Goal: Task Accomplishment & Management: Manage account settings

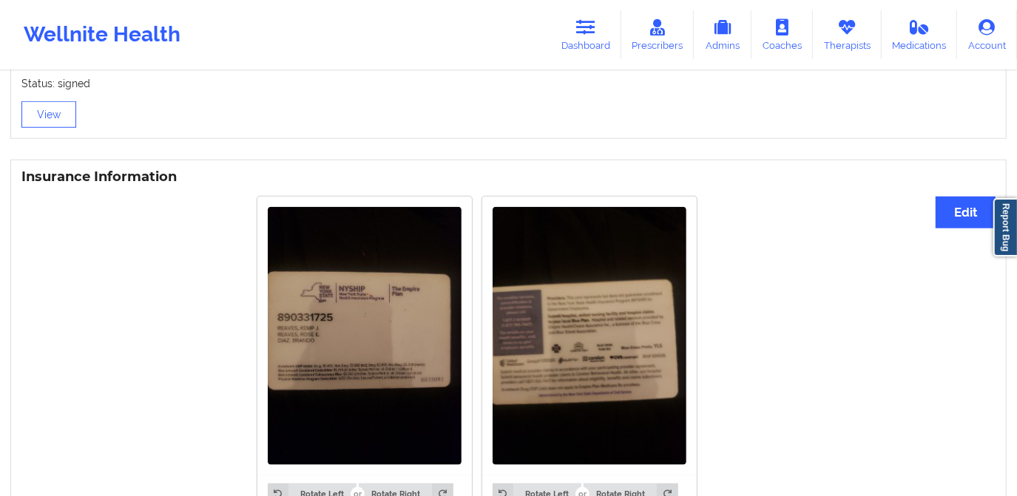
scroll to position [1002, 0]
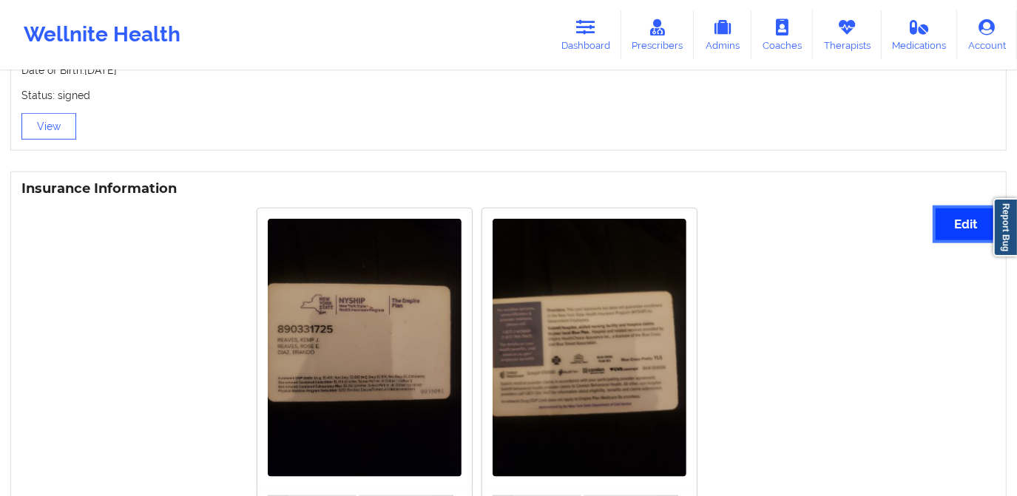
click at [968, 222] on button "Edit" at bounding box center [966, 225] width 60 height 32
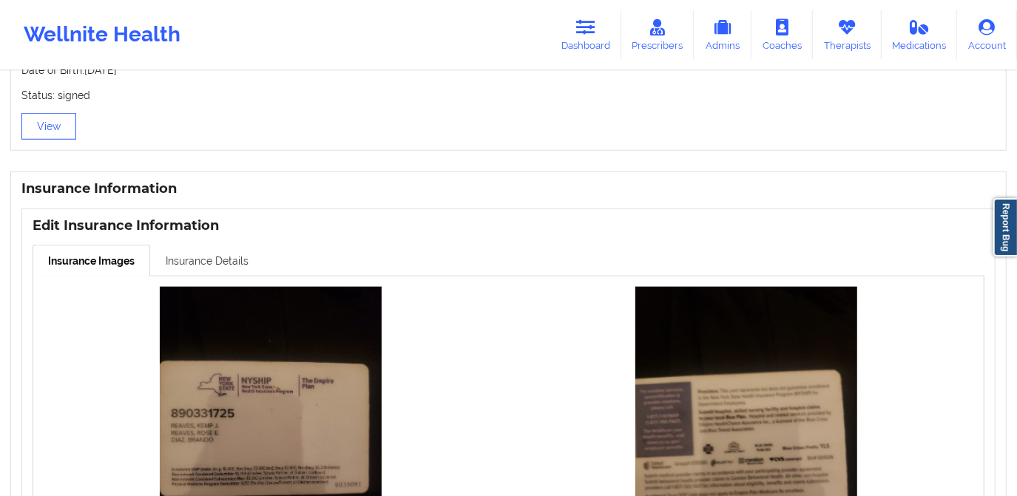
click at [206, 264] on link "Insurance Details" at bounding box center [207, 260] width 114 height 31
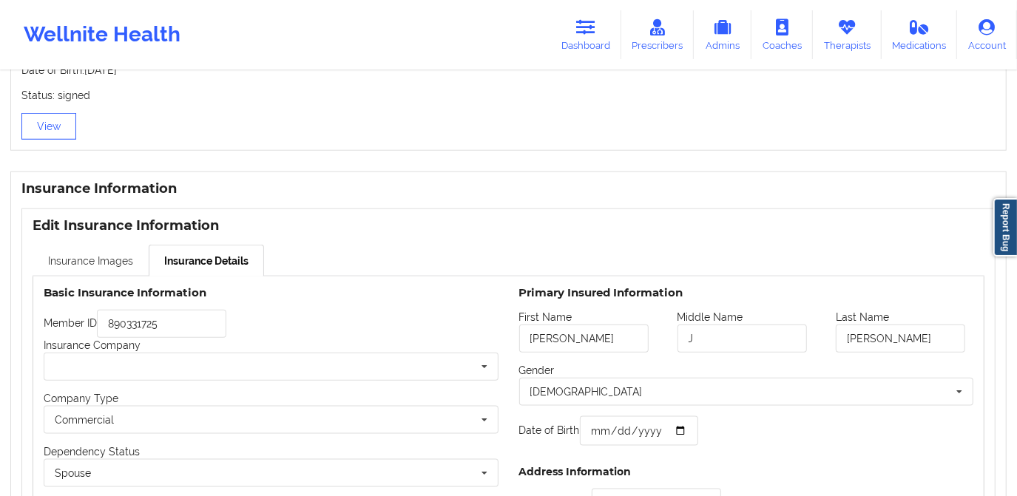
click at [115, 262] on link "Insurance Images" at bounding box center [91, 260] width 116 height 31
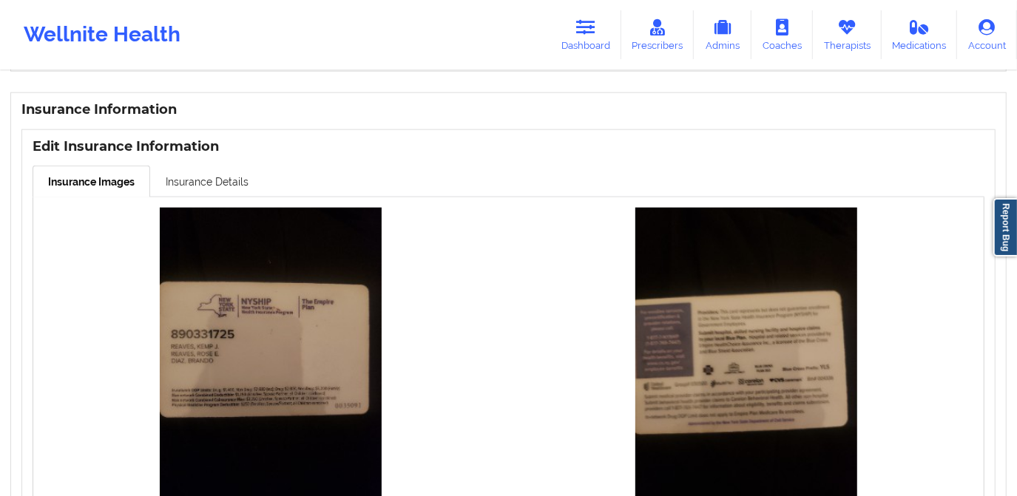
scroll to position [1070, 0]
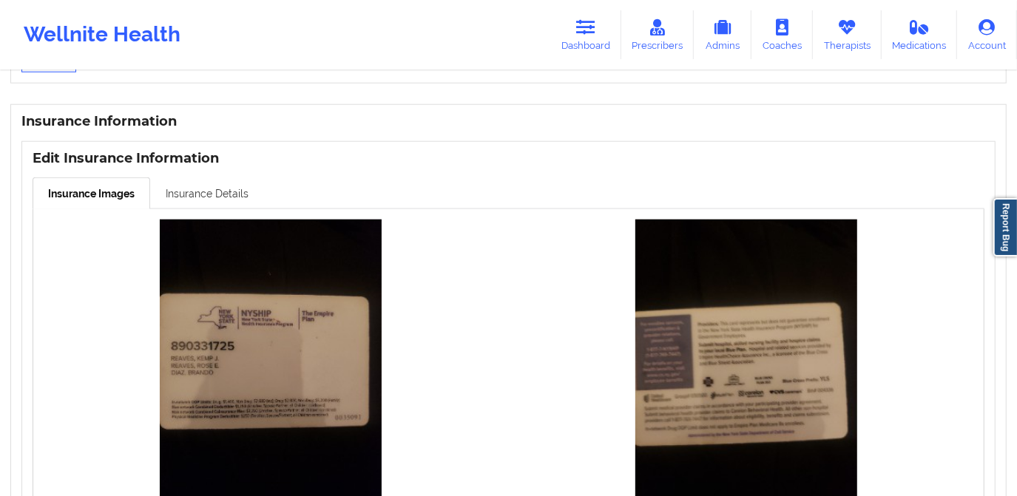
click at [211, 198] on link "Insurance Details" at bounding box center [207, 193] width 114 height 31
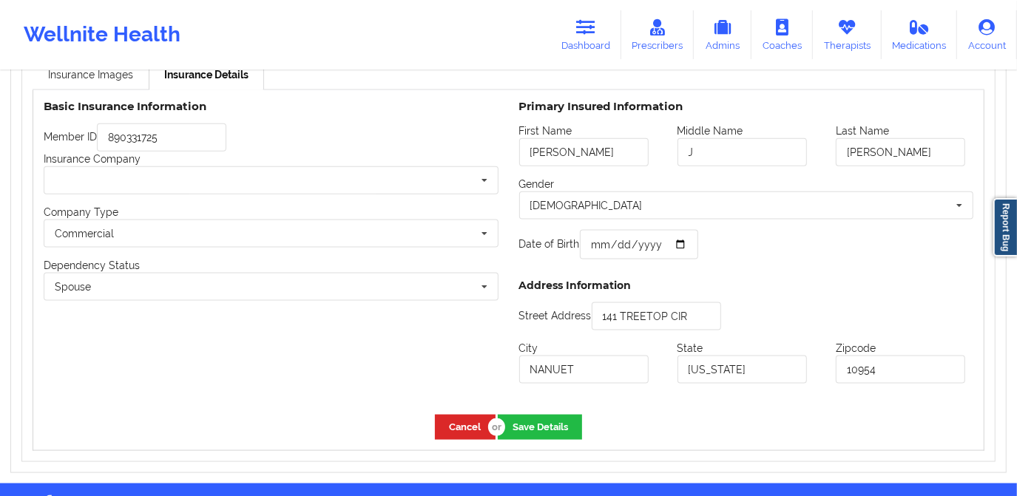
scroll to position [1204, 0]
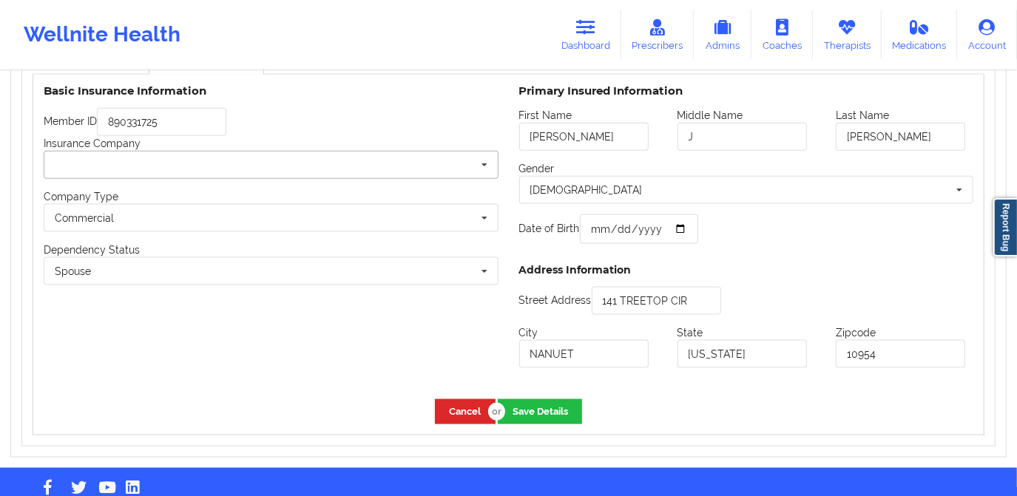
click at [323, 171] on input "text" at bounding box center [271, 165] width 453 height 27
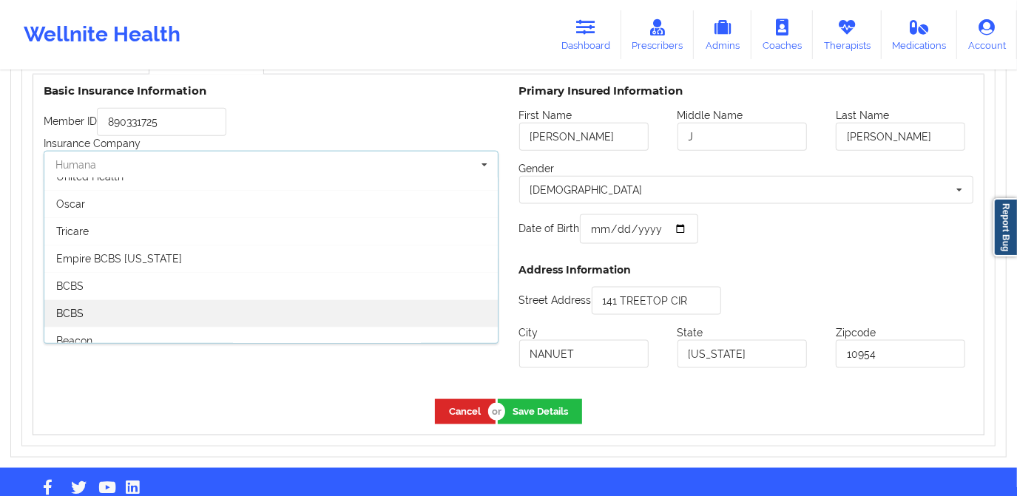
scroll to position [134, 0]
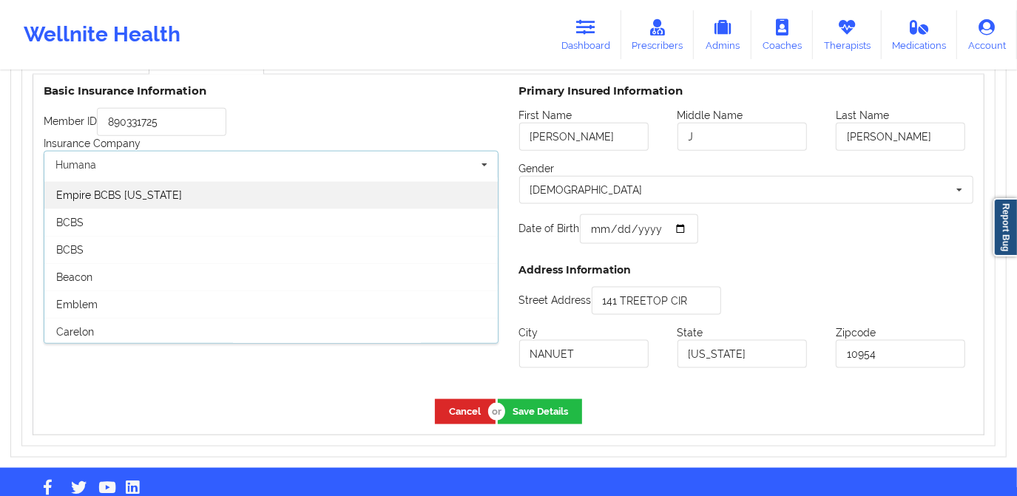
click at [303, 194] on div "Empire BCBS [US_STATE]" at bounding box center [270, 194] width 453 height 27
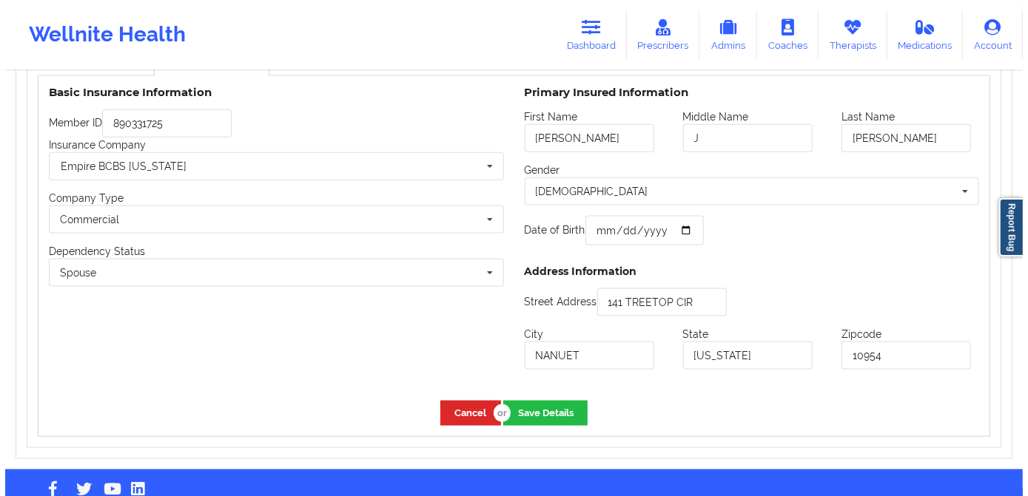
scroll to position [1235, 0]
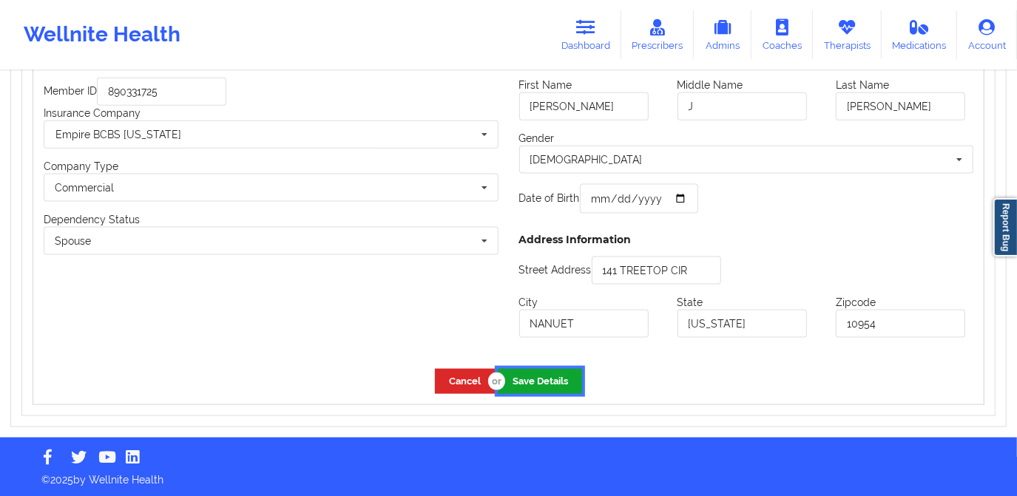
click at [519, 383] on button "Save Details" at bounding box center [540, 381] width 84 height 24
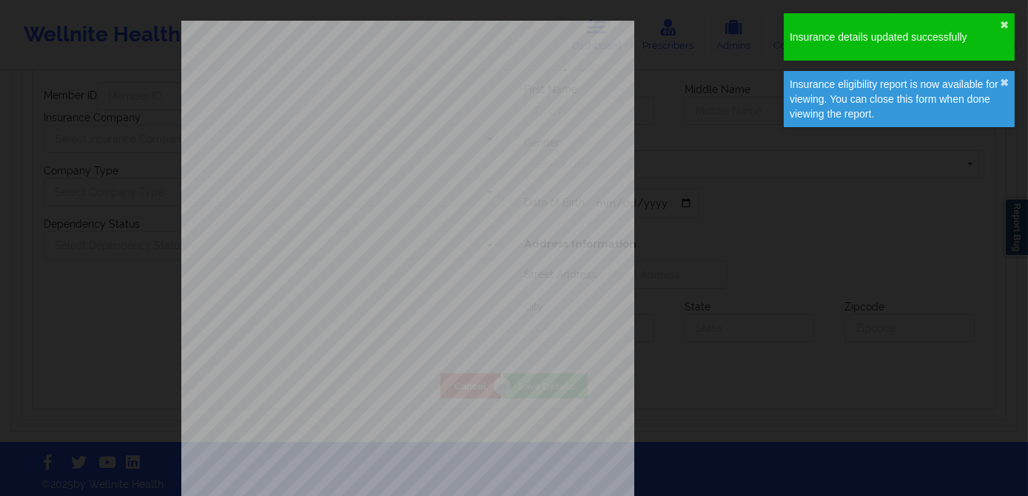
type input "[PERSON_NAME]"
type input "J"
type input "[PERSON_NAME]"
type input "[DATE]"
type input "141 TREETOP CIR"
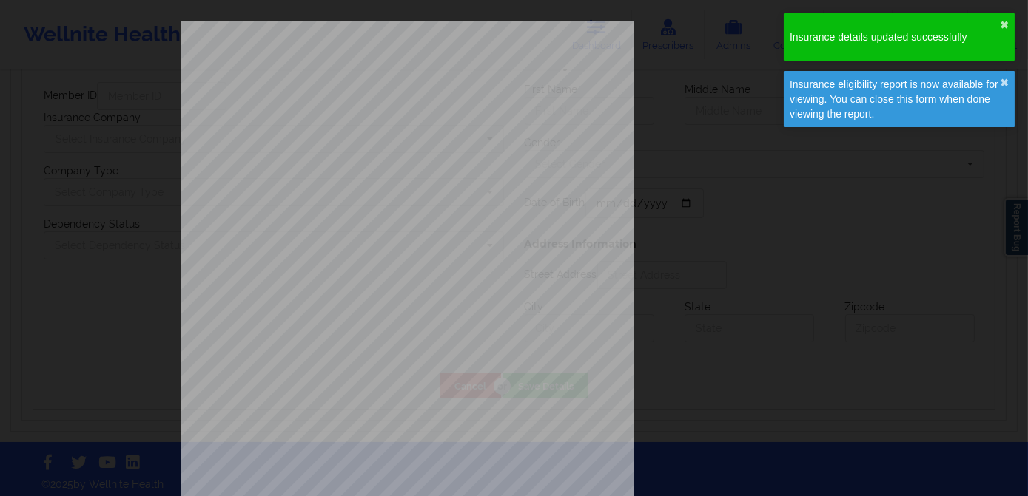
type input "NANUET"
type input "[US_STATE]"
type input "10954"
type input "890331725"
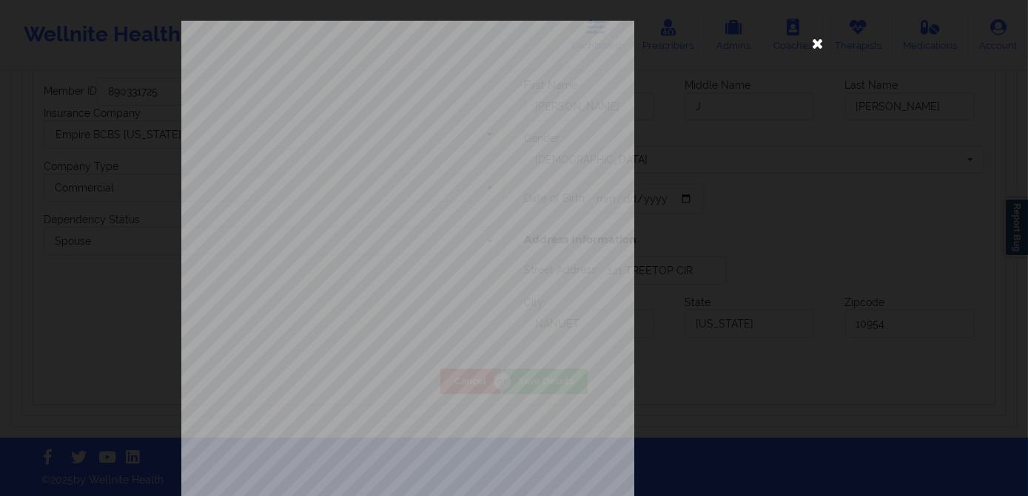
click at [808, 43] on icon at bounding box center [818, 43] width 24 height 24
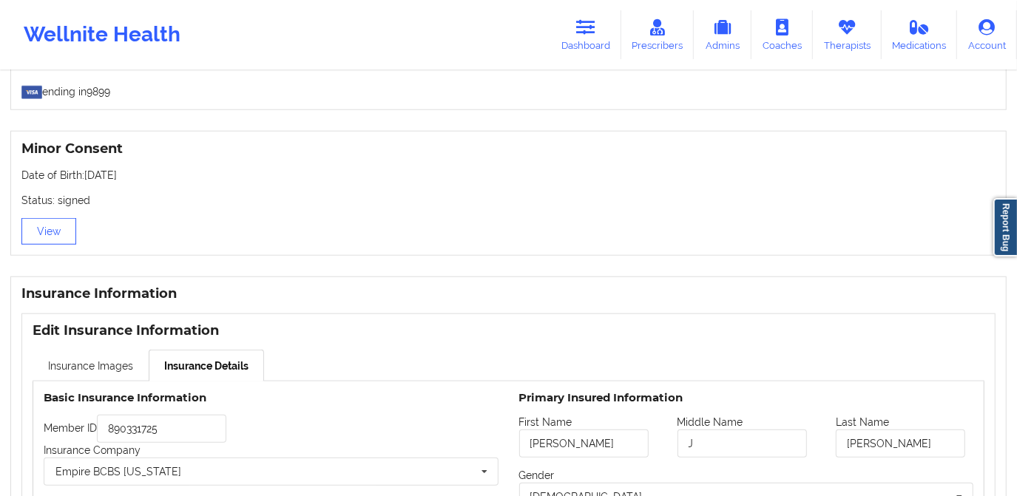
scroll to position [899, 0]
click at [127, 371] on link "Insurance Images" at bounding box center [91, 363] width 116 height 31
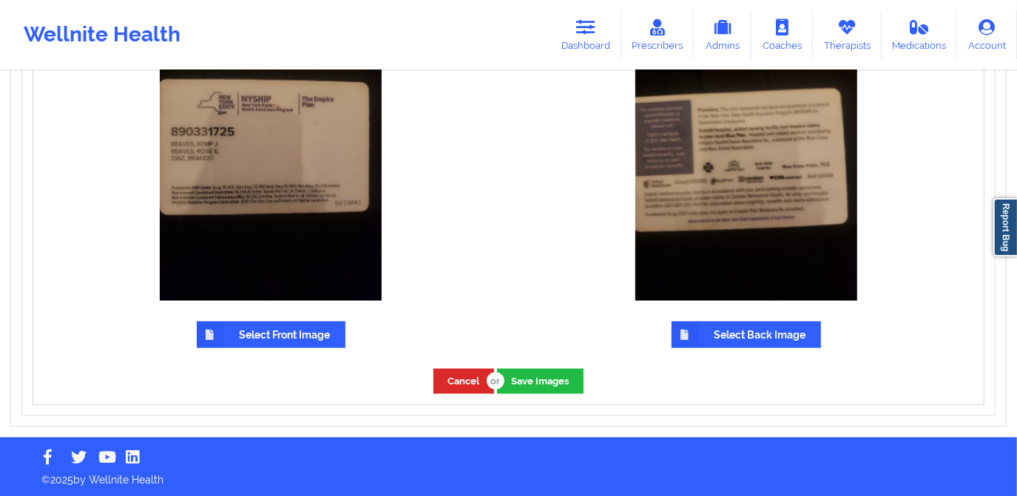
scroll to position [1286, 0]
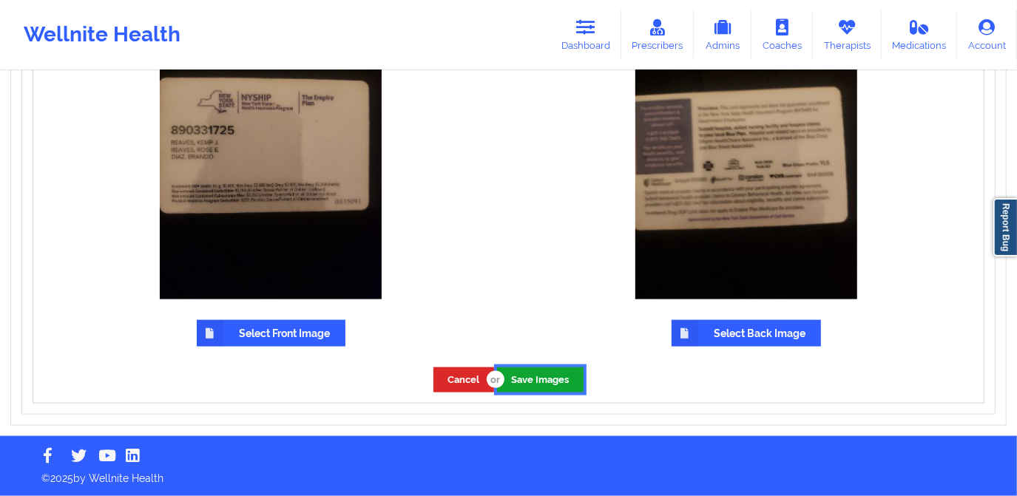
click at [544, 377] on button "Save Images" at bounding box center [540, 380] width 87 height 24
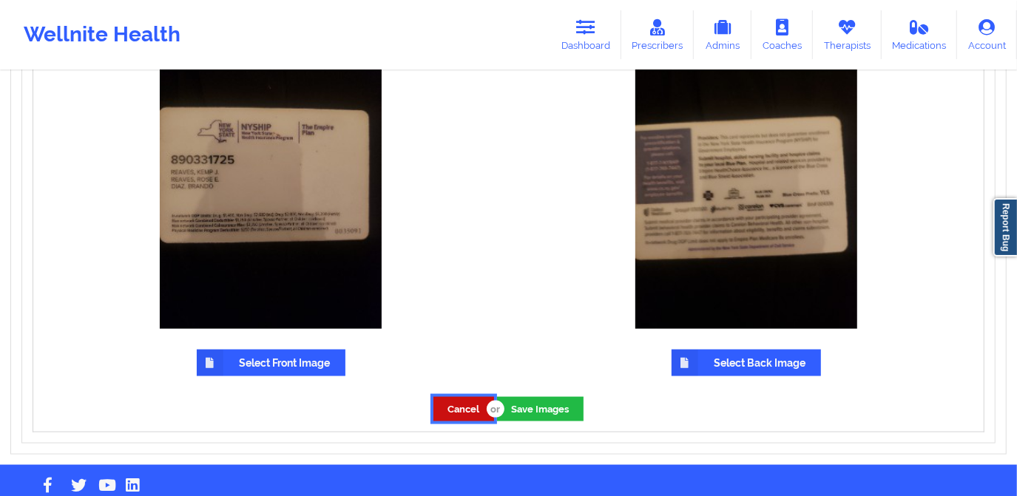
click at [448, 403] on button "Cancel" at bounding box center [464, 409] width 61 height 24
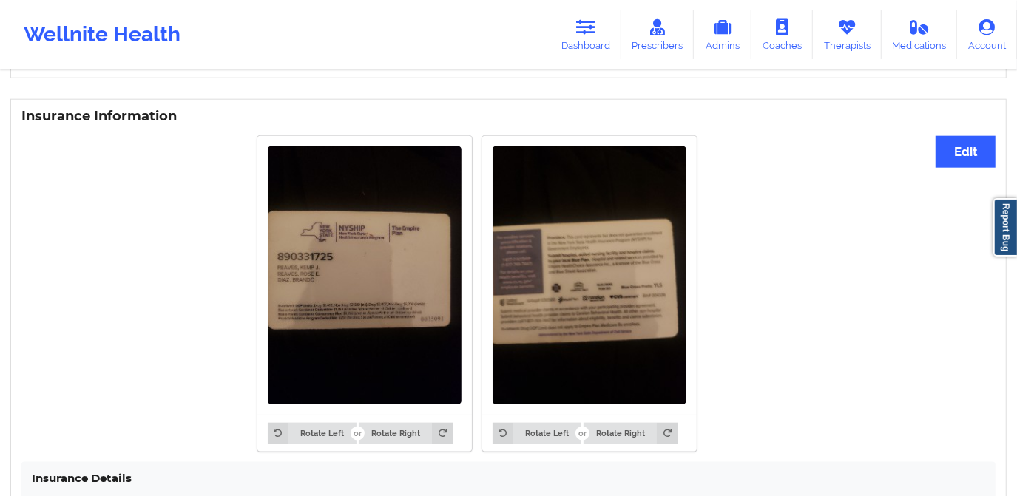
scroll to position [1070, 0]
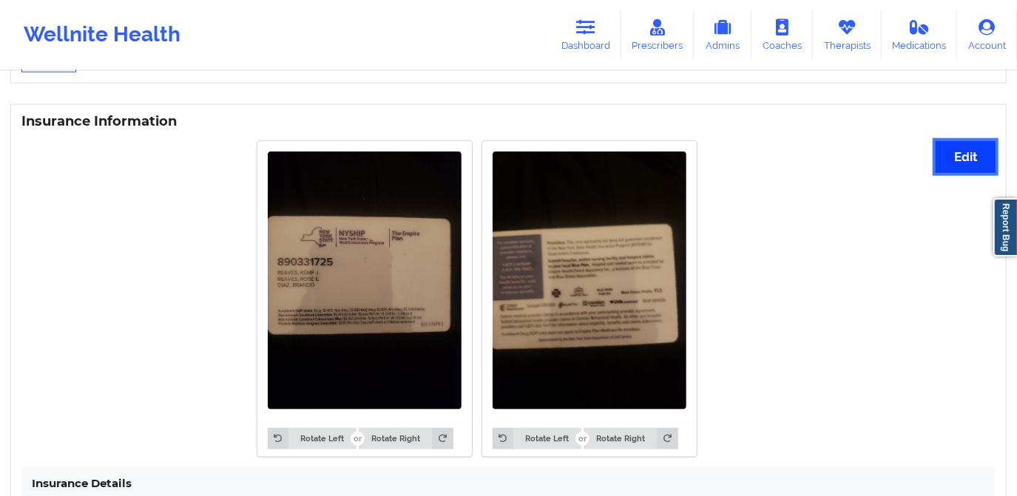
click at [956, 155] on button "Edit" at bounding box center [966, 157] width 60 height 32
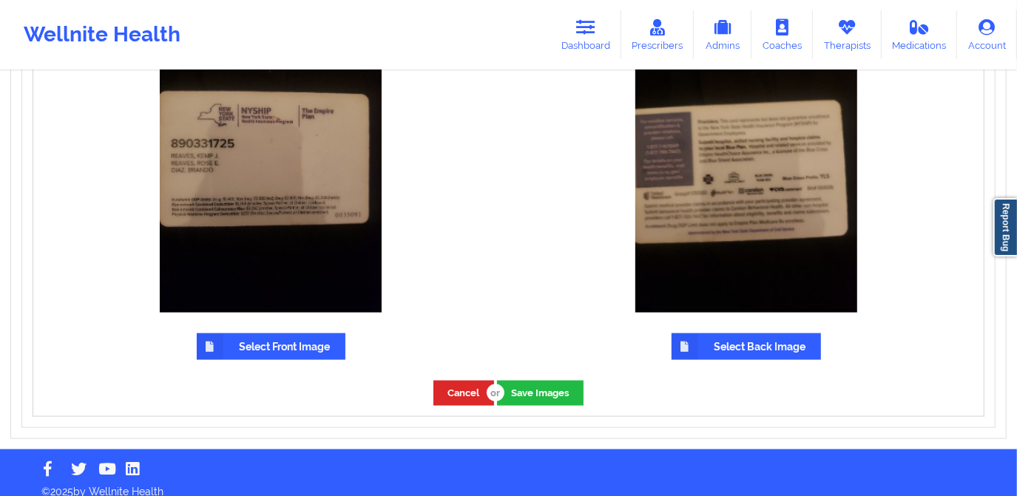
scroll to position [1286, 0]
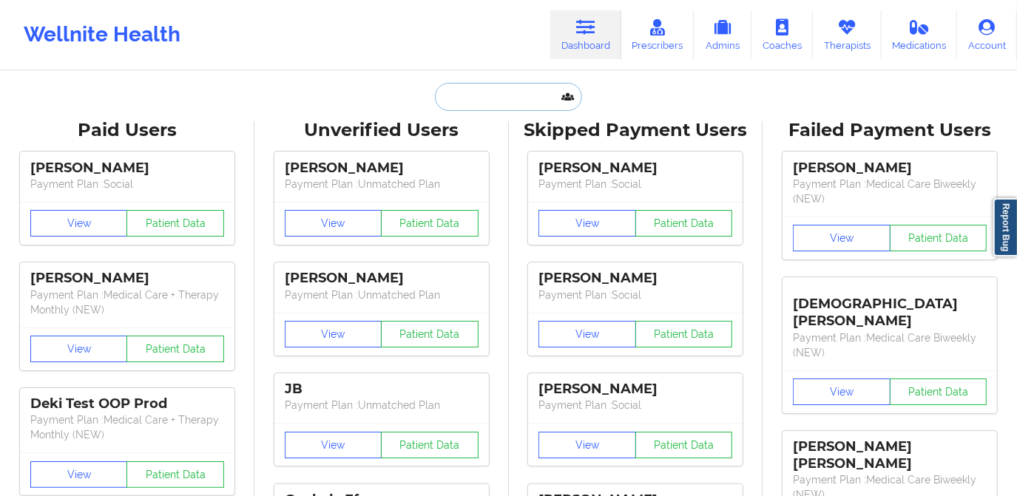
click at [504, 98] on input "text" at bounding box center [508, 97] width 146 height 28
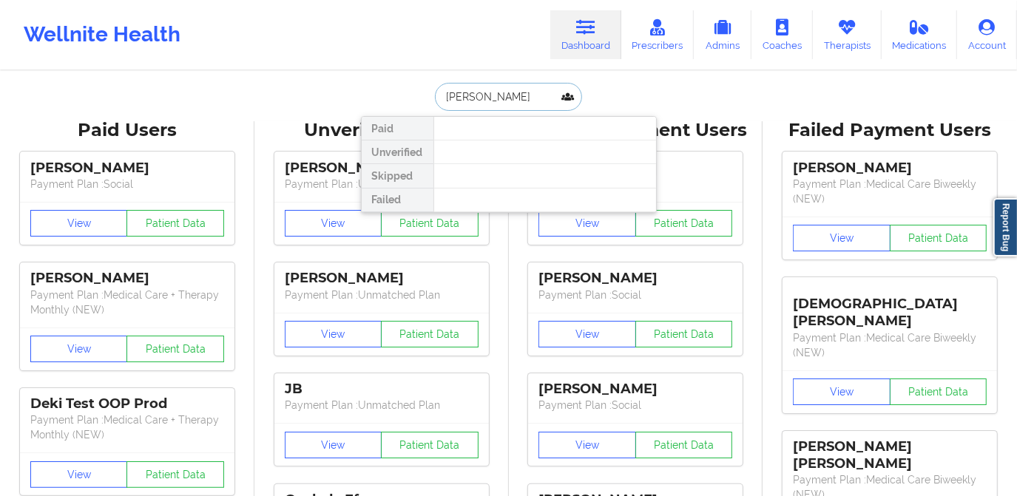
type input "rose reaves"
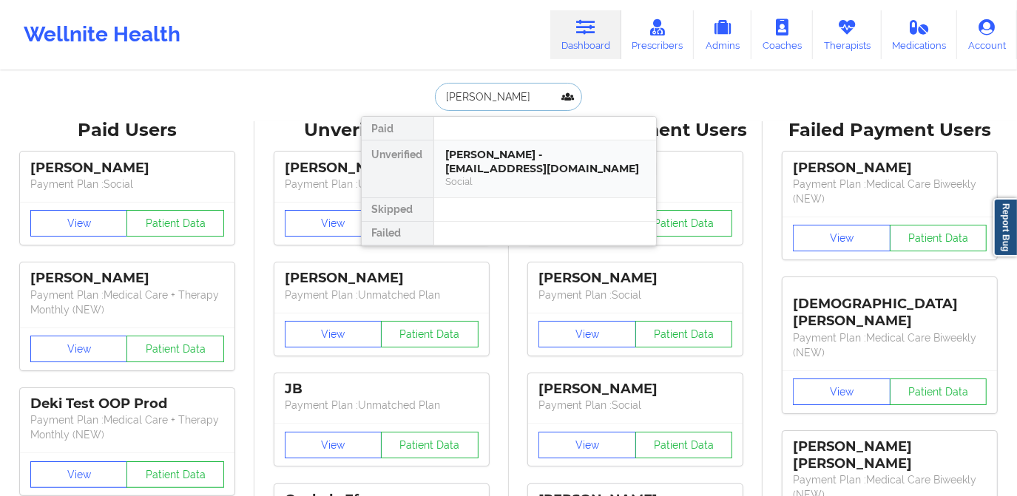
click at [505, 151] on div "Rose Reaves - zanzy26@gmail.com" at bounding box center [545, 161] width 198 height 27
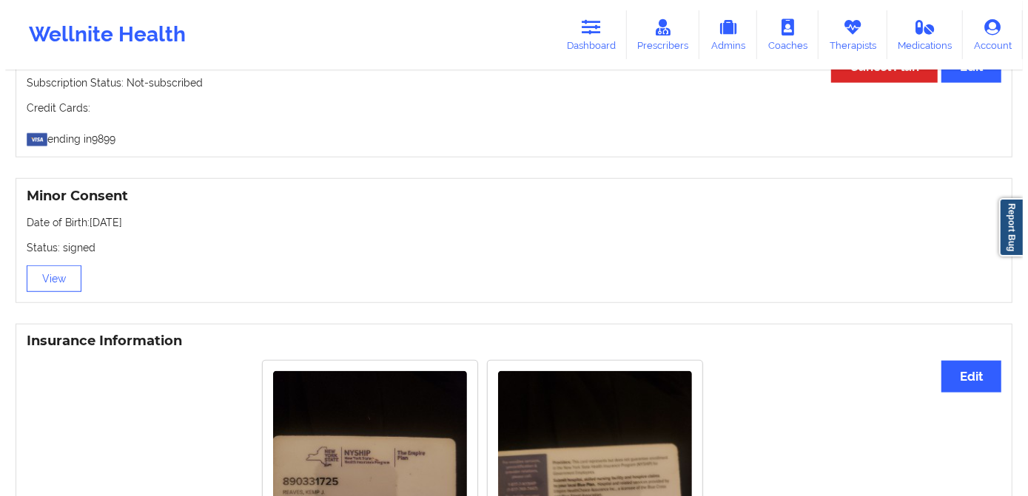
scroll to position [812, 0]
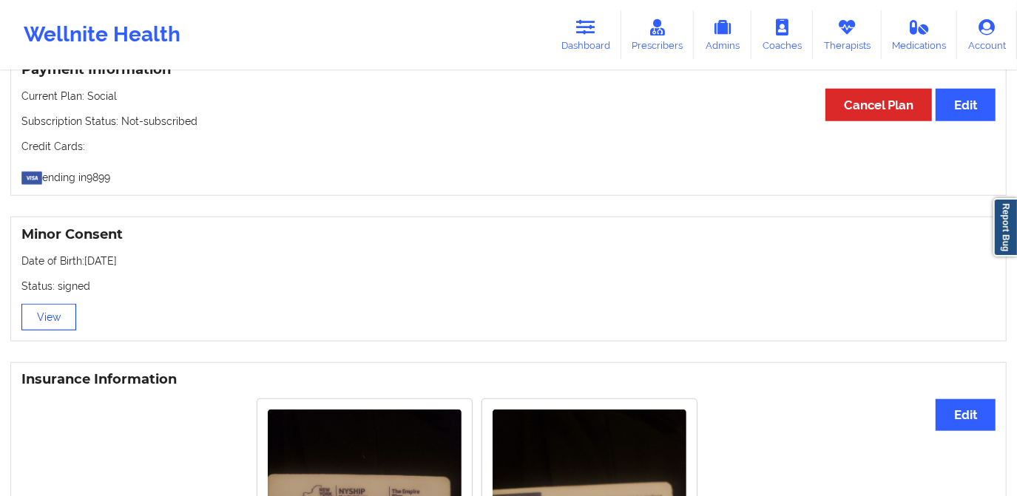
click at [51, 326] on button "View" at bounding box center [48, 317] width 55 height 27
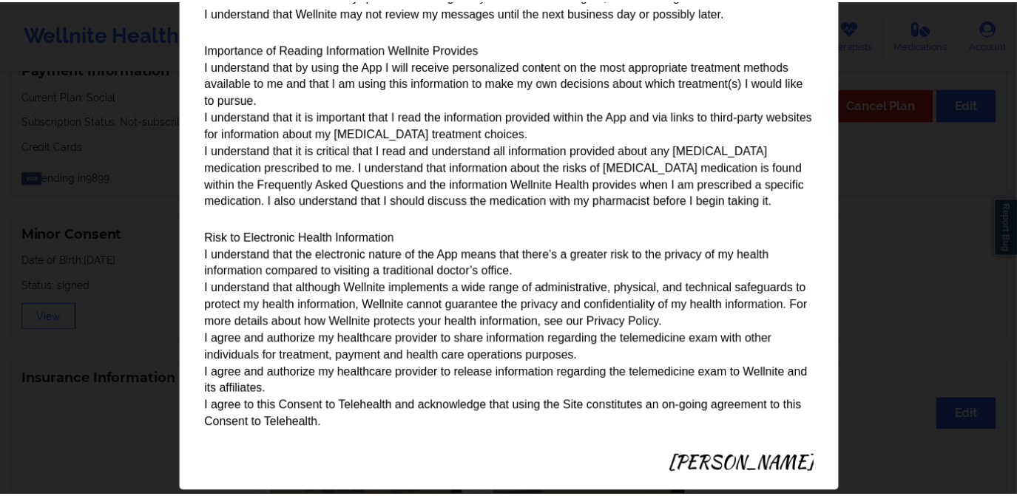
scroll to position [1604, 0]
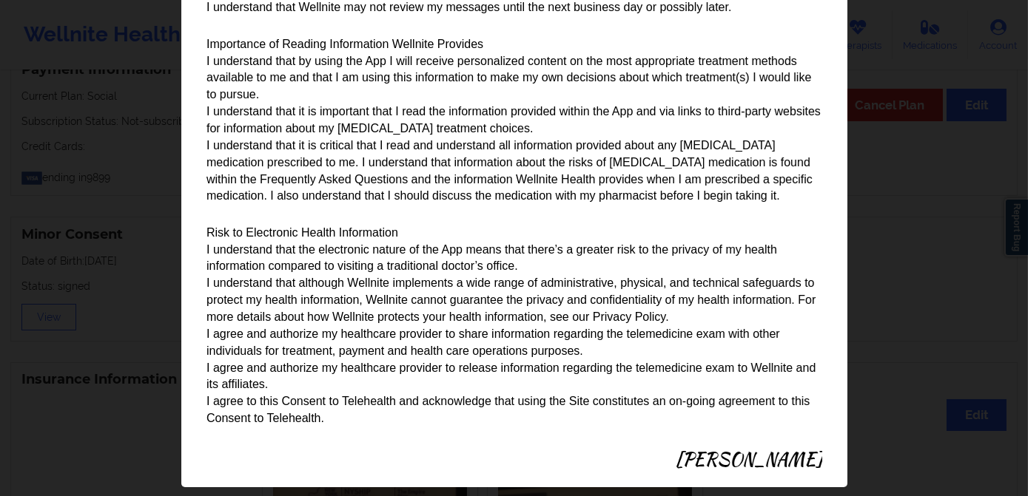
click at [92, 420] on div "Parental/Guardian Consent form for minors Minor's guardian or custodian is need…" at bounding box center [514, 248] width 1028 height 496
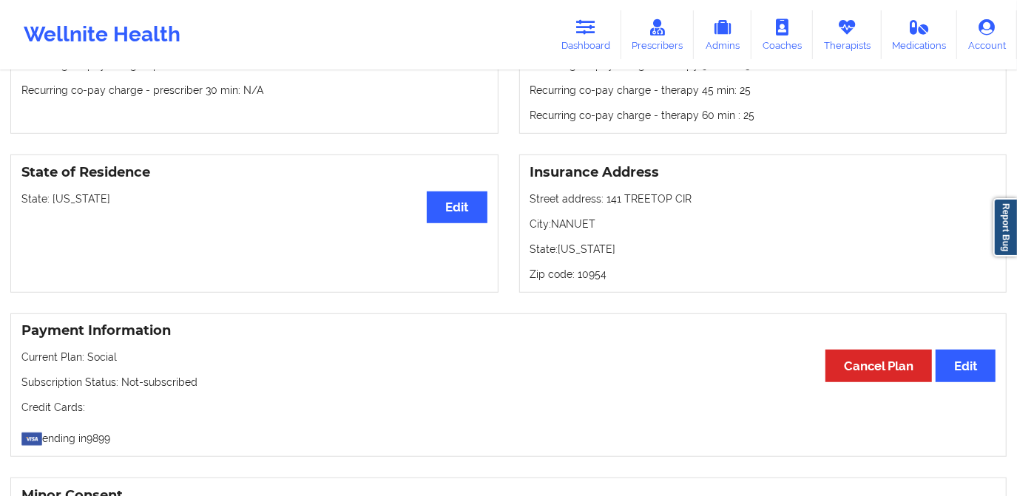
scroll to position [532, 0]
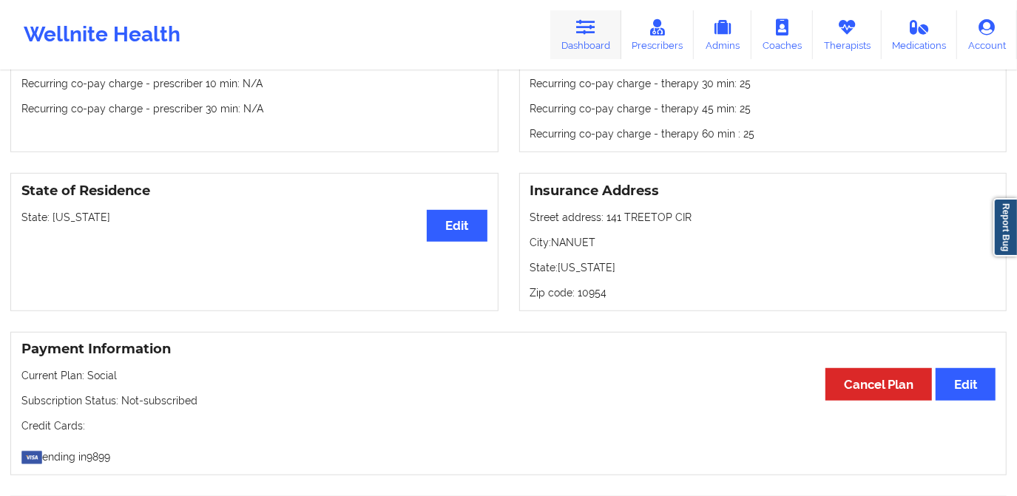
click at [590, 30] on icon at bounding box center [585, 27] width 19 height 16
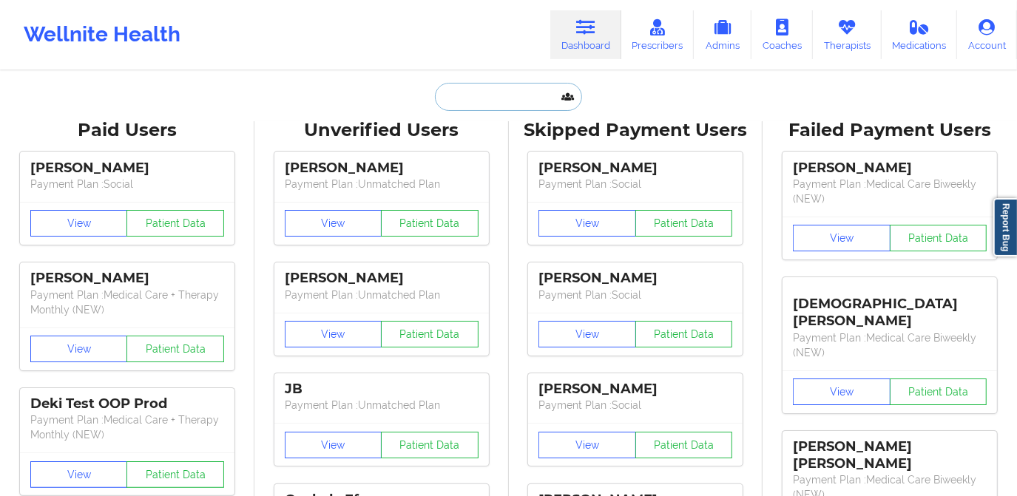
click at [510, 99] on input "text" at bounding box center [508, 97] width 146 height 28
paste input "Aaron Lazar"
type input "Aaron Lazar"
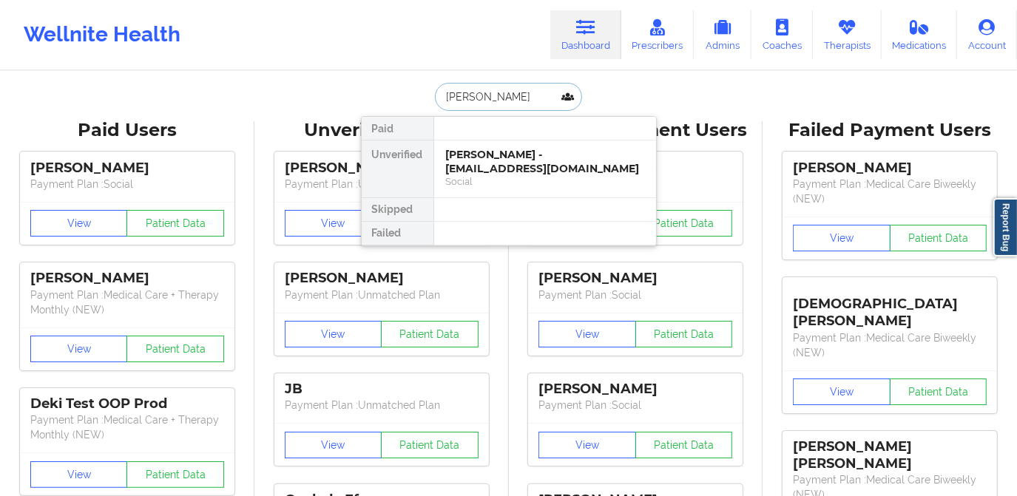
click at [505, 166] on div "Aaron Lazar - aaronclazar@gmail.com" at bounding box center [545, 161] width 198 height 27
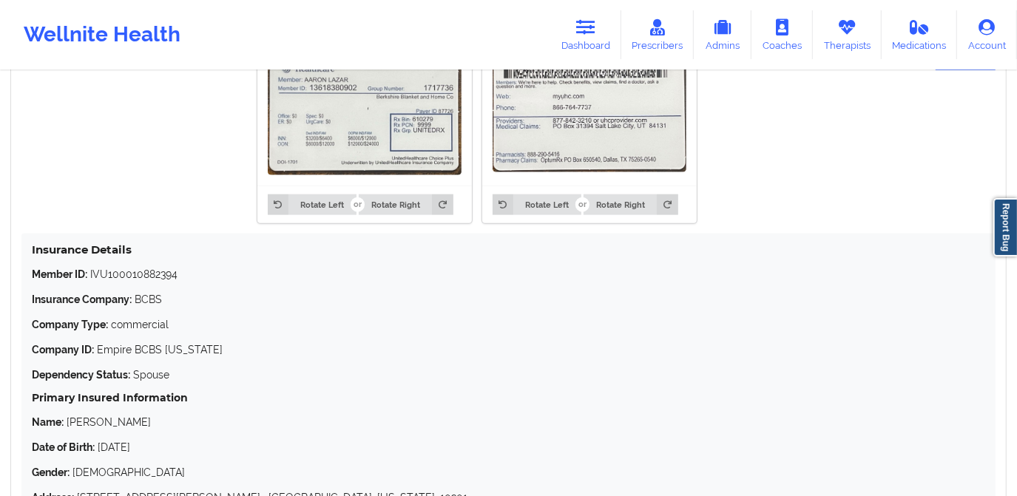
scroll to position [1140, 0]
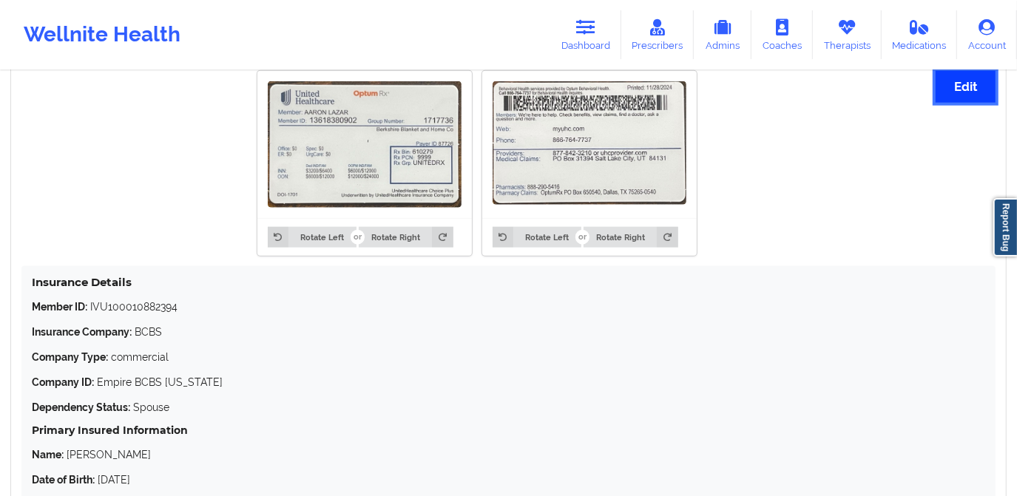
click at [942, 87] on button "Edit" at bounding box center [966, 87] width 60 height 32
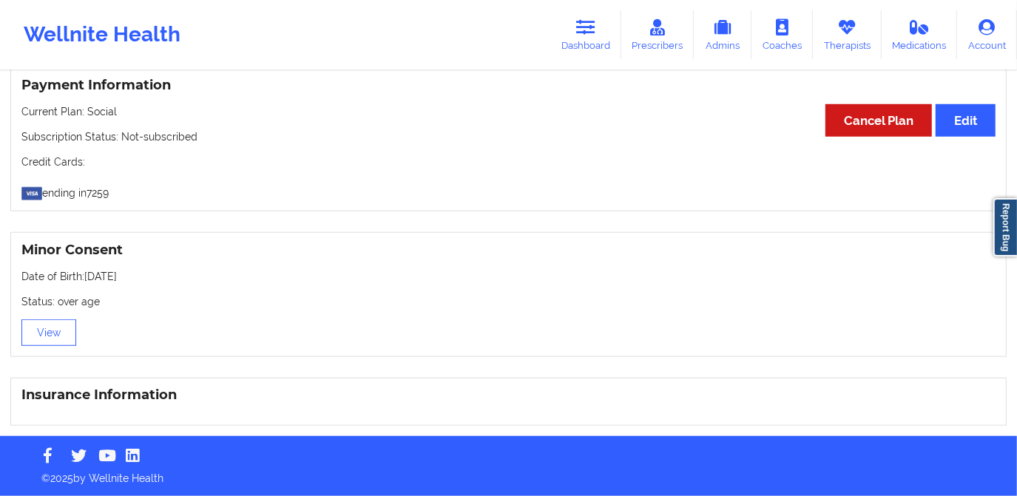
scroll to position [1136, 0]
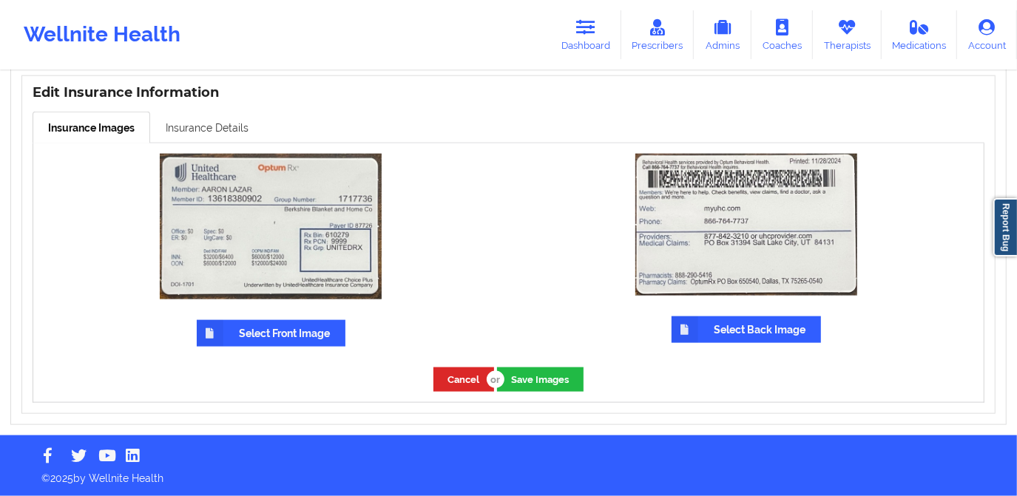
click at [211, 124] on link "Insurance Details" at bounding box center [207, 127] width 114 height 31
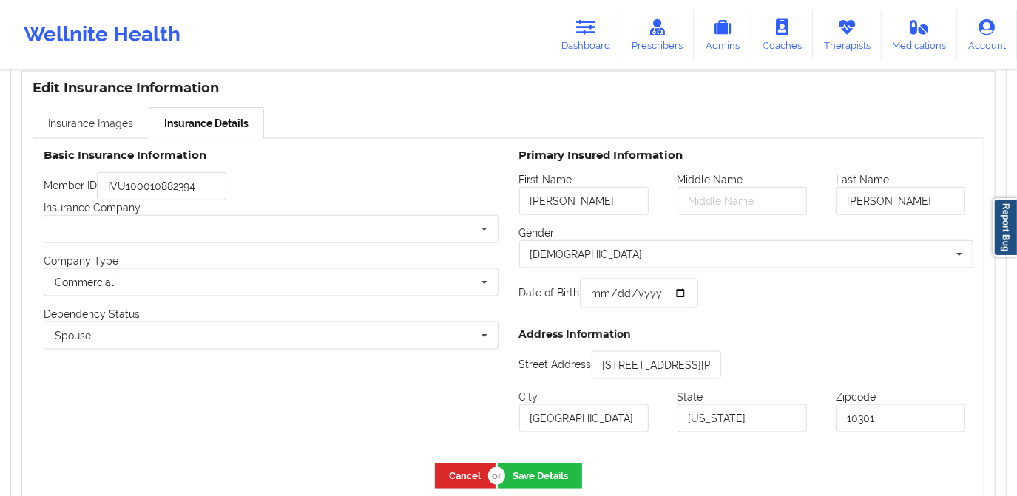
click at [112, 119] on link "Insurance Images" at bounding box center [91, 122] width 116 height 31
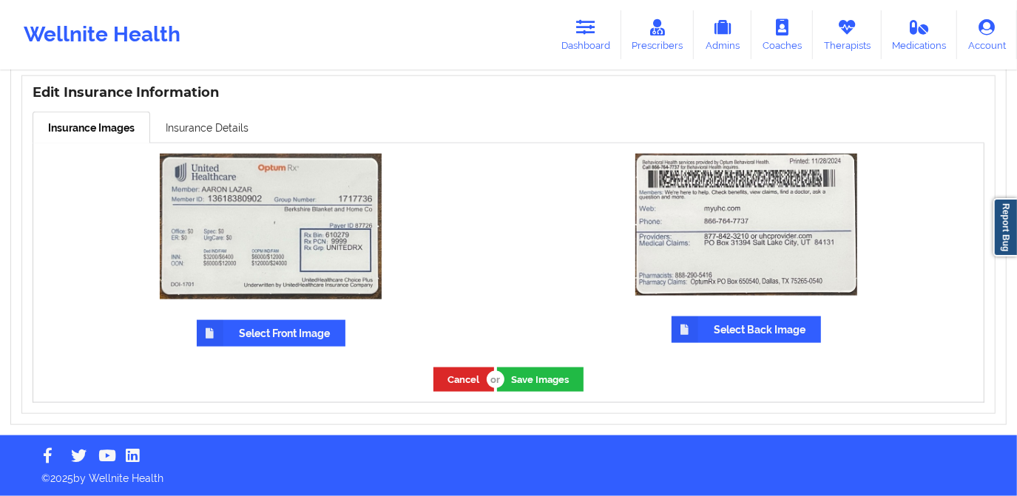
scroll to position [1136, 0]
click at [215, 145] on div "Select Front Image" at bounding box center [271, 251] width 476 height 214
click at [220, 132] on link "Insurance Details" at bounding box center [207, 127] width 114 height 31
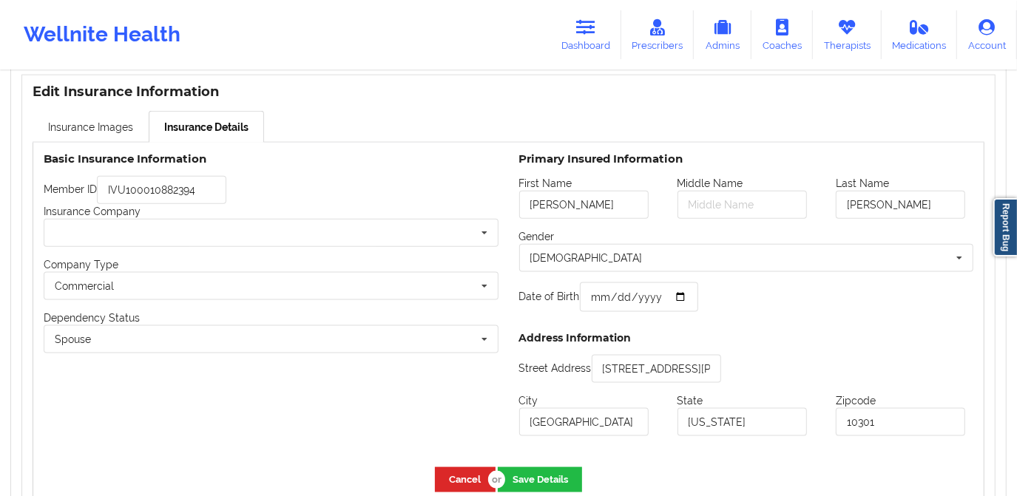
scroll to position [1140, 0]
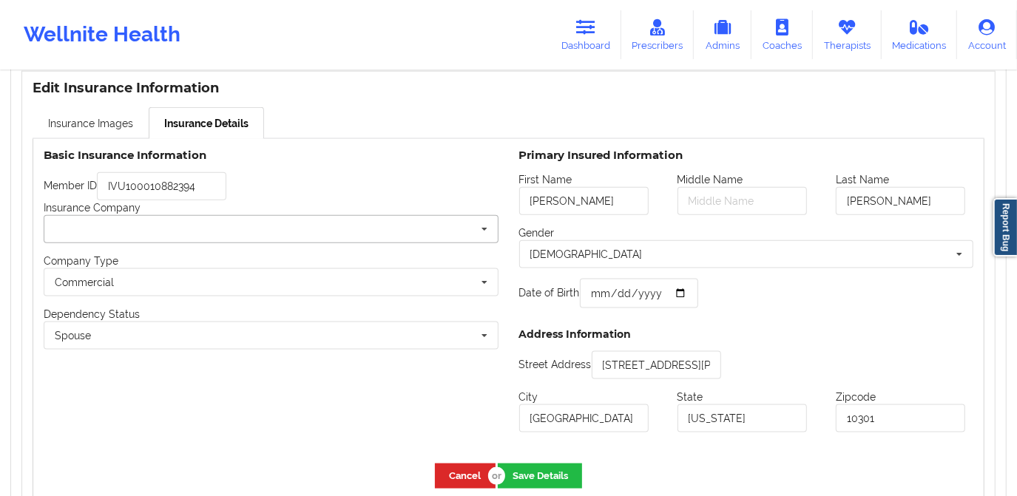
click at [157, 235] on input "text" at bounding box center [271, 229] width 453 height 27
type input "c"
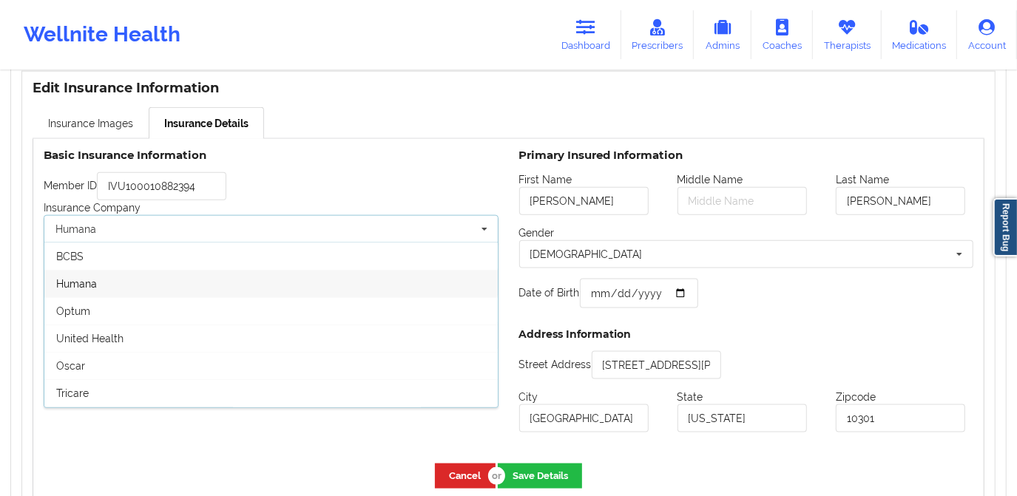
click at [170, 467] on div "Cancel Save Details" at bounding box center [508, 475] width 951 height 45
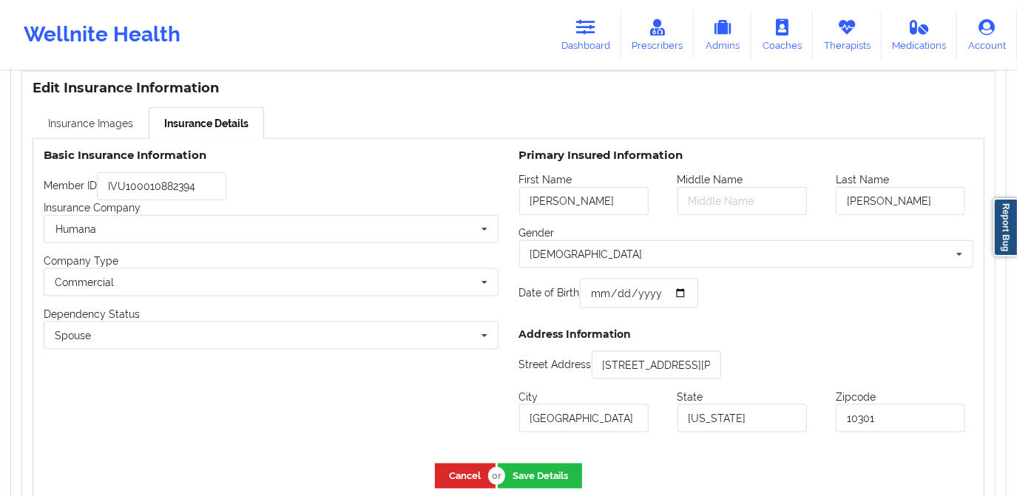
click at [101, 128] on link "Insurance Images" at bounding box center [91, 122] width 116 height 31
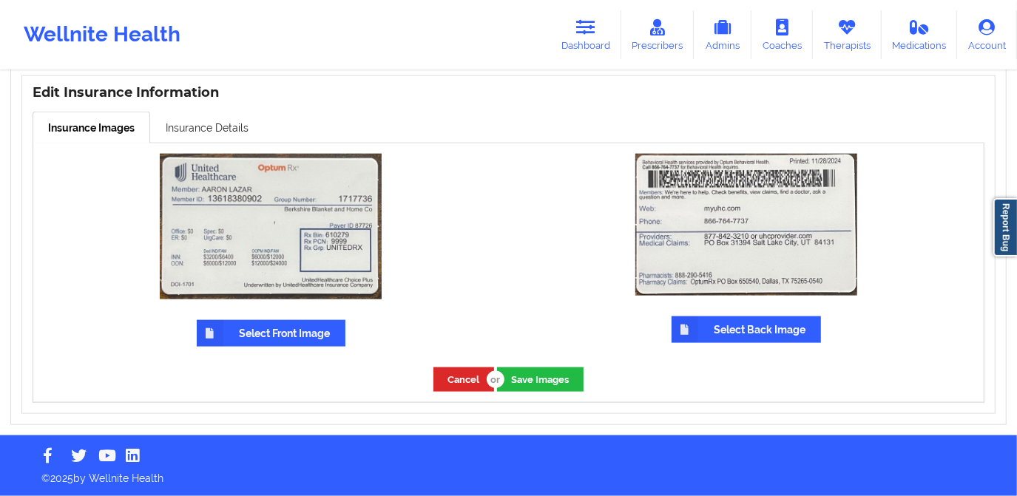
scroll to position [1136, 0]
click at [224, 135] on link "Insurance Details" at bounding box center [207, 127] width 114 height 31
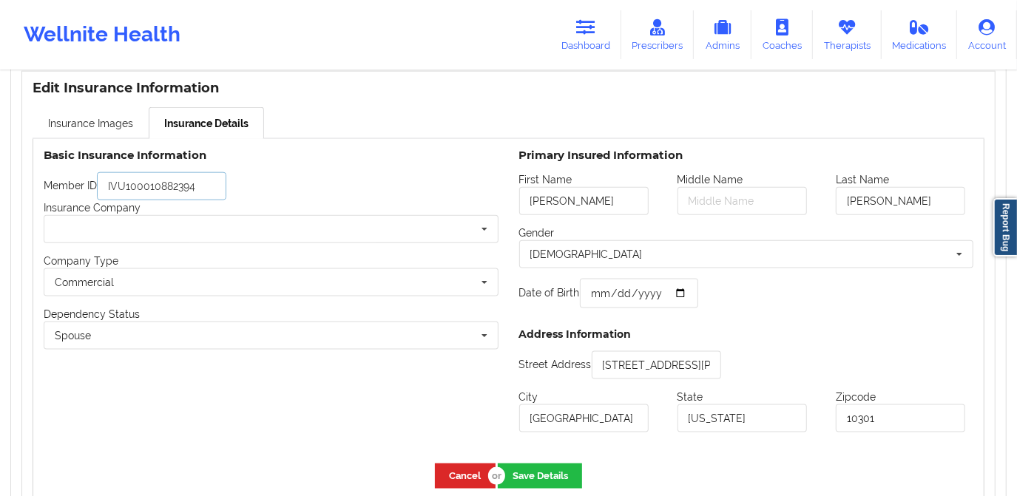
drag, startPoint x: 208, startPoint y: 192, endPoint x: 107, endPoint y: 188, distance: 100.7
click at [107, 188] on input "IVU100010882394" at bounding box center [161, 186] width 129 height 28
paste input "13618380902"
type input "13618380902"
click at [196, 234] on input "text" at bounding box center [271, 229] width 453 height 27
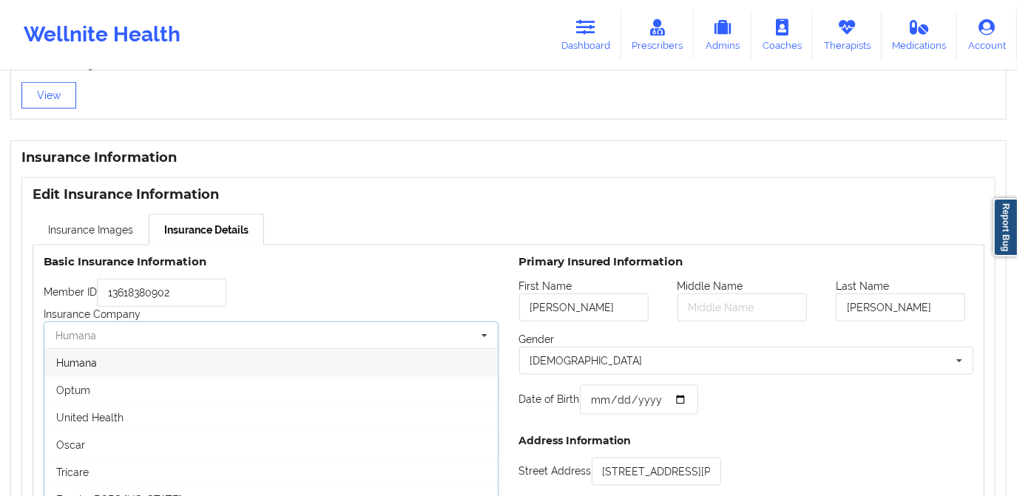
scroll to position [1033, 0]
type input "u"
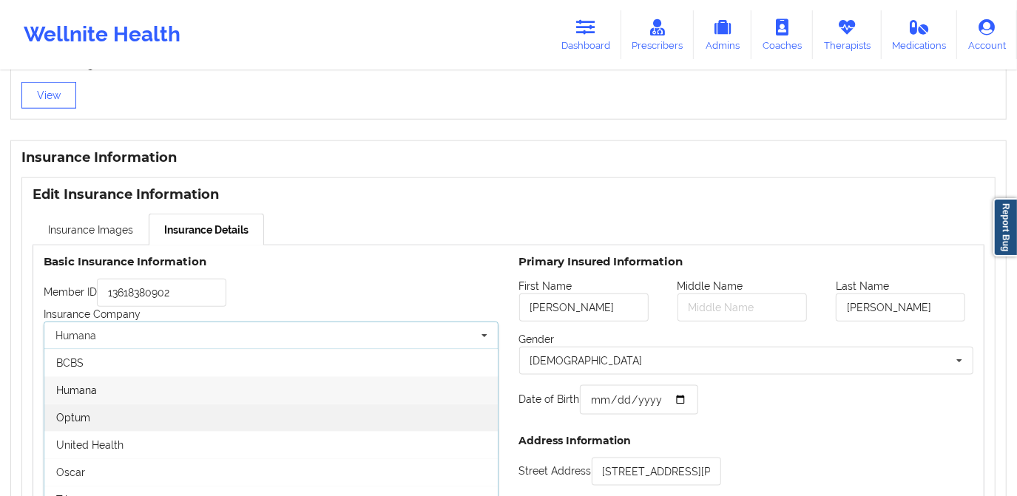
click at [204, 421] on div "Optum" at bounding box center [270, 417] width 453 height 27
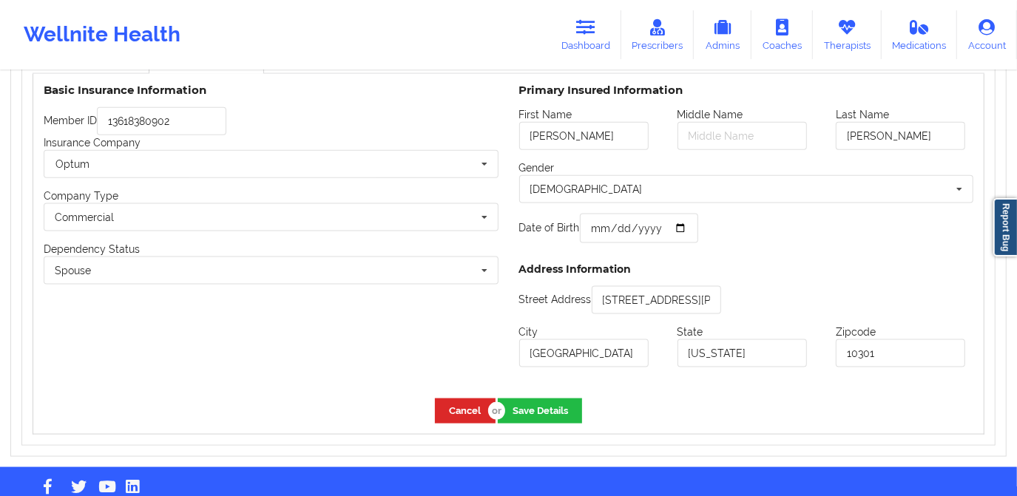
scroll to position [1235, 0]
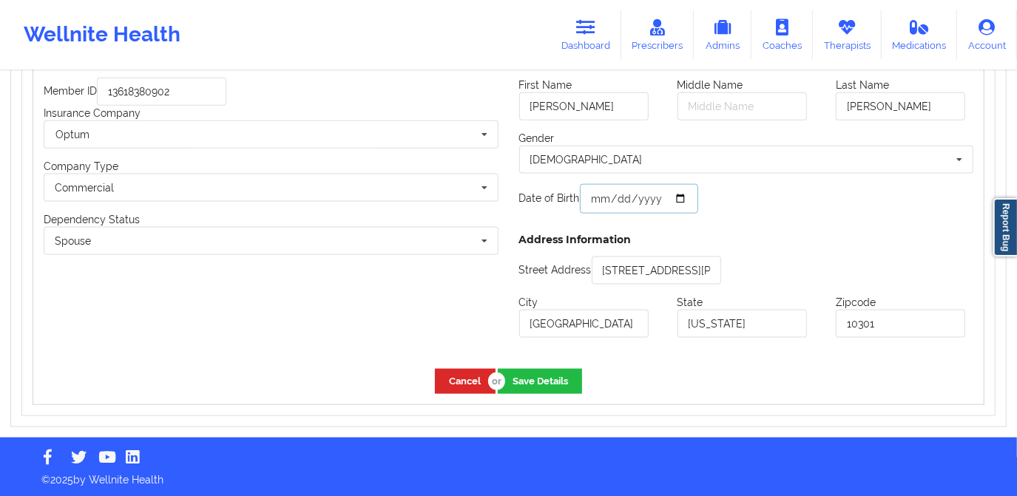
click at [620, 199] on input "1977-09-12" at bounding box center [639, 199] width 118 height 30
click at [618, 198] on input "1977-09-12" at bounding box center [639, 199] width 118 height 30
click at [596, 200] on input "1977-09-12" at bounding box center [639, 199] width 118 height 30
click at [417, 252] on div "Spouse Own coverage Spouse Children" at bounding box center [271, 241] width 455 height 28
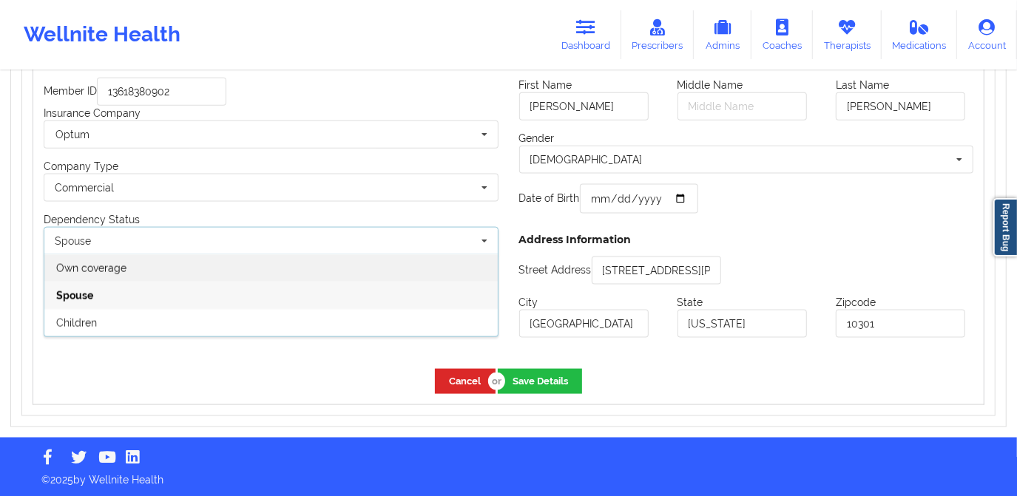
click at [361, 264] on div "Own coverage" at bounding box center [270, 267] width 453 height 27
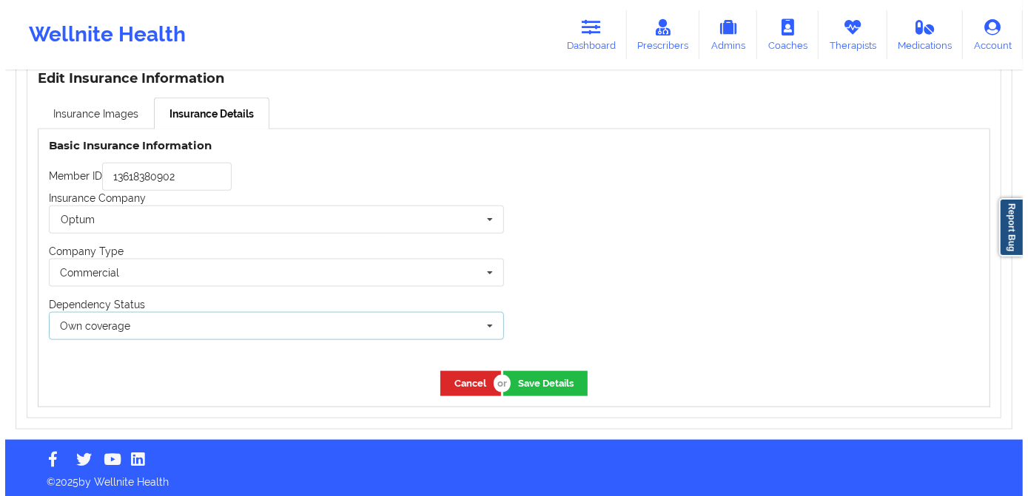
scroll to position [1153, 0]
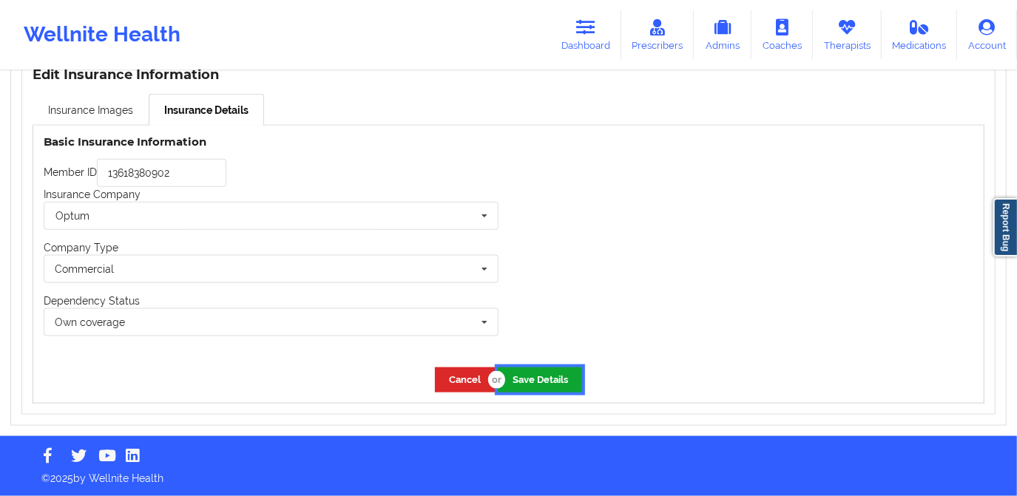
click at [536, 383] on button "Save Details" at bounding box center [540, 380] width 84 height 24
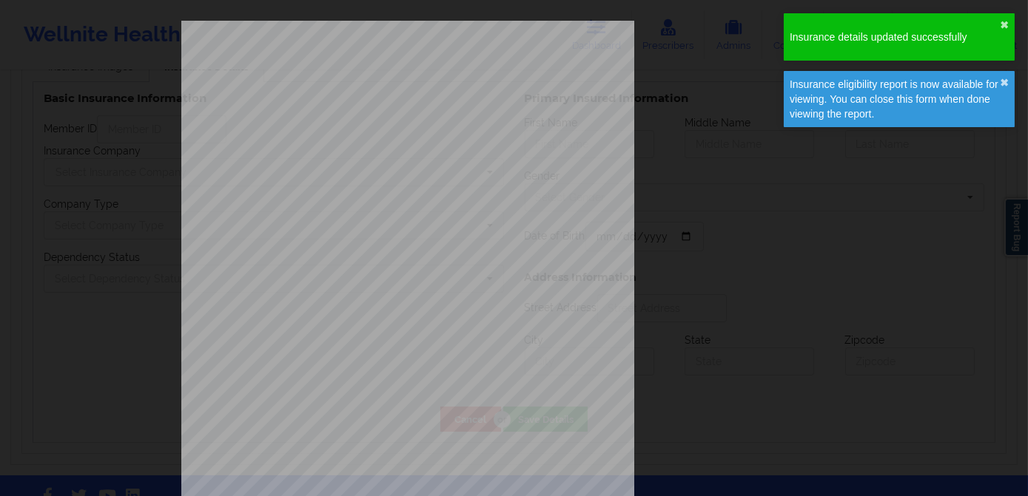
type input "13618380902"
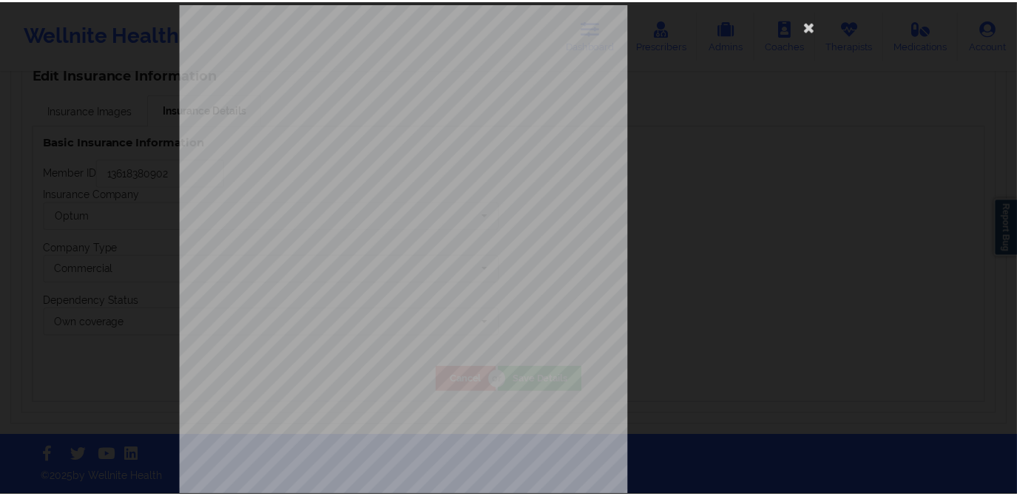
scroll to position [0, 0]
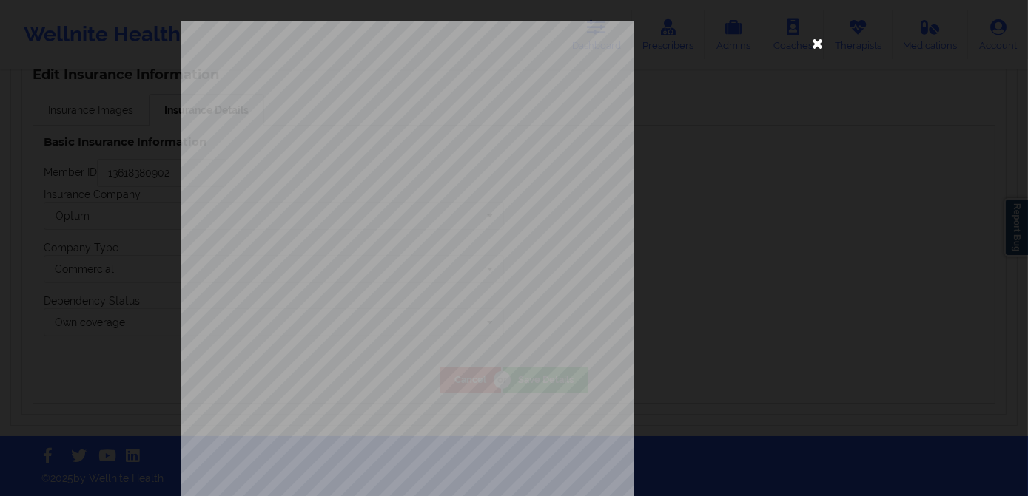
click at [806, 46] on icon at bounding box center [818, 43] width 24 height 24
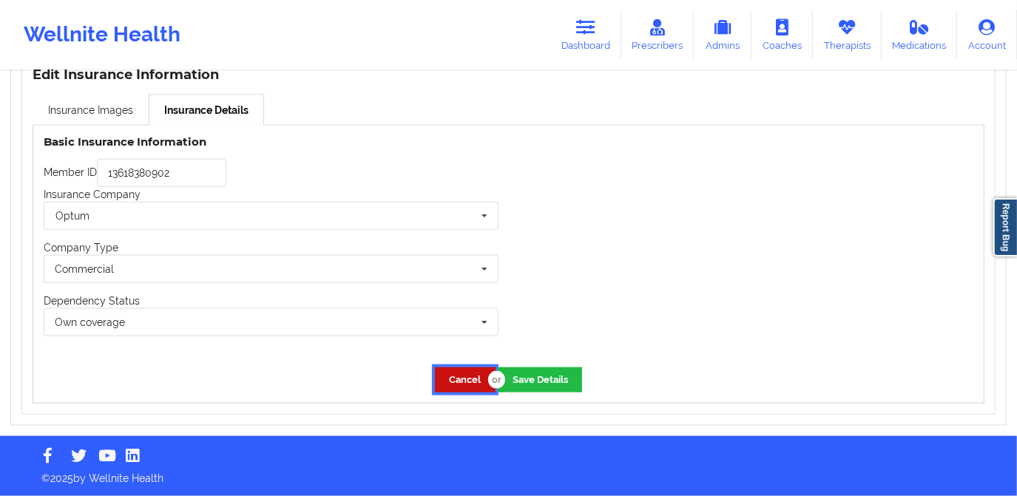
click at [448, 382] on button "Cancel" at bounding box center [465, 380] width 61 height 24
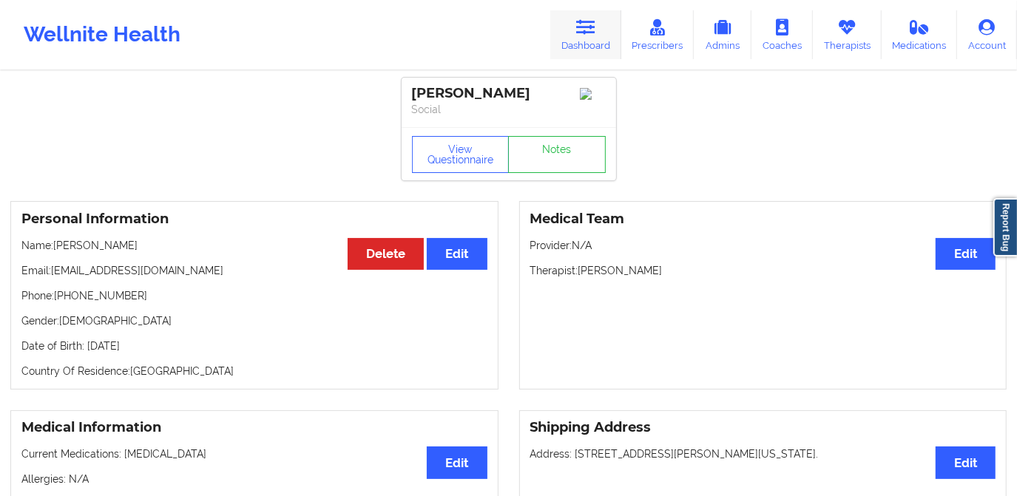
click at [576, 29] on link "Dashboard" at bounding box center [585, 34] width 71 height 49
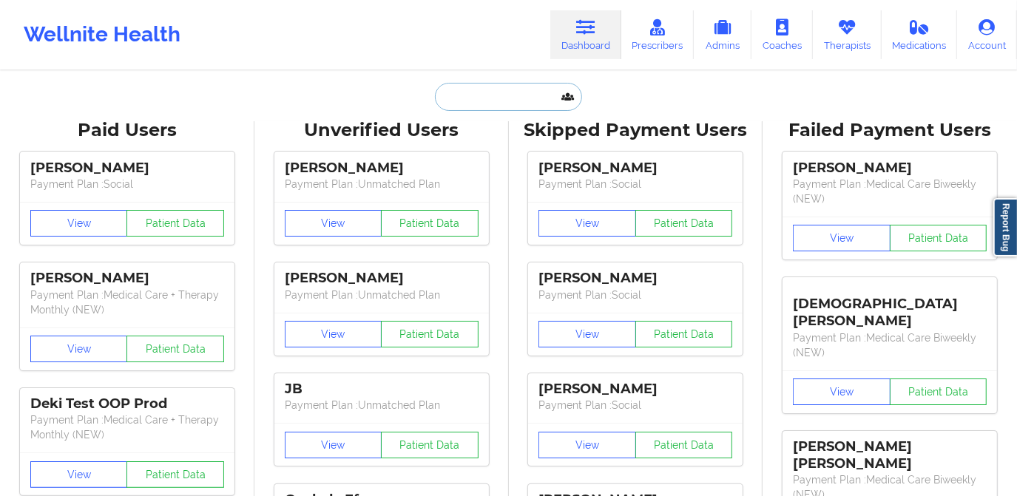
click at [479, 104] on input "text" at bounding box center [508, 97] width 146 height 28
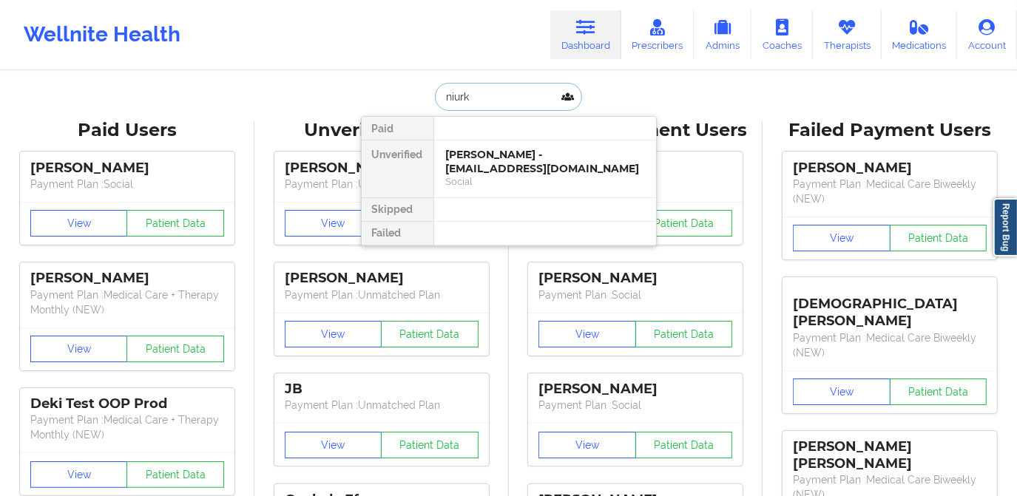
type input "niurka"
click at [522, 146] on div "Niurka Rodriguez - rodriguezn5222@yahoo.com Social" at bounding box center [545, 169] width 222 height 57
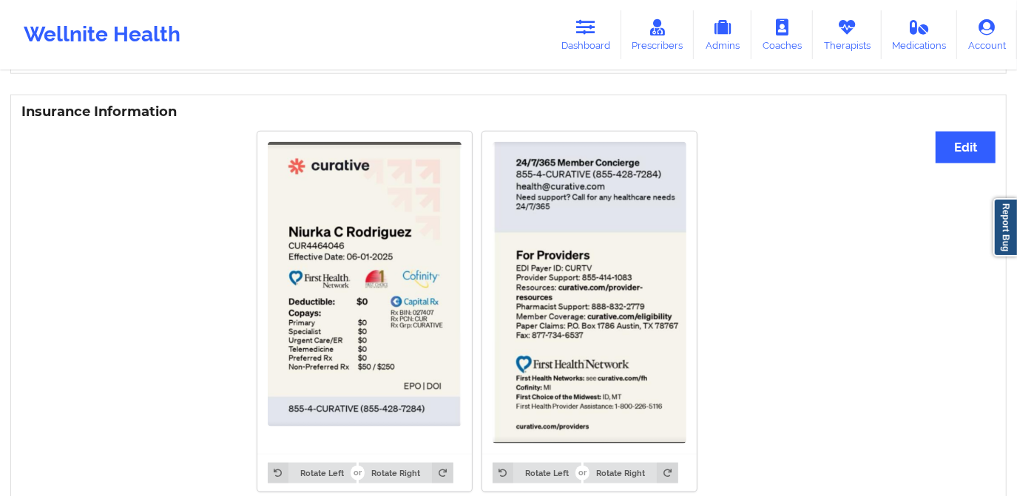
scroll to position [1058, 0]
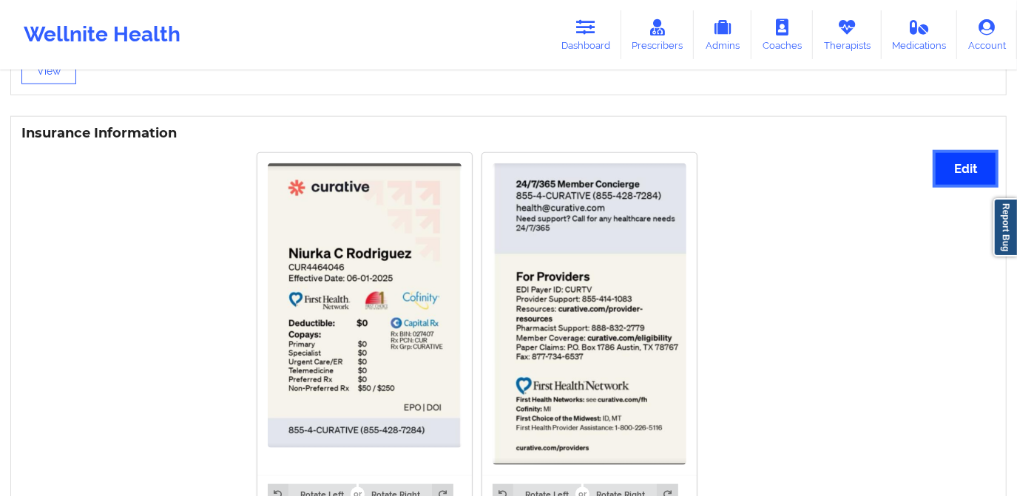
click at [944, 175] on button "Edit" at bounding box center [966, 169] width 60 height 32
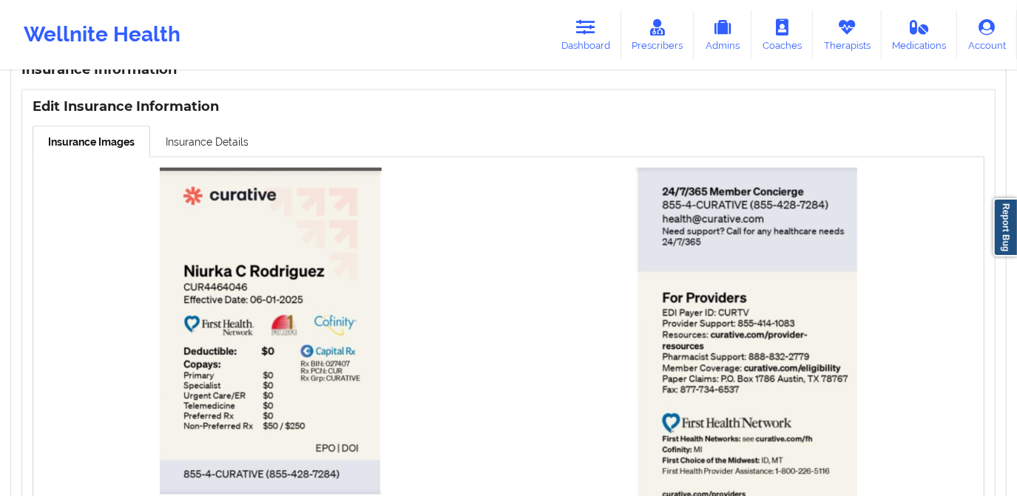
scroll to position [1068, 0]
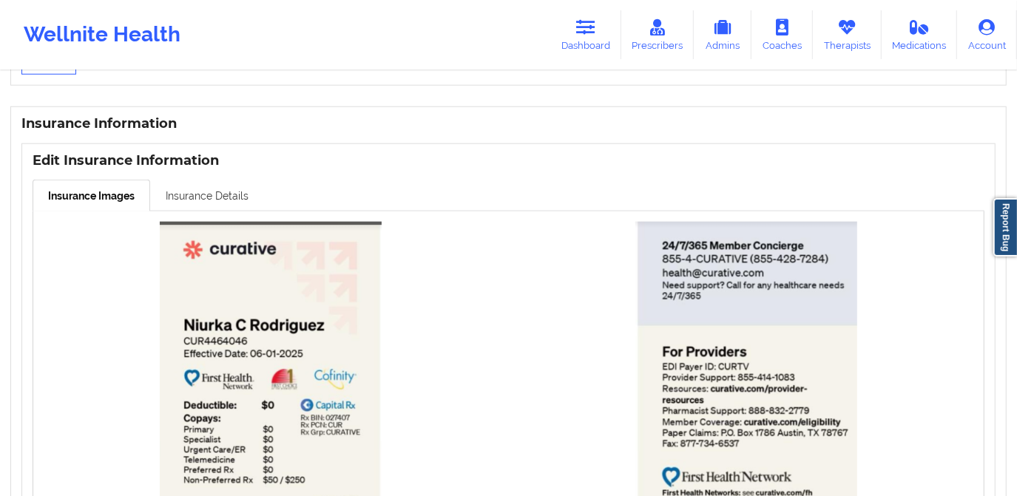
click at [220, 203] on link "Insurance Details" at bounding box center [207, 195] width 114 height 31
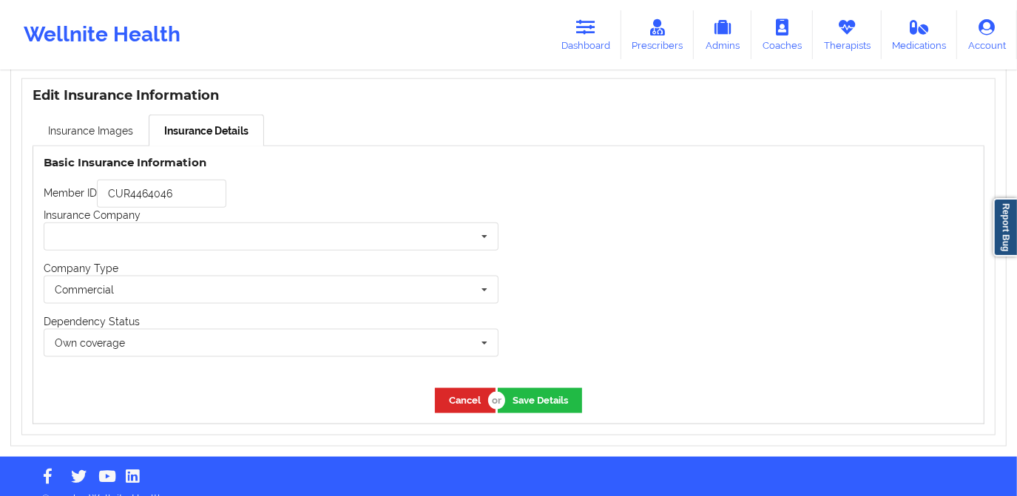
scroll to position [1153, 0]
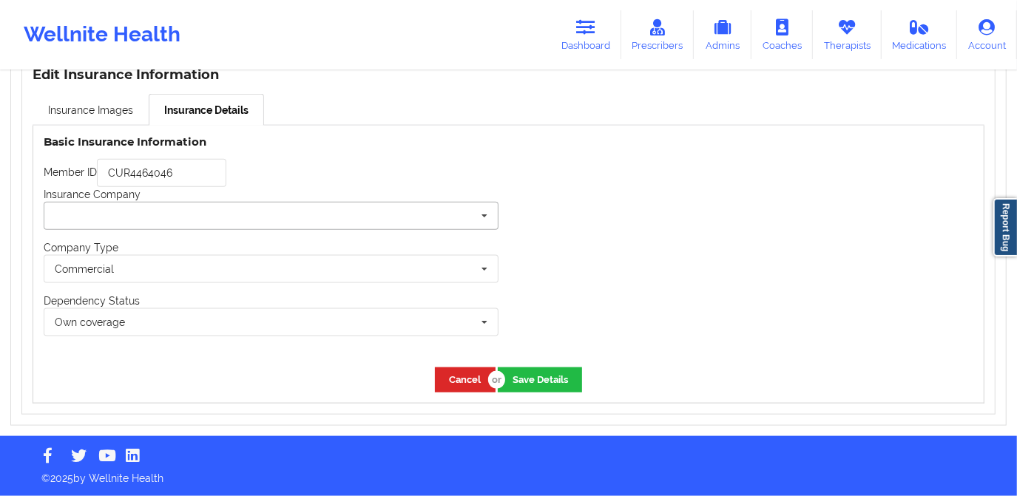
click at [272, 217] on input "text" at bounding box center [271, 216] width 453 height 27
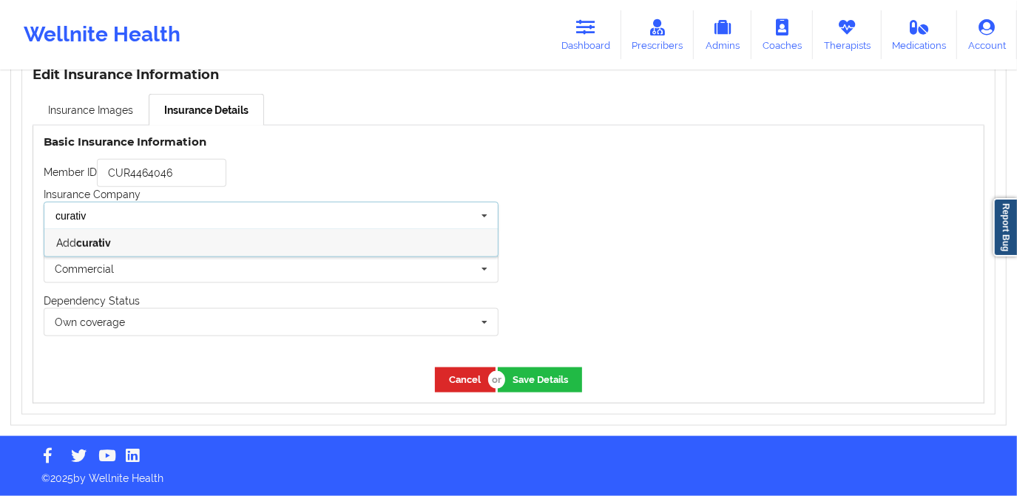
type input "curative"
drag, startPoint x: 146, startPoint y: 217, endPoint x: 158, endPoint y: 224, distance: 14.0
click at [115, 214] on input "curative" at bounding box center [271, 216] width 453 height 27
drag, startPoint x: 116, startPoint y: 220, endPoint x: 31, endPoint y: 220, distance: 85.1
click at [33, 220] on div "Updating insurance details... Basic Insurance Information Member ID CUR4464046 …" at bounding box center [509, 265] width 952 height 278
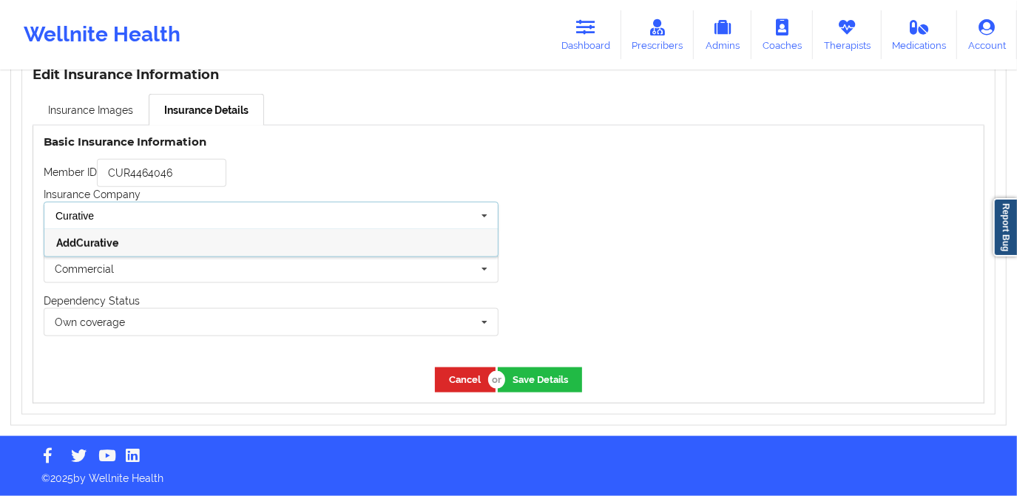
type input "Curative"
click at [98, 244] on b "Curative" at bounding box center [97, 243] width 42 height 12
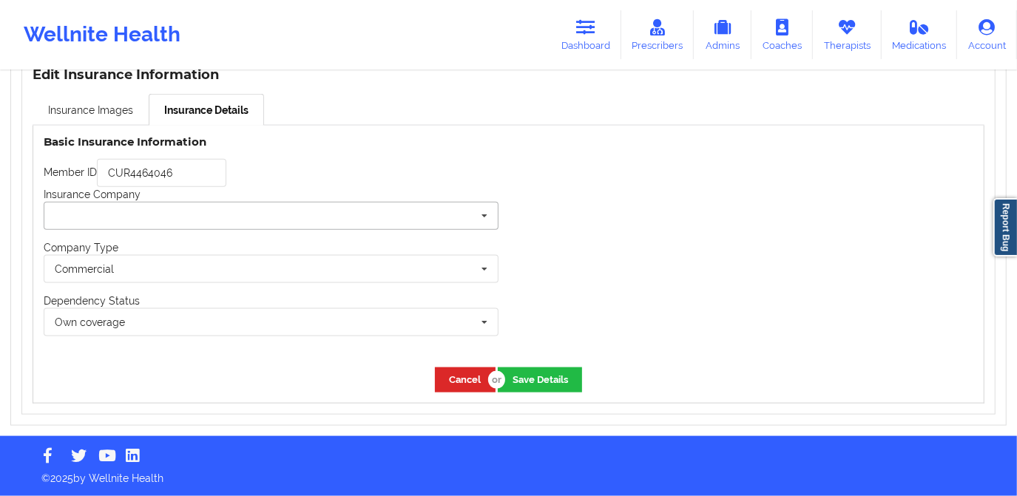
click at [126, 214] on input "text" at bounding box center [271, 216] width 453 height 27
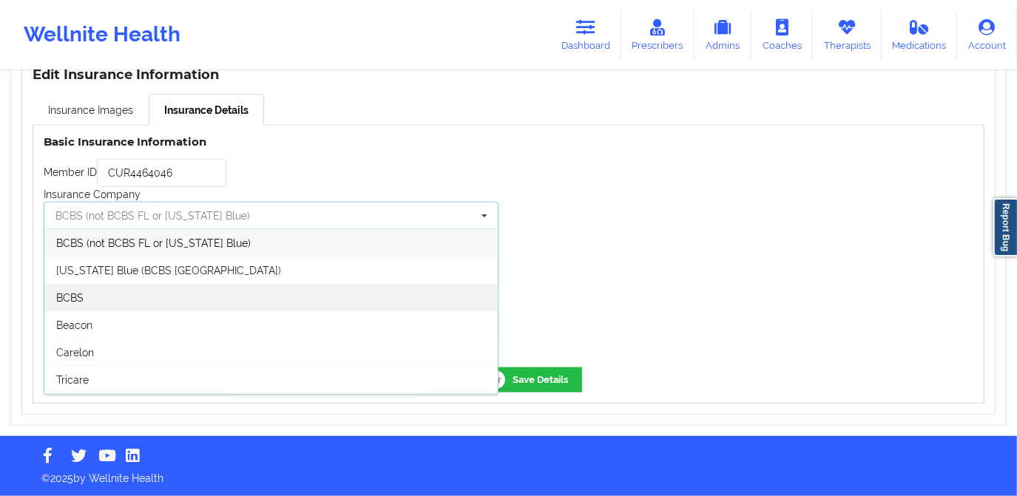
scroll to position [0, 0]
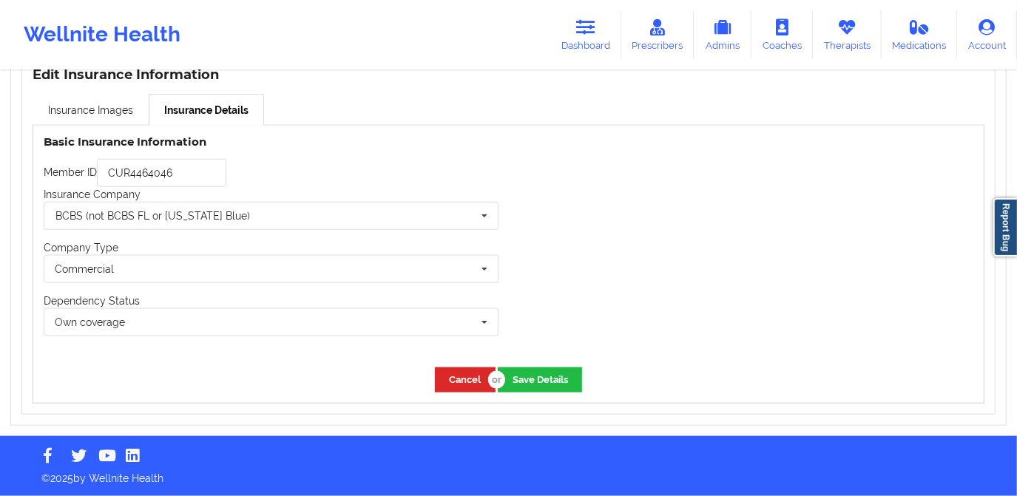
click at [637, 172] on div at bounding box center [747, 242] width 476 height 232
click at [448, 383] on button "Cancel" at bounding box center [465, 380] width 61 height 24
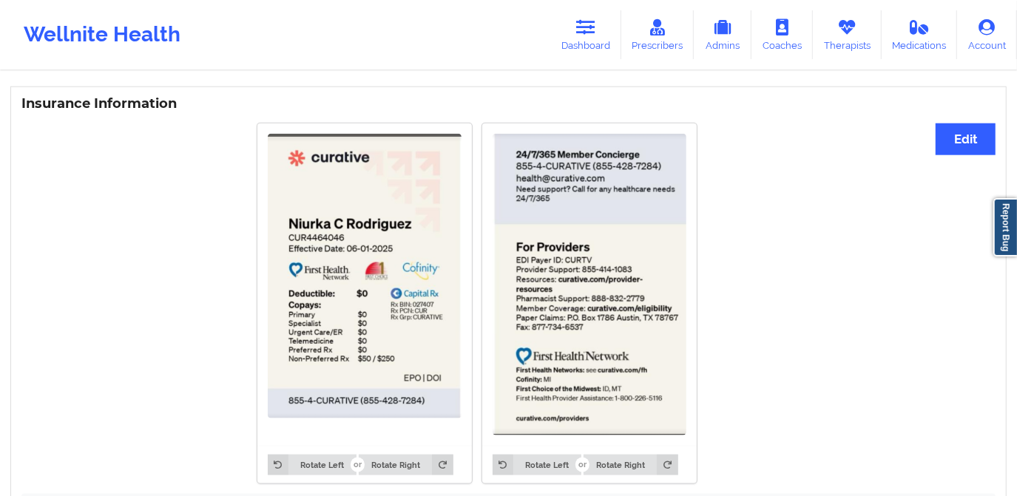
scroll to position [1086, 0]
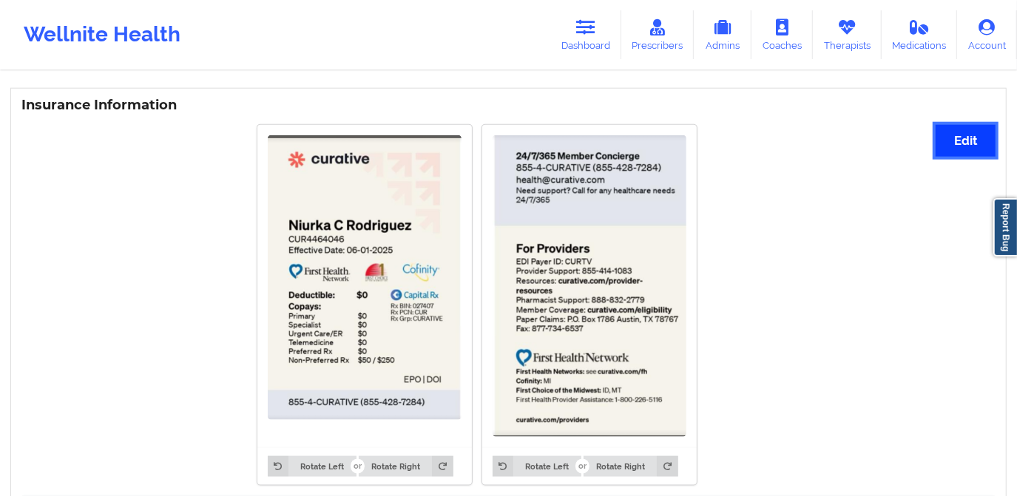
click at [942, 144] on button "Edit" at bounding box center [966, 141] width 60 height 32
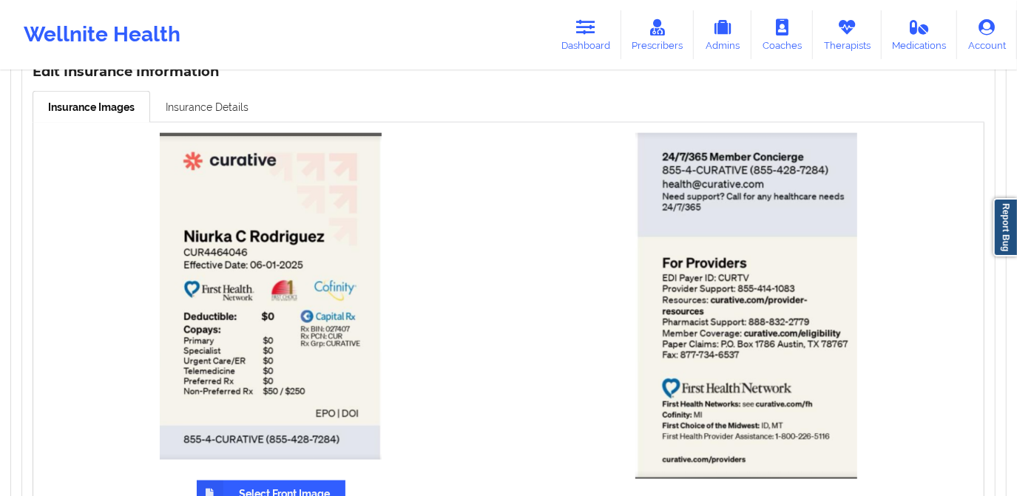
scroll to position [1153, 0]
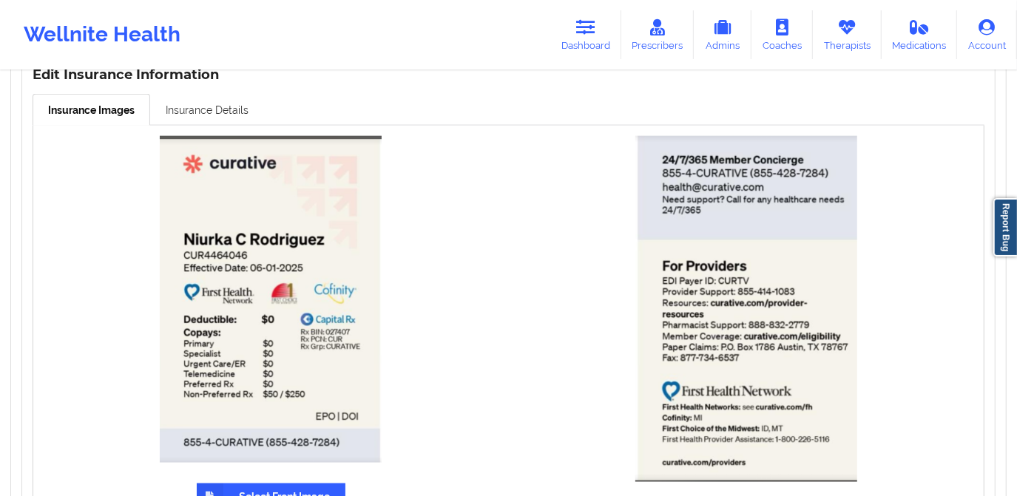
click at [183, 115] on link "Insurance Details" at bounding box center [207, 109] width 114 height 31
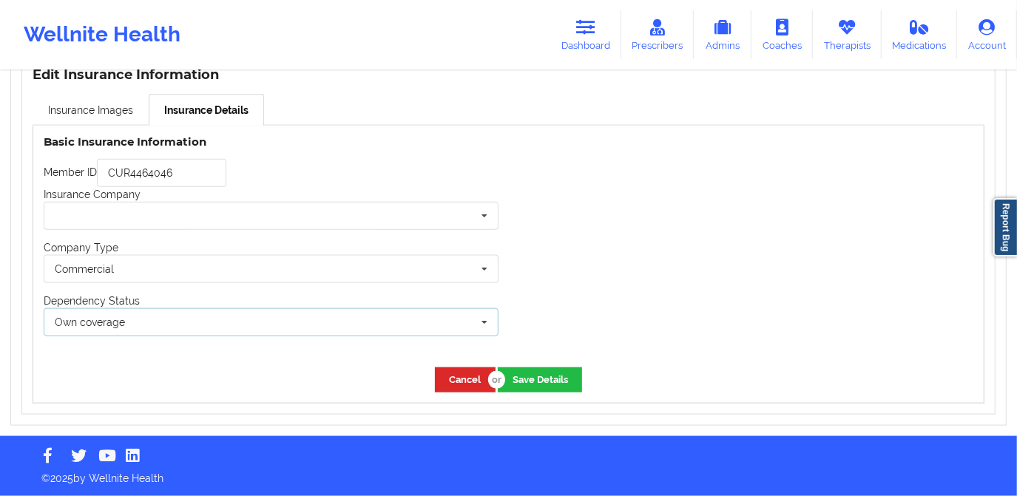
click at [170, 312] on div "Own coverage Own coverage Spouse Children" at bounding box center [271, 322] width 455 height 28
click at [213, 279] on div "Commercial None Commercial" at bounding box center [271, 269] width 455 height 28
click at [221, 269] on div "Commercial None Commercial" at bounding box center [271, 269] width 455 height 28
click at [235, 214] on input "text" at bounding box center [271, 216] width 453 height 27
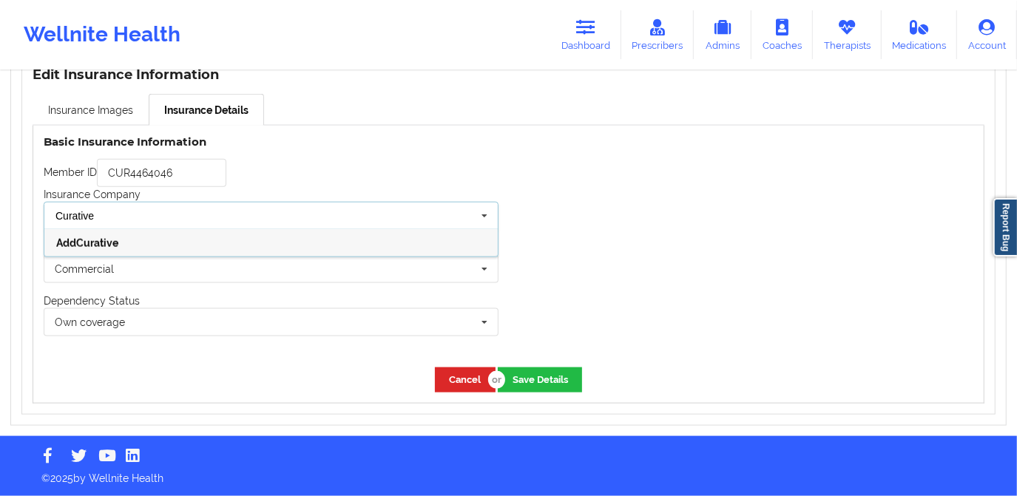
type input "Curative"
click at [158, 244] on div "Add Curative" at bounding box center [270, 242] width 453 height 27
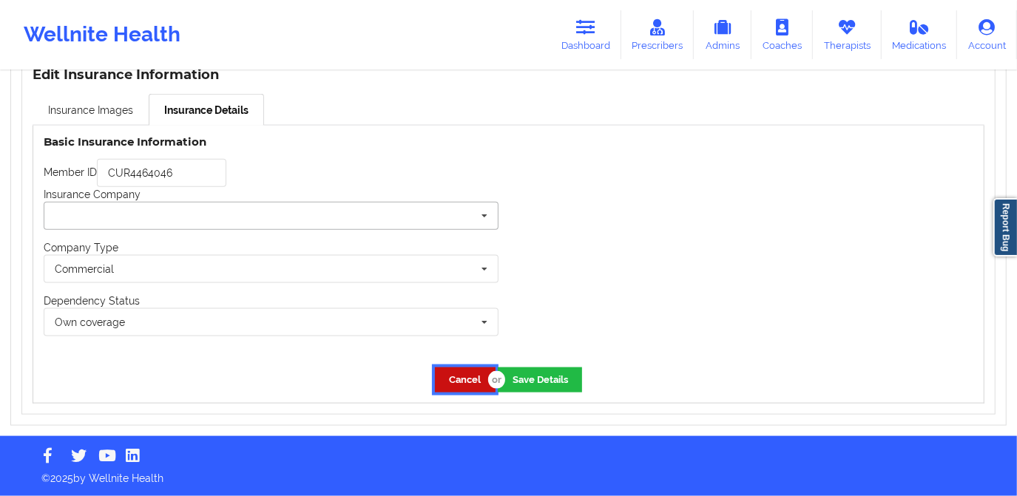
click at [453, 377] on button "Cancel" at bounding box center [465, 380] width 61 height 24
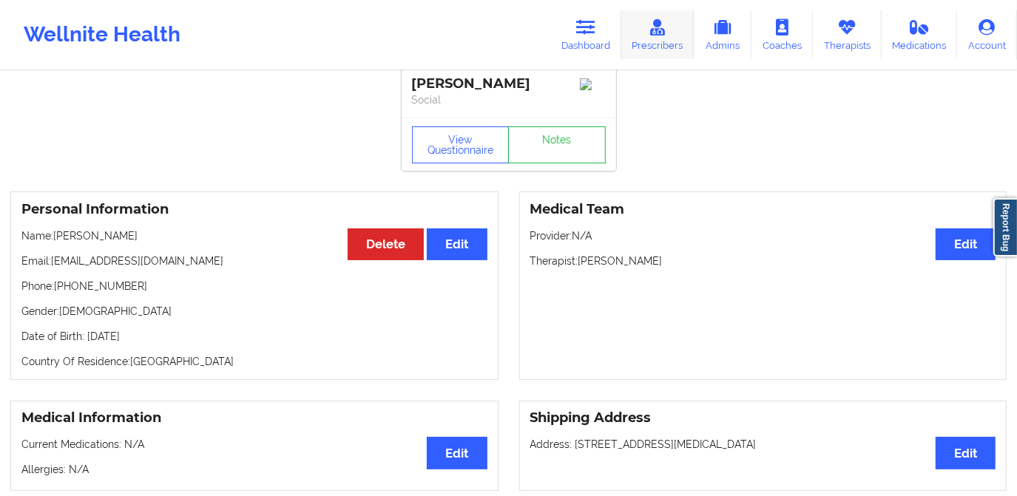
scroll to position [0, 0]
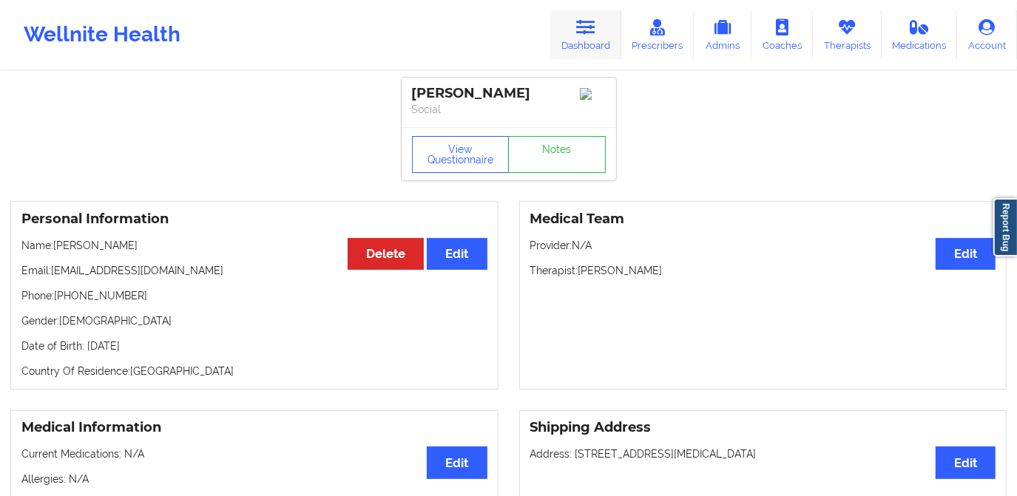
click at [578, 29] on link "Dashboard" at bounding box center [585, 34] width 71 height 49
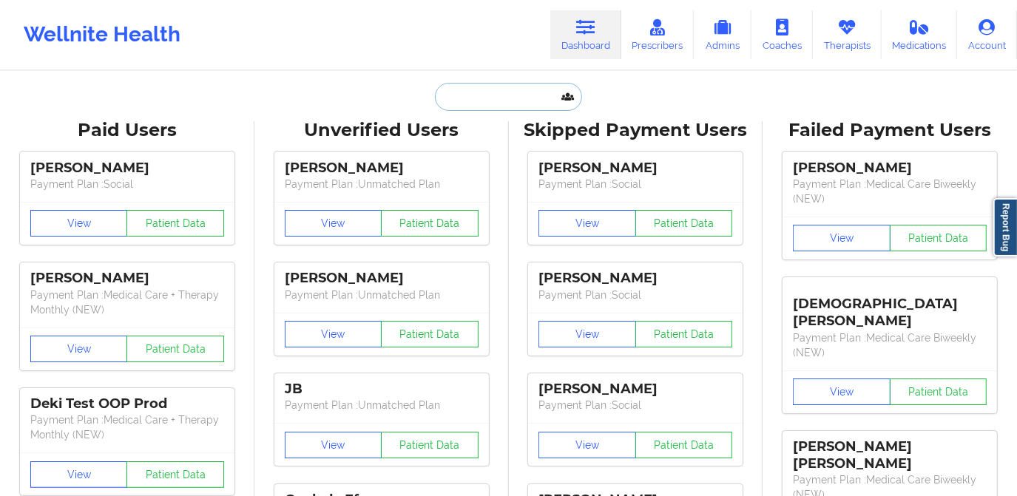
click at [526, 90] on input "text" at bounding box center [508, 97] width 146 height 28
paste input "Dana Scott"
type input "Dana Scott"
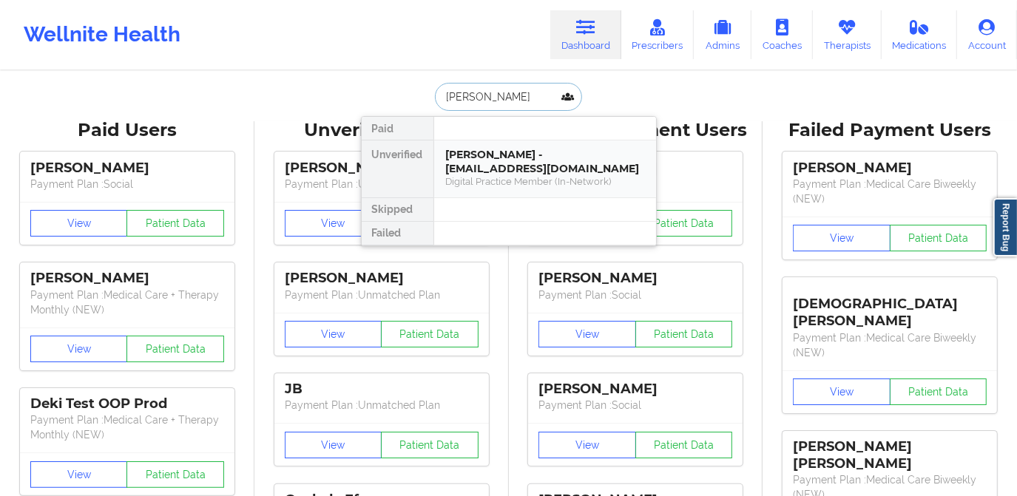
click at [546, 162] on div "Dana Scott - anderson_dana1@yahoo.com" at bounding box center [545, 161] width 198 height 27
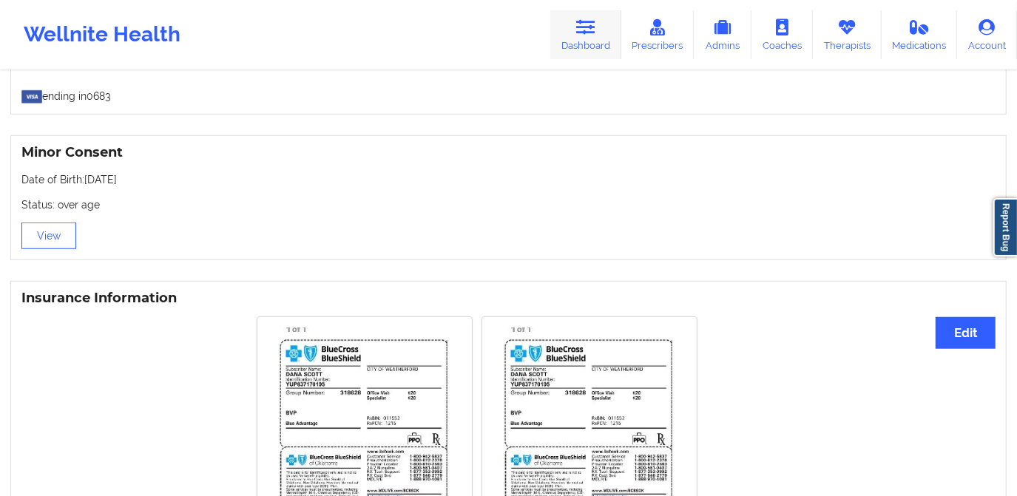
scroll to position [672, 0]
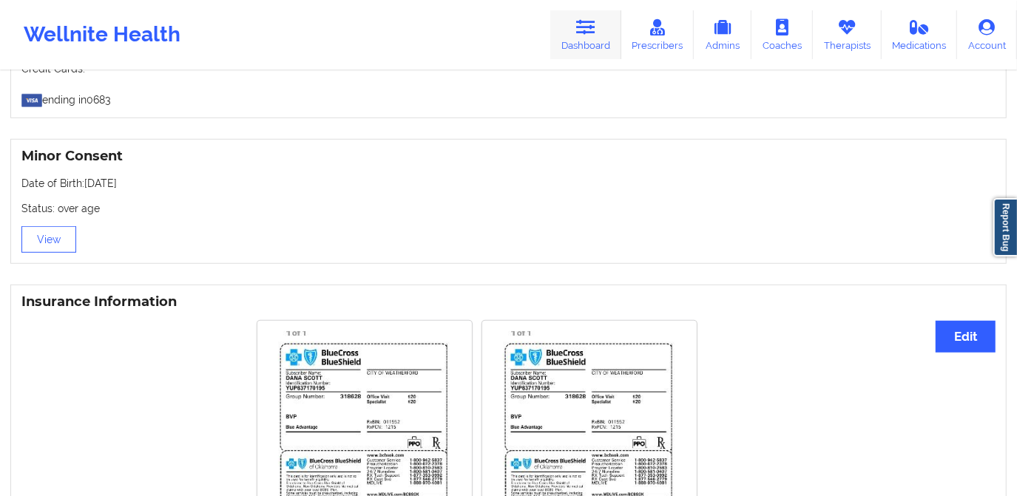
click at [581, 43] on link "Dashboard" at bounding box center [585, 34] width 71 height 49
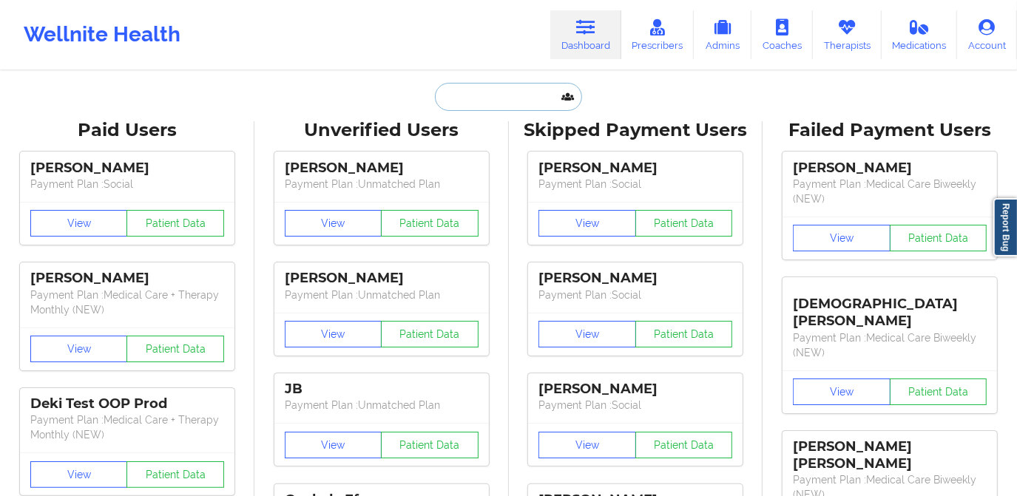
click at [496, 97] on input "text" at bounding box center [508, 97] width 146 height 28
paste input "Anthony Fernandez"
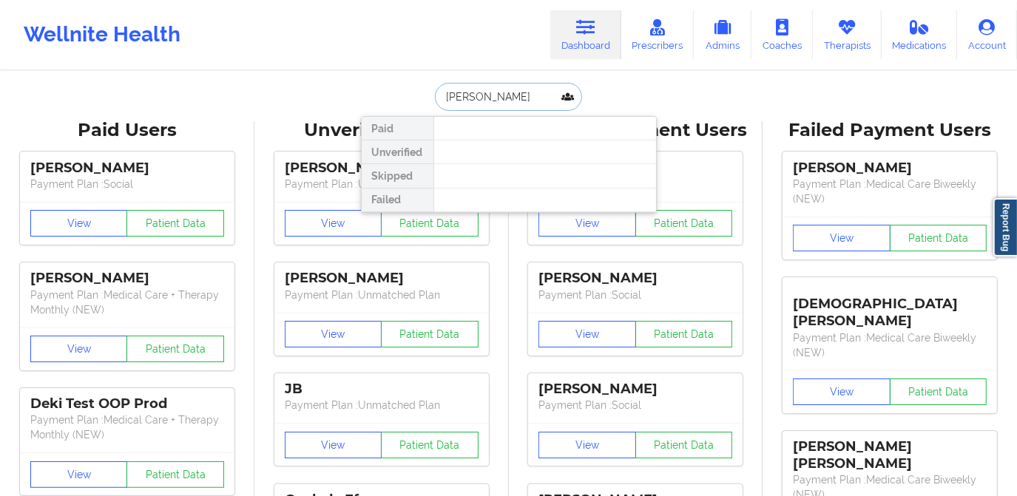
click at [444, 95] on input "Anthony Fernandez" at bounding box center [508, 97] width 146 height 28
type input "Anthony Fernandez"
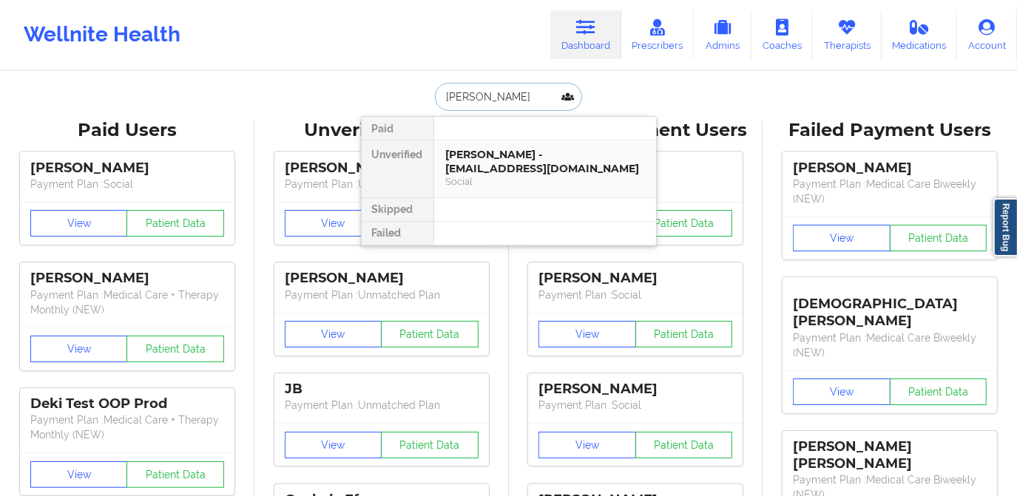
click at [527, 159] on div "Anthony Fernandez - dabears52288@icloud.com" at bounding box center [545, 161] width 198 height 27
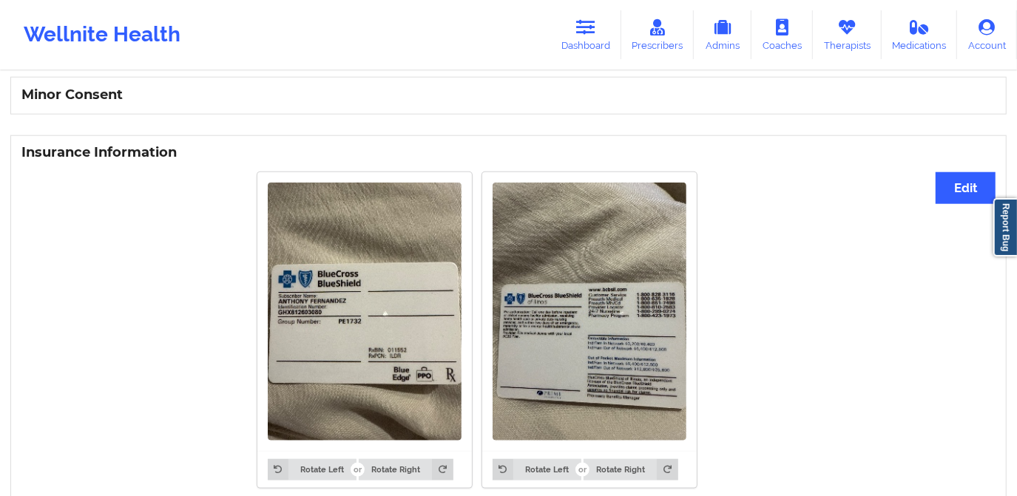
scroll to position [994, 0]
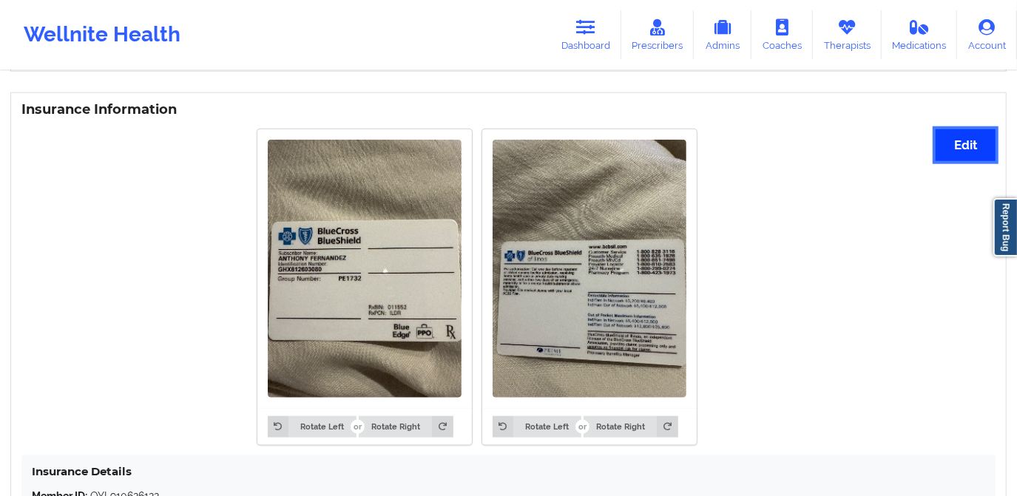
click at [972, 157] on button "Edit" at bounding box center [966, 145] width 60 height 32
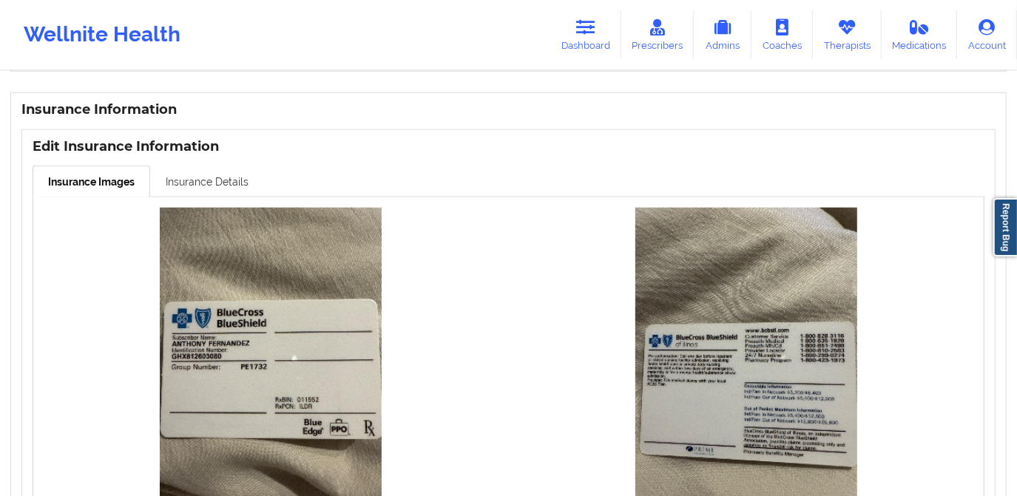
click at [185, 175] on link "Insurance Details" at bounding box center [207, 181] width 114 height 31
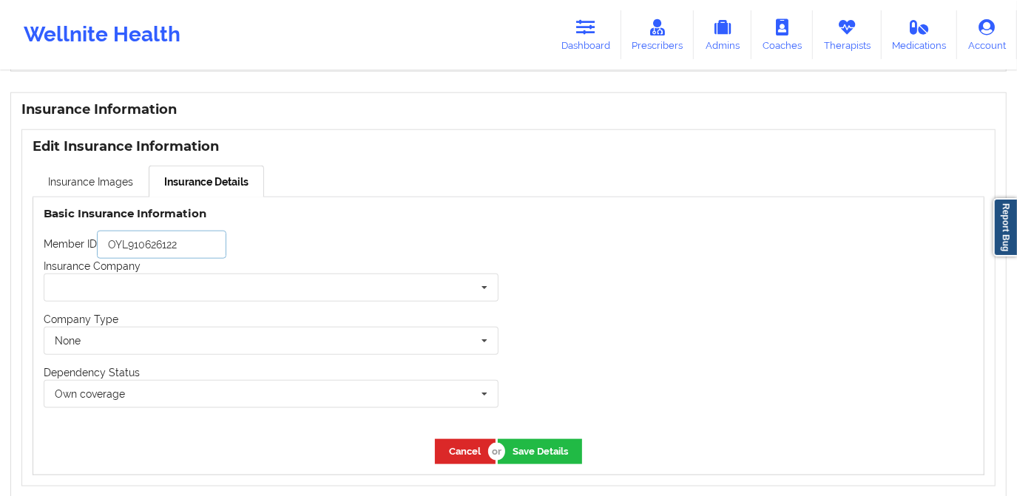
drag, startPoint x: 197, startPoint y: 247, endPoint x: 95, endPoint y: 246, distance: 102.1
click at [95, 246] on div "Member ID OYL910626122" at bounding box center [271, 245] width 455 height 28
paste input "GHX812603080"
type input "GHX812603080"
click at [167, 285] on input "text" at bounding box center [271, 287] width 453 height 27
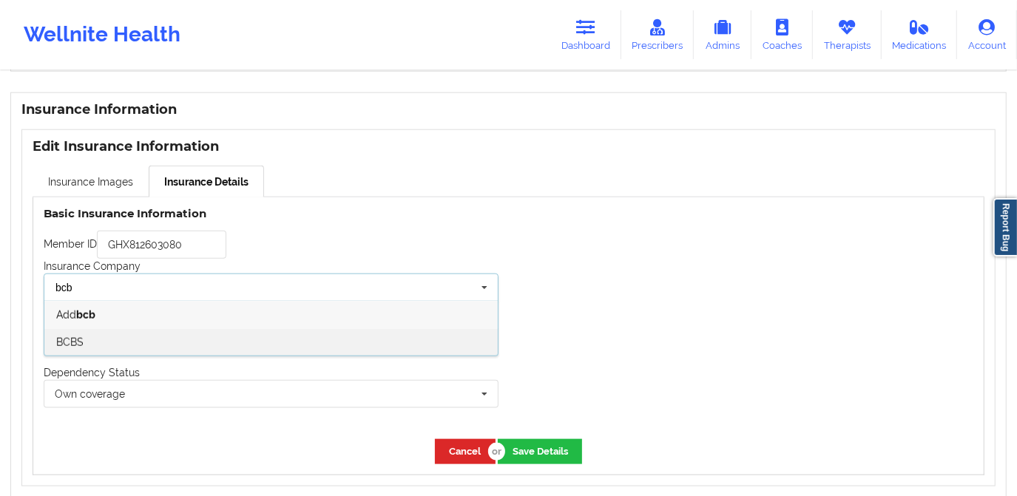
type input "bcb"
click at [159, 343] on div "BCBS" at bounding box center [270, 341] width 453 height 27
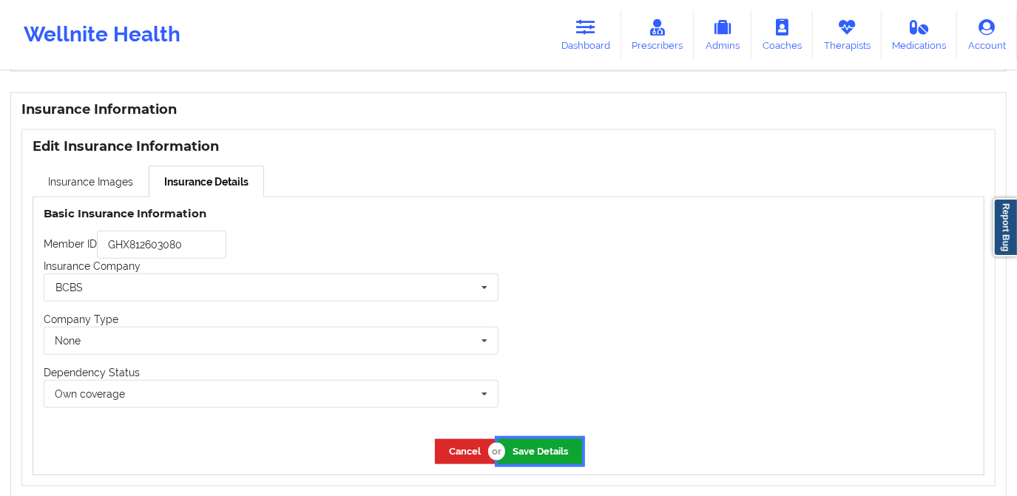
click at [533, 452] on button "Save Details" at bounding box center [540, 451] width 84 height 24
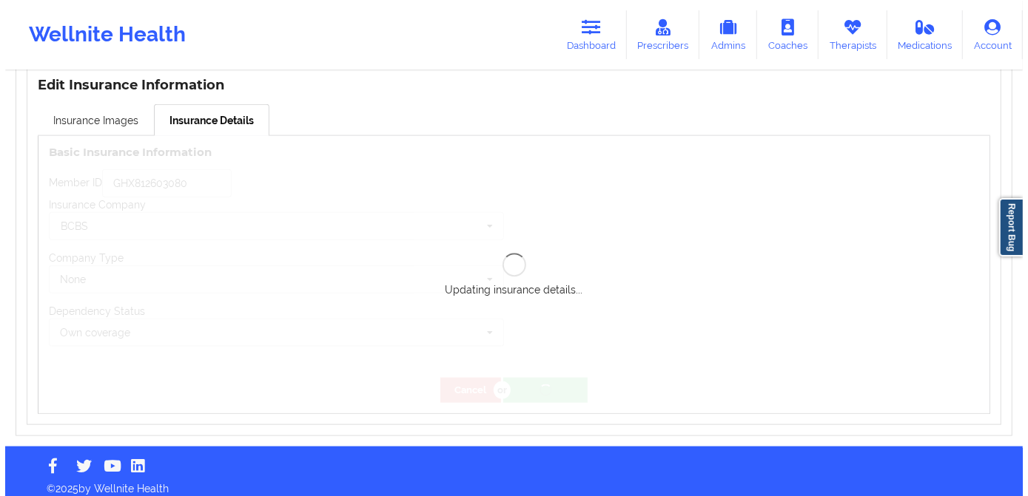
scroll to position [1061, 0]
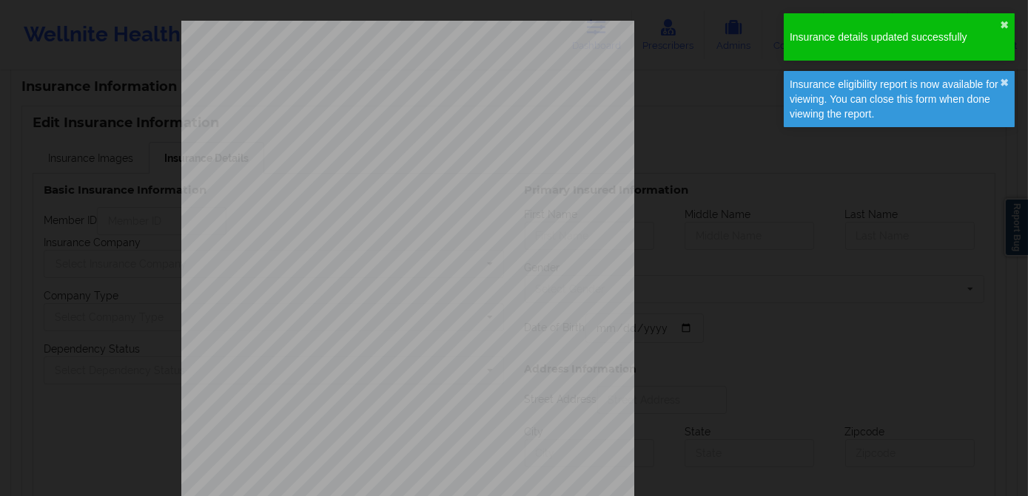
type input "GHX812603080"
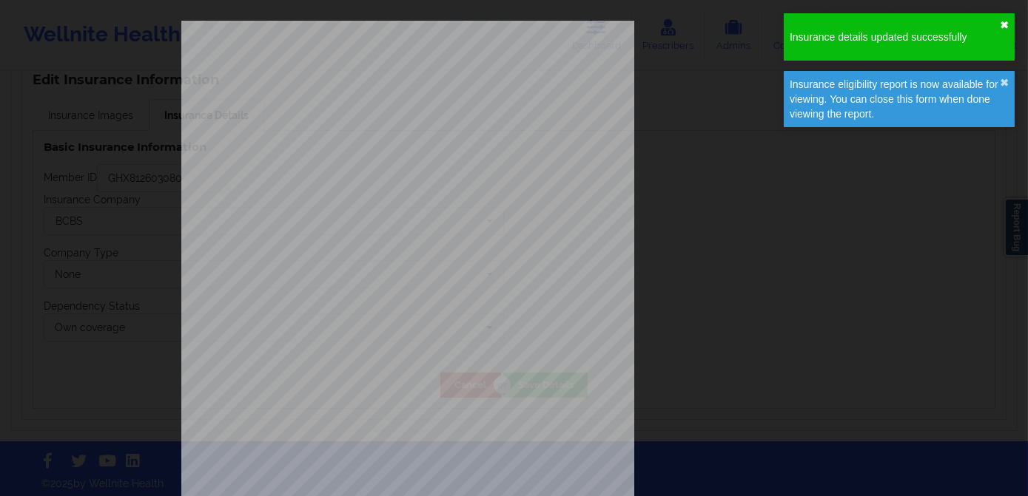
click at [1000, 24] on button "✖︎" at bounding box center [1003, 25] width 9 height 12
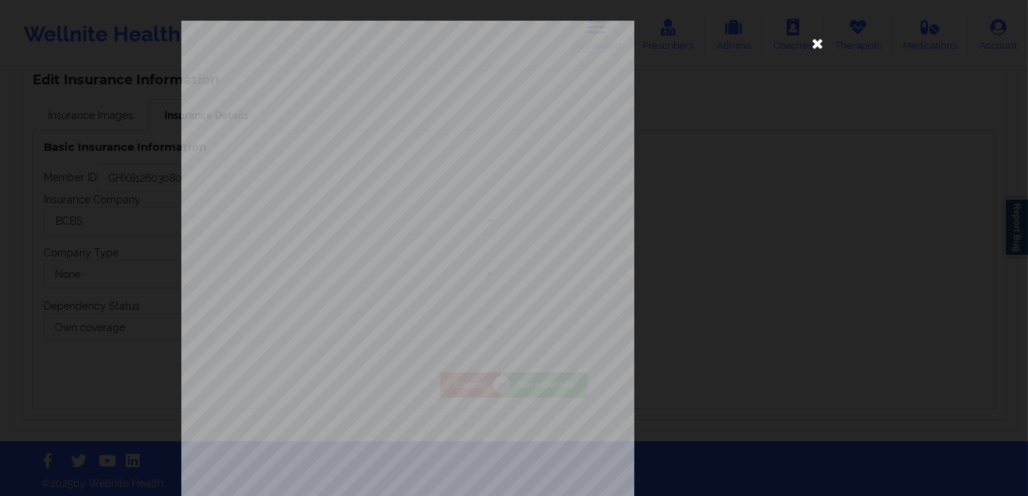
click at [810, 46] on icon at bounding box center [818, 43] width 24 height 24
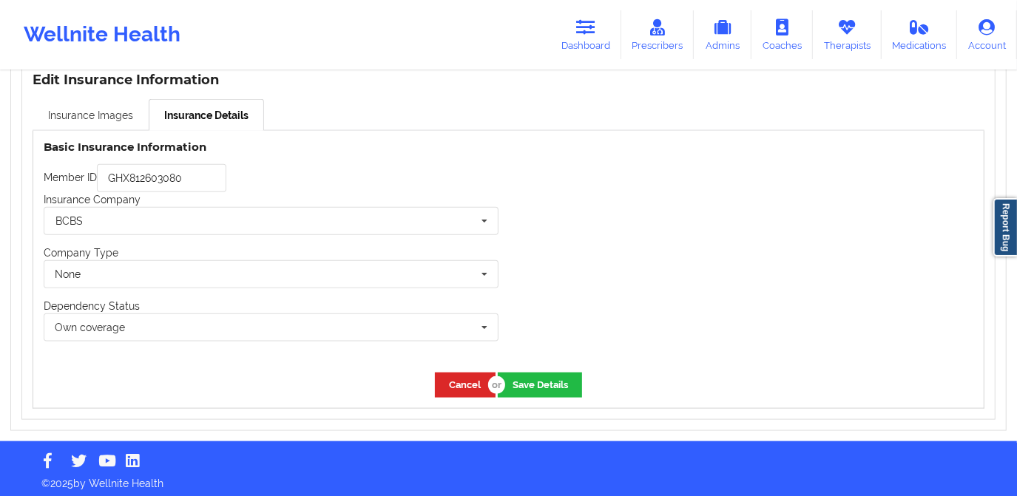
click at [112, 120] on link "Insurance Images" at bounding box center [91, 114] width 116 height 31
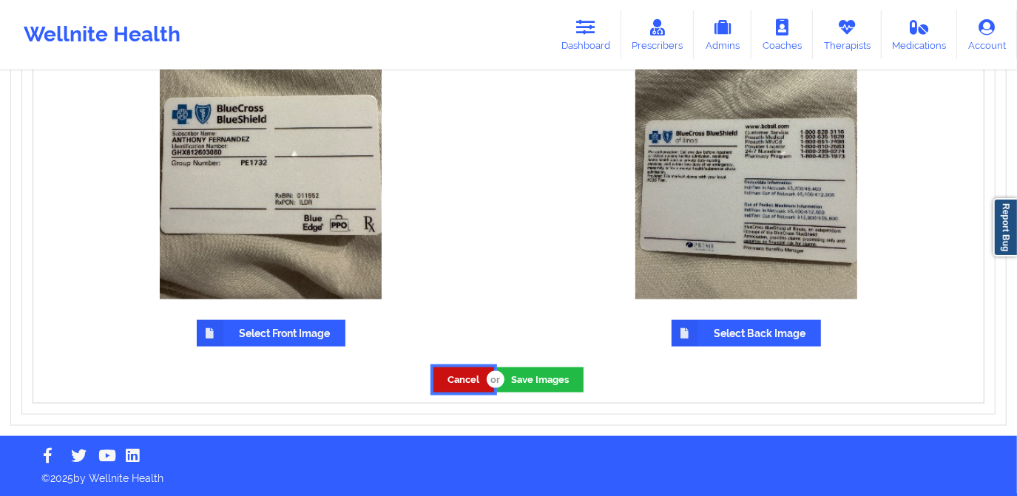
click at [462, 380] on button "Cancel" at bounding box center [464, 380] width 61 height 24
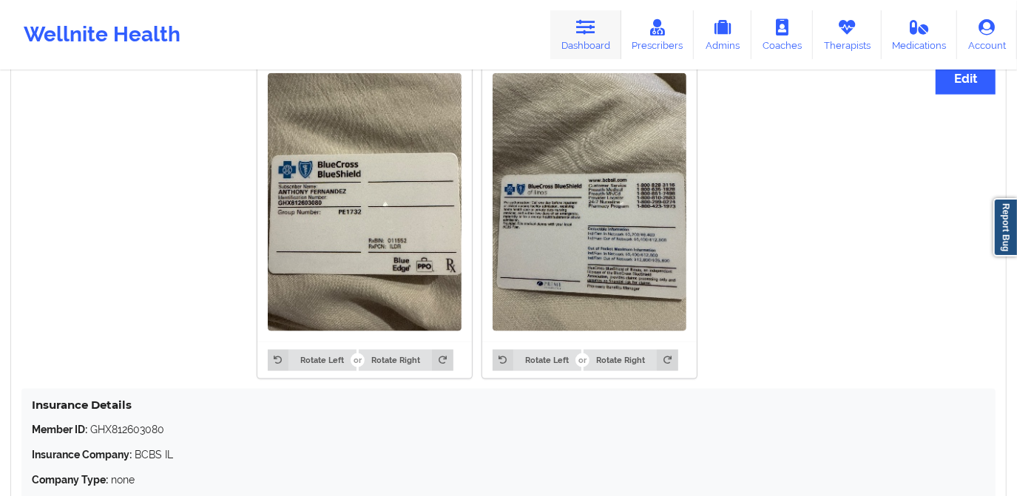
click at [590, 34] on icon at bounding box center [585, 27] width 19 height 16
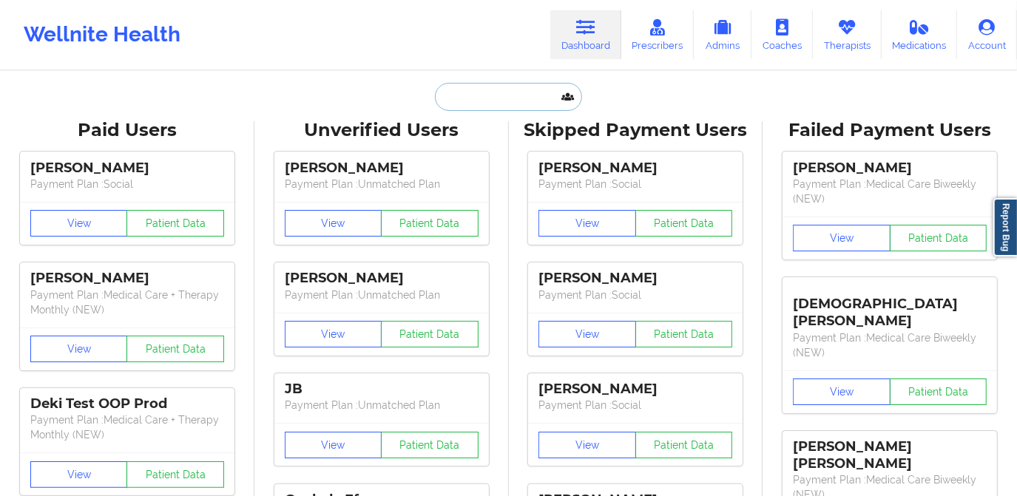
click at [495, 106] on input "text" at bounding box center [508, 97] width 146 height 28
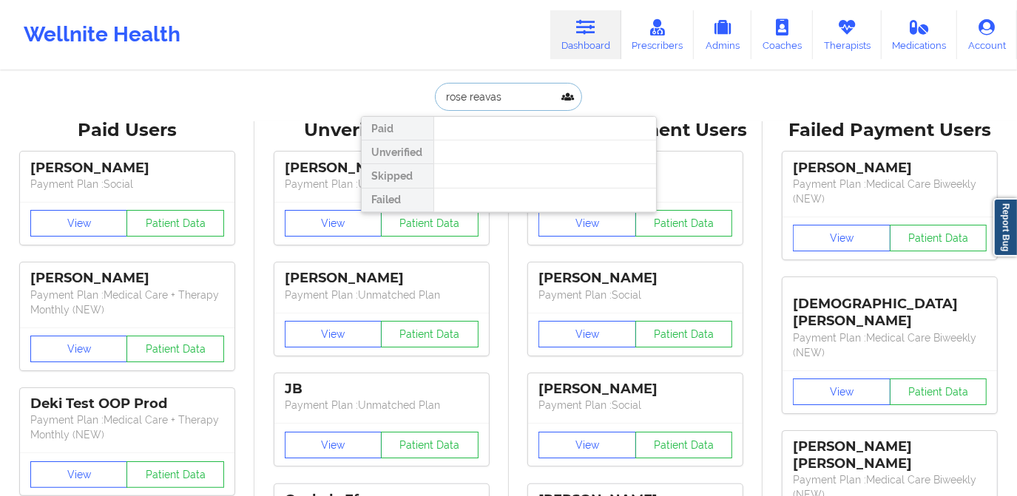
drag, startPoint x: 507, startPoint y: 100, endPoint x: 468, endPoint y: 106, distance: 39.7
click at [468, 106] on input "rose reavas" at bounding box center [508, 97] width 146 height 28
type input "rose r"
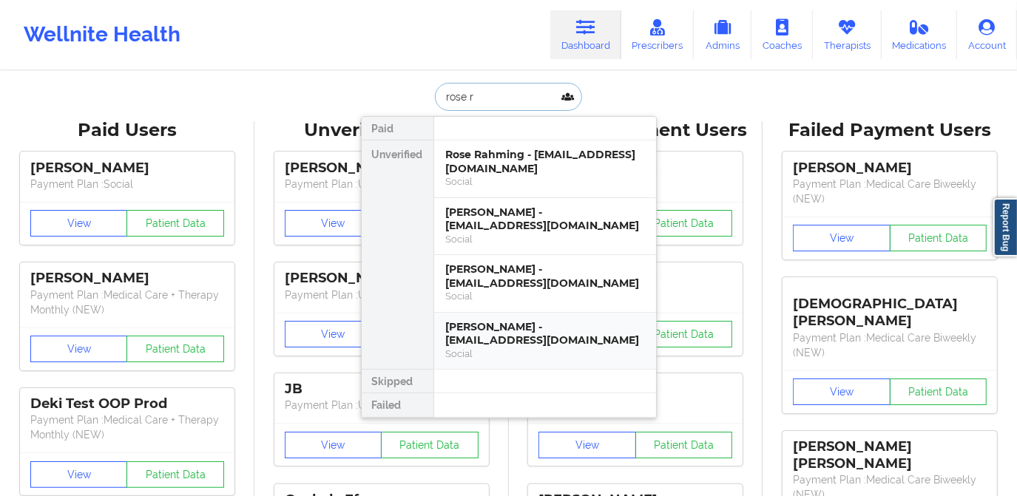
click at [515, 320] on div "Rose Reaves - zanzy26@gmail.com" at bounding box center [545, 333] width 198 height 27
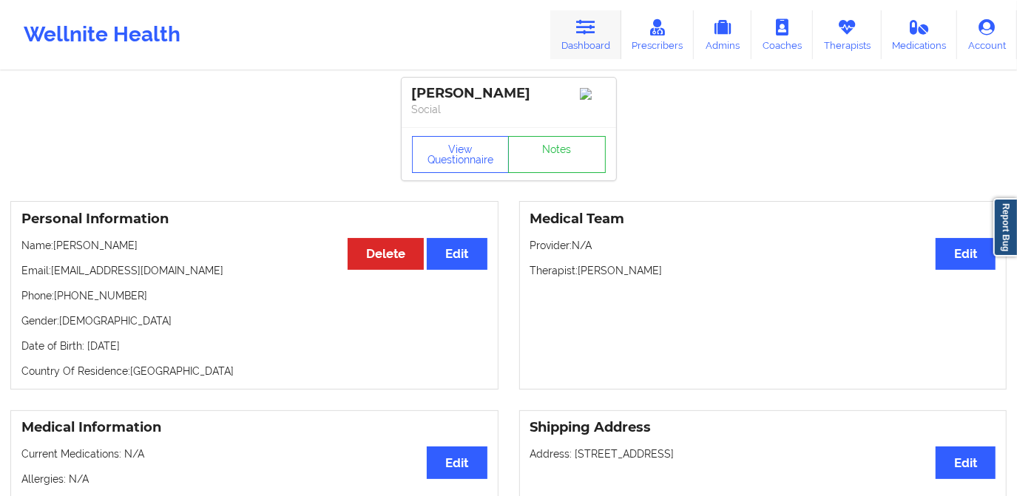
click at [582, 28] on icon at bounding box center [585, 27] width 19 height 16
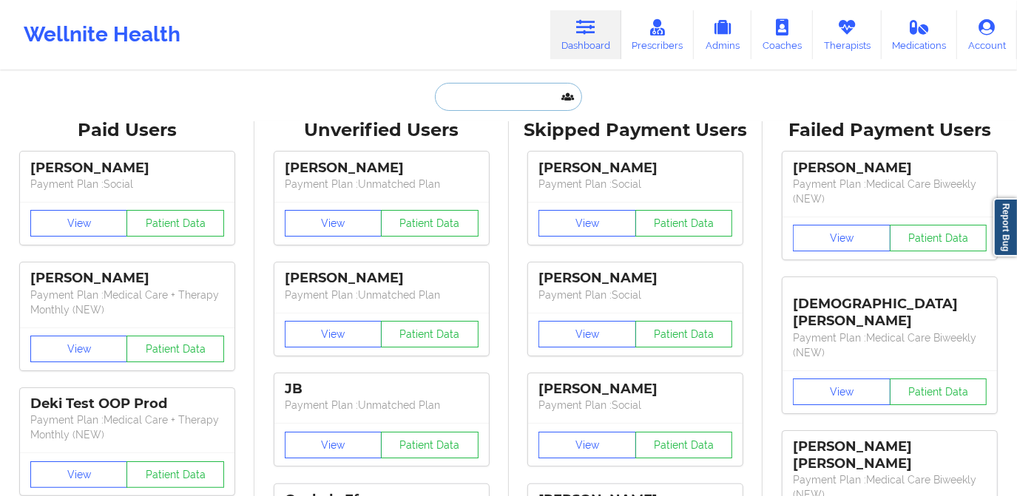
click at [481, 84] on input "text" at bounding box center [508, 97] width 146 height 28
paste input "AYRES BARBER"
type input "AYRES BARBER"
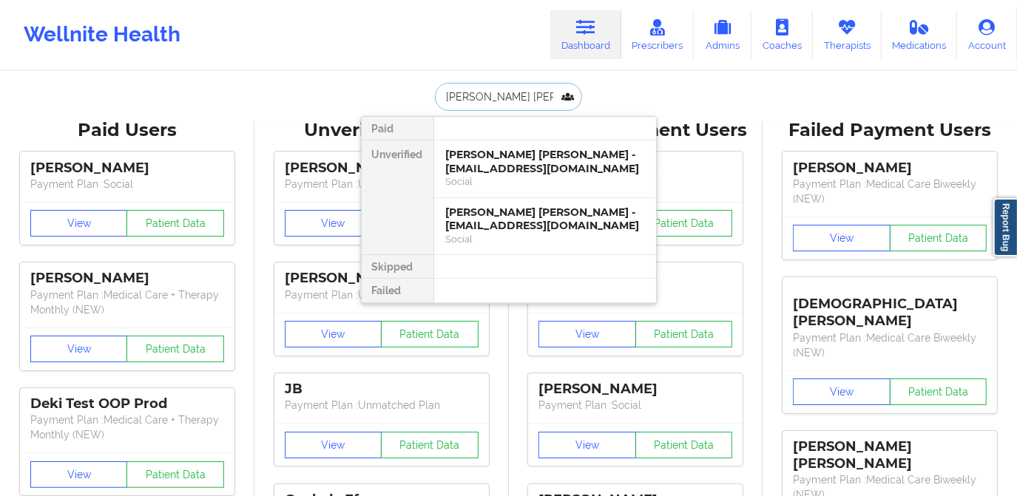
click at [519, 160] on div "Ayres Barber - ayresbarber@gmail.com" at bounding box center [545, 161] width 198 height 27
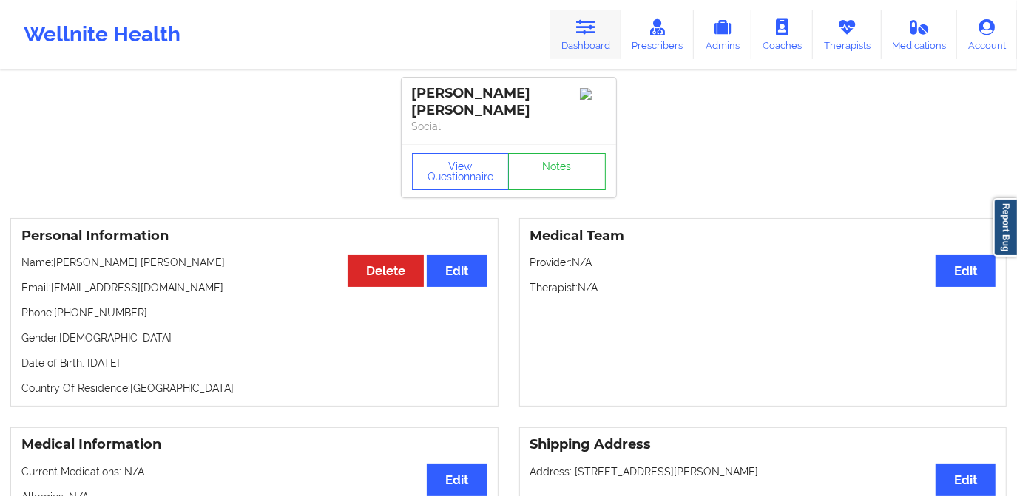
click at [581, 27] on icon at bounding box center [585, 27] width 19 height 16
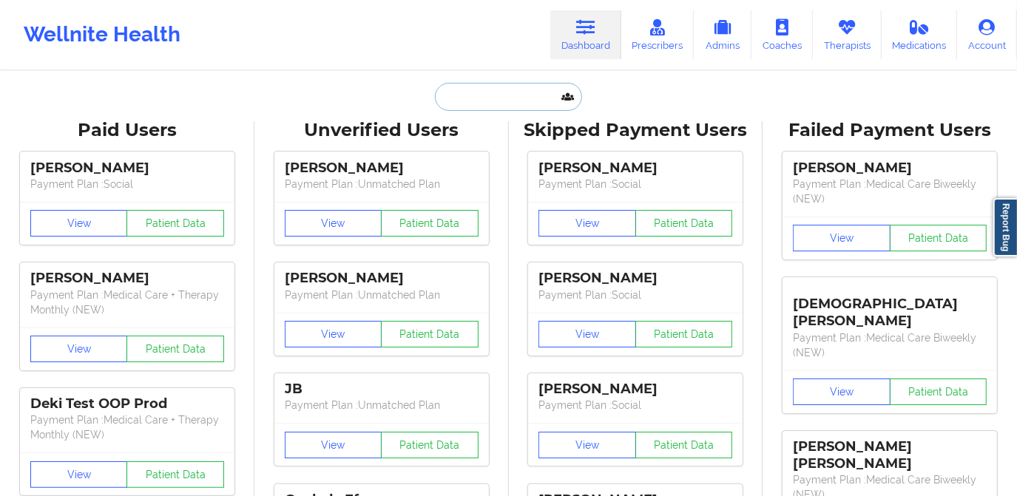
click at [493, 107] on input "text" at bounding box center [508, 97] width 146 height 28
paste input "AYRES BARBER"
type input "AYRES BARBER"
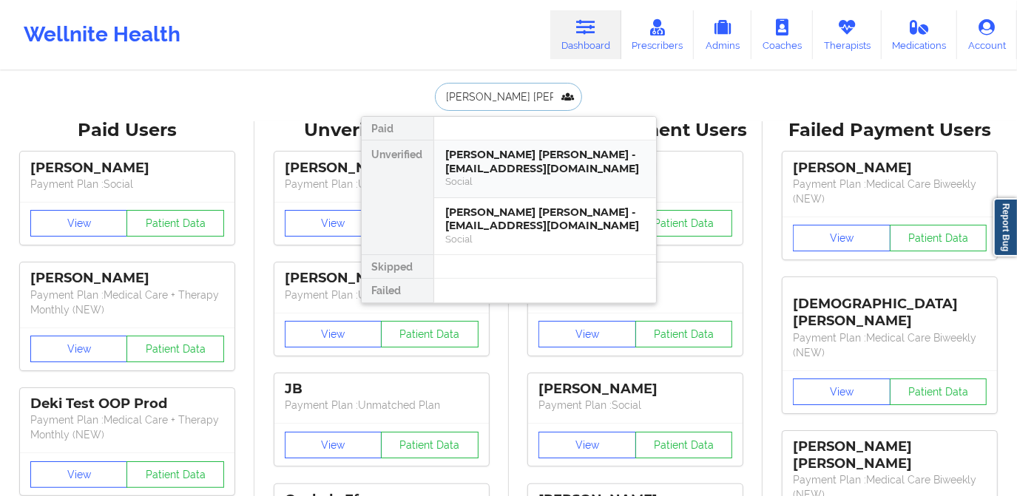
click at [507, 175] on div "Social" at bounding box center [545, 181] width 198 height 13
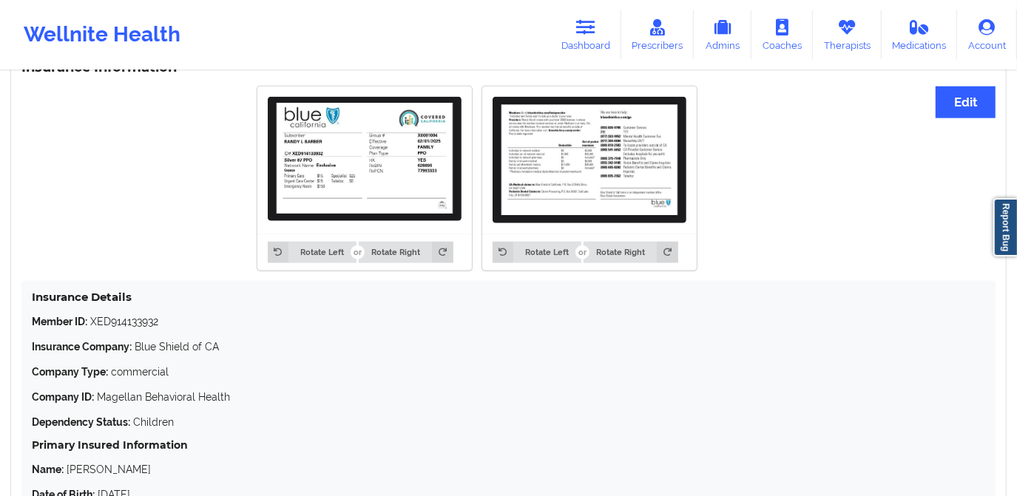
scroll to position [1073, 0]
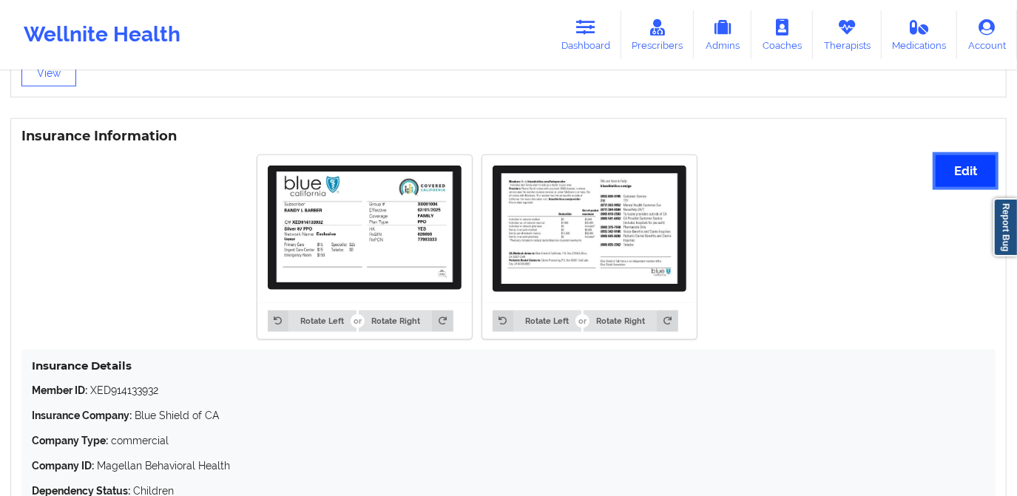
click at [951, 158] on button "Edit" at bounding box center [966, 171] width 60 height 32
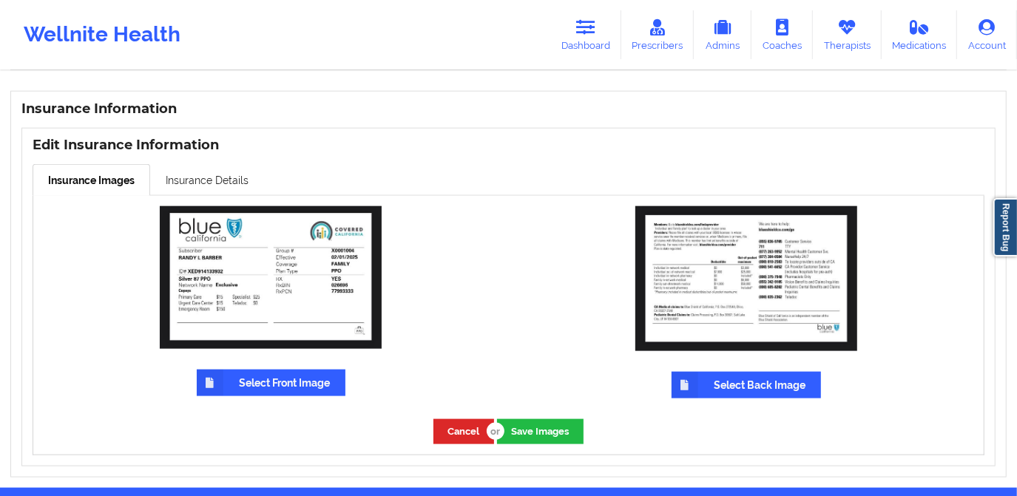
scroll to position [1135, 0]
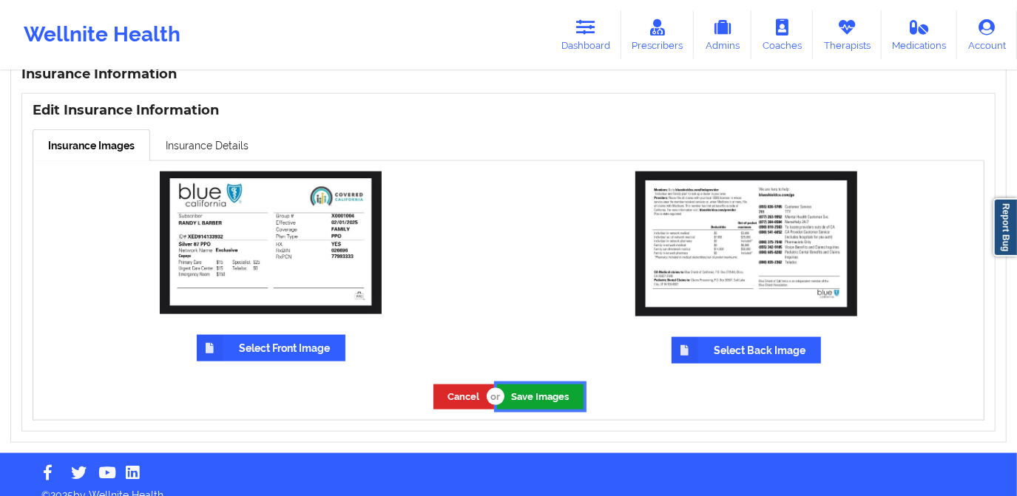
click at [522, 385] on button "Save Images" at bounding box center [540, 397] width 87 height 24
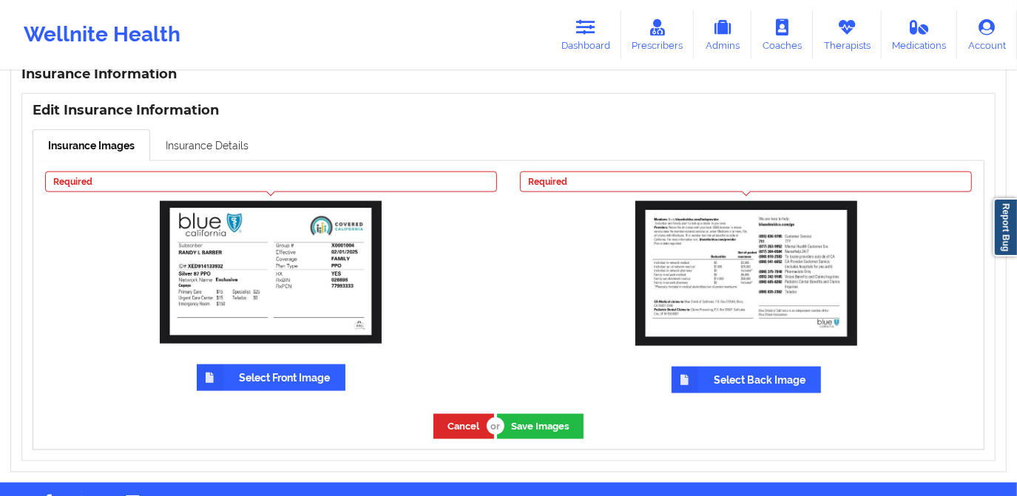
click at [227, 132] on link "Insurance Details" at bounding box center [207, 144] width 114 height 31
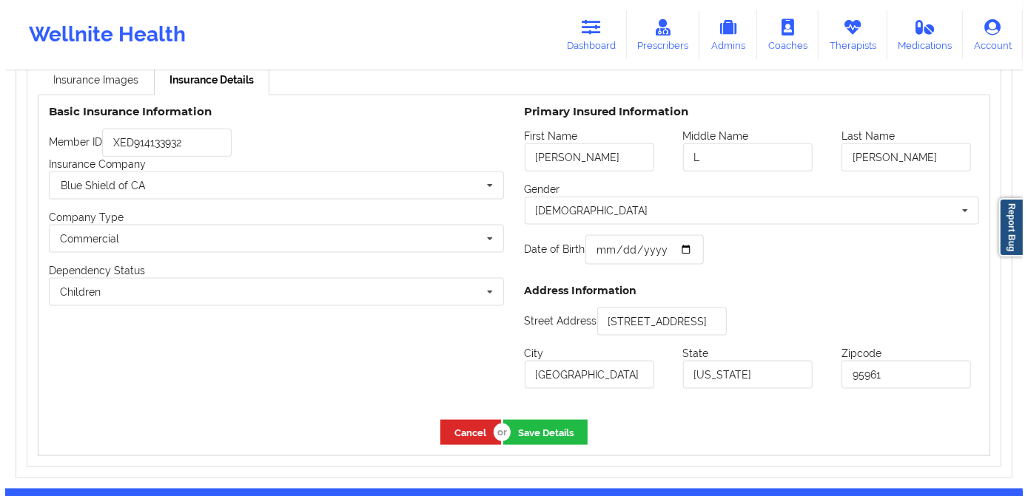
scroll to position [1202, 0]
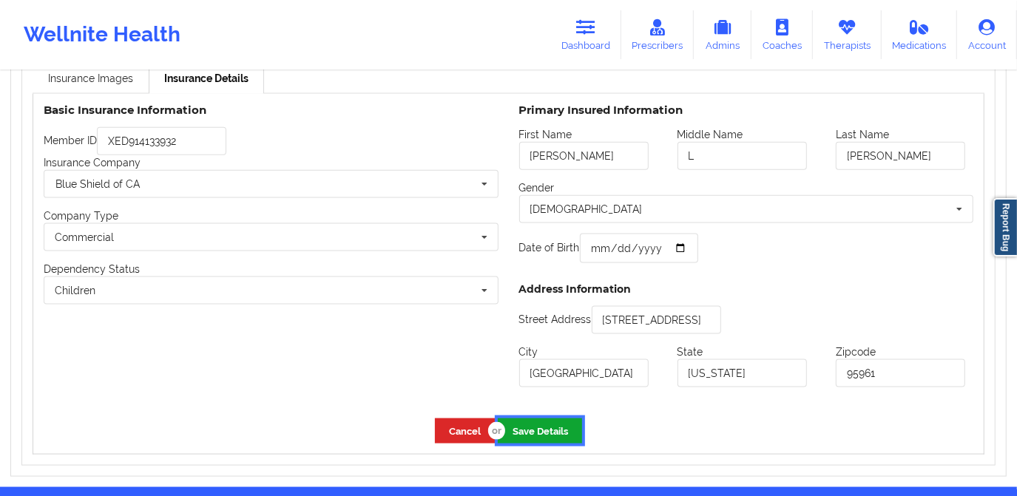
click at [556, 419] on button "Save Details" at bounding box center [540, 431] width 84 height 24
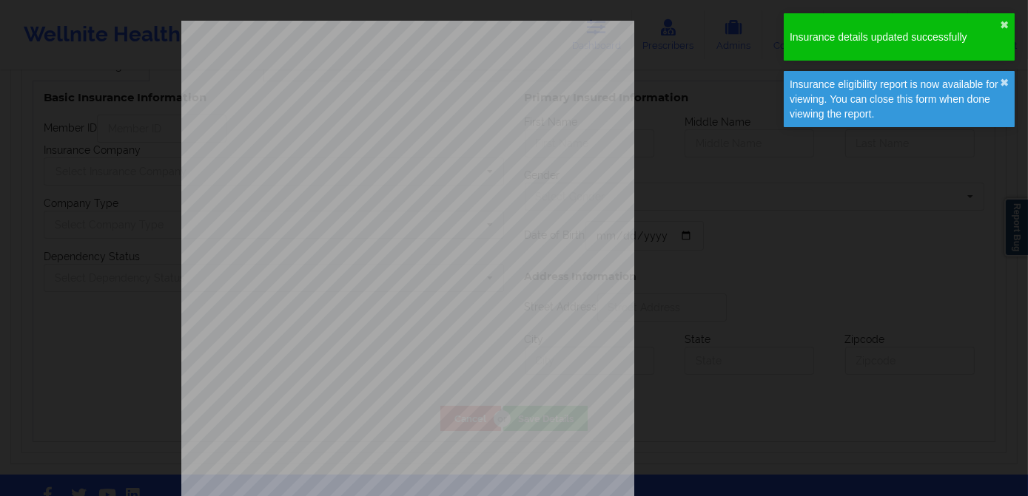
type input "Randy"
type input "L"
type input "Barber"
type input "1981-12-12"
type input "1372 Meadow ranch st"
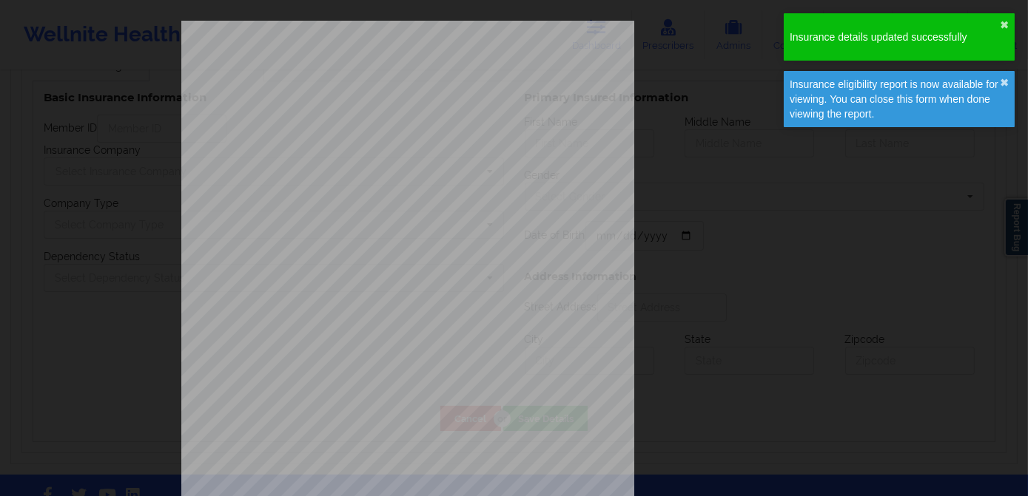
type input "Plumas Lake"
type input "California"
type input "95961"
type input "XED914133932"
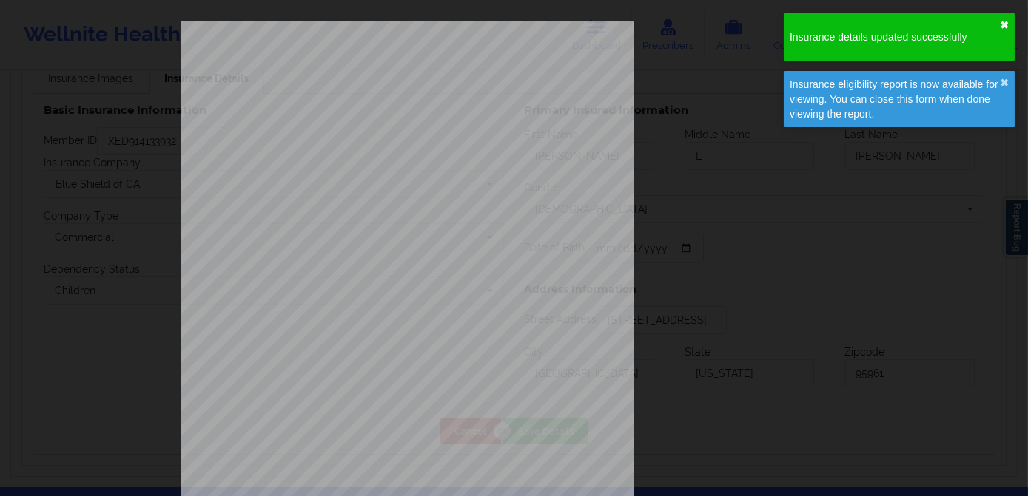
click at [1006, 24] on button "✖︎" at bounding box center [1003, 25] width 9 height 12
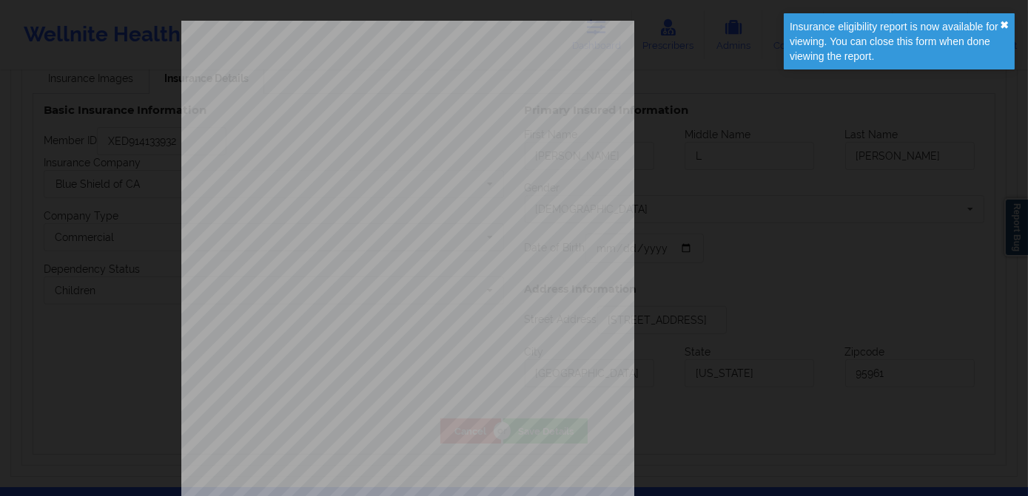
click at [1005, 24] on button "✖︎" at bounding box center [1003, 25] width 9 height 12
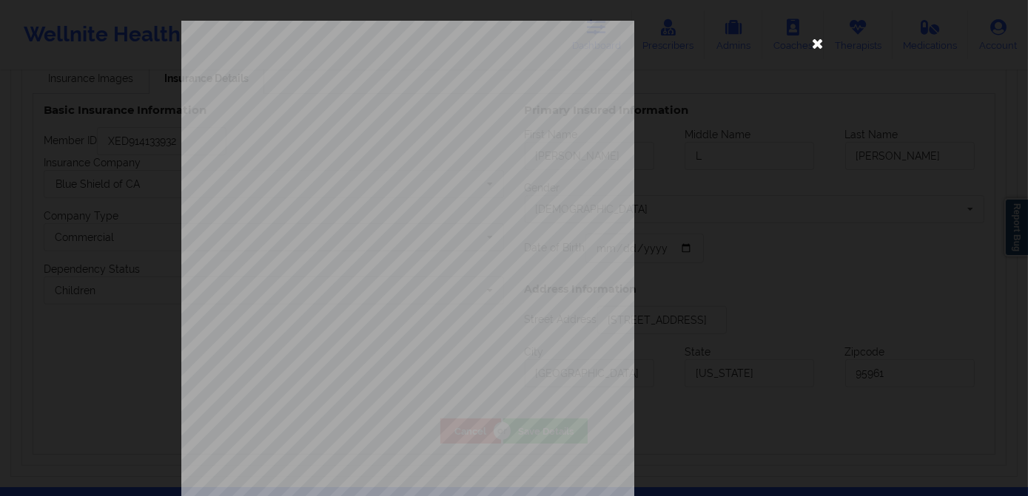
click at [815, 45] on icon at bounding box center [818, 43] width 24 height 24
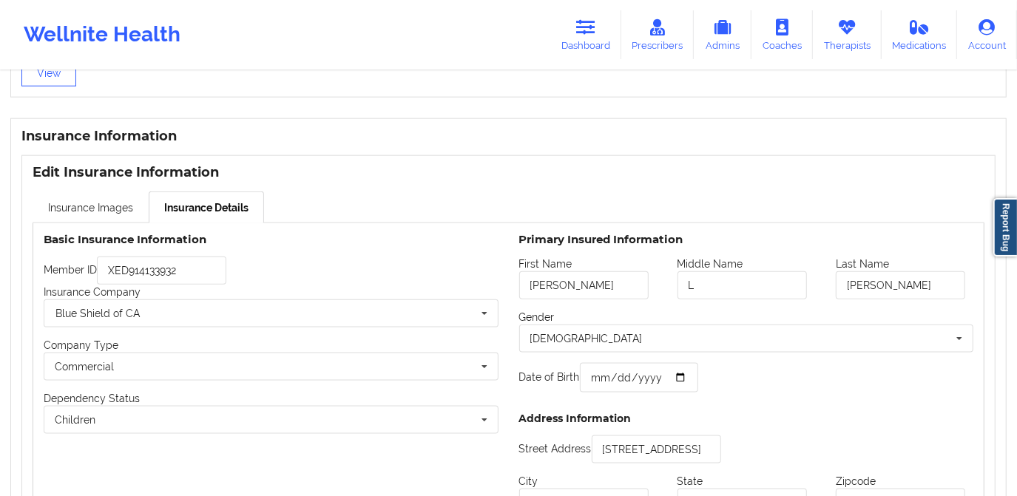
scroll to position [1068, 0]
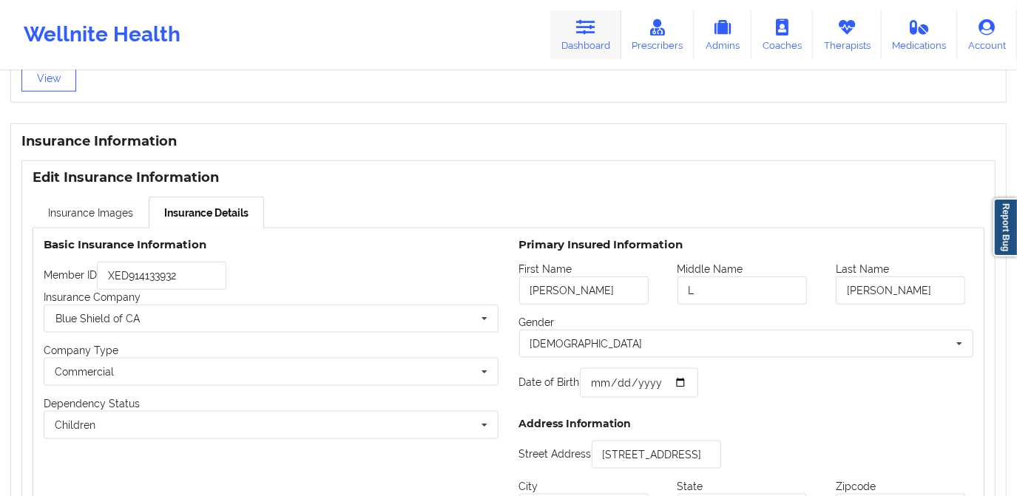
click at [593, 37] on link "Dashboard" at bounding box center [585, 34] width 71 height 49
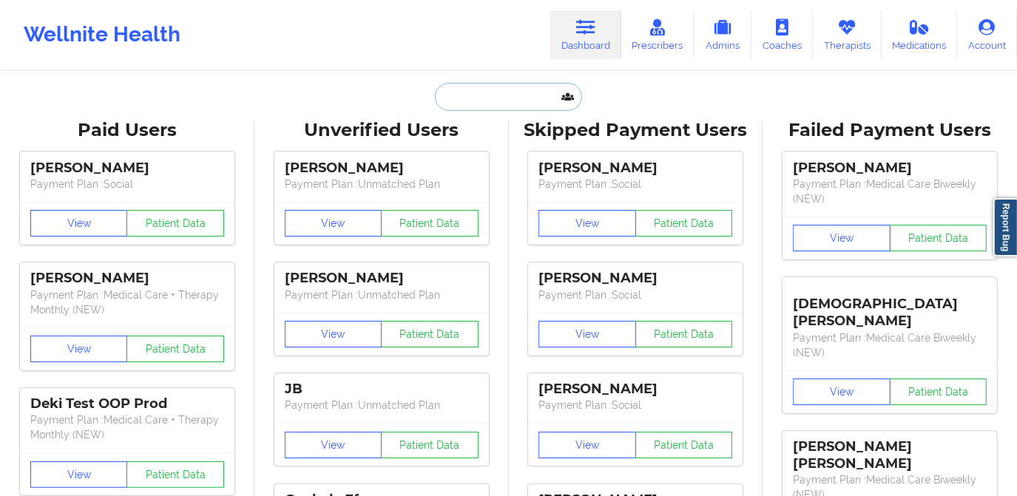
click at [468, 92] on input "text" at bounding box center [508, 97] width 146 height 28
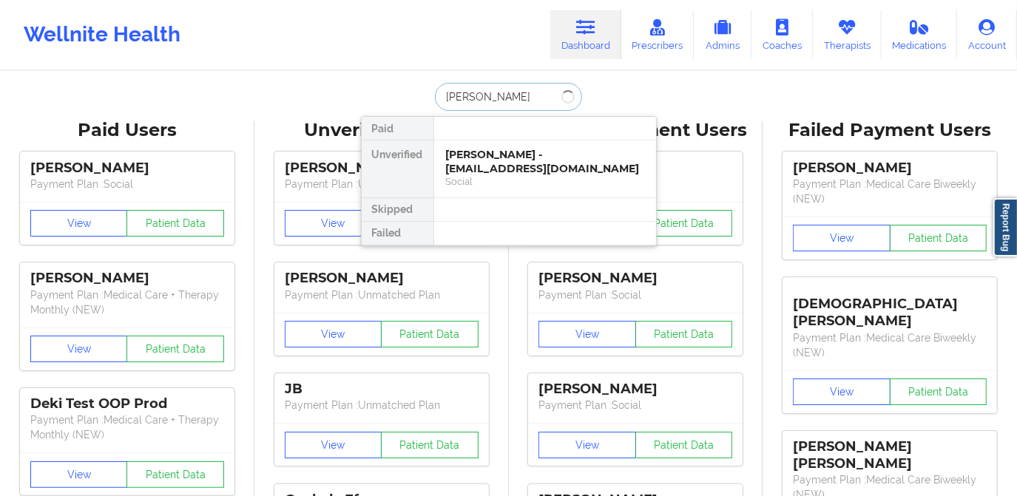
type input "antonio lovett"
click at [525, 157] on div "Antonio Lovett Jr - lovett202225@hotmail.com" at bounding box center [545, 161] width 198 height 27
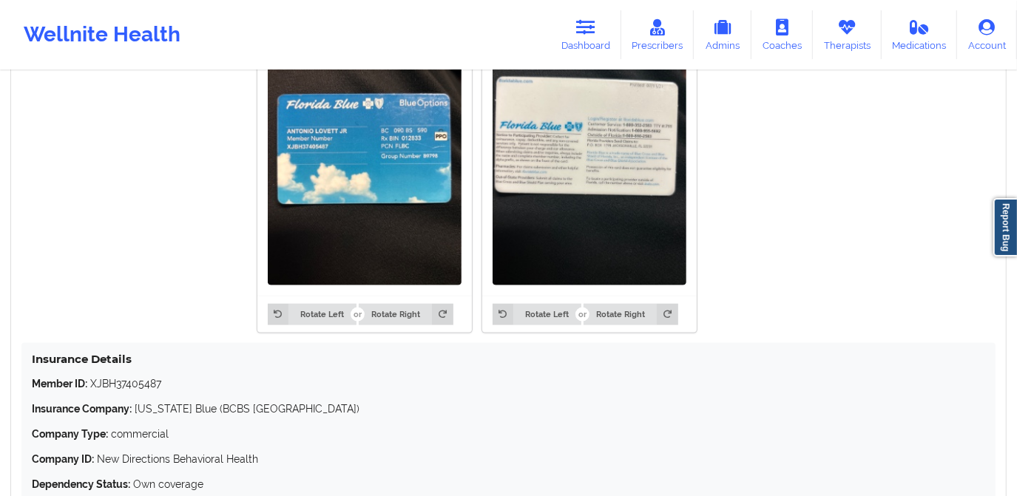
scroll to position [1008, 0]
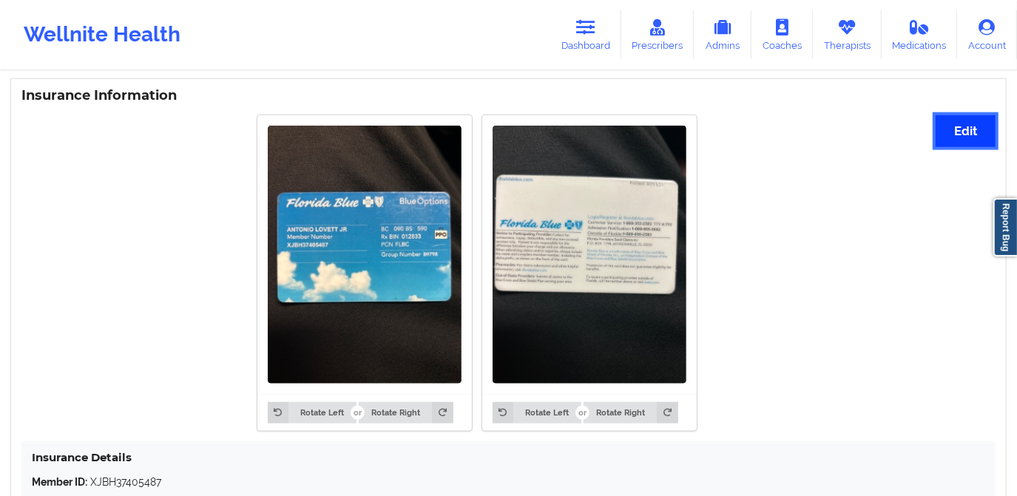
click at [941, 135] on button "Edit" at bounding box center [966, 131] width 60 height 32
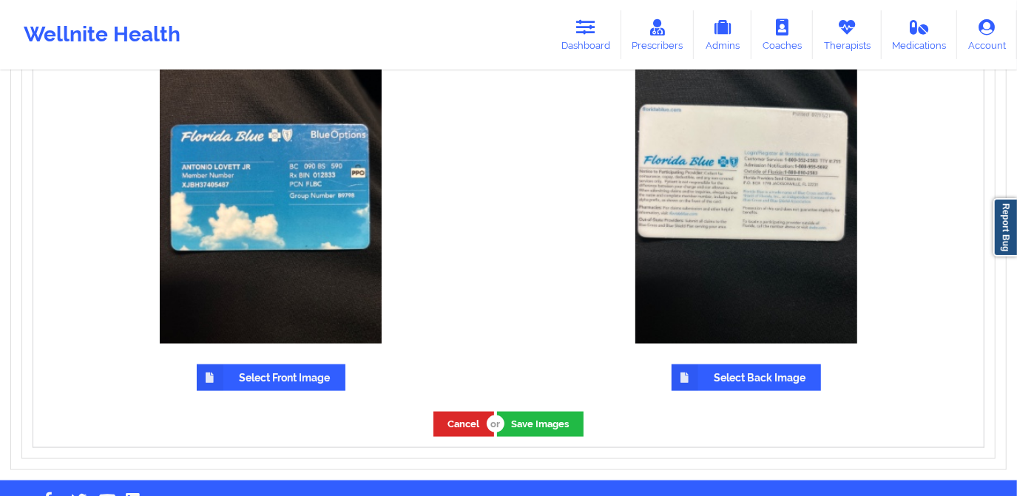
scroll to position [997, 0]
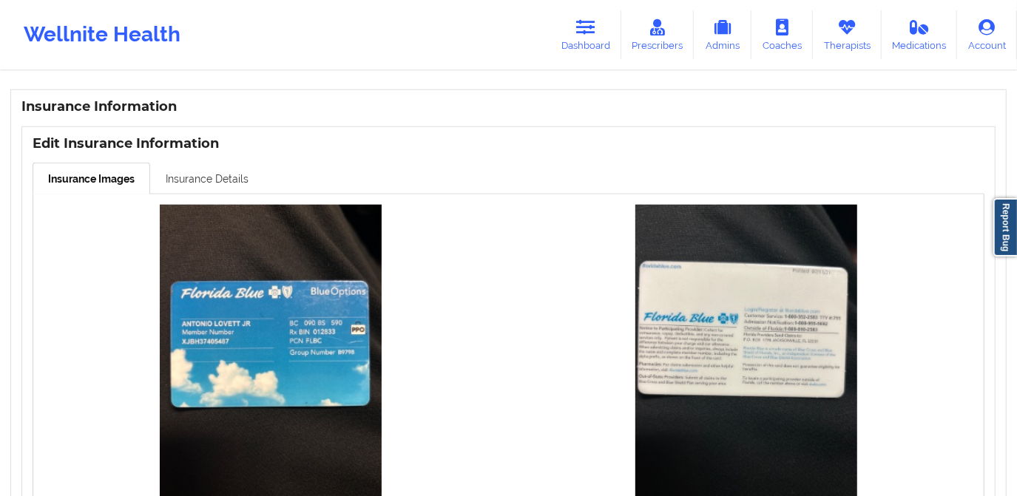
click at [222, 172] on link "Insurance Details" at bounding box center [207, 178] width 114 height 31
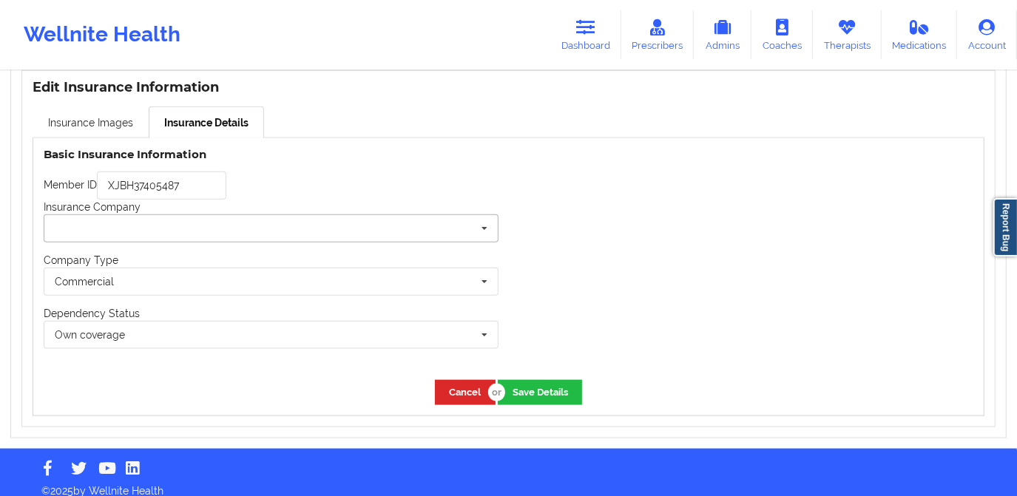
scroll to position [1066, 0]
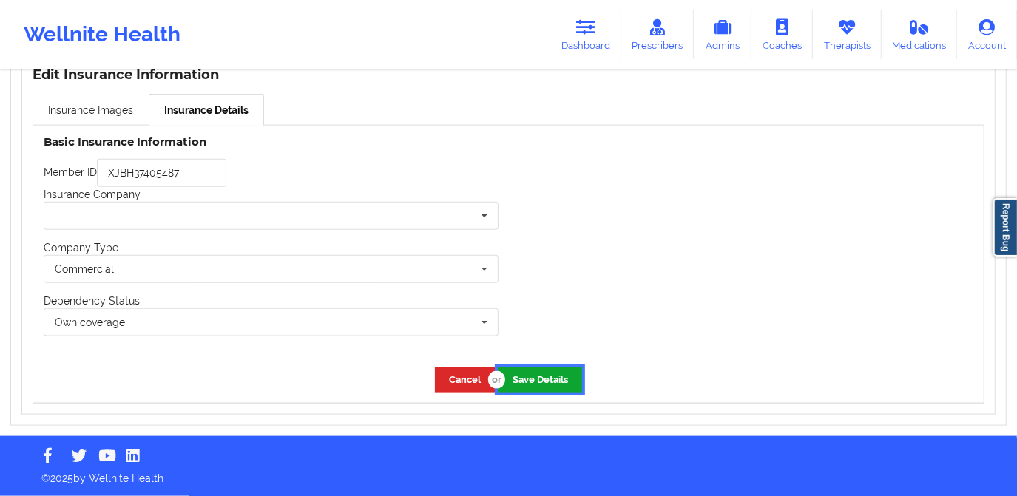
click at [532, 374] on button "Save Details" at bounding box center [540, 380] width 84 height 24
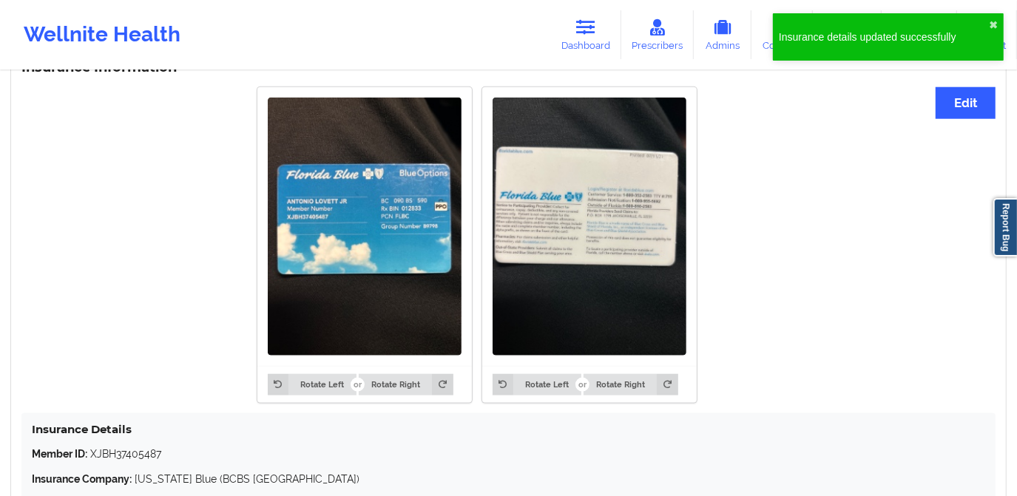
scroll to position [994, 0]
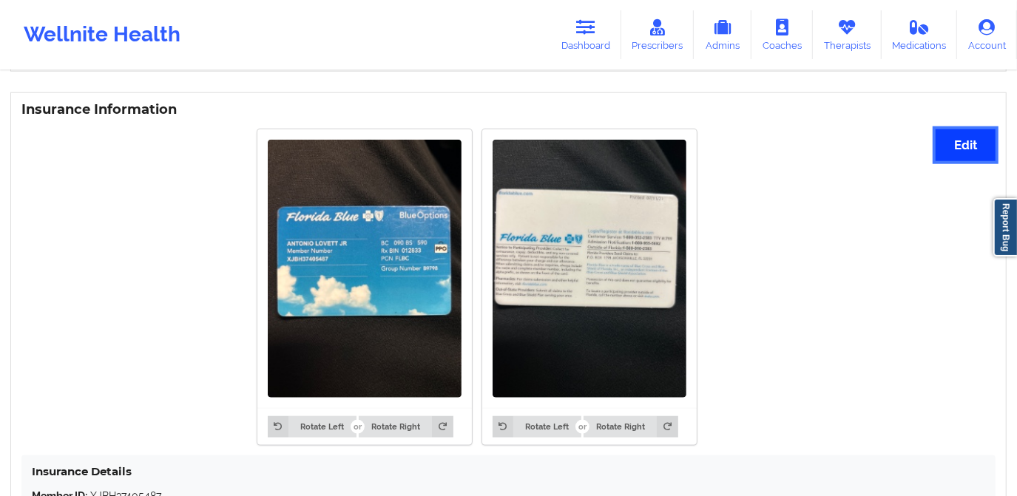
click at [977, 145] on button "Edit" at bounding box center [966, 145] width 60 height 32
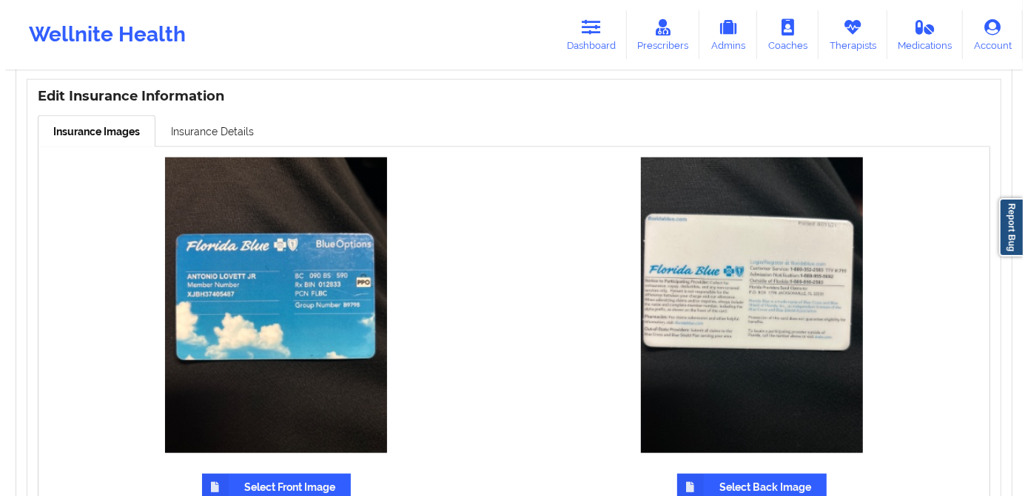
scroll to position [997, 0]
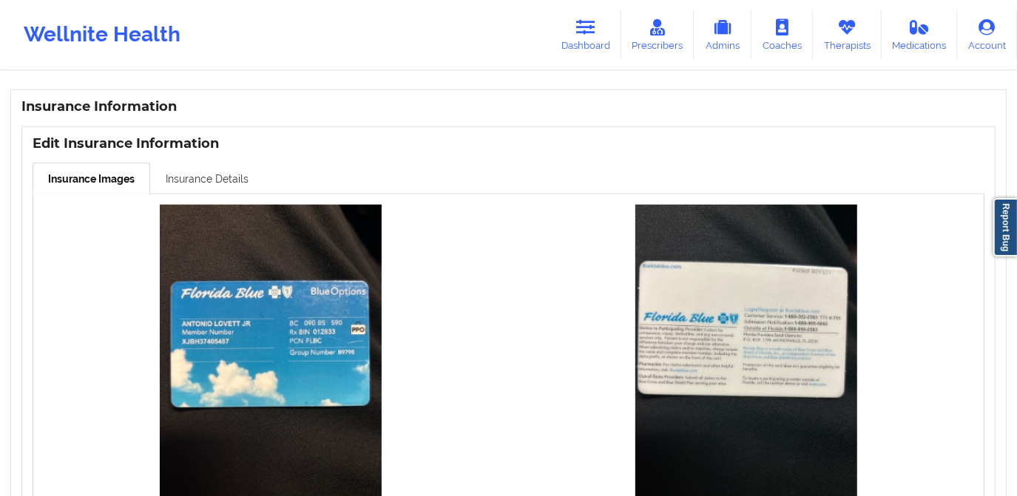
click at [199, 177] on link "Insurance Details" at bounding box center [207, 178] width 114 height 31
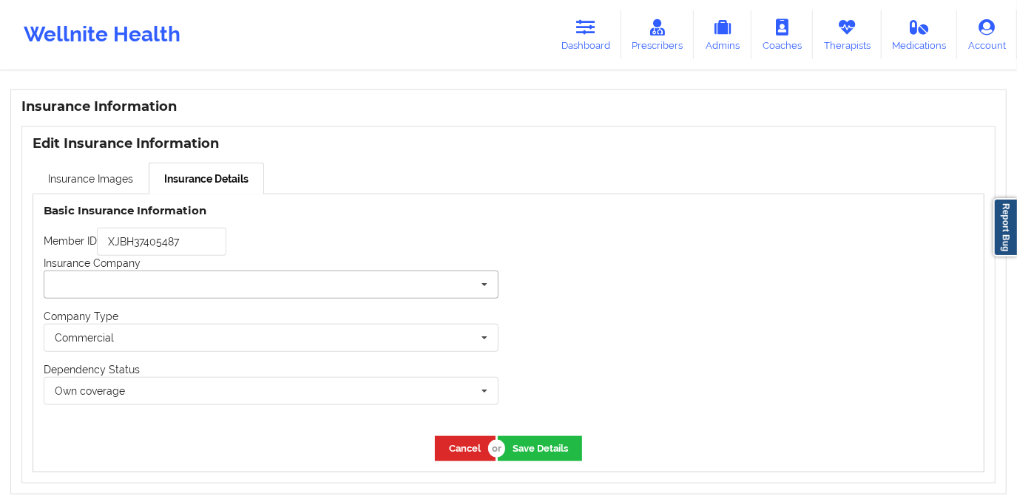
click at [181, 291] on input "text" at bounding box center [271, 285] width 453 height 27
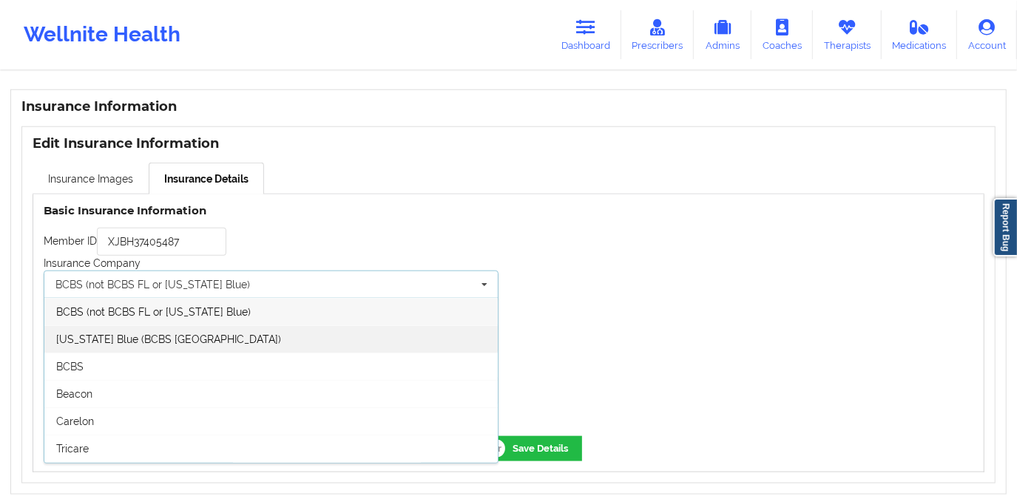
click at [178, 340] on div "Florida Blue (BCBS FL)" at bounding box center [270, 339] width 453 height 27
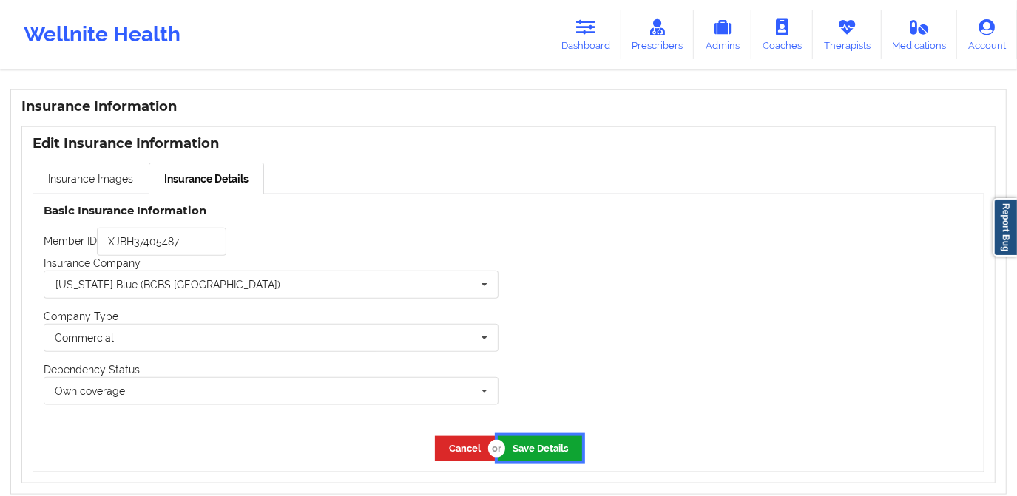
click at [542, 448] on button "Save Details" at bounding box center [540, 448] width 84 height 24
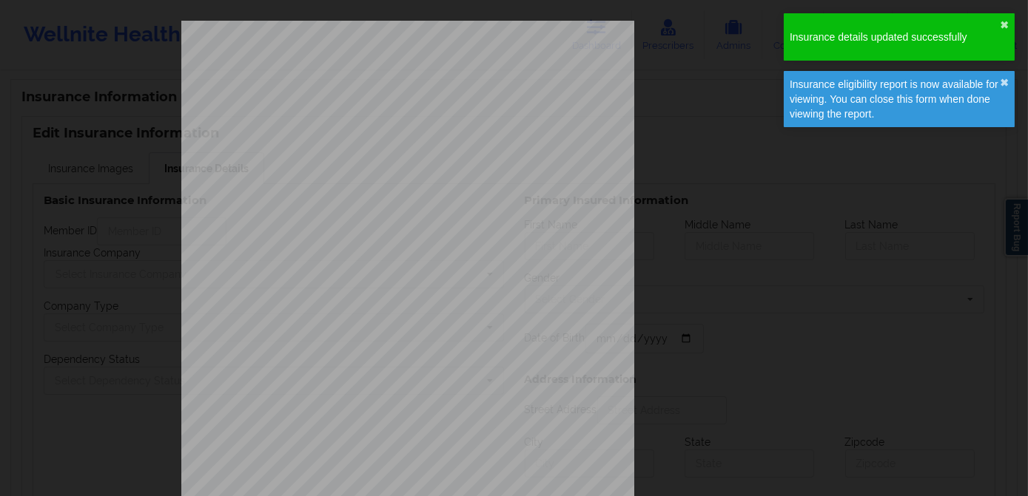
type input "XJBH37405487"
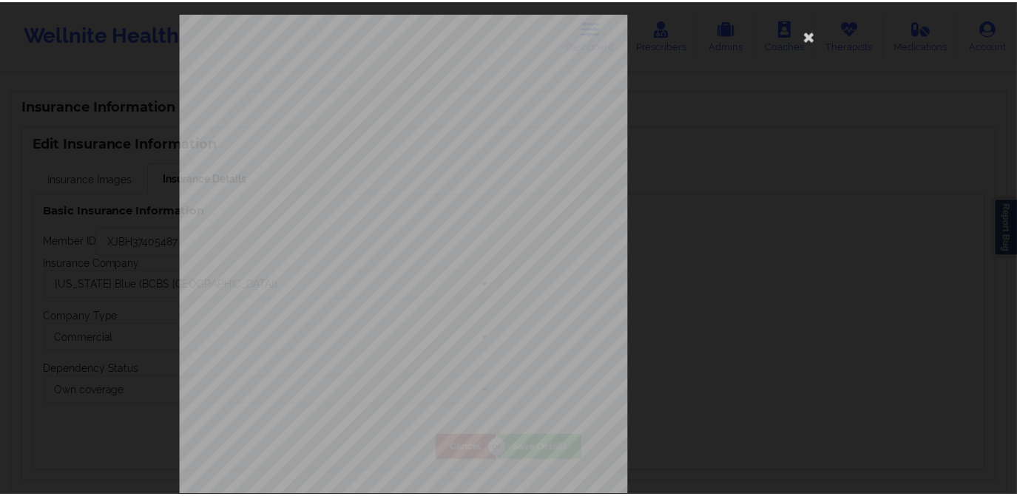
scroll to position [0, 0]
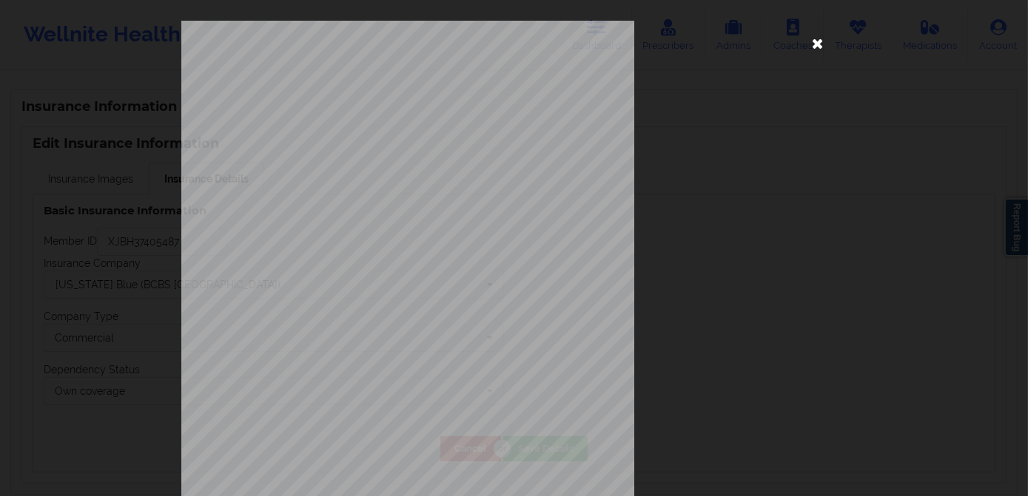
click at [809, 46] on icon at bounding box center [818, 43] width 24 height 24
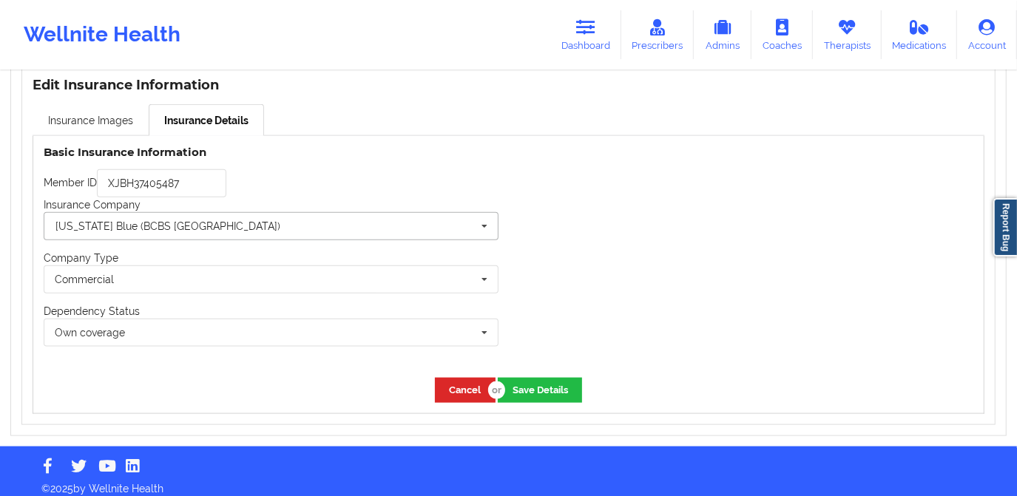
scroll to position [1066, 0]
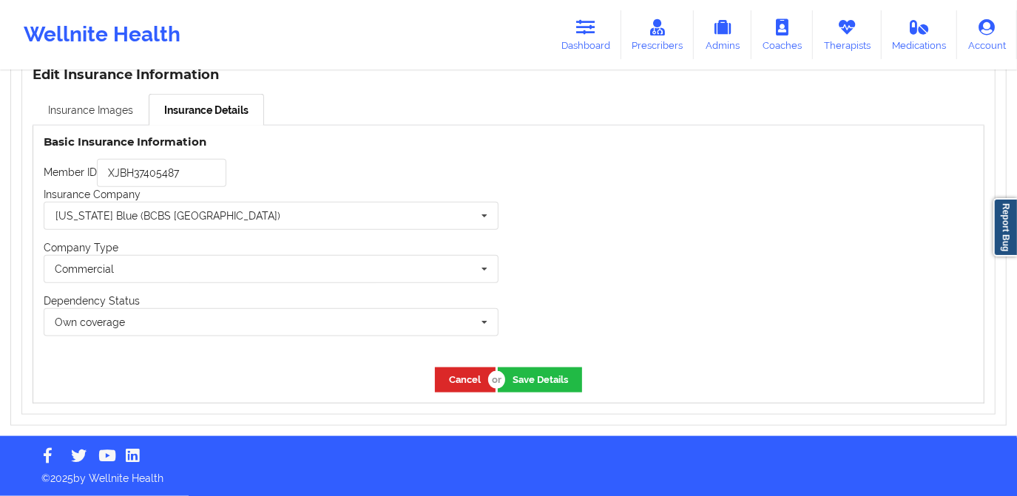
click at [82, 111] on link "Insurance Images" at bounding box center [91, 109] width 116 height 31
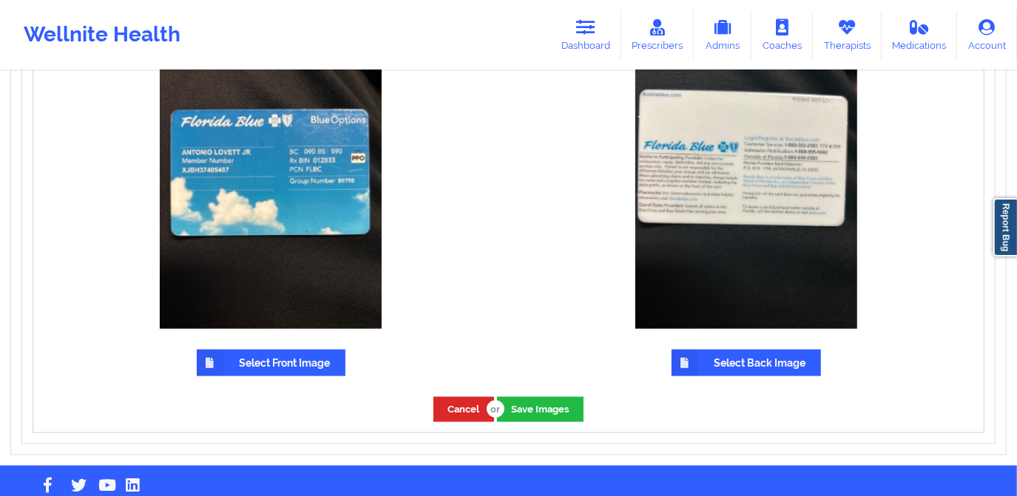
scroll to position [1199, 0]
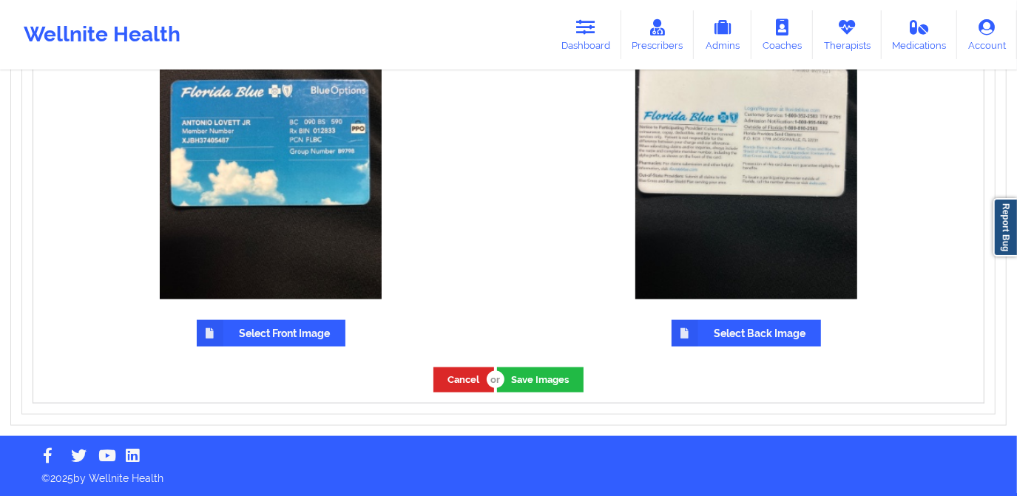
click at [256, 343] on label "Select Front Image" at bounding box center [271, 333] width 149 height 27
click at [0, 0] on input "Select Front Image" at bounding box center [0, 0] width 0 height 0
click at [284, 326] on label "Select Front Image" at bounding box center [271, 333] width 149 height 27
click at [0, 0] on input "Select Front Image" at bounding box center [0, 0] width 0 height 0
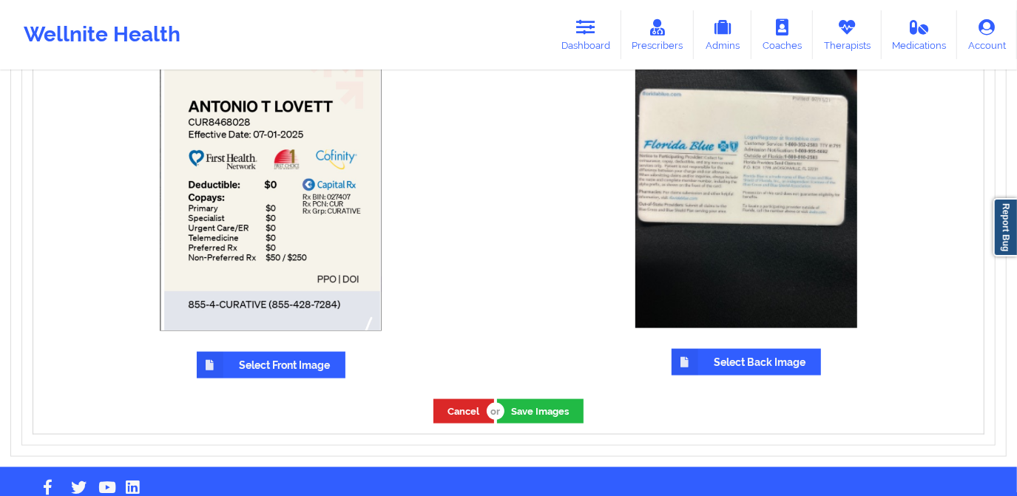
click at [735, 362] on label "Select Back Image" at bounding box center [746, 362] width 149 height 27
click at [0, 0] on input "Select Back Image" at bounding box center [0, 0] width 0 height 0
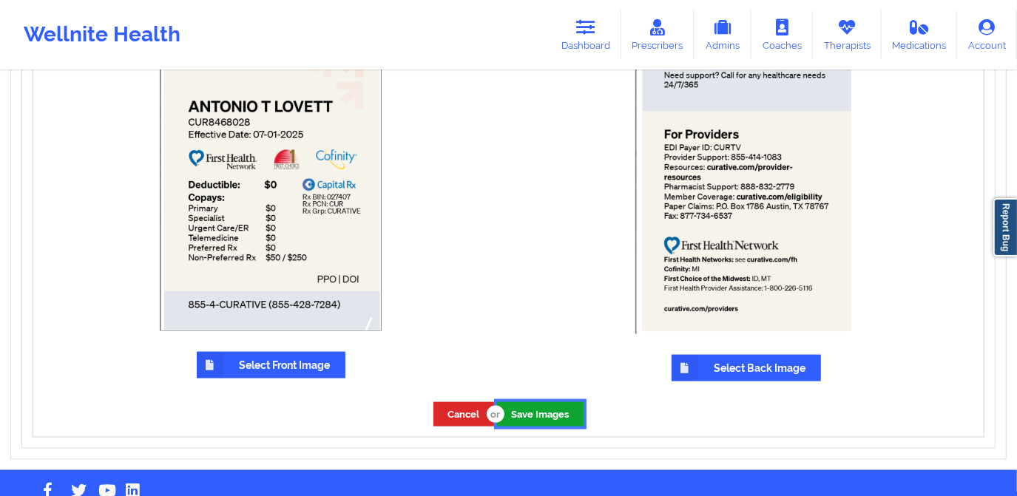
click at [522, 419] on button "Save Images" at bounding box center [540, 414] width 87 height 24
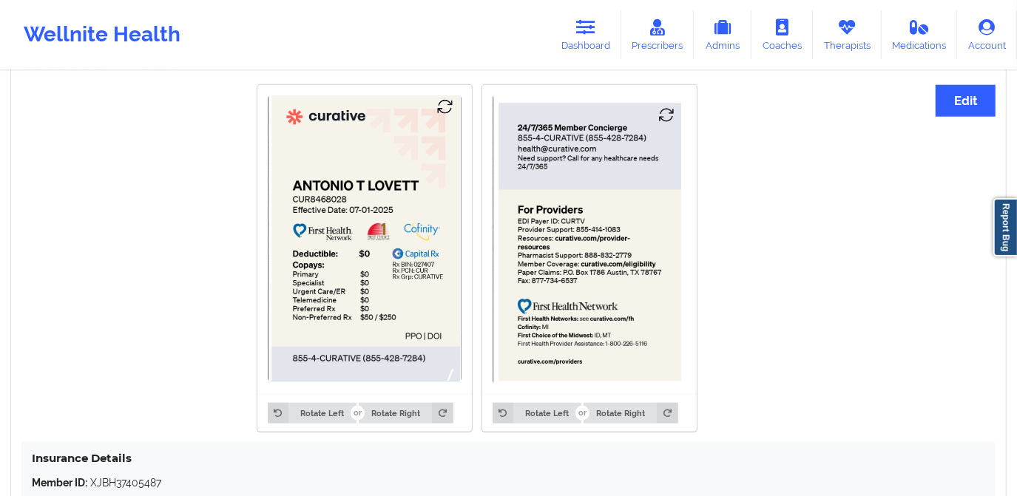
scroll to position [930, 0]
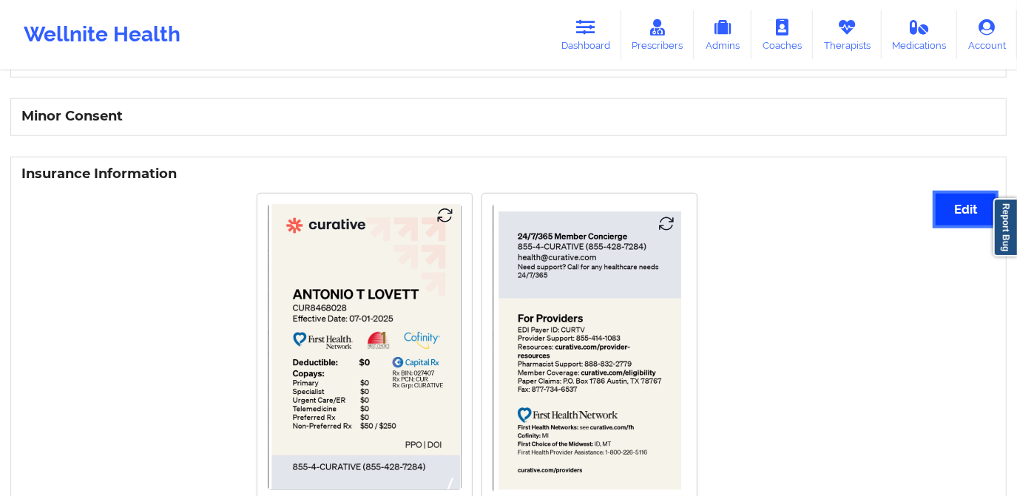
click at [957, 206] on button "Edit" at bounding box center [966, 210] width 60 height 32
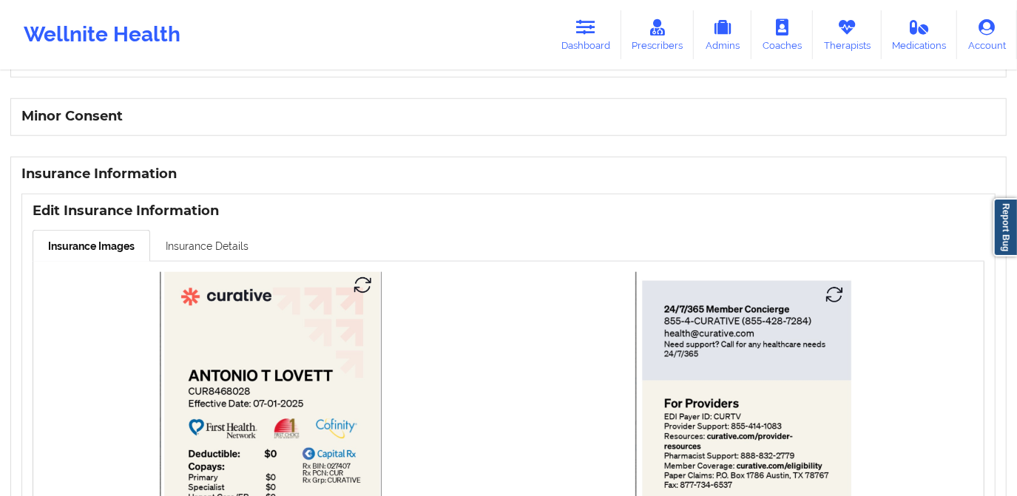
click at [199, 249] on link "Insurance Details" at bounding box center [207, 245] width 114 height 31
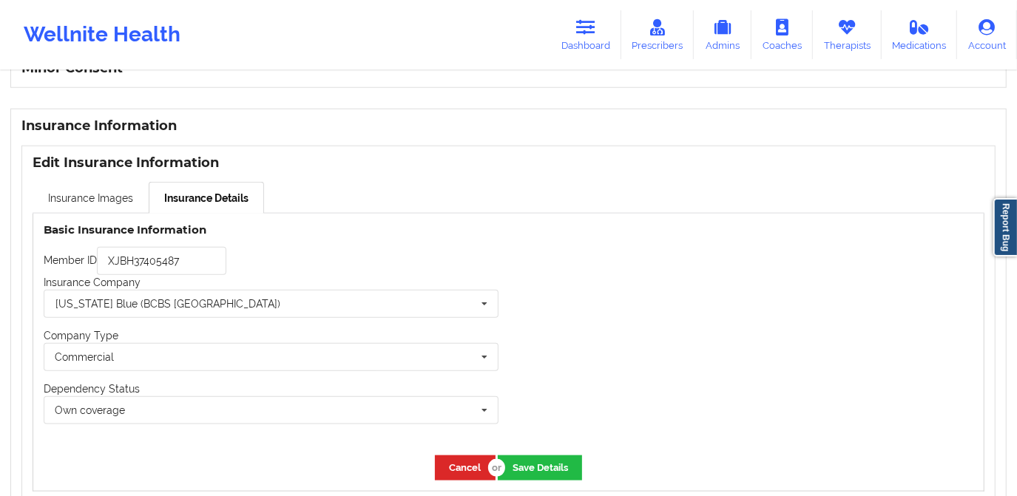
scroll to position [1065, 0]
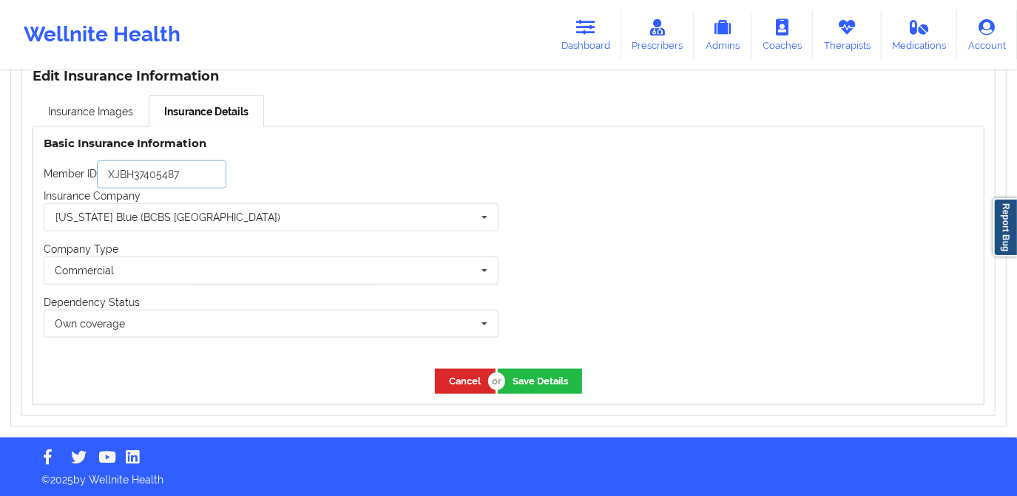
drag, startPoint x: 207, startPoint y: 175, endPoint x: 96, endPoint y: 180, distance: 111.1
click at [97, 180] on input "XJBH37405487" at bounding box center [161, 175] width 129 height 28
paste input "CUR8468028"
type input "CUR8468028"
click at [203, 226] on input "text" at bounding box center [271, 217] width 453 height 27
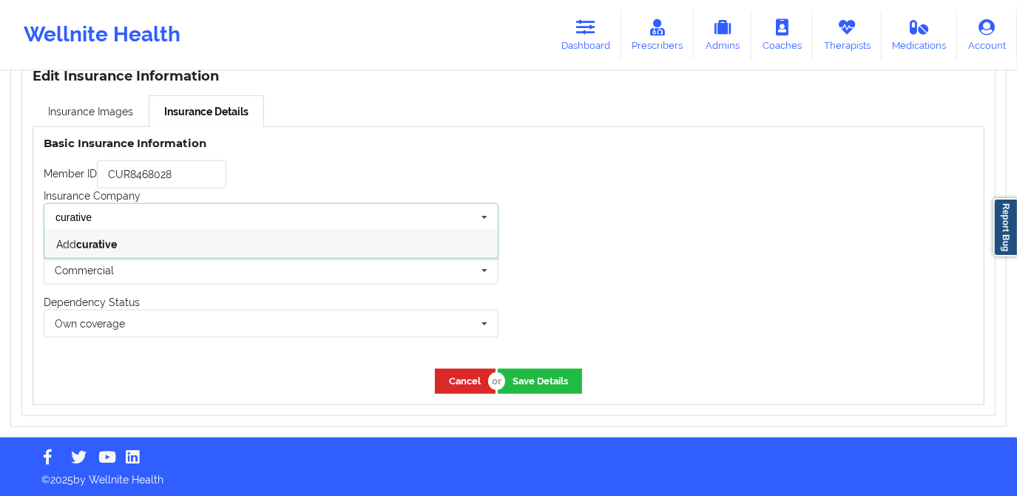
click at [57, 220] on input "curative" at bounding box center [271, 217] width 453 height 27
type input "Curative"
click at [548, 380] on button "Save Details" at bounding box center [540, 381] width 84 height 24
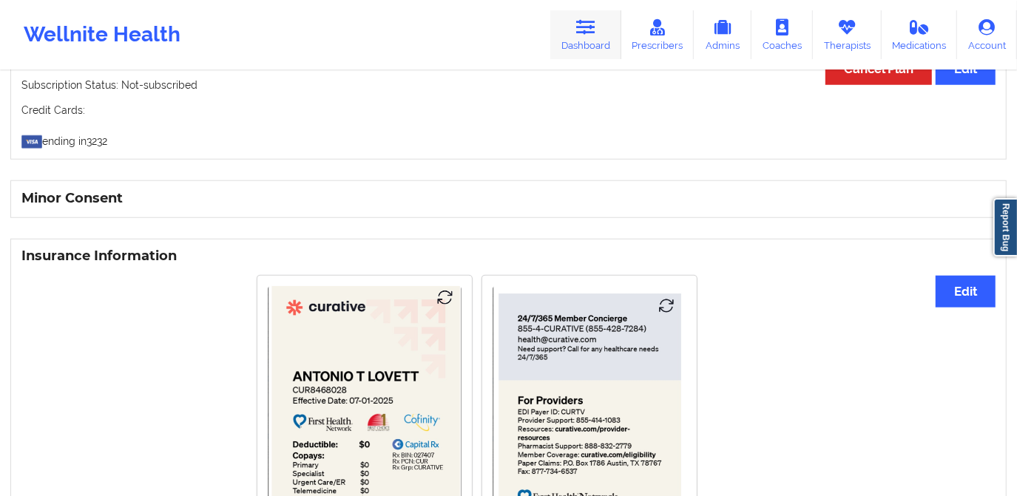
scroll to position [756, 0]
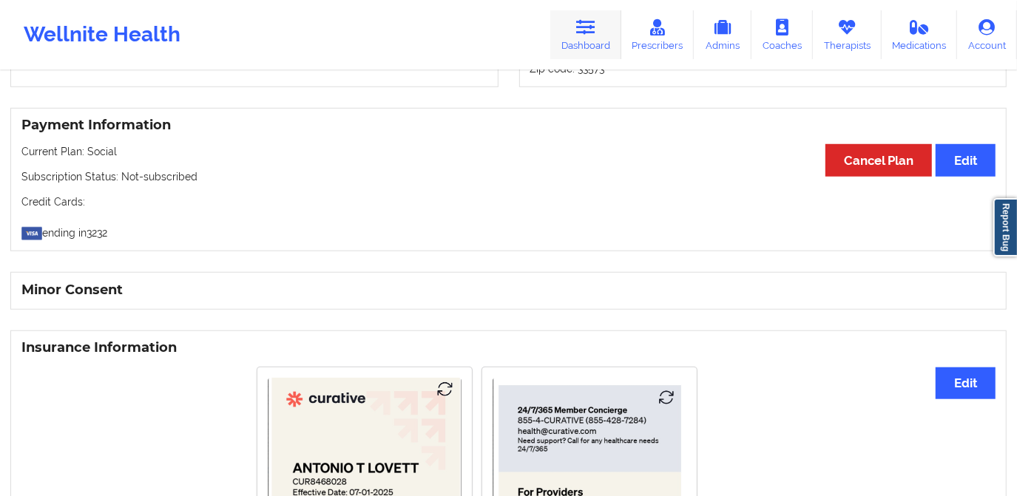
click at [598, 44] on link "Dashboard" at bounding box center [585, 34] width 71 height 49
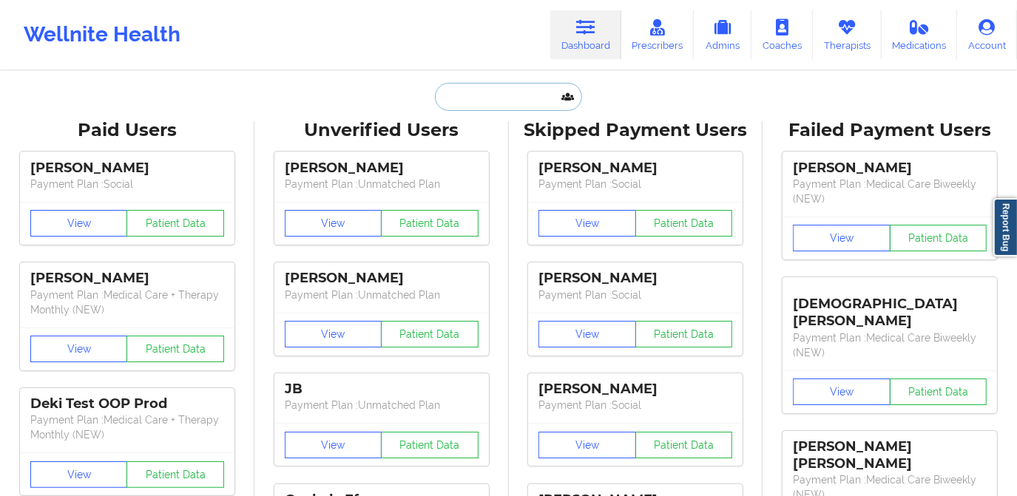
click at [512, 100] on input "text" at bounding box center [508, 97] width 146 height 28
paste input "Anthony Fernandez"
type input "Anthony Fernandez"
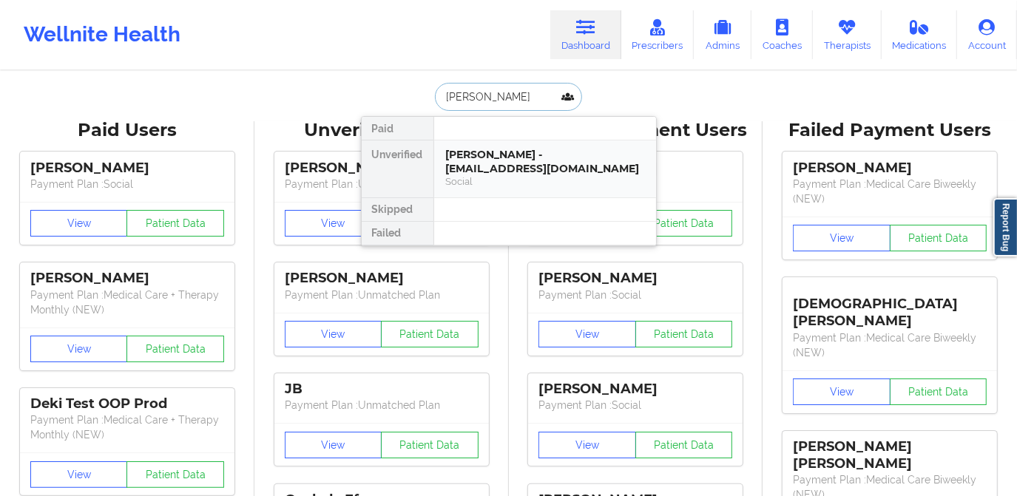
click at [534, 150] on div "Anthony Fernandez - dabears52288@icloud.com" at bounding box center [545, 161] width 198 height 27
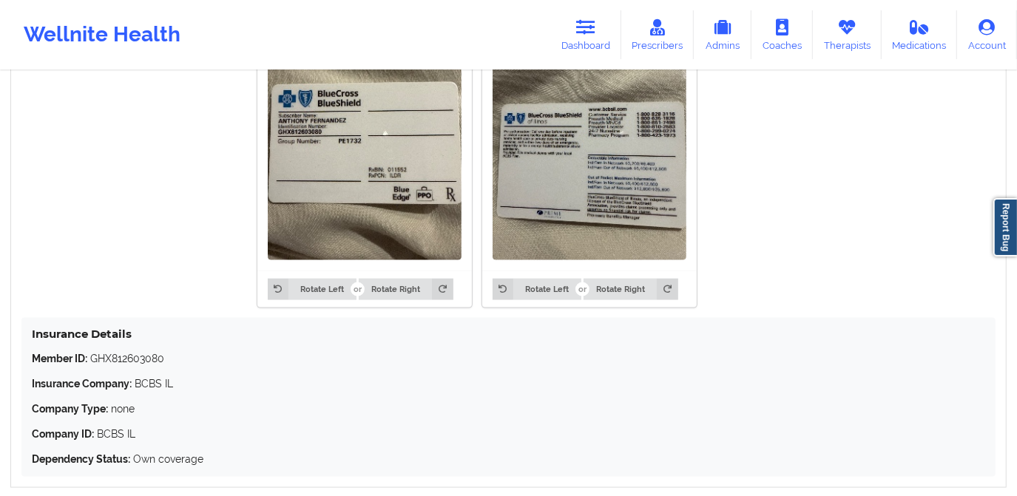
scroll to position [1128, 0]
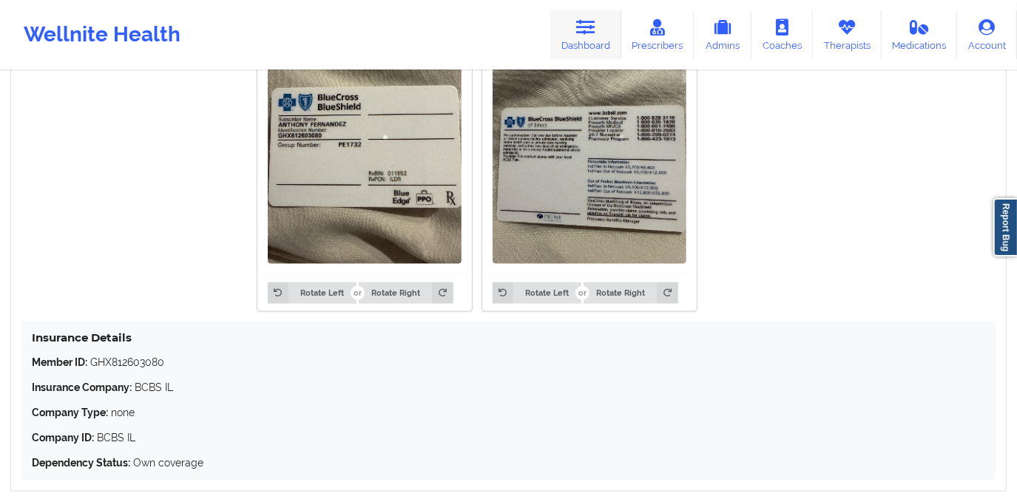
click at [581, 38] on link "Dashboard" at bounding box center [585, 34] width 71 height 49
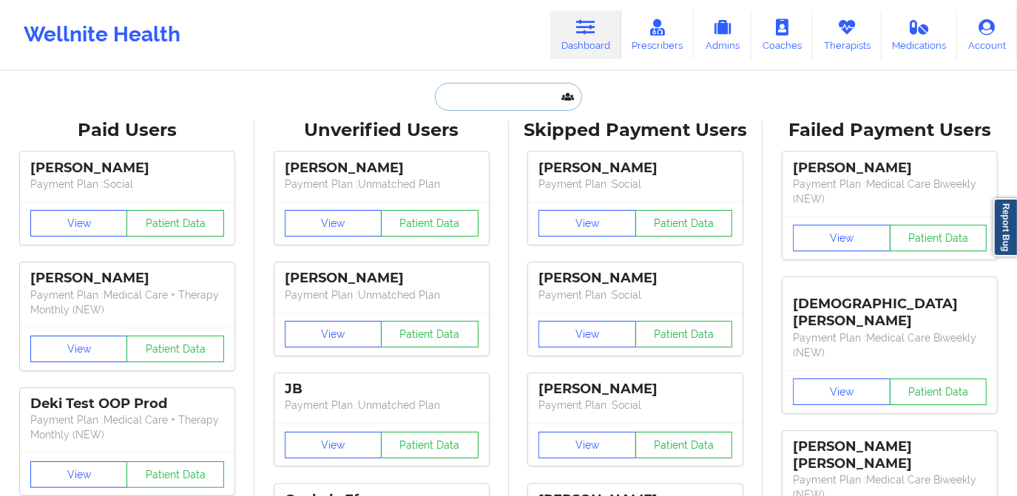
click at [522, 103] on input "text" at bounding box center [508, 97] width 146 height 28
paste input "tukiya cunningham"
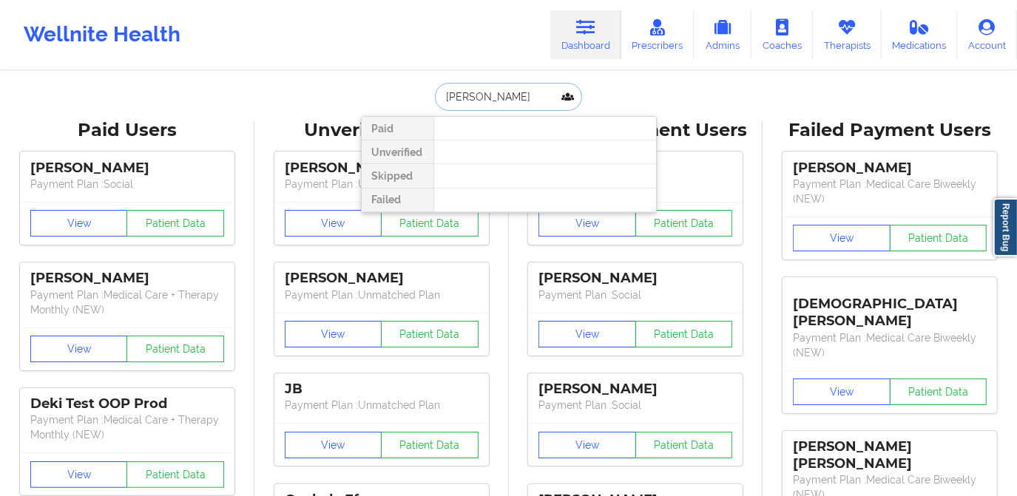
drag, startPoint x: 537, startPoint y: 99, endPoint x: 469, endPoint y: 101, distance: 68.1
click at [469, 101] on input "tukiya cunningham" at bounding box center [508, 97] width 146 height 28
type input "tukiya"
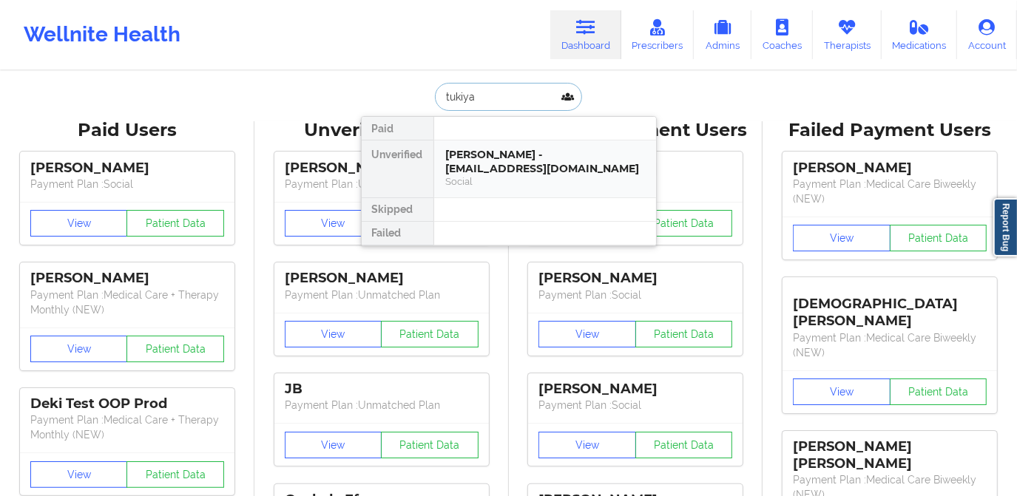
click at [566, 166] on div "TuKiya M Cunningham - tukiyac00@gmail.com" at bounding box center [545, 161] width 198 height 27
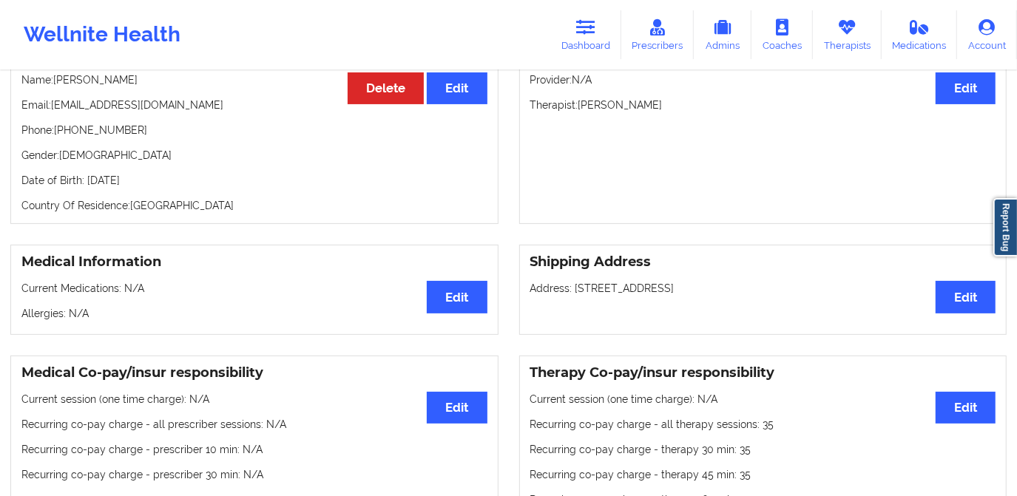
scroll to position [128, 0]
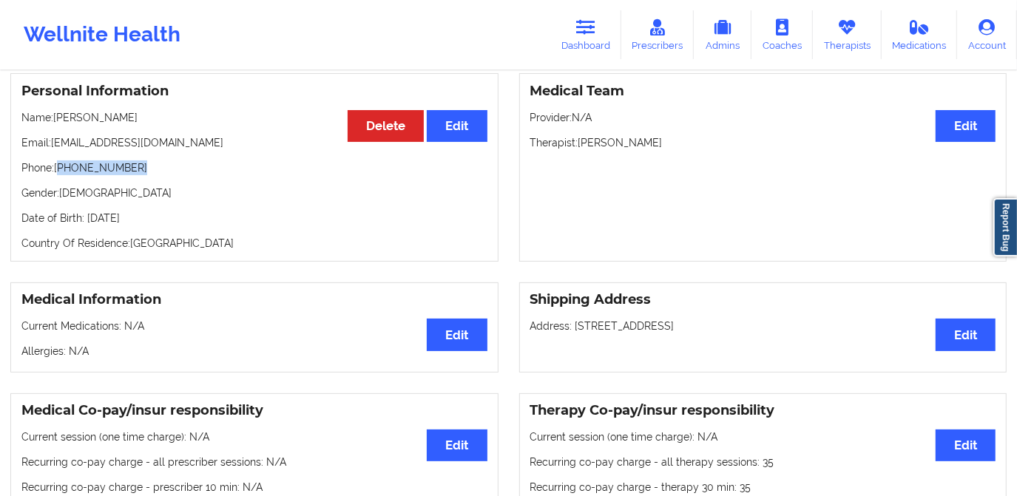
drag, startPoint x: 61, startPoint y: 175, endPoint x: 146, endPoint y: 178, distance: 85.1
click at [146, 175] on p "Phone: +1205-723-7529" at bounding box center [254, 168] width 466 height 15
copy p "1205-723-7529"
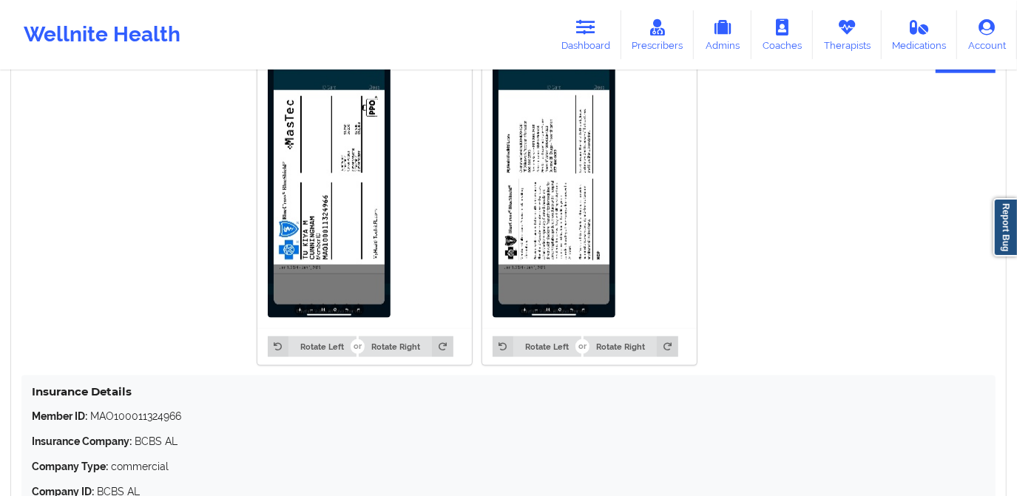
scroll to position [1069, 0]
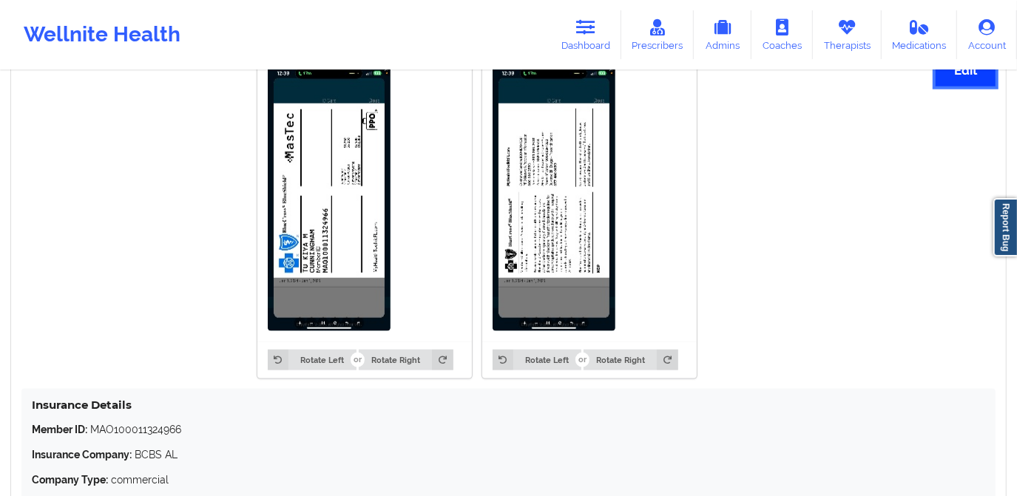
click at [960, 80] on button "Edit" at bounding box center [966, 71] width 60 height 32
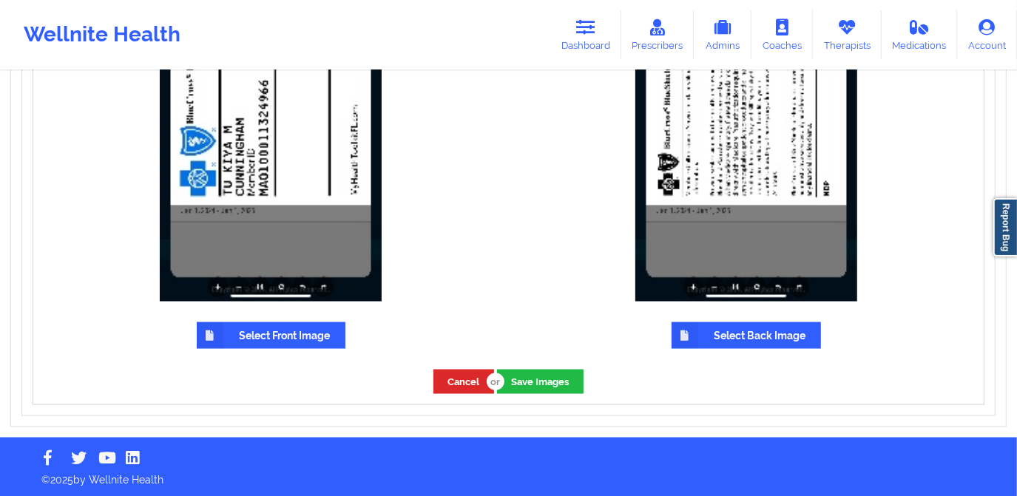
scroll to position [1384, 0]
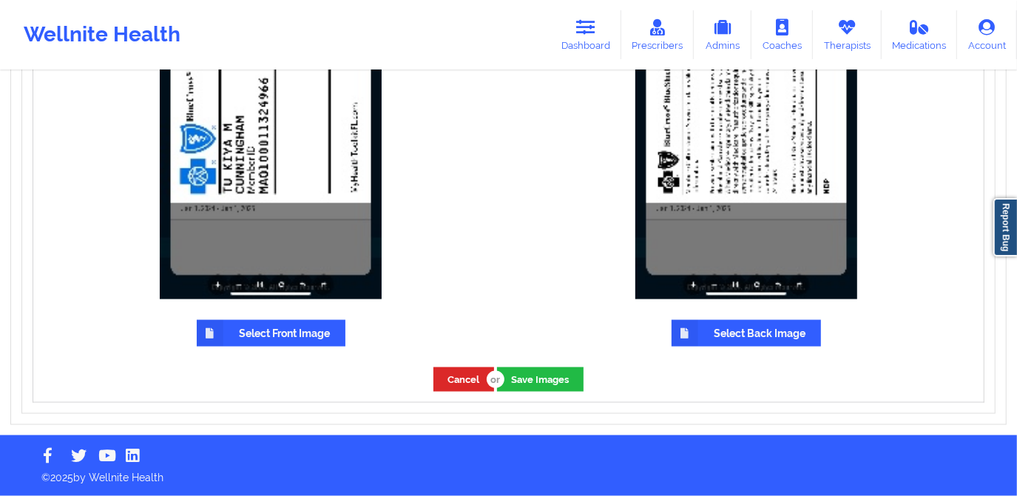
click at [277, 329] on label "Select Front Image" at bounding box center [271, 333] width 149 height 27
click at [0, 0] on input "Select Front Image" at bounding box center [0, 0] width 0 height 0
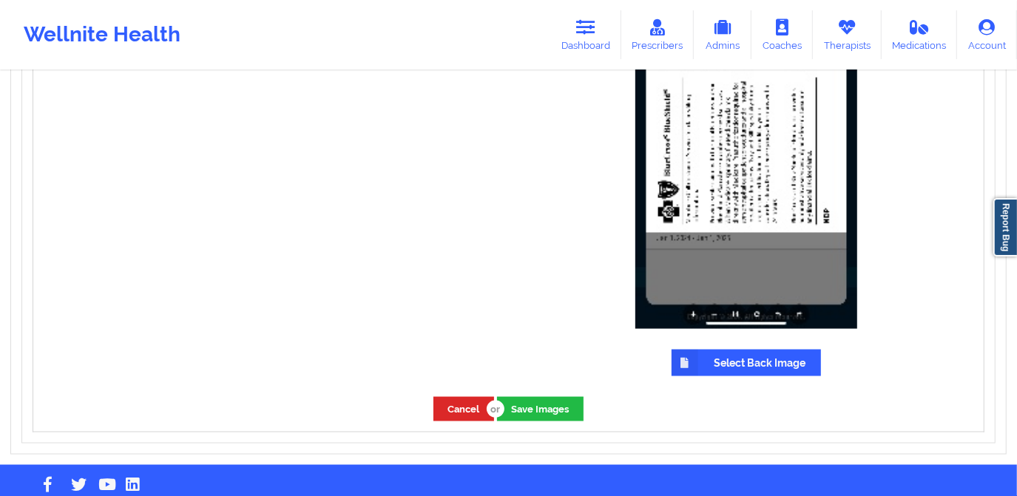
click at [746, 365] on label "Select Back Image" at bounding box center [746, 363] width 149 height 27
click at [0, 0] on input "Select Back Image" at bounding box center [0, 0] width 0 height 0
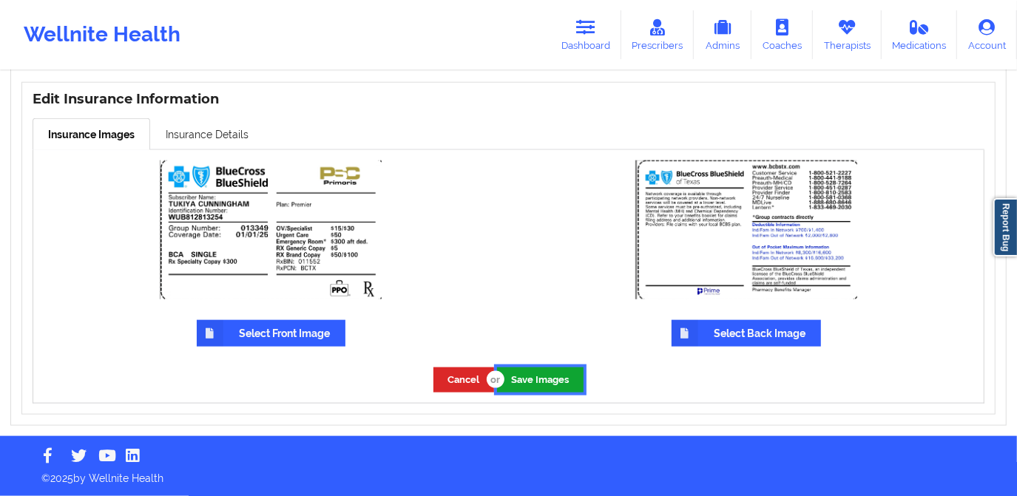
click at [542, 377] on button "Save Images" at bounding box center [540, 380] width 87 height 24
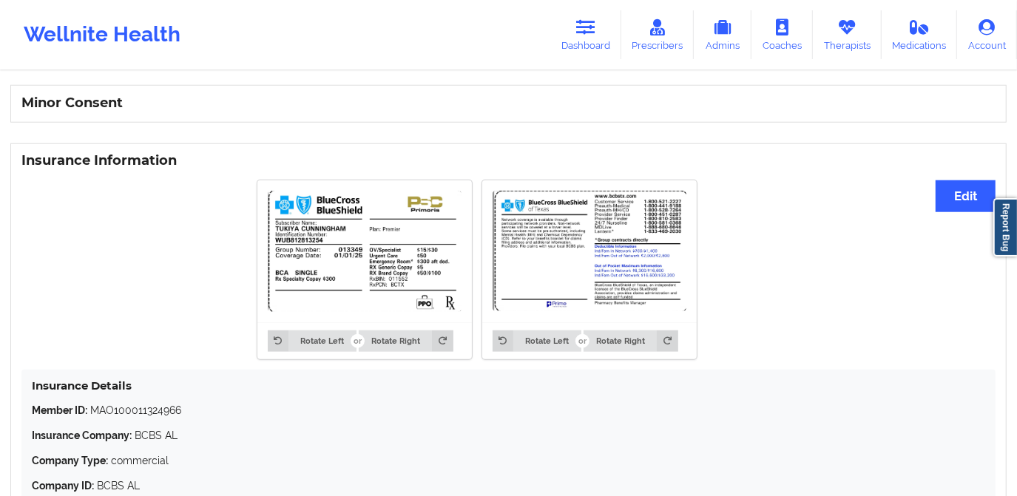
scroll to position [925, 0]
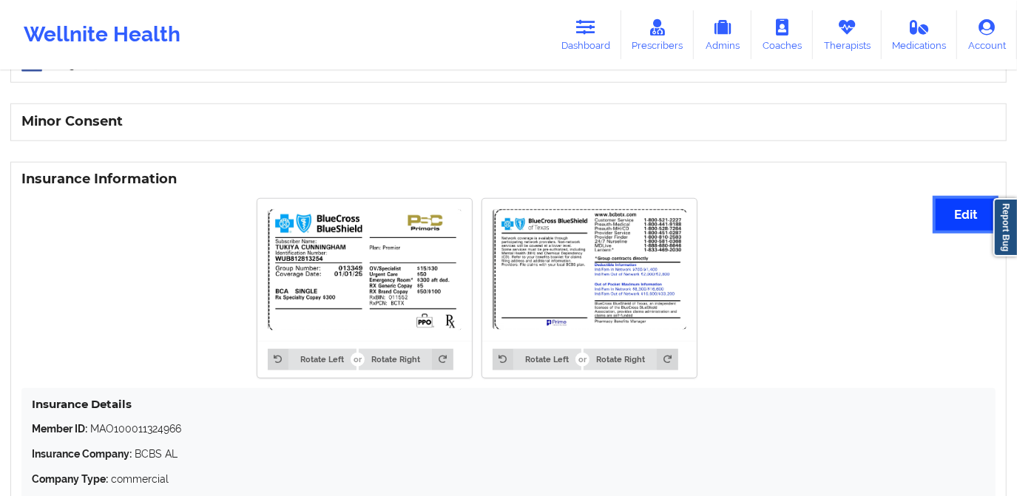
click at [967, 217] on button "Edit" at bounding box center [966, 215] width 60 height 32
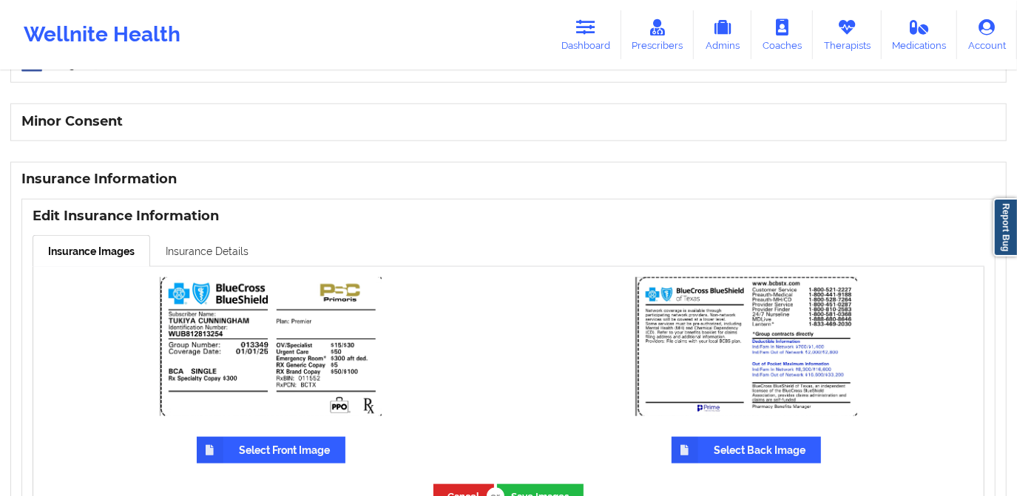
click at [213, 252] on link "Insurance Details" at bounding box center [207, 250] width 114 height 31
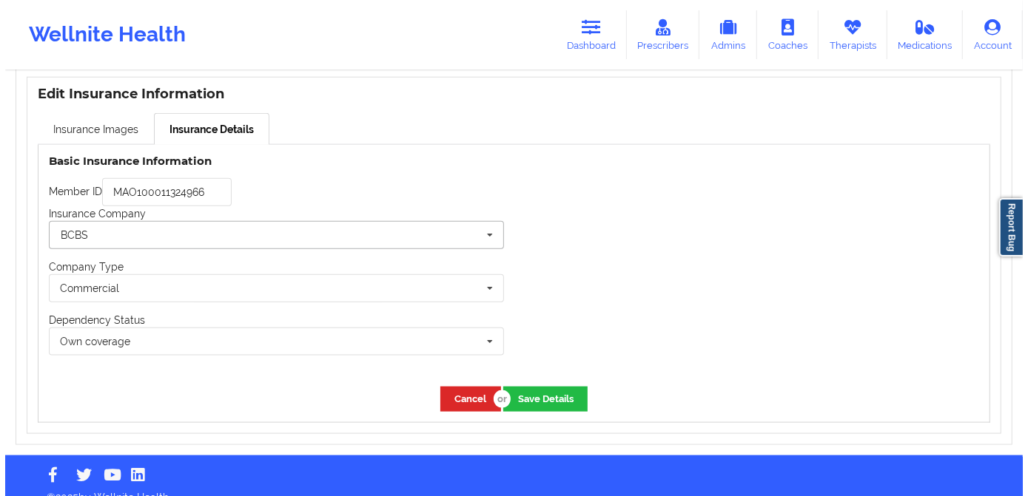
scroll to position [1066, 0]
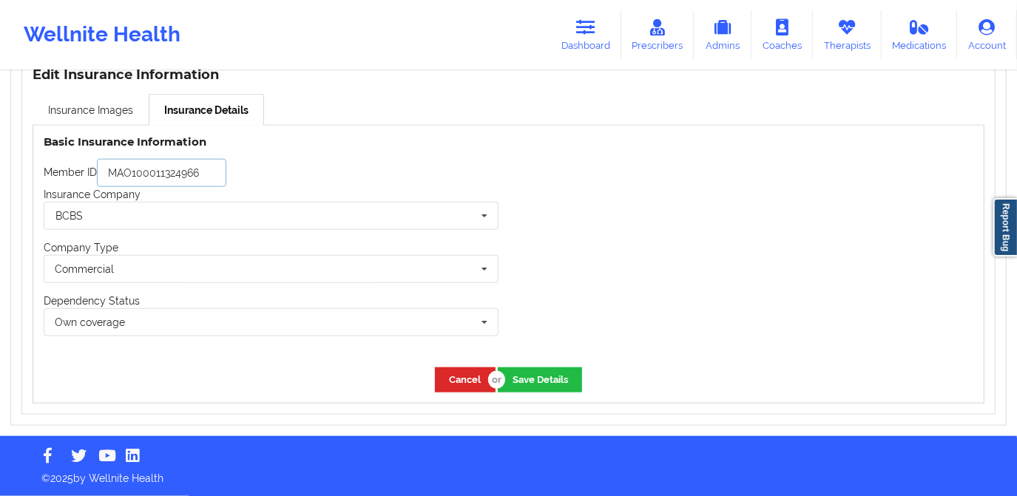
drag, startPoint x: 213, startPoint y: 170, endPoint x: 98, endPoint y: 175, distance: 115.5
click at [98, 175] on input "MAO100011324966" at bounding box center [161, 173] width 129 height 28
paste input "WUB812813254"
type input "WUB812813254"
click at [540, 382] on button "Save Details" at bounding box center [540, 380] width 84 height 24
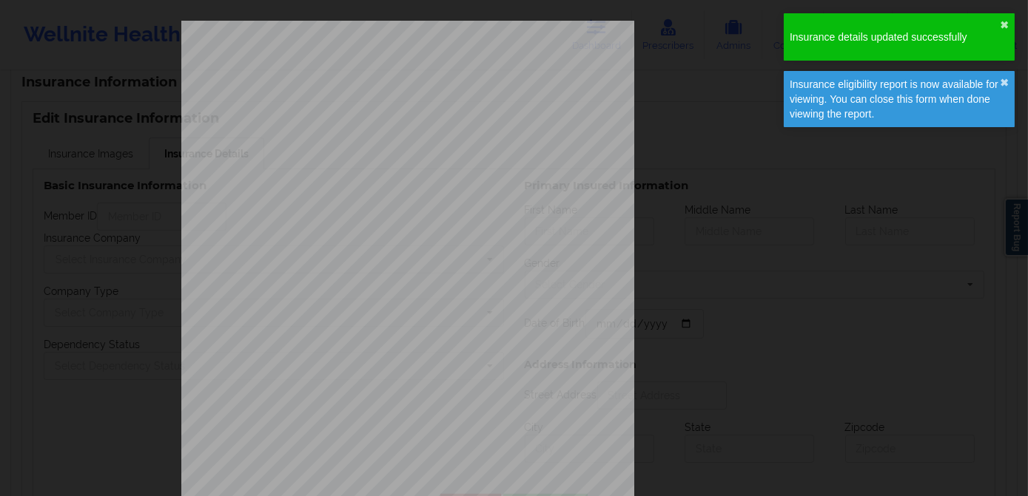
type input "WUB812813254"
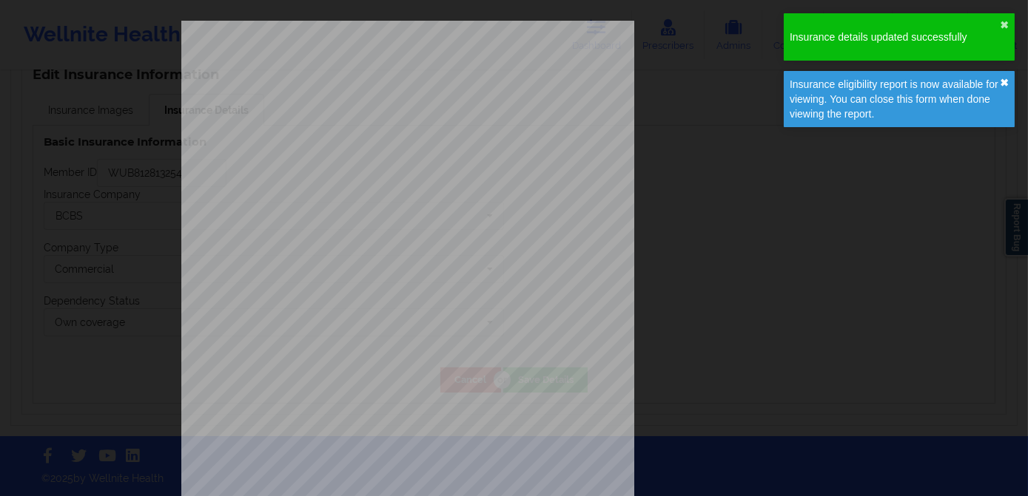
click at [1003, 82] on button "✖︎" at bounding box center [1003, 83] width 9 height 12
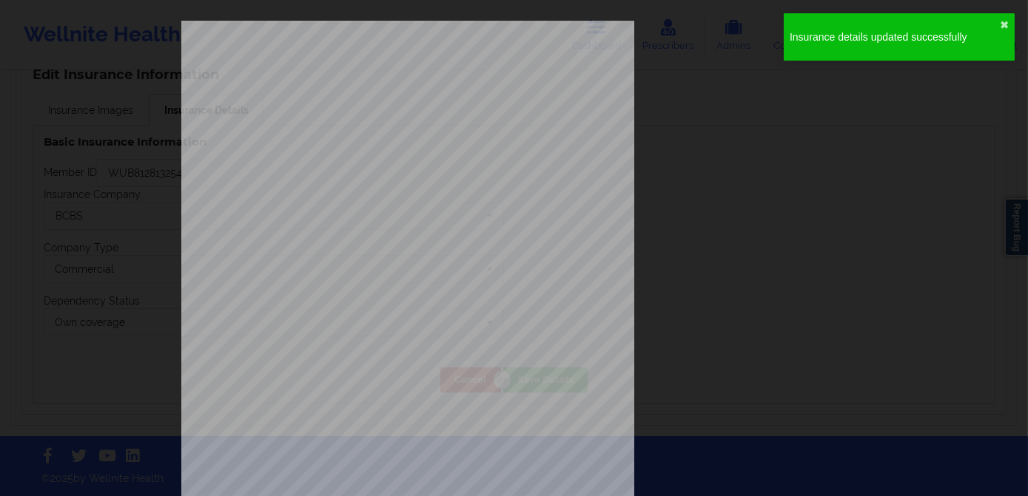
click at [829, 99] on div "ELIGIBILITY INQUIRY REPORT 9/12/2025 QUERY CRITERIA PAYER : DOS : Batch : PROVI…" at bounding box center [514, 314] width 666 height 586
click at [999, 22] on button "✖︎" at bounding box center [1003, 25] width 9 height 12
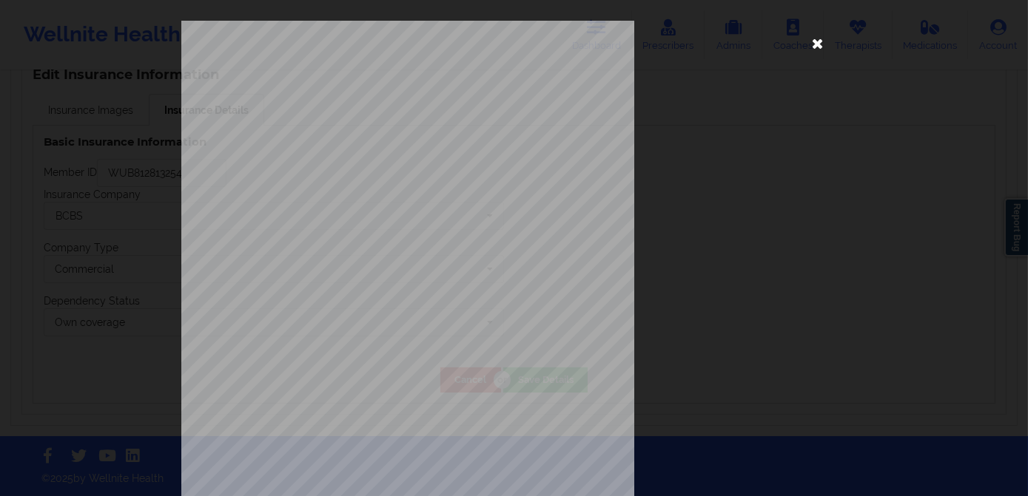
click at [806, 39] on icon at bounding box center [818, 43] width 24 height 24
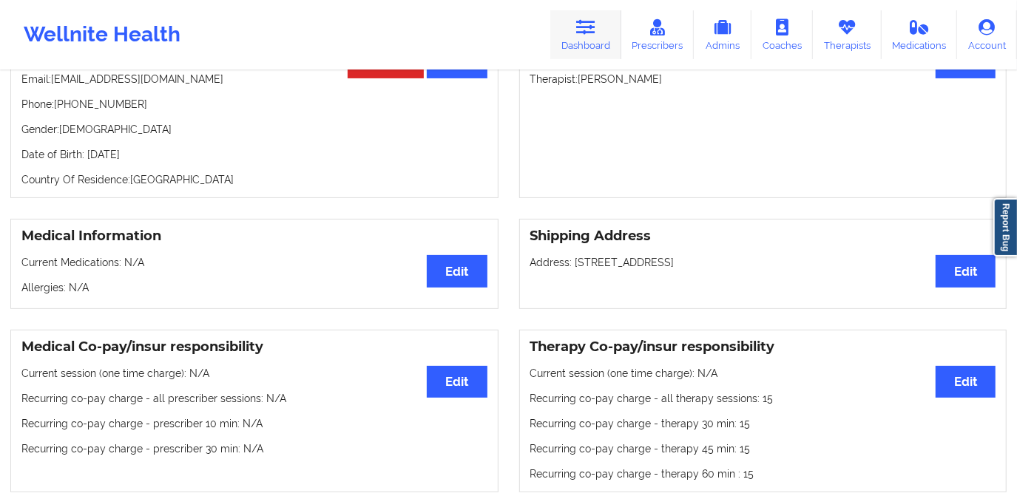
click at [576, 38] on link "Dashboard" at bounding box center [585, 34] width 71 height 49
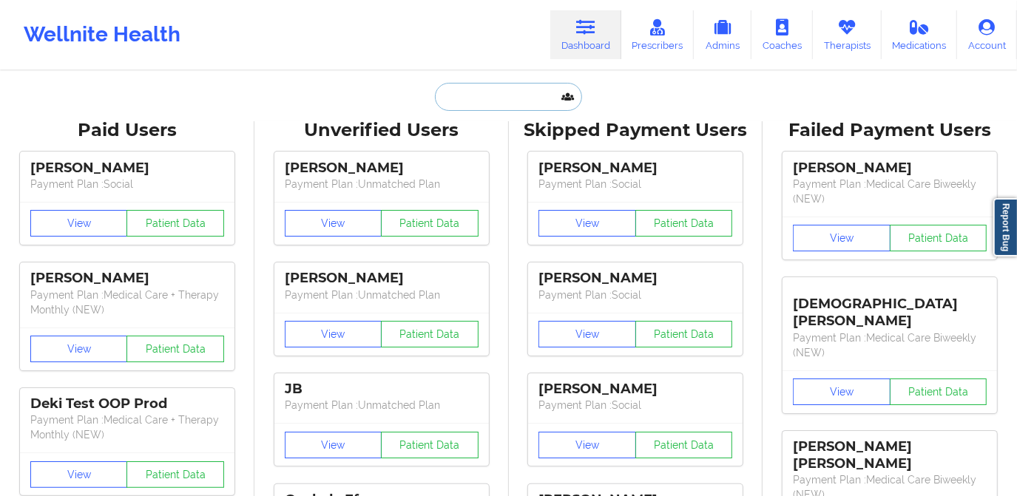
click at [527, 99] on input "text" at bounding box center [508, 97] width 146 height 28
paste input "Martha claros"
type input "Martha claros"
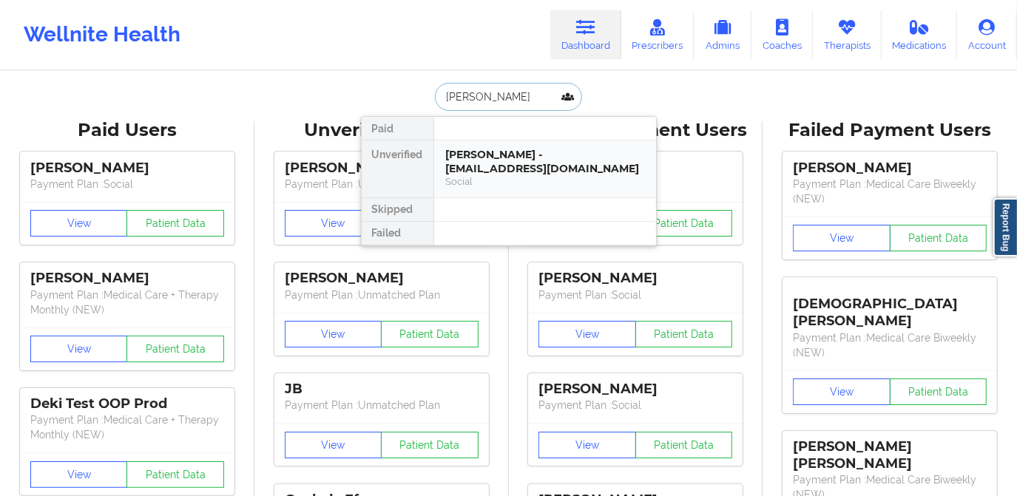
click at [499, 161] on div "Martha Claros - clarosmartha@hotmail.com" at bounding box center [545, 161] width 198 height 27
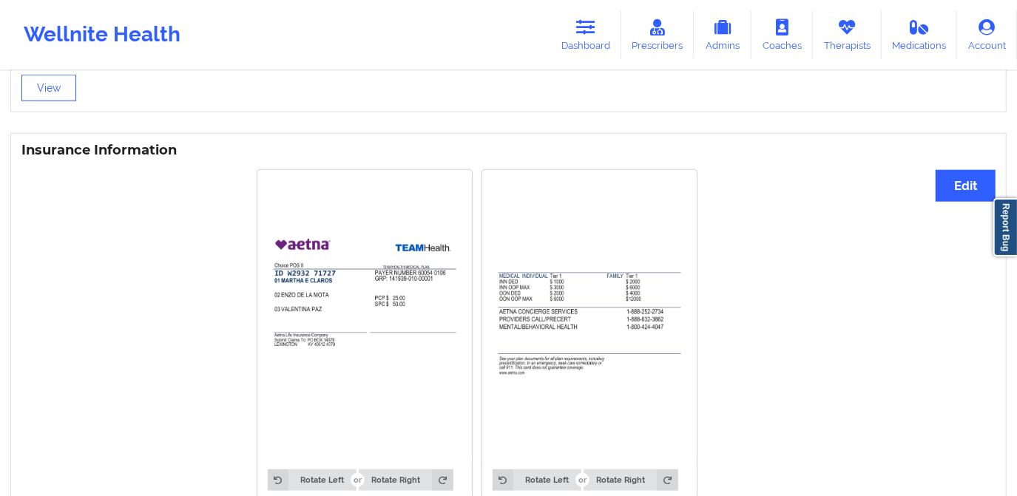
scroll to position [1027, 0]
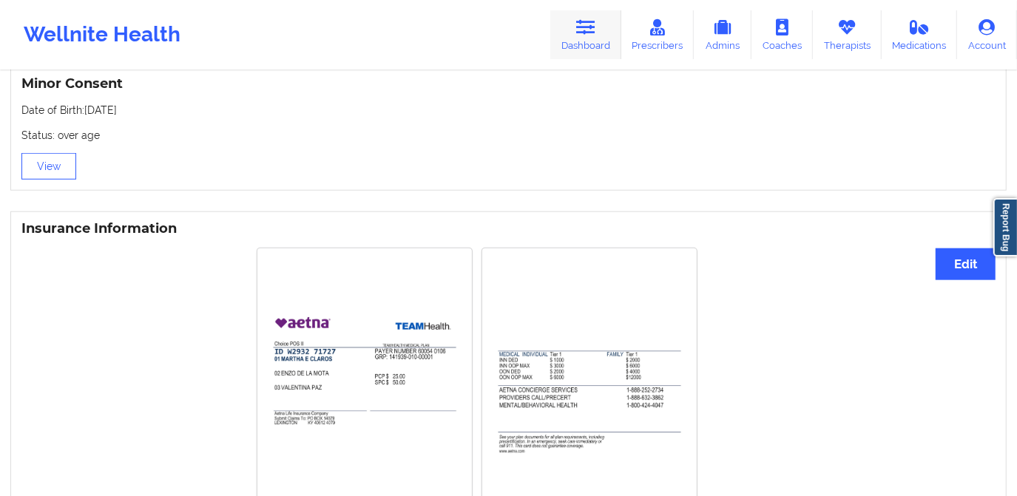
click at [599, 36] on link "Dashboard" at bounding box center [585, 34] width 71 height 49
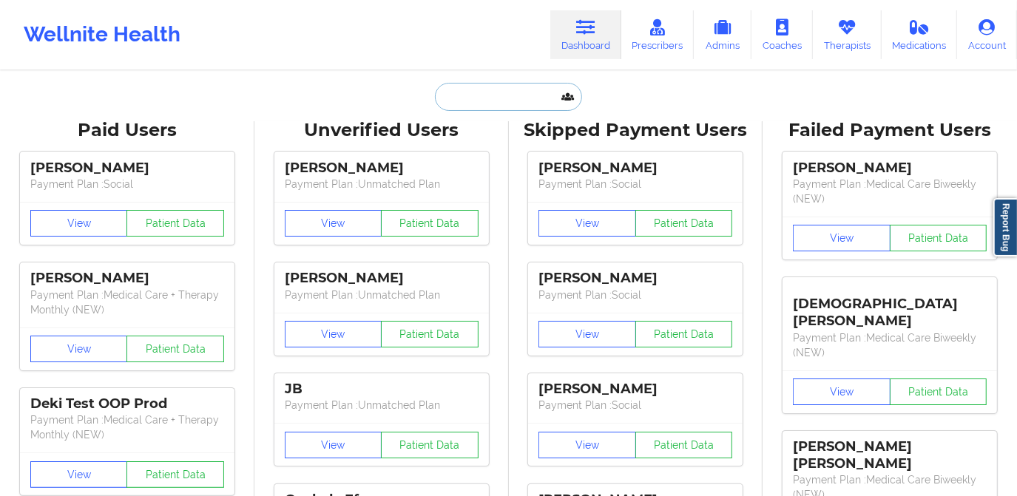
click at [492, 95] on input "text" at bounding box center [508, 97] width 146 height 28
paste input "kwaissbluth@gmail.com"
type input "kwaissbluth@gmail.com"
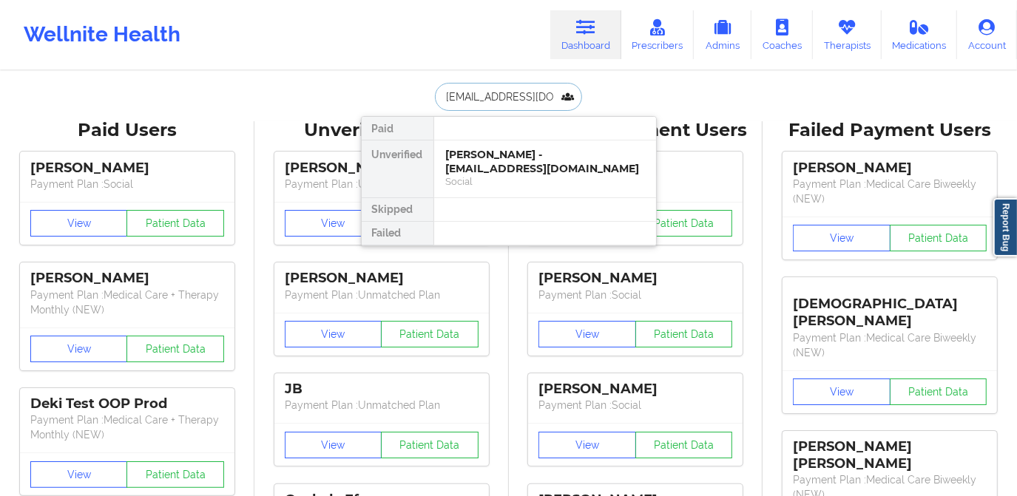
click at [515, 149] on div "Katherine Waissbluth - kwaissbluth@gmail.com" at bounding box center [545, 161] width 198 height 27
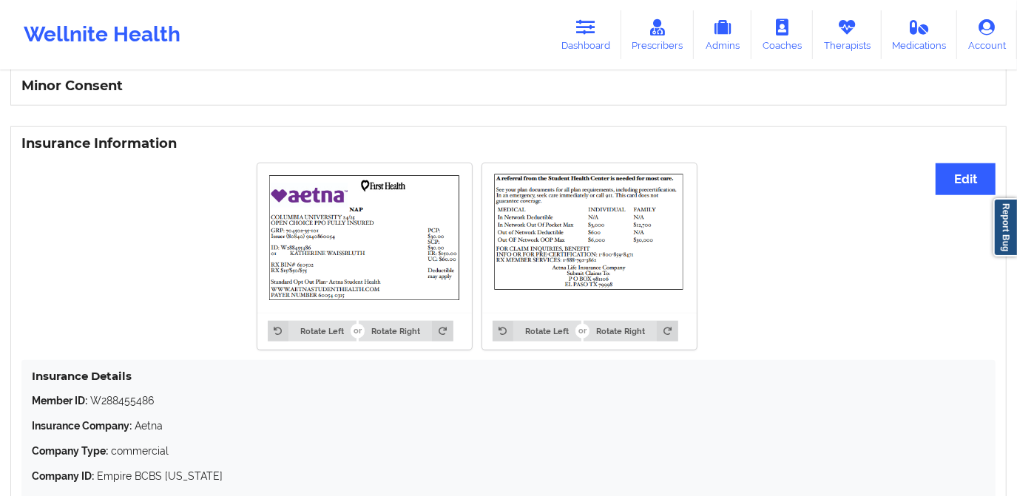
scroll to position [931, 0]
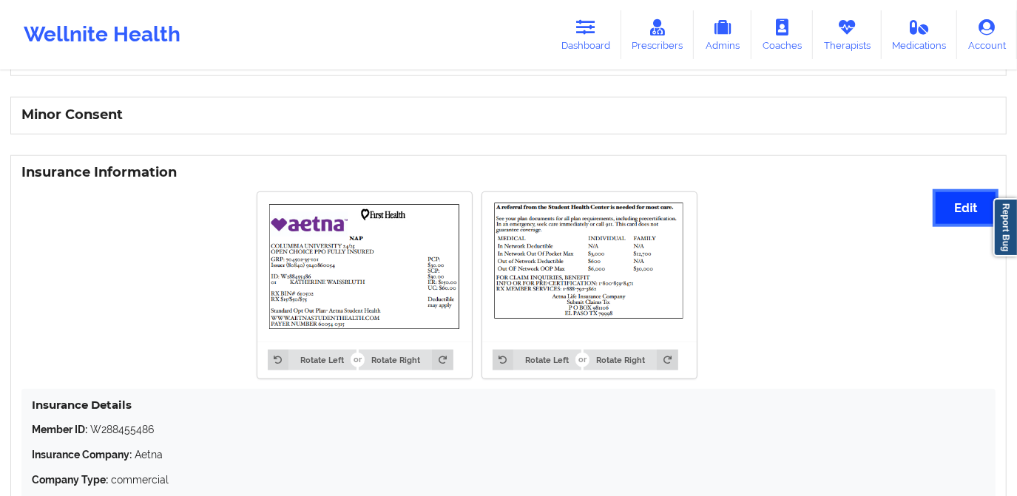
click at [956, 200] on button "Edit" at bounding box center [966, 208] width 60 height 32
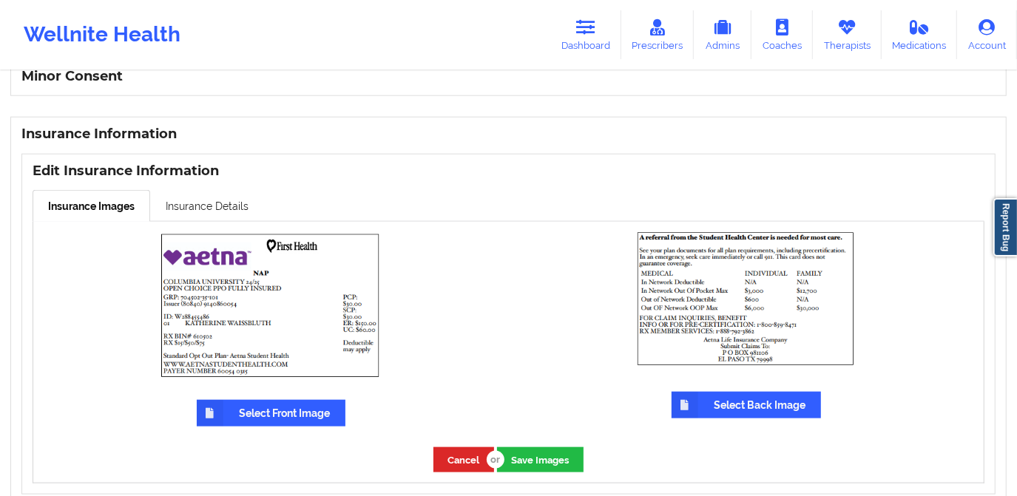
scroll to position [1050, 0]
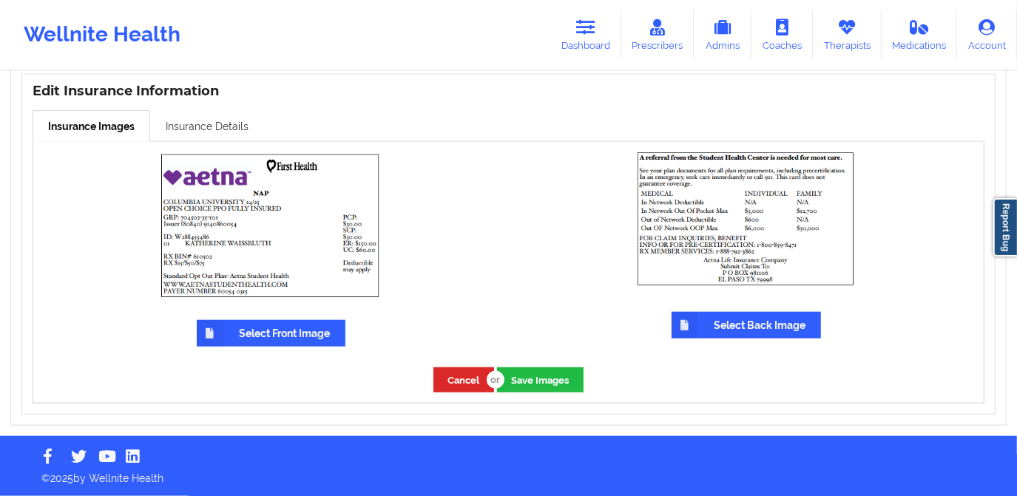
click at [228, 125] on link "Insurance Details" at bounding box center [207, 125] width 114 height 31
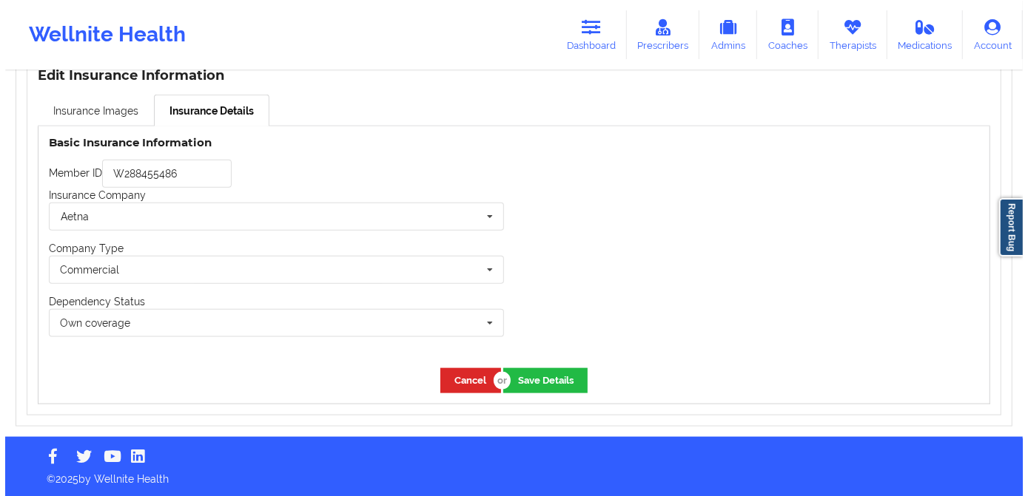
scroll to position [1066, 0]
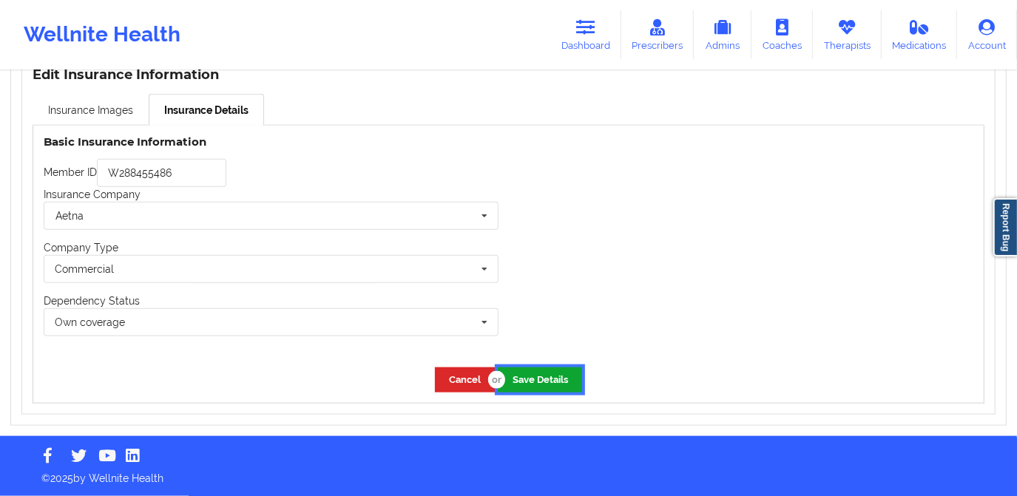
click at [527, 385] on button "Save Details" at bounding box center [540, 380] width 84 height 24
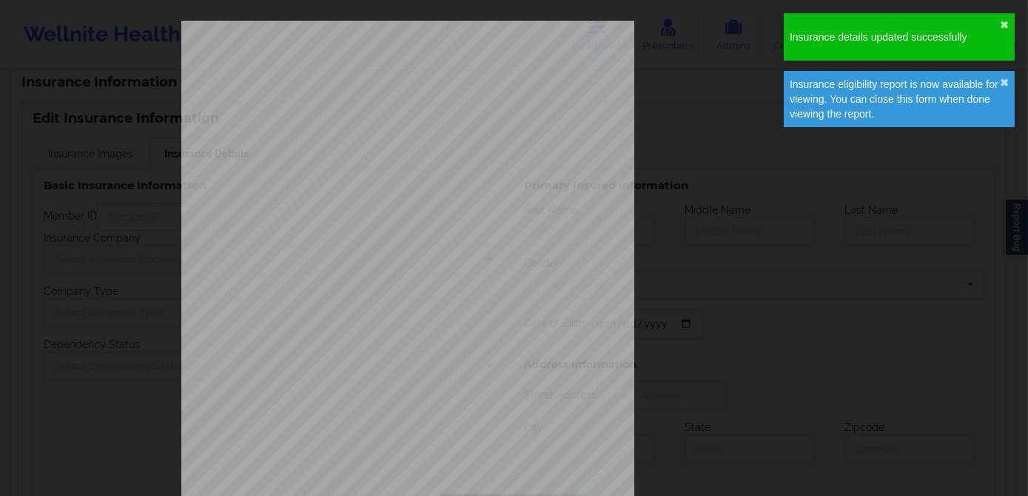
type input "W288455486"
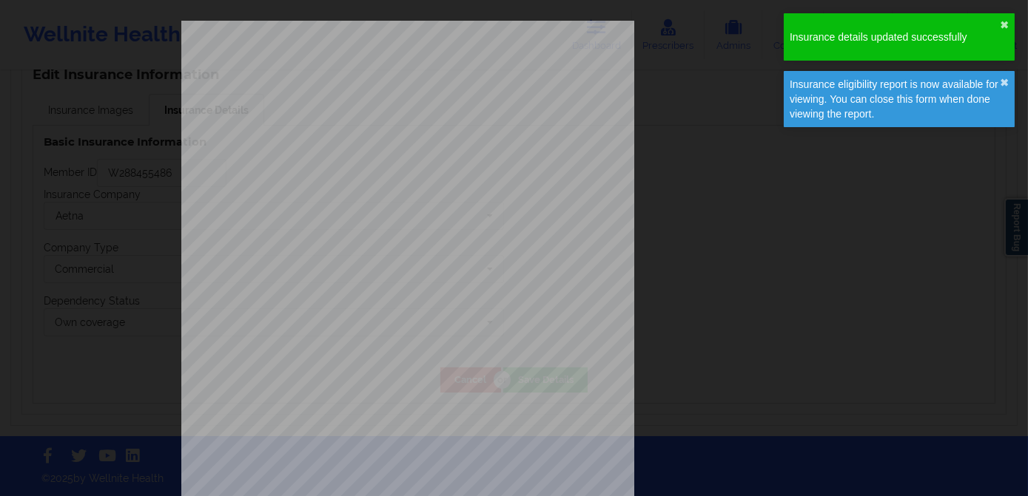
click at [749, 63] on div "ELIGIBILITY INQUIRY REPORT 9/12/2025 QUERY CRITERIA PAYER : DOS : Batch : PROVI…" at bounding box center [514, 314] width 666 height 586
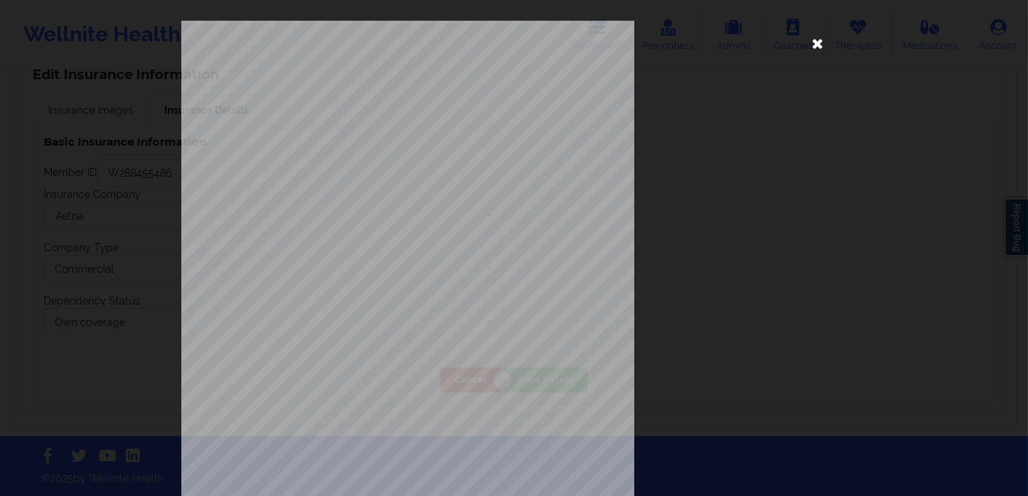
click at [811, 50] on icon at bounding box center [818, 43] width 24 height 24
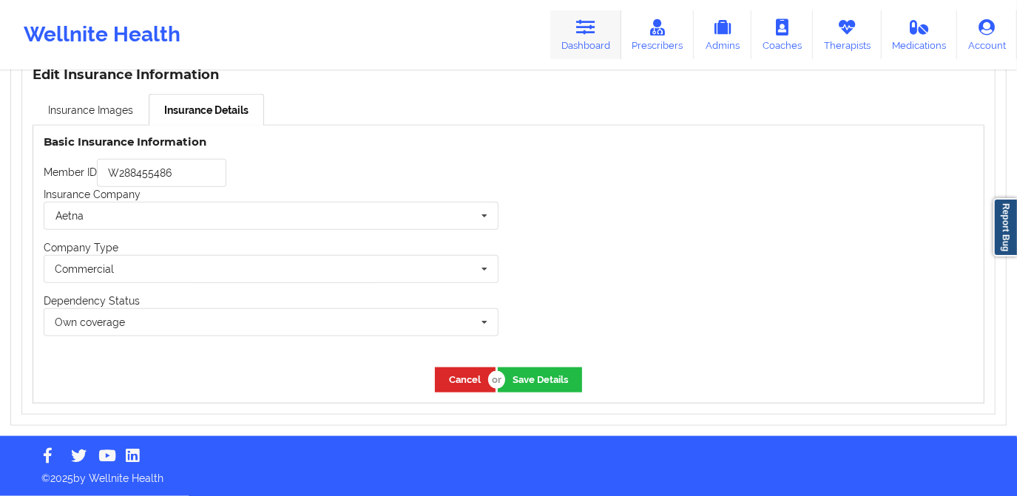
click at [593, 34] on icon at bounding box center [585, 27] width 19 height 16
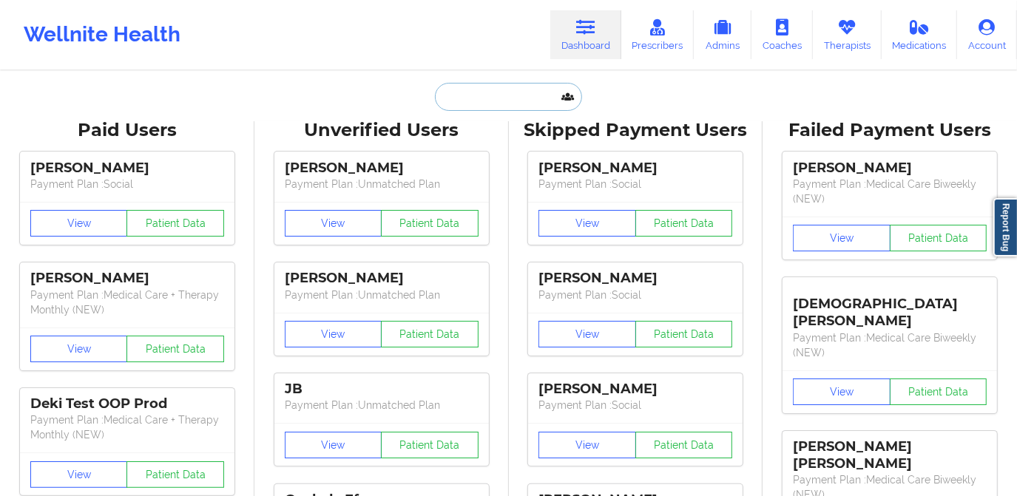
click at [491, 104] on input "text" at bounding box center [508, 97] width 146 height 28
paste input "RHONDA RUTLEDGE"
type input "RHONDA RUTLEDGE"
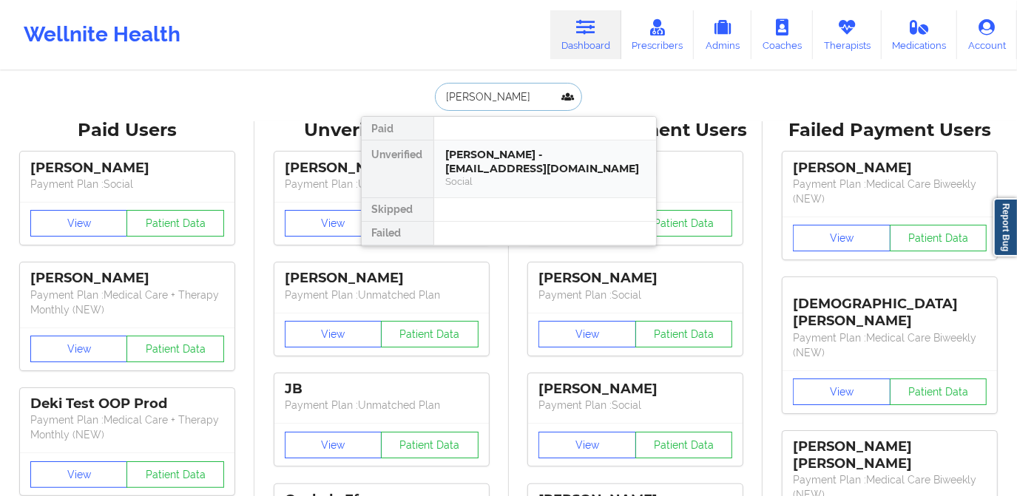
click at [502, 150] on div "Rhonda Rutledge - rhondaroark@att.net" at bounding box center [545, 161] width 198 height 27
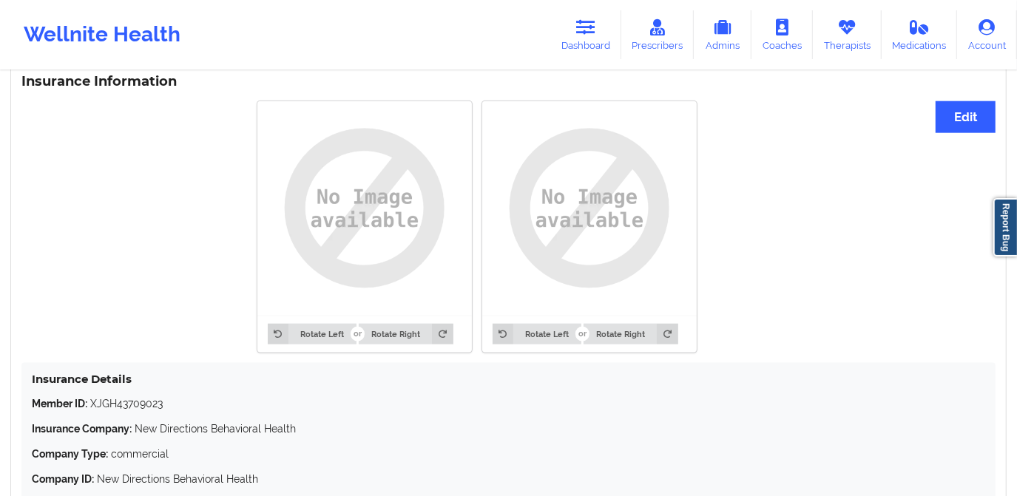
scroll to position [1084, 0]
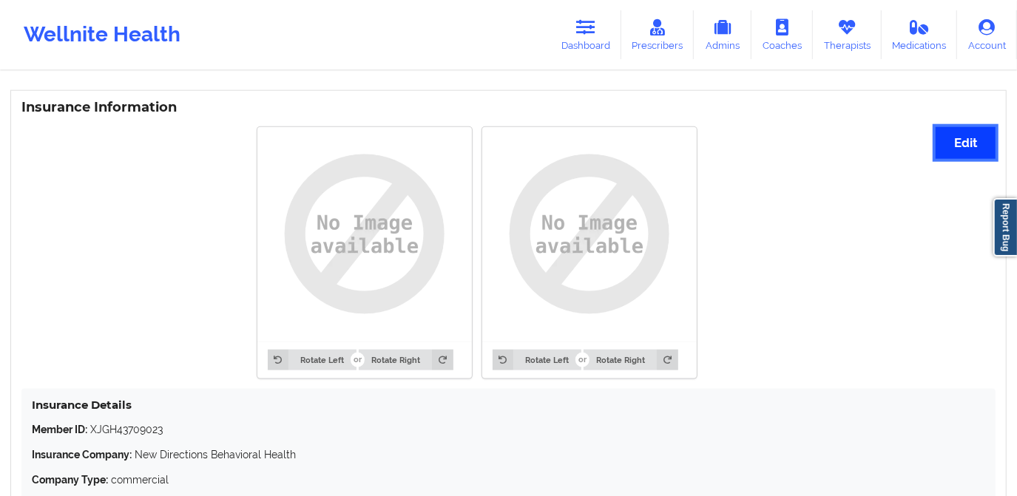
click at [959, 141] on button "Edit" at bounding box center [966, 143] width 60 height 32
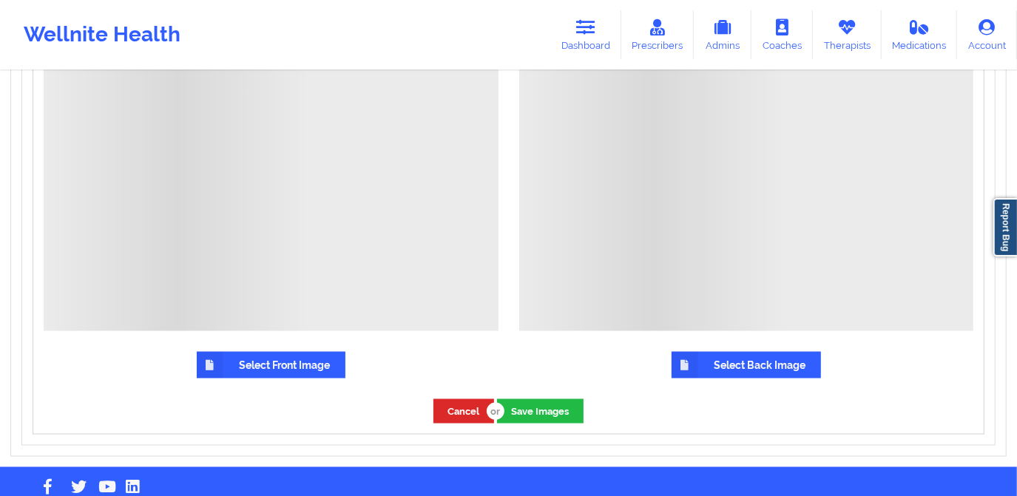
scroll to position [1446, 0]
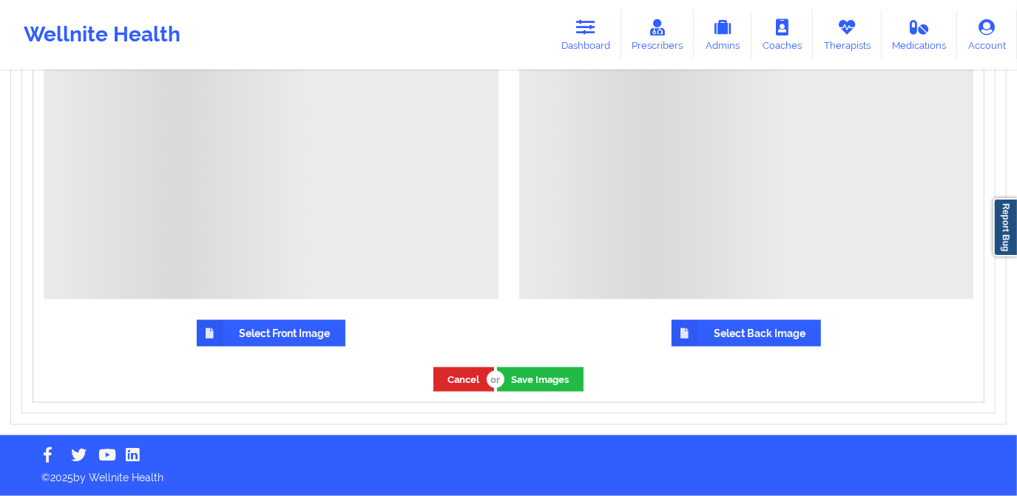
click at [289, 331] on label "Select Front Image" at bounding box center [271, 333] width 149 height 27
click at [0, 0] on input "Select Front Image" at bounding box center [0, 0] width 0 height 0
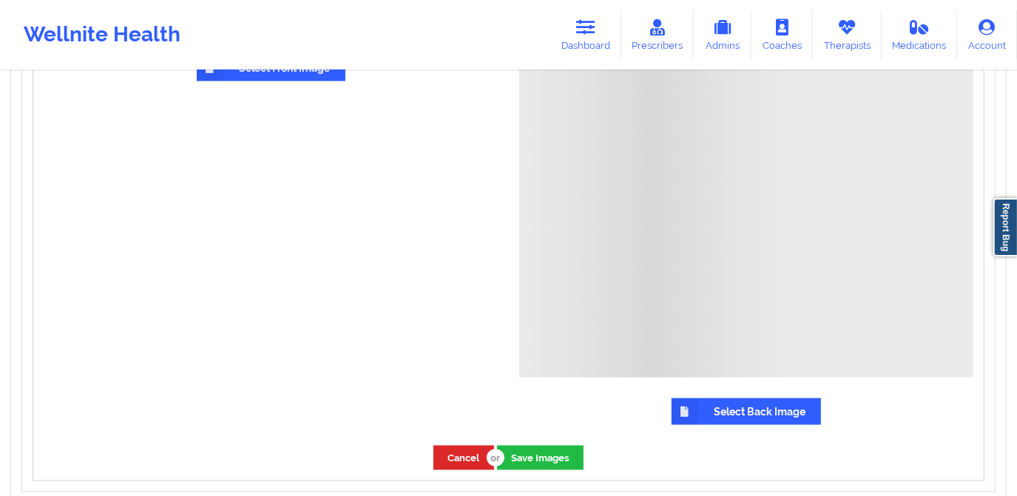
scroll to position [1399, 0]
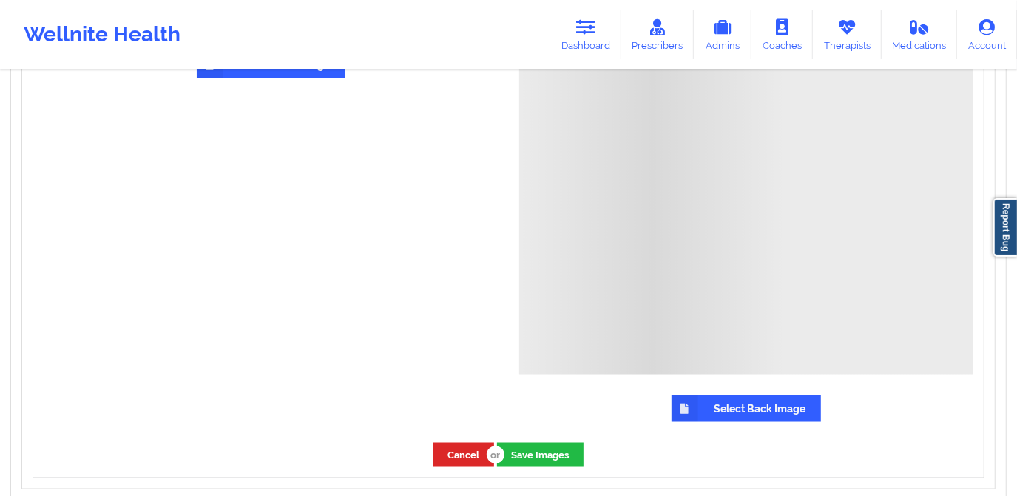
click at [739, 407] on label "Select Back Image" at bounding box center [746, 409] width 149 height 27
click at [0, 0] on input "Select Back Image" at bounding box center [0, 0] width 0 height 0
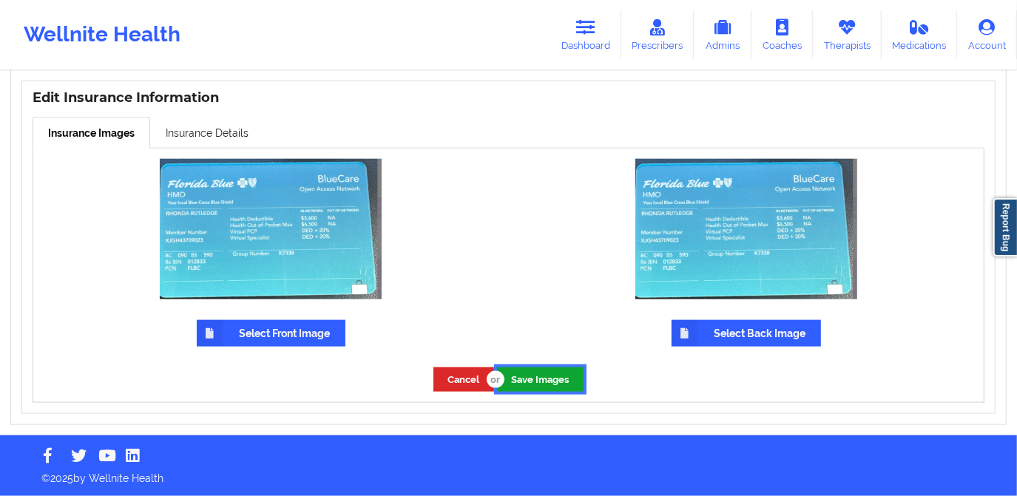
click at [546, 377] on button "Save Images" at bounding box center [540, 380] width 87 height 24
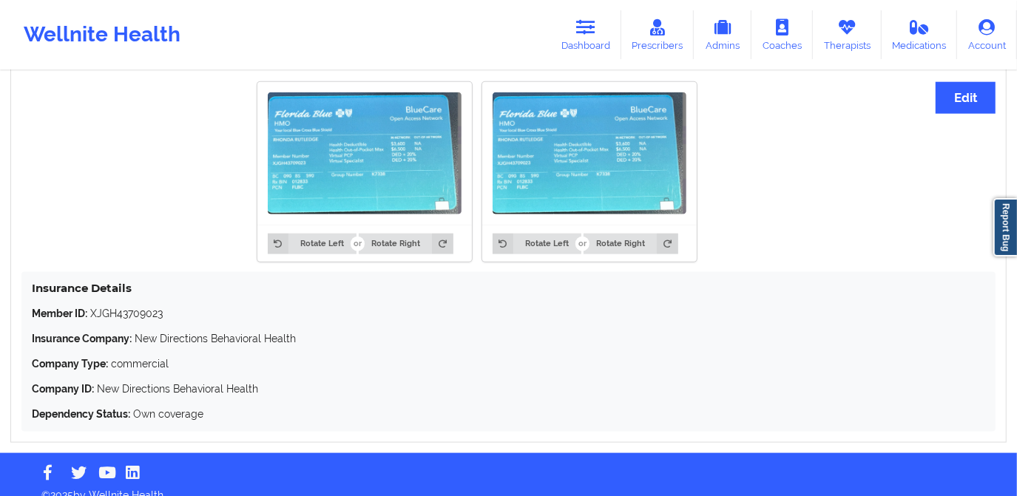
scroll to position [1147, 0]
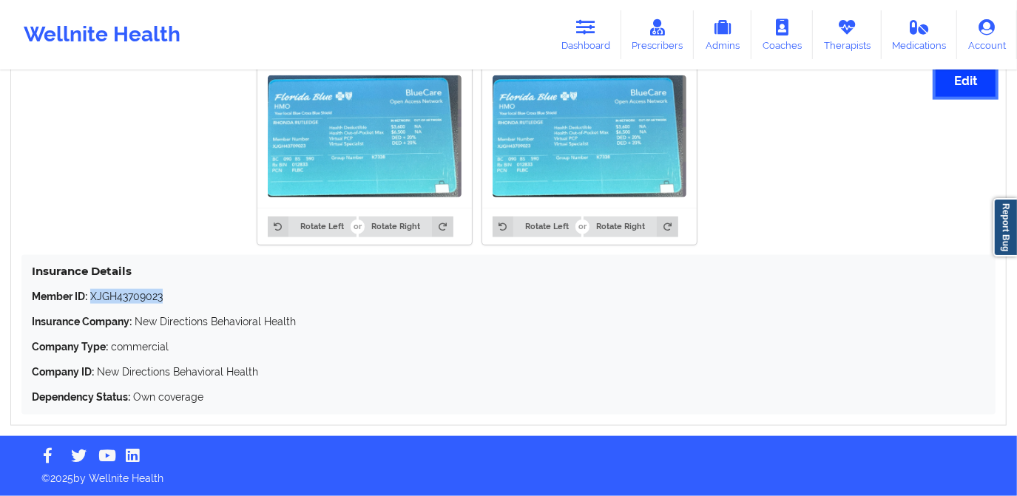
click at [955, 78] on button "Edit" at bounding box center [966, 81] width 60 height 32
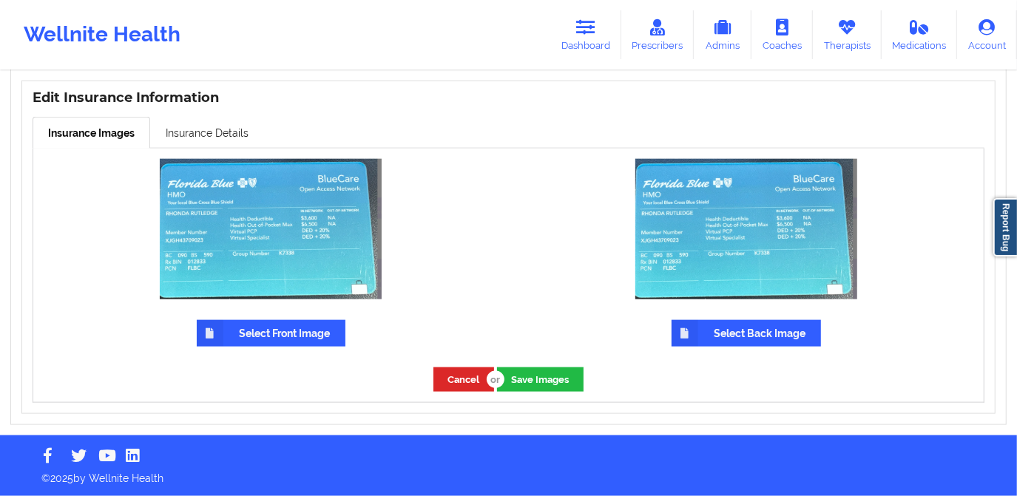
scroll to position [1130, 0]
click at [220, 137] on link "Insurance Details" at bounding box center [207, 132] width 114 height 31
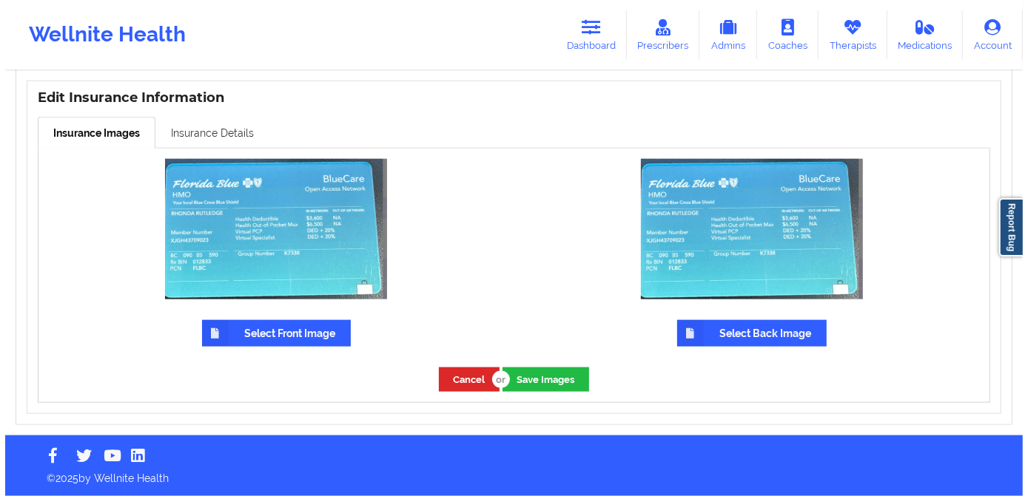
scroll to position [1147, 0]
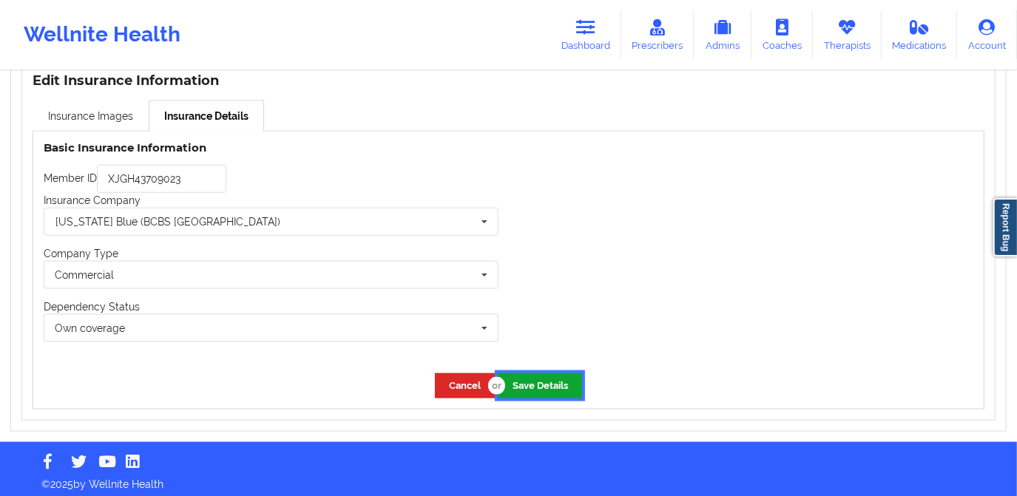
click at [554, 382] on button "Save Details" at bounding box center [540, 386] width 84 height 24
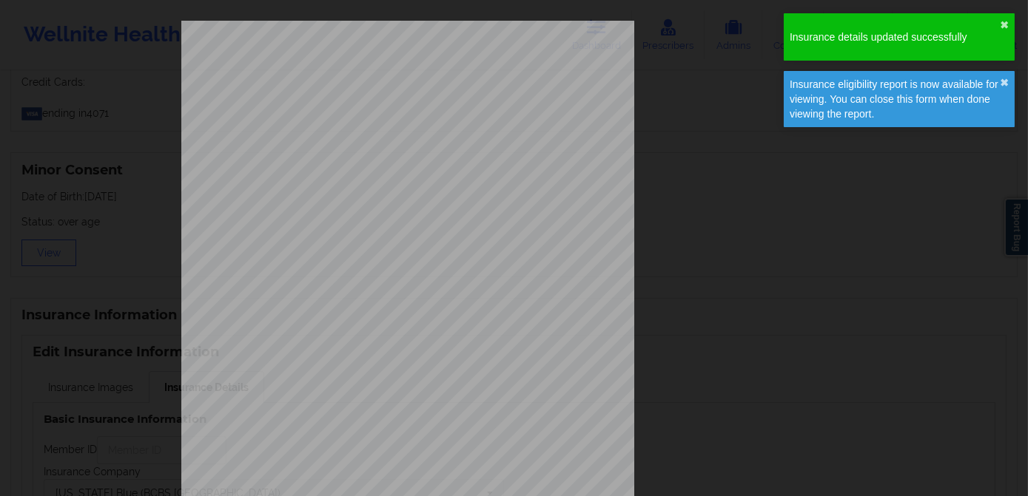
type input "XJGH43709023"
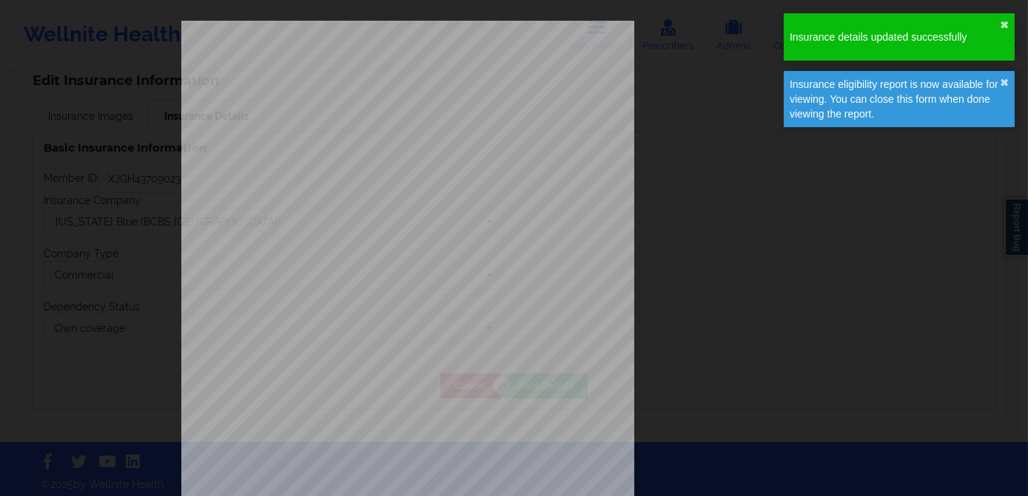
click at [678, 96] on div "ELIGIBILITY INQUIRY REPORT 9/12/2025 QUERY CRITERIA PAYER : DOS : Batch : PROVI…" at bounding box center [514, 314] width 666 height 586
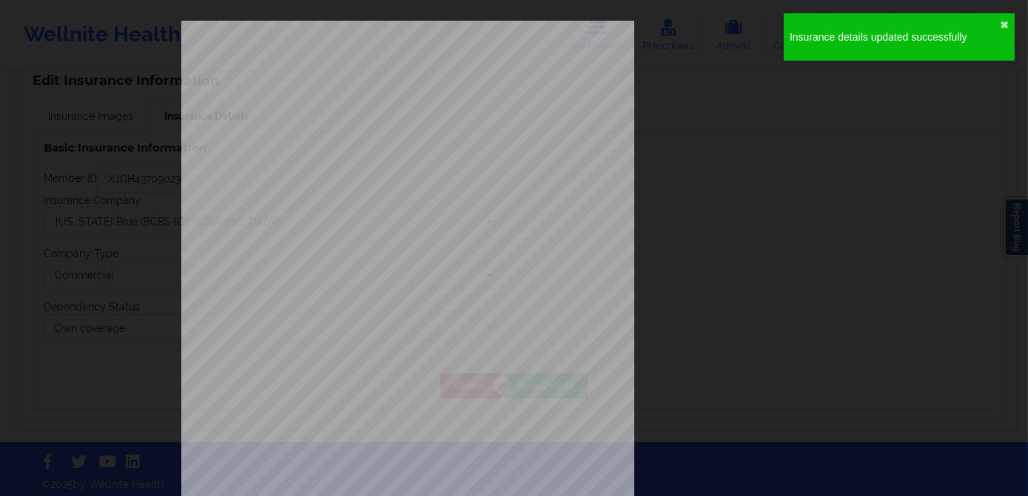
click at [81, 29] on div "ELIGIBILITY INQUIRY REPORT 9/12/2025 QUERY CRITERIA PAYER : DOS : Batch : PROVI…" at bounding box center [514, 248] width 1028 height 496
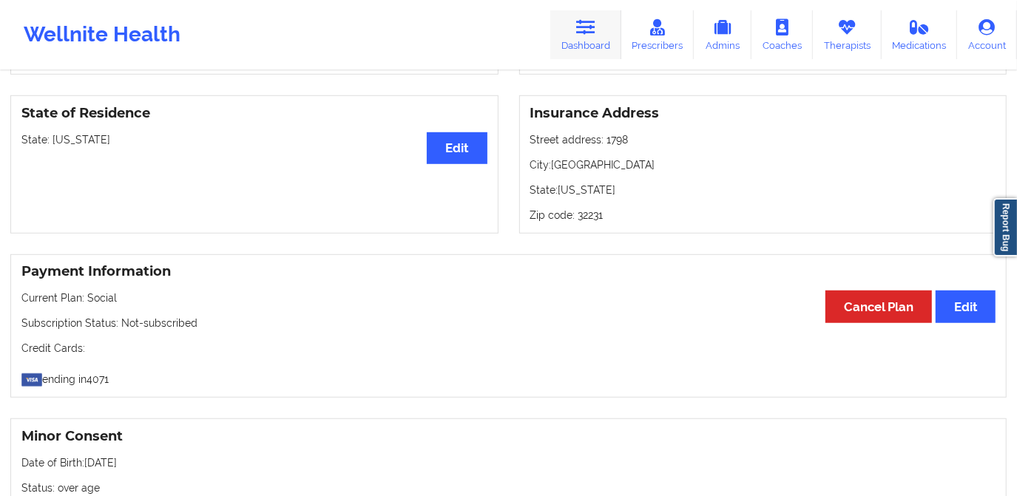
click at [584, 42] on link "Dashboard" at bounding box center [585, 34] width 71 height 49
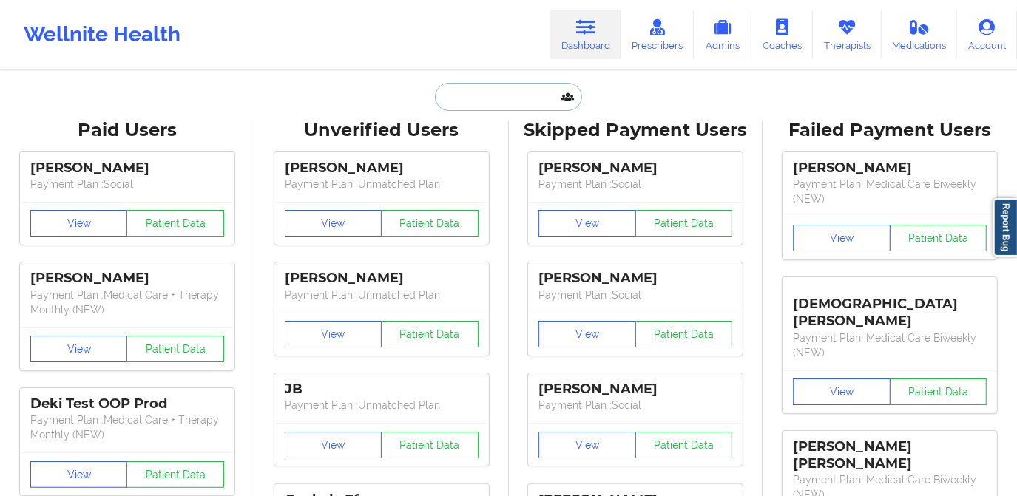
click at [527, 103] on input "text" at bounding box center [508, 97] width 146 height 28
paste input "Alyssa Belle"
type input "Alyssa Belle"
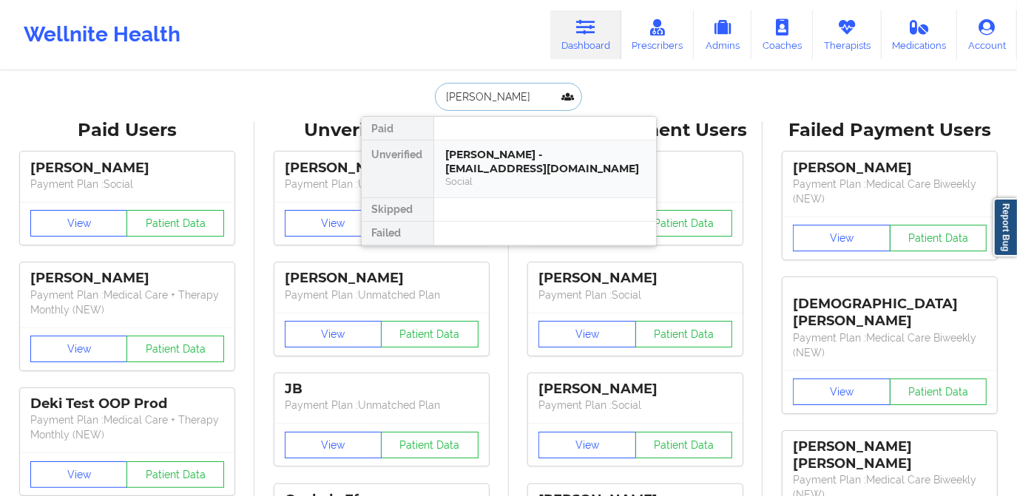
click at [516, 150] on div "Alyssa Belle - alyssabelle28@gmail.com" at bounding box center [545, 161] width 198 height 27
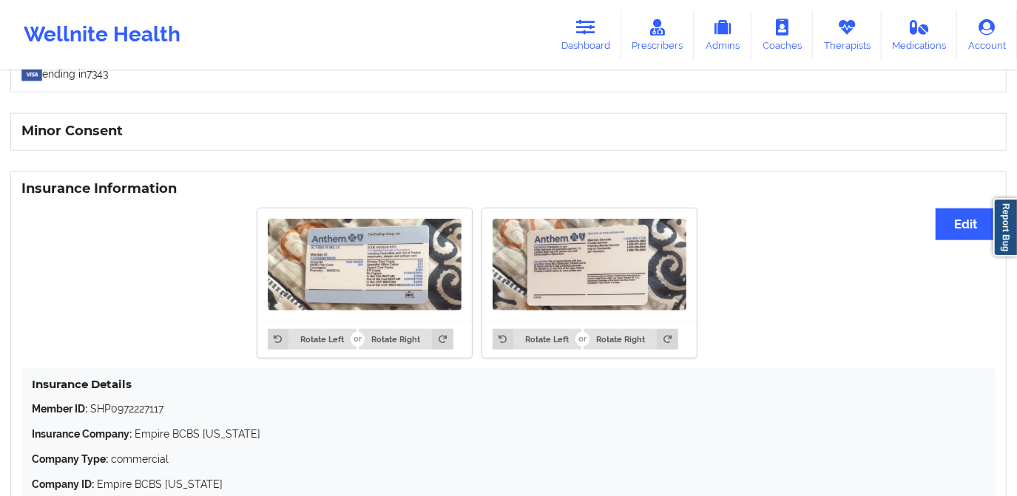
scroll to position [941, 0]
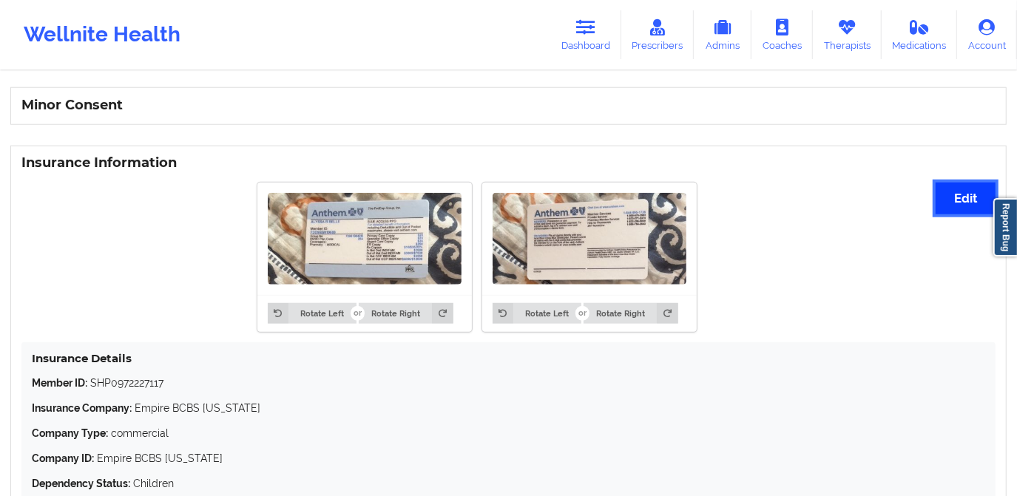
click at [957, 206] on button "Edit" at bounding box center [966, 199] width 60 height 32
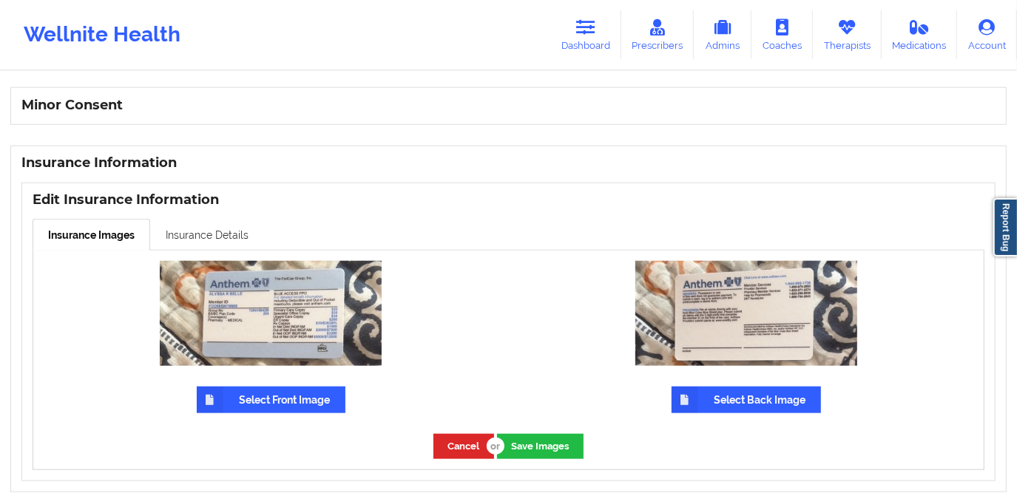
click at [225, 239] on link "Insurance Details" at bounding box center [207, 234] width 114 height 31
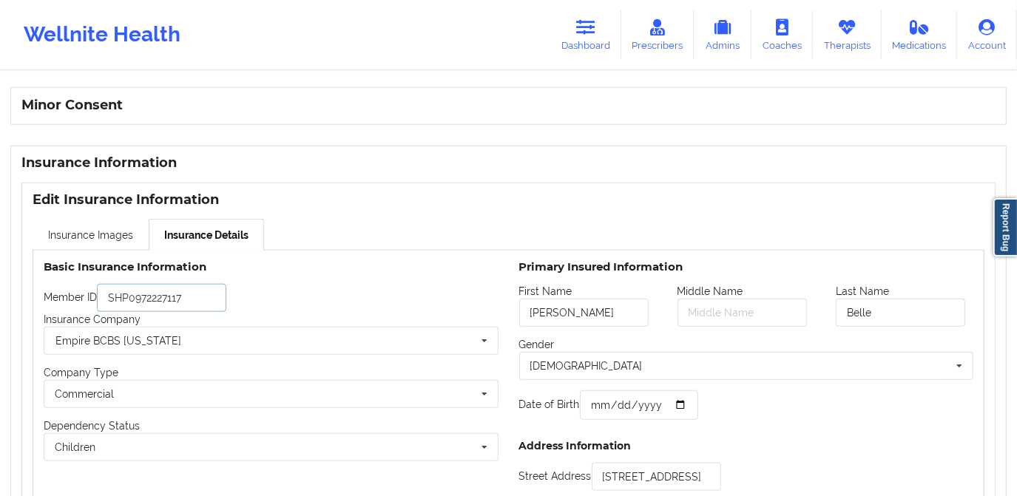
drag, startPoint x: 191, startPoint y: 300, endPoint x: 104, endPoint y: 300, distance: 87.3
click at [104, 300] on input "SHP0972227117" at bounding box center [161, 298] width 129 height 28
paste input "FDD965W19669"
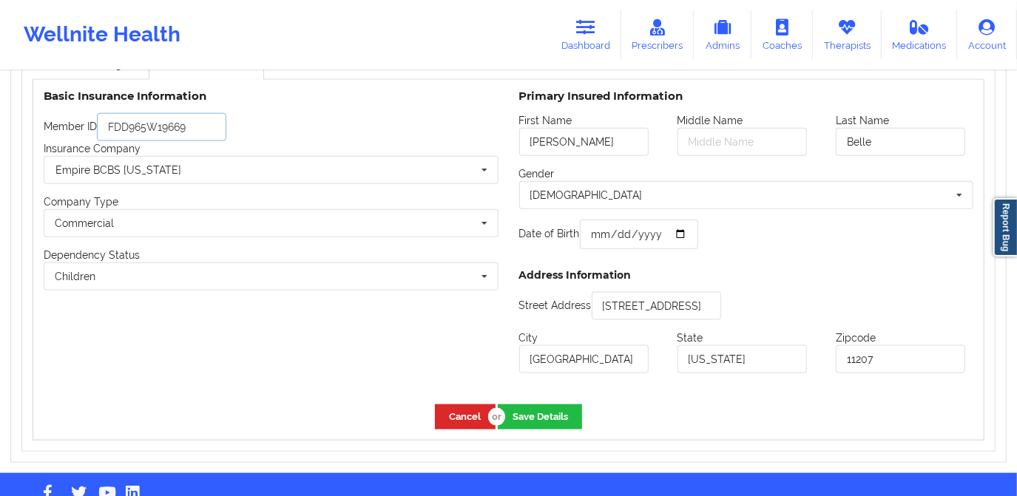
scroll to position [1148, 0]
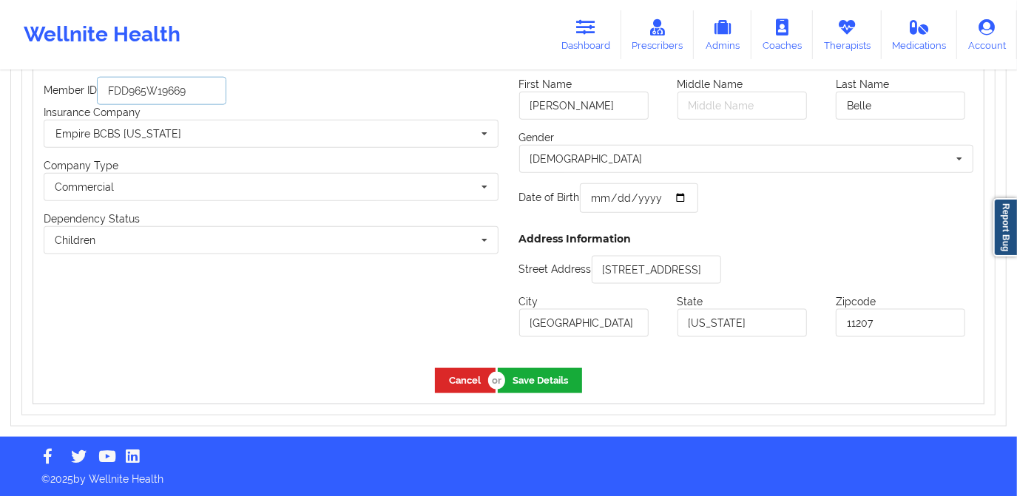
type input "FDD965W19669"
click at [536, 385] on button "Save Details" at bounding box center [540, 380] width 84 height 24
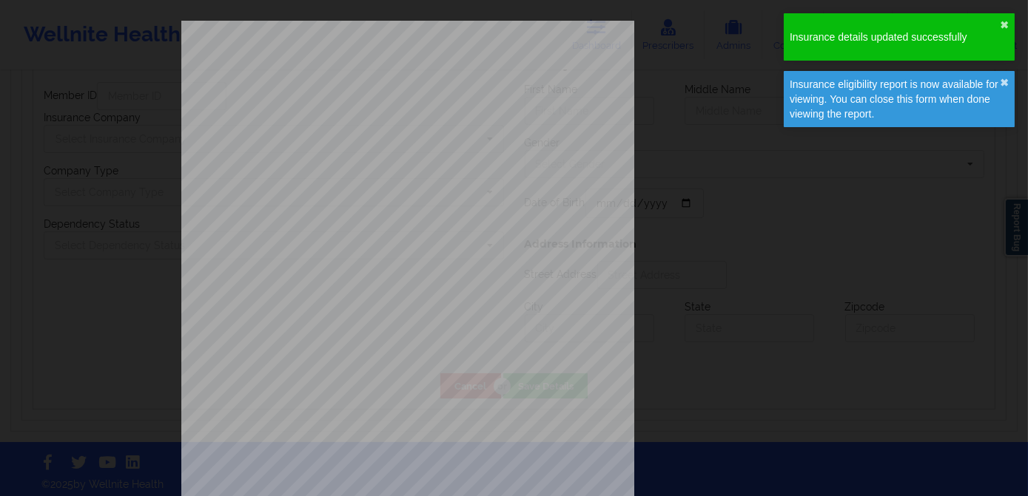
type input "Ray"
type input "Belle"
type input "1964-12-10"
type input "1016 Van Siclen Ave"
type input "Brooklyn"
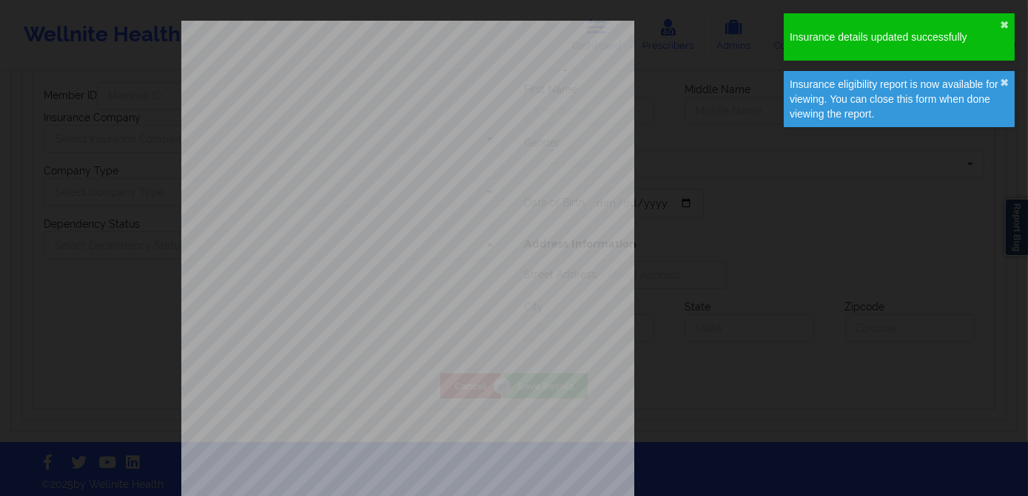
type input "[US_STATE]"
type input "11207"
type input "FDD965W19669"
click at [715, 57] on div "ELIGIBILITY INQUIRY REPORT 9/12/2025 QUERY CRITERIA PAYER : DOS : Batch : PROVI…" at bounding box center [514, 314] width 666 height 586
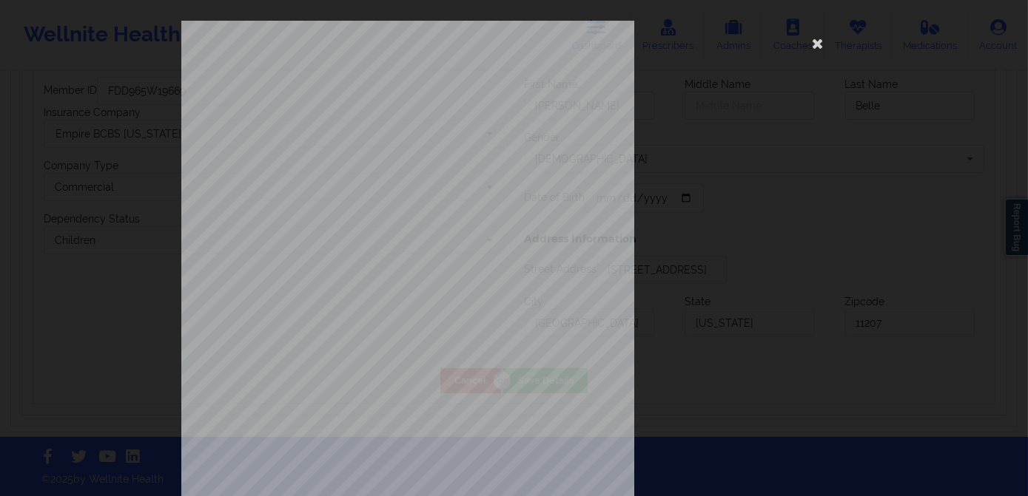
click at [701, 44] on div "ELIGIBILITY INQUIRY REPORT 9/12/2025 QUERY CRITERIA PAYER : DOS : Batch : PROVI…" at bounding box center [514, 314] width 666 height 586
click at [815, 42] on icon at bounding box center [818, 43] width 24 height 24
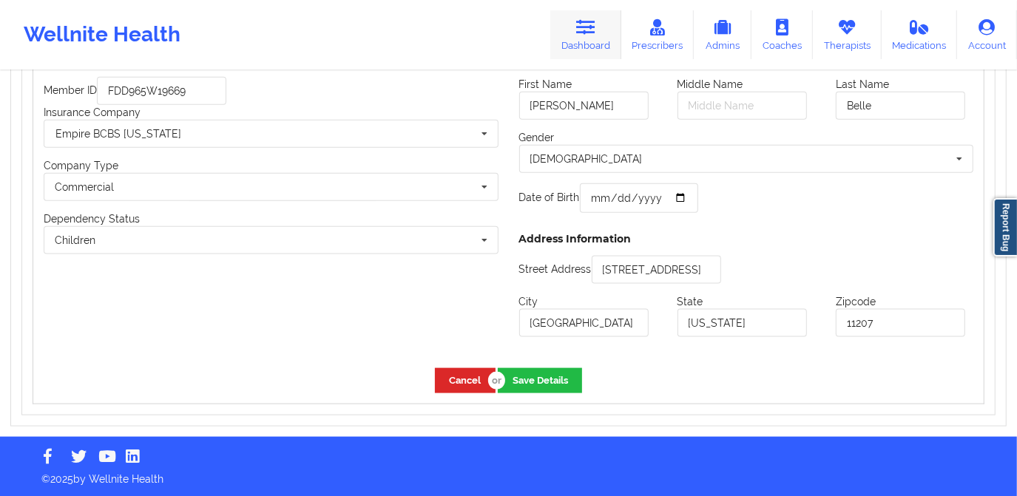
click at [574, 29] on link "Dashboard" at bounding box center [585, 34] width 71 height 49
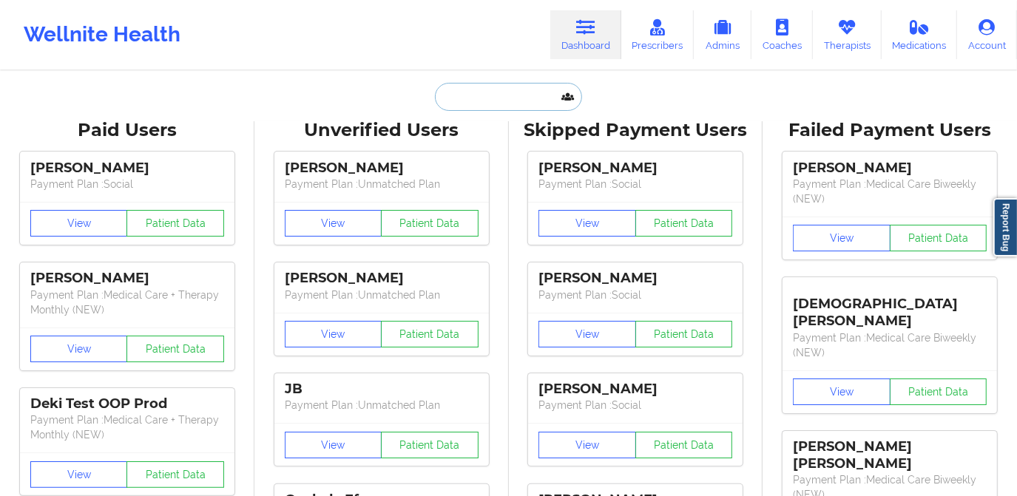
click at [509, 93] on input "text" at bounding box center [508, 97] width 146 height 28
paste input "Victor Chapa"
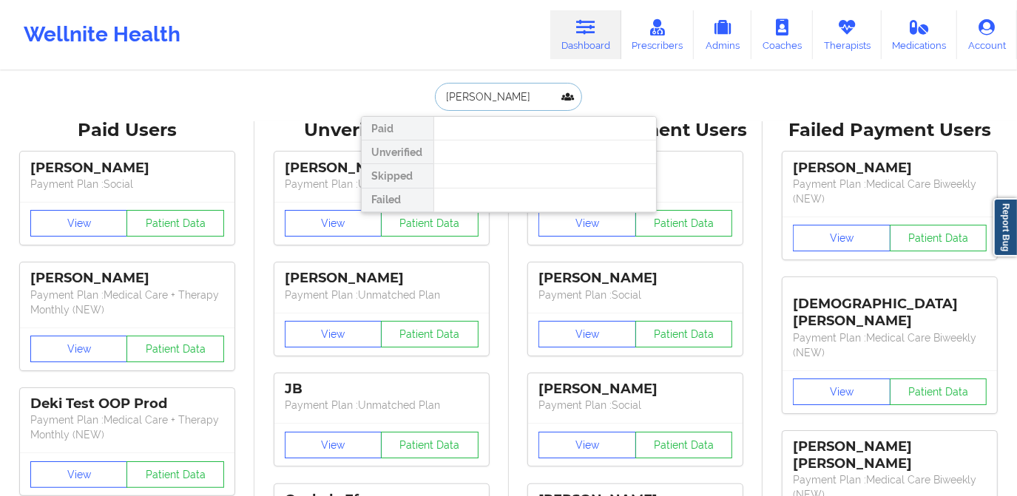
drag, startPoint x: 513, startPoint y: 92, endPoint x: 471, endPoint y: 95, distance: 42.3
click at [471, 95] on input "Victor Chapa" at bounding box center [508, 97] width 146 height 28
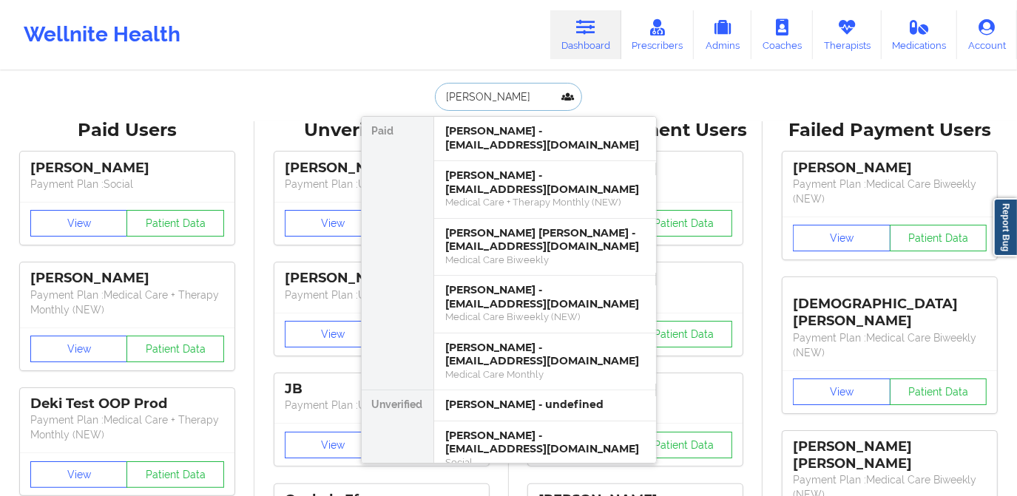
click at [484, 95] on input "Victor" at bounding box center [508, 97] width 146 height 28
type input "Victor cha"
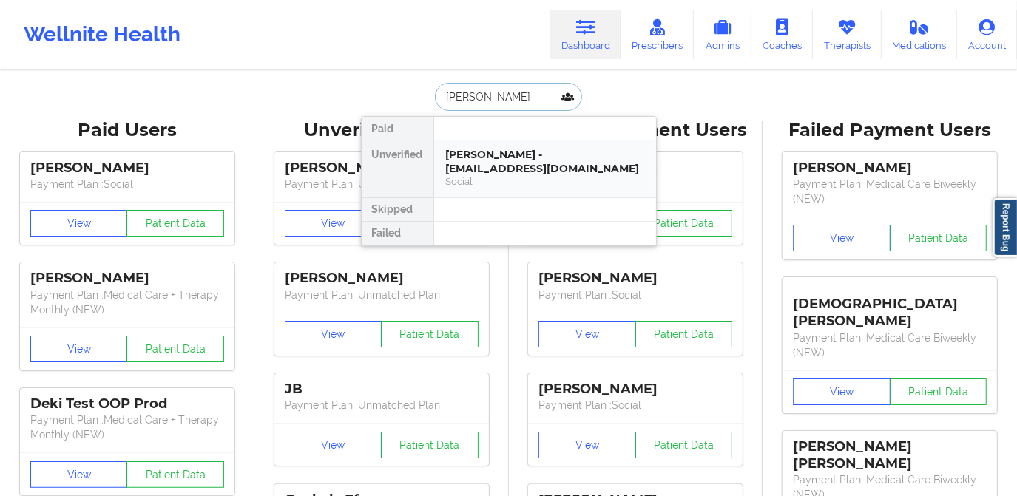
click at [505, 154] on div "Victor chapa - manniechapa1508@gmail.com" at bounding box center [545, 161] width 198 height 27
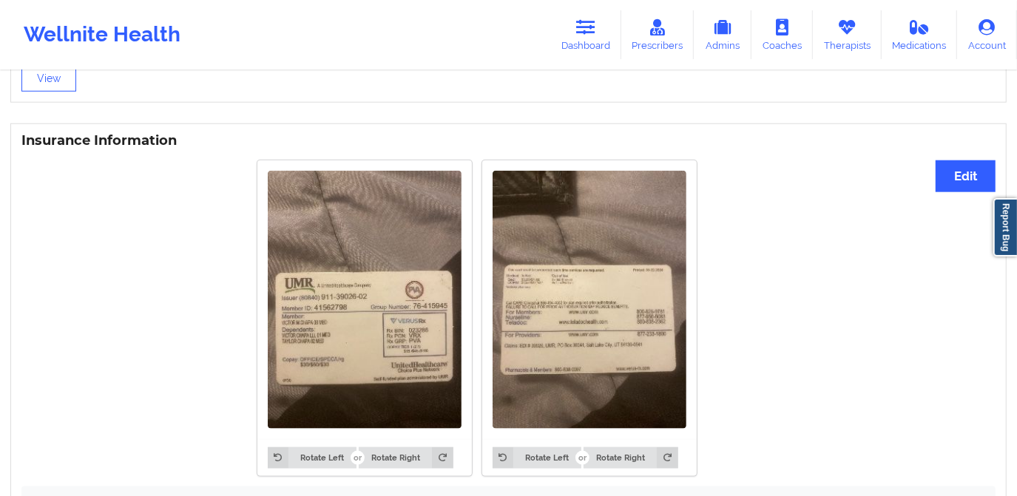
scroll to position [1008, 0]
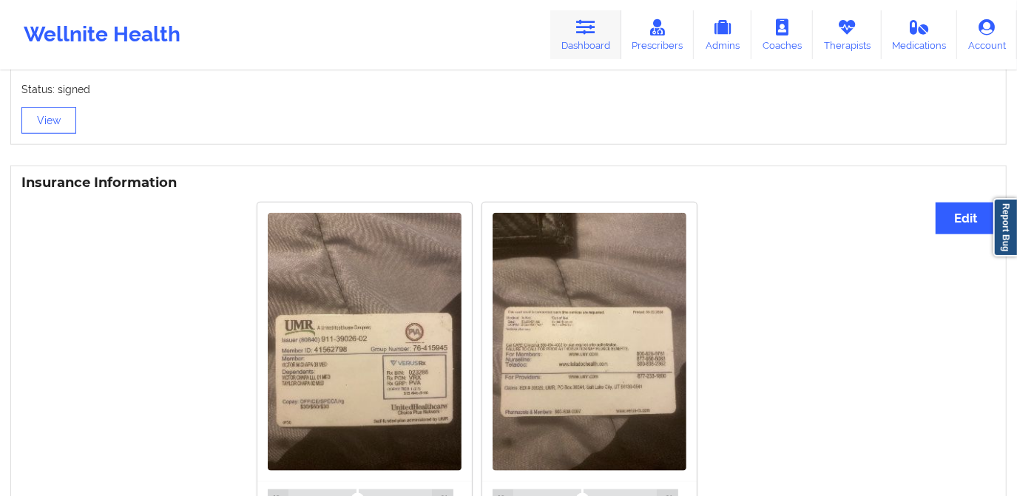
click at [587, 38] on link "Dashboard" at bounding box center [585, 34] width 71 height 49
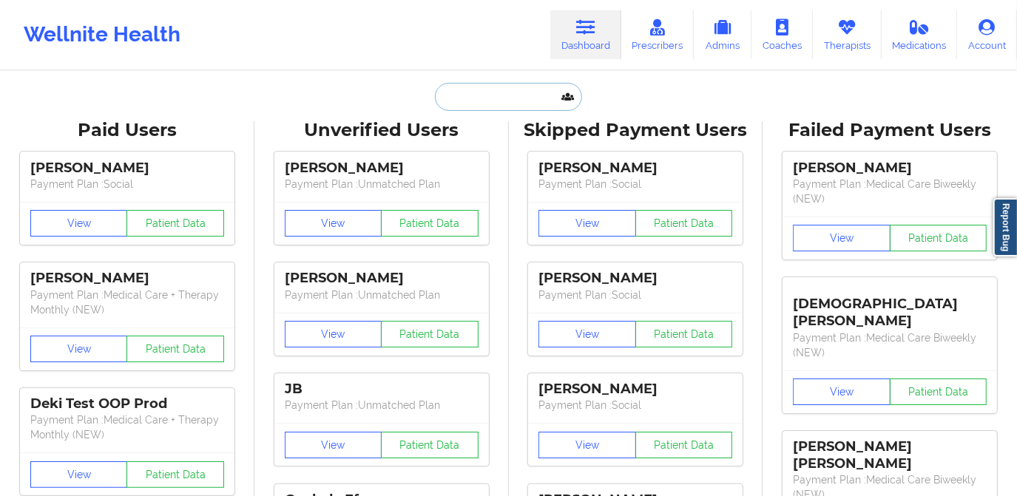
click at [502, 93] on input "text" at bounding box center [508, 97] width 146 height 28
paste input "Allison Keeley"
type input "Allison Keeley"
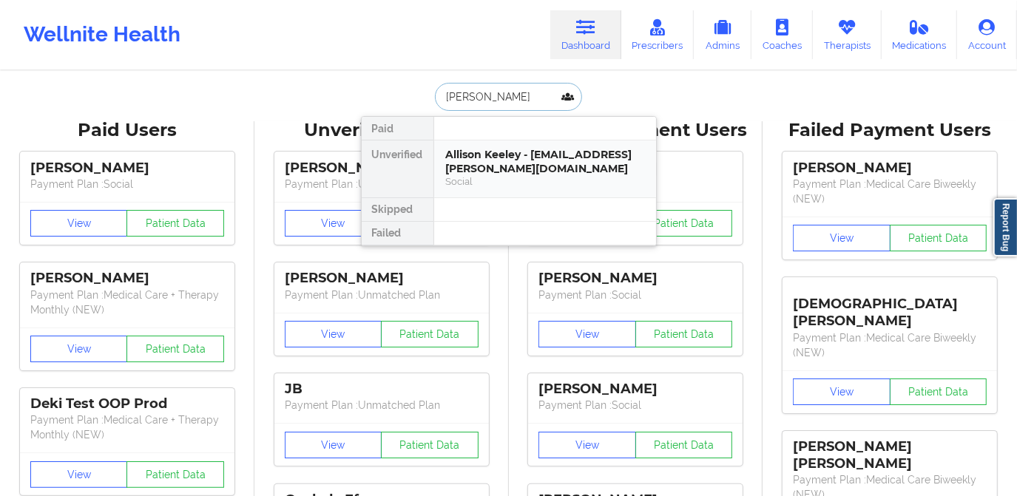
click at [500, 163] on div "Allison Keeley - allie.keeley@gmail.com" at bounding box center [545, 161] width 198 height 27
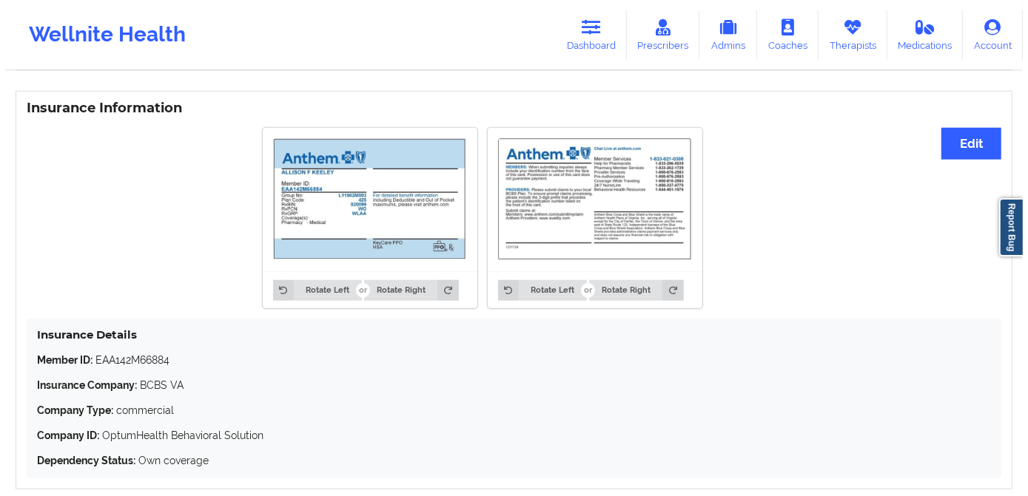
scroll to position [1081, 0]
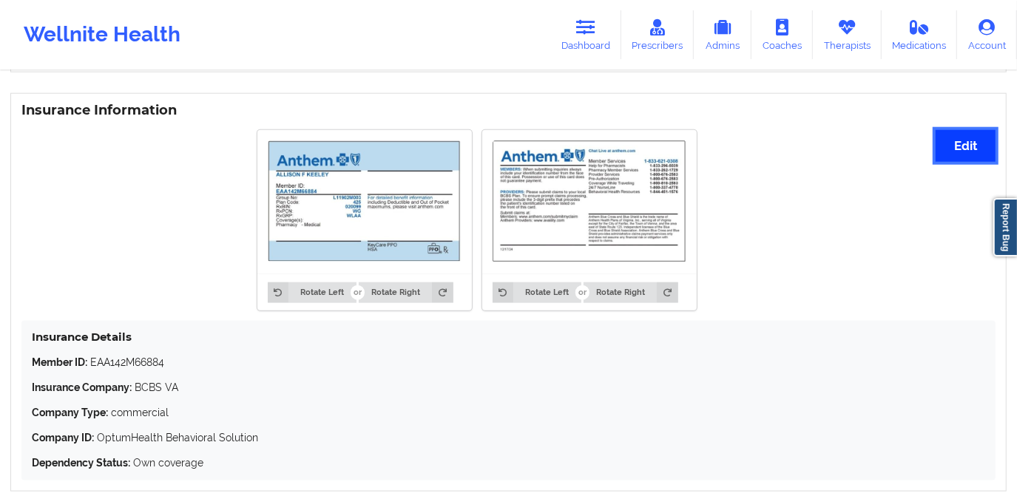
click at [949, 145] on button "Edit" at bounding box center [966, 146] width 60 height 32
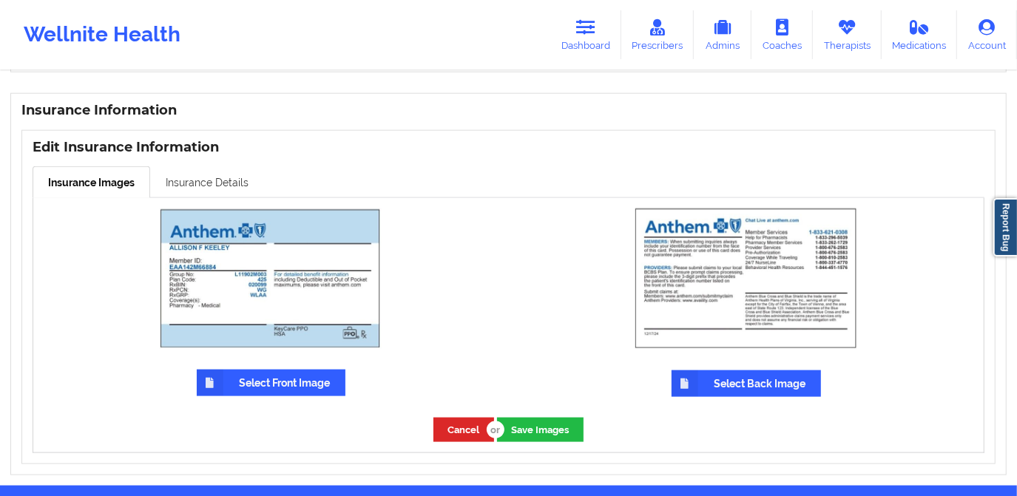
click at [217, 172] on link "Insurance Details" at bounding box center [207, 181] width 114 height 31
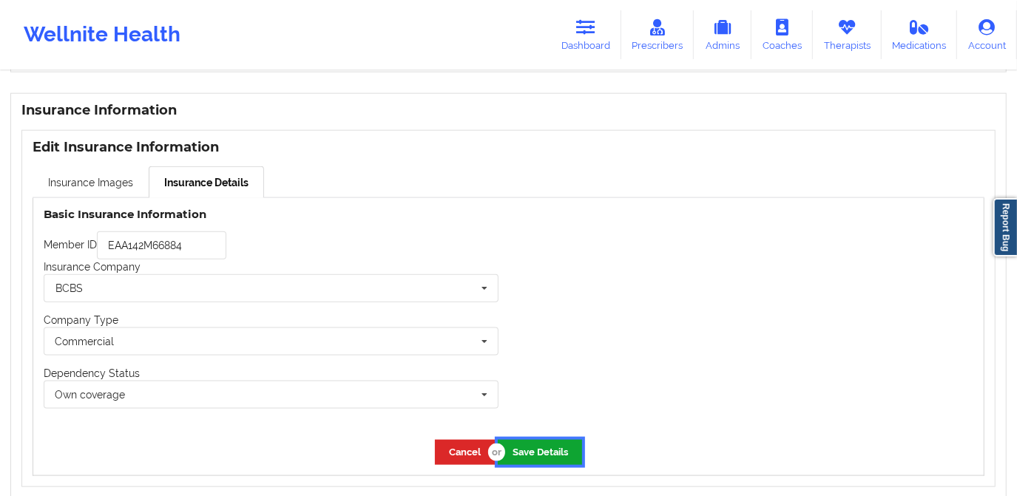
click at [562, 448] on button "Save Details" at bounding box center [540, 452] width 84 height 24
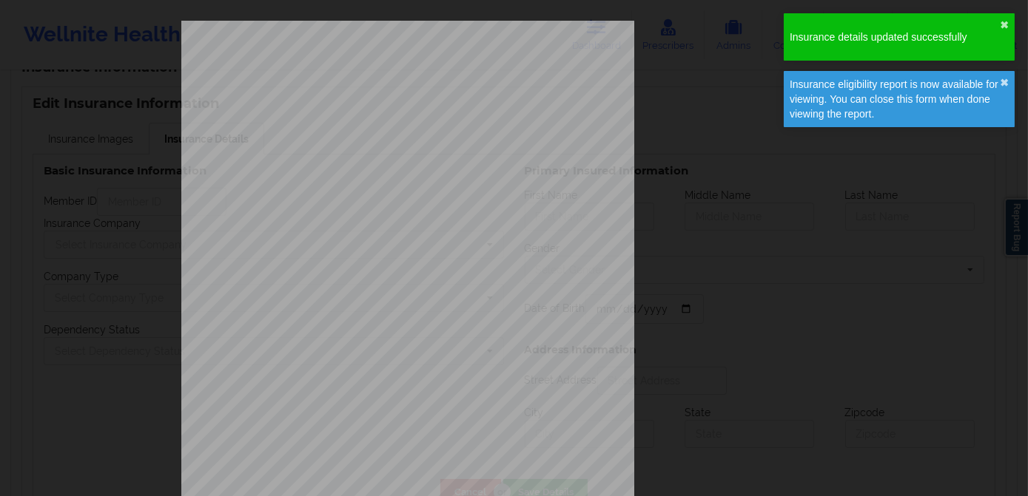
type input "EAA142M66884"
click at [1002, 25] on button "✖︎" at bounding box center [1003, 25] width 9 height 12
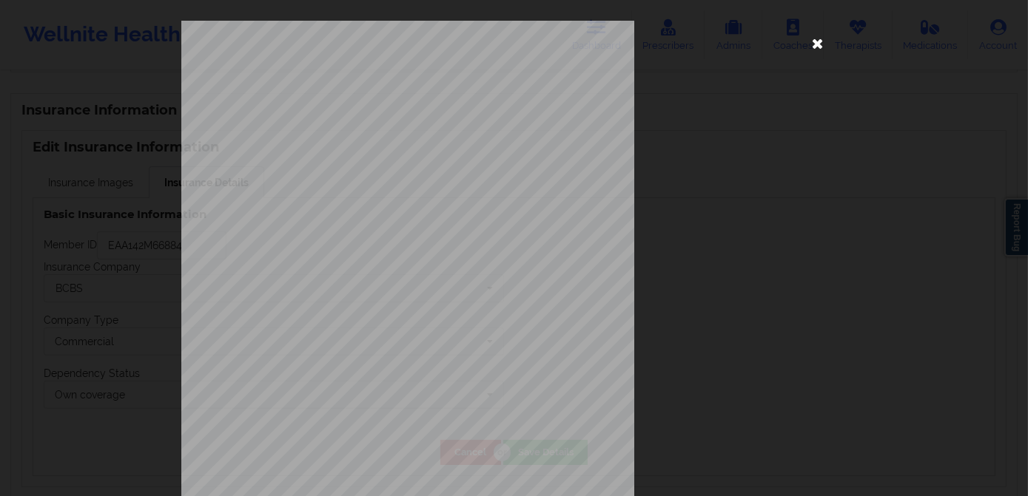
click at [813, 46] on icon at bounding box center [818, 43] width 24 height 24
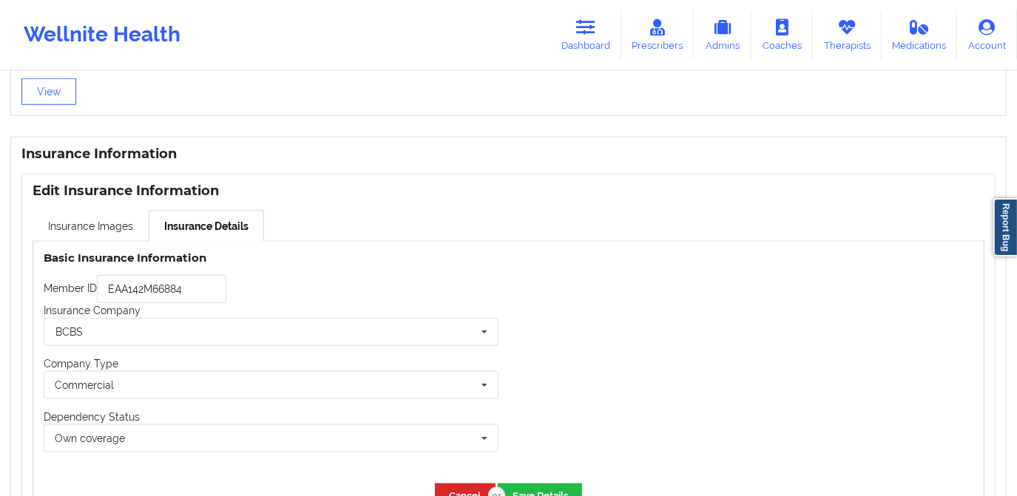
scroll to position [1019, 0]
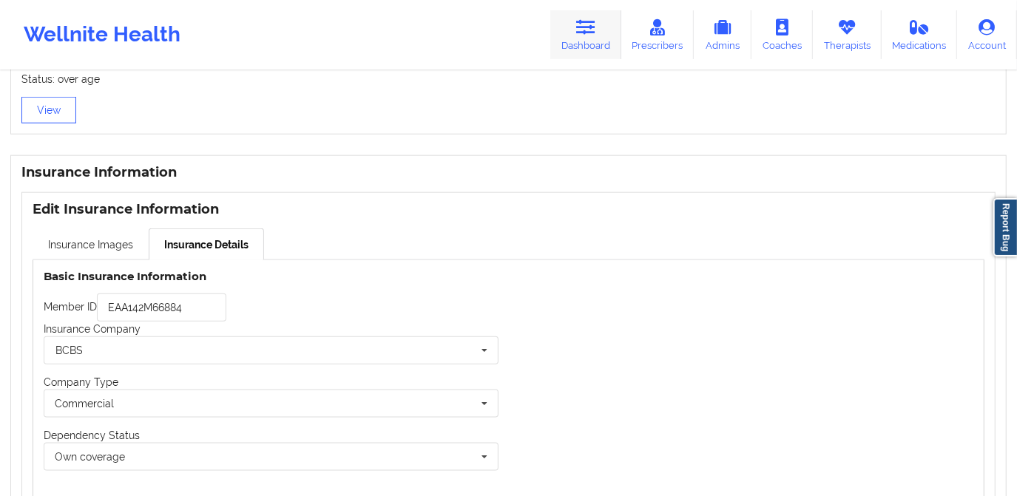
click at [587, 36] on link "Dashboard" at bounding box center [585, 34] width 71 height 49
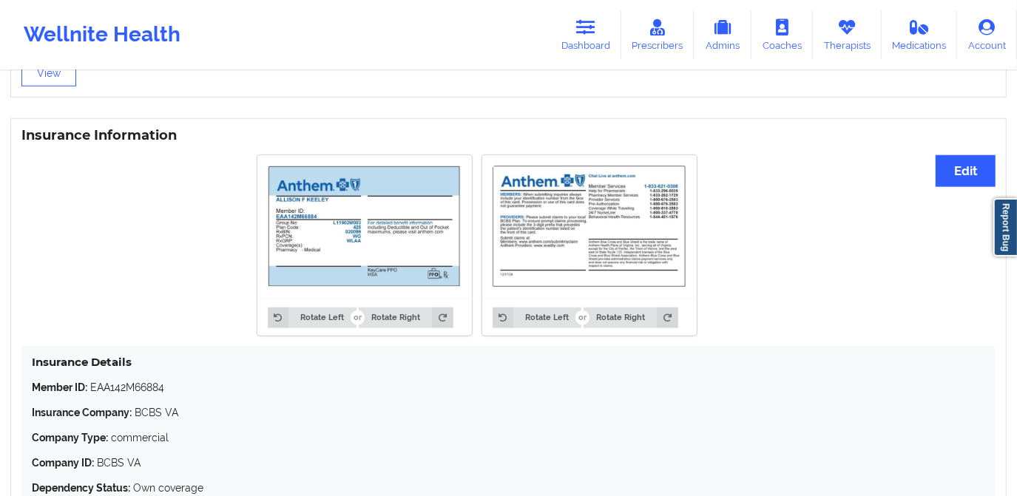
scroll to position [1086, 0]
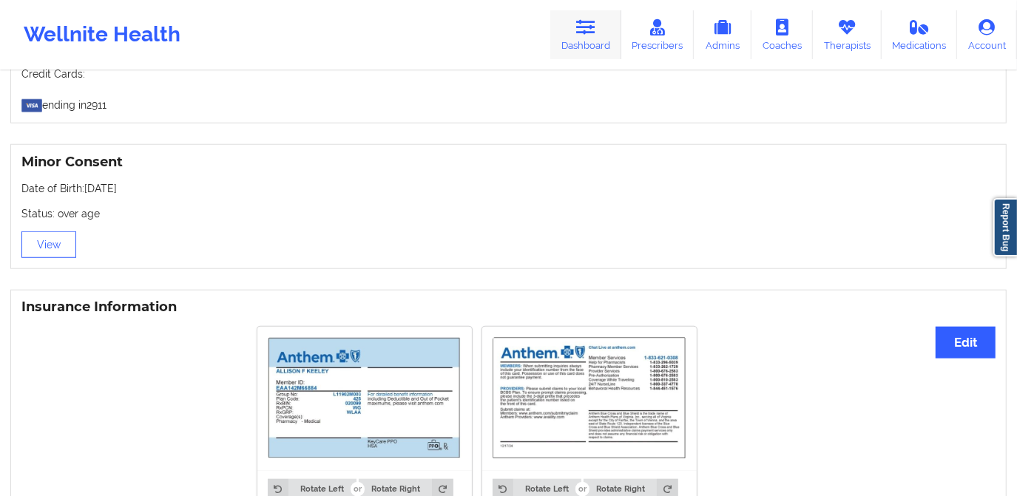
click at [592, 27] on icon at bounding box center [585, 27] width 19 height 16
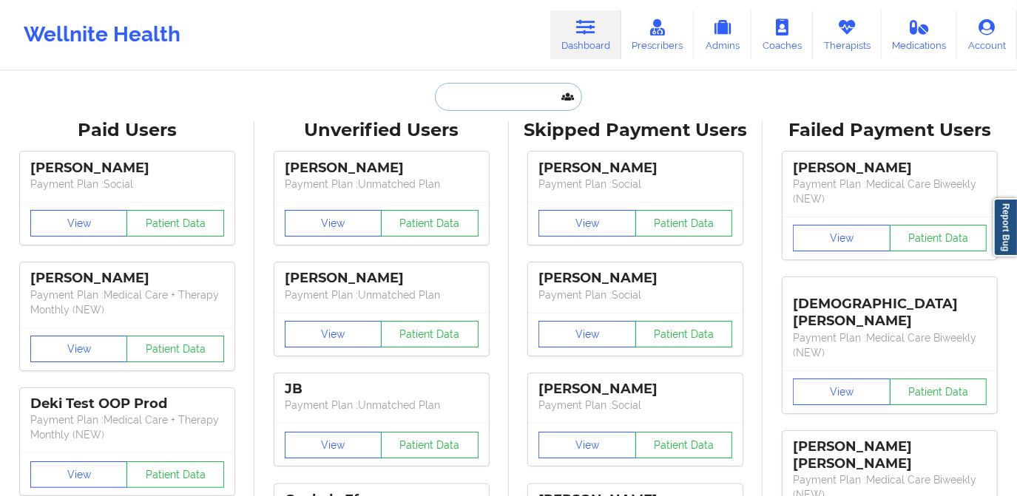
click at [535, 109] on input "text" at bounding box center [508, 97] width 146 height 28
paste input "eugenieclif@icloud.com"
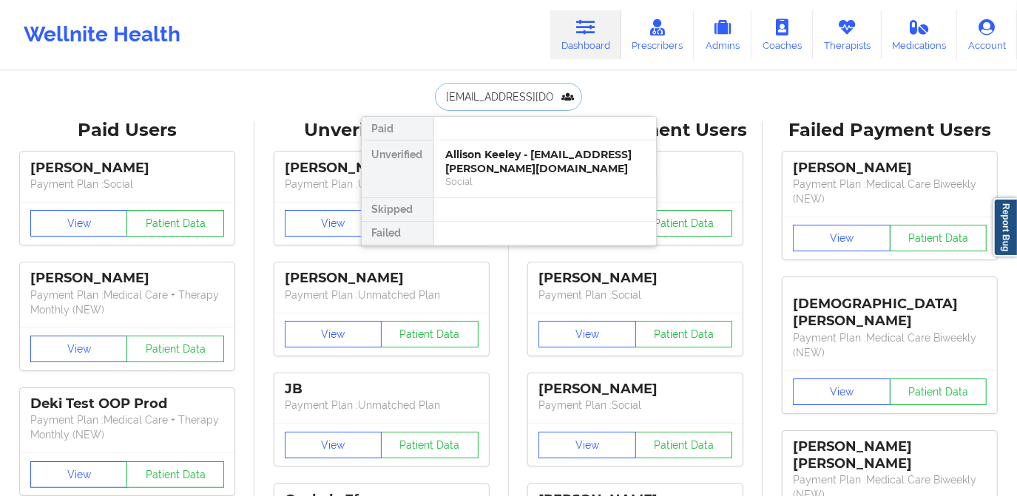
type input "eugenieclif@icloud.com"
click at [516, 178] on div "Social" at bounding box center [545, 181] width 198 height 13
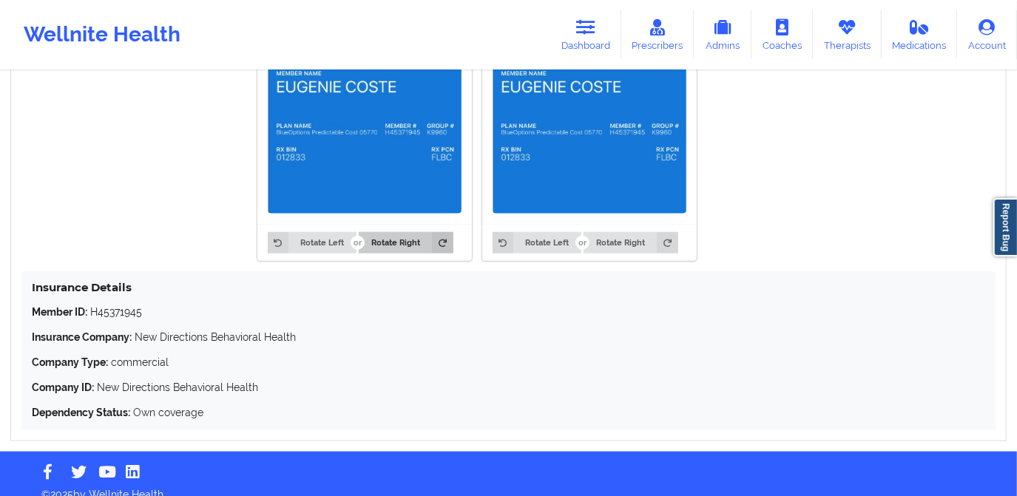
scroll to position [1122, 0]
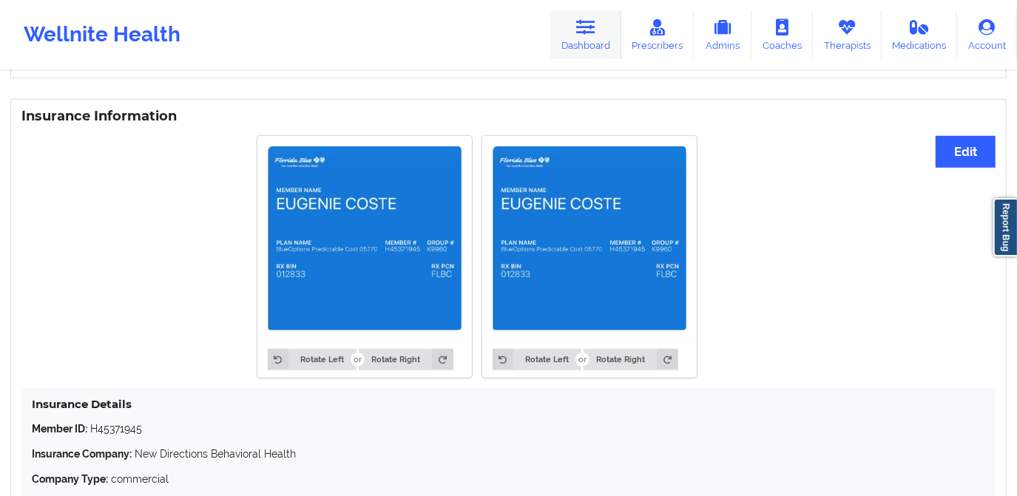
click at [591, 28] on icon at bounding box center [585, 27] width 19 height 16
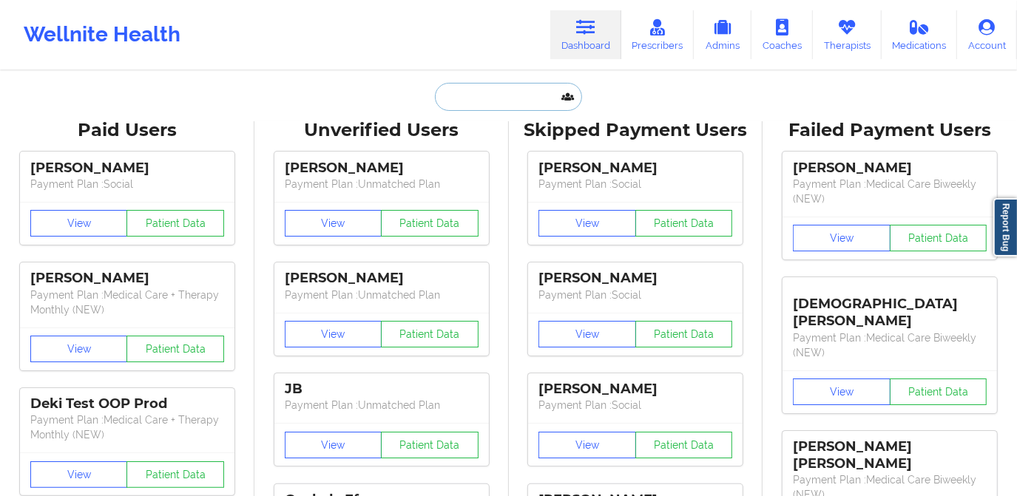
paste input "Lucas Hunter"
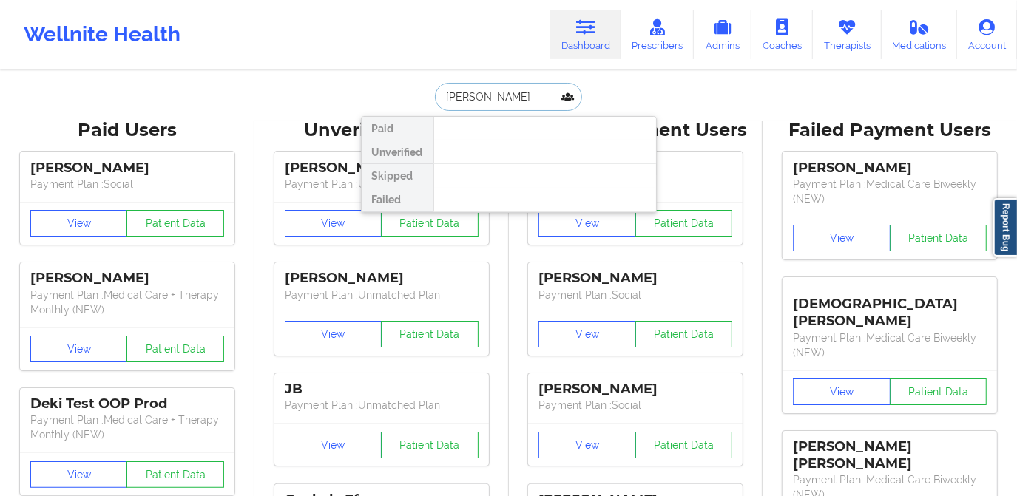
click at [440, 100] on input "Lucas Hunter" at bounding box center [508, 97] width 146 height 28
drag, startPoint x: 469, startPoint y: 93, endPoint x: 431, endPoint y: 101, distance: 39.2
click at [435, 101] on input "Lucas Hunter" at bounding box center [508, 97] width 146 height 28
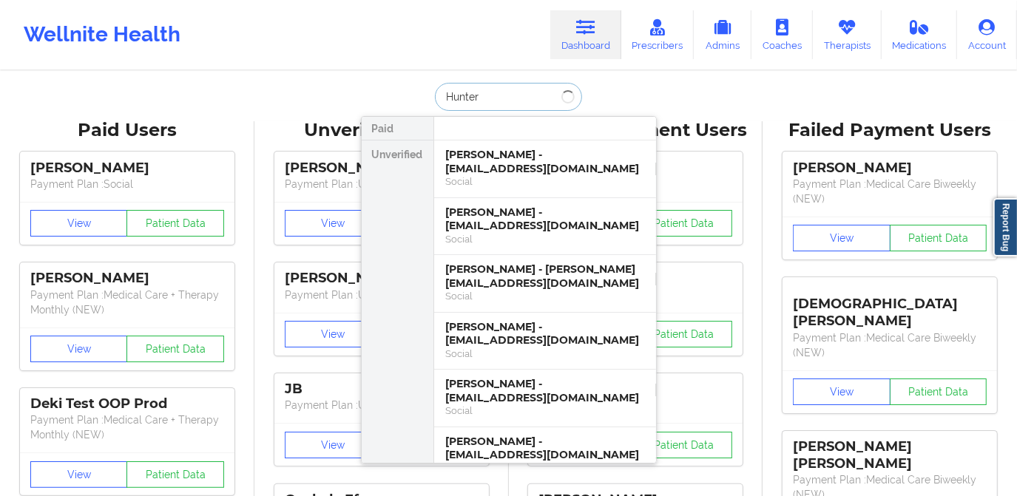
click at [485, 99] on input "Hunter" at bounding box center [508, 97] width 146 height 28
type input "Hunter lucas"
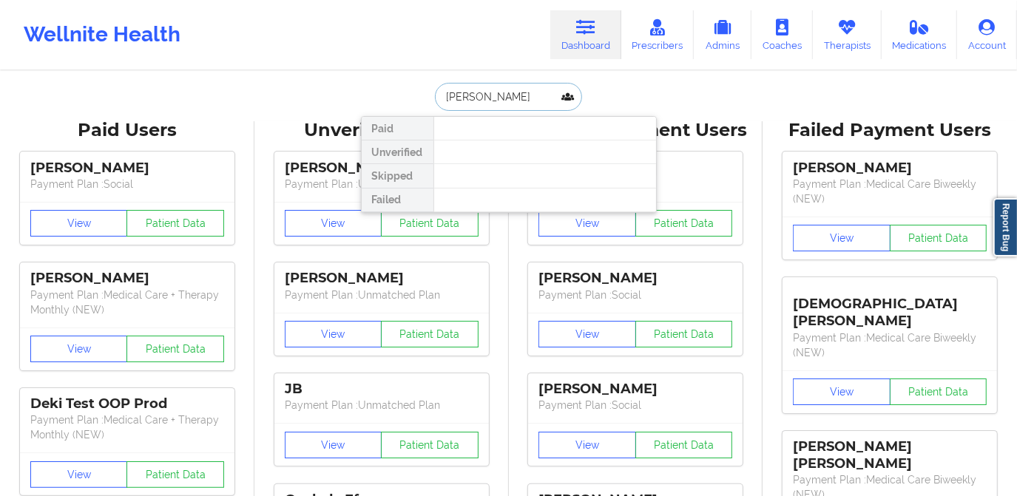
drag, startPoint x: 515, startPoint y: 95, endPoint x: 434, endPoint y: 105, distance: 81.9
click at [435, 105] on input "Hunter lucas" at bounding box center [508, 97] width 146 height 28
drag, startPoint x: 511, startPoint y: 99, endPoint x: 423, endPoint y: 95, distance: 88.1
click at [423, 95] on div "lucas hunter Paid Unverified Skipped Failed" at bounding box center [509, 97] width 296 height 28
type input "kara"
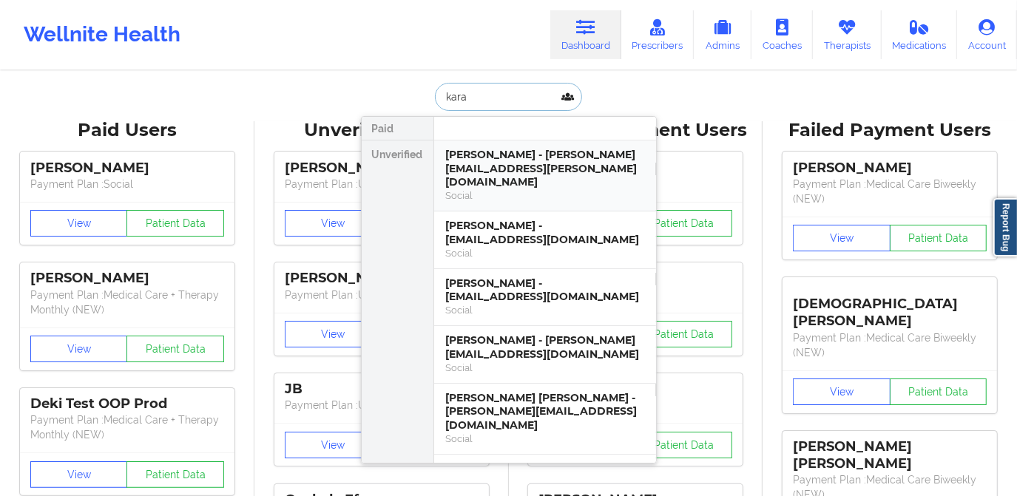
click at [552, 165] on div "Kara Bonzo - kara.reann@gmail.com" at bounding box center [545, 168] width 198 height 41
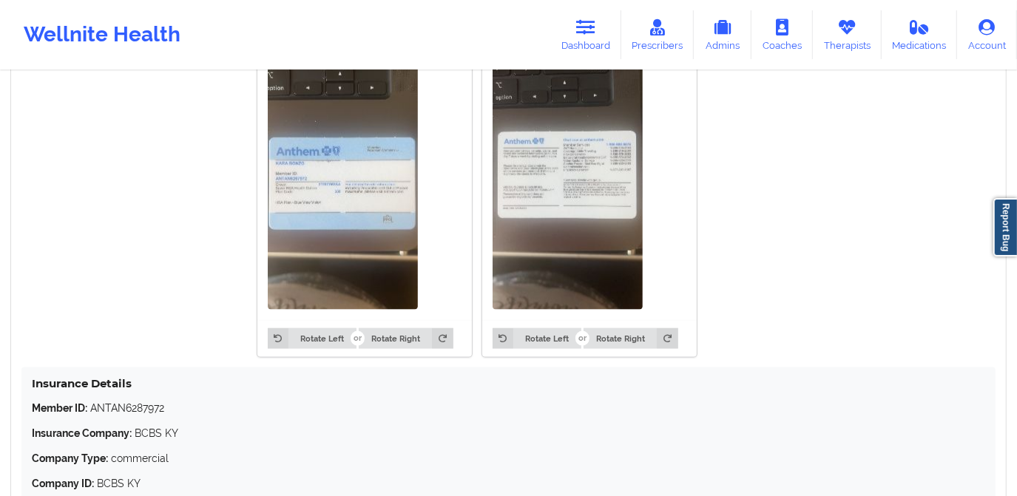
scroll to position [1076, 0]
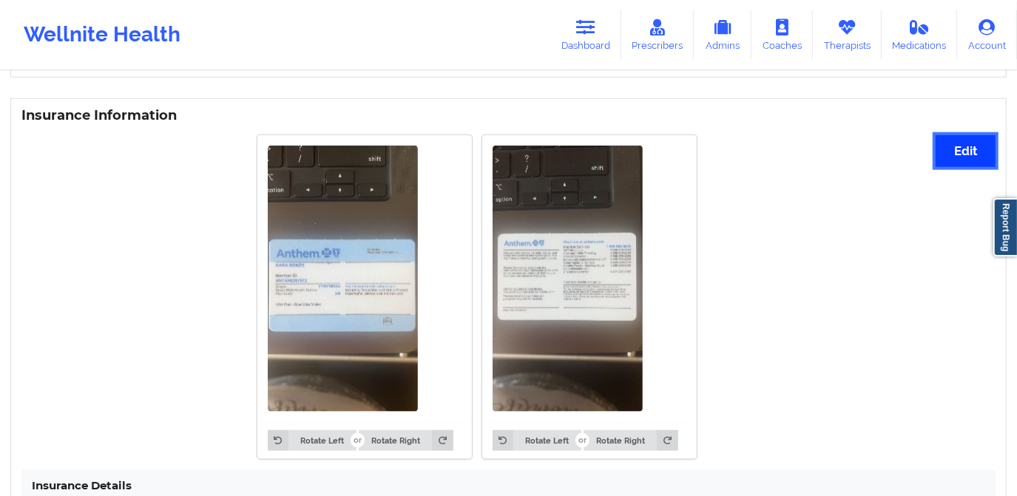
click at [947, 156] on button "Edit" at bounding box center [966, 151] width 60 height 32
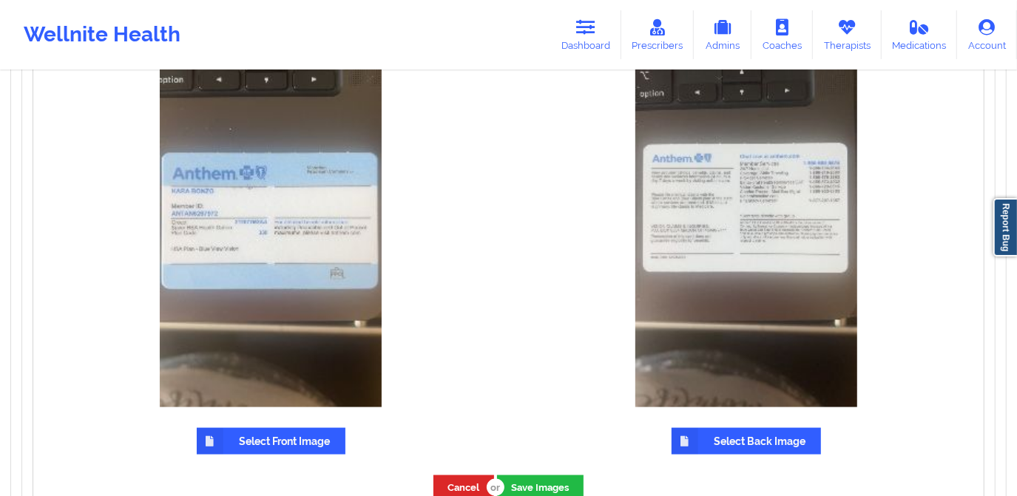
scroll to position [1278, 0]
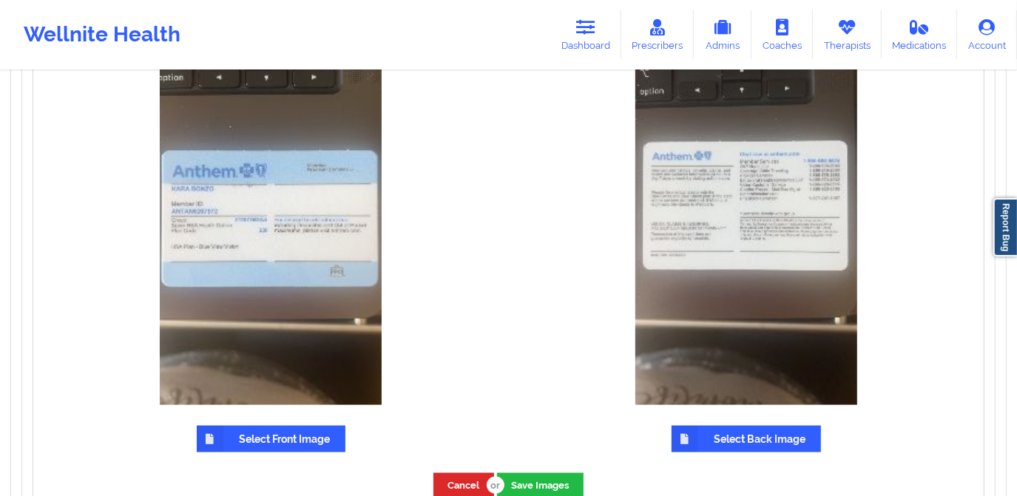
click at [274, 443] on label "Select Front Image" at bounding box center [271, 439] width 149 height 27
click at [0, 0] on input "Select Front Image" at bounding box center [0, 0] width 0 height 0
click at [265, 441] on label "Select Front Image" at bounding box center [271, 439] width 149 height 27
click at [0, 0] on input "Select Front Image" at bounding box center [0, 0] width 0 height 0
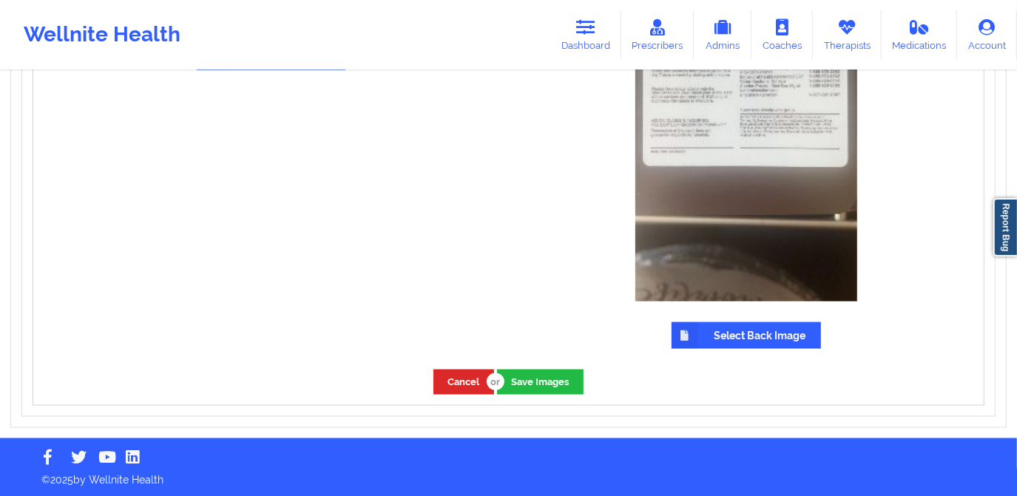
scroll to position [1412, 0]
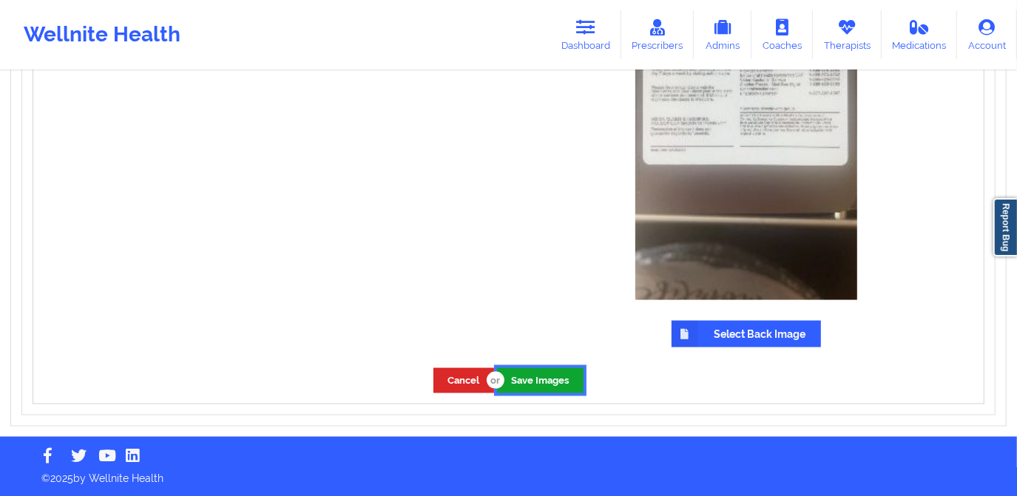
click at [547, 382] on button "Save Images" at bounding box center [540, 380] width 87 height 24
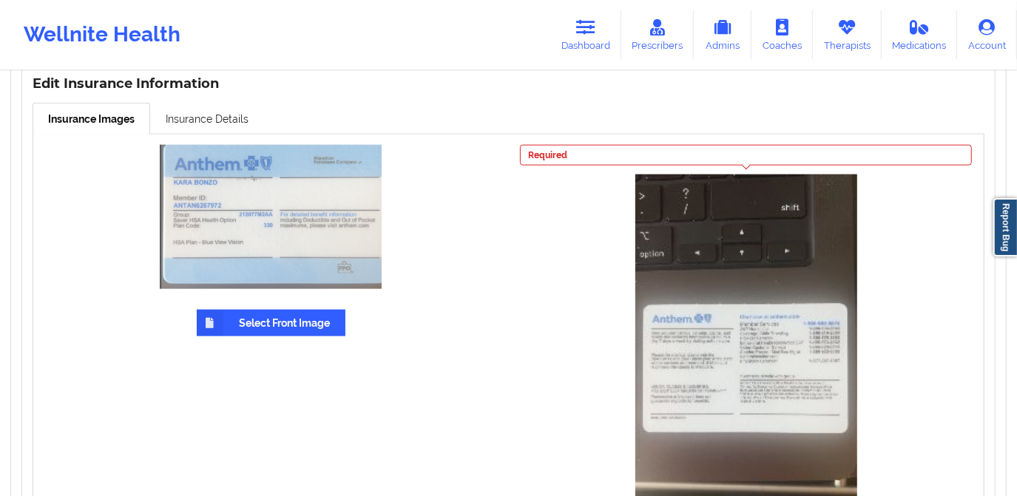
scroll to position [1143, 0]
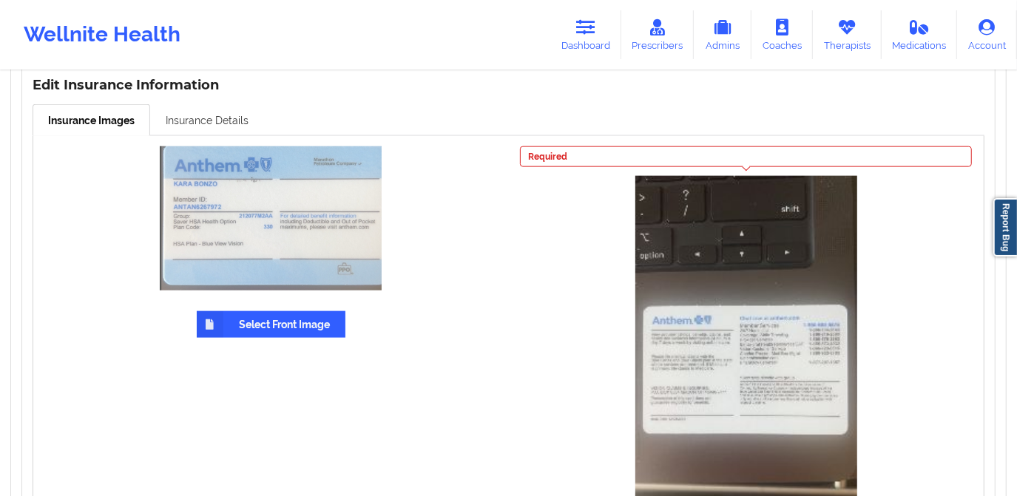
click at [211, 123] on link "Insurance Details" at bounding box center [207, 119] width 114 height 31
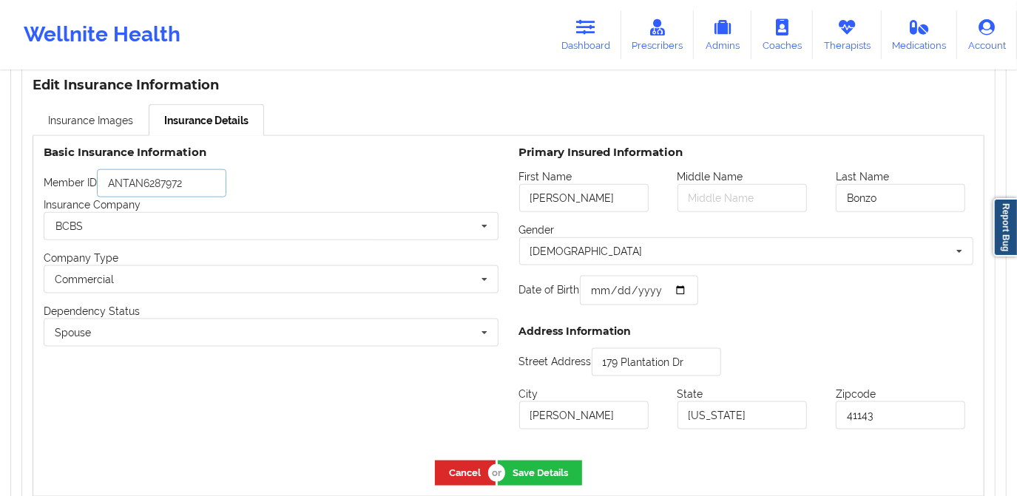
click at [161, 185] on input "ANTAN6287972" at bounding box center [161, 183] width 129 height 28
type input "ANTAN6267972"
click at [75, 118] on link "Insurance Images" at bounding box center [91, 119] width 116 height 31
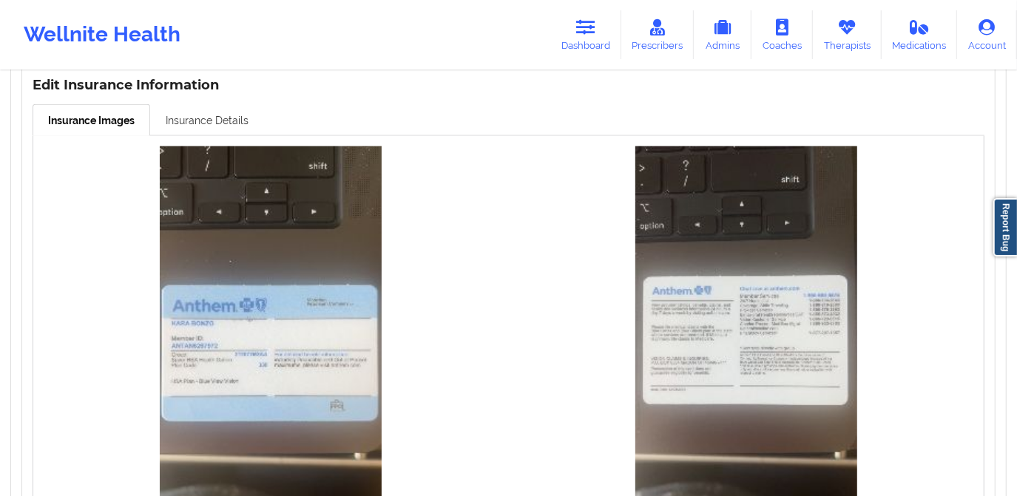
click at [197, 120] on link "Insurance Details" at bounding box center [207, 119] width 114 height 31
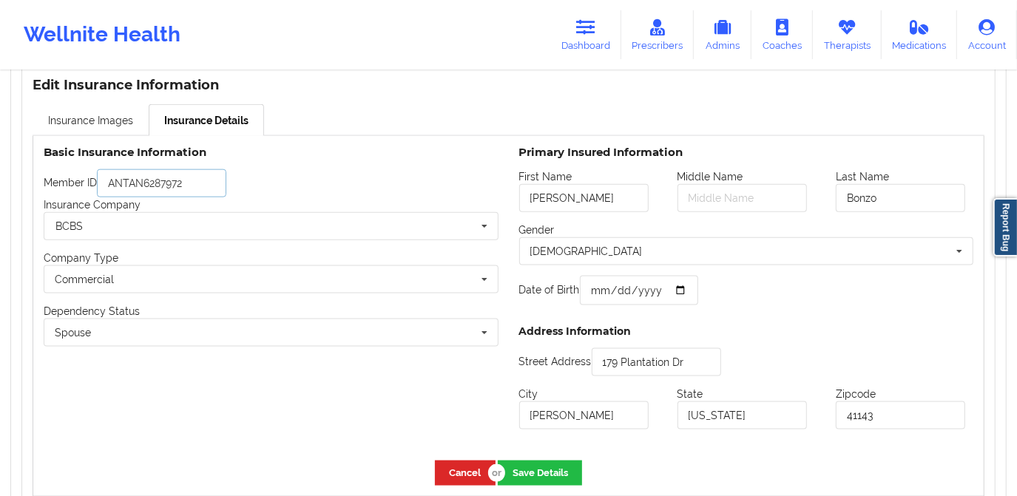
click at [160, 186] on input "ANTAN6287972" at bounding box center [161, 183] width 129 height 28
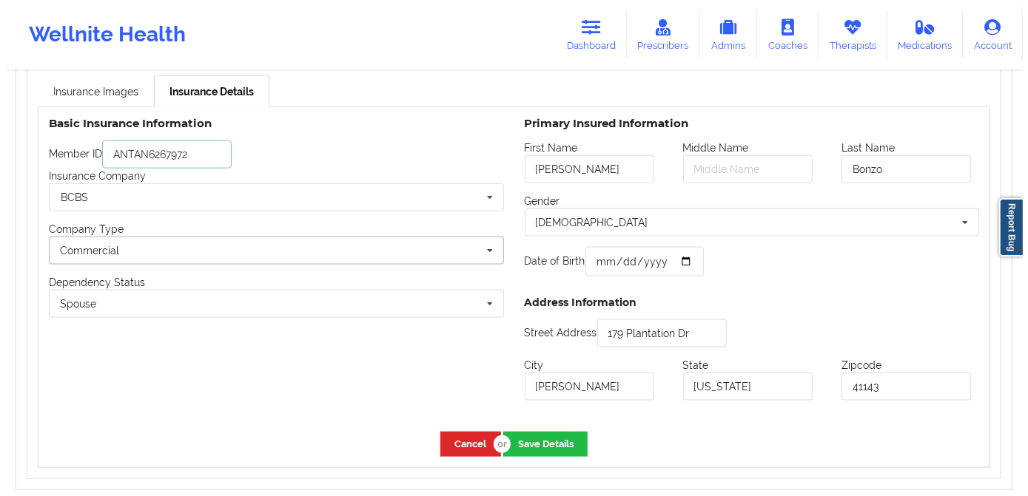
scroll to position [1210, 0]
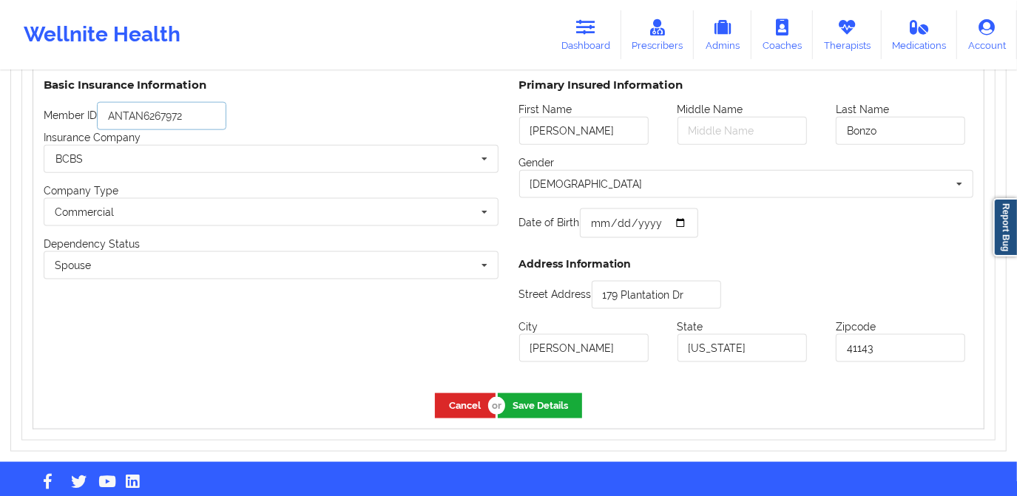
type input "ANTAN6267972"
click at [551, 405] on button "Save Details" at bounding box center [540, 406] width 84 height 24
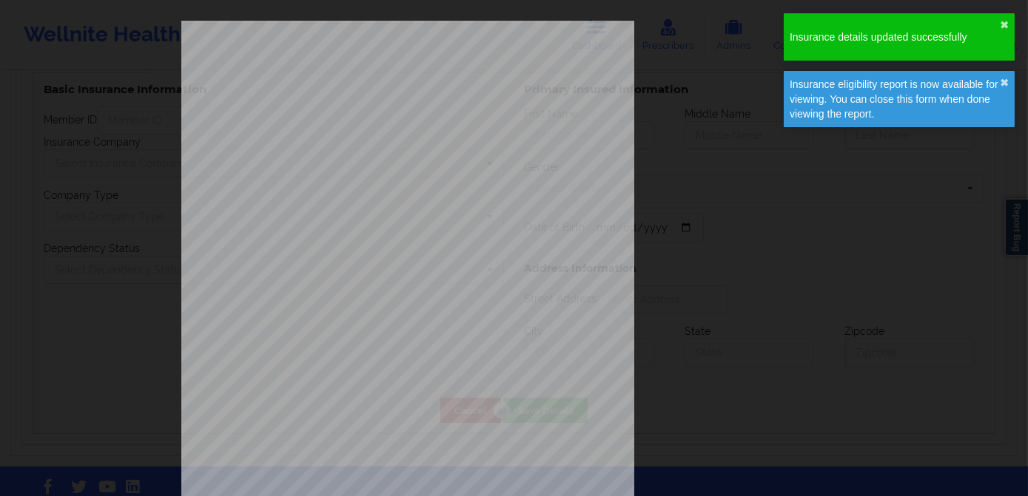
type input "Kara"
type input "Bonzo"
type input "1992-08-10"
type input "179 Plantation Dr"
type input "Grayson"
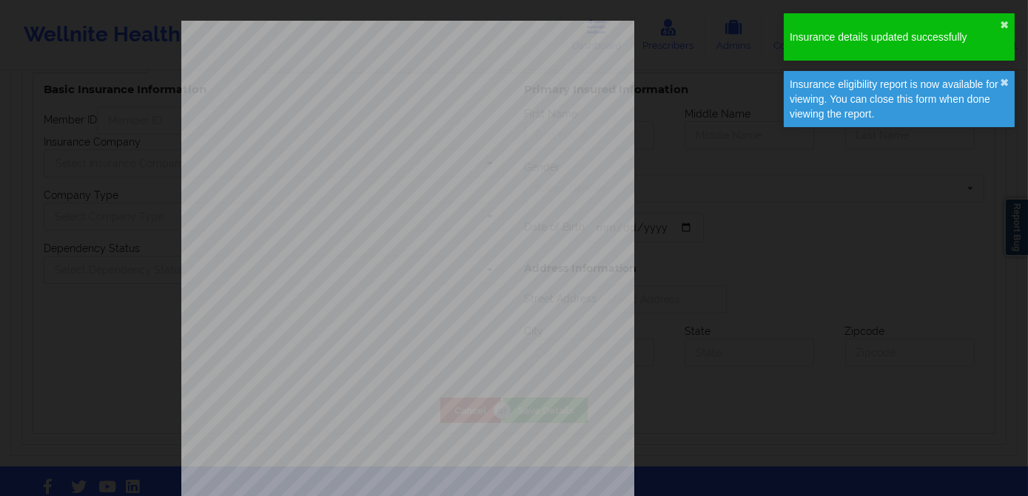
type input "Kentucky"
type input "41143"
type input "ANTAN6267972"
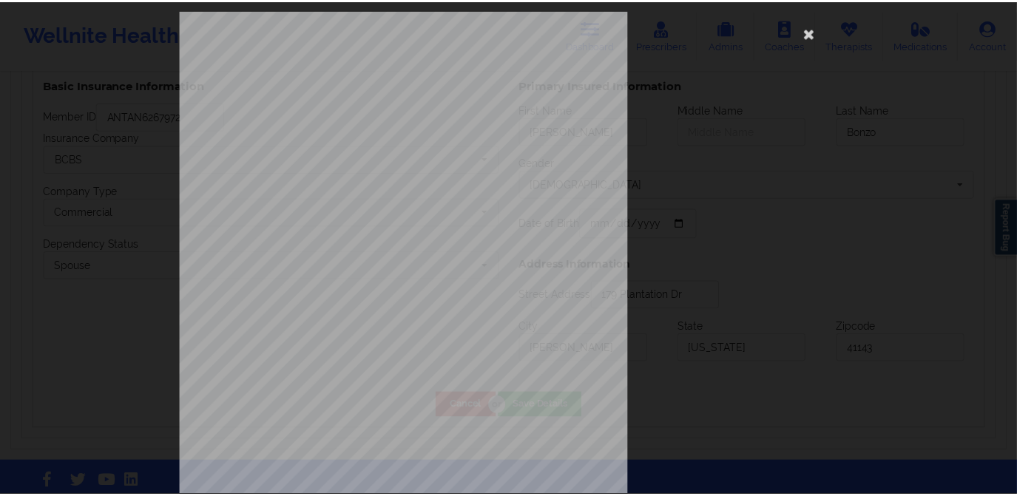
scroll to position [0, 0]
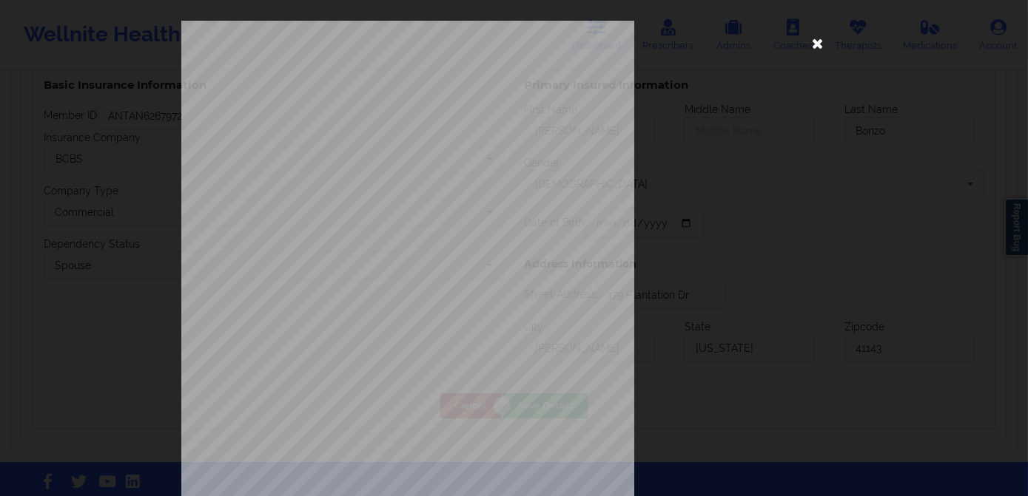
click at [811, 44] on icon at bounding box center [818, 43] width 24 height 24
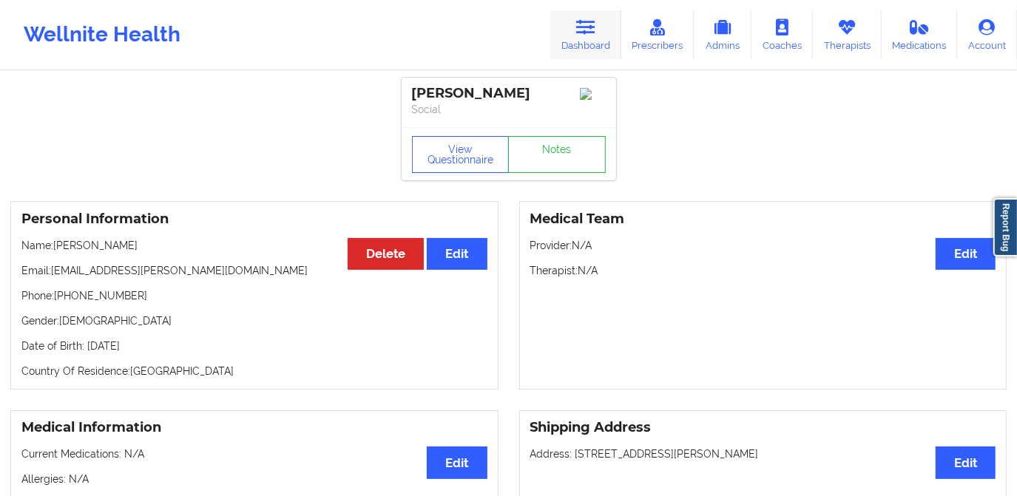
click at [579, 33] on icon at bounding box center [585, 27] width 19 height 16
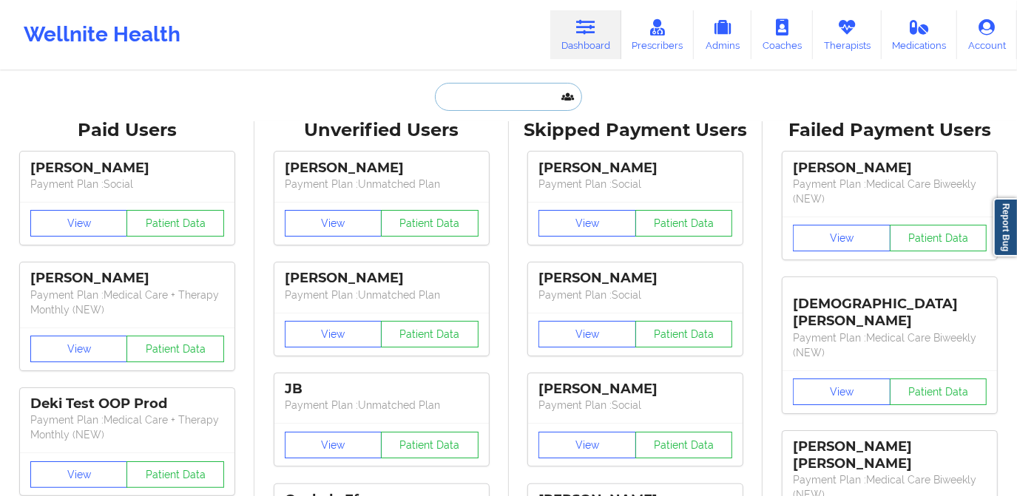
paste input "hlucas810@gmail.com"
type input "hlucas810@gmail.com"
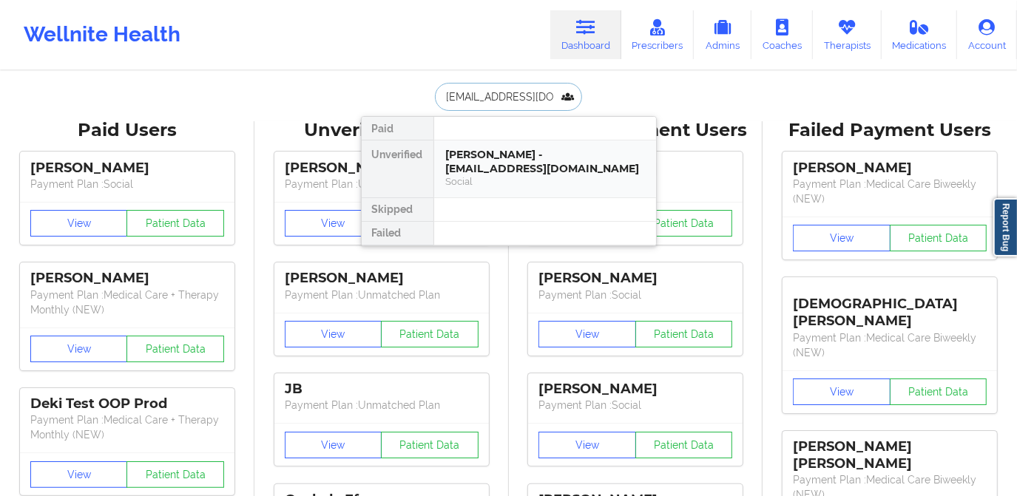
click at [490, 152] on div "Lucas R Hunter - hlucas810@gmail.com" at bounding box center [545, 161] width 198 height 27
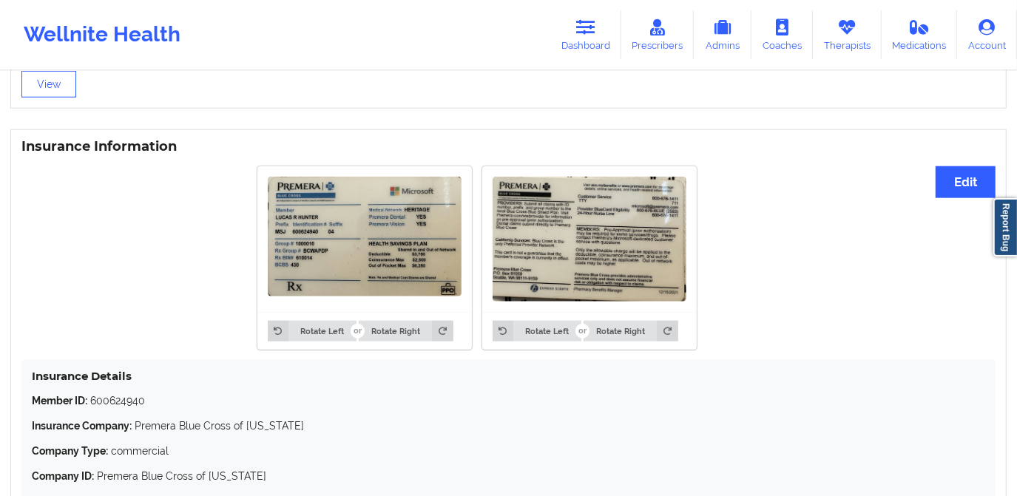
scroll to position [1076, 0]
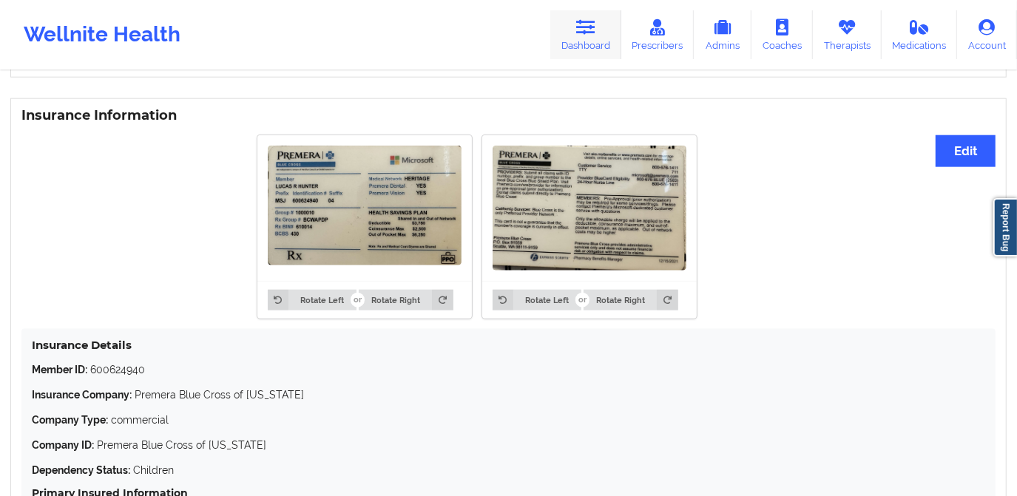
drag, startPoint x: 590, startPoint y: 33, endPoint x: 578, endPoint y: 40, distance: 14.6
click at [592, 33] on icon at bounding box center [585, 27] width 19 height 16
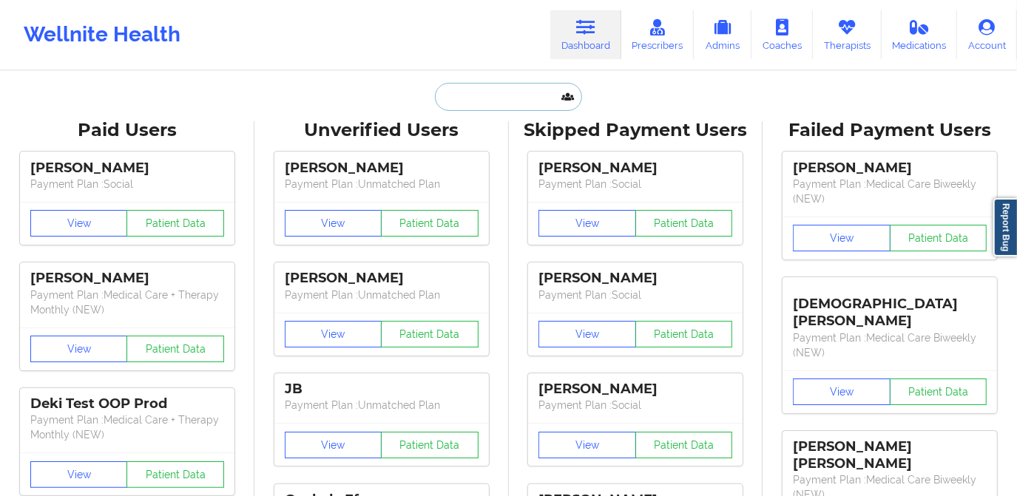
click at [502, 93] on input "text" at bounding box center [508, 97] width 146 height 28
paste input "jcren8159@gmail.com"
type input "jcren8159@gmail.com"
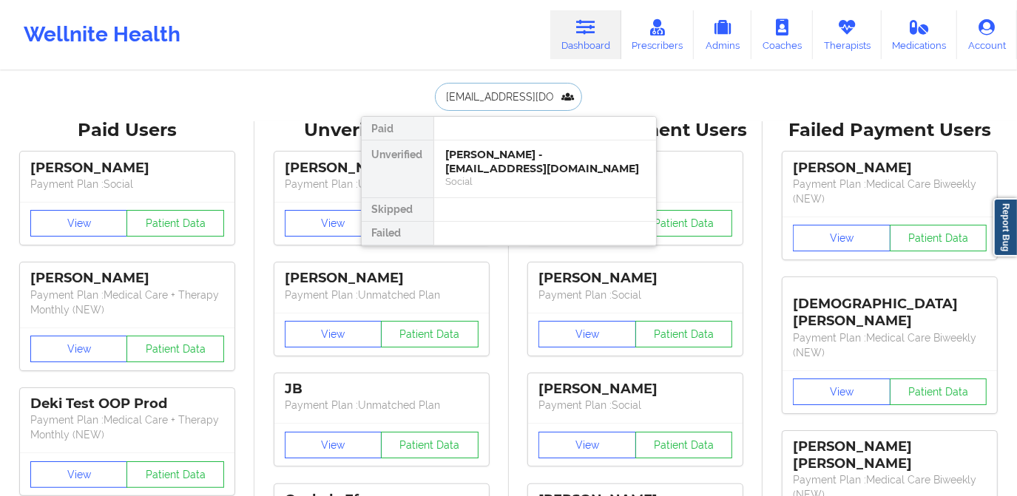
click at [505, 166] on div "Jesse Crenshaw - jcren8159@gmail.com" at bounding box center [545, 161] width 198 height 27
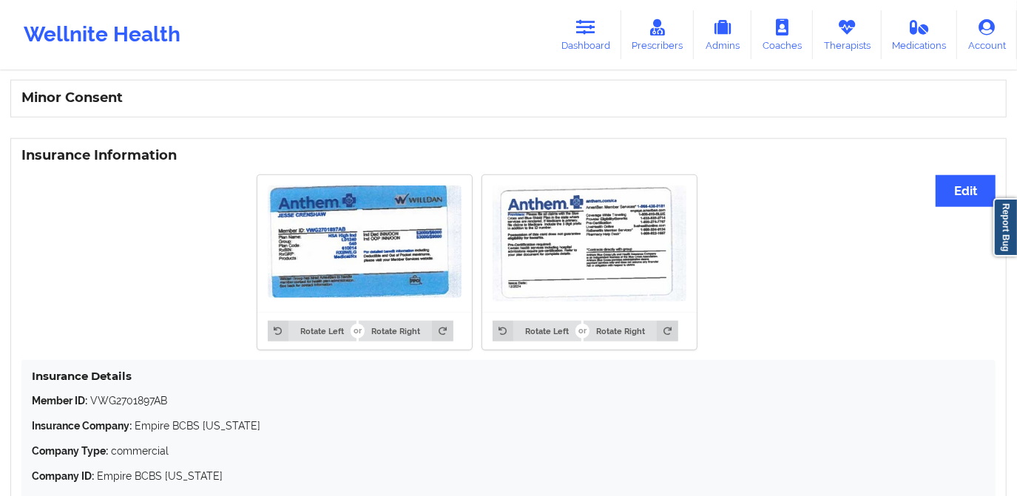
scroll to position [1008, 0]
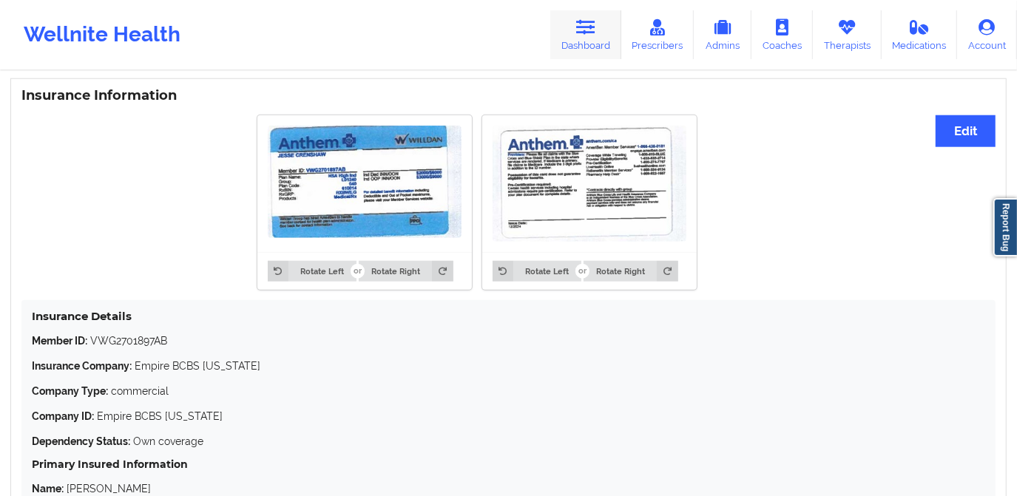
click at [590, 33] on icon at bounding box center [585, 27] width 19 height 16
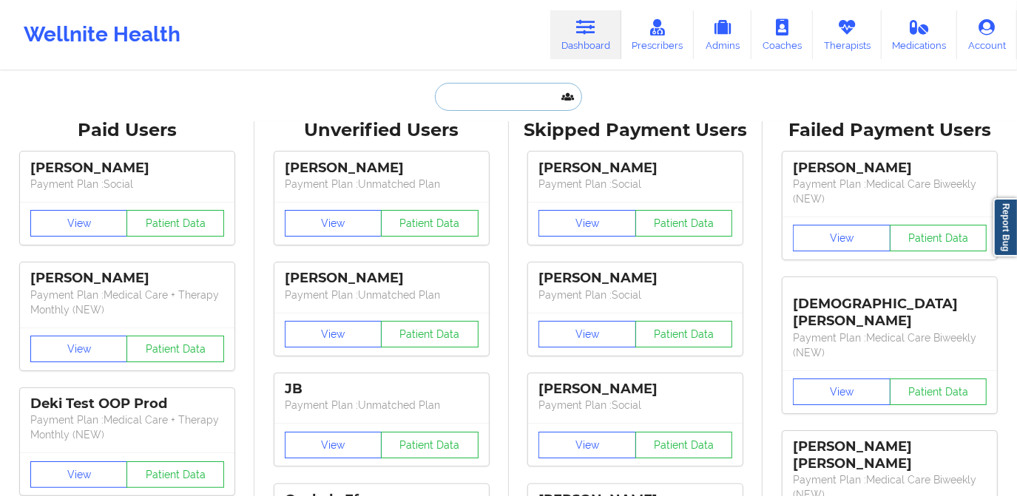
paste input "sadedakenzua@gmail.com"
type input "sadedakenzua@gmail.com"
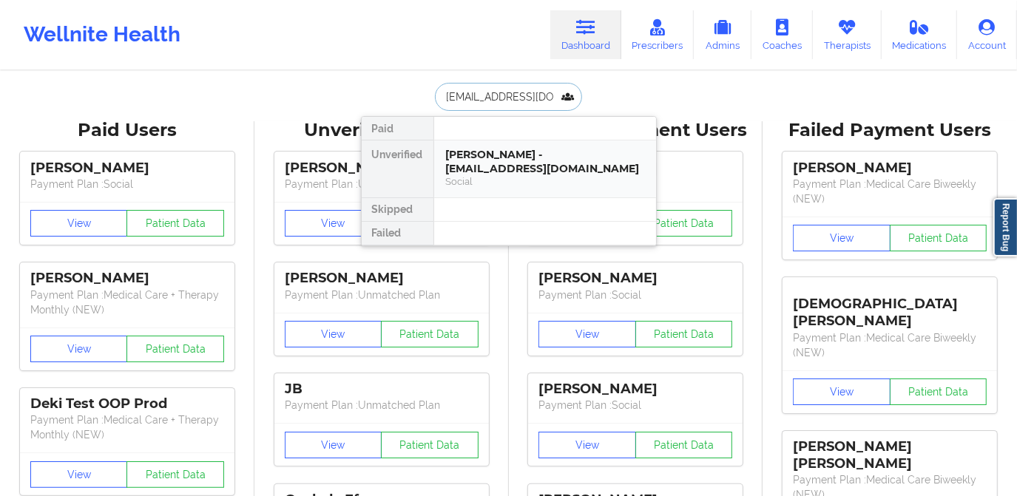
scroll to position [0, 10]
click at [527, 151] on div "Sade Akenzua - sadedakenzua@gmail.com" at bounding box center [545, 161] width 198 height 27
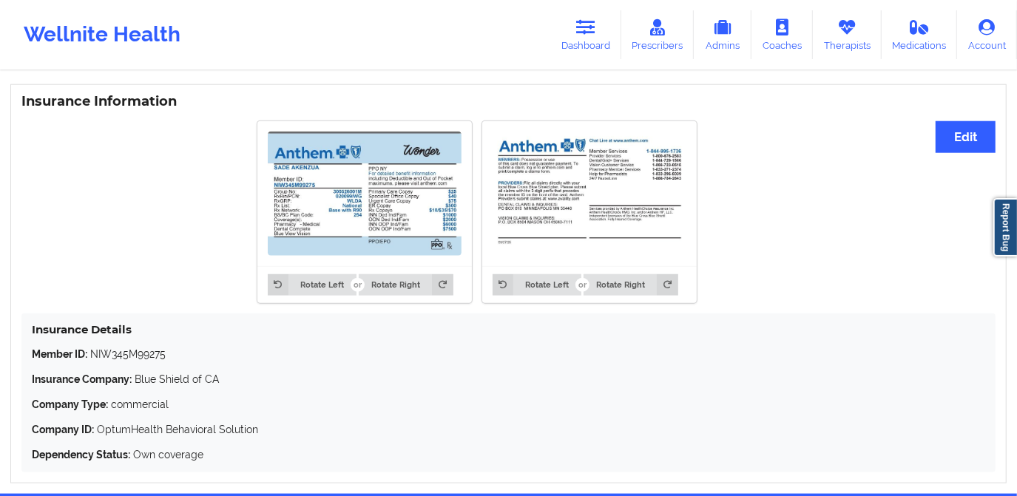
scroll to position [1008, 0]
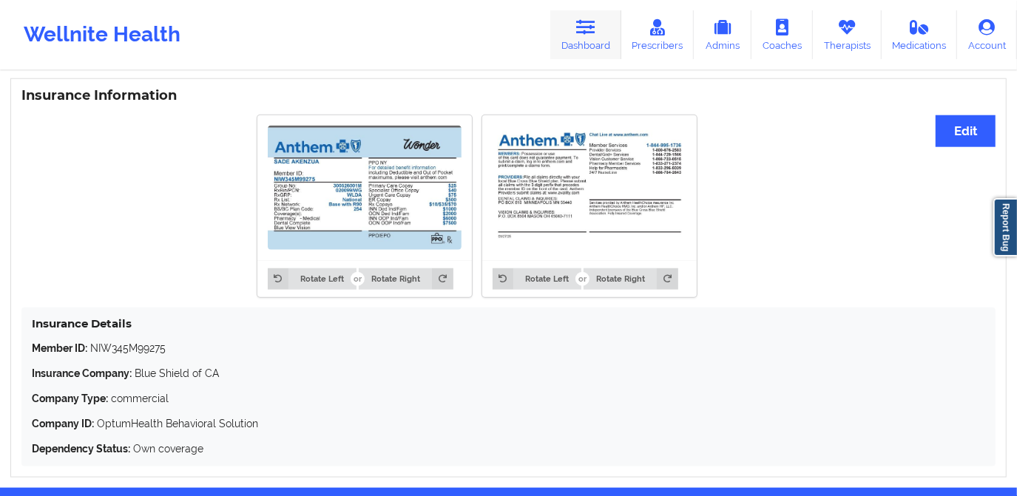
click at [586, 44] on link "Dashboard" at bounding box center [585, 34] width 71 height 49
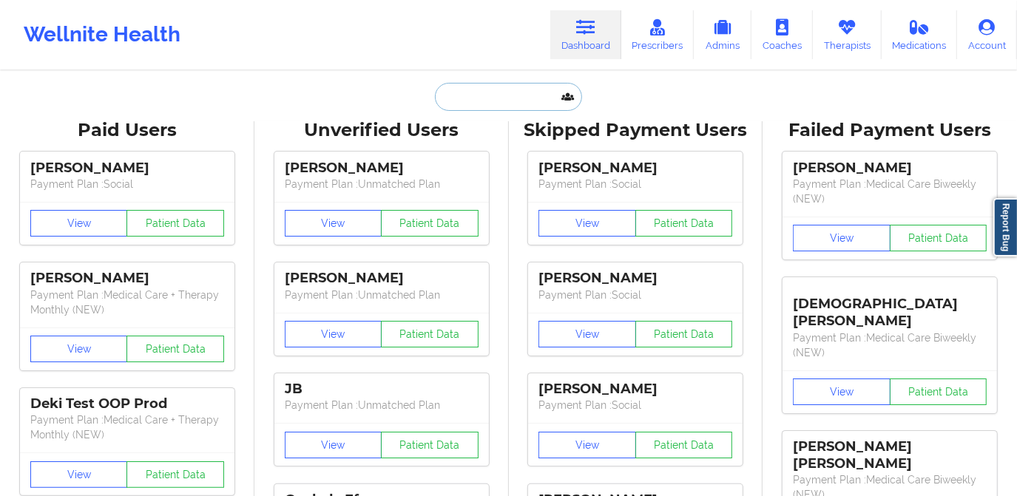
paste input "odariveraviera@gmail.com"
type input "odariveraviera@gmail.com"
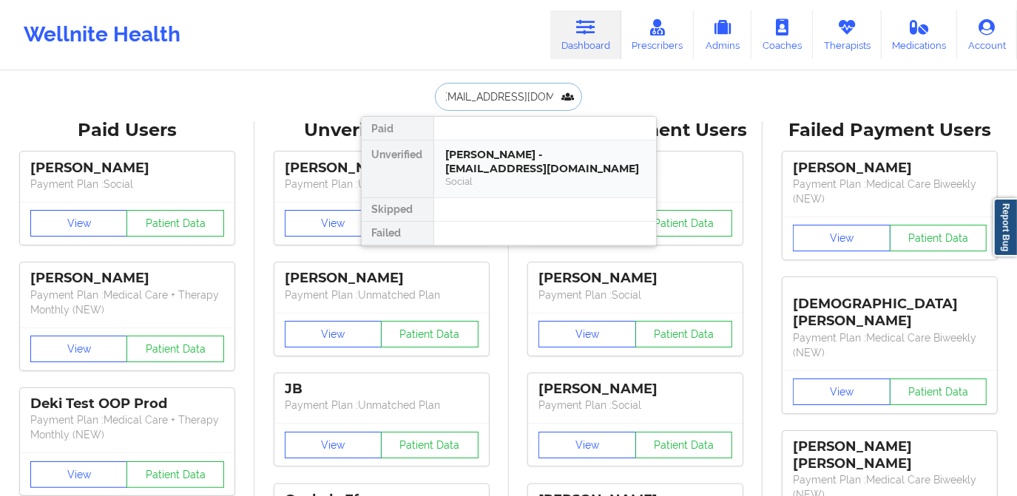
click at [517, 172] on div "Vidialis Figueroa Rivera - odariveraviera@gmail.com" at bounding box center [545, 161] width 198 height 27
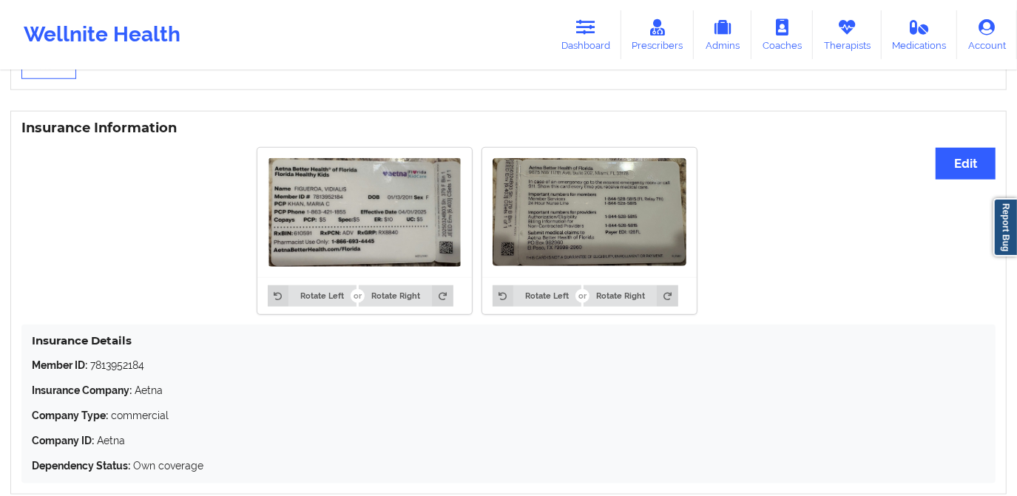
scroll to position [1076, 0]
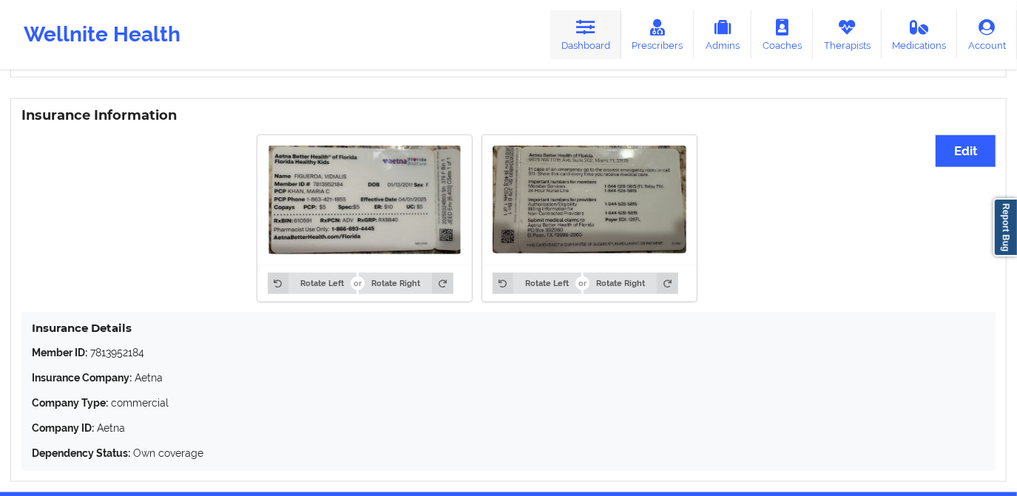
click at [594, 36] on link "Dashboard" at bounding box center [585, 34] width 71 height 49
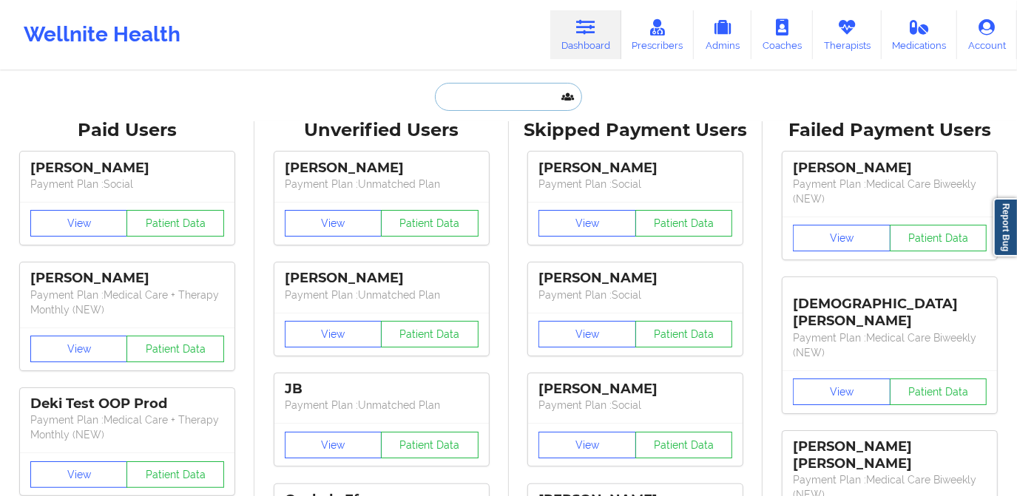
paste input "anaminicole@yahoo.com"
type input "anaminicole@yahoo.com"
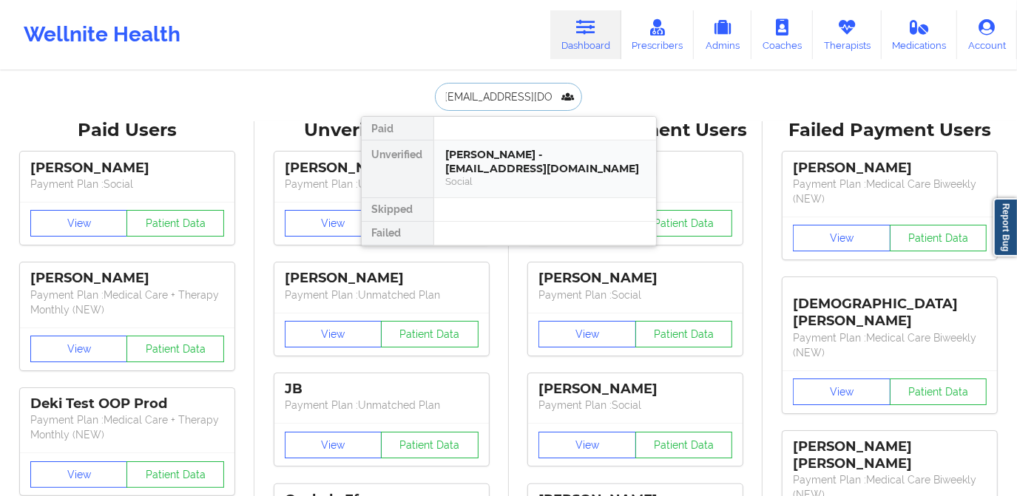
click at [522, 167] on div "Cynthia Hernandez - anaminicole@yahoo.com" at bounding box center [545, 161] width 198 height 27
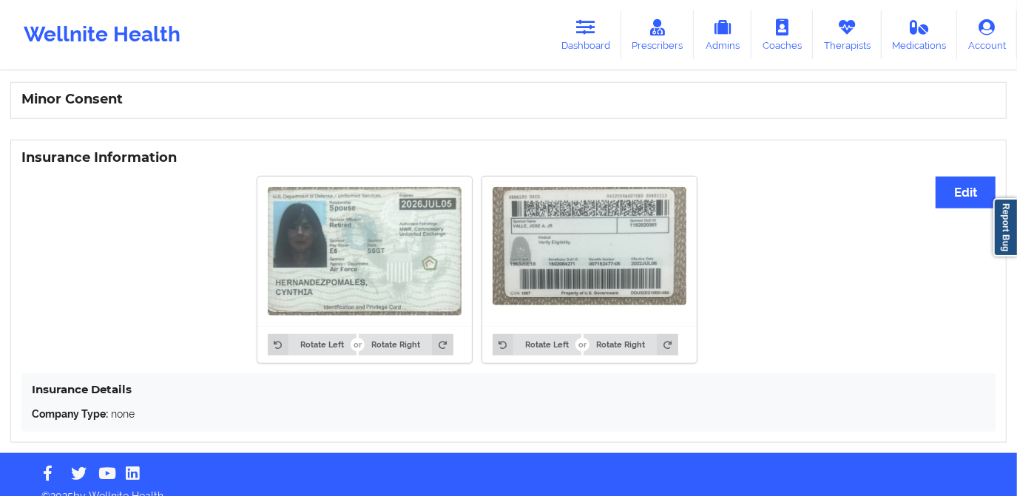
scroll to position [974, 0]
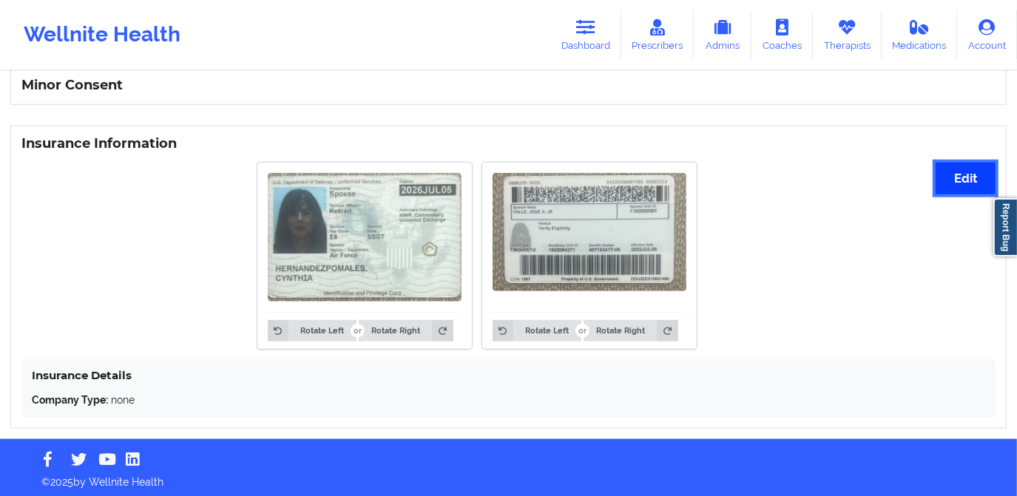
click at [954, 170] on button "Edit" at bounding box center [966, 179] width 60 height 32
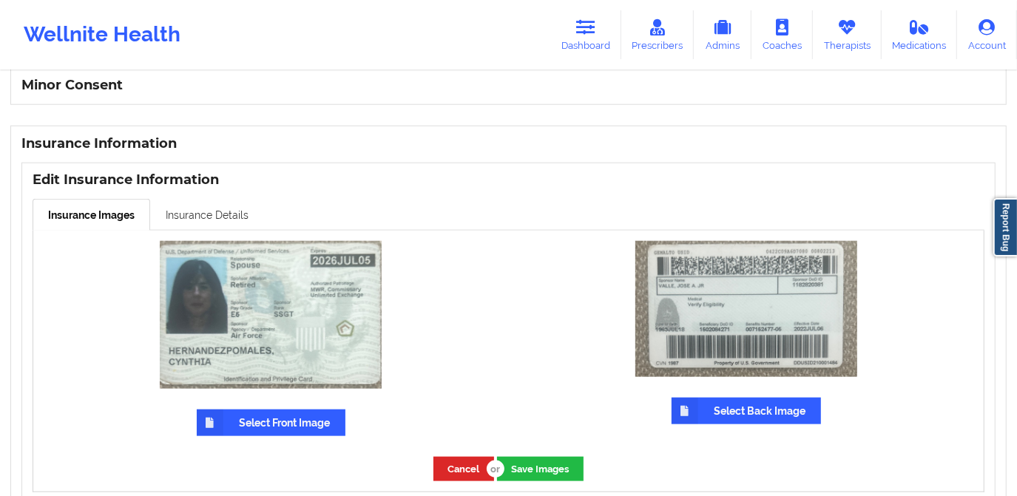
click at [206, 210] on link "Insurance Details" at bounding box center [207, 214] width 114 height 31
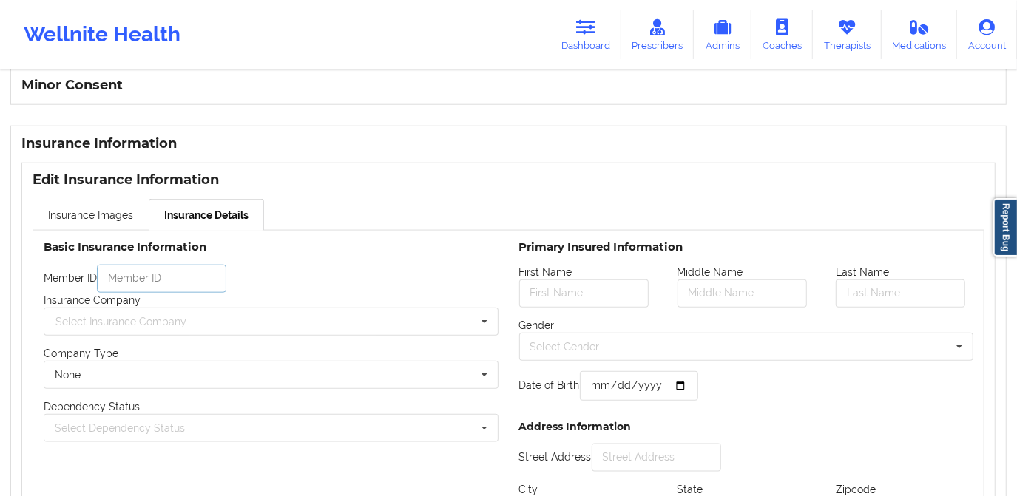
click at [187, 274] on input "text" at bounding box center [161, 279] width 129 height 28
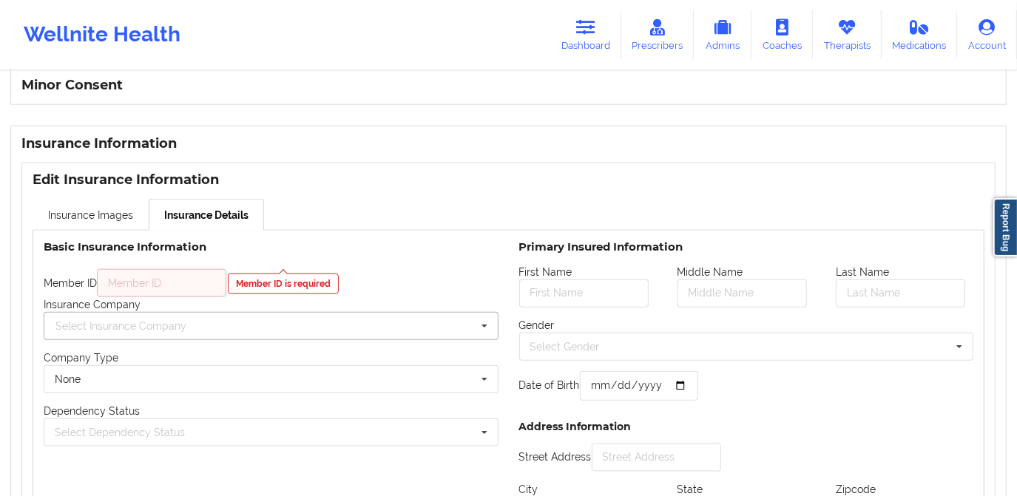
click at [65, 323] on div "Select Insurance Company" at bounding box center [120, 326] width 131 height 10
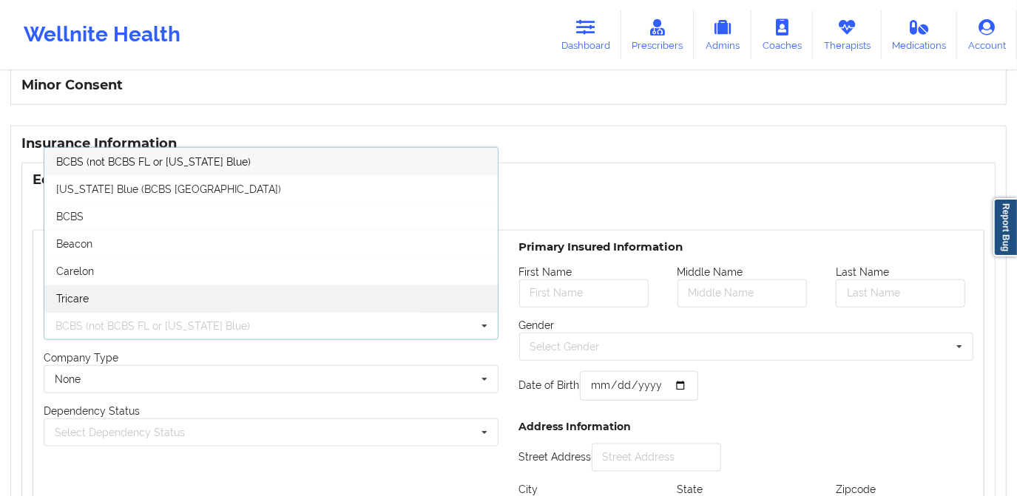
click at [117, 285] on div "Tricare" at bounding box center [270, 298] width 453 height 27
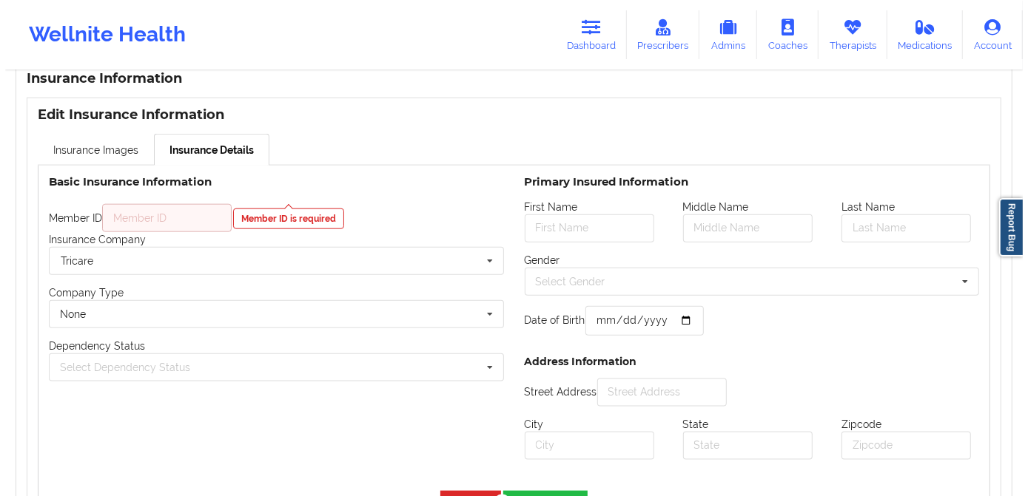
scroll to position [1042, 0]
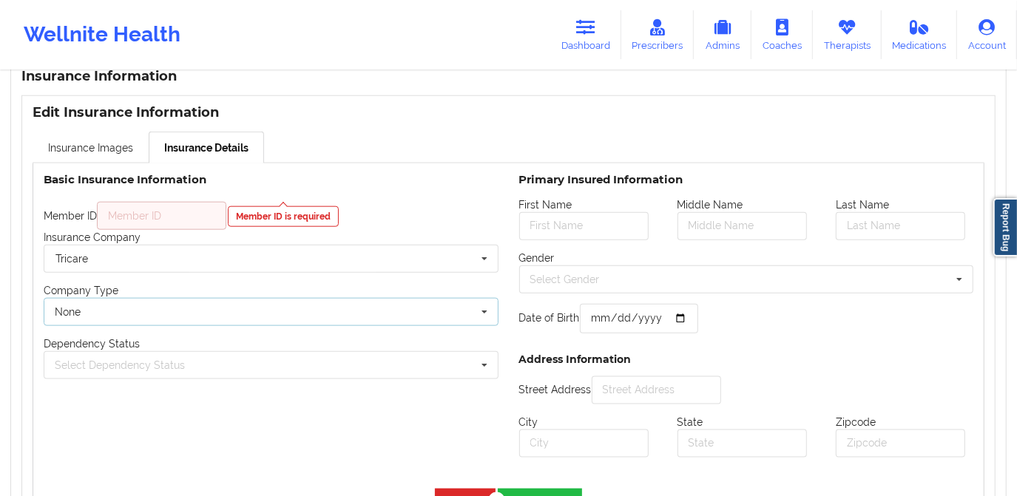
click at [161, 301] on div "None None Commercial" at bounding box center [271, 312] width 455 height 28
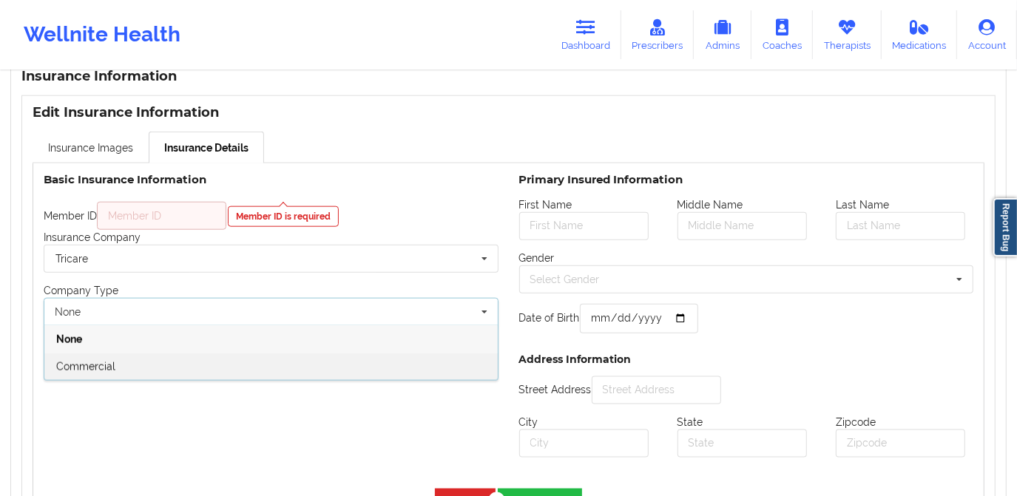
click at [142, 362] on div "Commercial" at bounding box center [270, 366] width 453 height 27
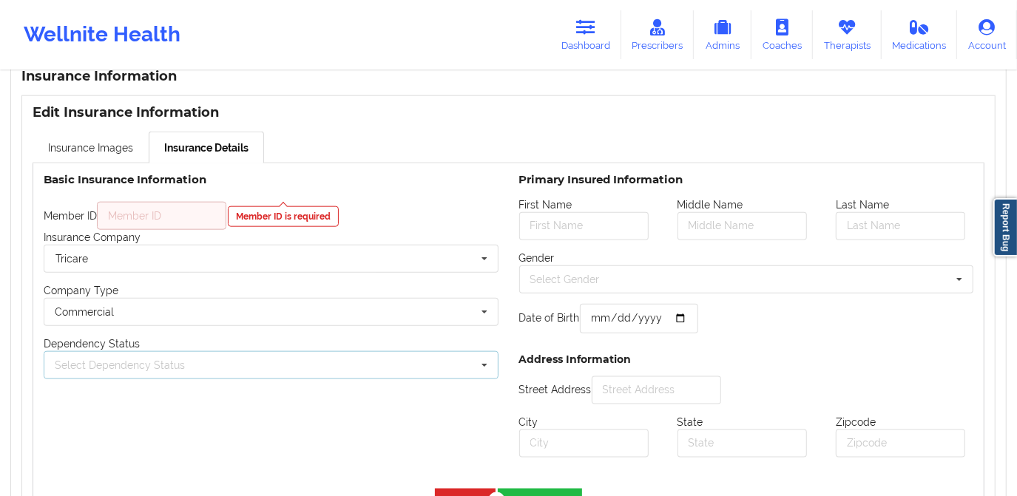
click at [146, 351] on div "Select Dependency Status Own coverage Spouse Children" at bounding box center [271, 365] width 455 height 28
click at [138, 390] on div "Own coverage" at bounding box center [270, 392] width 453 height 27
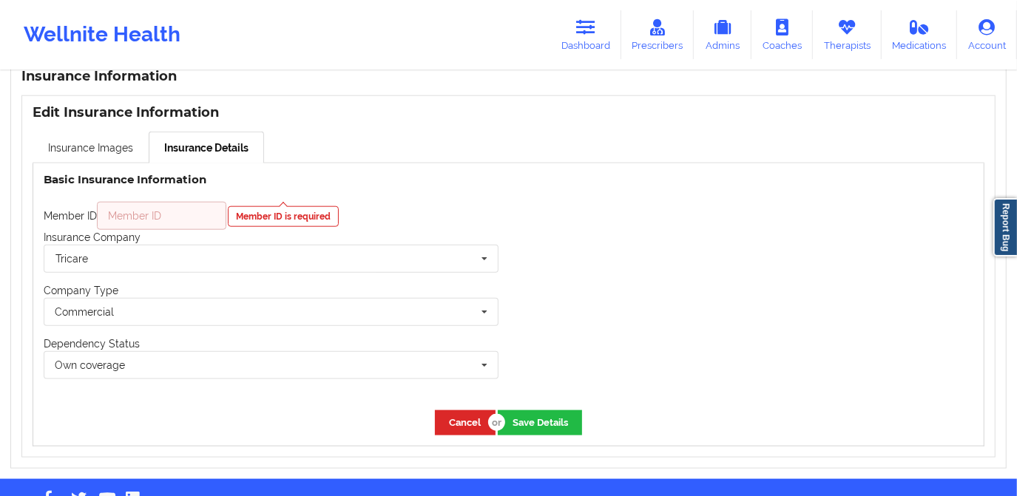
click at [154, 214] on input "text" at bounding box center [161, 216] width 129 height 28
paste input "1502084271"
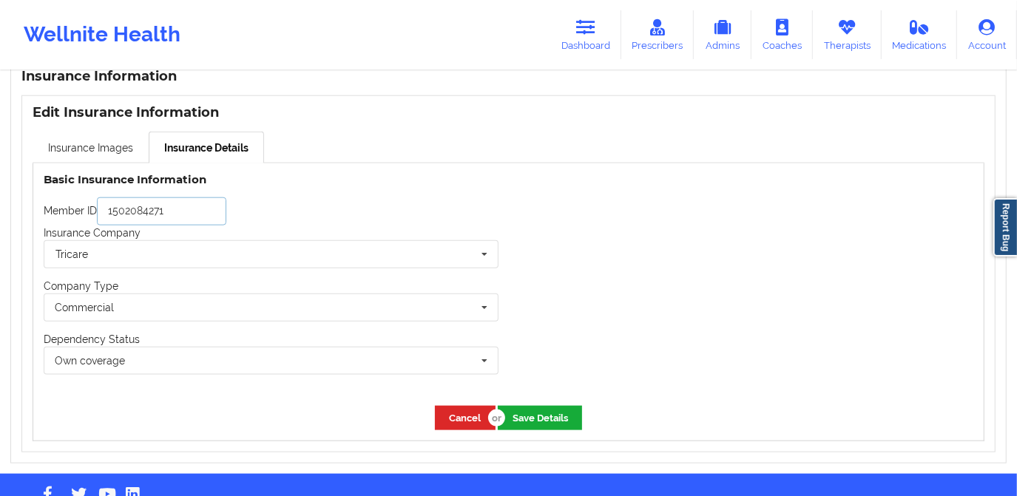
type input "1502084271"
click at [541, 418] on button "Save Details" at bounding box center [540, 418] width 84 height 24
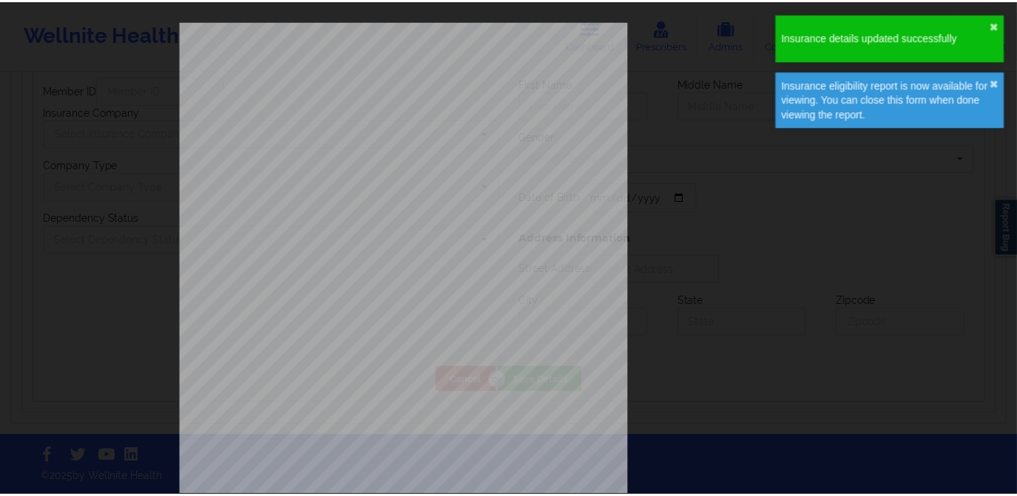
scroll to position [761, 0]
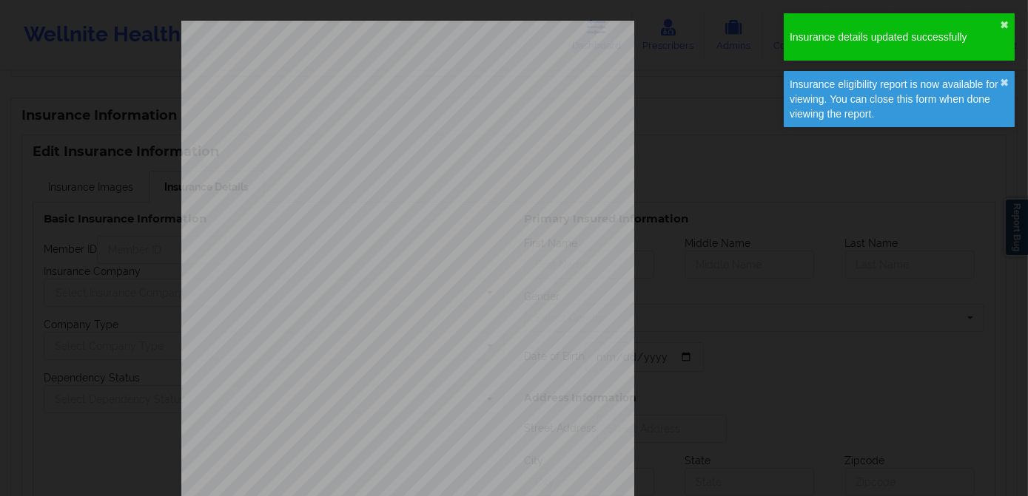
type input "1502084271"
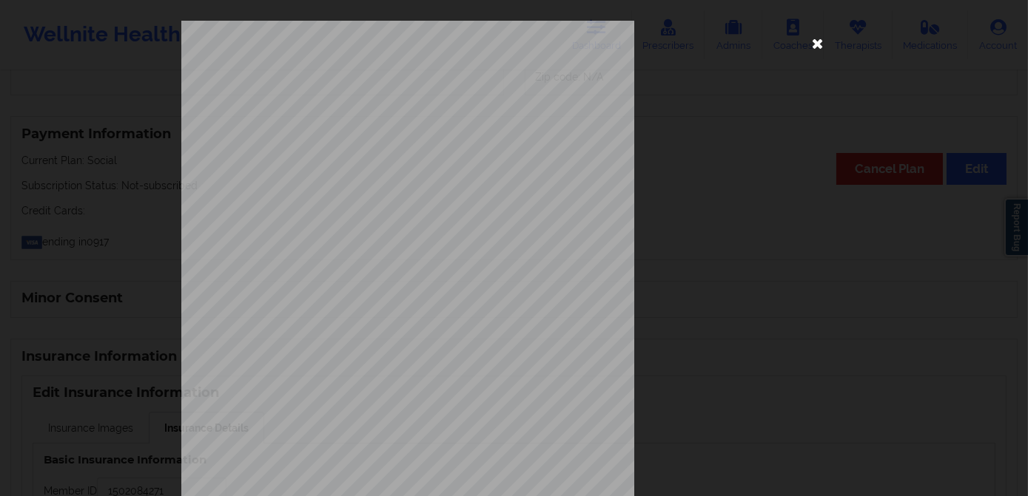
click at [809, 44] on icon at bounding box center [818, 43] width 24 height 24
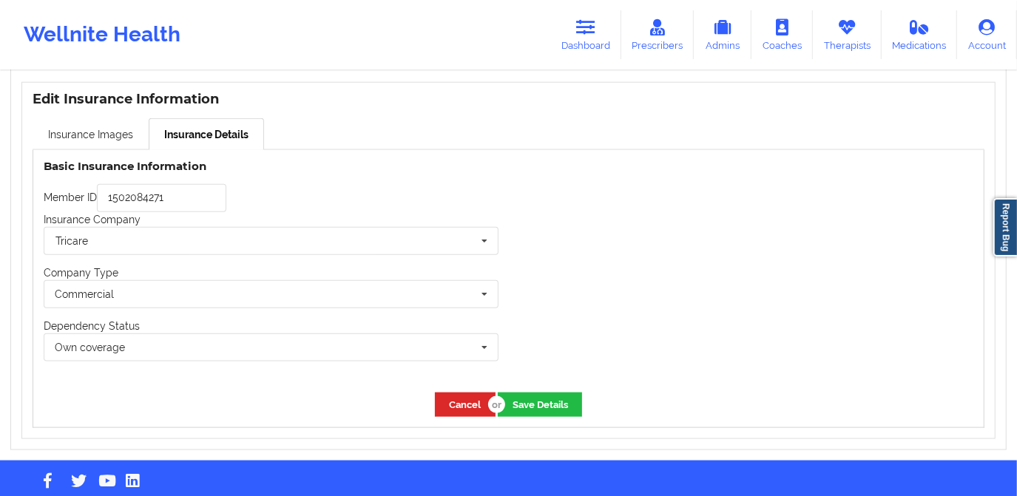
scroll to position [1075, 0]
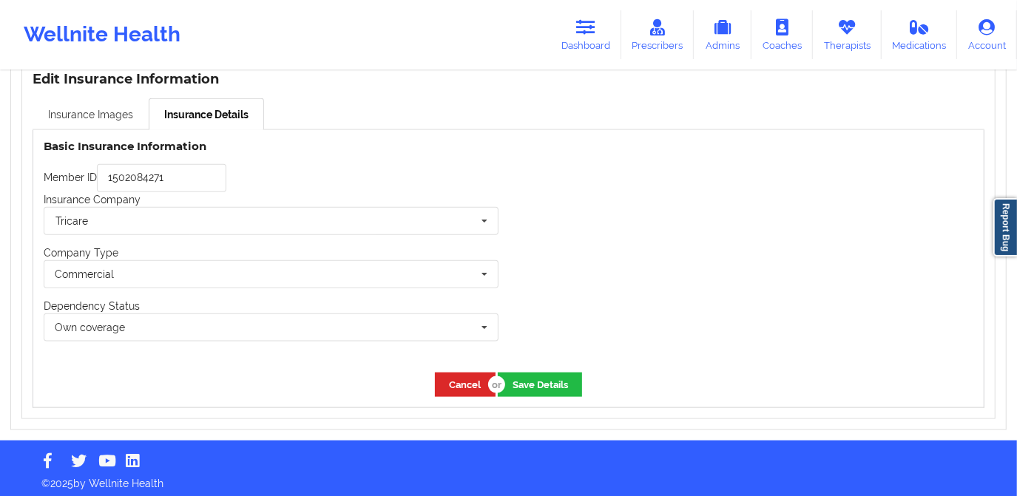
click at [93, 117] on link "Insurance Images" at bounding box center [91, 113] width 116 height 31
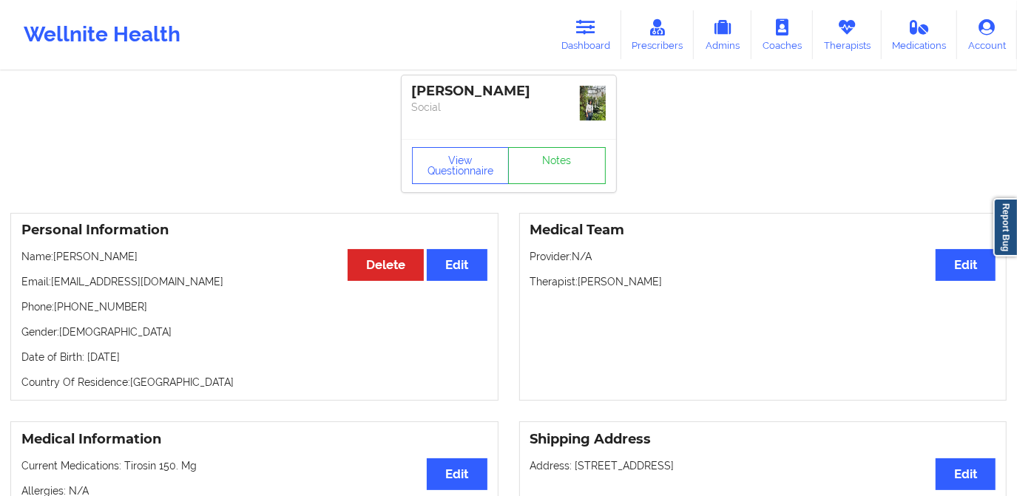
scroll to position [0, 0]
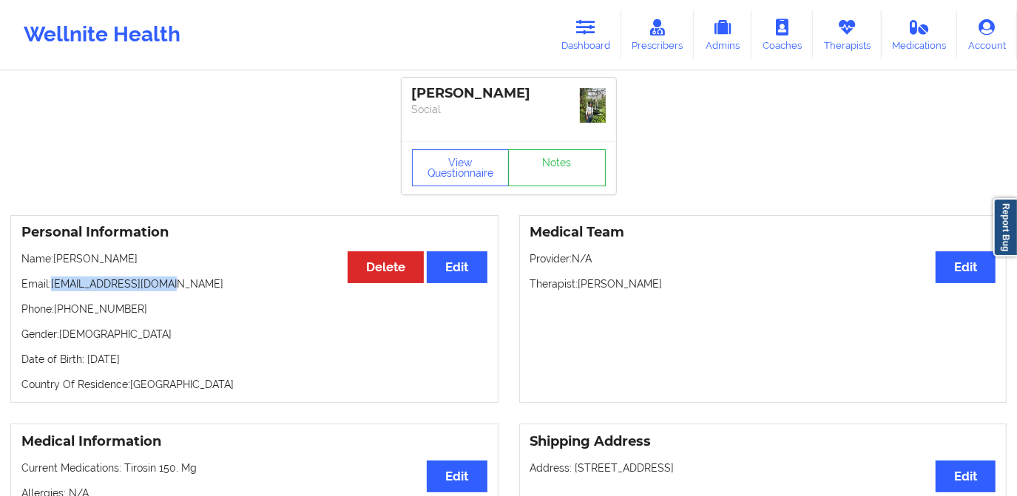
drag, startPoint x: 50, startPoint y: 283, endPoint x: 177, endPoint y: 283, distance: 126.5
click at [177, 283] on p "Email: anaminicole@yahoo.com" at bounding box center [254, 284] width 466 height 15
copy p "anaminicole@yahoo.com"
click at [585, 30] on icon at bounding box center [585, 27] width 19 height 16
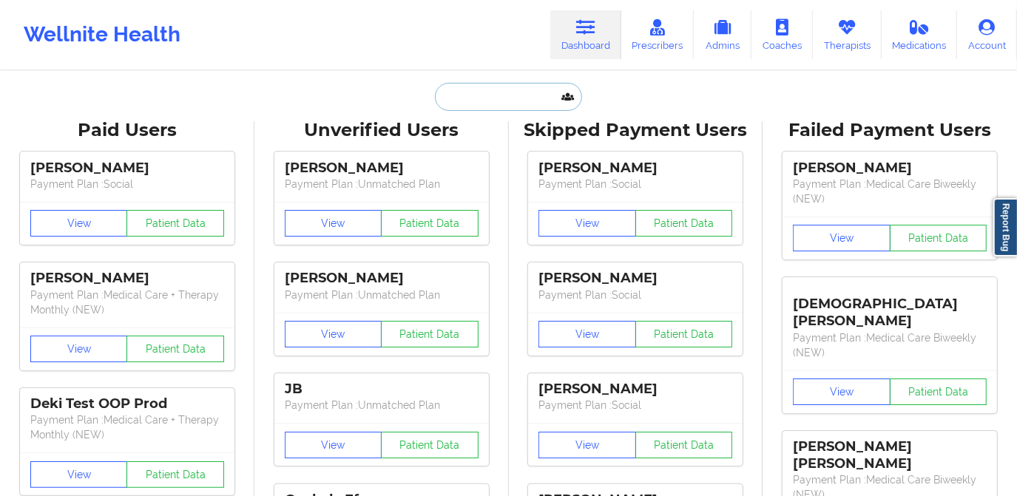
click at [517, 87] on input "text" at bounding box center [508, 97] width 146 height 28
paste input "anaminicole@yahoo.com"
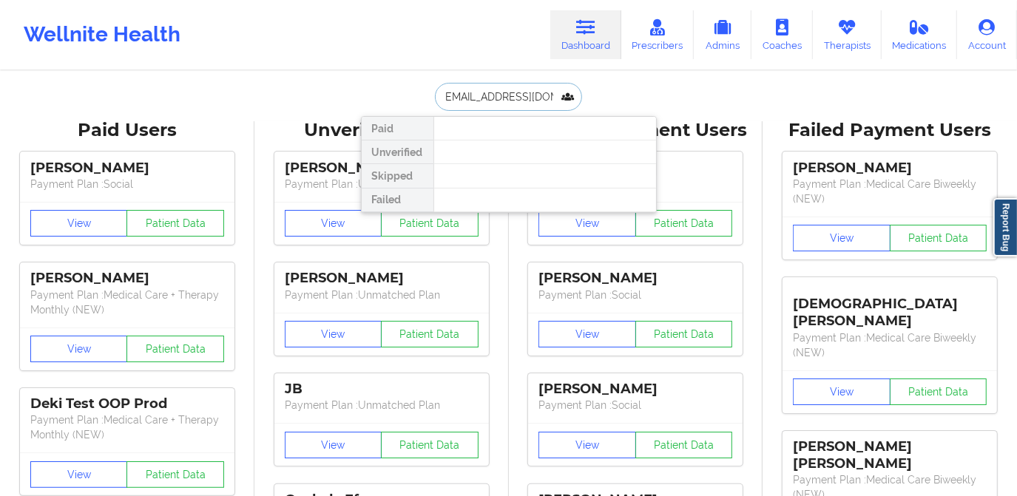
click at [438, 97] on input "anaminicole@yahoo.com" at bounding box center [508, 97] width 146 height 28
click at [440, 98] on input "anaminicole@yahoo.com" at bounding box center [508, 97] width 146 height 28
click at [463, 102] on input "anaminicole@yahoo.com" at bounding box center [508, 97] width 146 height 28
type input "anaminicole@yahoo.com"
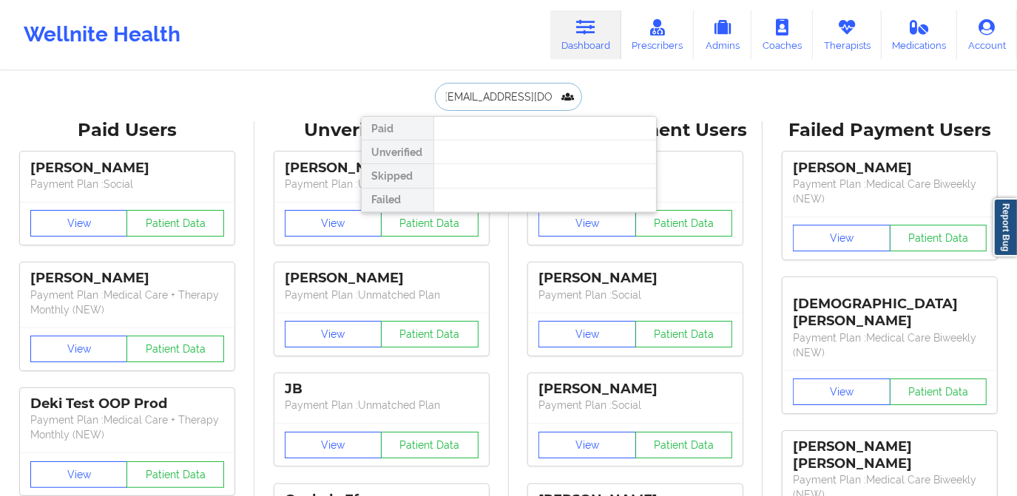
scroll to position [0, 0]
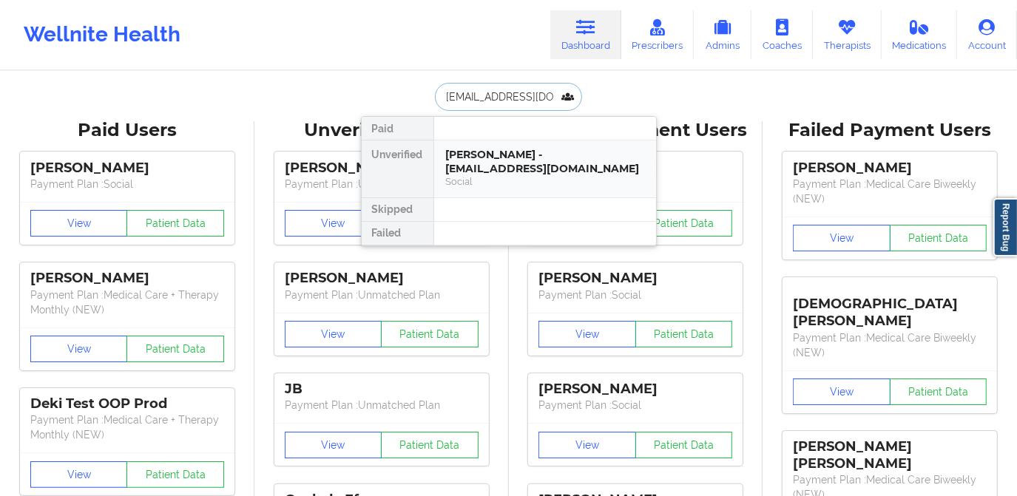
click at [488, 151] on div "Cynthia Hernandez - anaminicole@yahoo.com" at bounding box center [545, 161] width 198 height 27
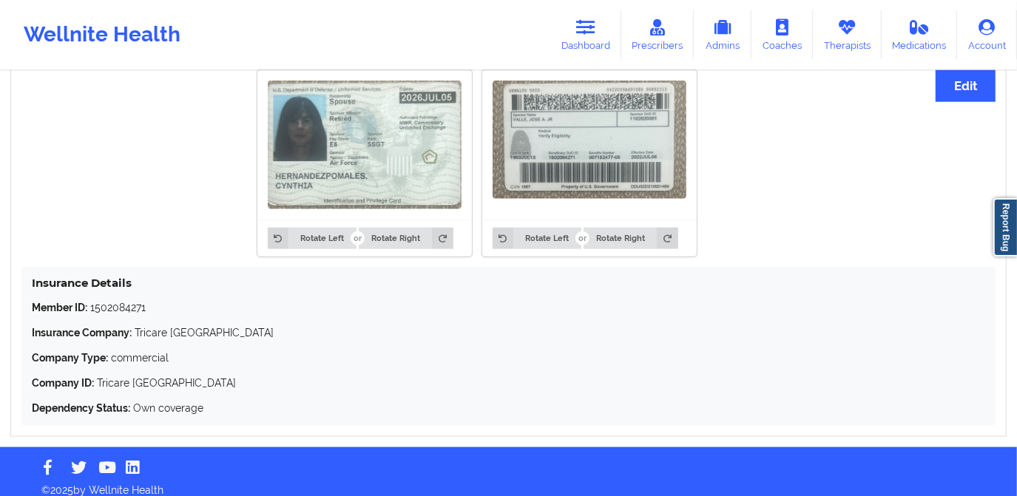
scroll to position [1075, 0]
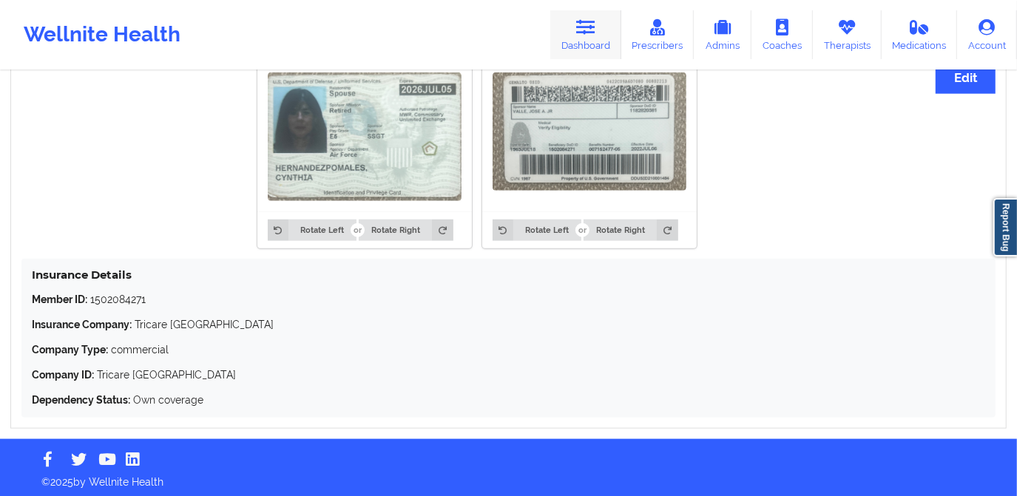
click at [590, 34] on icon at bounding box center [585, 27] width 19 height 16
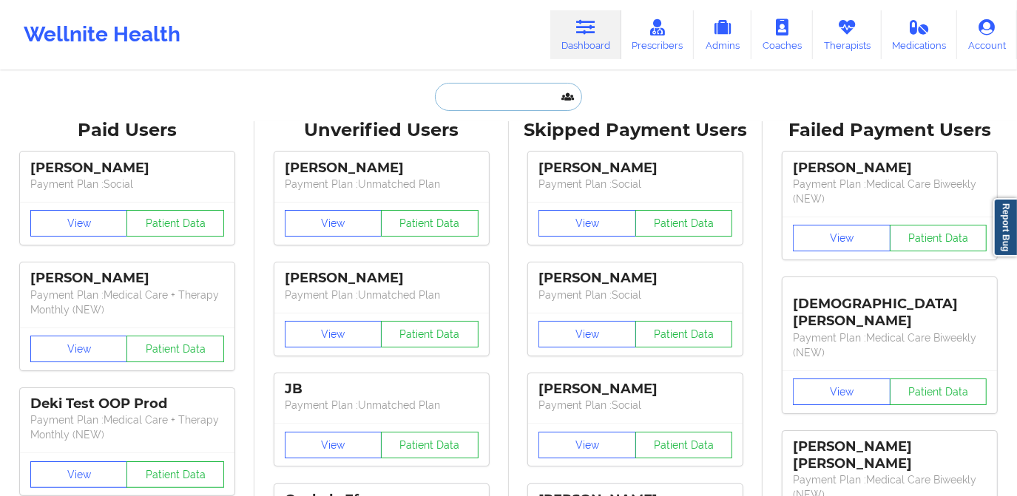
click at [514, 102] on input "text" at bounding box center [508, 97] width 146 height 28
paste input "jkerner3@gmail.com"
type input "jkerner3@gmail.com"
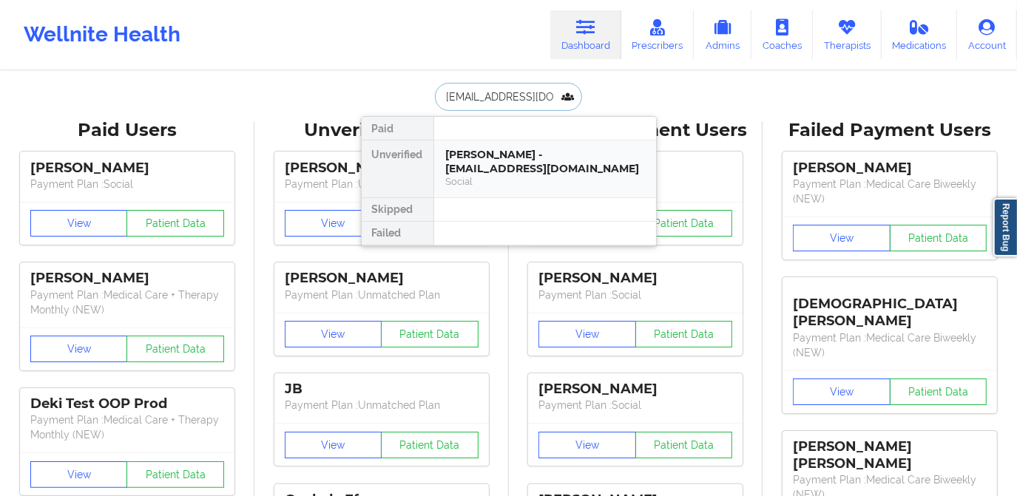
click at [504, 163] on div "Jacqueline Kerner - jkerner3@gmail.com" at bounding box center [545, 161] width 198 height 27
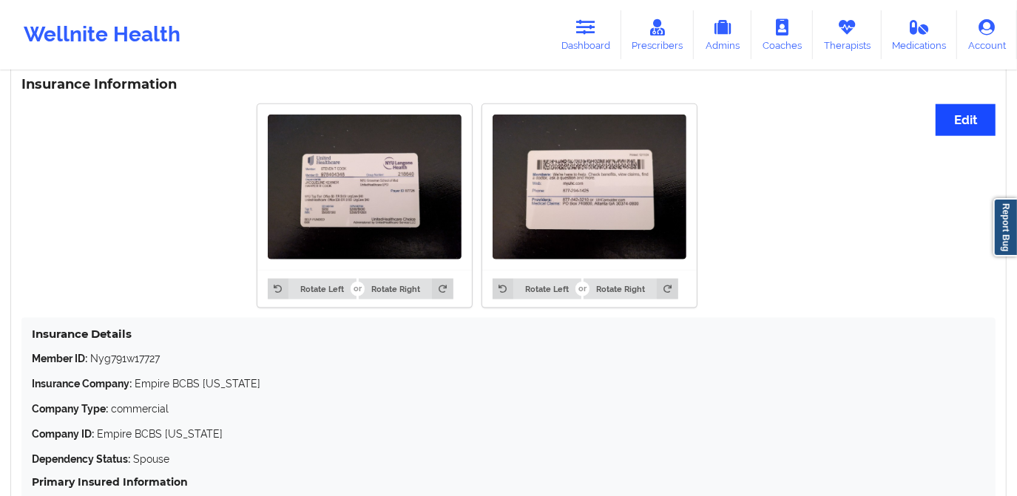
scroll to position [1076, 0]
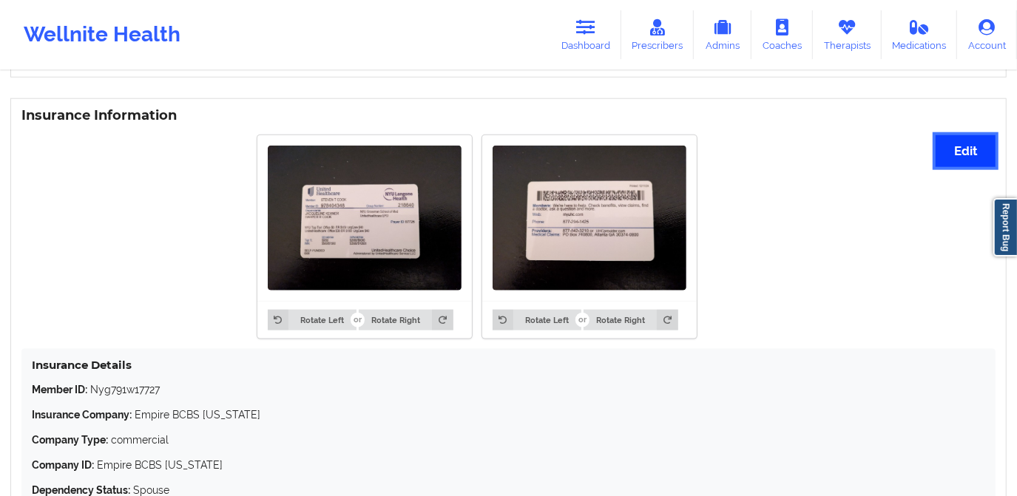
click at [962, 147] on button "Edit" at bounding box center [966, 151] width 60 height 32
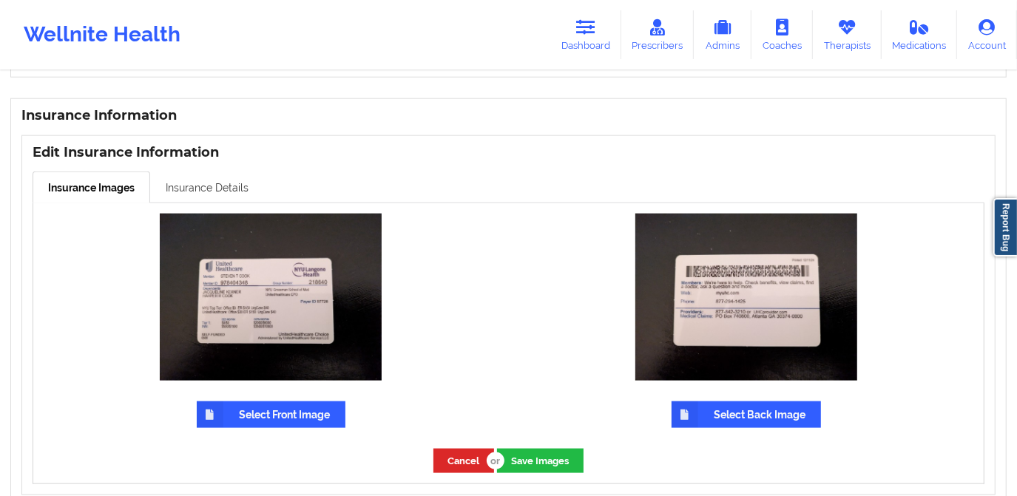
click at [212, 194] on link "Insurance Details" at bounding box center [207, 187] width 114 height 31
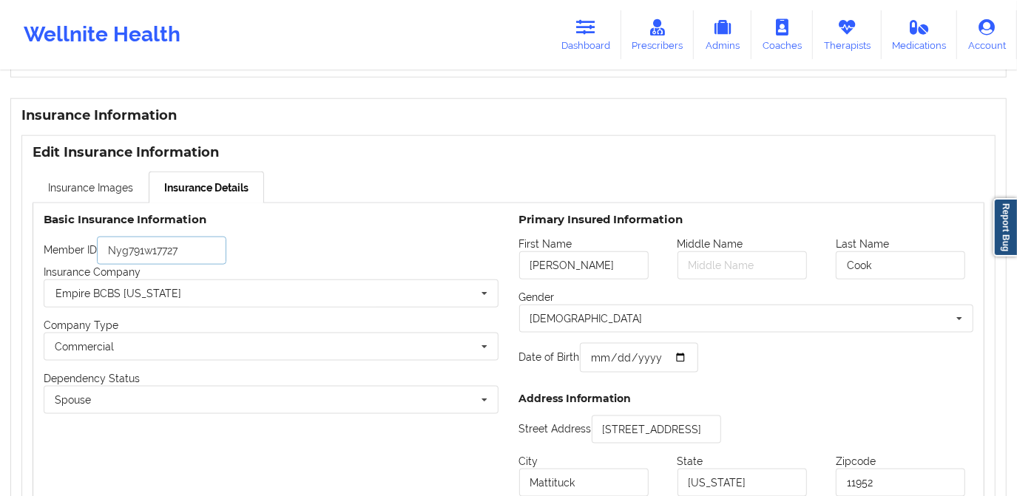
drag, startPoint x: 195, startPoint y: 254, endPoint x: 106, endPoint y: 260, distance: 89.7
click at [106, 260] on input "Nyg791w17727" at bounding box center [161, 251] width 129 height 28
paste input "The text in the image reads: **978404348**"
type input "The text in the image reads: **978404348**"
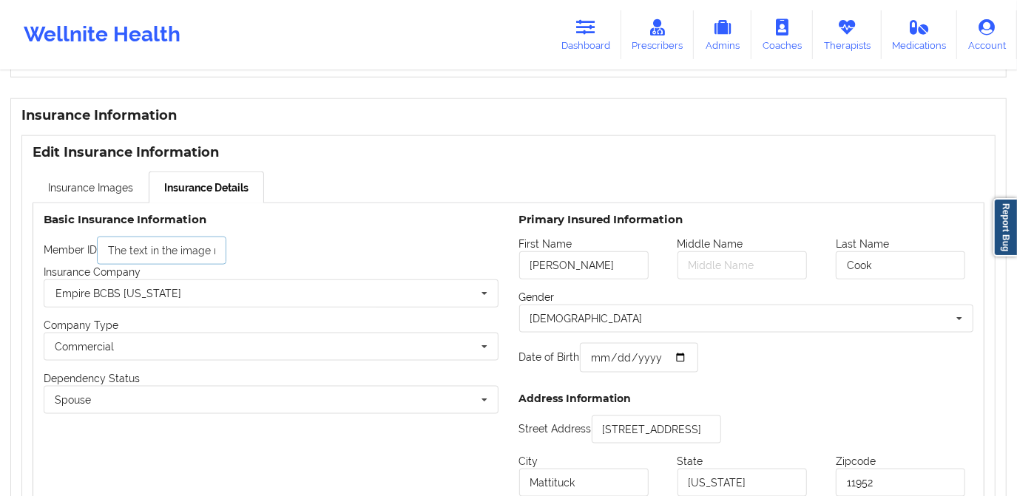
drag, startPoint x: 225, startPoint y: 251, endPoint x: 84, endPoint y: 252, distance: 140.6
click at [84, 252] on div "Member ID The text in the image reads: **978404348**" at bounding box center [271, 251] width 455 height 28
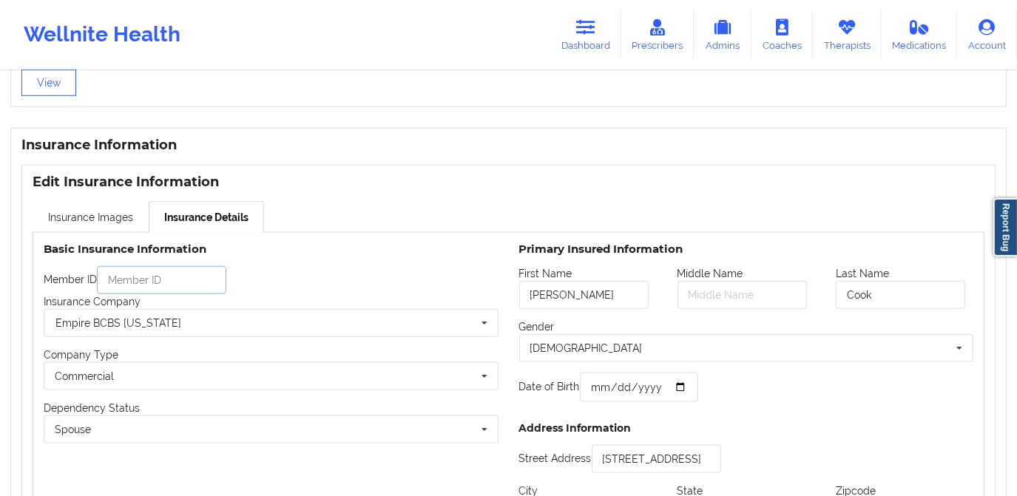
scroll to position [1008, 0]
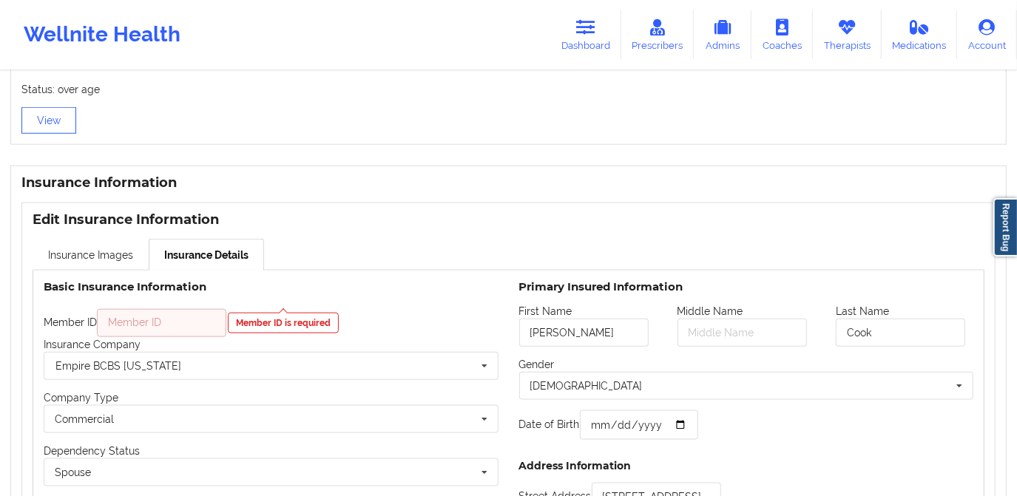
click at [149, 328] on input "text" at bounding box center [161, 323] width 129 height 28
paste input "978404348"
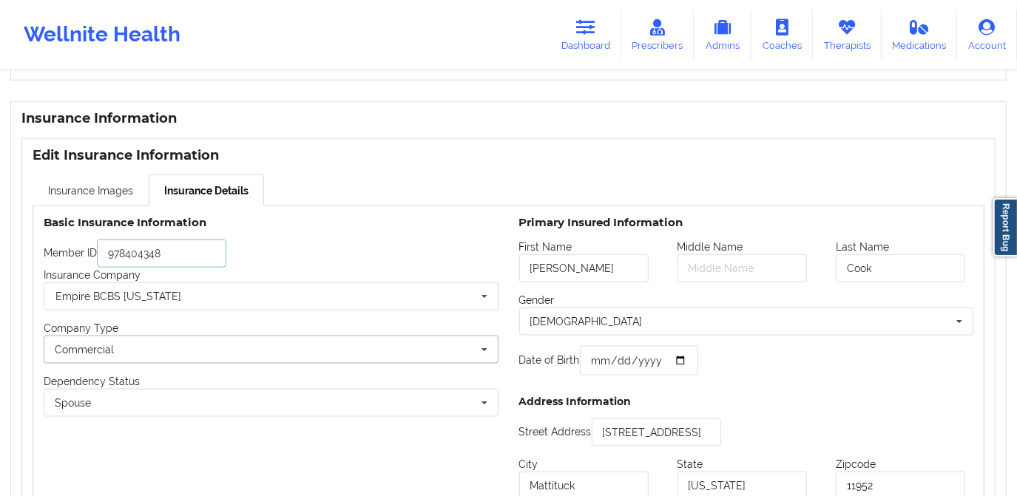
scroll to position [1076, 0]
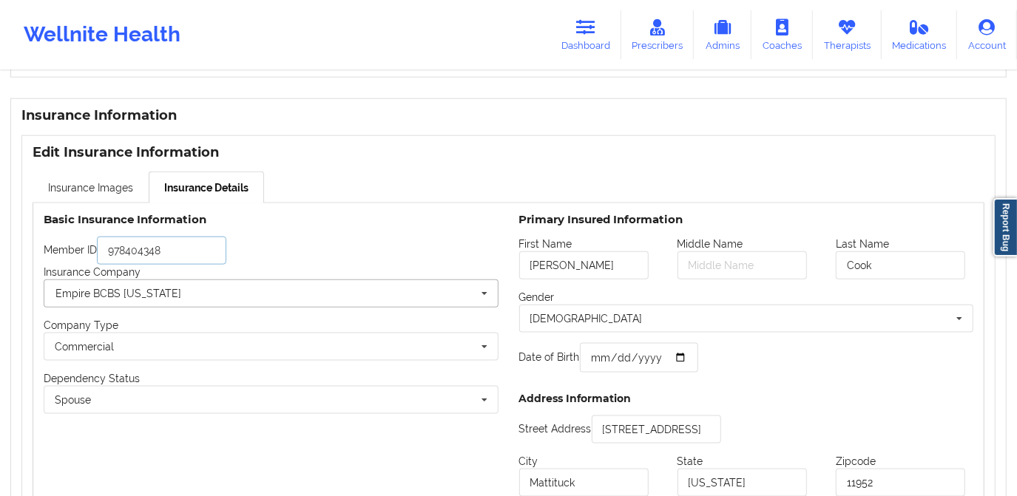
type input "978404348"
click at [194, 298] on input "text" at bounding box center [271, 293] width 453 height 27
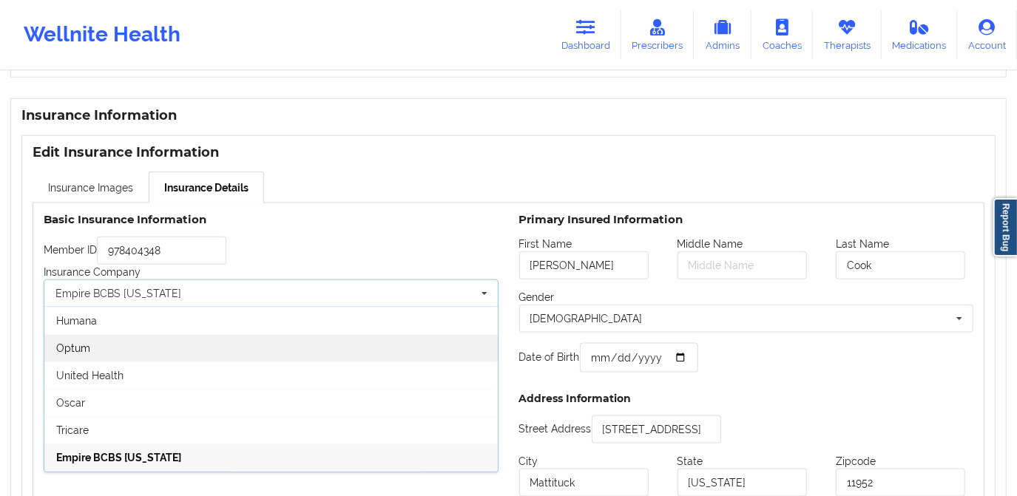
click at [172, 357] on div "Optum" at bounding box center [270, 347] width 453 height 27
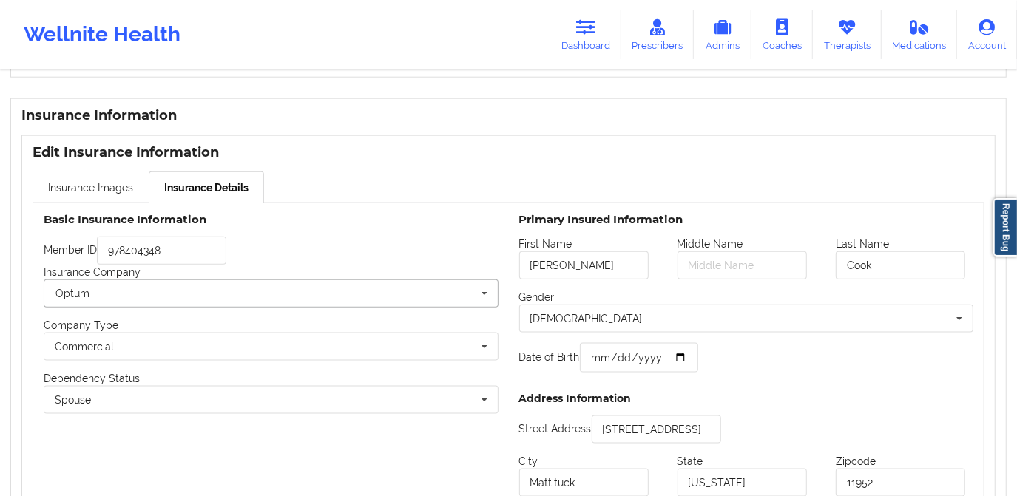
click at [203, 300] on input "text" at bounding box center [271, 293] width 453 height 27
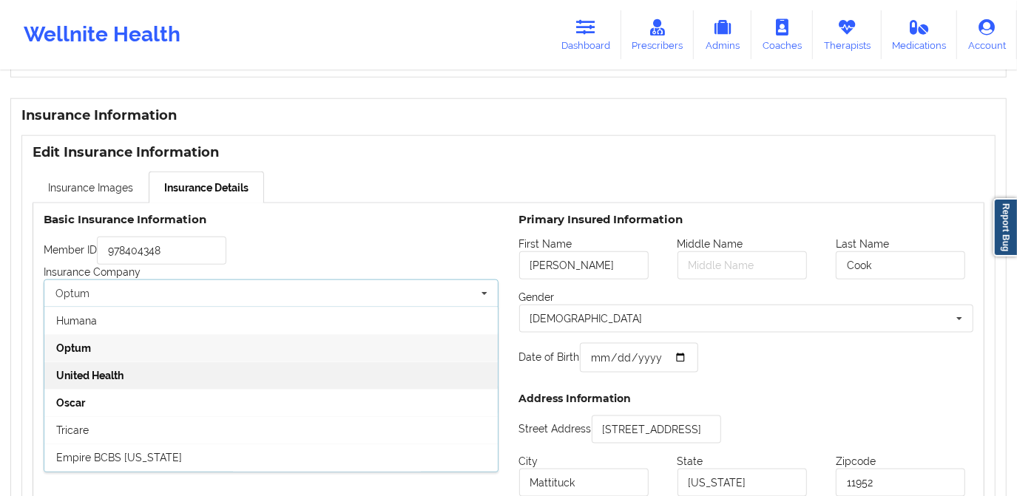
click at [213, 375] on div "United Health" at bounding box center [270, 375] width 453 height 27
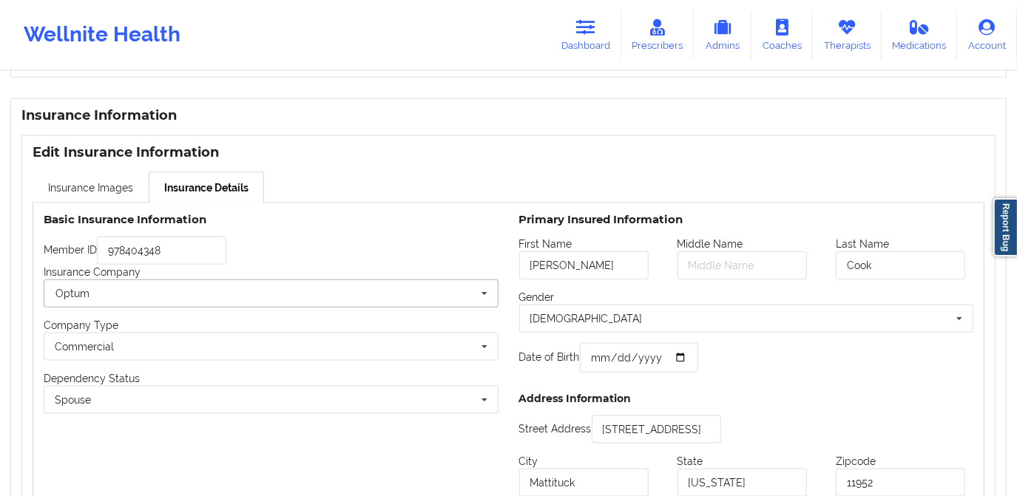
click at [214, 306] on input "text" at bounding box center [271, 293] width 453 height 27
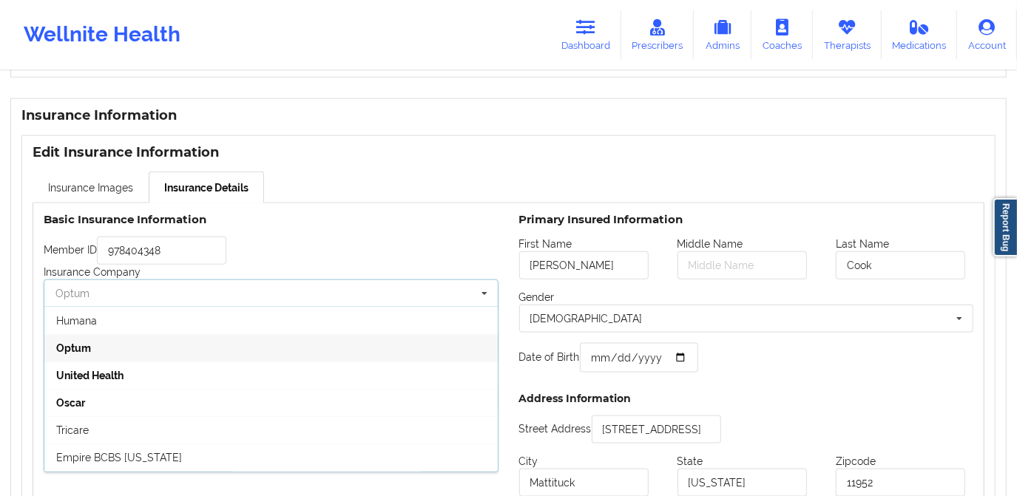
click at [223, 293] on input "text" at bounding box center [271, 293] width 453 height 27
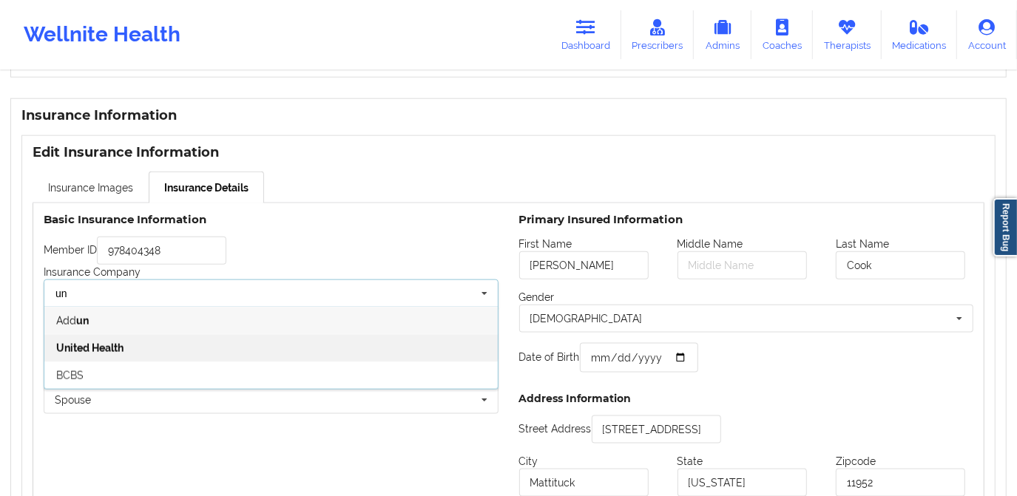
type input "un"
click at [206, 336] on div "United Health" at bounding box center [270, 347] width 453 height 27
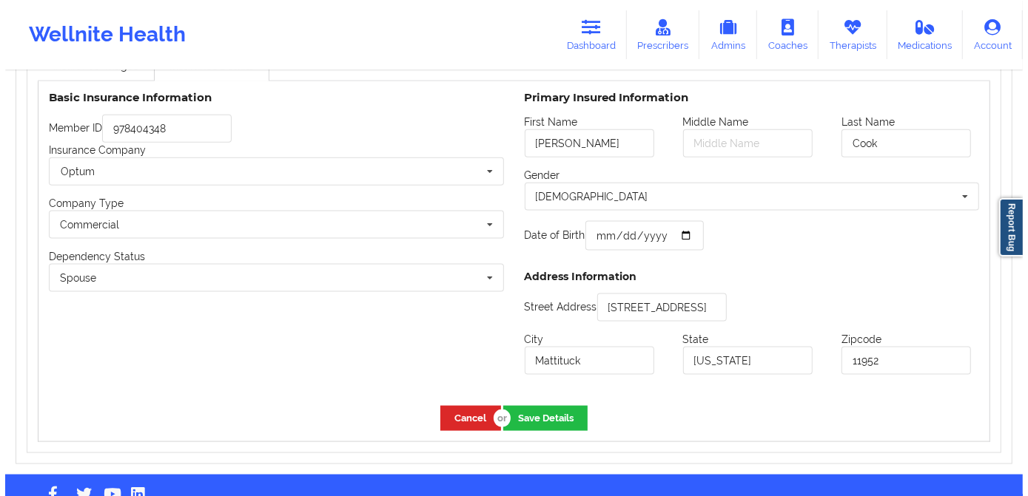
scroll to position [1235, 0]
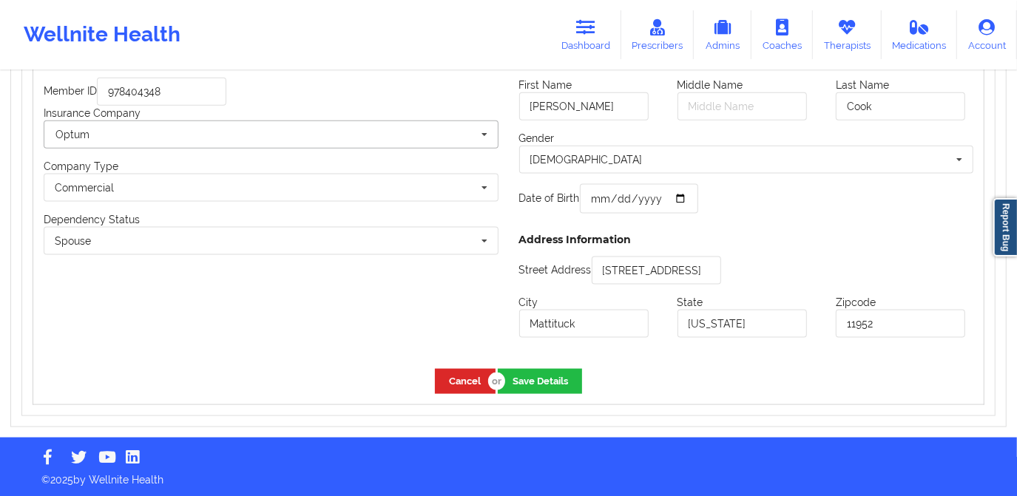
click at [129, 137] on input "text" at bounding box center [271, 134] width 453 height 27
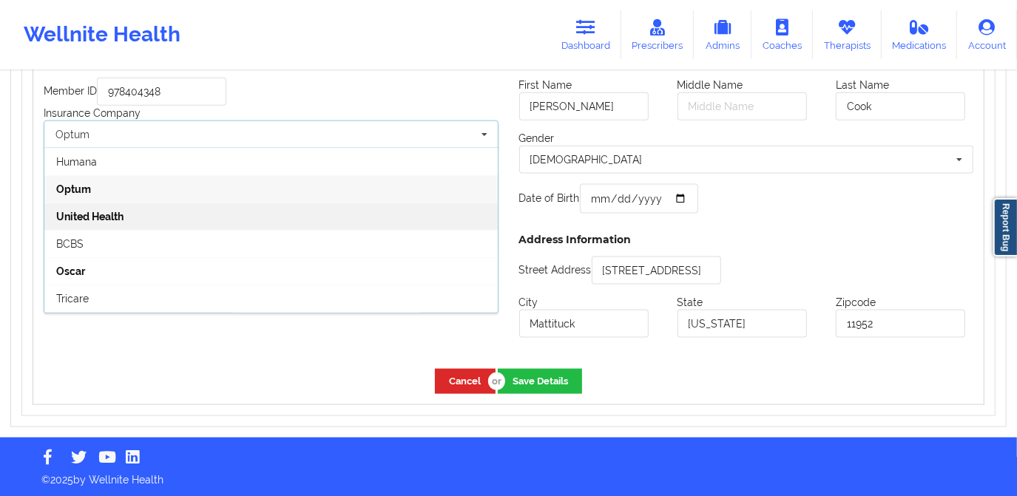
click at [172, 217] on div "United Health" at bounding box center [270, 216] width 453 height 27
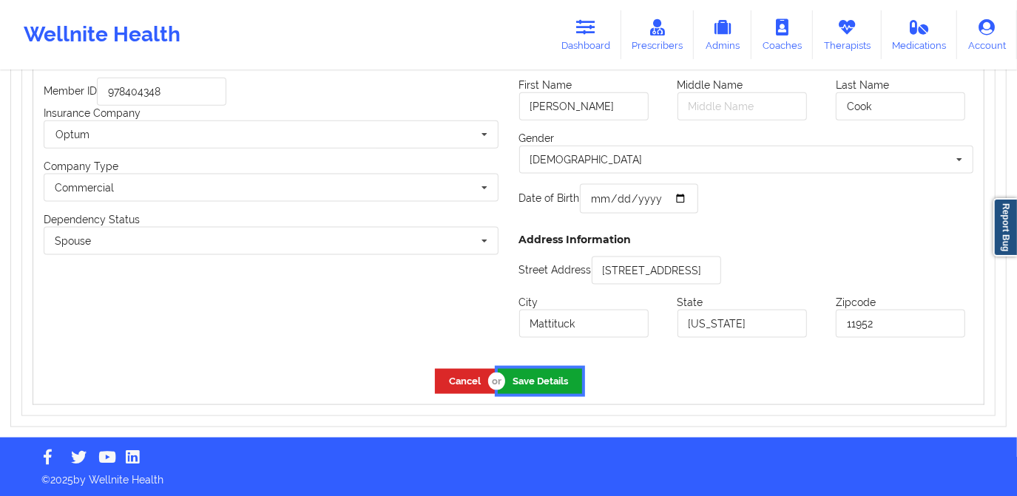
click at [525, 385] on button "Save Details" at bounding box center [540, 381] width 84 height 24
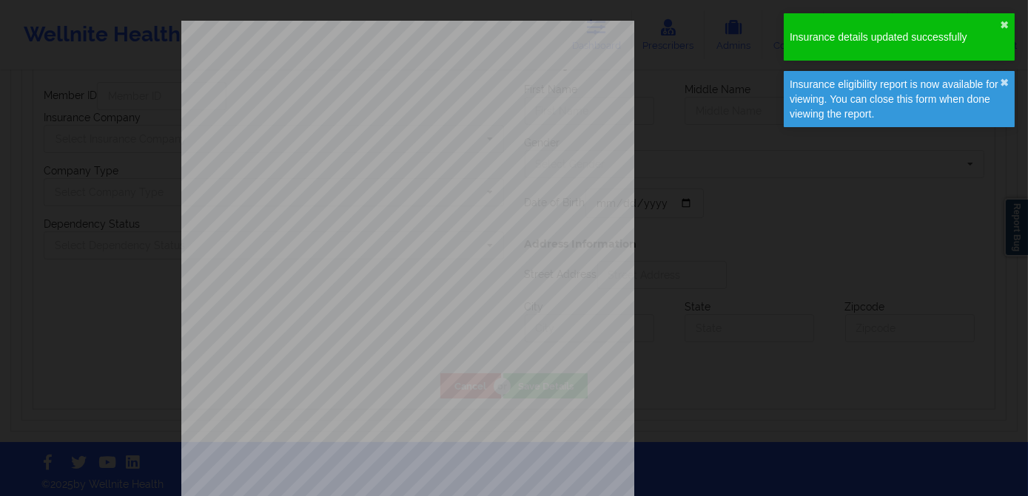
type input "Steven"
type input "Cook"
type input "1986-05-12"
type input "2095 Elijahs Lane"
type input "Mattituck"
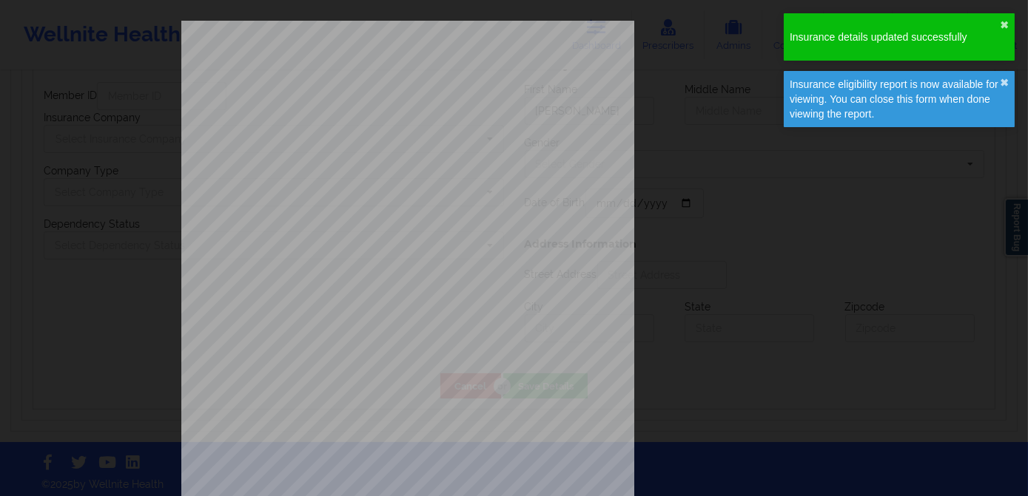
type input "[US_STATE]"
type input "11952"
type input "978404348"
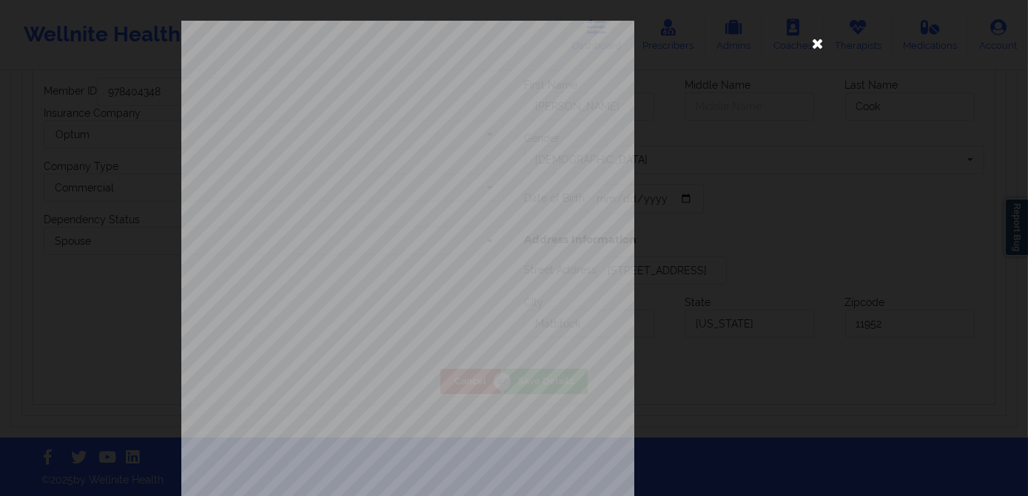
click at [812, 44] on icon at bounding box center [818, 43] width 24 height 24
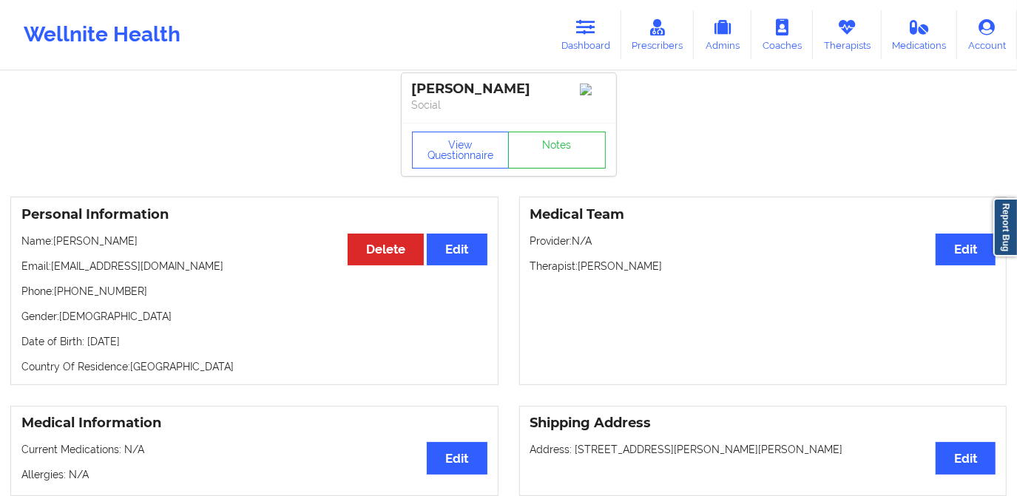
scroll to position [0, 0]
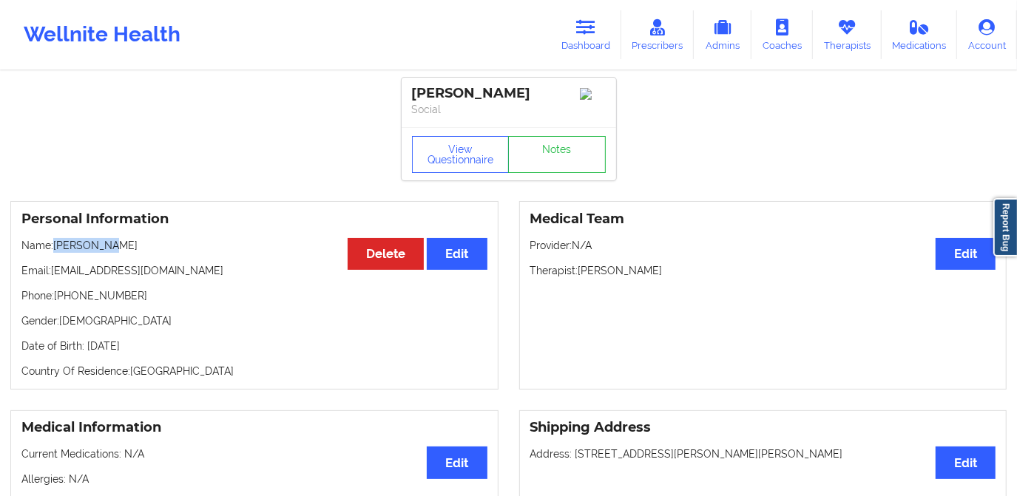
drag, startPoint x: 55, startPoint y: 249, endPoint x: 104, endPoint y: 252, distance: 49.6
click at [104, 252] on p "Name: Jacqueline Kerner" at bounding box center [254, 245] width 466 height 15
copy p "Jacqueline"
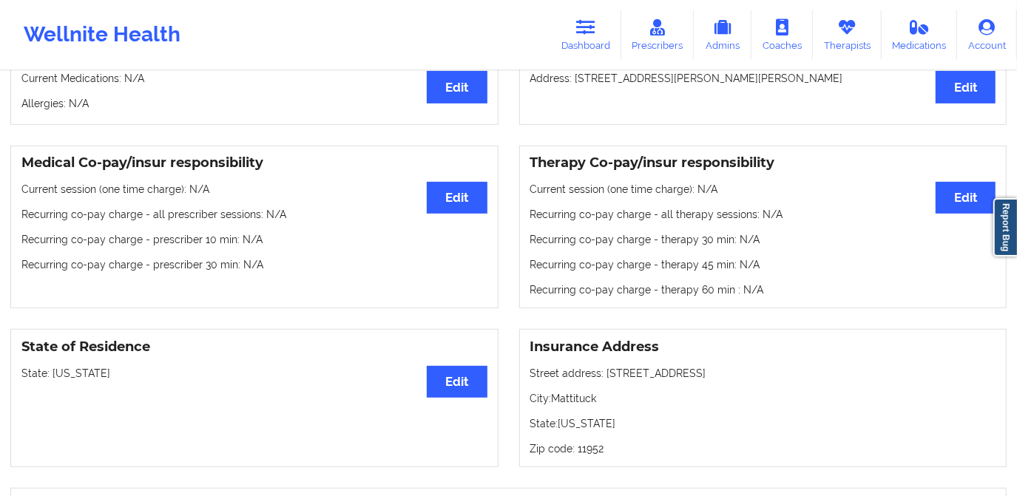
scroll to position [159, 0]
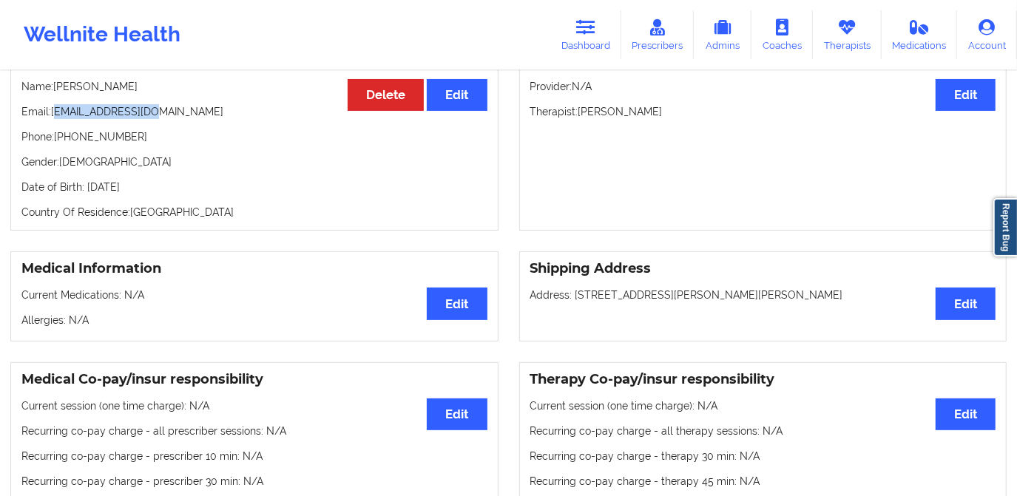
drag, startPoint x: 54, startPoint y: 115, endPoint x: 153, endPoint y: 121, distance: 99.3
click at [153, 119] on p "Email: jkerner3@gmail.com" at bounding box center [254, 111] width 466 height 15
drag, startPoint x: 153, startPoint y: 121, endPoint x: 173, endPoint y: 126, distance: 20.5
click at [173, 126] on div "Personal Information Edit Delete Name: Jacqueline Kerner Email: jkerner3@gmail.…" at bounding box center [254, 136] width 488 height 189
drag, startPoint x: 51, startPoint y: 113, endPoint x: 163, endPoint y: 118, distance: 112.6
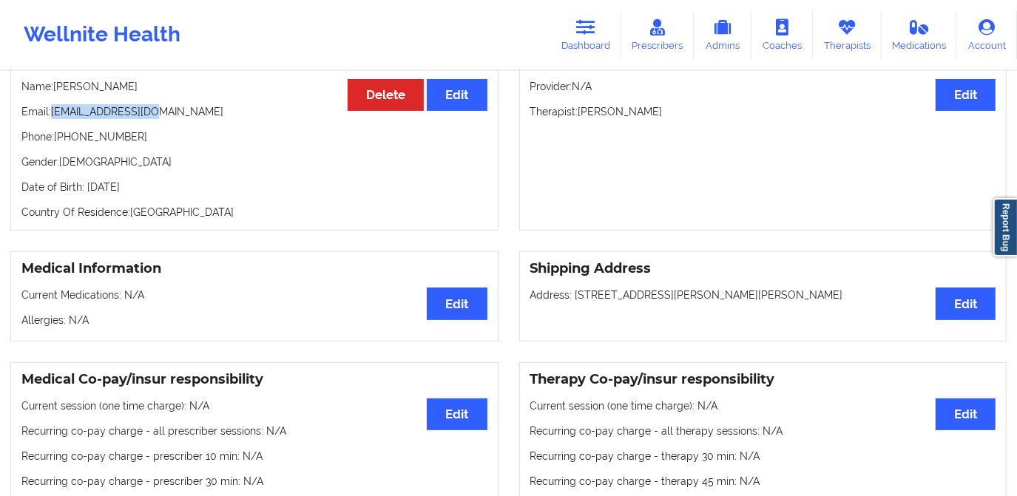
click at [163, 118] on p "Email: jkerner3@gmail.com" at bounding box center [254, 111] width 466 height 15
copy p "jkerner3@gmail.com"
click at [572, 25] on link "Dashboard" at bounding box center [585, 34] width 71 height 49
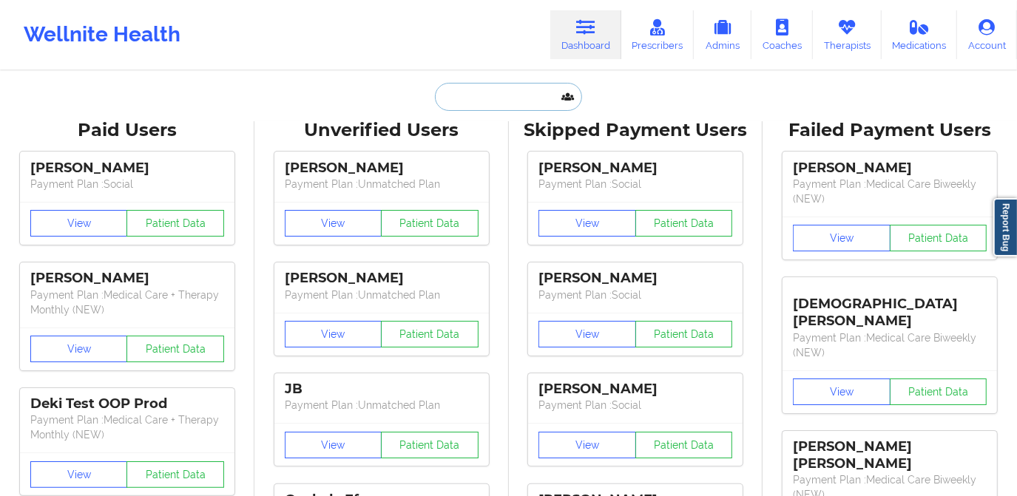
click at [533, 98] on input "text" at bounding box center [508, 97] width 146 height 28
paste input "jkerner3@gmail.com"
type input "jkerner3@gmail.com"
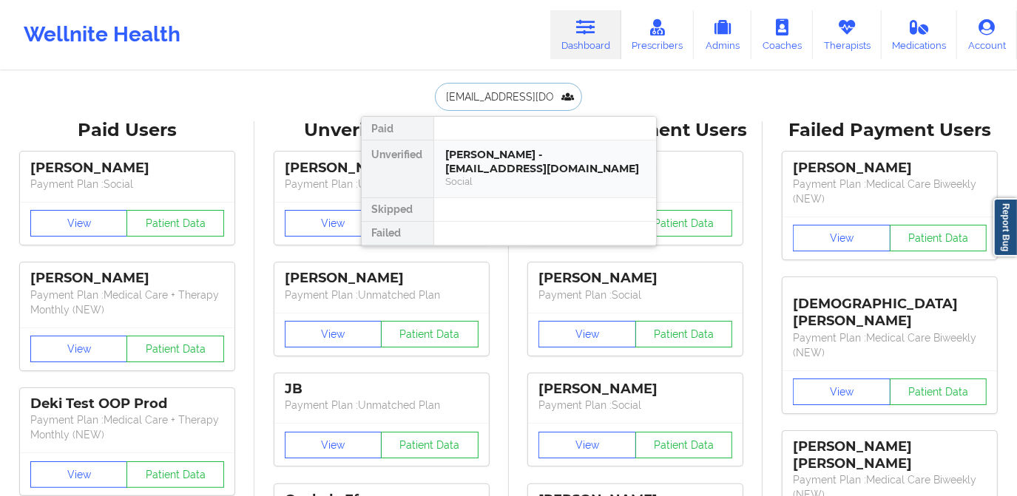
click at [509, 163] on div "Jacqueline Kerner - jkerner3@gmail.com" at bounding box center [545, 161] width 198 height 27
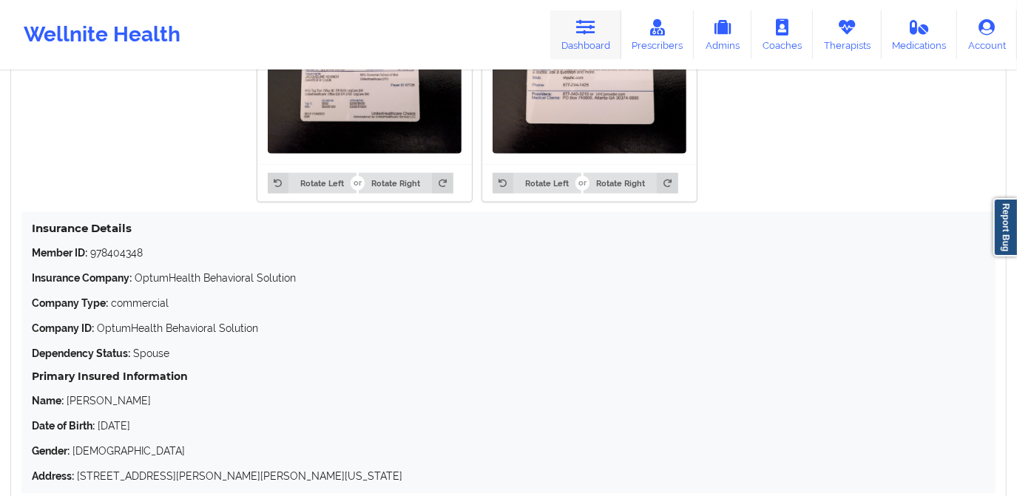
scroll to position [1210, 0]
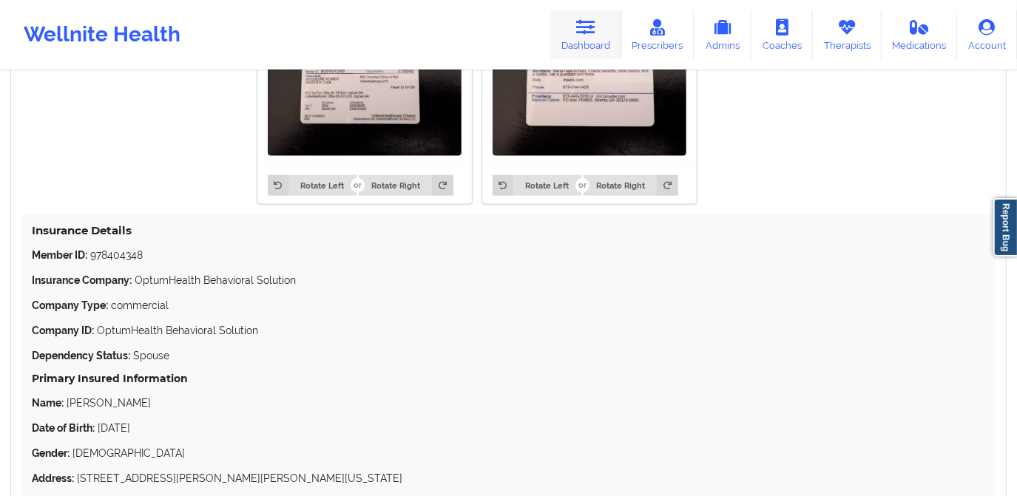
click at [592, 22] on icon at bounding box center [585, 27] width 19 height 16
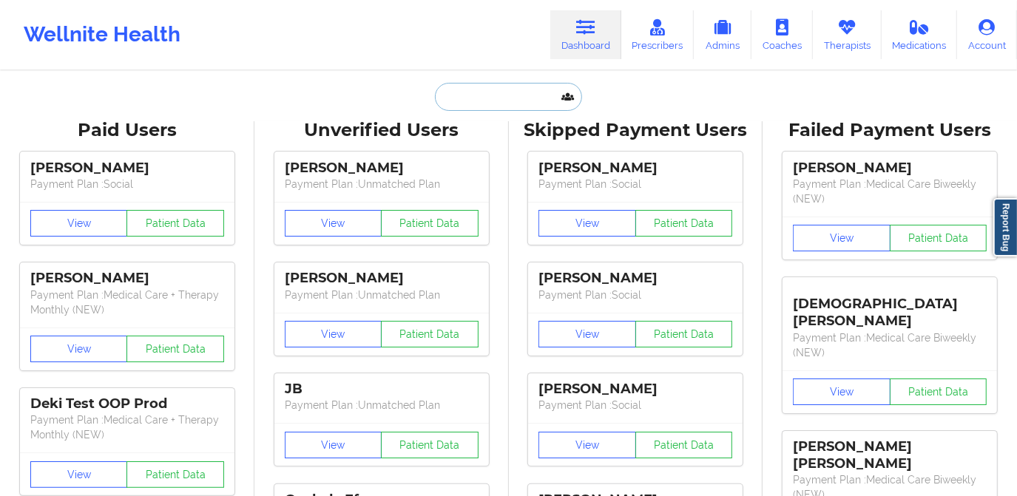
click at [519, 87] on input "text" at bounding box center [508, 97] width 146 height 28
paste input "Shaylyn Bursey"
type input "Shaylyn Bursey"
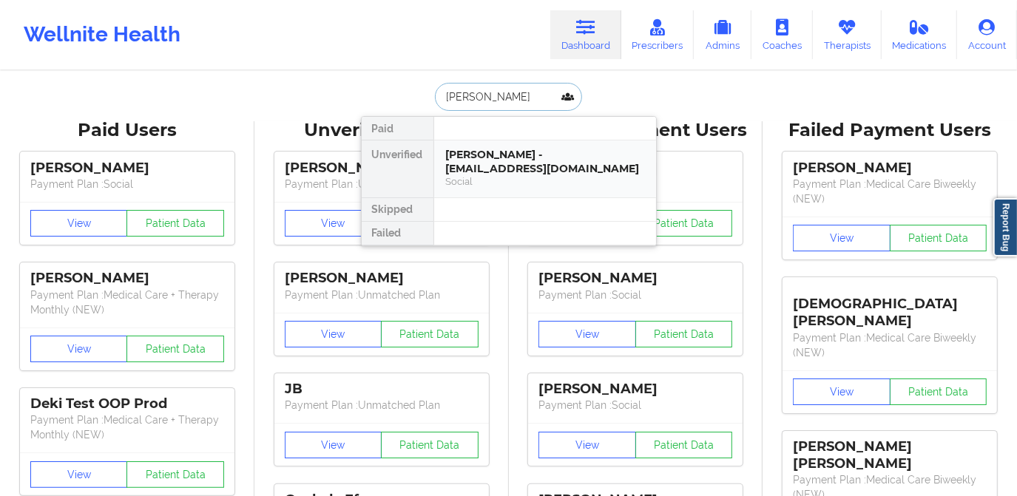
click at [519, 166] on div "Shaylyn Bursey - shaylajaymie@gmail.com" at bounding box center [545, 161] width 198 height 27
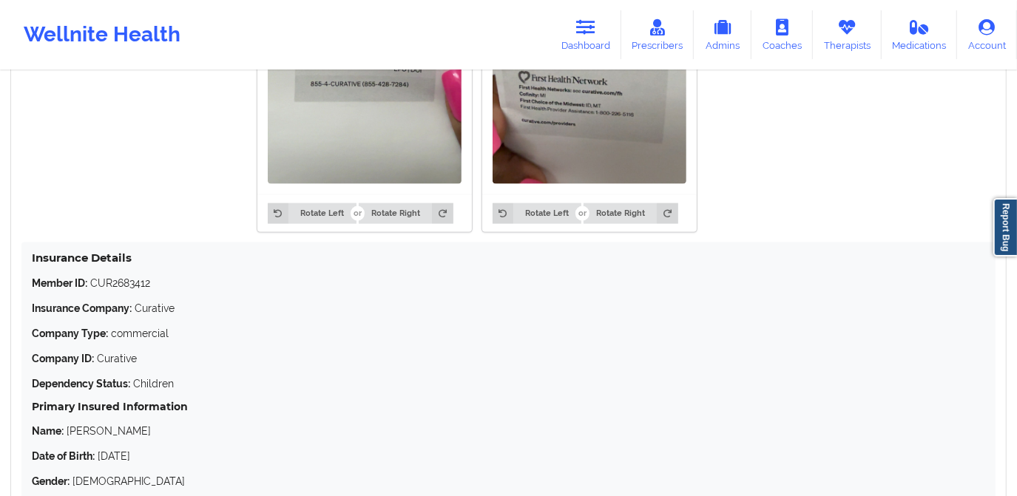
scroll to position [1345, 0]
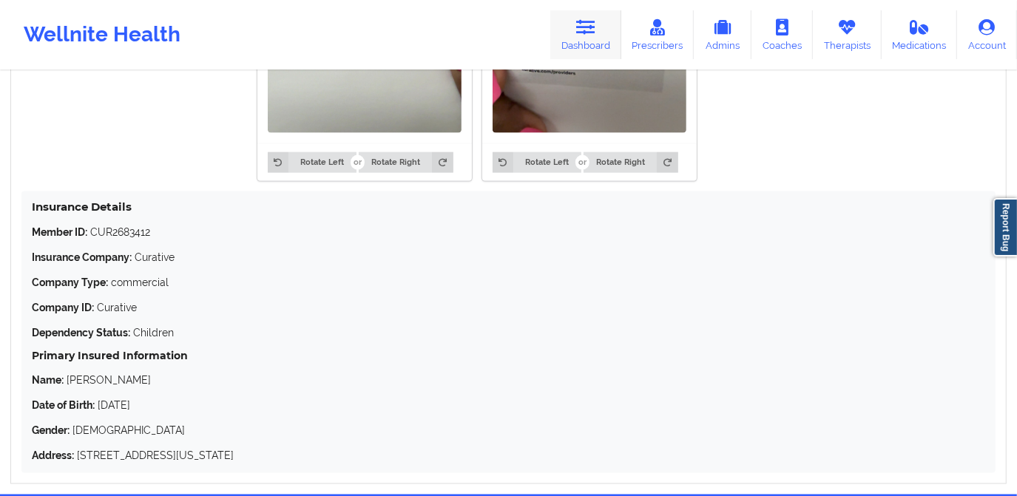
click at [602, 22] on link "Dashboard" at bounding box center [585, 34] width 71 height 49
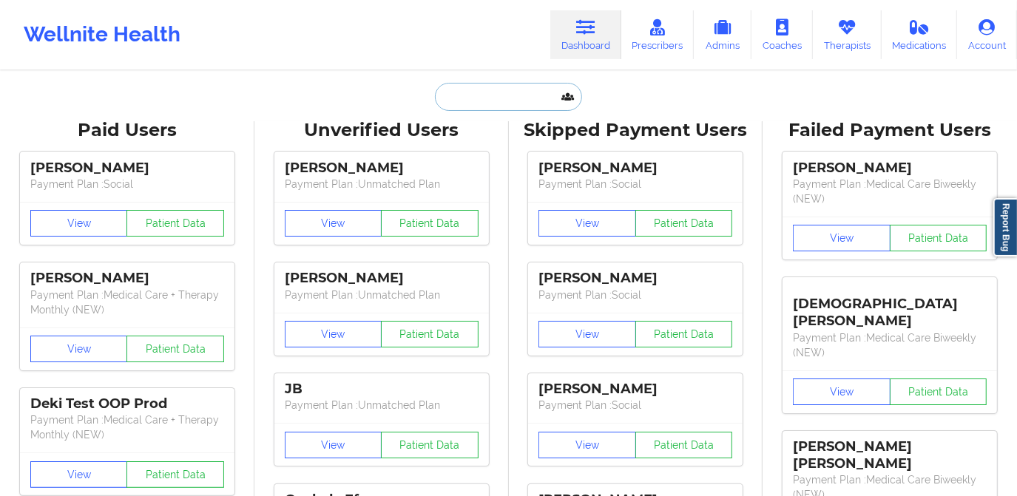
click at [522, 96] on input "text" at bounding box center [508, 97] width 146 height 28
paste input "Raquel Pereda"
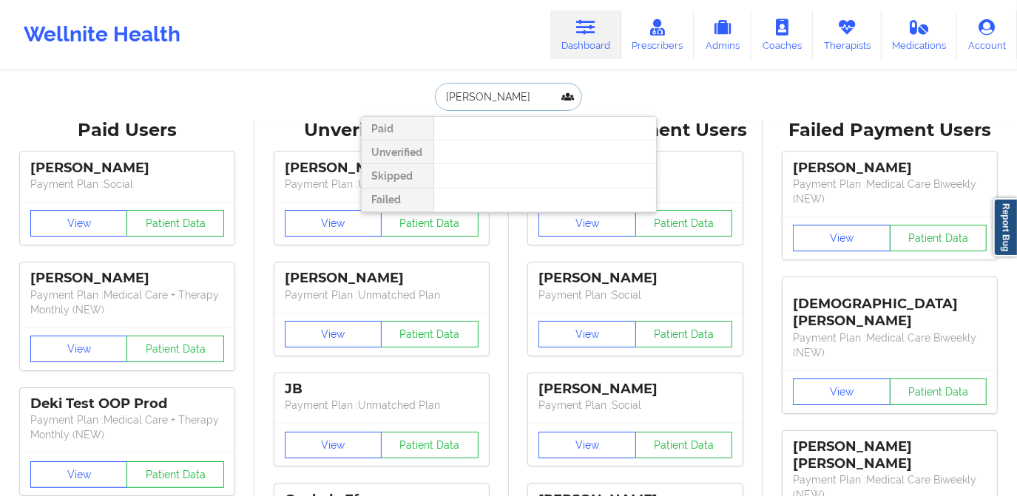
click at [442, 94] on input "Raquel Pereda" at bounding box center [508, 97] width 146 height 28
click at [445, 94] on input "Raquel Pereda" at bounding box center [508, 97] width 146 height 28
click at [531, 101] on input "Raquel Pereda" at bounding box center [508, 97] width 146 height 28
drag, startPoint x: 515, startPoint y: 99, endPoint x: 475, endPoint y: 103, distance: 40.1
click at [475, 103] on input "Raquel Pereda" at bounding box center [508, 97] width 146 height 28
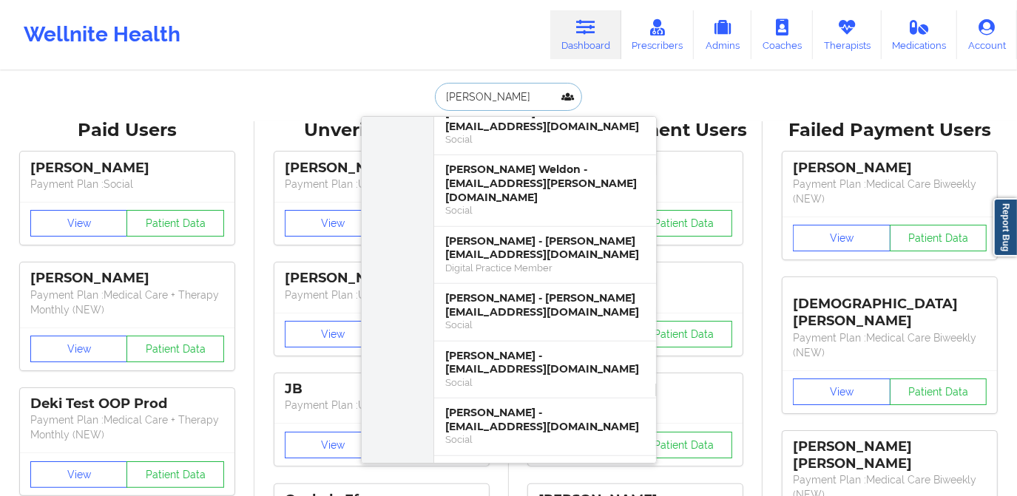
scroll to position [362, 0]
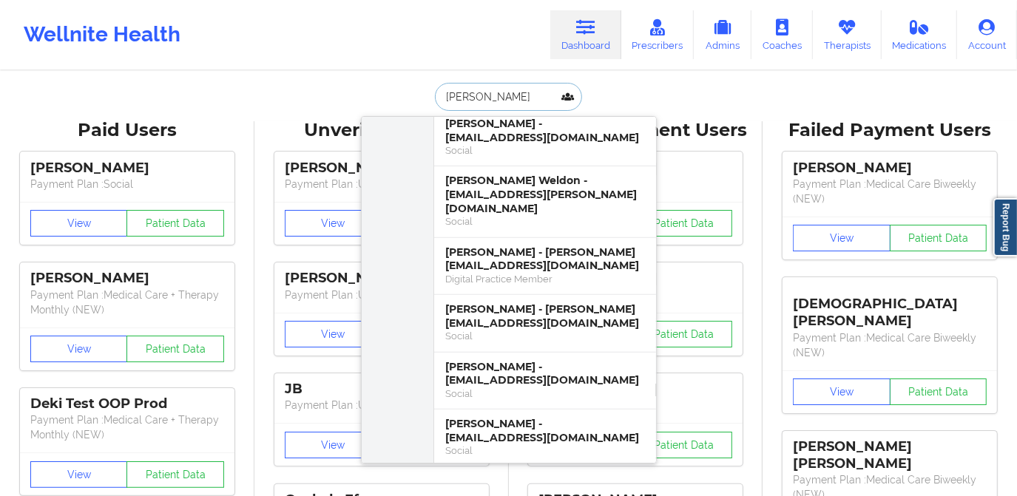
drag, startPoint x: 489, startPoint y: 99, endPoint x: 438, endPoint y: 98, distance: 51.1
click at [438, 98] on input "Raquel" at bounding box center [508, 97] width 146 height 28
type input "perada"
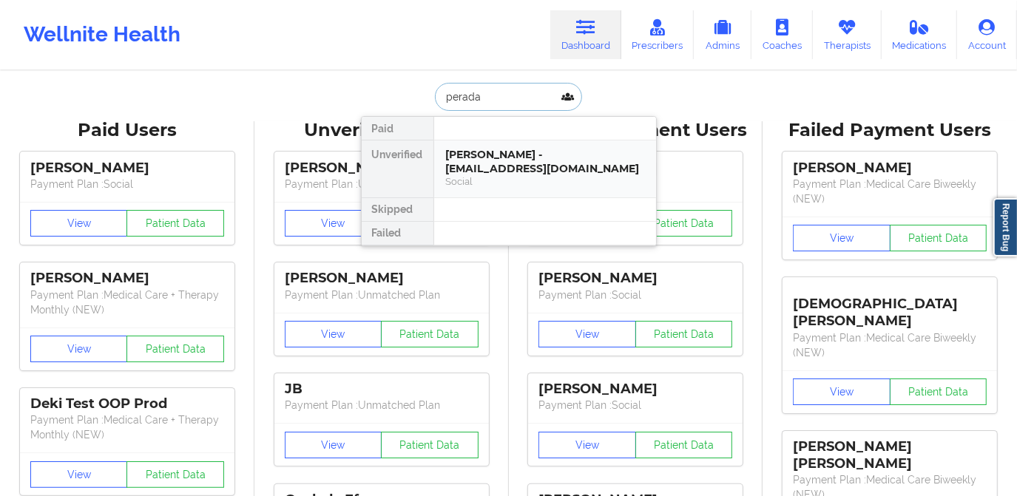
scroll to position [0, 0]
drag, startPoint x: 478, startPoint y: 100, endPoint x: 437, endPoint y: 103, distance: 40.8
click at [437, 103] on input "perada" at bounding box center [508, 97] width 146 height 28
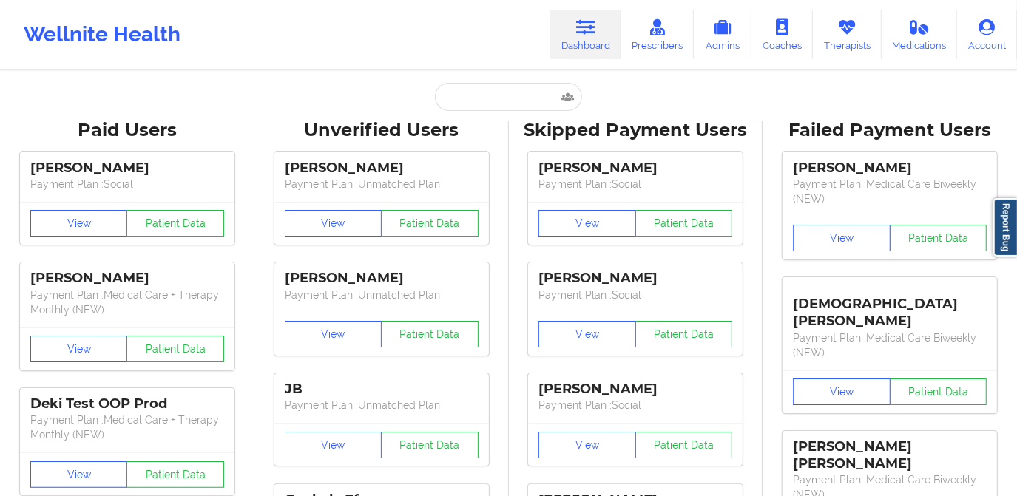
click at [533, 95] on input "text" at bounding box center [508, 97] width 146 height 28
paste input "mcnoble3@yahoo.com"
type input "mcnoble3@yahoo.com"
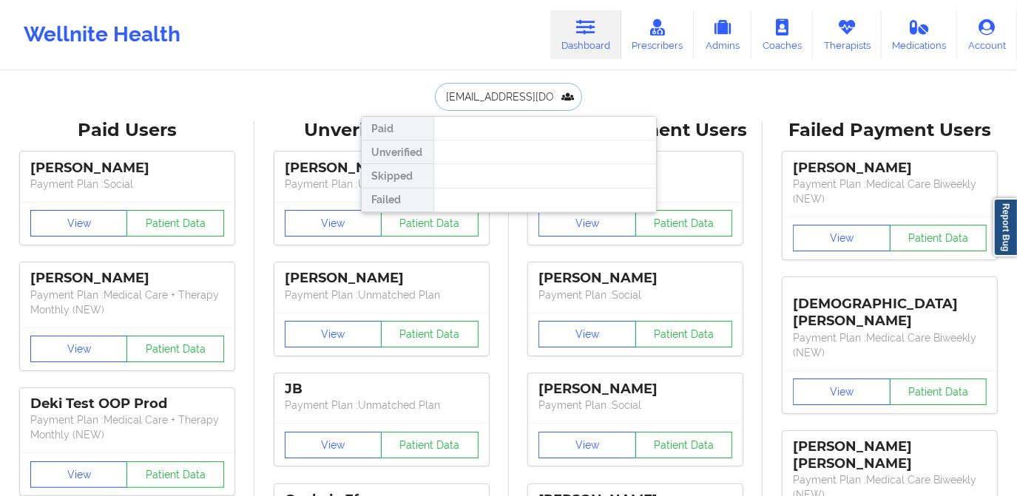
click at [445, 98] on input "mcnoble3@yahoo.com" at bounding box center [508, 97] width 146 height 28
drag, startPoint x: 559, startPoint y: 98, endPoint x: 409, endPoint y: 100, distance: 150.2
click at [409, 100] on div "mcnoble3@yahoo.com Paid Unverified Skipped Failed" at bounding box center [509, 97] width 296 height 28
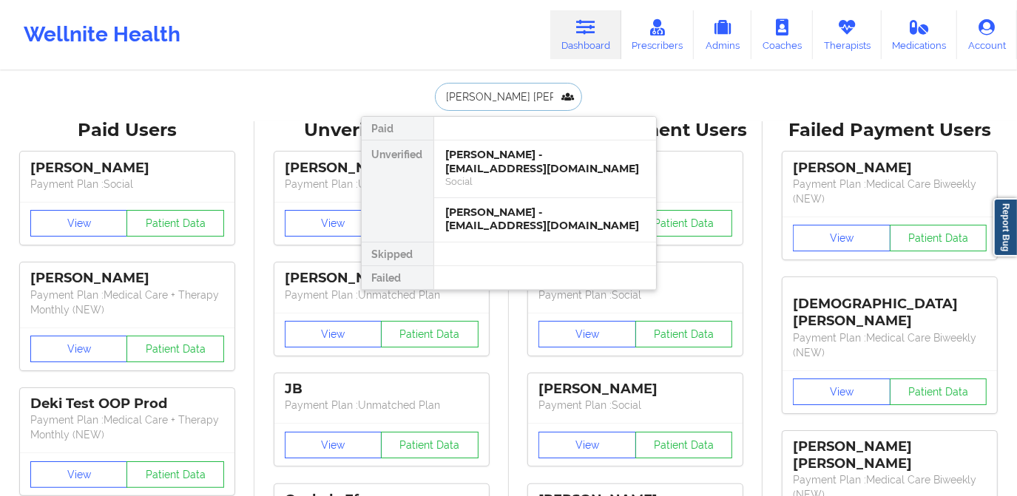
type input "melissa hale"
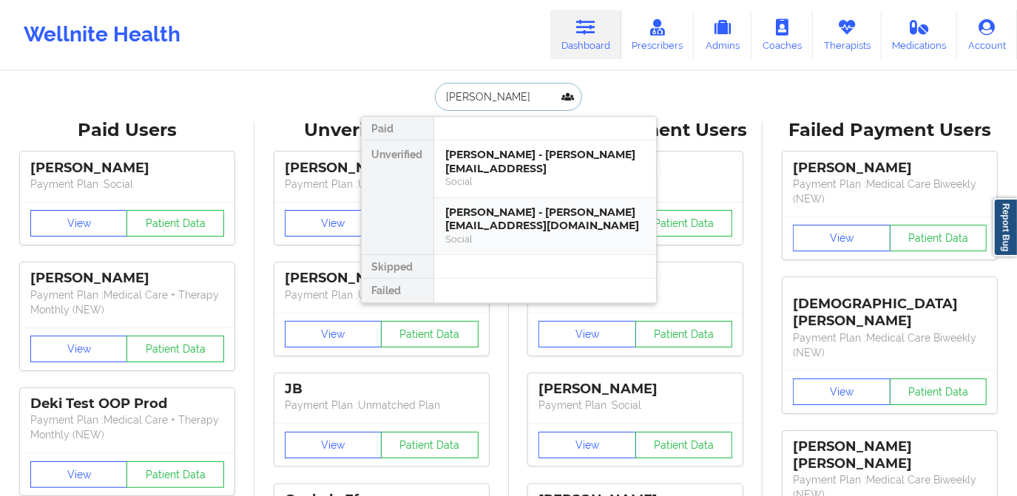
click at [507, 206] on div "Melissa Hale - melissahale@usf.edu" at bounding box center [545, 219] width 198 height 27
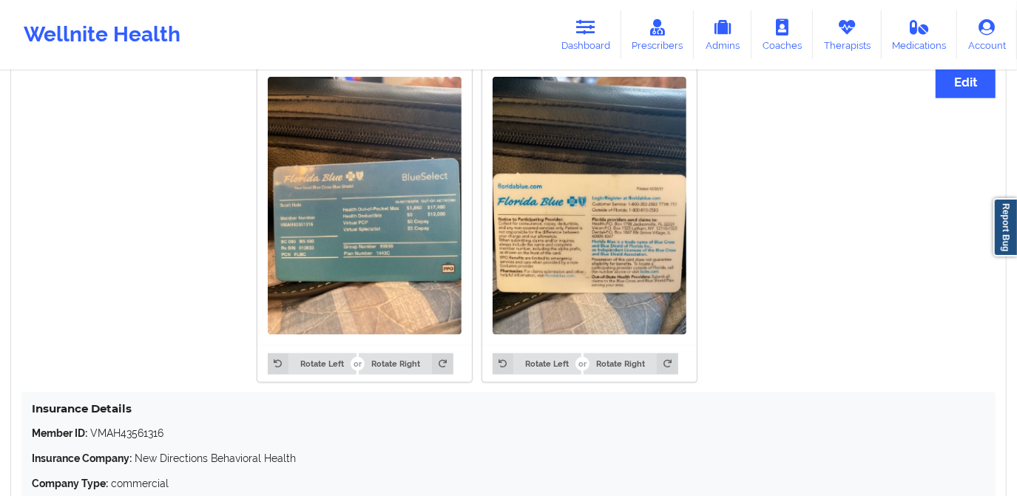
scroll to position [1143, 0]
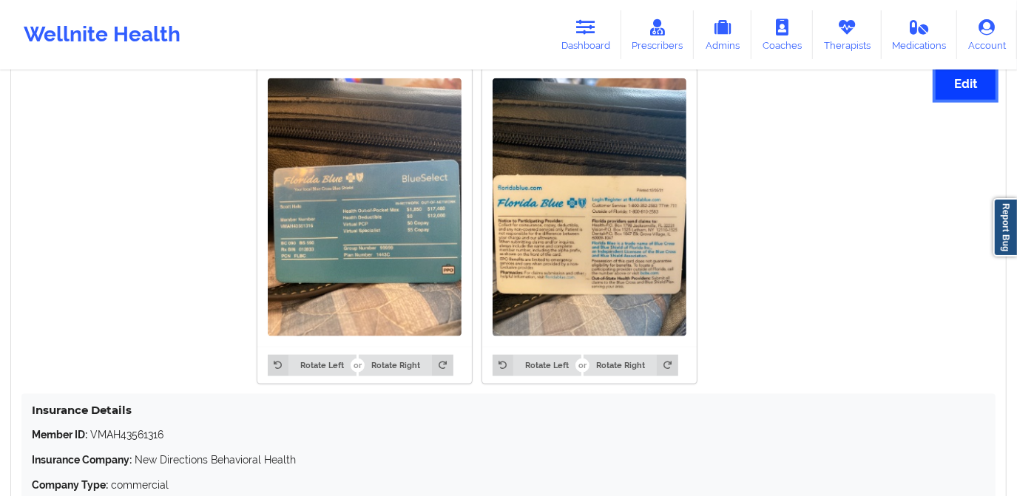
click at [951, 86] on button "Edit" at bounding box center [966, 84] width 60 height 32
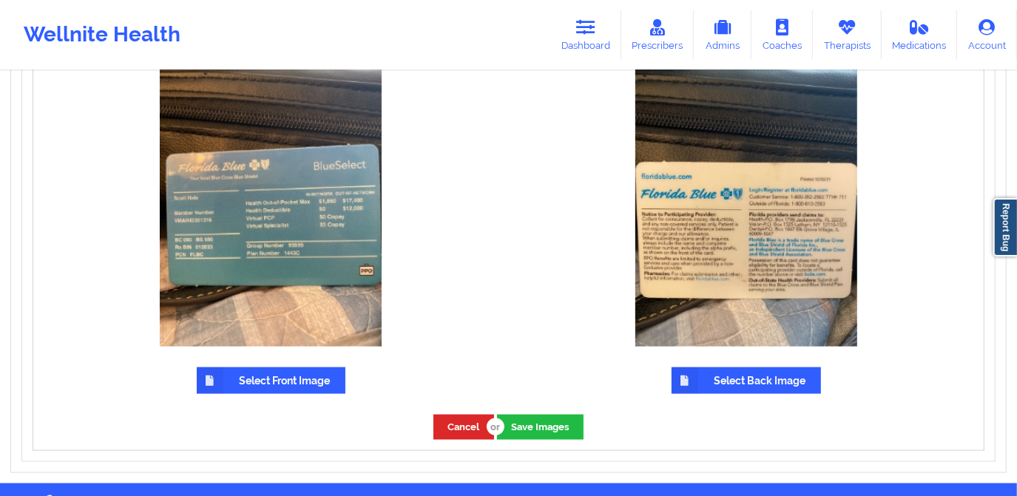
scroll to position [1278, 0]
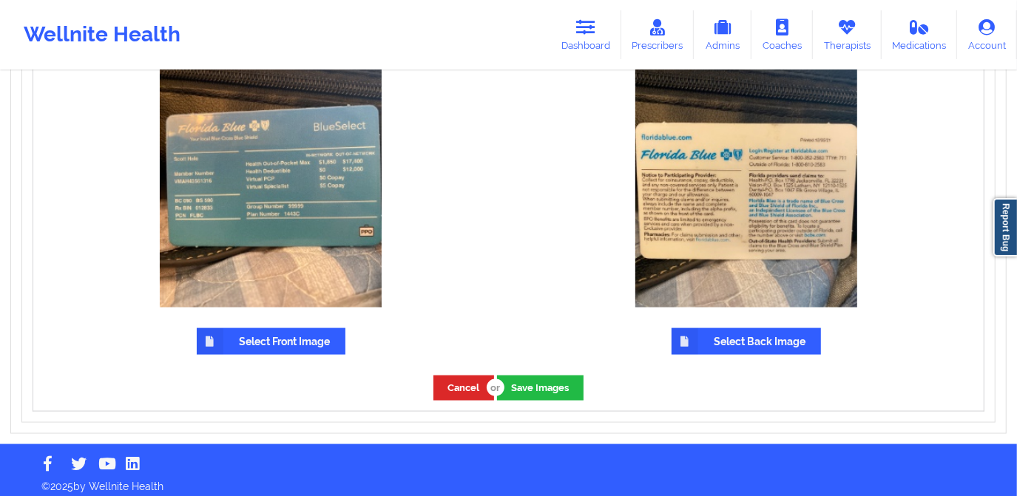
click at [264, 344] on label "Select Front Image" at bounding box center [271, 341] width 149 height 27
click at [0, 0] on input "Select Front Image" at bounding box center [0, 0] width 0 height 0
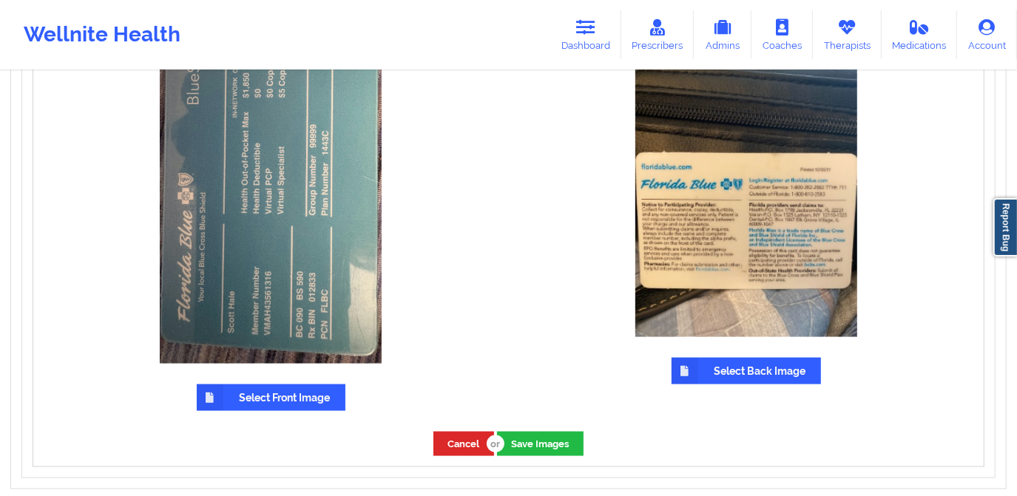
click at [720, 374] on label "Select Back Image" at bounding box center [746, 371] width 149 height 27
click at [0, 0] on input "Select Back Image" at bounding box center [0, 0] width 0 height 0
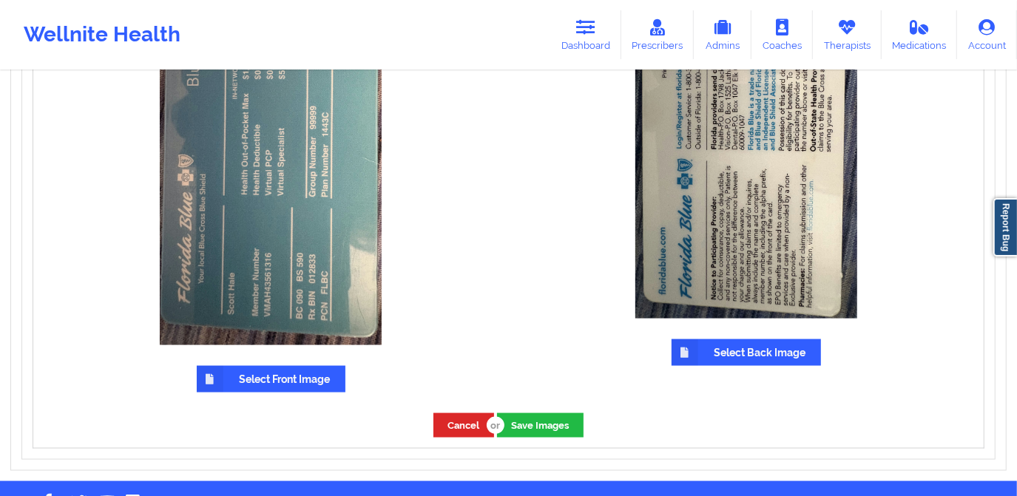
scroll to position [1342, 0]
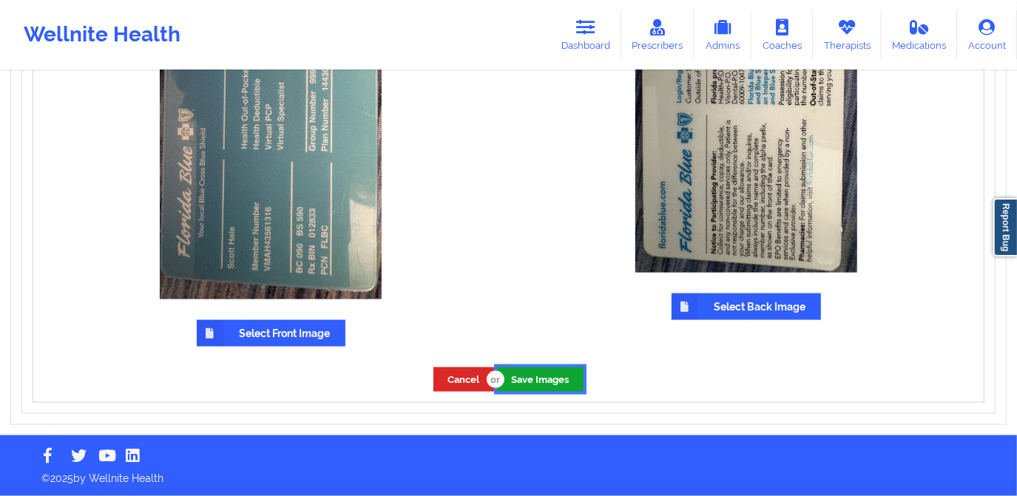
click at [534, 376] on button "Save Images" at bounding box center [540, 380] width 87 height 24
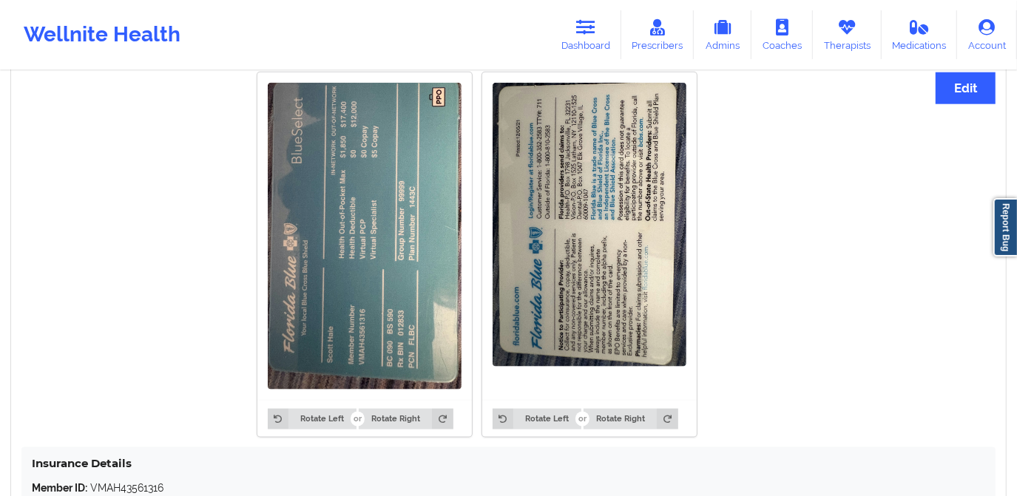
scroll to position [1119, 0]
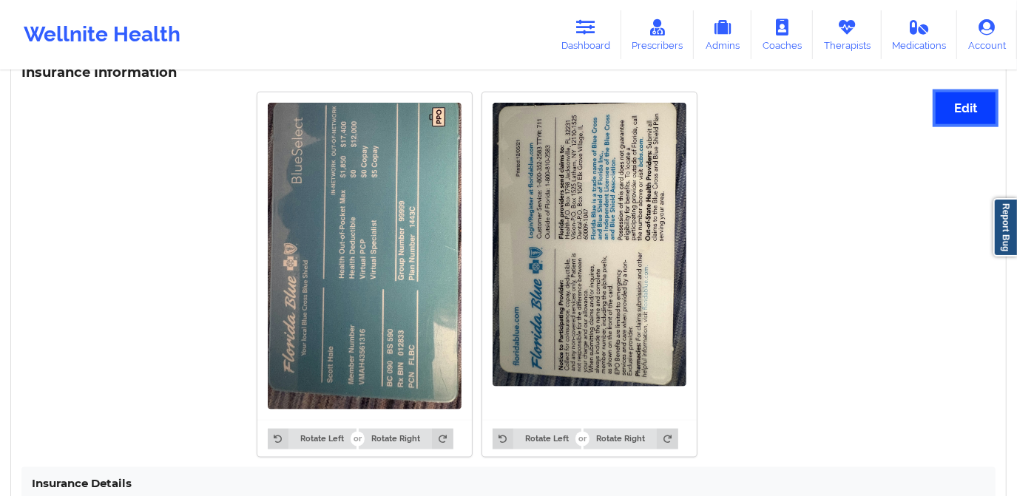
click at [966, 109] on button "Edit" at bounding box center [966, 108] width 60 height 32
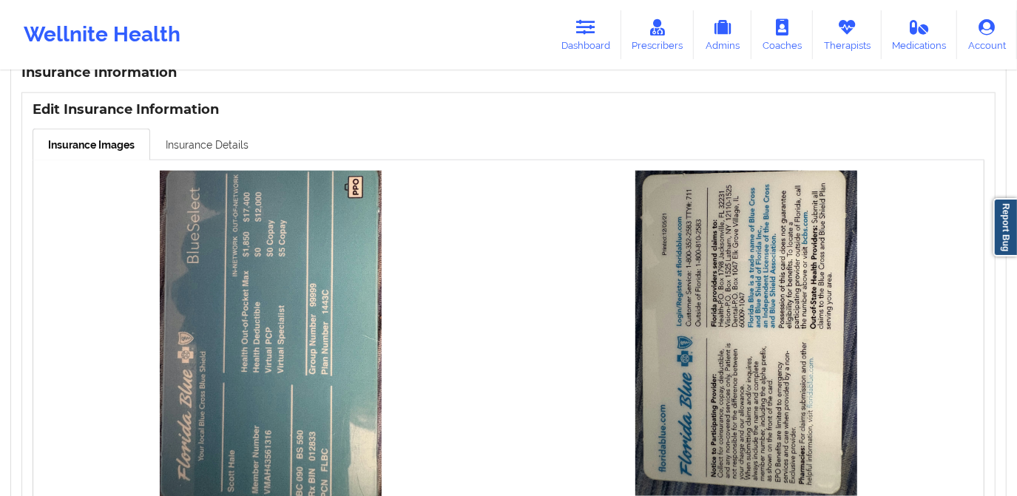
click at [217, 149] on link "Insurance Details" at bounding box center [207, 144] width 114 height 31
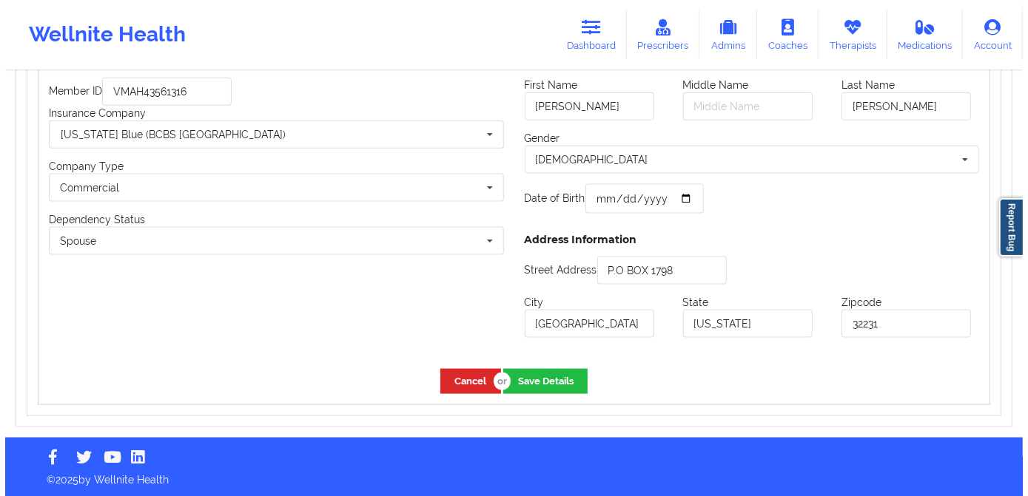
scroll to position [1235, 0]
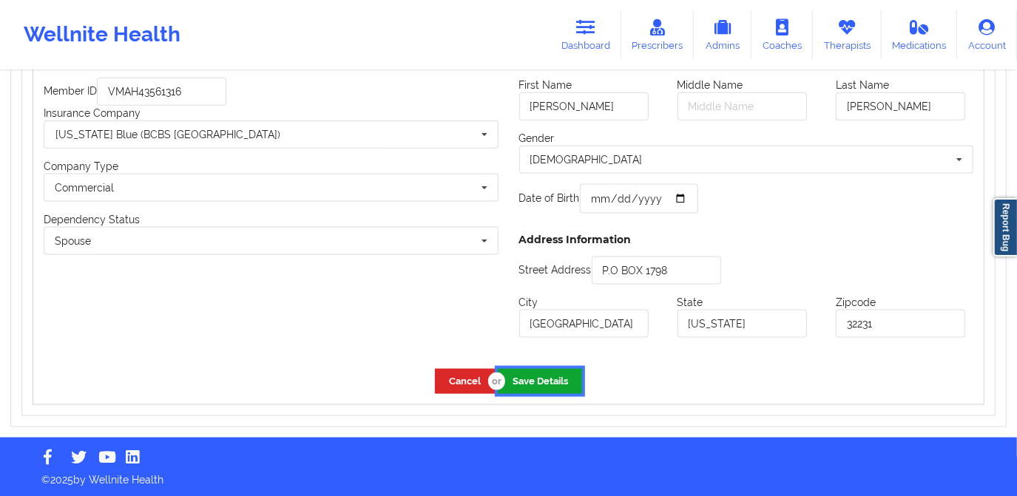
click at [561, 382] on button "Save Details" at bounding box center [540, 381] width 84 height 24
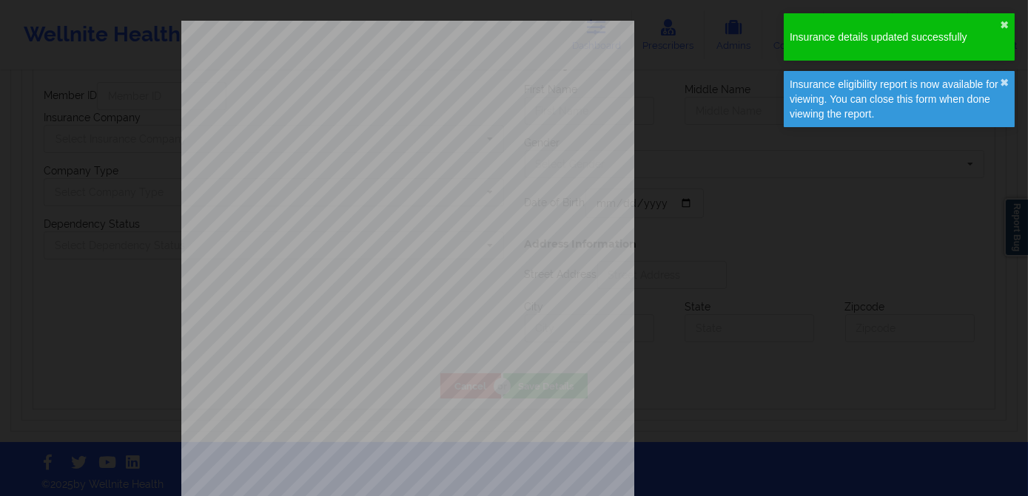
type input "Scott"
type input "Hale"
type input "1977-01-10"
type input "P.O BOX 1798"
type input "Jacksonville"
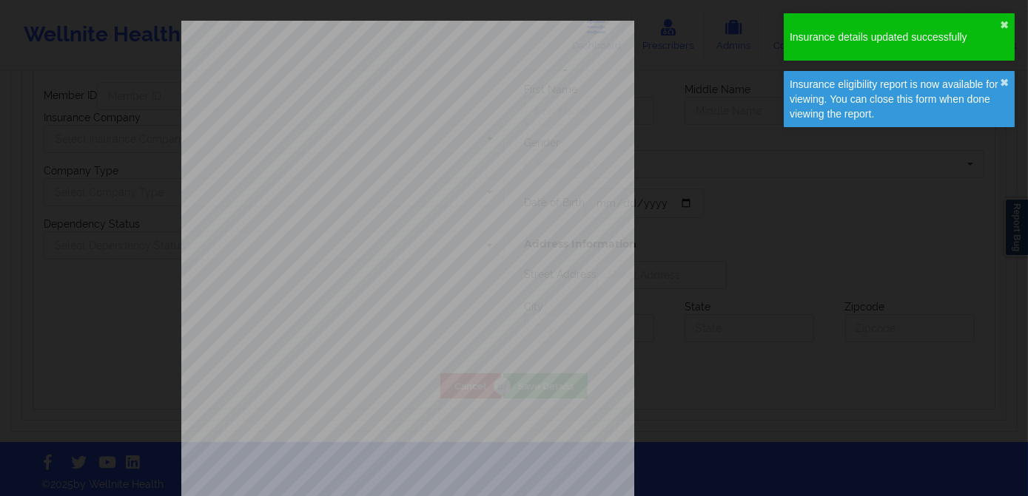
type input "Florida"
type input "32231"
type input "VMAH43561316"
click at [706, 32] on div "ELIGIBILITY INQUIRY REPORT 9/12/2025 QUERY CRITERIA PAYER : DOS : Batch : PROVI…" at bounding box center [514, 314] width 666 height 586
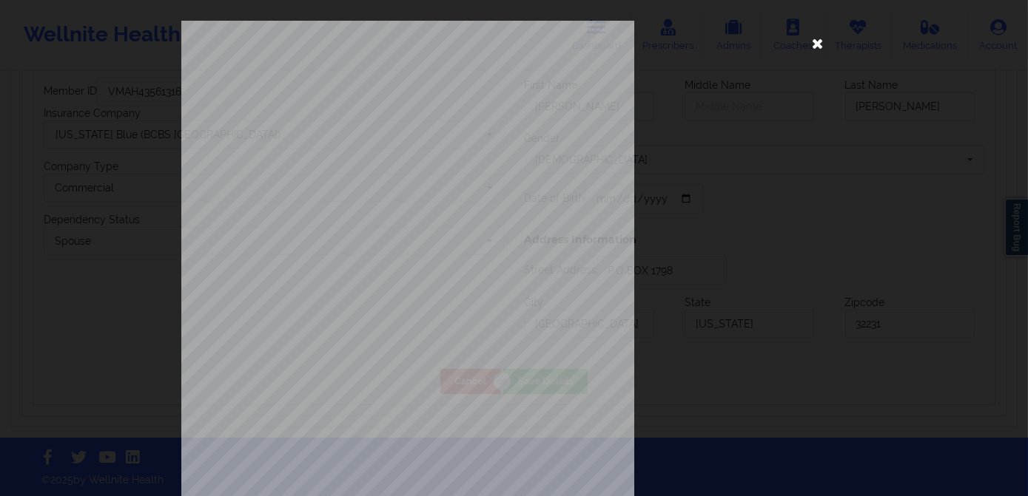
click at [810, 36] on icon at bounding box center [818, 43] width 24 height 24
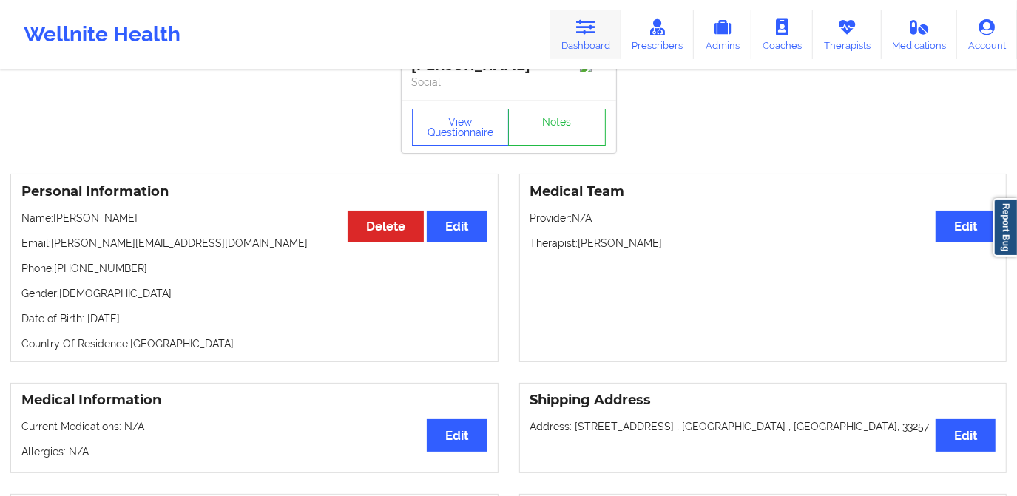
scroll to position [0, 0]
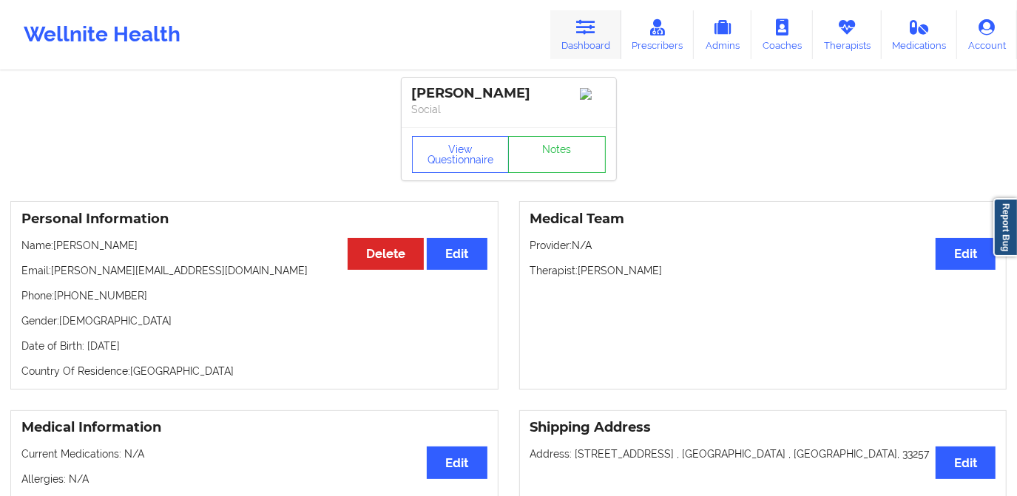
click at [590, 38] on link "Dashboard" at bounding box center [585, 34] width 71 height 49
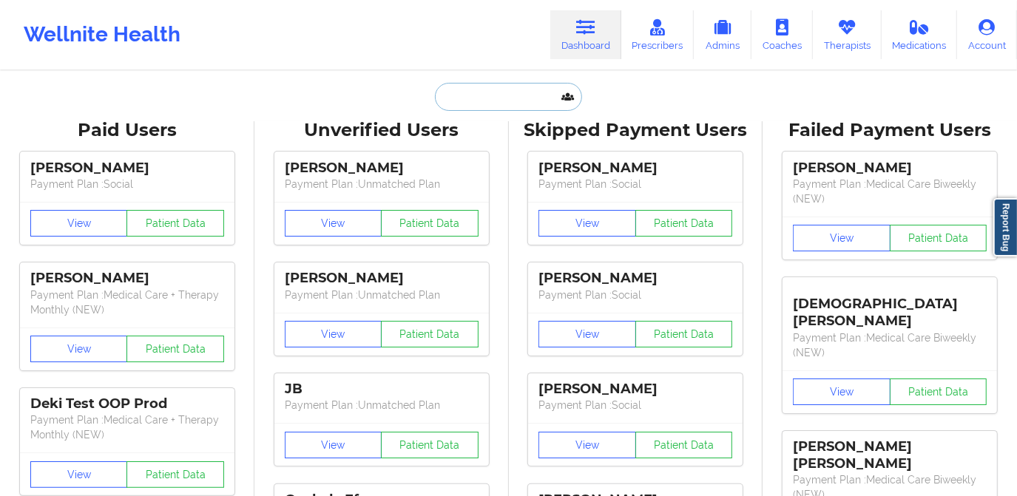
click at [491, 102] on input "text" at bounding box center [508, 97] width 146 height 28
paste input "Whitneykenol@gmail.com"
type input "Whitneykenol@gmail.com"
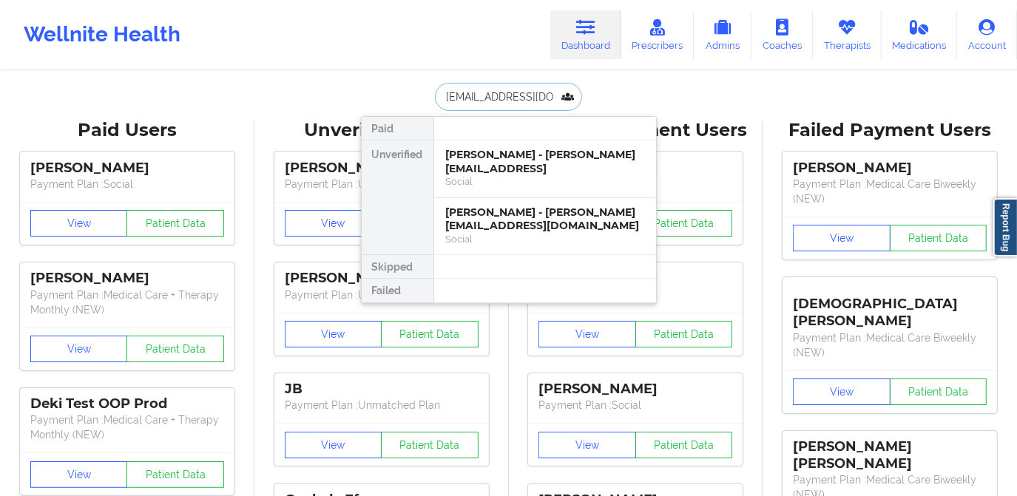
scroll to position [0, 7]
click at [444, 101] on input "Whitneykenol@gmail.com" at bounding box center [508, 97] width 146 height 28
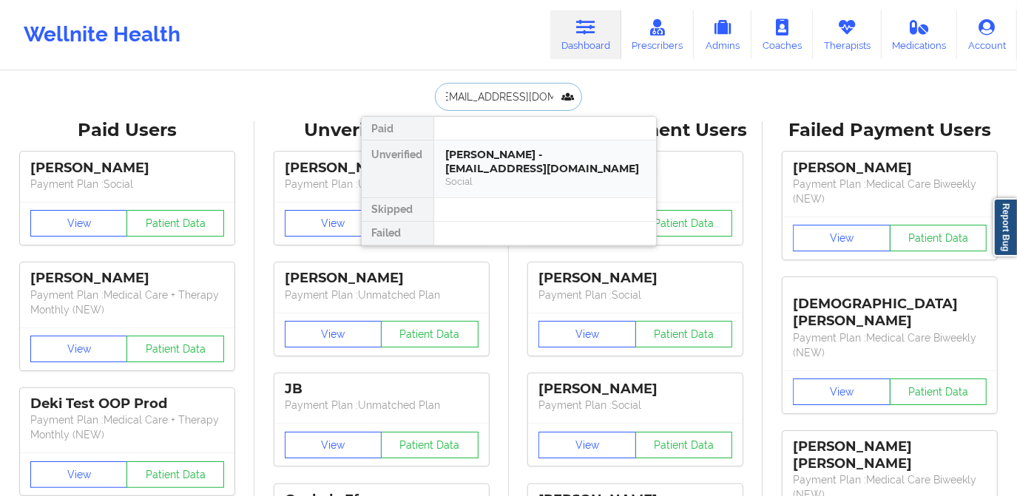
click at [505, 148] on div "Whitney Kenol - whitneykenol@gmail.com" at bounding box center [545, 161] width 198 height 27
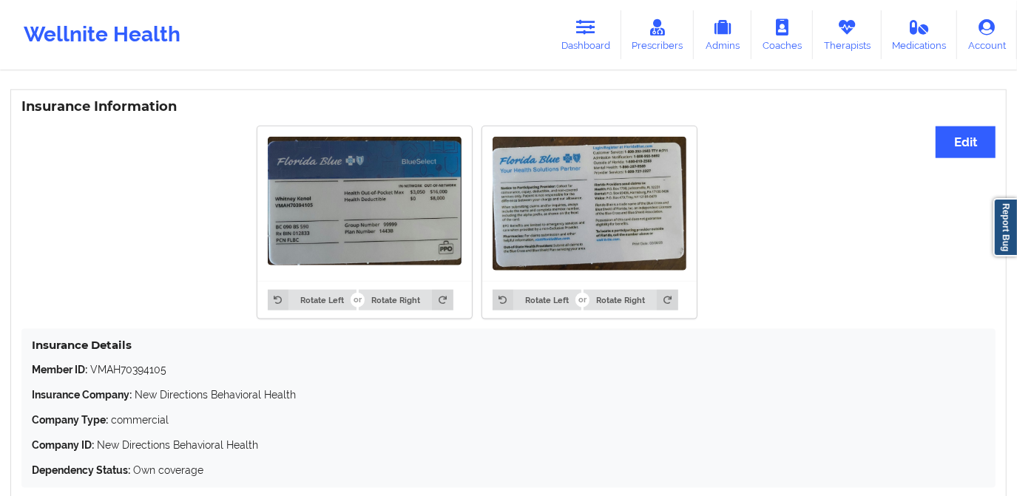
scroll to position [1025, 0]
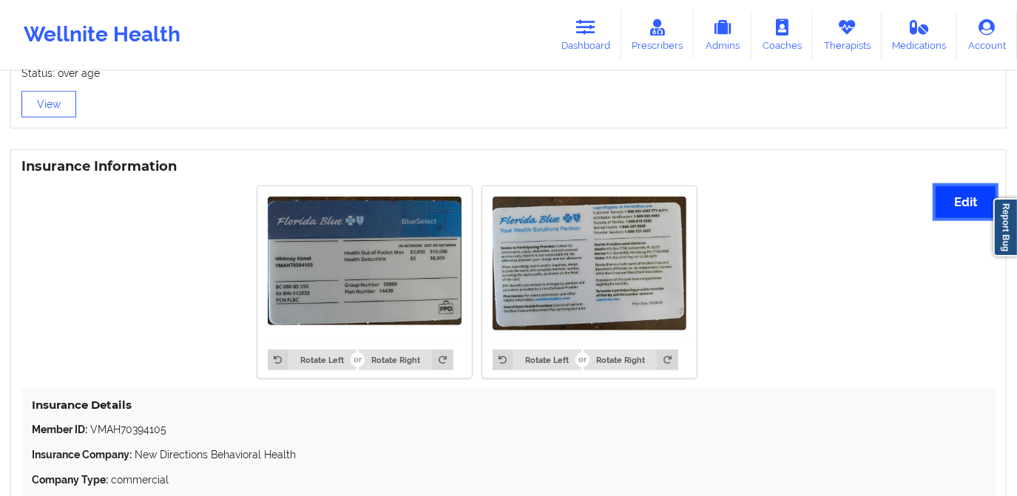
click at [965, 200] on button "Edit" at bounding box center [966, 202] width 60 height 32
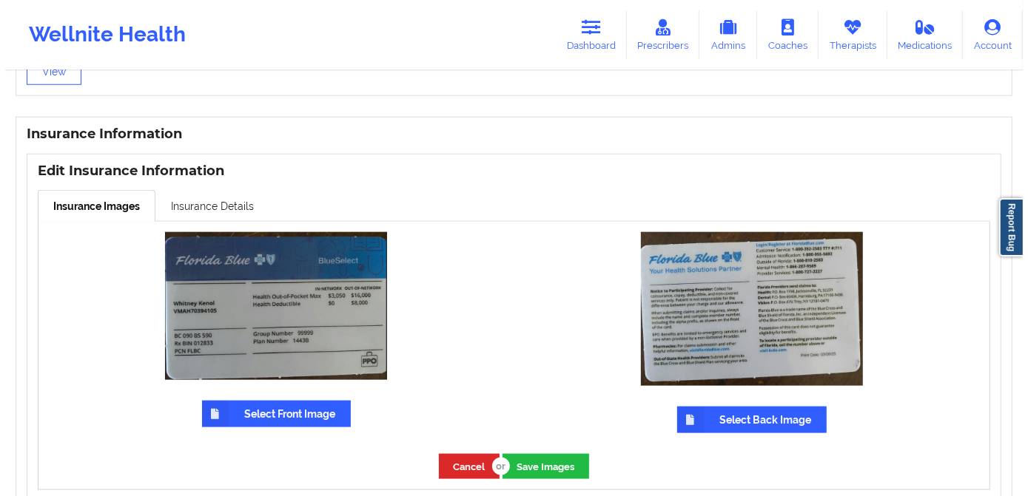
scroll to position [1144, 0]
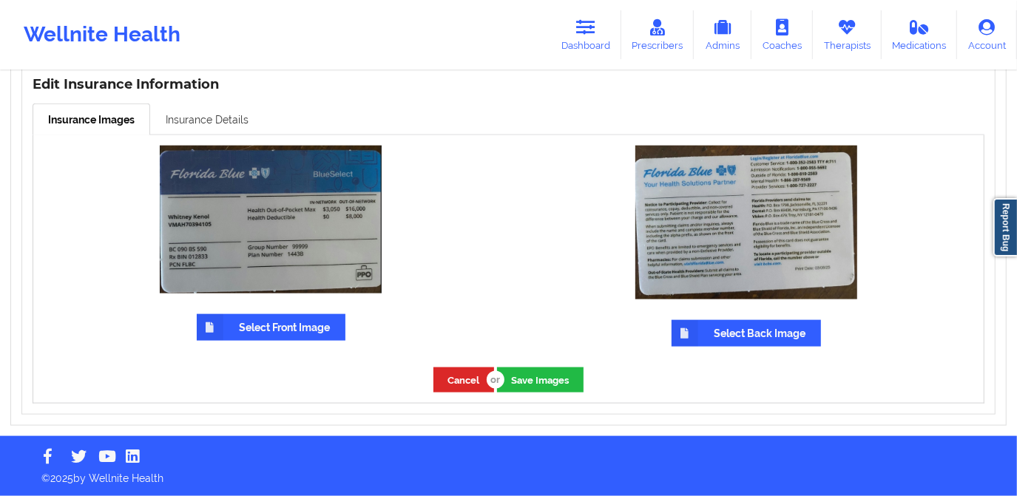
click at [244, 121] on link "Insurance Details" at bounding box center [207, 119] width 114 height 31
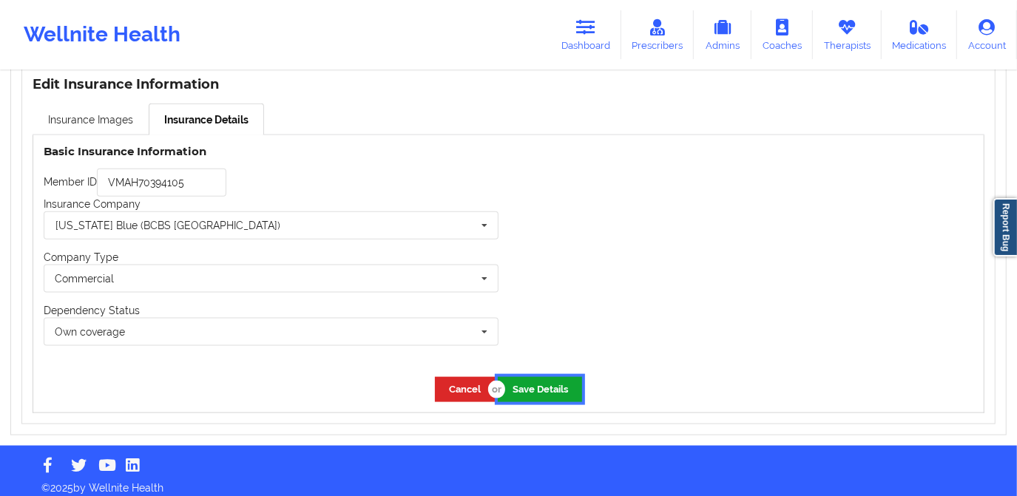
click at [568, 391] on button "Save Details" at bounding box center [540, 389] width 84 height 24
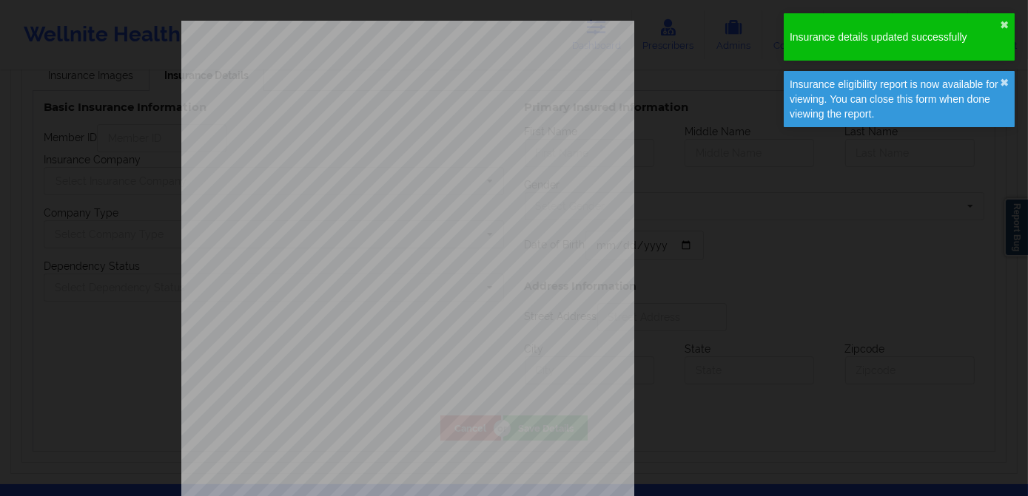
type input "VMAH70394105"
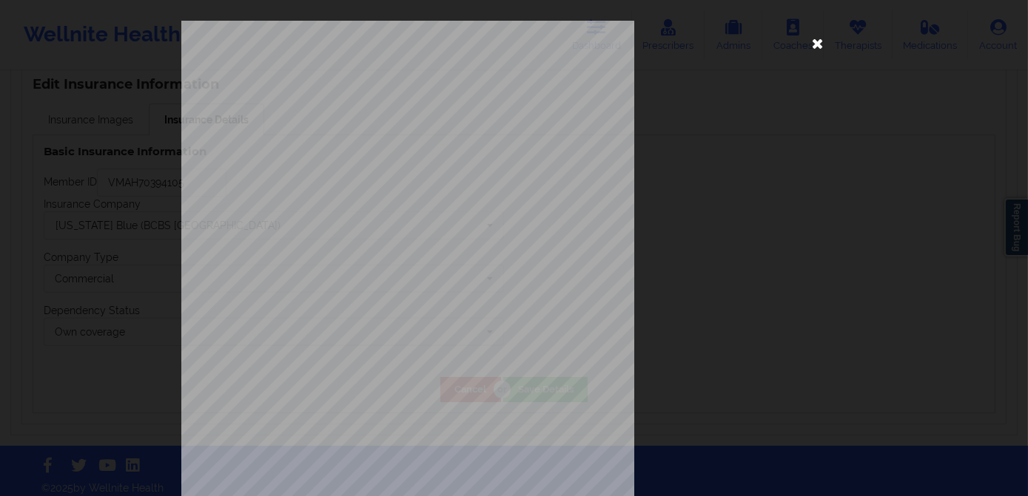
click at [818, 44] on icon at bounding box center [818, 43] width 24 height 24
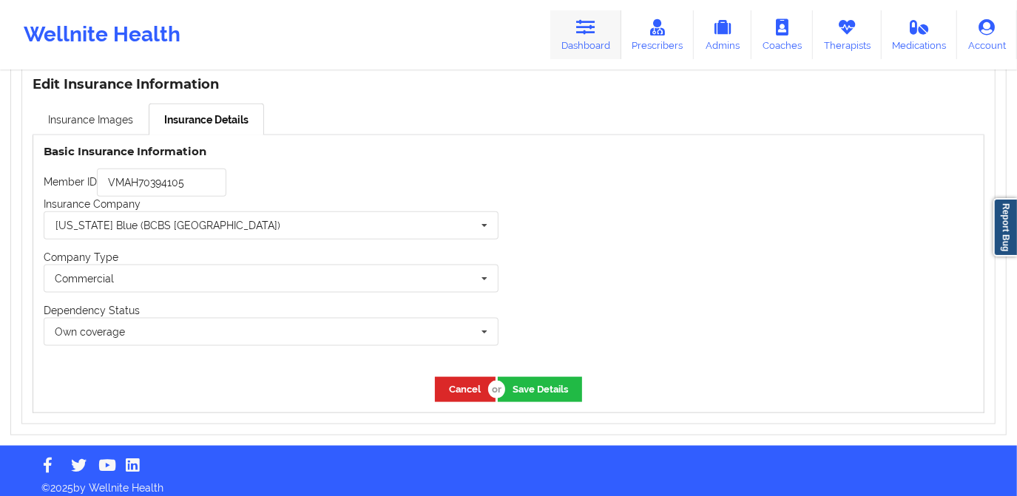
click at [610, 32] on link "Dashboard" at bounding box center [585, 34] width 71 height 49
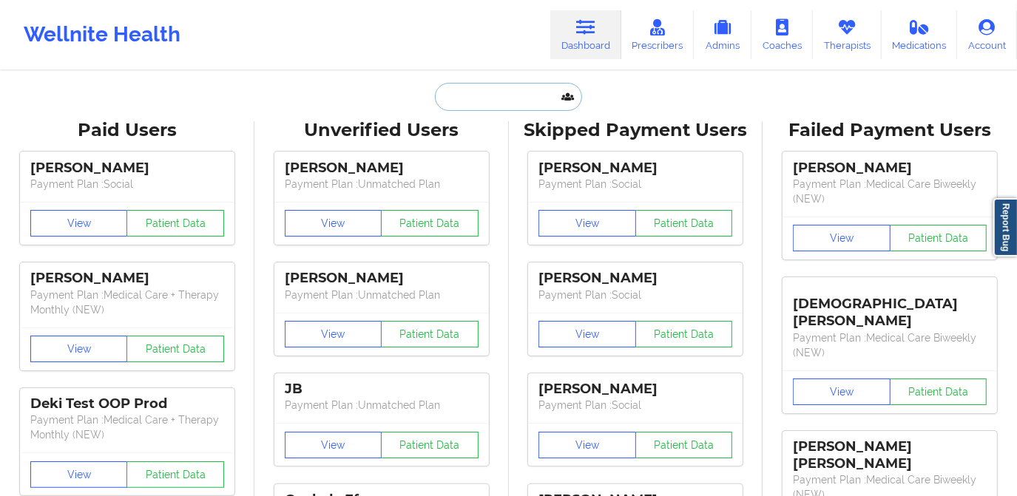
click at [525, 94] on input "text" at bounding box center [508, 97] width 146 height 28
paste input "sarah.barrett12123@gmail.com"
type input "sarah.barrett12123@gmail.com"
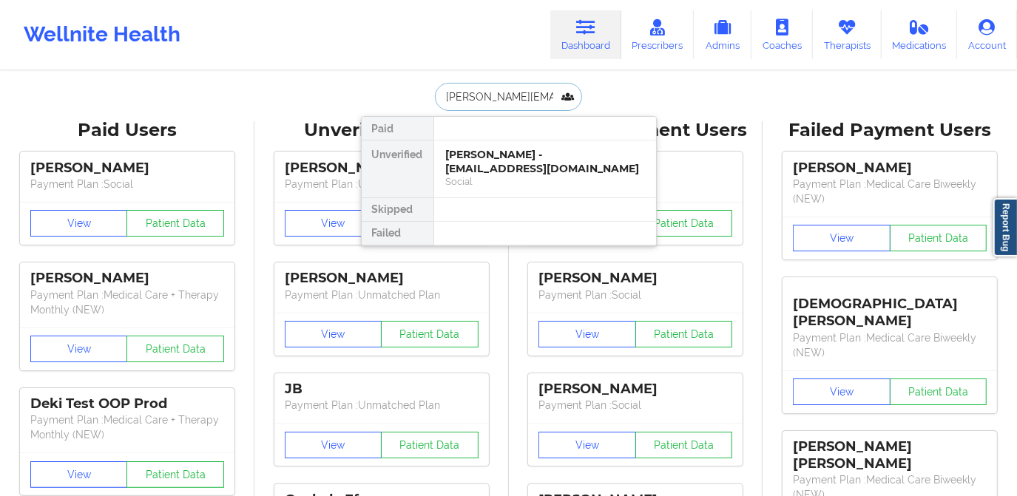
scroll to position [0, 25]
click at [497, 163] on div "Sarah Barrett - sarah.barrett12123@gmail.com" at bounding box center [545, 161] width 198 height 27
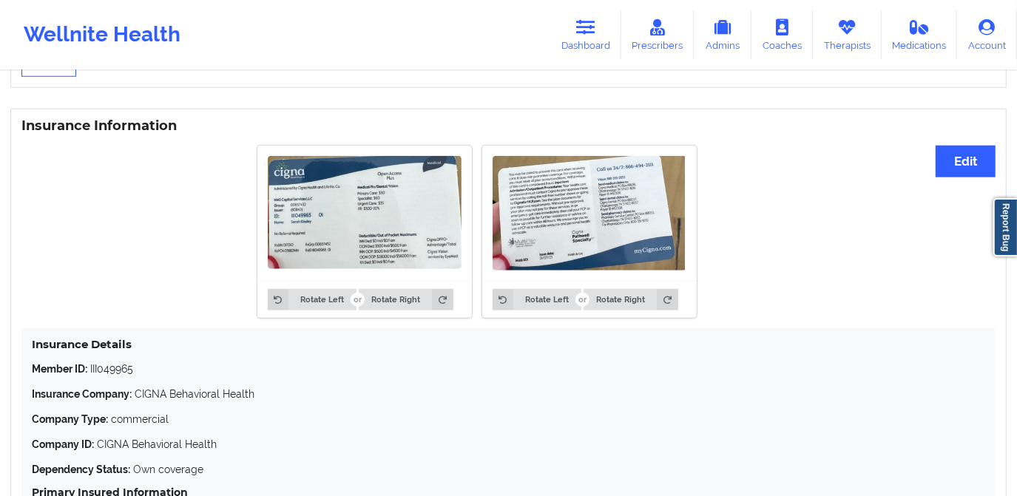
scroll to position [1061, 0]
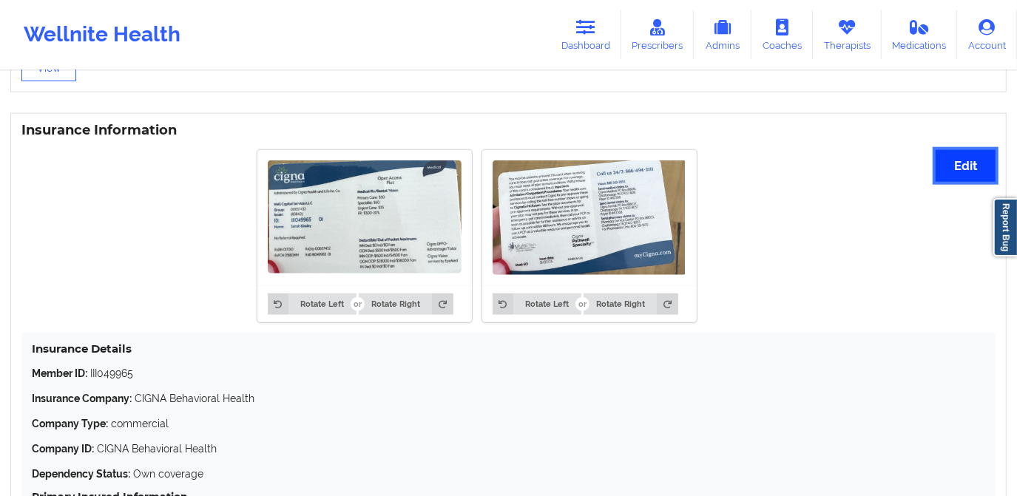
click at [954, 178] on button "Edit" at bounding box center [966, 166] width 60 height 32
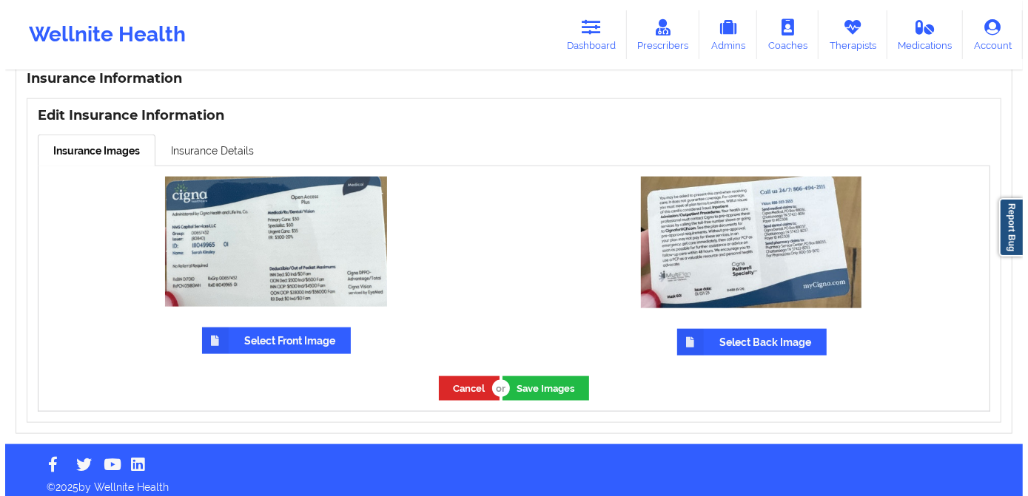
scroll to position [1122, 0]
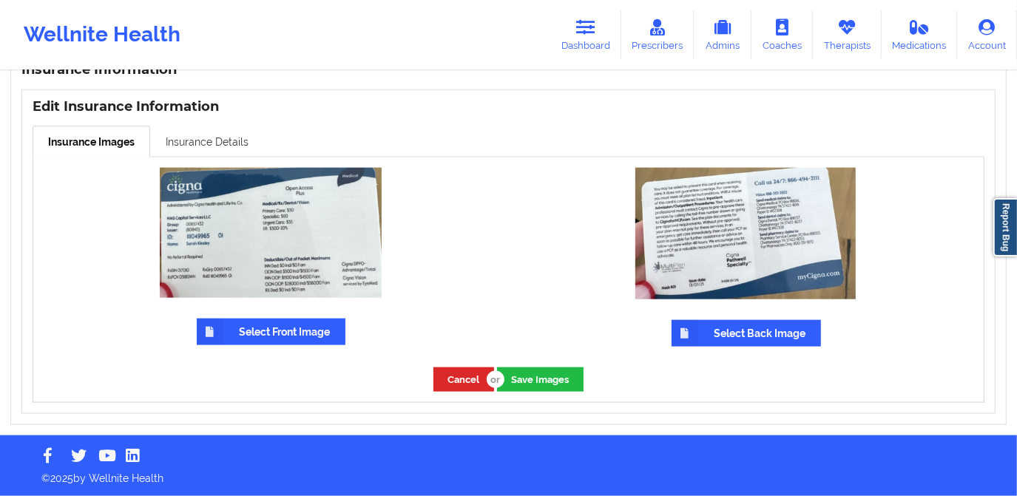
click at [213, 139] on link "Insurance Details" at bounding box center [207, 141] width 114 height 31
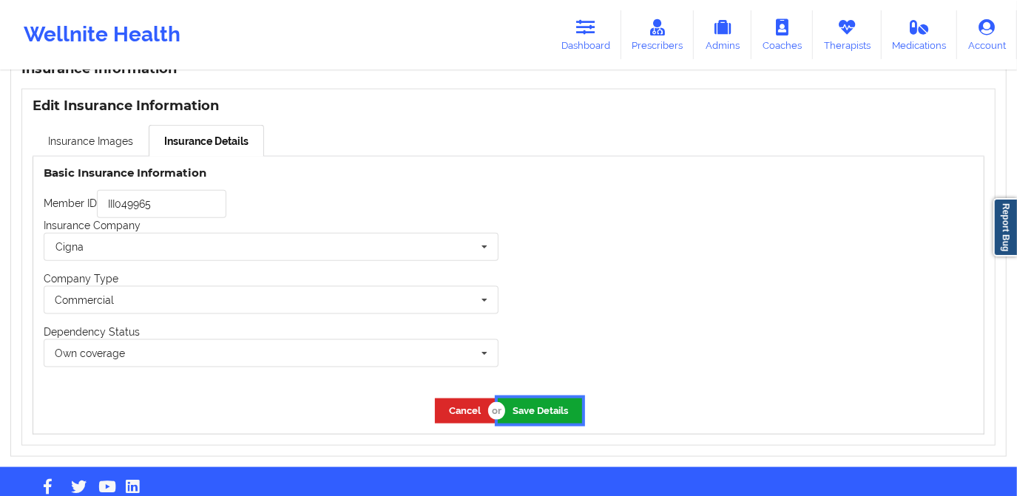
click at [544, 407] on button "Save Details" at bounding box center [540, 411] width 84 height 24
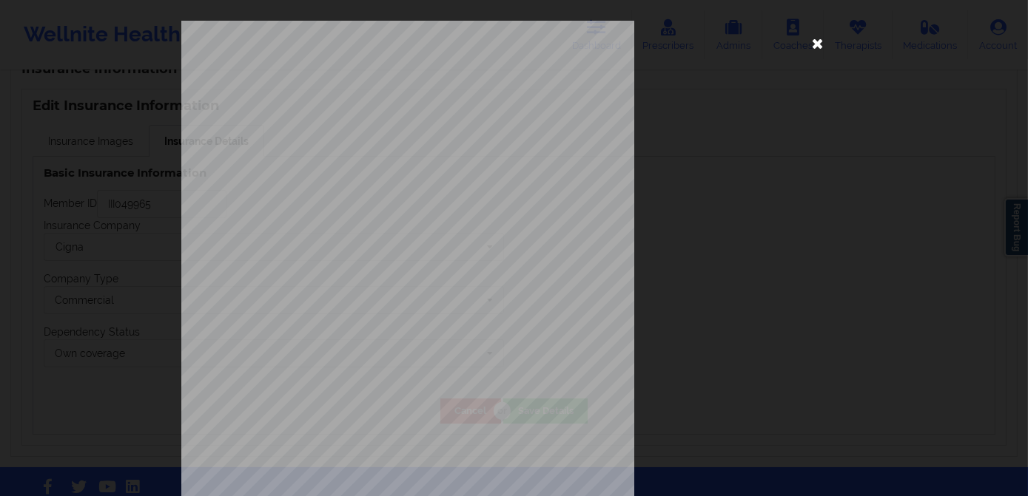
click at [815, 48] on icon at bounding box center [818, 43] width 24 height 24
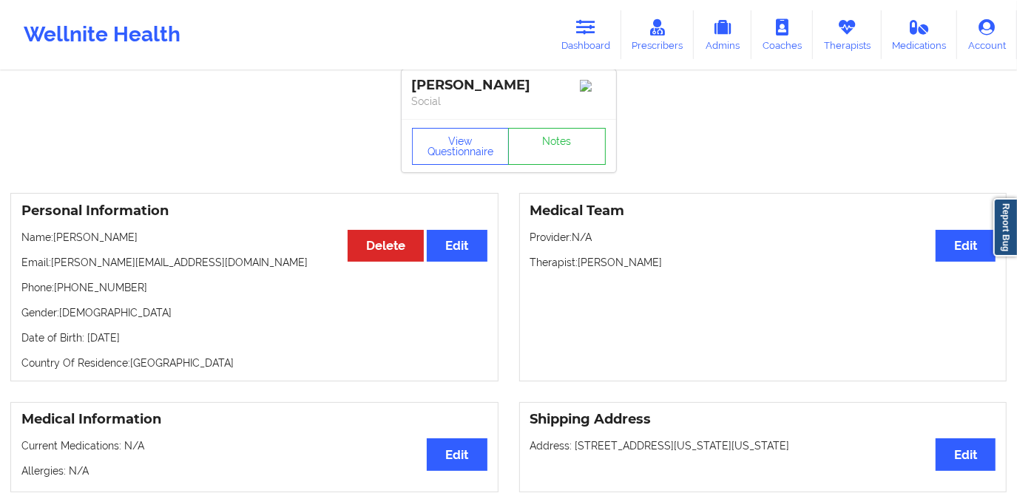
scroll to position [0, 0]
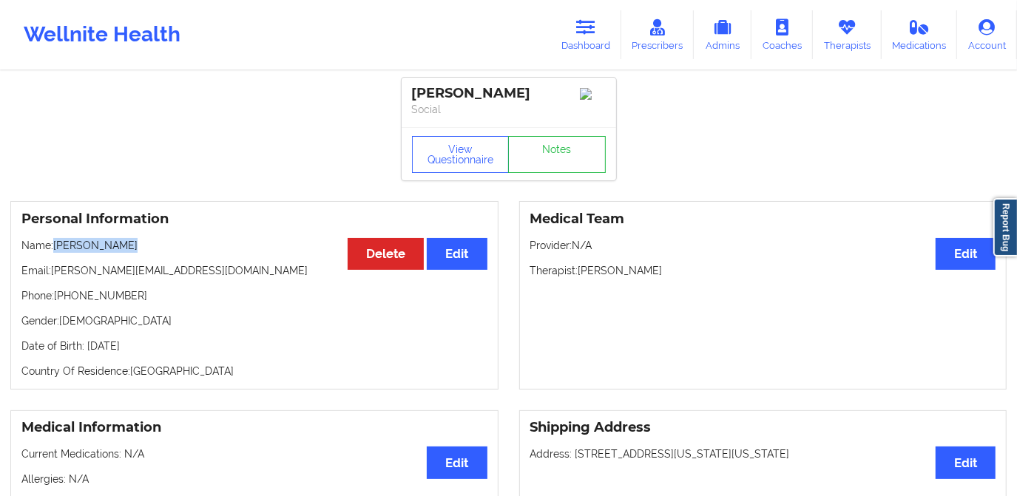
drag, startPoint x: 55, startPoint y: 252, endPoint x: 126, endPoint y: 254, distance: 71.1
click at [126, 253] on p "Name: Sarah Barrett" at bounding box center [254, 245] width 466 height 15
copy p "Sarah Barrett"
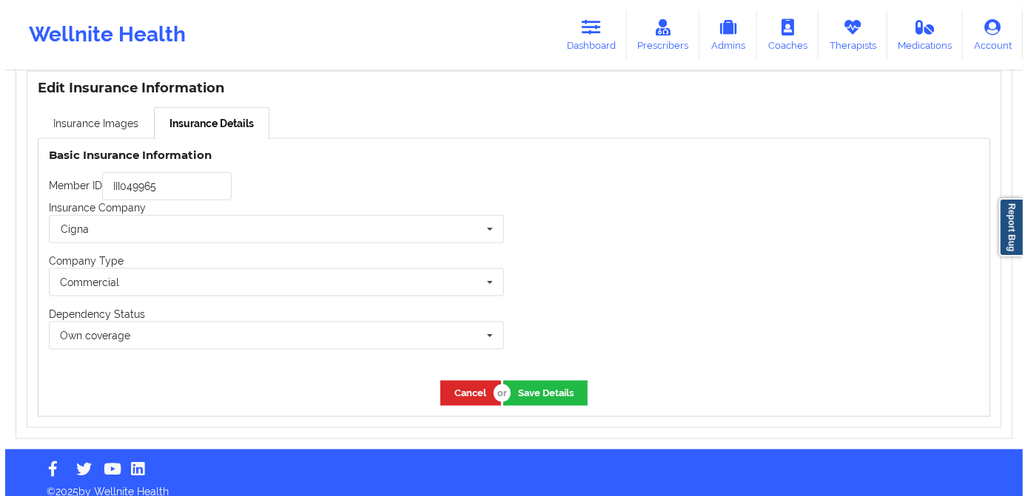
scroll to position [1143, 0]
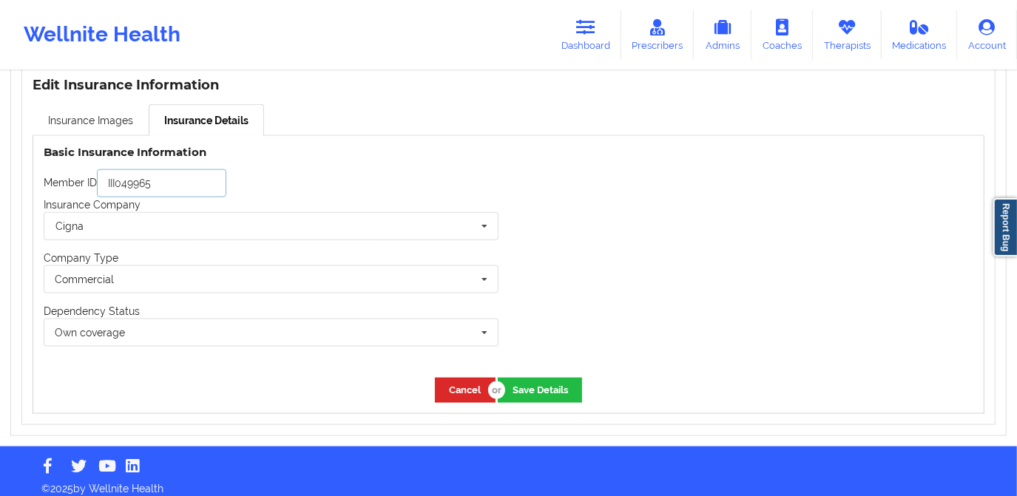
drag, startPoint x: 189, startPoint y: 188, endPoint x: 97, endPoint y: 187, distance: 92.5
click at [97, 187] on input "III049965" at bounding box center [161, 183] width 129 height 28
paste input "O49965 01"
type input "IIIO49965 01"
click at [539, 388] on button "Save Details" at bounding box center [540, 390] width 84 height 24
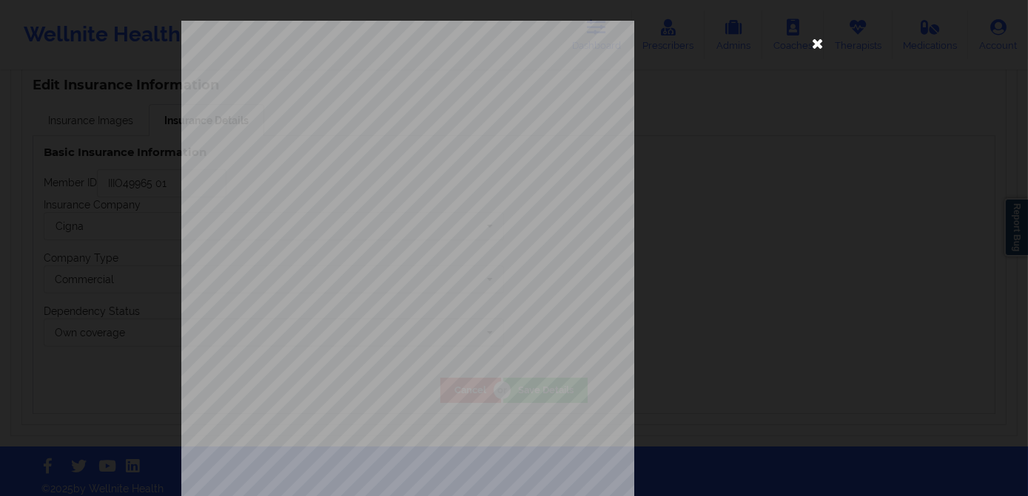
click at [814, 44] on icon at bounding box center [818, 43] width 24 height 24
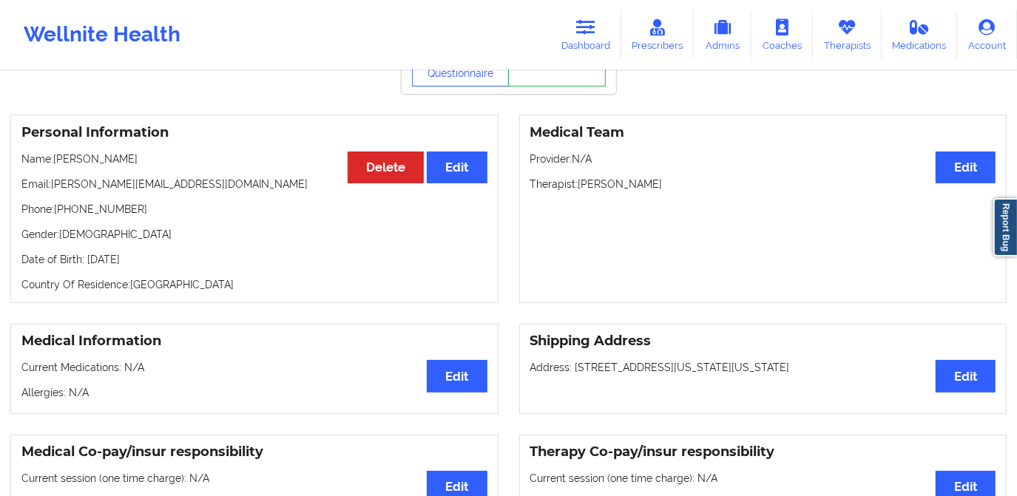
scroll to position [0, 0]
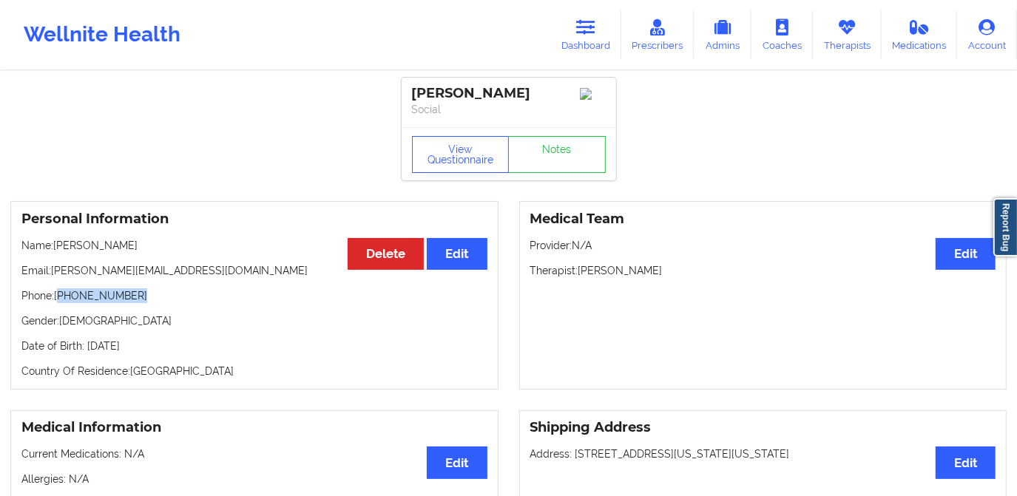
drag, startPoint x: 61, startPoint y: 301, endPoint x: 144, endPoint y: 301, distance: 82.9
click at [144, 301] on p "Phone: +1631-255-0083" at bounding box center [254, 296] width 466 height 15
copy p "1631-255-0083"
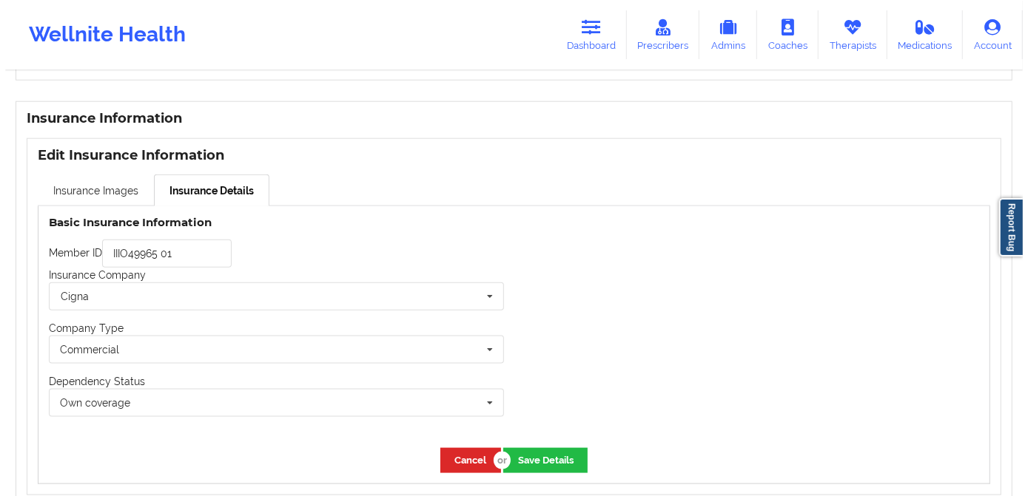
scroll to position [1076, 0]
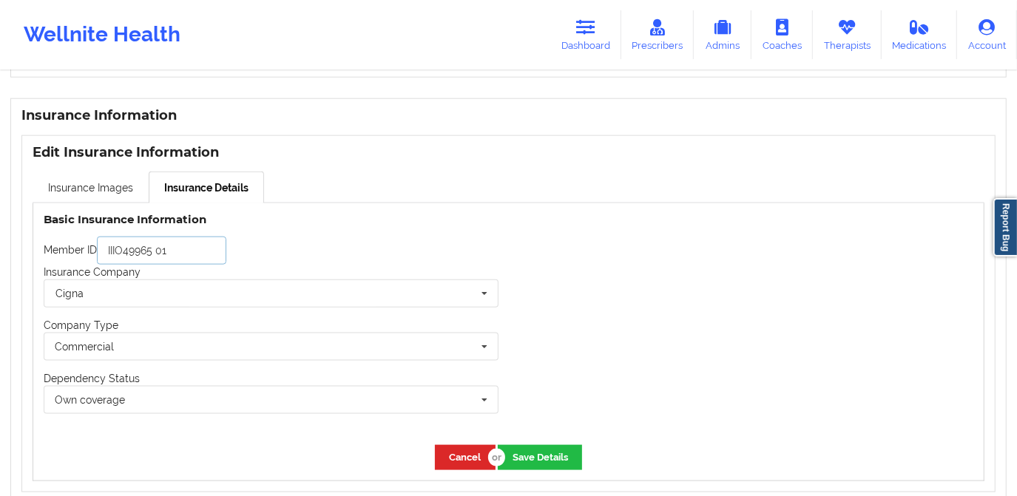
drag, startPoint x: 179, startPoint y: 253, endPoint x: 80, endPoint y: 253, distance: 99.1
click at [80, 253] on div "Member ID IIIO49965 01" at bounding box center [271, 251] width 455 height 28
paste input "1110499655"
type input "111049965501"
click at [536, 459] on button "Save Details" at bounding box center [540, 457] width 84 height 24
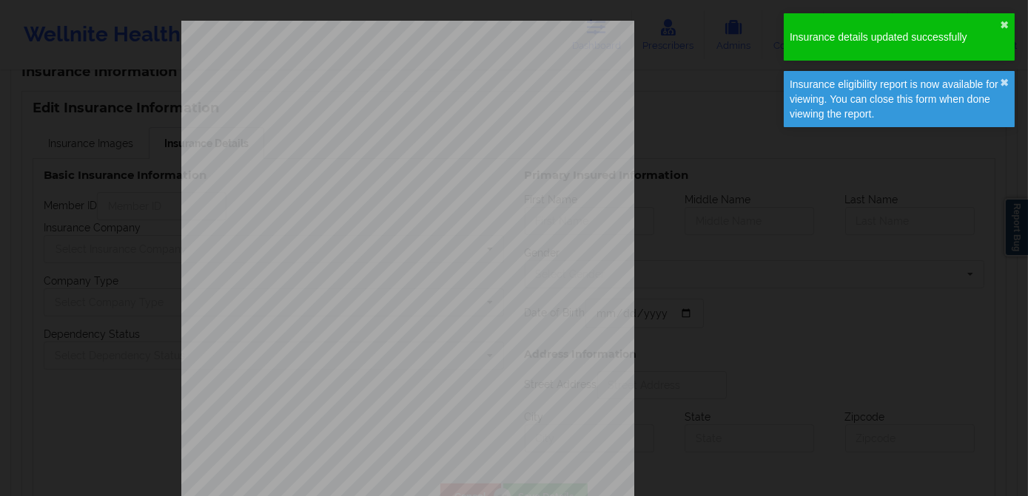
type input "111049965501"
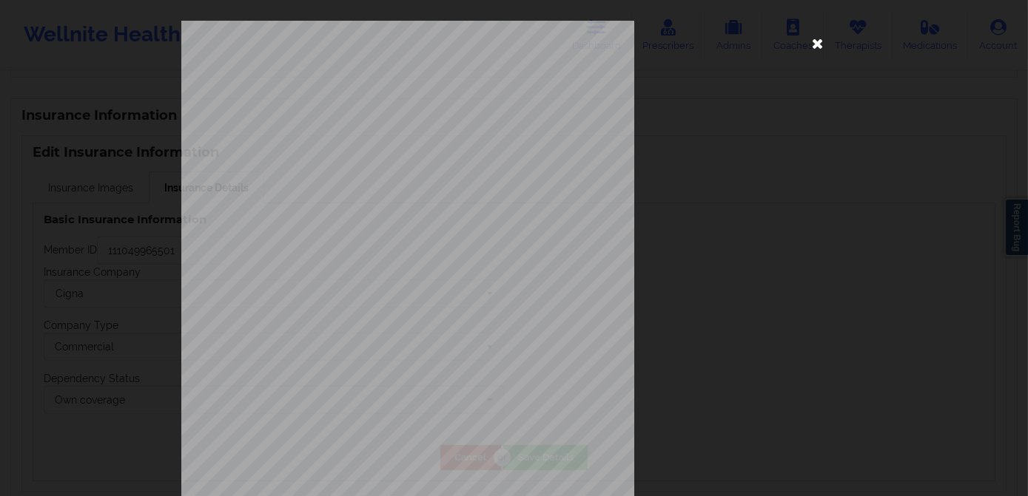
click at [822, 44] on icon at bounding box center [818, 43] width 24 height 24
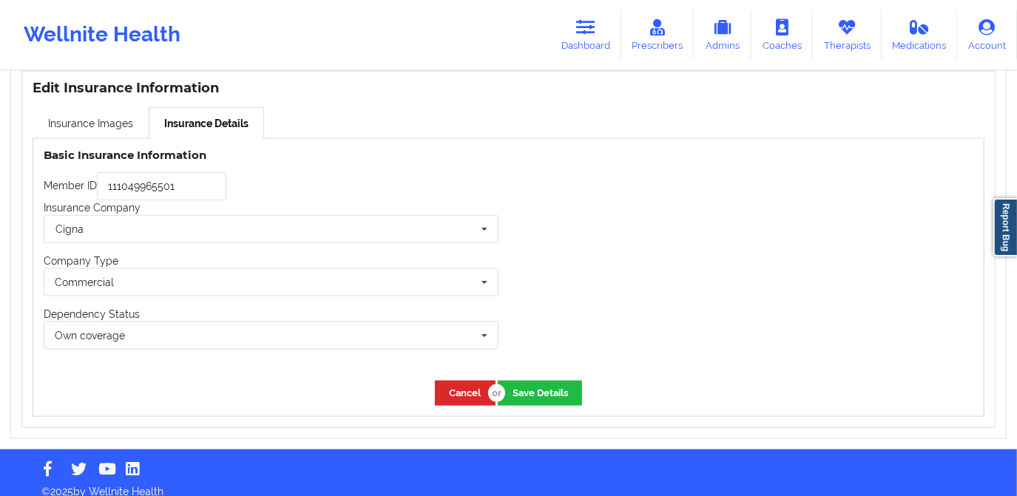
scroll to position [1143, 0]
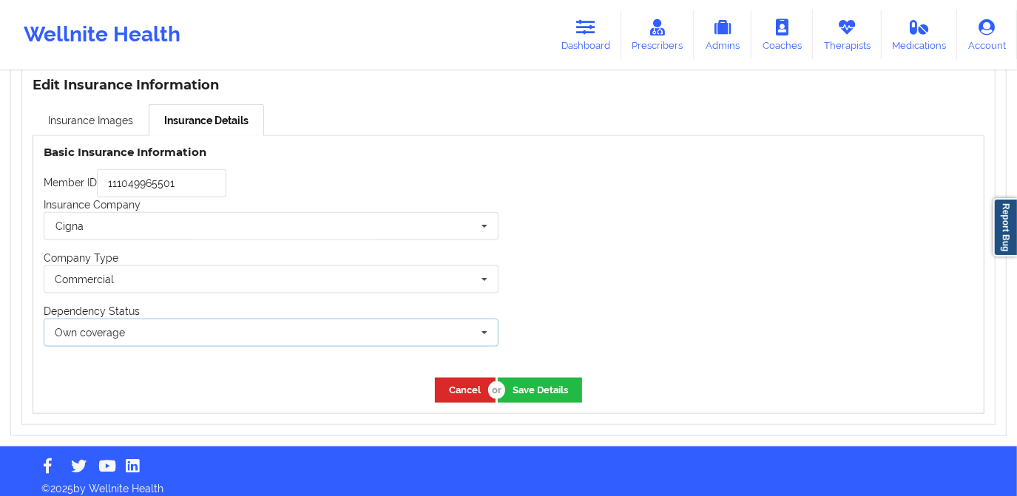
click at [228, 323] on div "Own coverage Own coverage Spouse Children" at bounding box center [271, 333] width 455 height 28
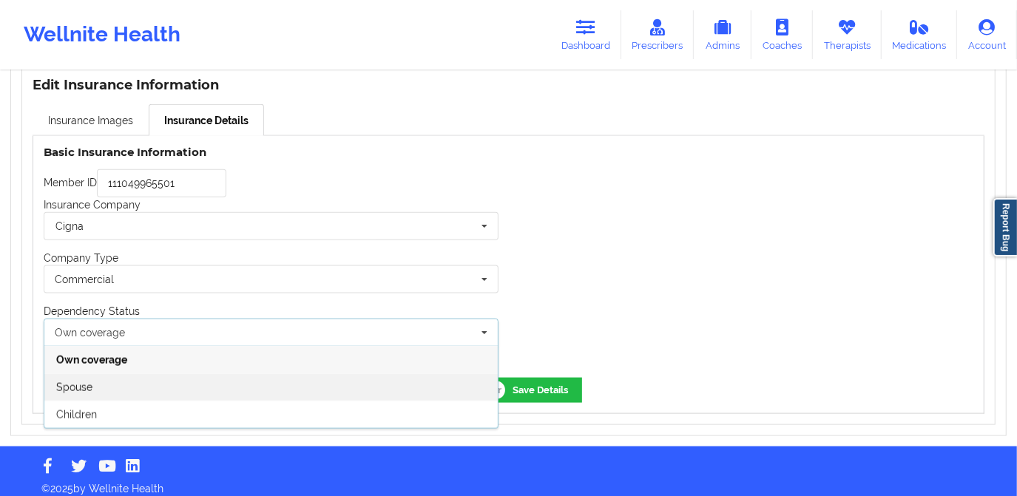
click at [195, 394] on div "Spouse" at bounding box center [270, 387] width 453 height 27
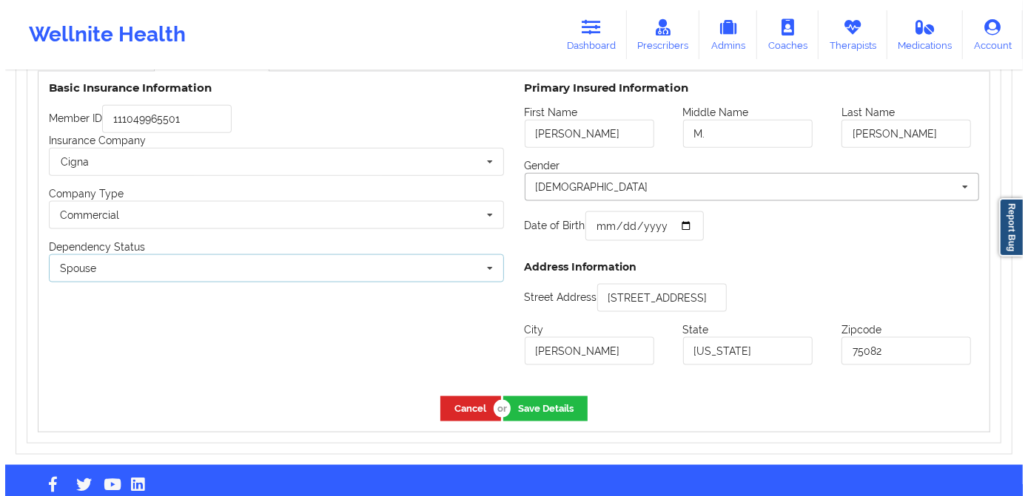
scroll to position [1210, 0]
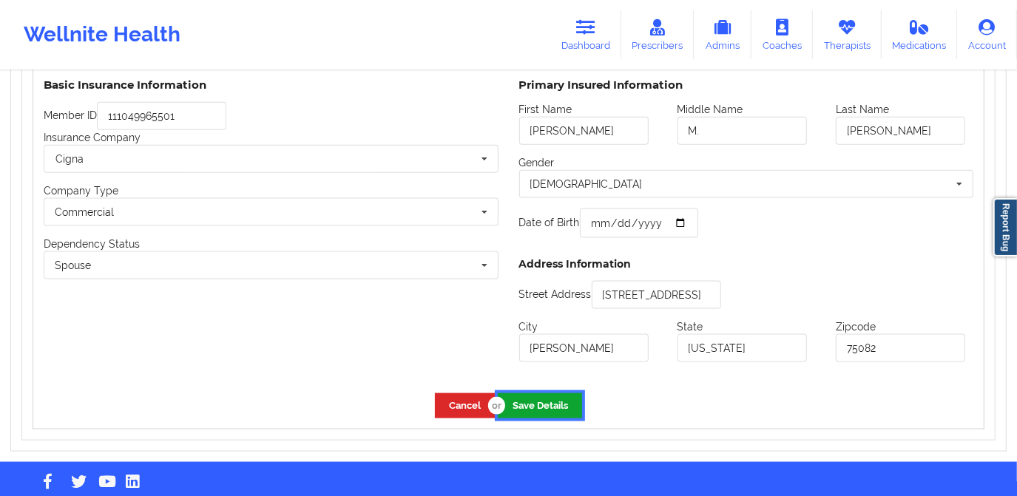
click at [539, 401] on button "Save Details" at bounding box center [540, 406] width 84 height 24
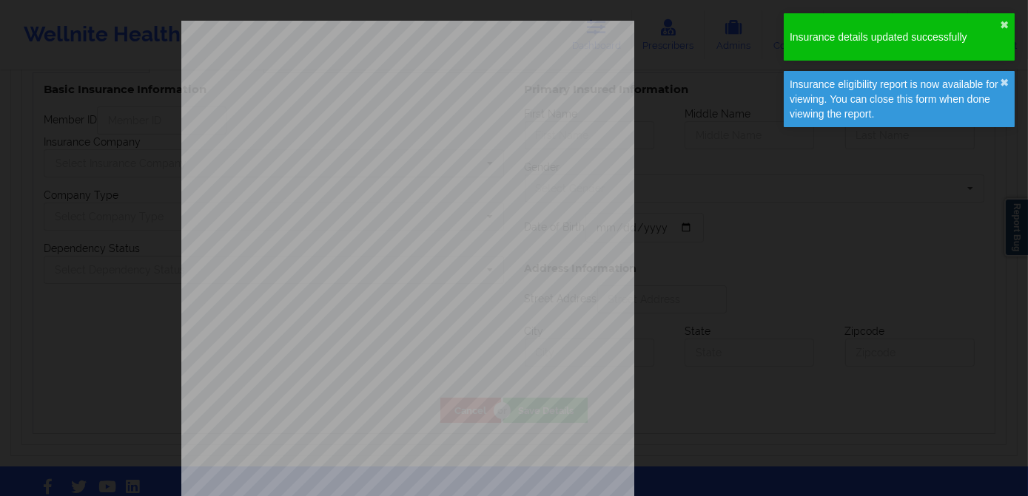
type input "111049965501"
type input "Jacob"
type input "M."
type input "Kinsley"
type input "1993-03-01"
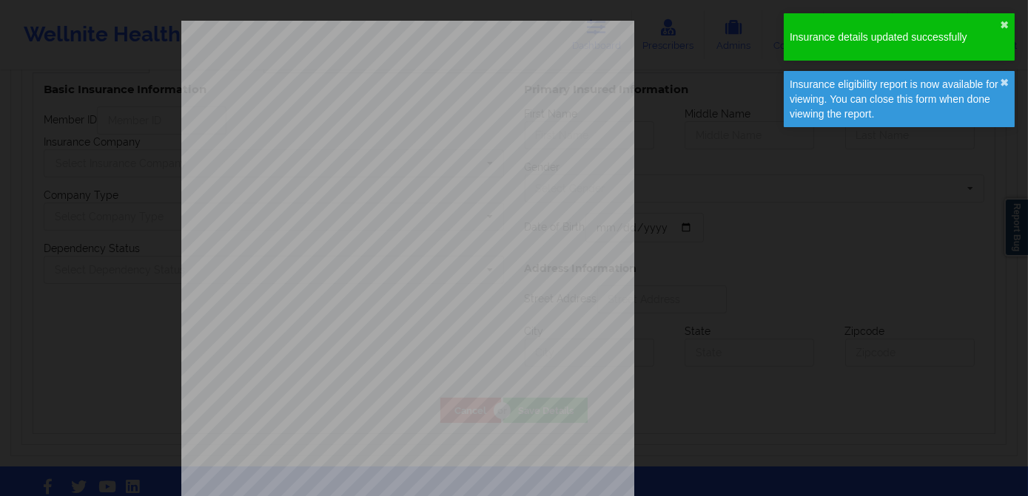
type input "1001 E. Lookout Drive"
type input "Richardson"
type input "Texas"
type input "75082"
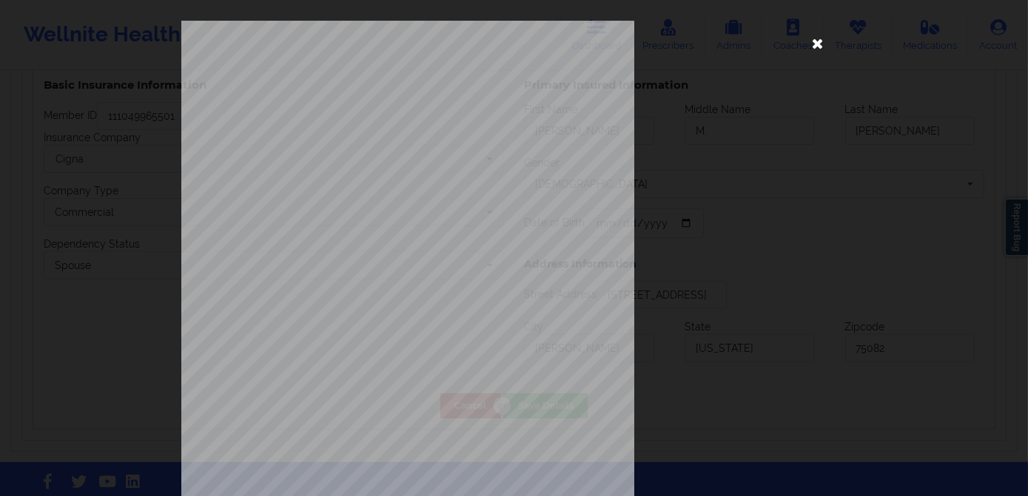
click at [813, 39] on icon at bounding box center [818, 43] width 24 height 24
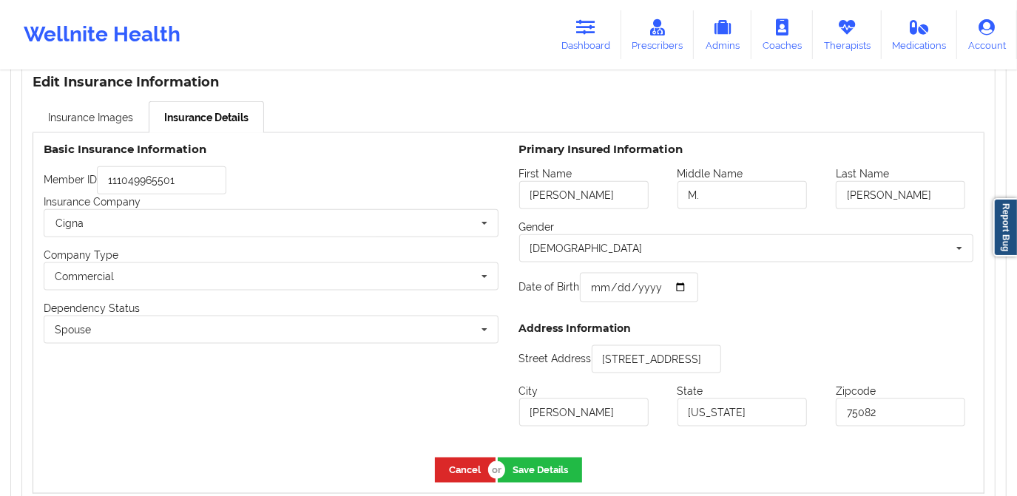
scroll to position [1143, 0]
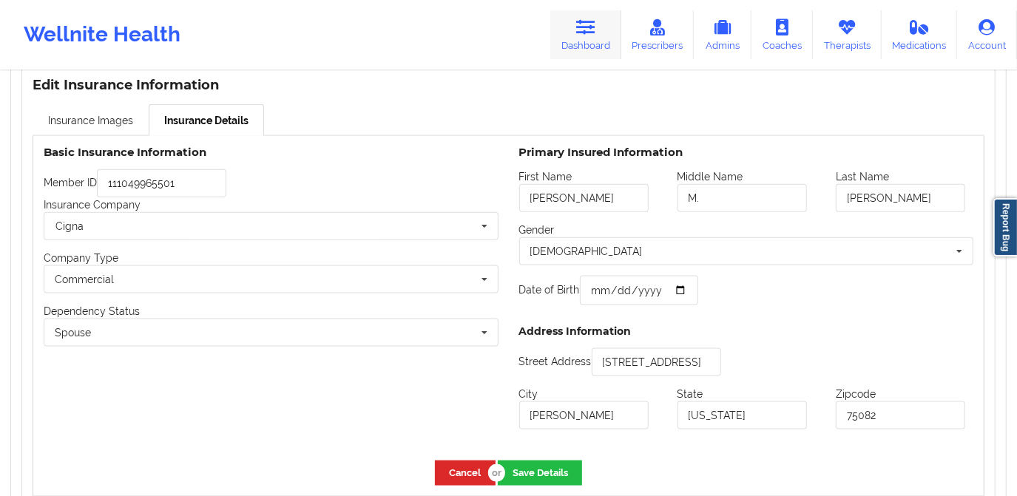
click at [587, 36] on link "Dashboard" at bounding box center [585, 34] width 71 height 49
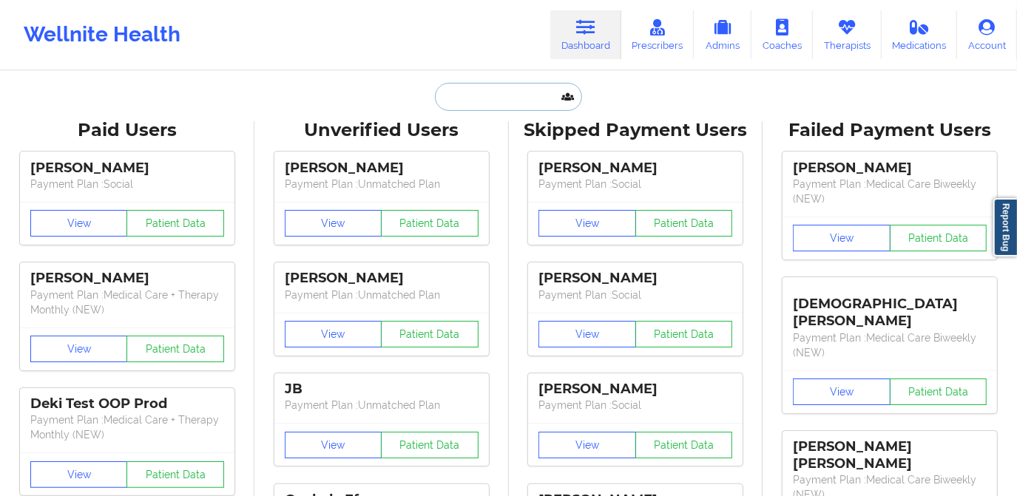
click at [541, 97] on input "text" at bounding box center [508, 97] width 146 height 28
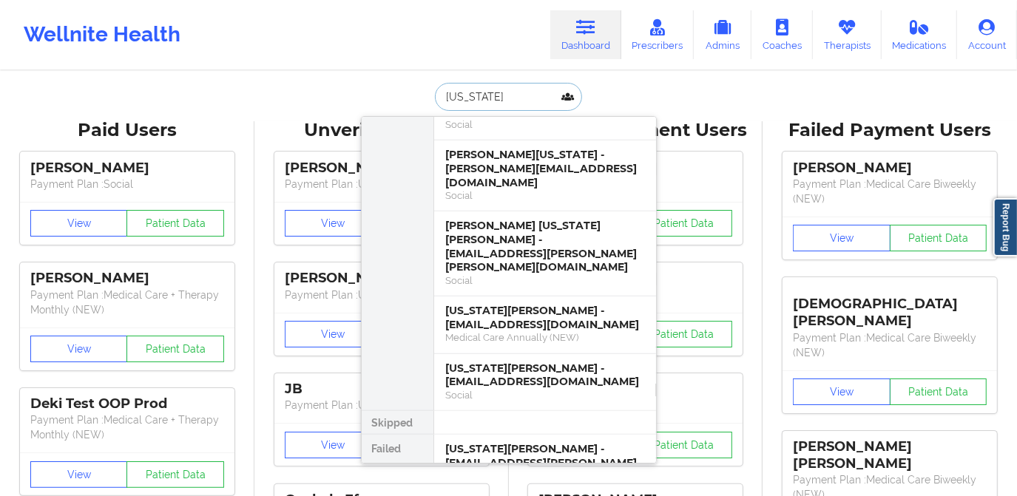
scroll to position [538, 0]
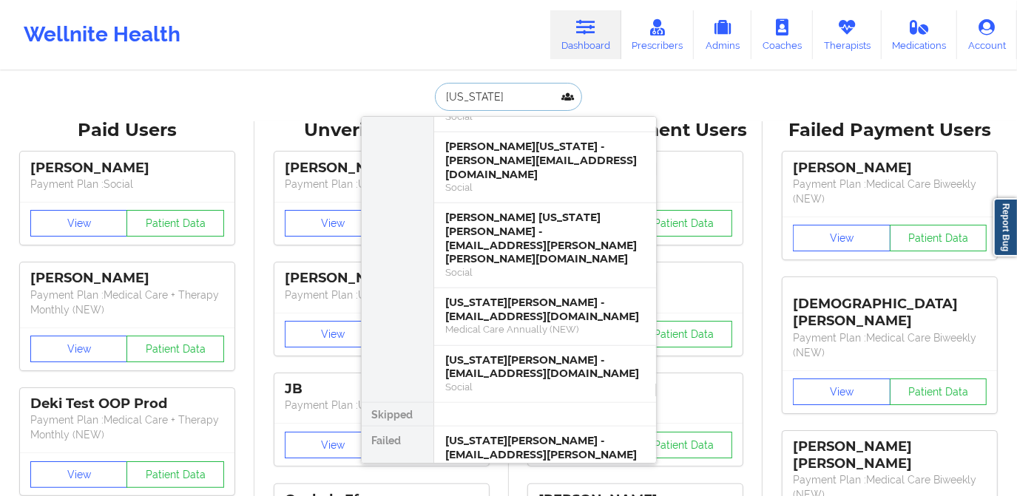
drag, startPoint x: 503, startPoint y: 95, endPoint x: 420, endPoint y: 99, distance: 82.9
click at [420, 99] on div "virginia Paid Unverified Virginia A. Isom - virgineve92@gmail.com Social Virgin…" at bounding box center [509, 97] width 296 height 28
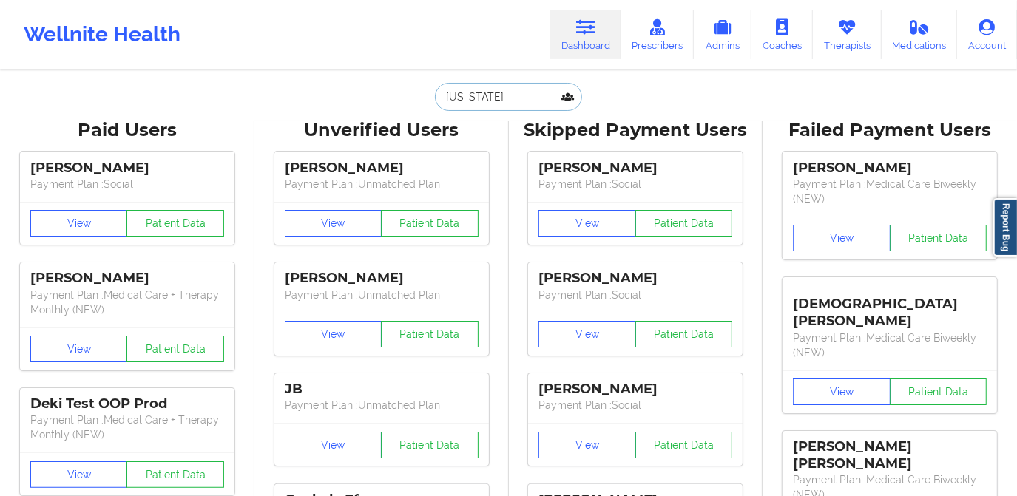
paste input "VIVIANA"
type input "VIVIANA"
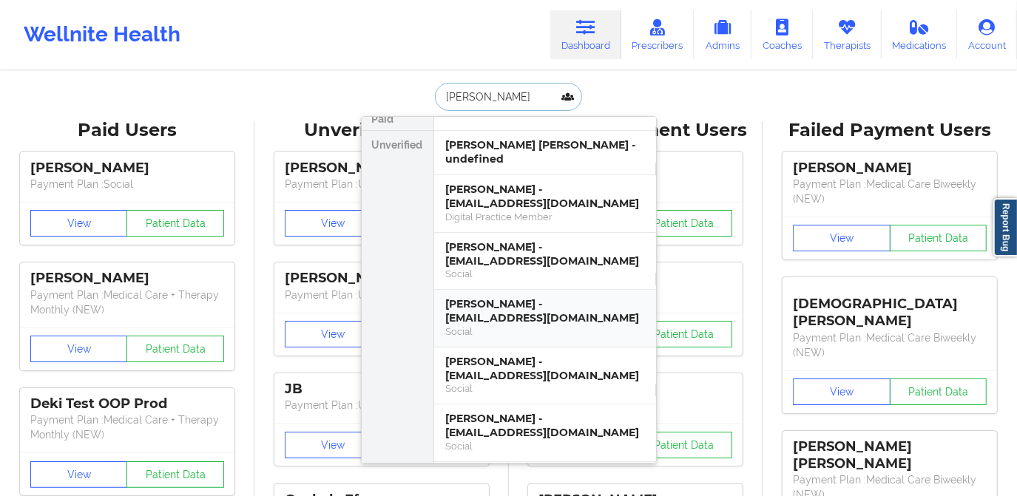
scroll to position [0, 0]
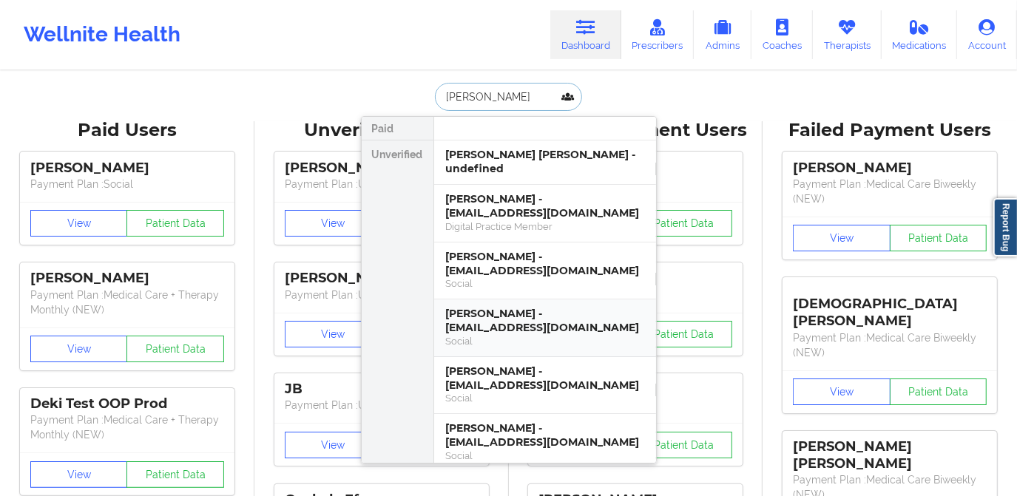
click at [557, 330] on div "Viviana Cevallos - vivianac99@icloud.com" at bounding box center [545, 320] width 198 height 27
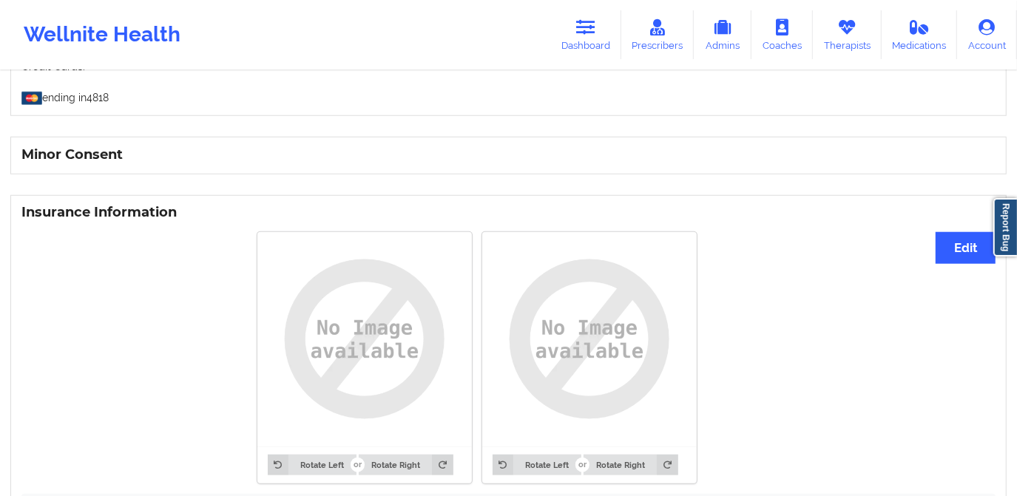
scroll to position [850, 0]
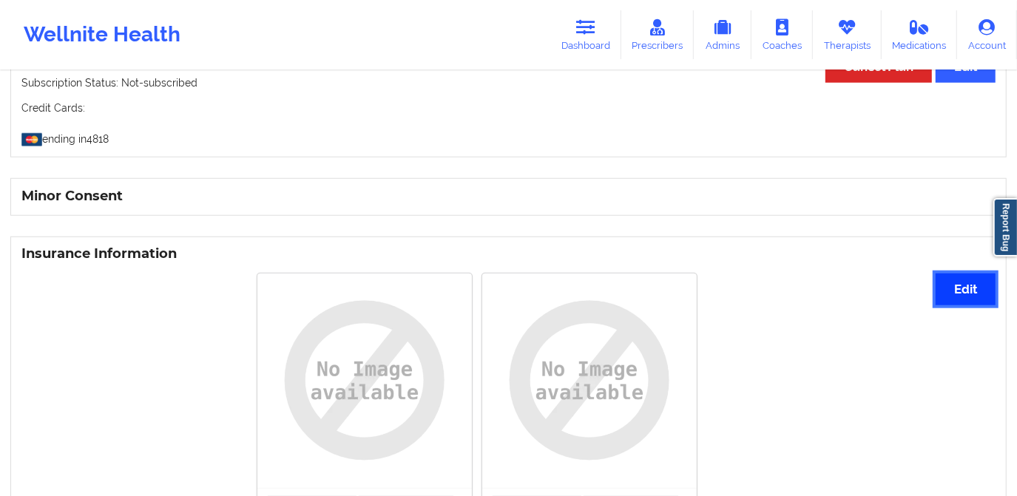
click at [954, 279] on button "Edit" at bounding box center [966, 290] width 60 height 32
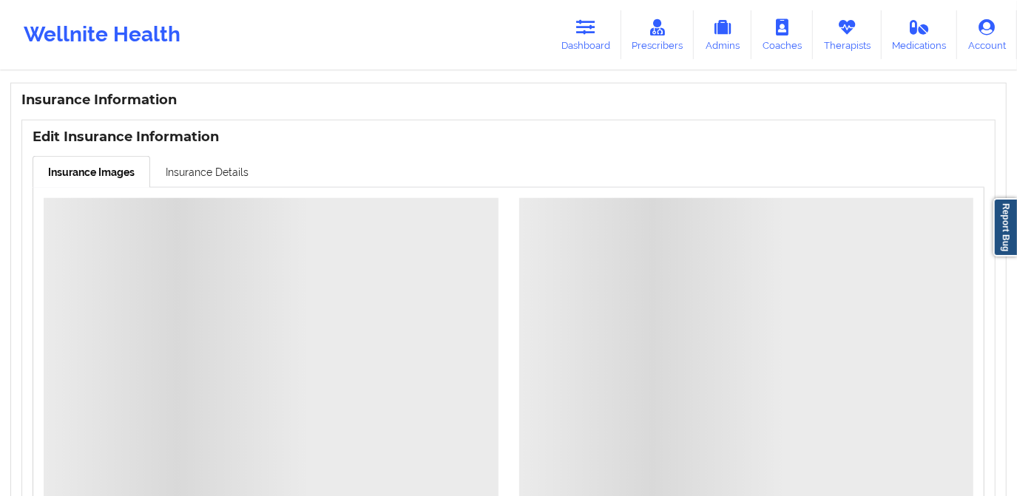
scroll to position [985, 0]
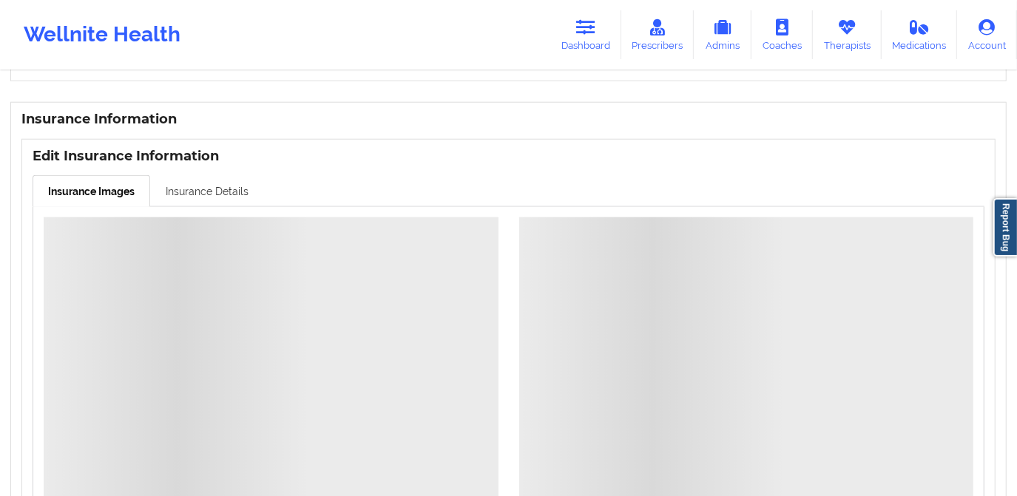
click at [229, 191] on link "Insurance Details" at bounding box center [207, 190] width 114 height 31
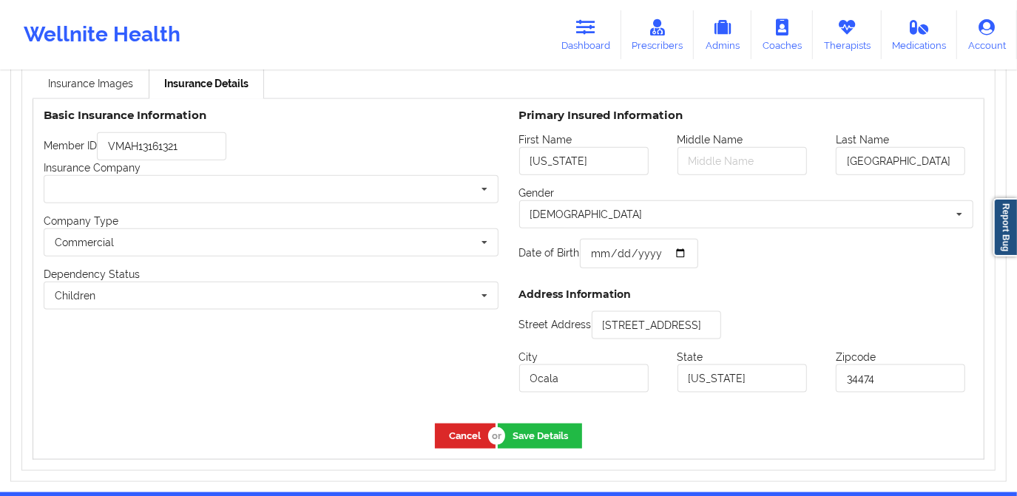
scroll to position [1119, 0]
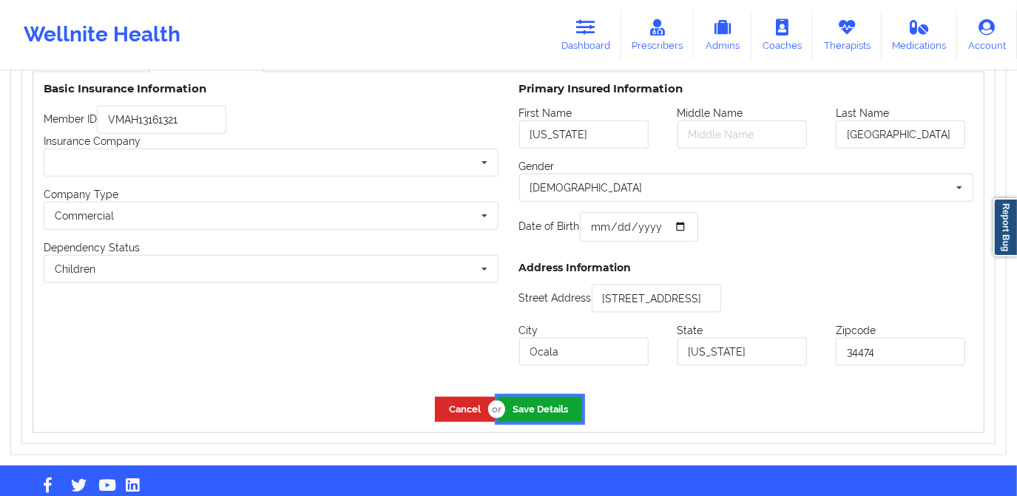
click at [542, 403] on button "Save Details" at bounding box center [540, 409] width 84 height 24
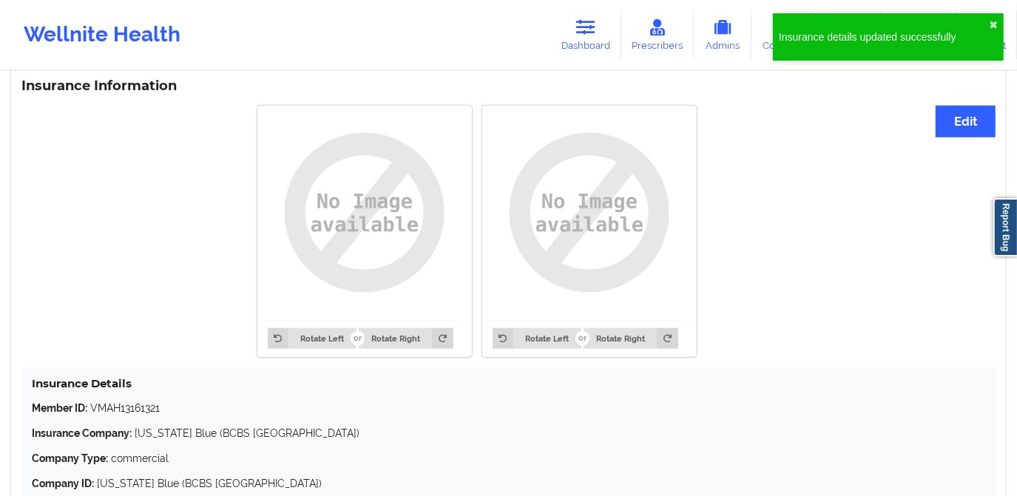
scroll to position [985, 0]
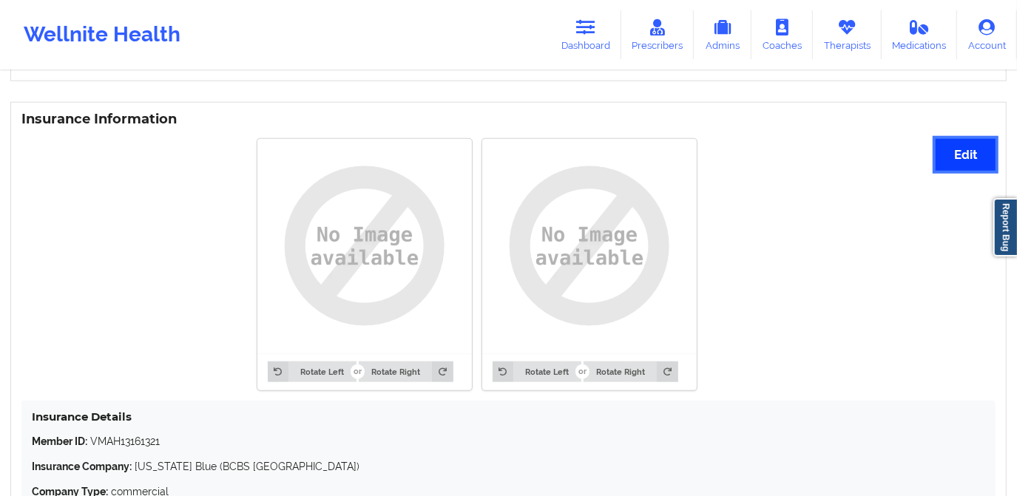
click at [954, 152] on button "Edit" at bounding box center [966, 155] width 60 height 32
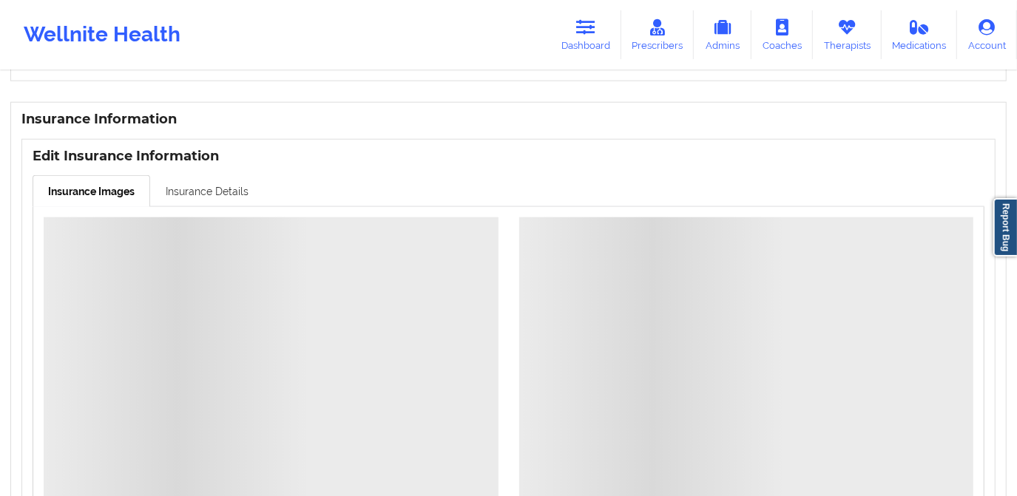
click at [201, 192] on link "Insurance Details" at bounding box center [207, 190] width 114 height 31
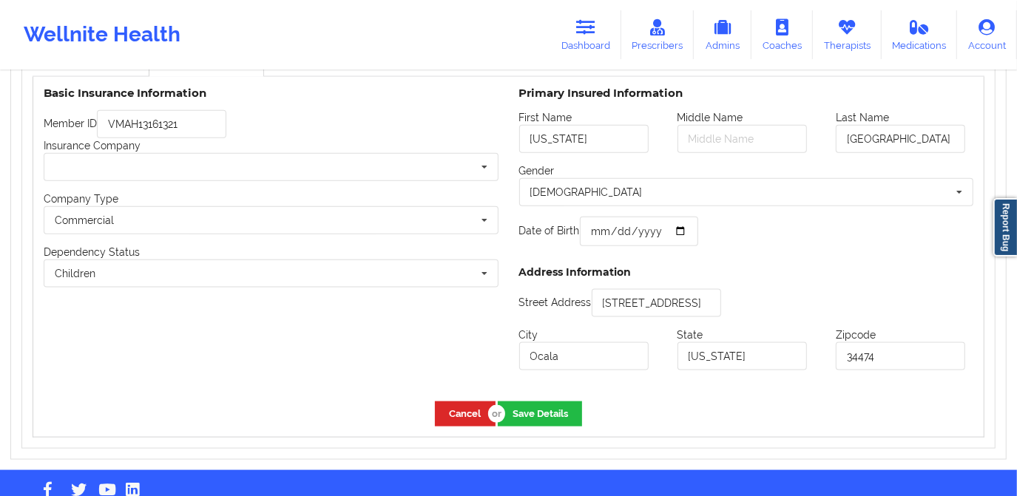
scroll to position [1119, 0]
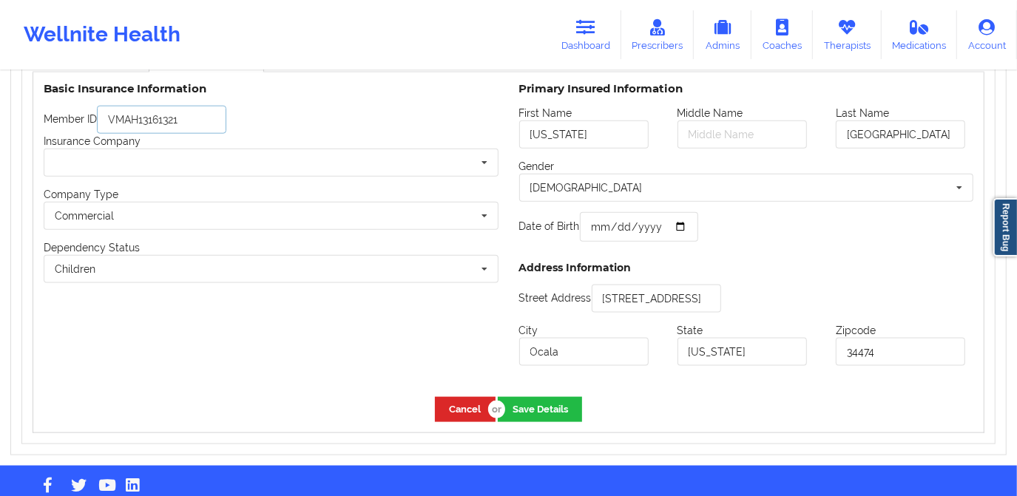
drag, startPoint x: 195, startPoint y: 123, endPoint x: 84, endPoint y: 123, distance: 111.0
click at [84, 123] on div "Member ID VMAH13161321" at bounding box center [271, 120] width 455 height 28
paste input "66474598"
type input "VMAH66474598"
click at [199, 160] on input "text" at bounding box center [271, 162] width 453 height 27
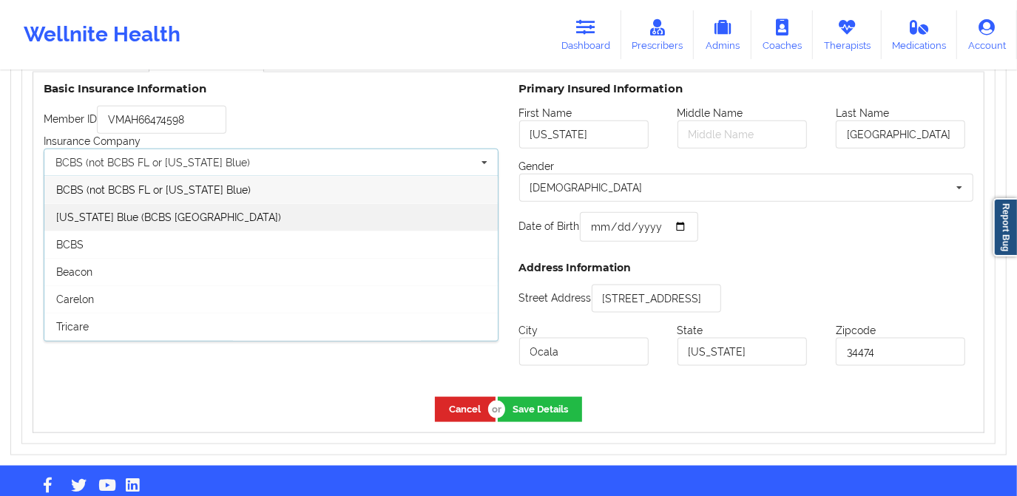
click at [191, 209] on div "Florida Blue (BCBS FL)" at bounding box center [270, 216] width 453 height 27
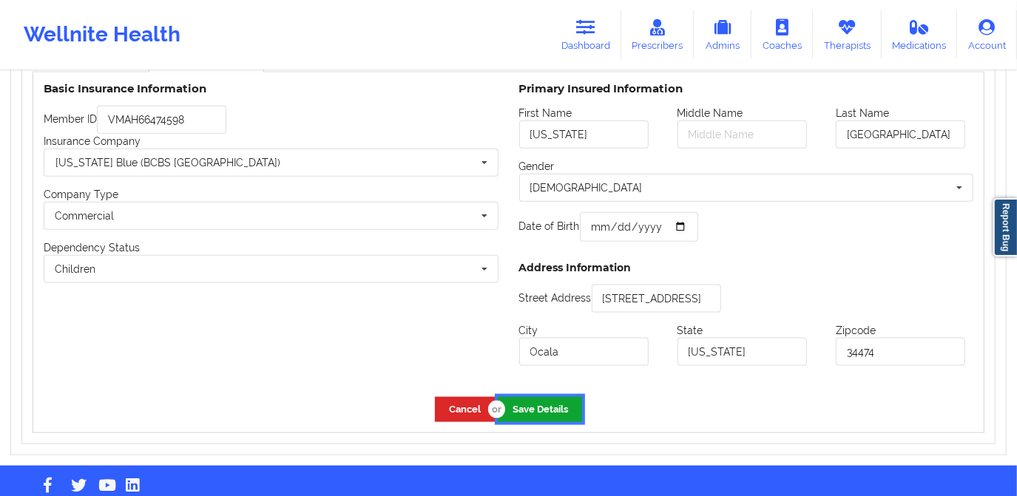
click at [535, 405] on button "Save Details" at bounding box center [540, 409] width 84 height 24
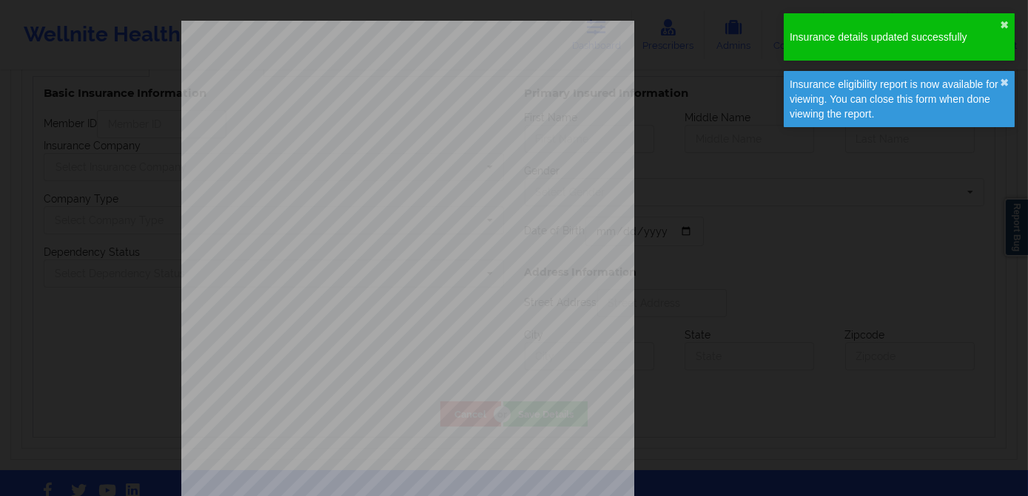
type input "Virginia"
type input "Burgos"
type input "1971-12-22"
type input "4175 SW 46th ct"
type input "Ocala"
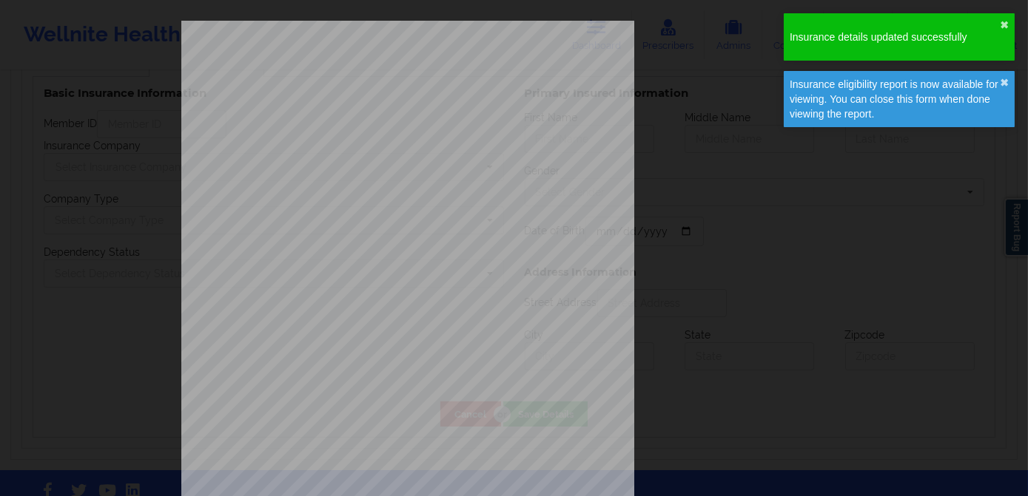
type input "Florida"
type input "34474"
type input "VMAH66474598"
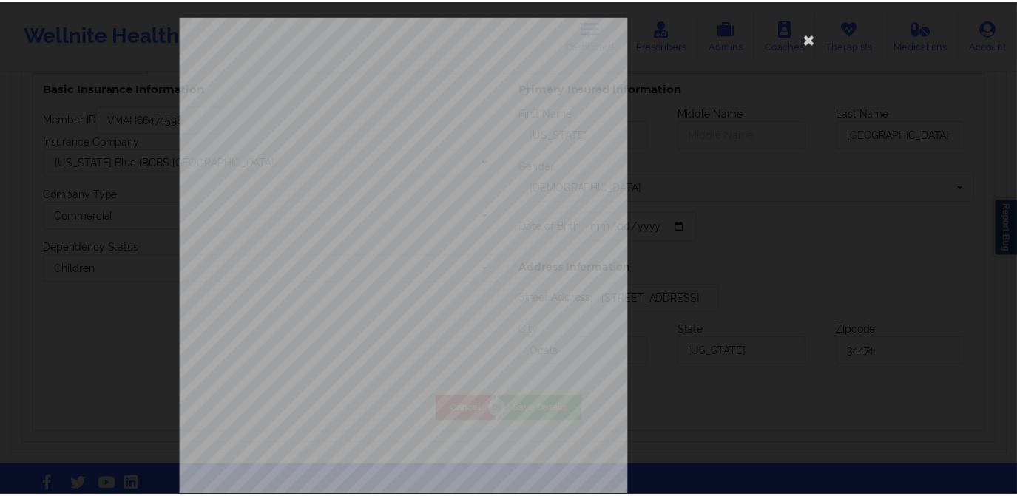
scroll to position [0, 0]
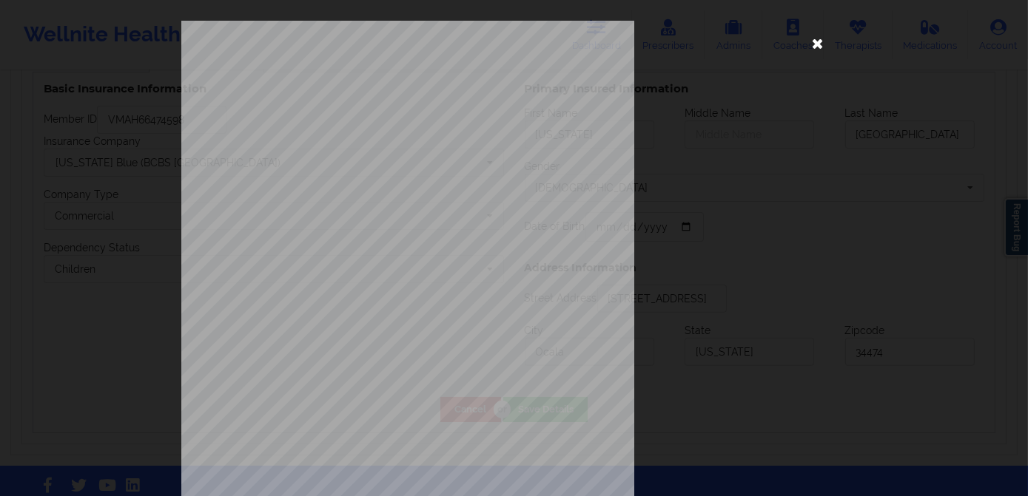
click at [812, 47] on icon at bounding box center [818, 43] width 24 height 24
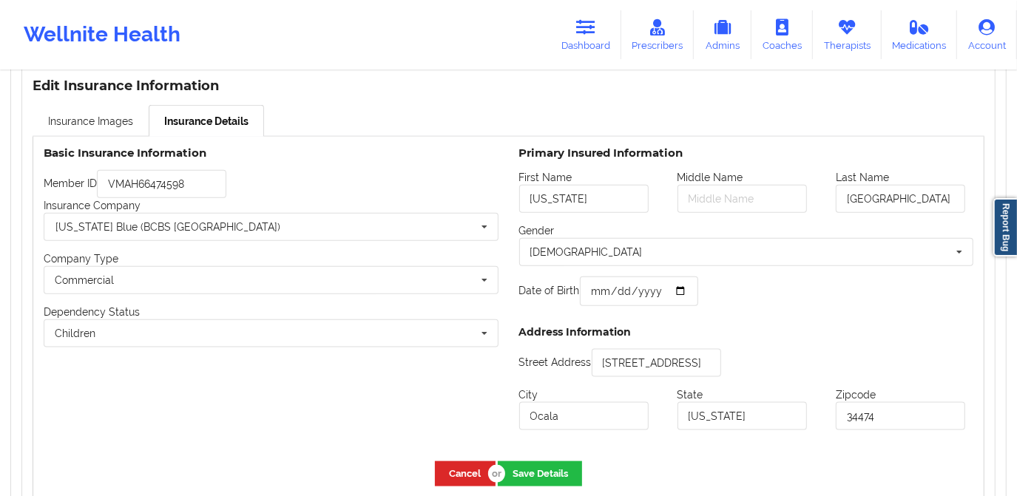
scroll to position [1052, 0]
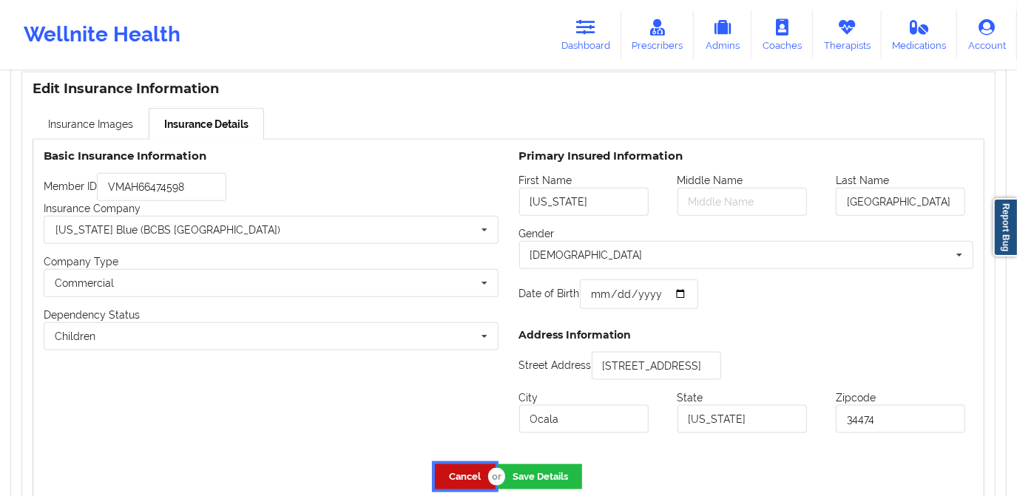
click at [461, 475] on button "Cancel" at bounding box center [465, 477] width 61 height 24
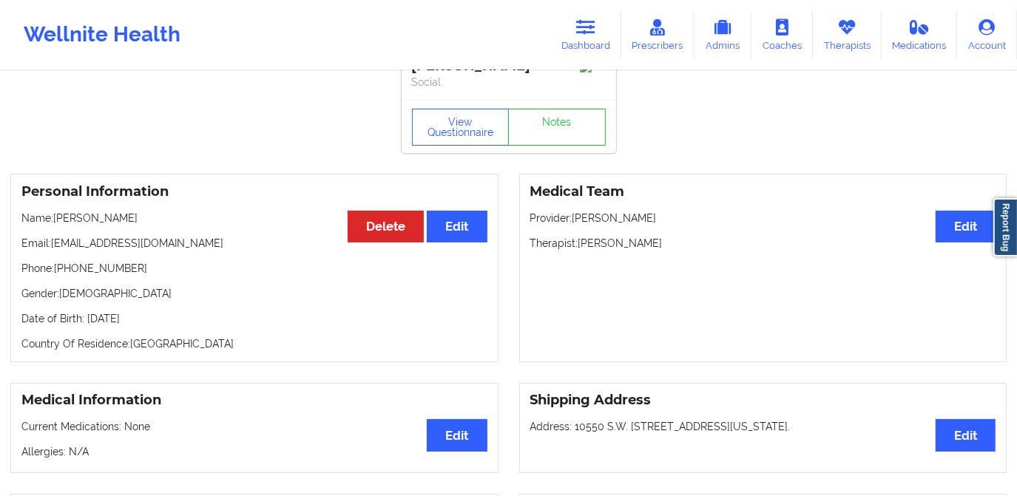
scroll to position [0, 0]
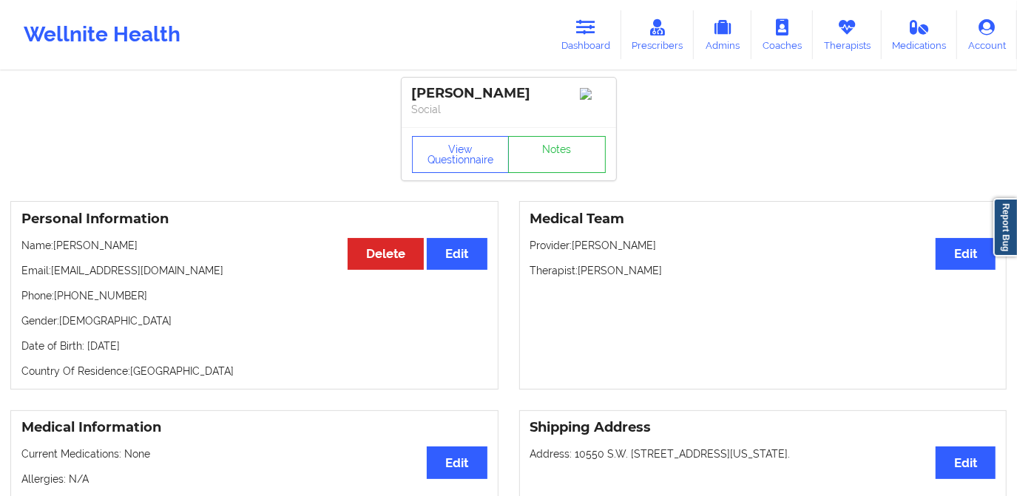
drag, startPoint x: 53, startPoint y: 246, endPoint x: 146, endPoint y: 249, distance: 92.5
click at [145, 249] on p "Name: Viviana Cevallos" at bounding box center [254, 245] width 466 height 15
copy p "Viviana Cevallos"
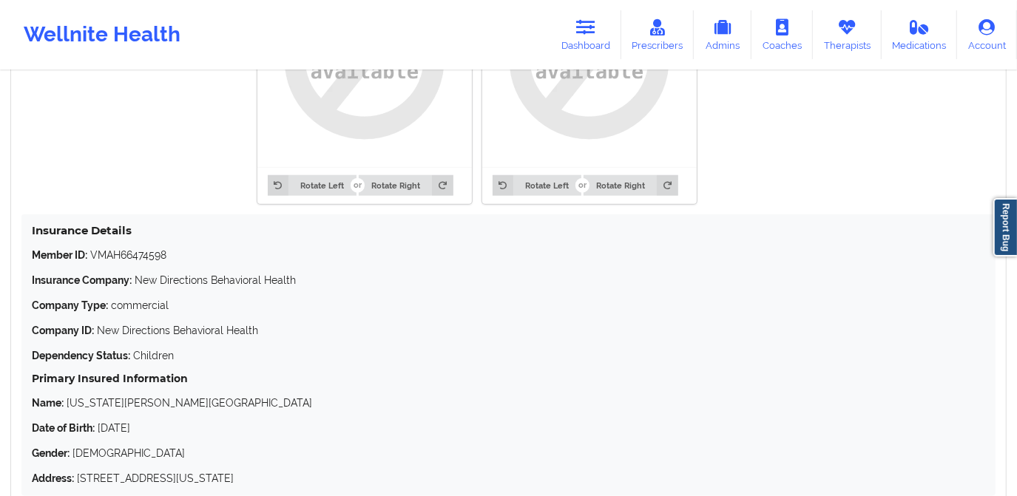
scroll to position [1008, 0]
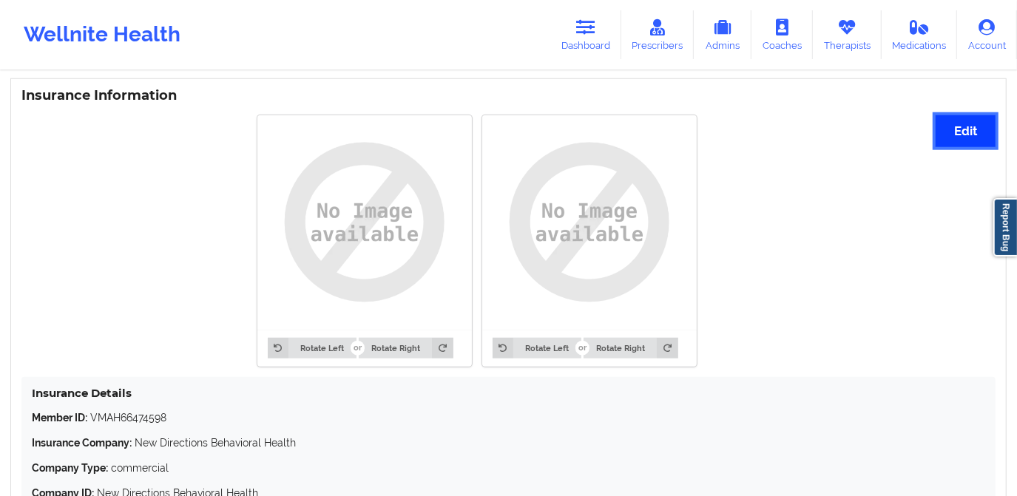
click at [978, 129] on button "Edit" at bounding box center [966, 131] width 60 height 32
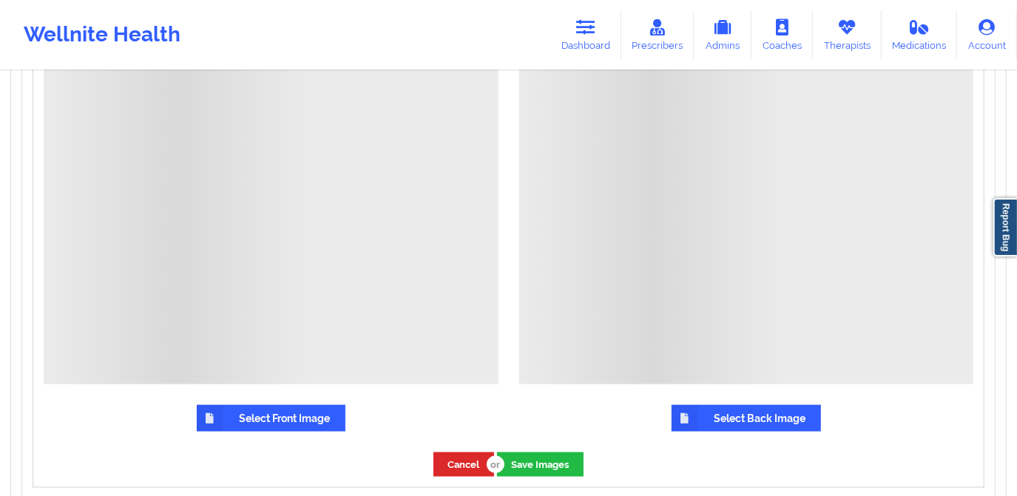
scroll to position [1278, 0]
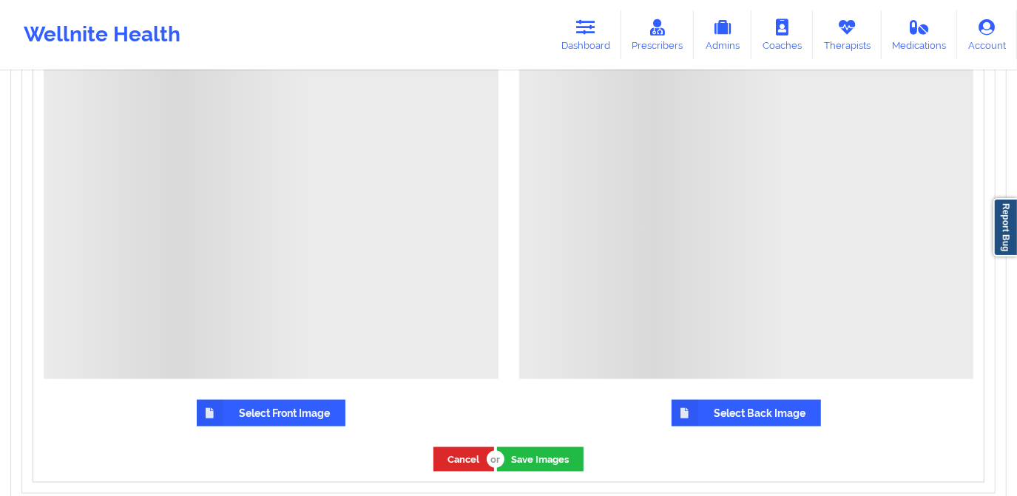
click at [272, 411] on label "Select Front Image" at bounding box center [271, 413] width 149 height 27
click at [0, 0] on input "Select Front Image" at bounding box center [0, 0] width 0 height 0
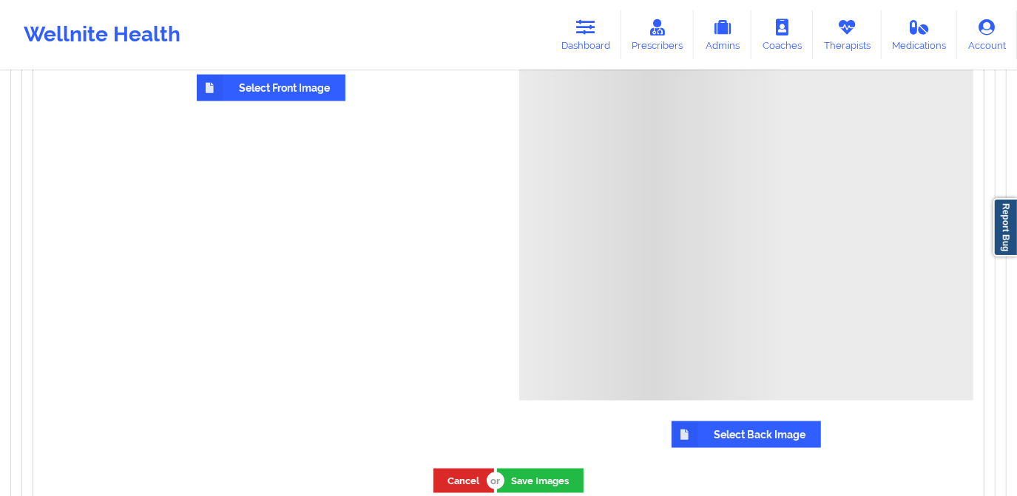
scroll to position [1387, 0]
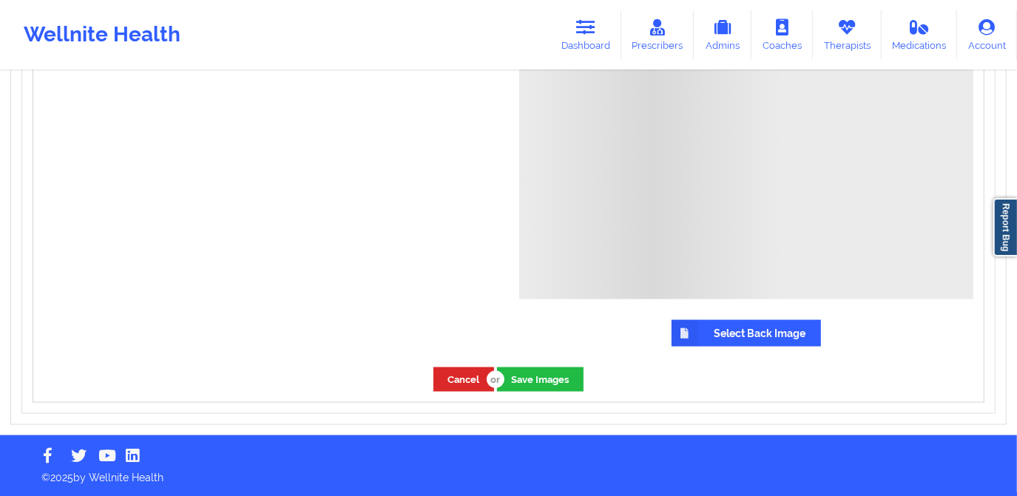
click at [706, 334] on label "Select Back Image" at bounding box center [746, 333] width 149 height 27
click at [0, 0] on input "Select Back Image" at bounding box center [0, 0] width 0 height 0
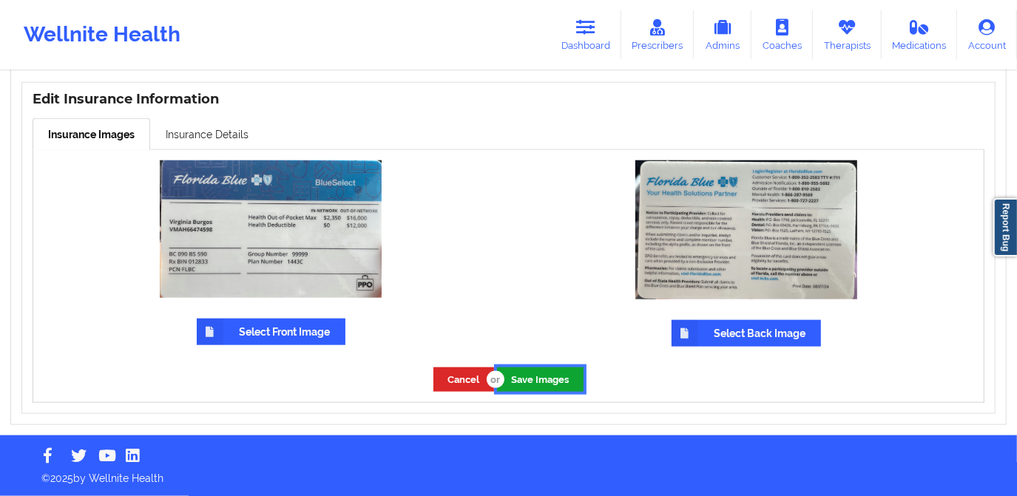
click at [543, 387] on button "Save Images" at bounding box center [540, 380] width 87 height 24
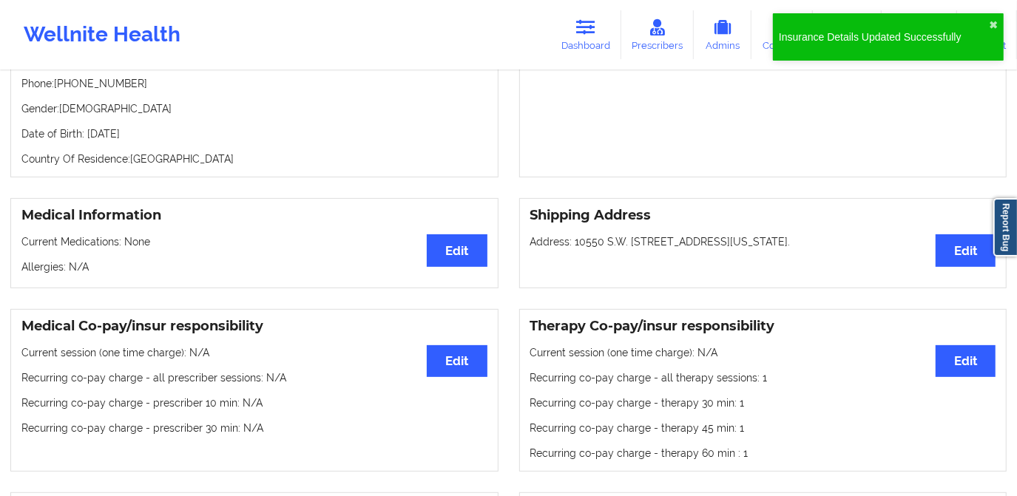
scroll to position [88, 0]
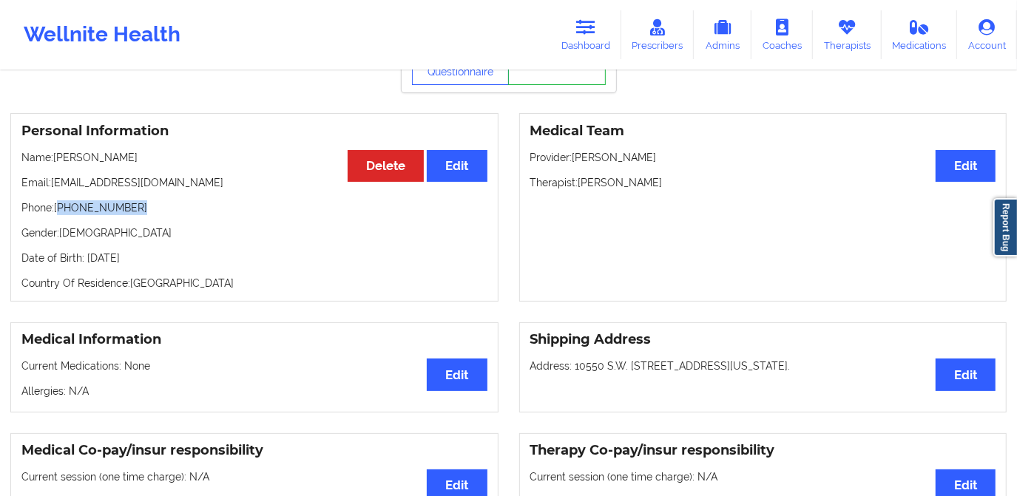
drag, startPoint x: 61, startPoint y: 215, endPoint x: 138, endPoint y: 215, distance: 77.7
click at [138, 215] on p "Phone: +1352-804-1059" at bounding box center [254, 207] width 466 height 15
copy p "1352-804-1059"
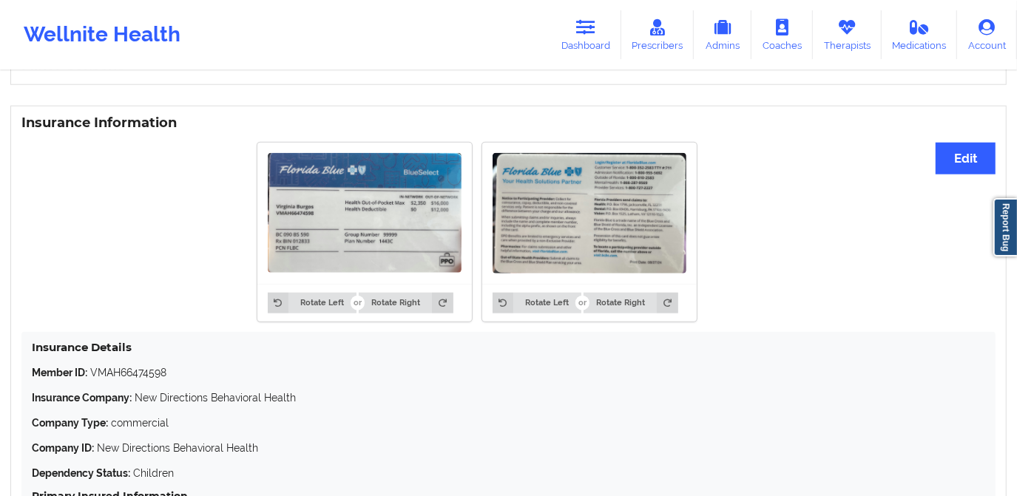
scroll to position [962, 0]
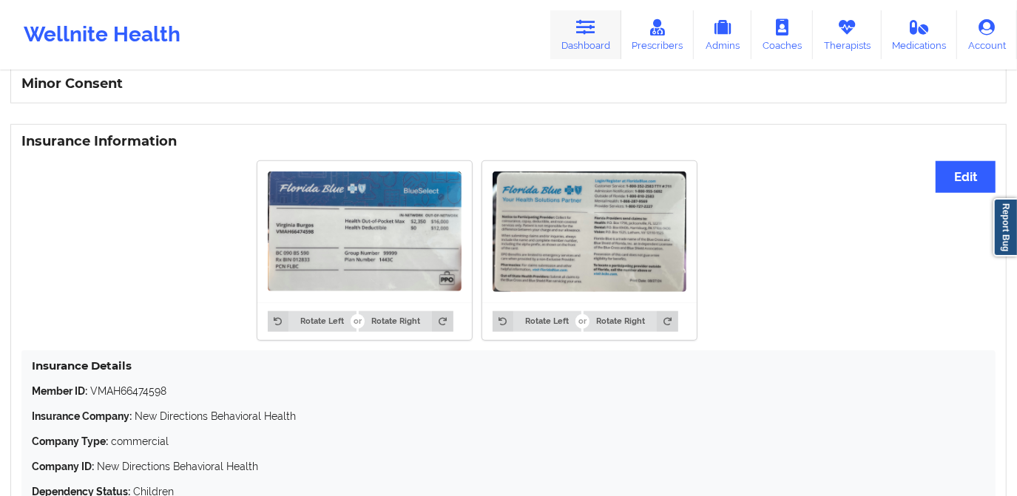
click at [573, 41] on link "Dashboard" at bounding box center [585, 34] width 71 height 49
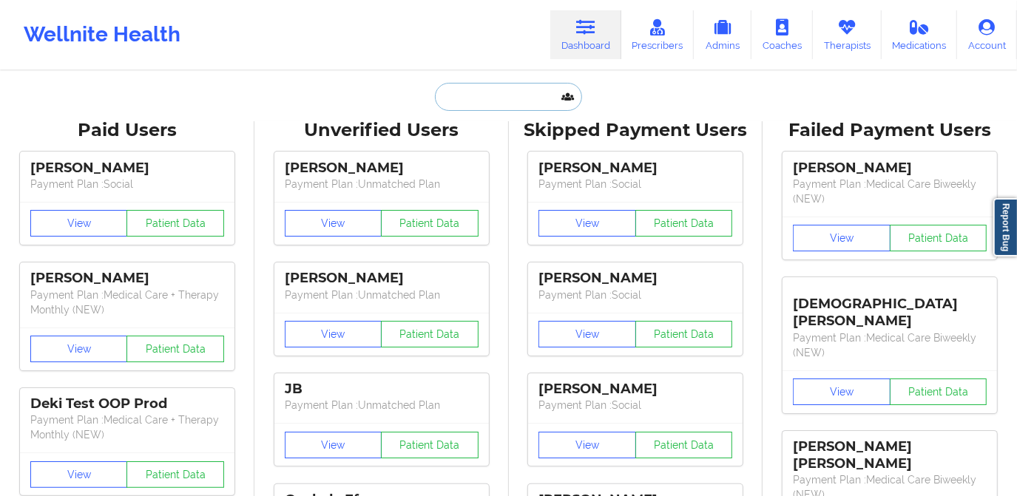
click at [497, 94] on input "text" at bounding box center [508, 97] width 146 height 28
paste input "sandydolphin22@gmail.com"
type input "sandydolphin22@gmail.com"
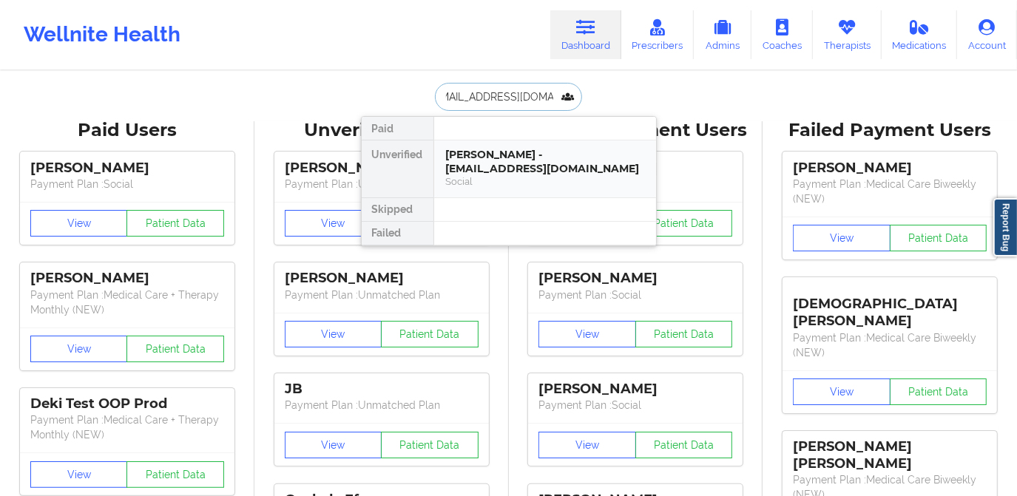
click at [522, 159] on div "Sarah Becker - sandydolphin22@gmail.com" at bounding box center [545, 161] width 198 height 27
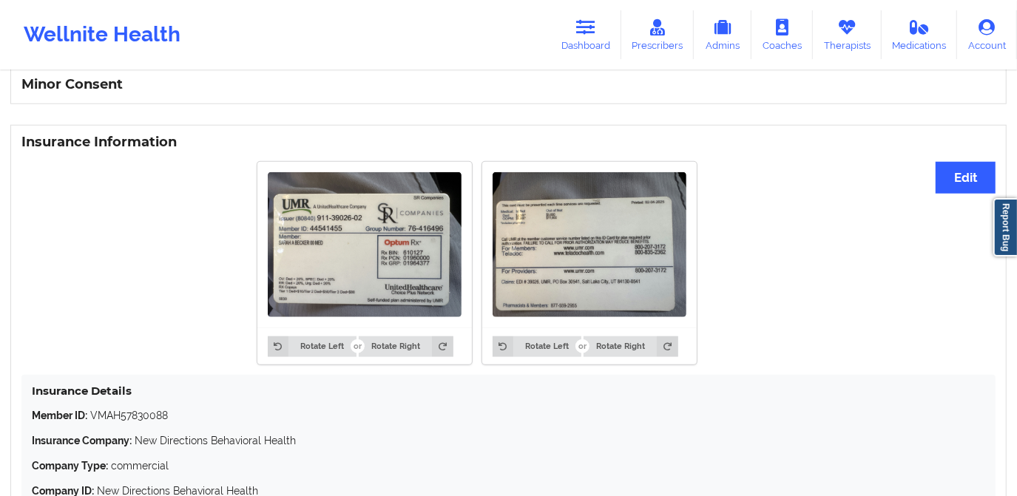
scroll to position [948, 0]
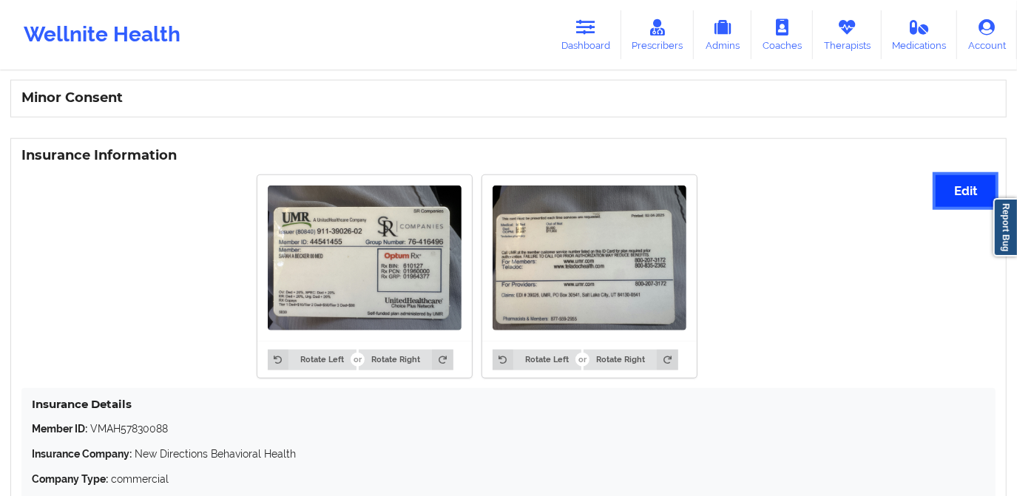
click at [959, 191] on button "Edit" at bounding box center [966, 191] width 60 height 32
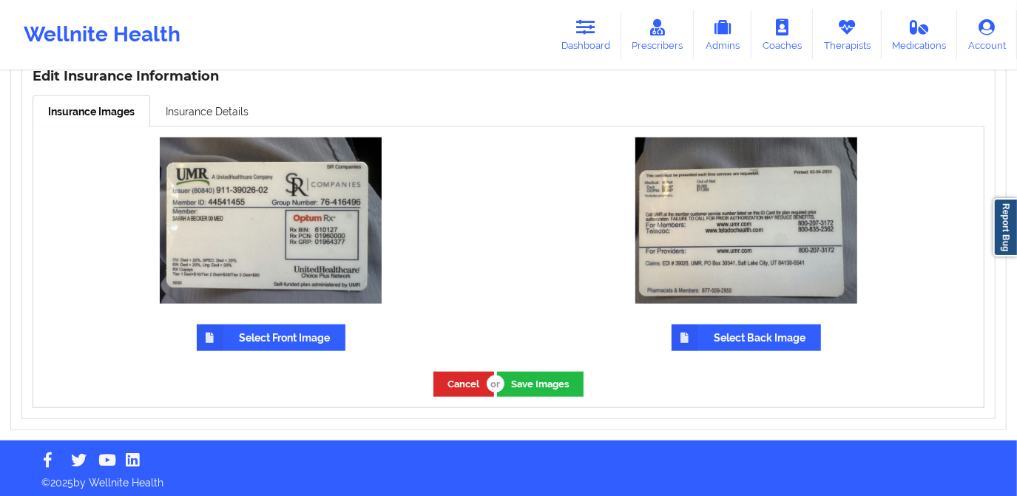
scroll to position [1069, 0]
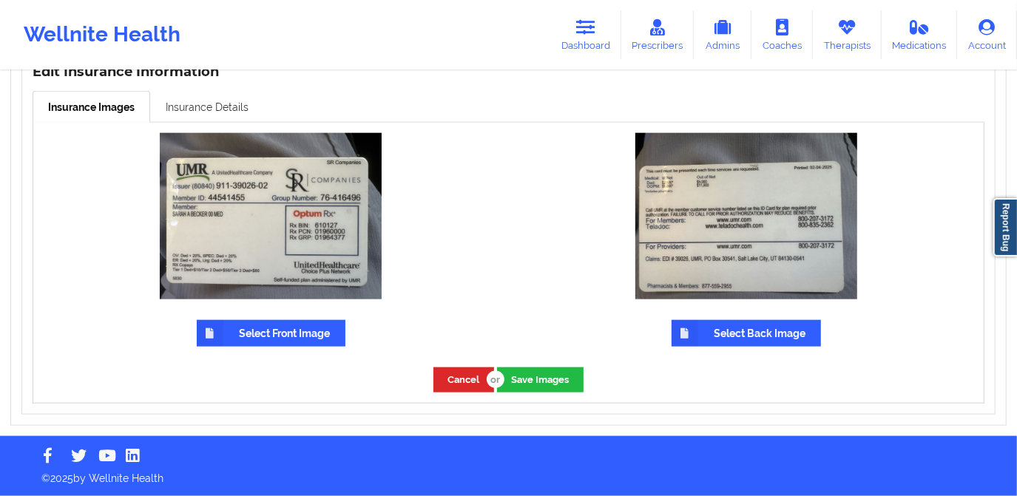
click at [222, 112] on link "Insurance Details" at bounding box center [207, 106] width 114 height 31
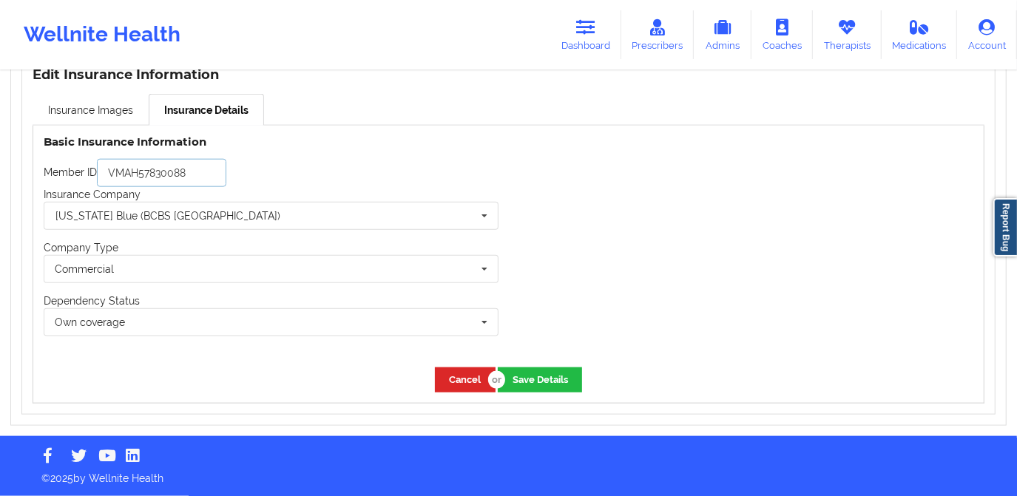
drag, startPoint x: 205, startPoint y: 172, endPoint x: 93, endPoint y: 172, distance: 111.7
click at [93, 172] on div "Member ID VMAH57830088" at bounding box center [271, 173] width 455 height 28
paste input "44541455"
type input "44541455"
click at [175, 218] on input "text" at bounding box center [271, 216] width 453 height 27
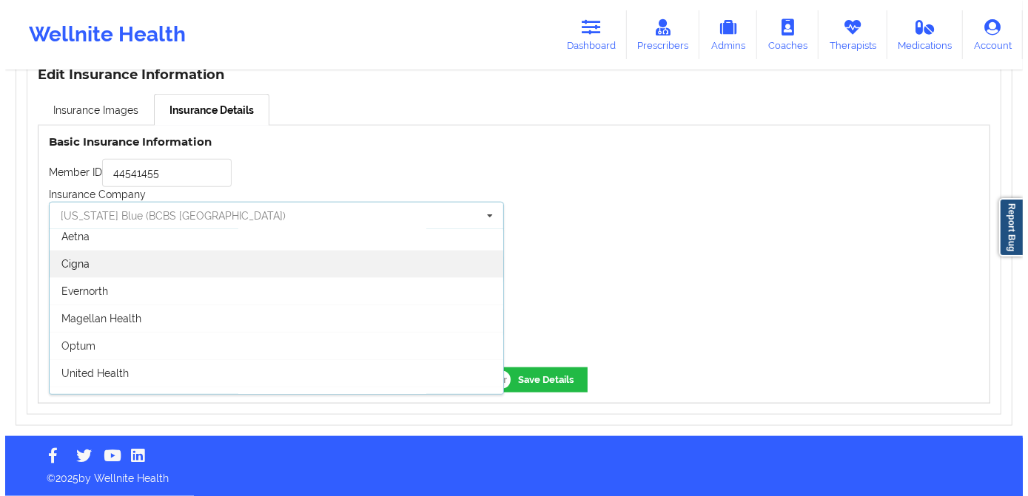
scroll to position [201, 0]
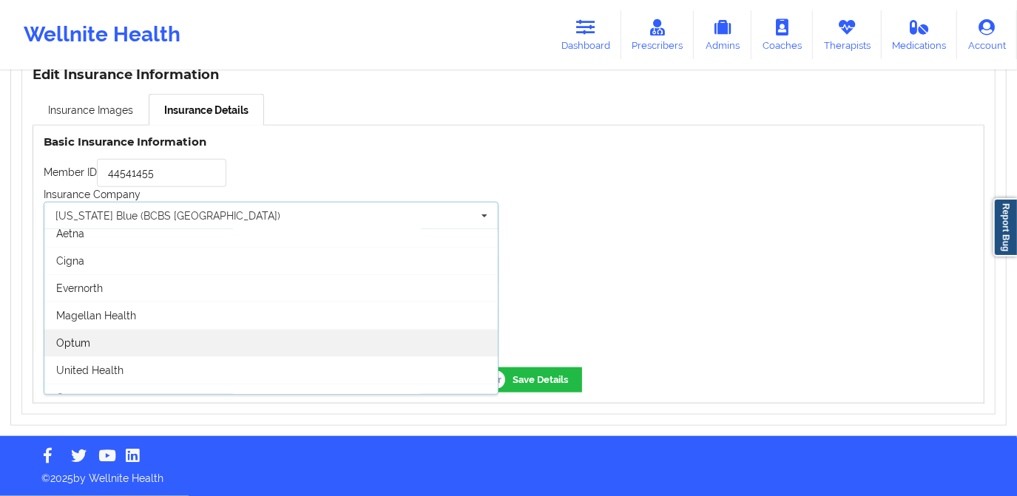
click at [187, 332] on div "Optum" at bounding box center [270, 342] width 453 height 27
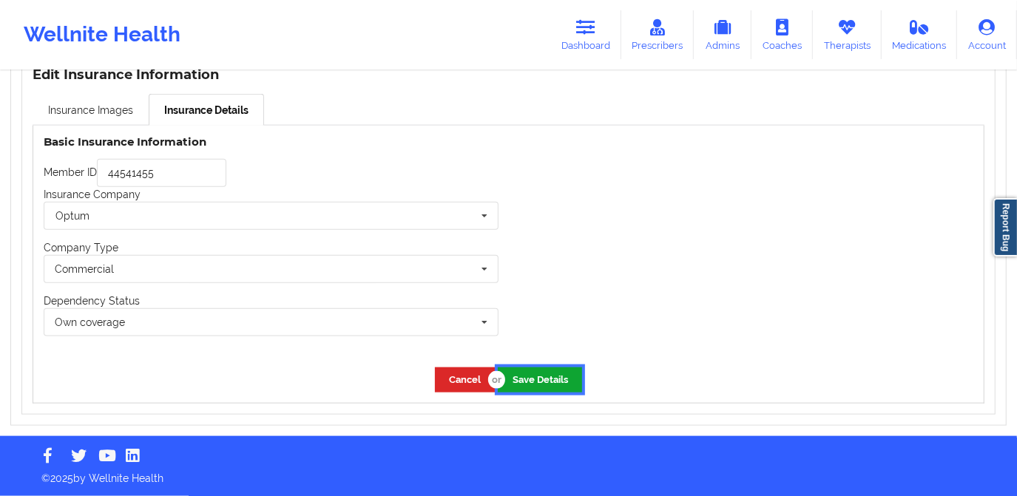
click at [533, 382] on button "Save Details" at bounding box center [540, 380] width 84 height 24
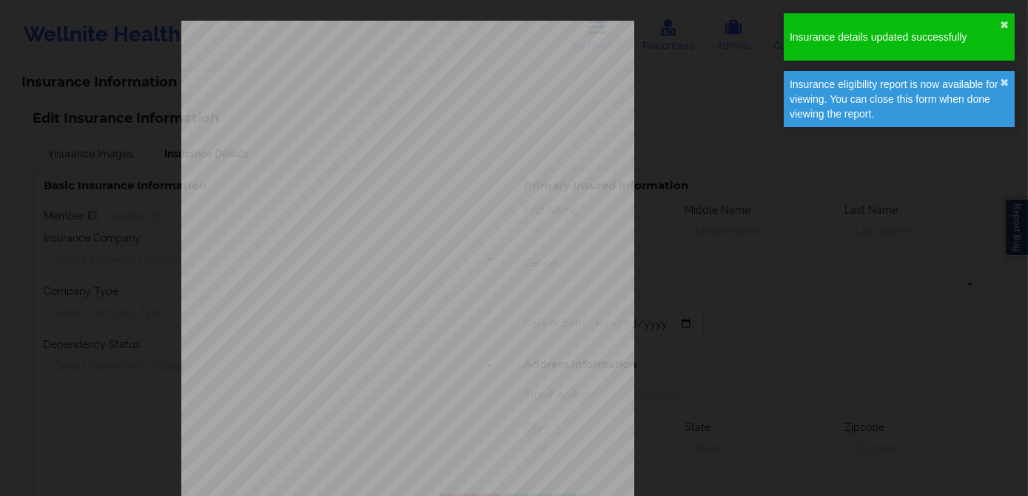
type input "44541455"
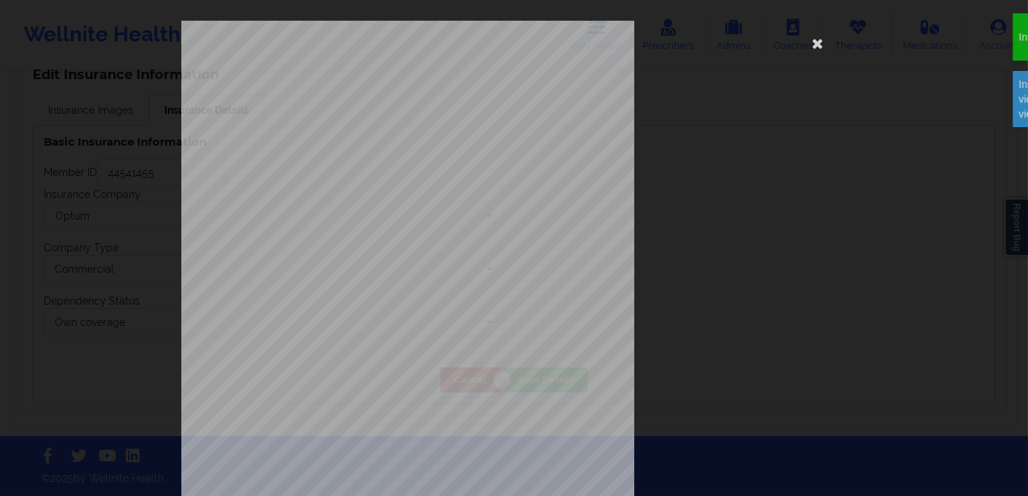
click at [727, 319] on div "ELIGIBILITY INQUIRY REPORT 9/12/2025 QUERY CRITERIA PAYER : DOS : Batch : PROVI…" at bounding box center [514, 314] width 666 height 586
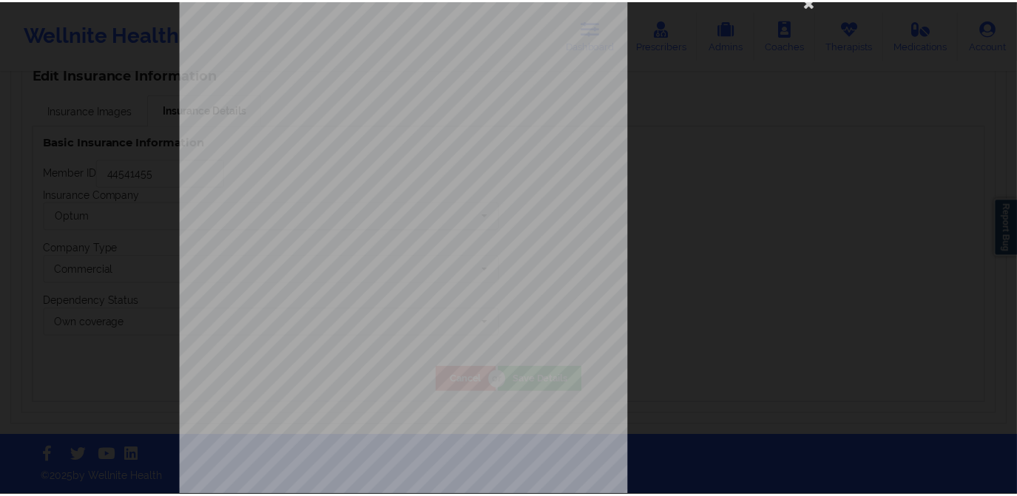
scroll to position [0, 0]
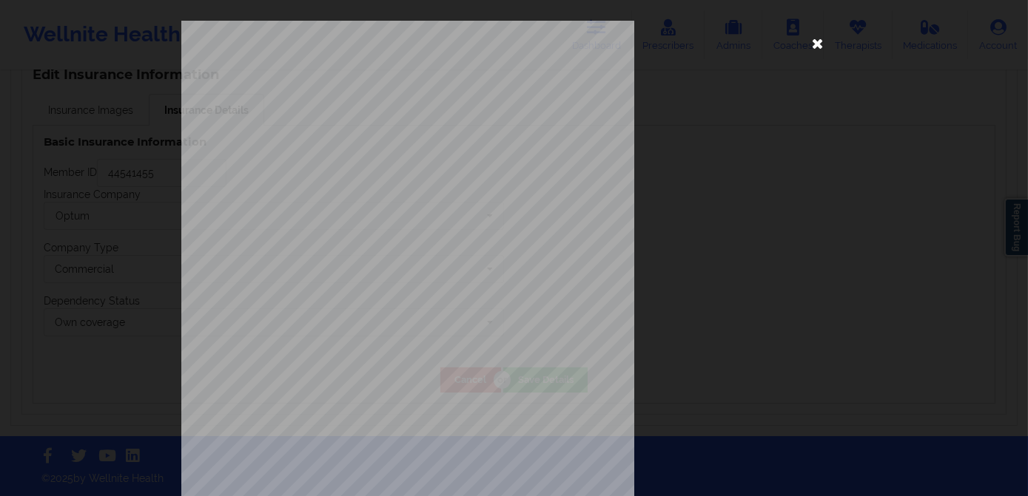
click at [809, 49] on icon at bounding box center [818, 43] width 24 height 24
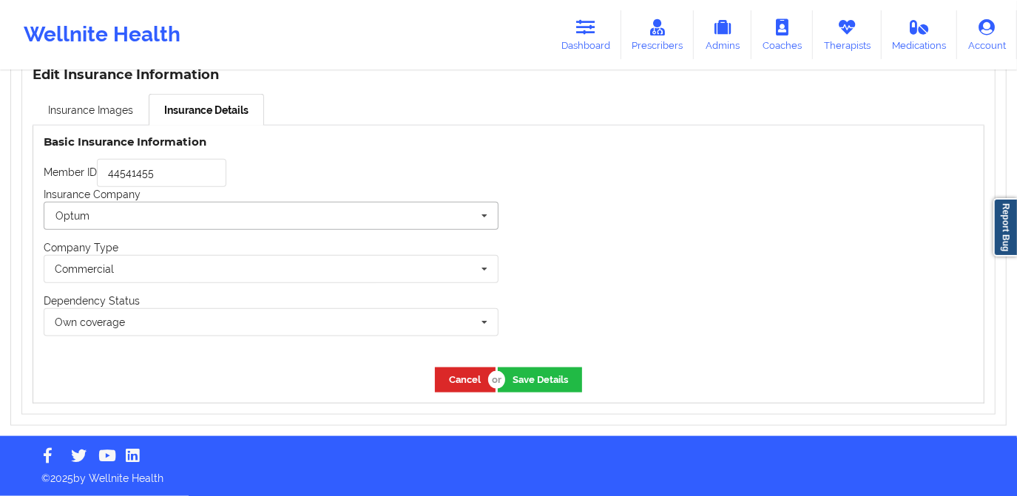
click at [270, 224] on input "text" at bounding box center [271, 216] width 453 height 27
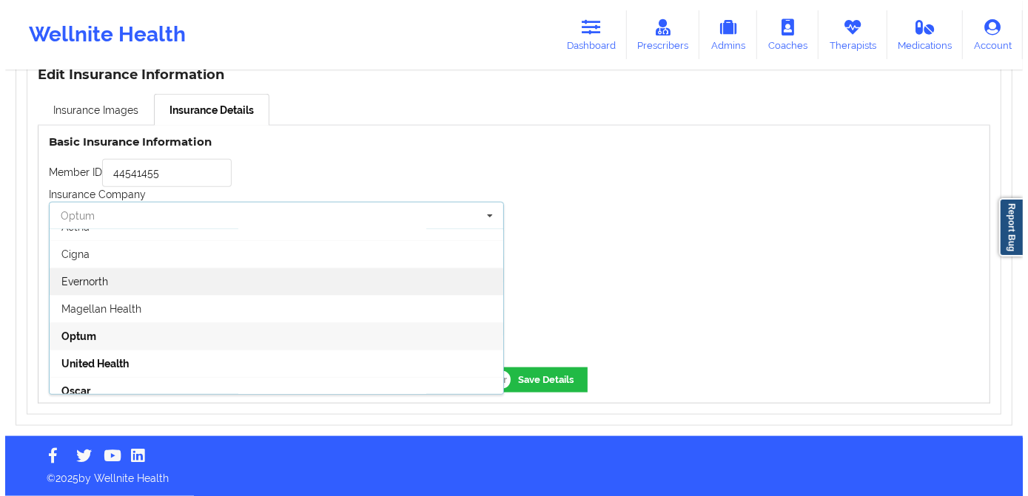
scroll to position [215, 0]
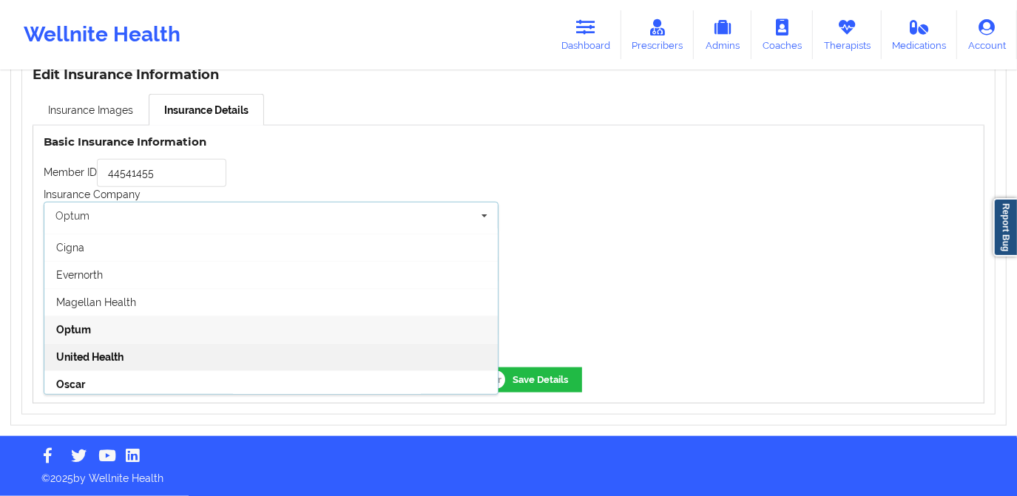
click at [194, 354] on div "United Health" at bounding box center [270, 356] width 453 height 27
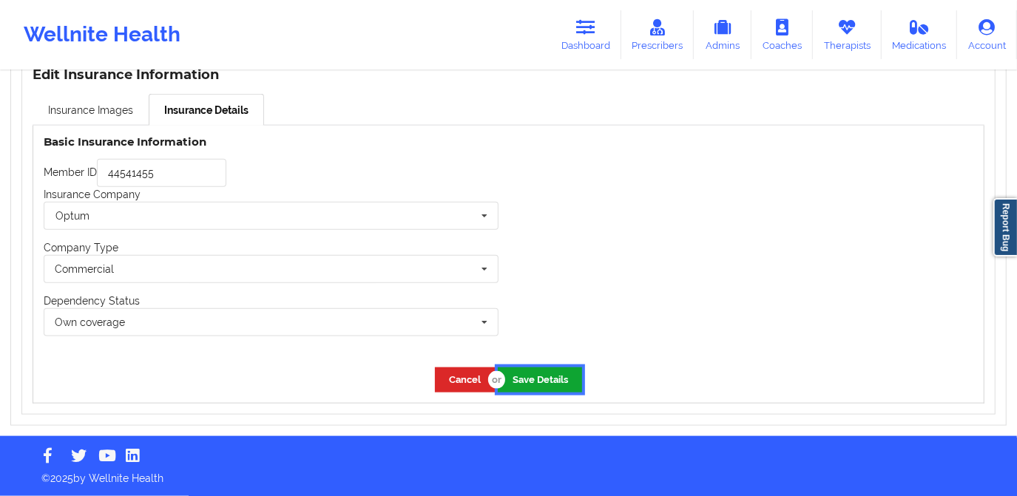
click at [542, 375] on button "Save Details" at bounding box center [540, 380] width 84 height 24
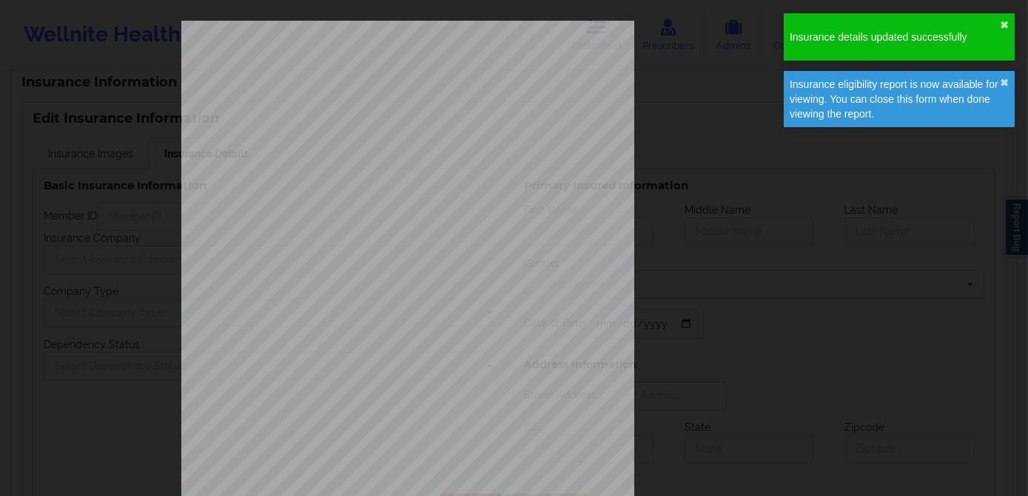
type input "44541455"
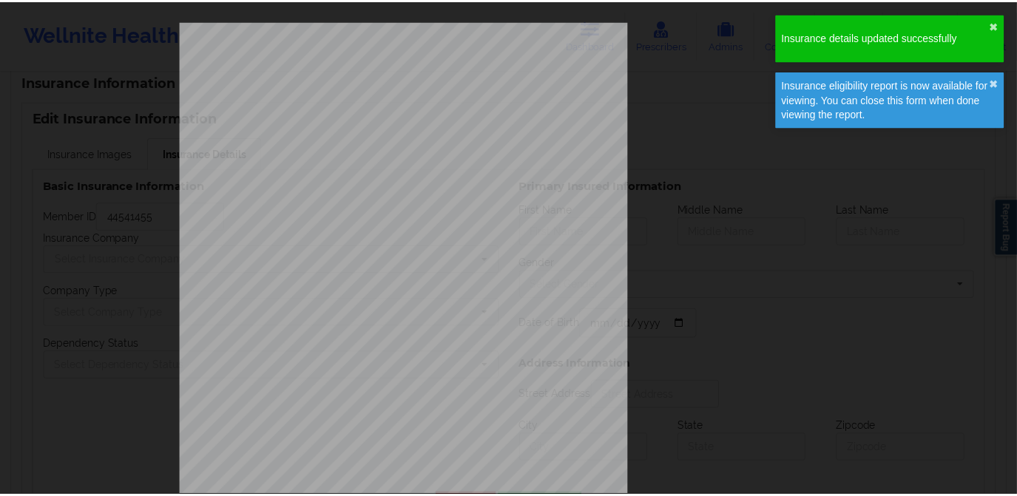
scroll to position [1066, 0]
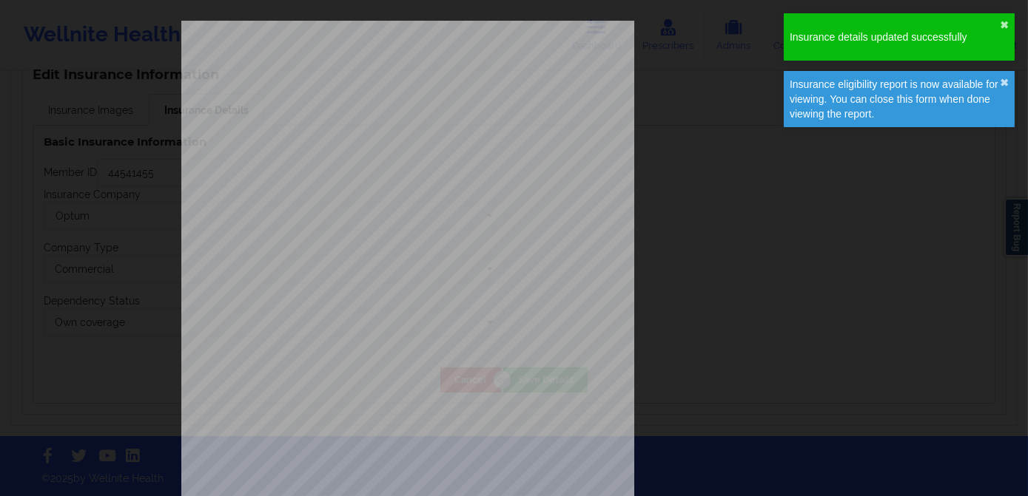
click at [758, 297] on div "ELIGIBILITY INQUIRY REPORT 9/12/2025 QUERY CRITERIA PAYER : DOS : Batch : PROVI…" at bounding box center [514, 314] width 666 height 586
click at [754, 275] on div "ELIGIBILITY INQUIRY REPORT 9/12/2025 QUERY CRITERIA PAYER : DOS : Batch : PROVI…" at bounding box center [514, 314] width 666 height 586
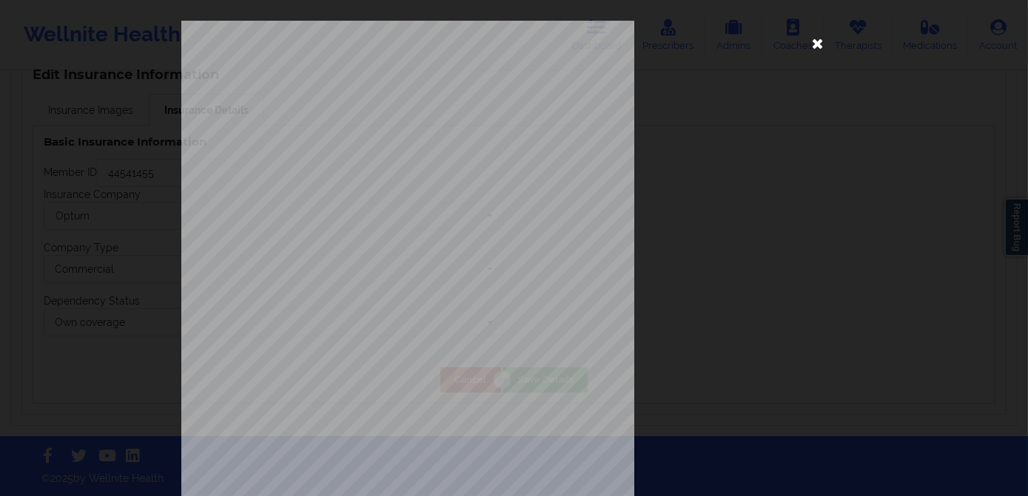
click at [810, 44] on icon at bounding box center [818, 43] width 24 height 24
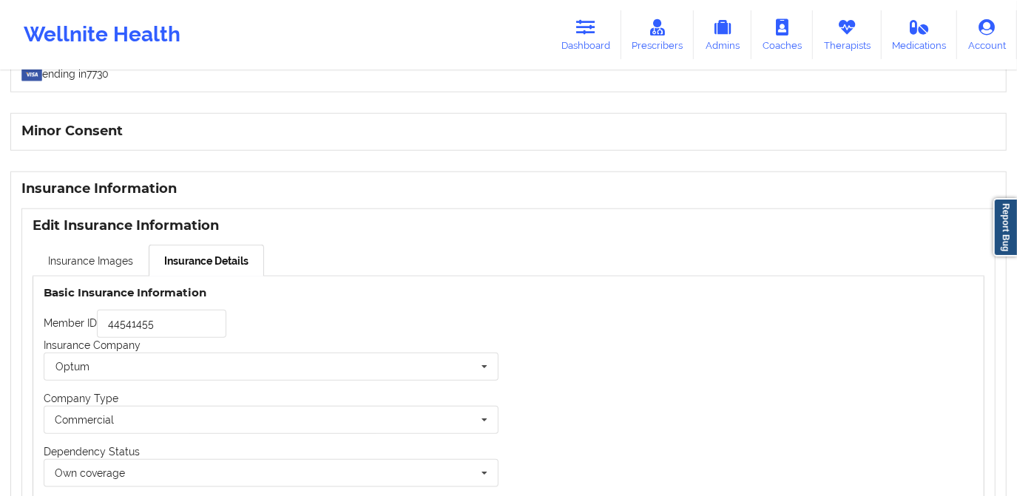
scroll to position [864, 0]
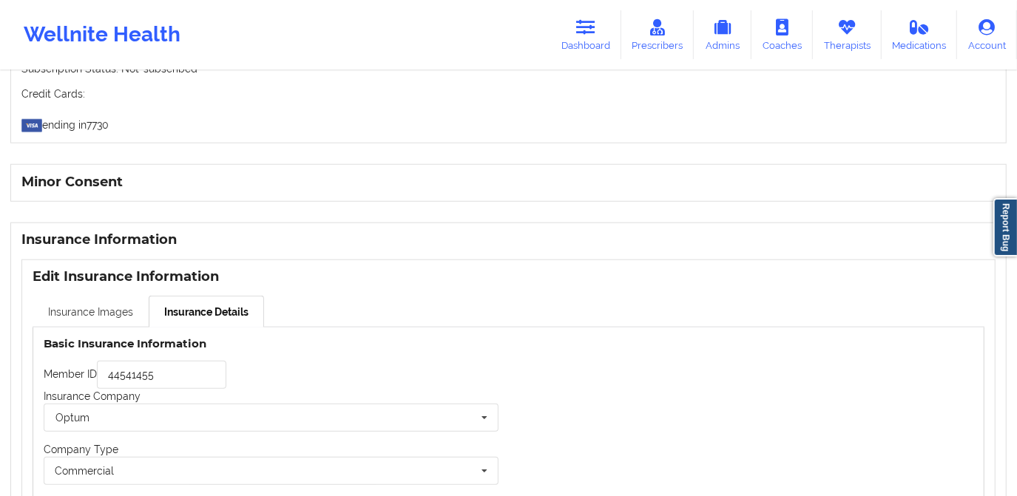
click at [92, 314] on link "Insurance Images" at bounding box center [91, 311] width 116 height 31
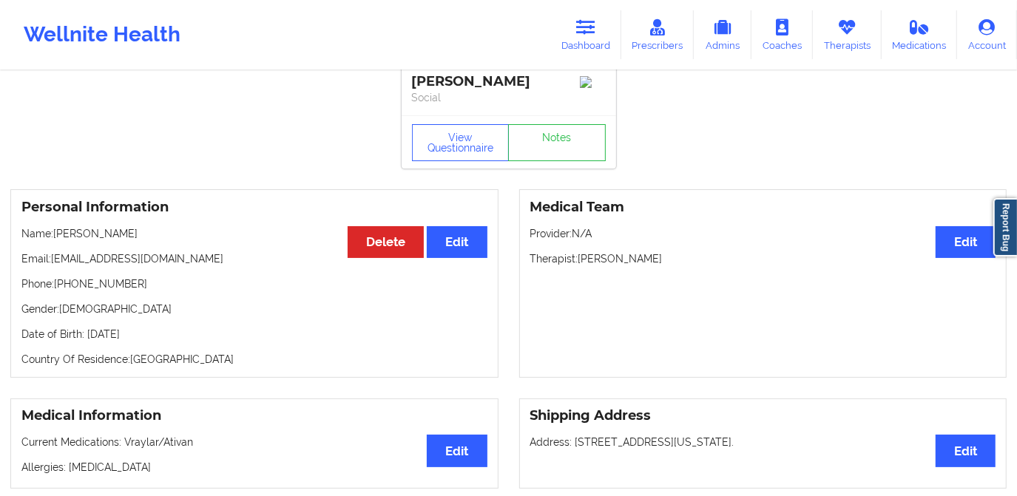
scroll to position [0, 0]
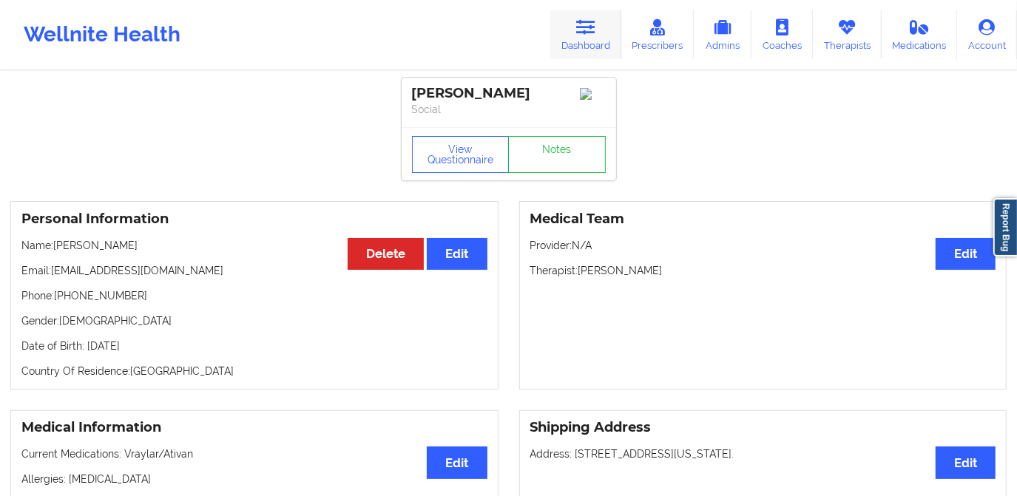
click at [595, 33] on icon at bounding box center [585, 27] width 19 height 16
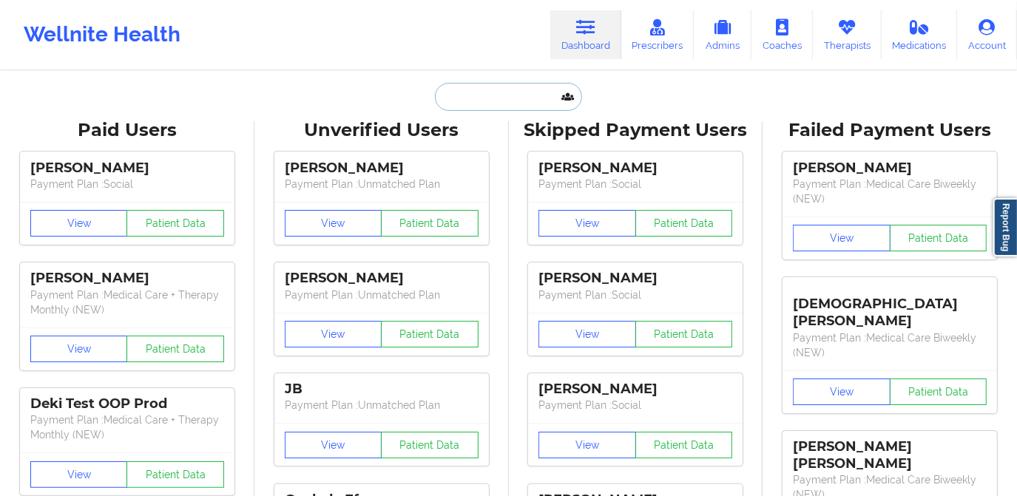
click at [516, 91] on input "text" at bounding box center [508, 97] width 146 height 28
paste input "Anna Cunningham"
type input "Anna Cunningham"
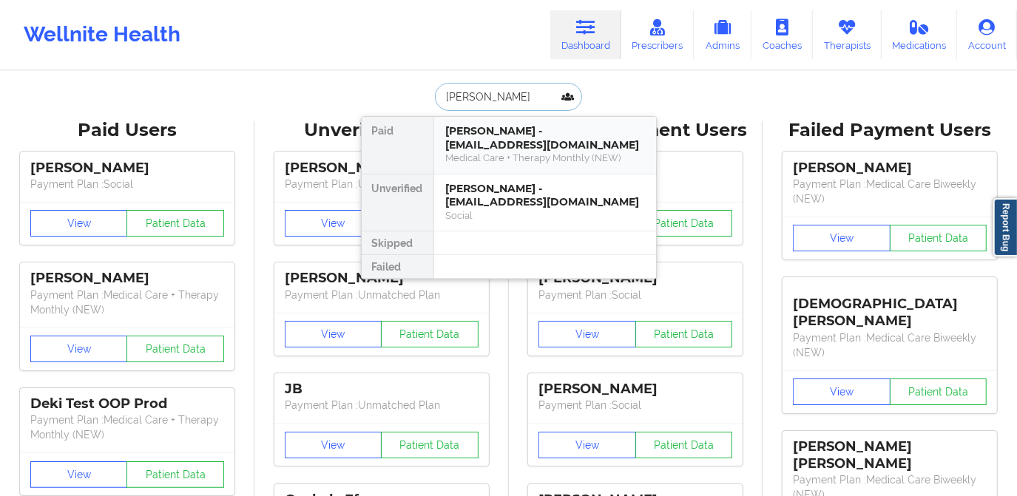
click at [527, 152] on div "Medical Care + Therapy Monthly (NEW)" at bounding box center [545, 158] width 198 height 13
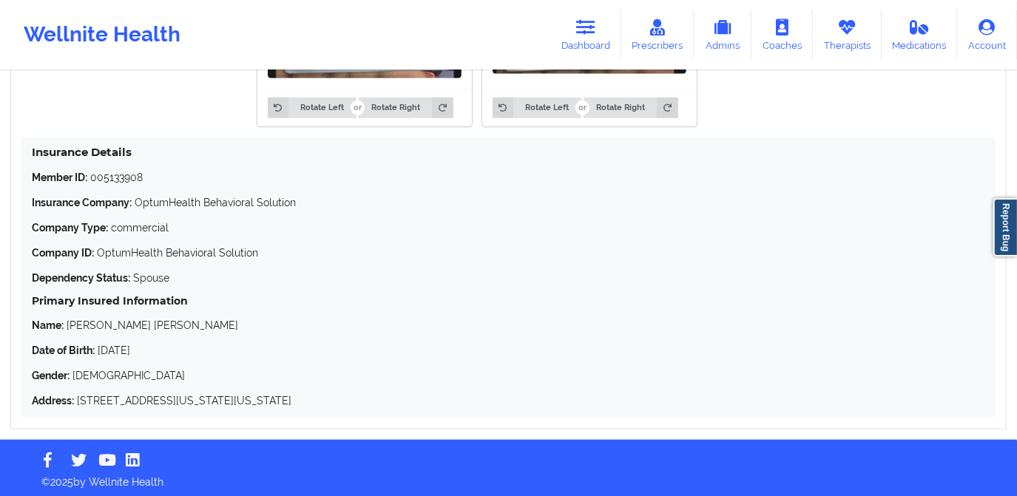
scroll to position [1063, 0]
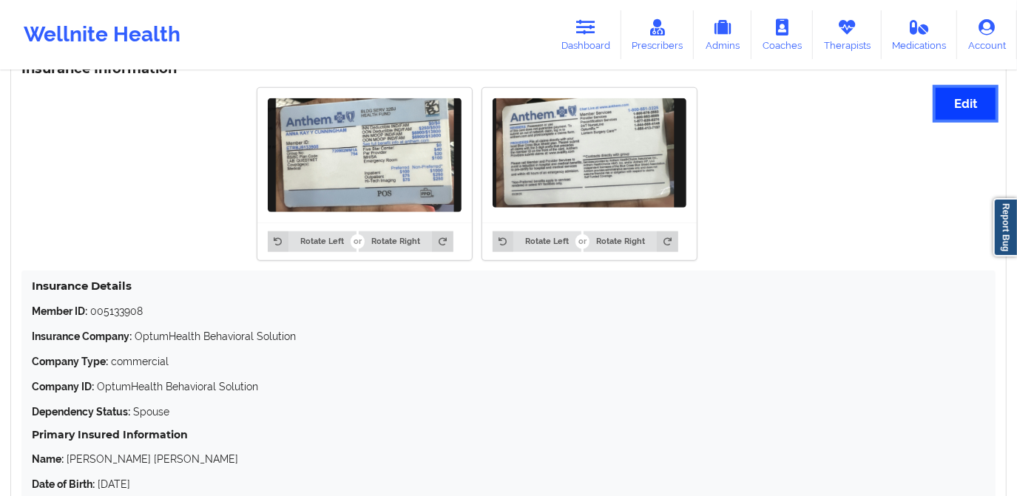
click at [965, 101] on button "Edit" at bounding box center [966, 104] width 60 height 32
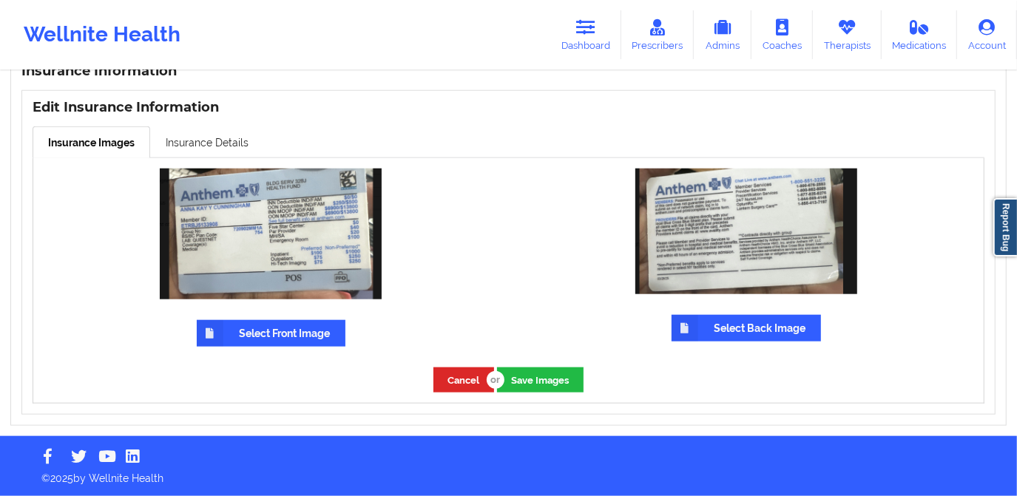
scroll to position [923, 0]
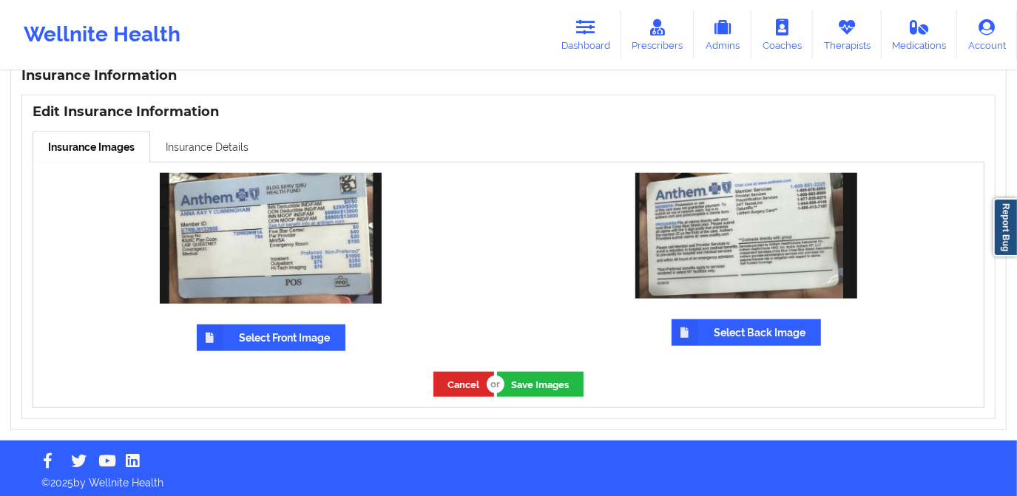
click at [219, 149] on link "Insurance Details" at bounding box center [207, 146] width 114 height 31
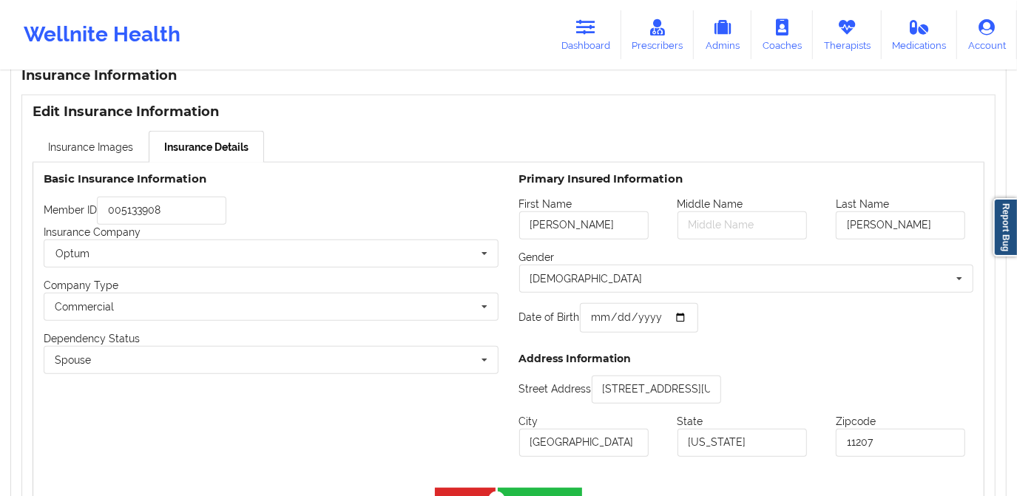
scroll to position [929, 0]
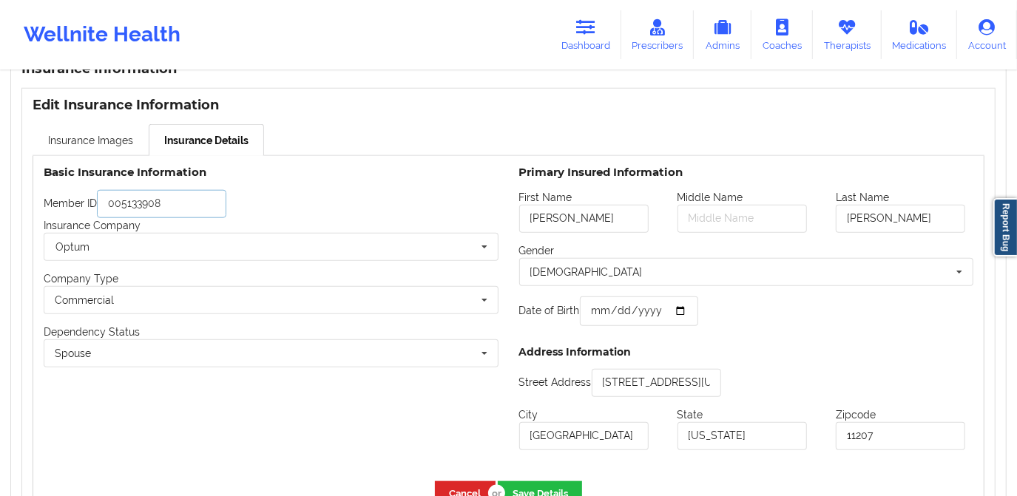
drag, startPoint x: 169, startPoint y: 194, endPoint x: 106, endPoint y: 205, distance: 63.9
click at [106, 205] on input "005133908" at bounding box center [161, 204] width 129 height 28
paste input "ETRBJ"
type input "ETRBJ5133908"
click at [175, 248] on input "text" at bounding box center [271, 247] width 453 height 27
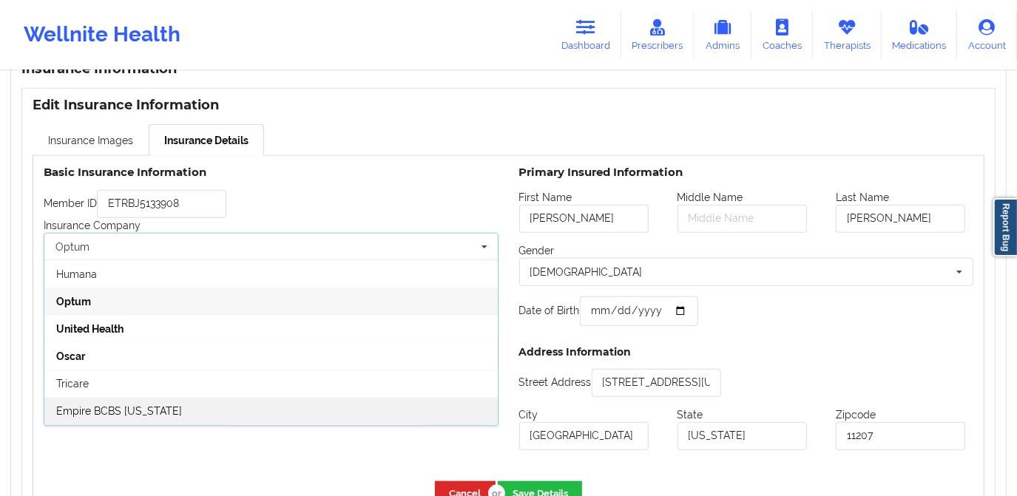
click at [172, 402] on div "Empire BCBS [US_STATE]" at bounding box center [270, 410] width 453 height 27
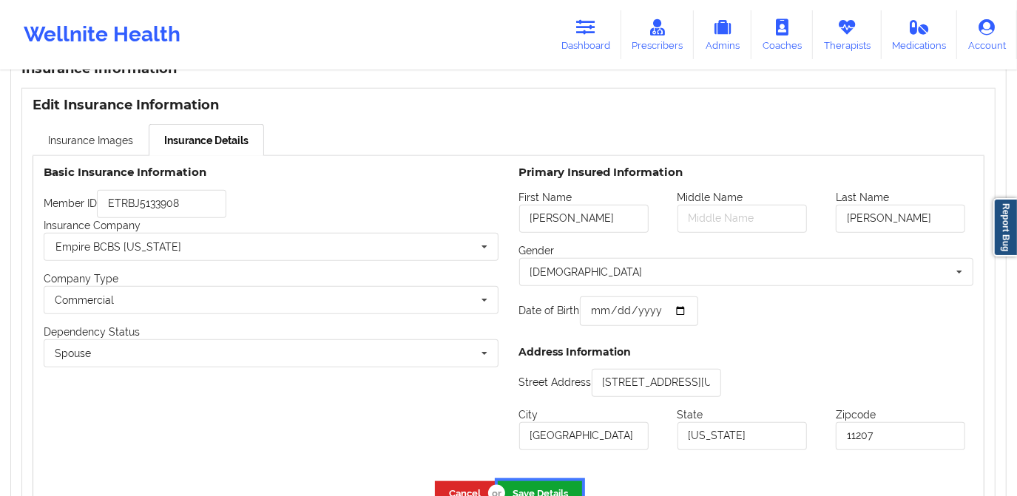
click at [545, 488] on button "Save Details" at bounding box center [540, 494] width 84 height 24
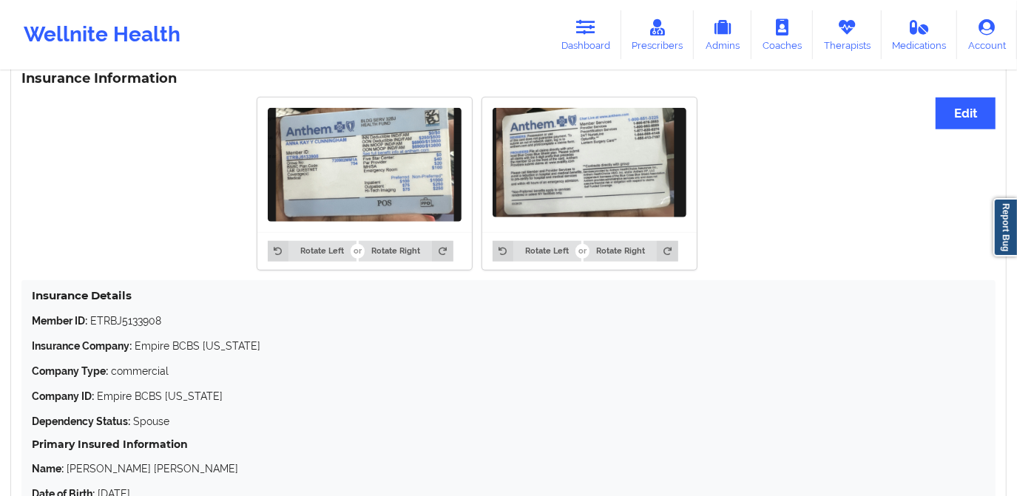
scroll to position [895, 0]
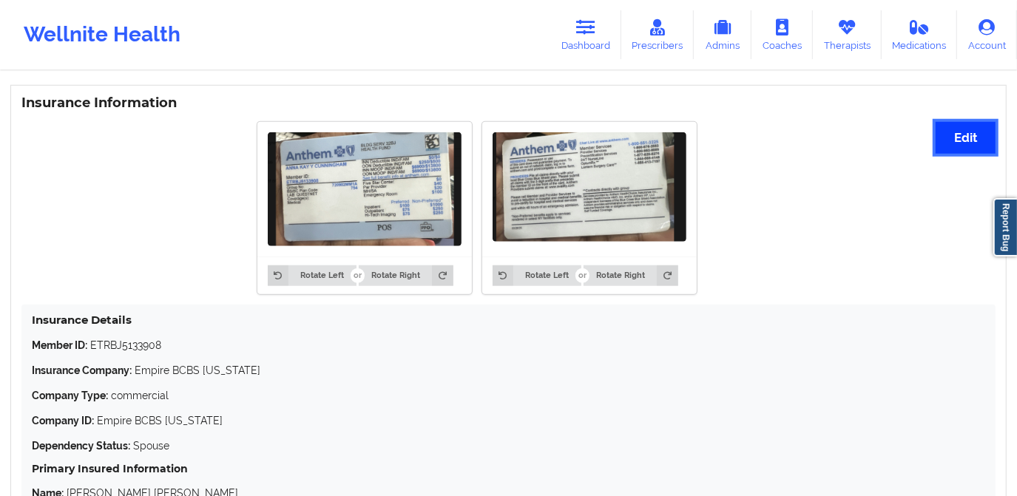
click at [951, 133] on button "Edit" at bounding box center [966, 138] width 60 height 32
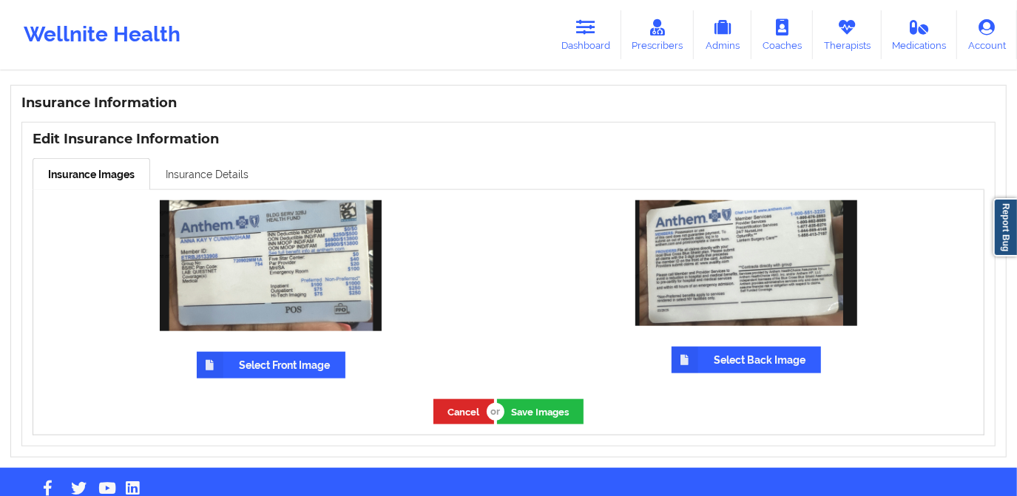
click at [217, 166] on link "Insurance Details" at bounding box center [207, 173] width 114 height 31
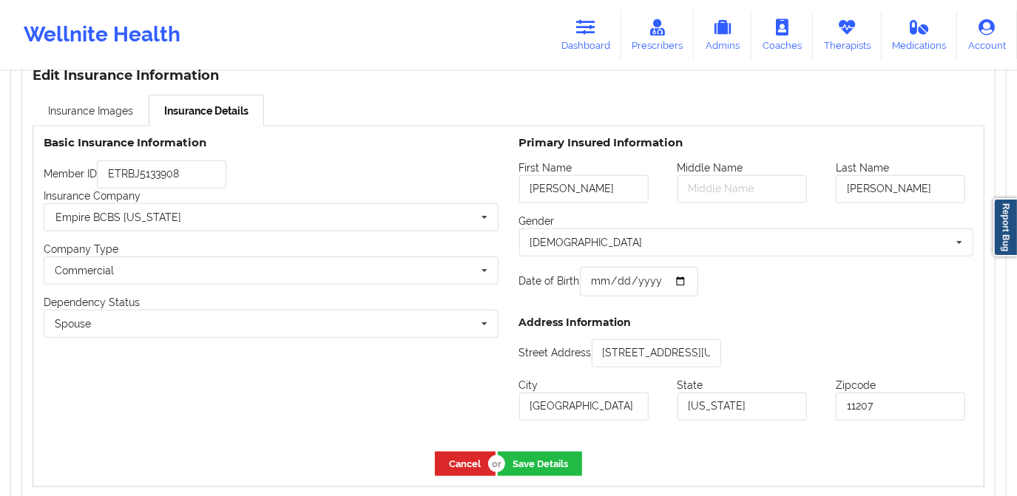
scroll to position [962, 0]
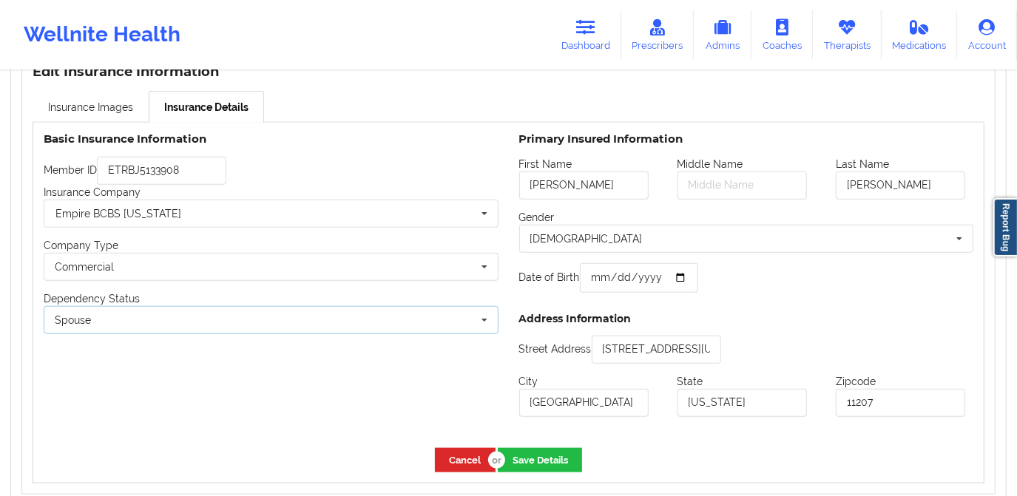
click at [240, 314] on div "Spouse Own coverage Spouse Children" at bounding box center [271, 320] width 455 height 28
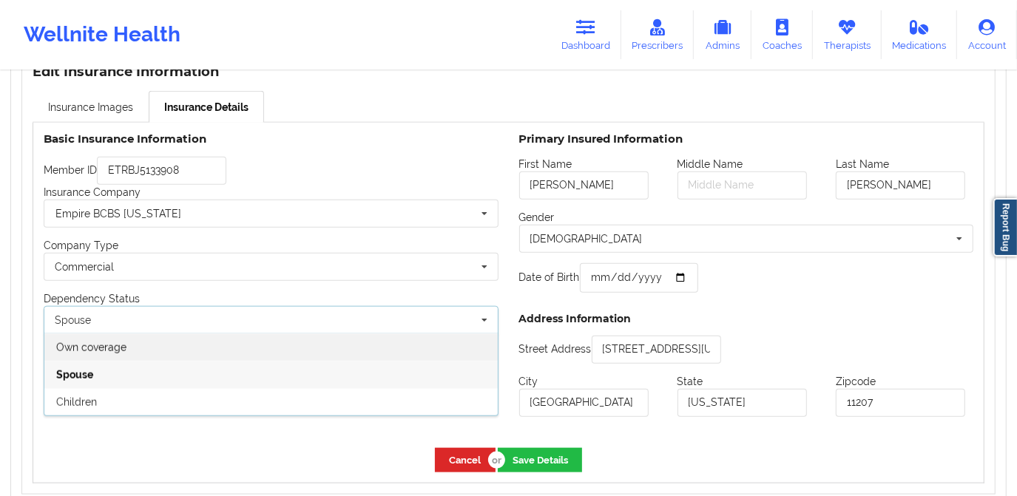
click at [220, 349] on div "Own coverage" at bounding box center [270, 347] width 453 height 27
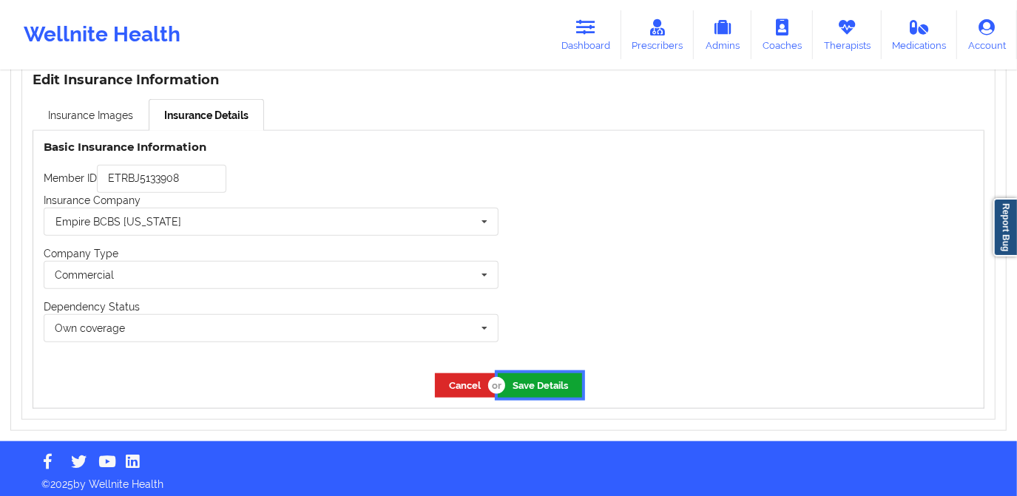
click at [534, 377] on button "Save Details" at bounding box center [540, 386] width 84 height 24
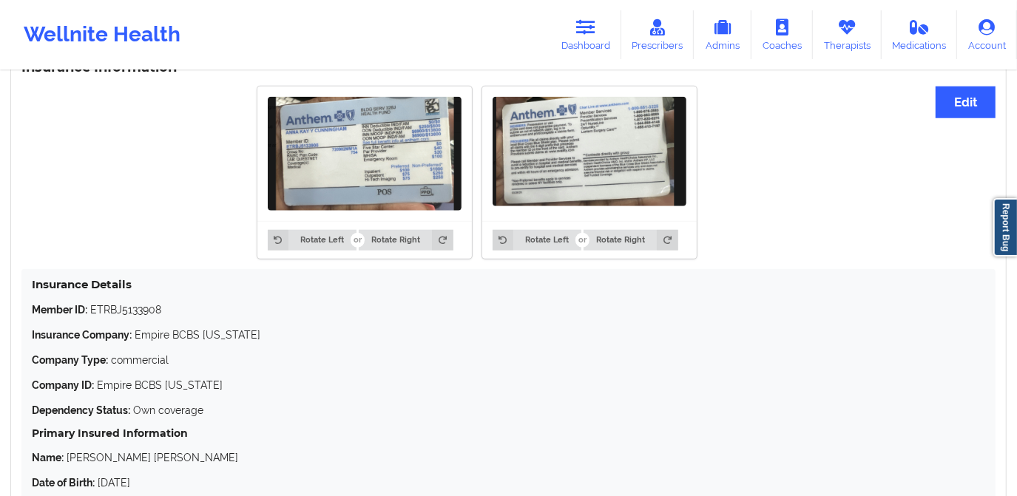
scroll to position [929, 0]
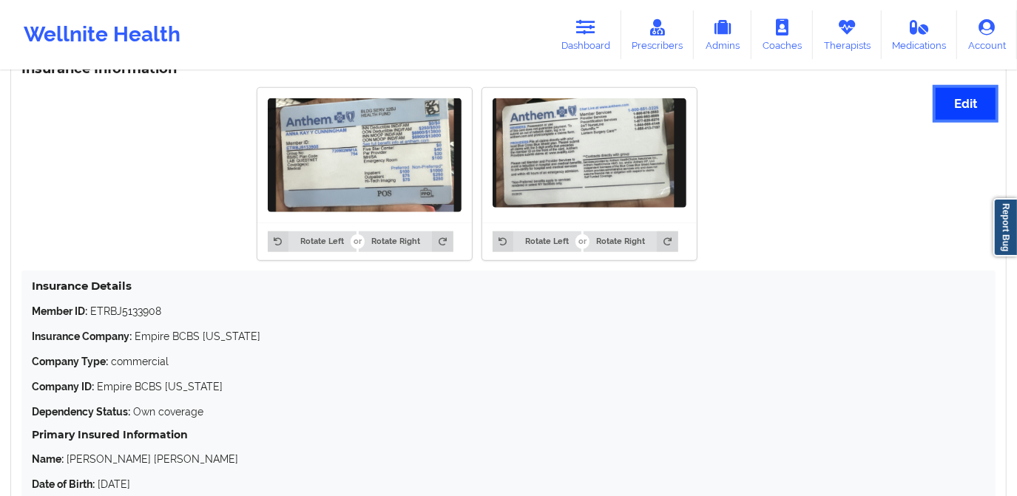
click at [945, 114] on button "Edit" at bounding box center [966, 104] width 60 height 32
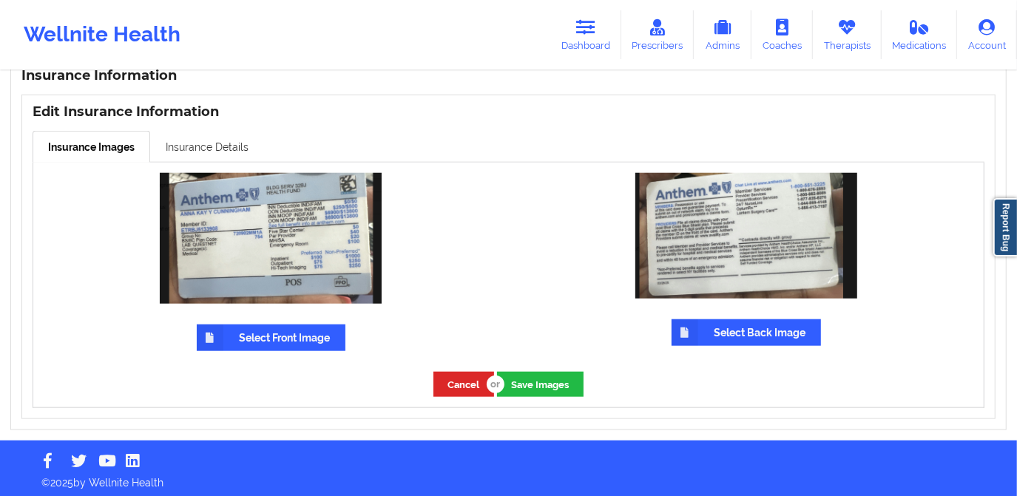
click at [187, 146] on link "Insurance Details" at bounding box center [207, 146] width 114 height 31
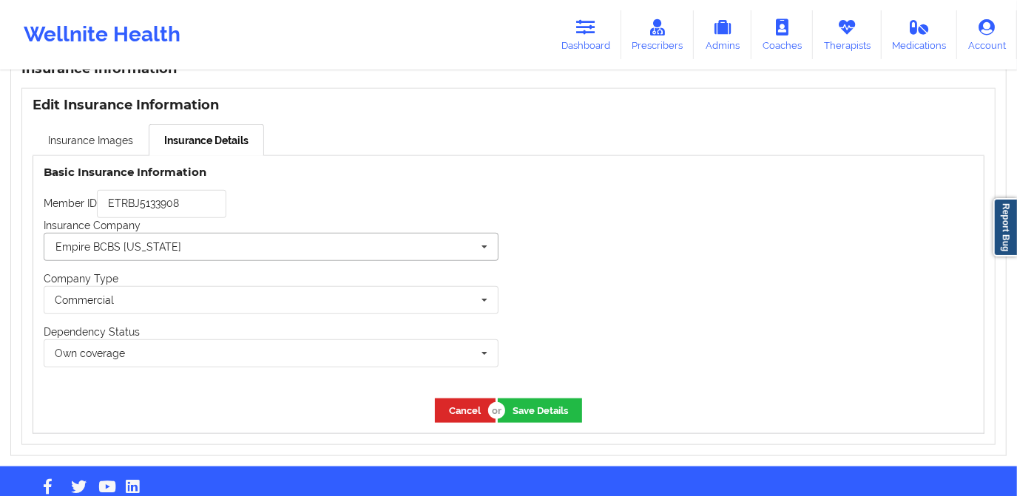
click at [158, 242] on div "Empire BCBS [US_STATE]" at bounding box center [118, 247] width 126 height 10
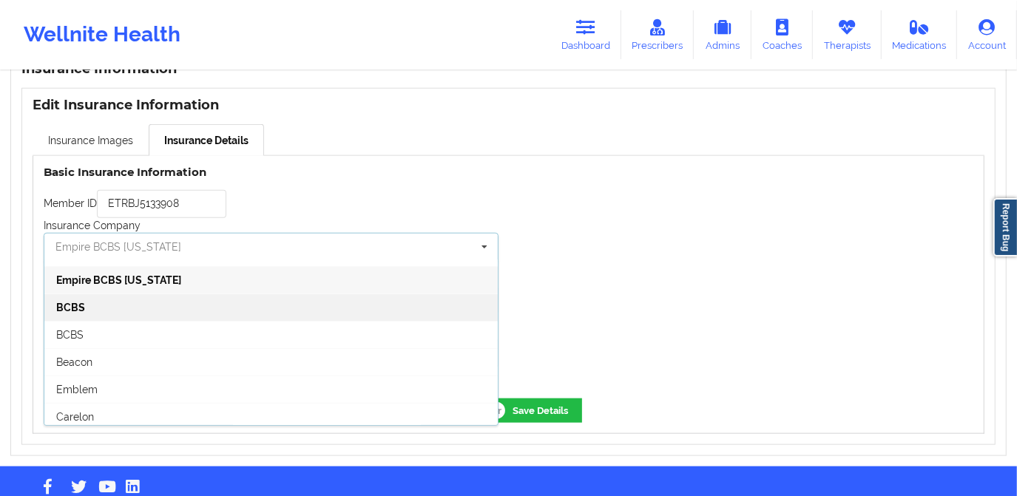
scroll to position [134, 0]
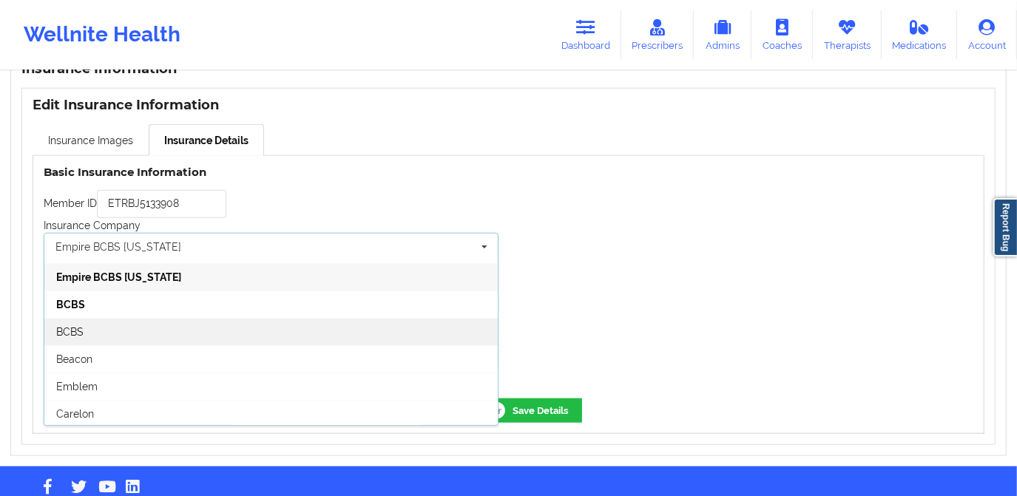
click at [113, 326] on div "BCBS" at bounding box center [270, 331] width 453 height 27
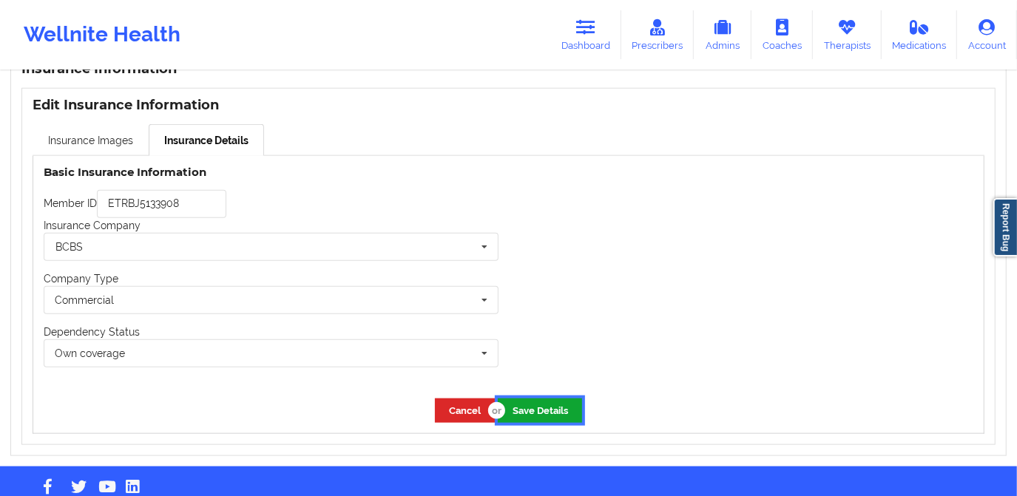
click at [536, 405] on button "Save Details" at bounding box center [540, 411] width 84 height 24
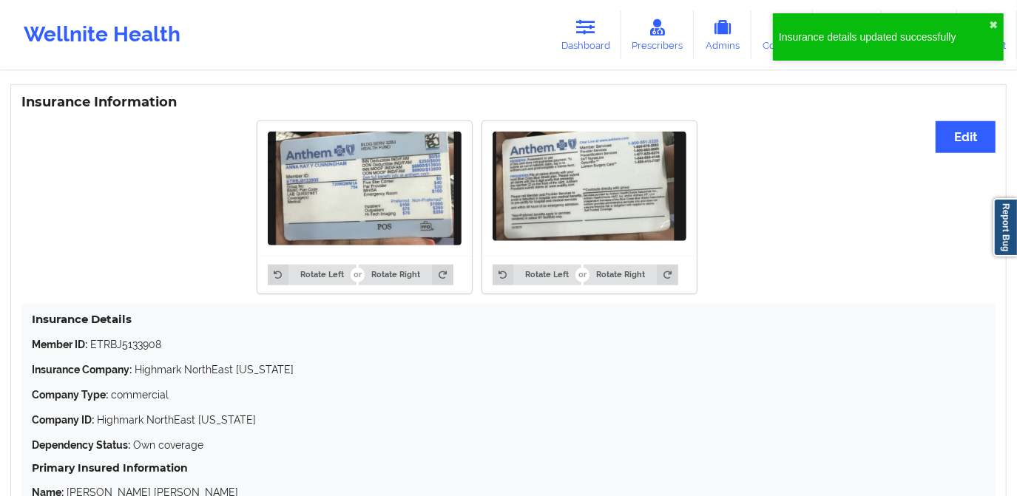
scroll to position [895, 0]
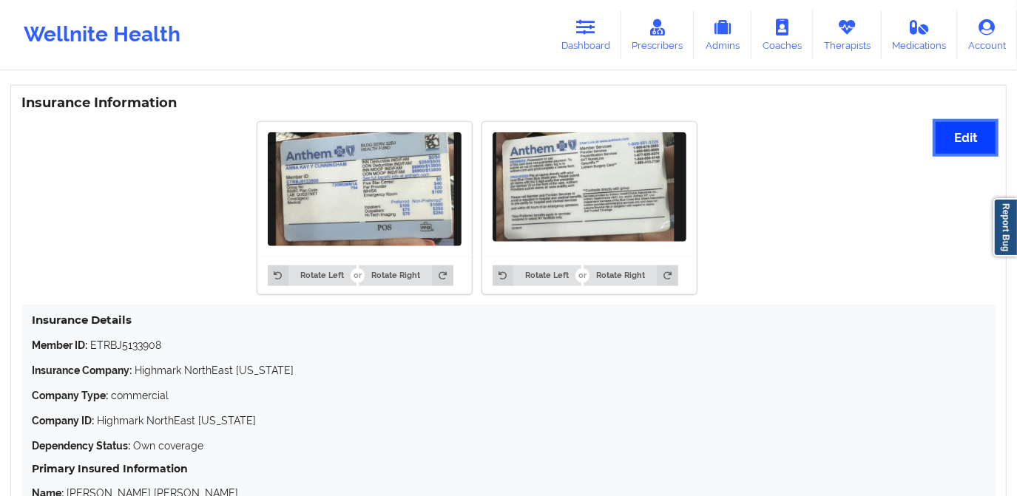
click at [972, 129] on button "Edit" at bounding box center [966, 138] width 60 height 32
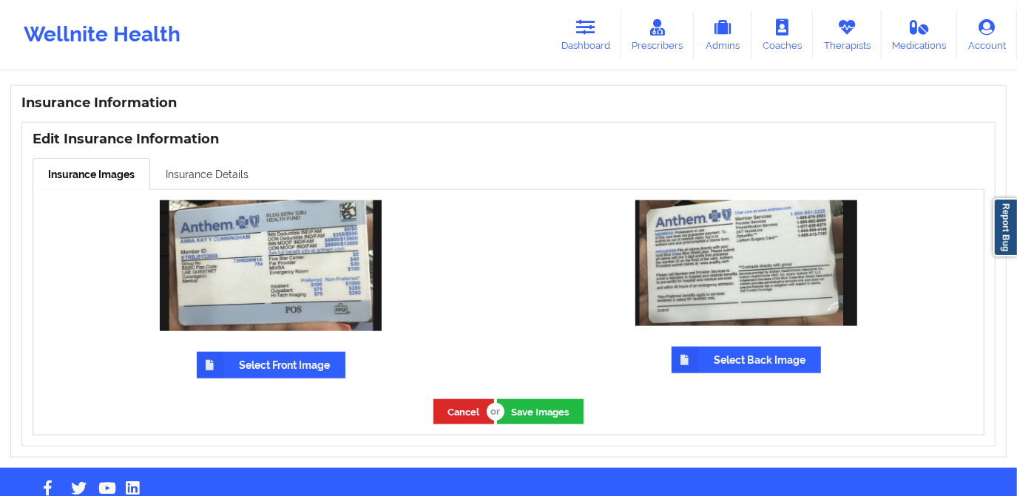
click at [186, 174] on link "Insurance Details" at bounding box center [207, 173] width 114 height 31
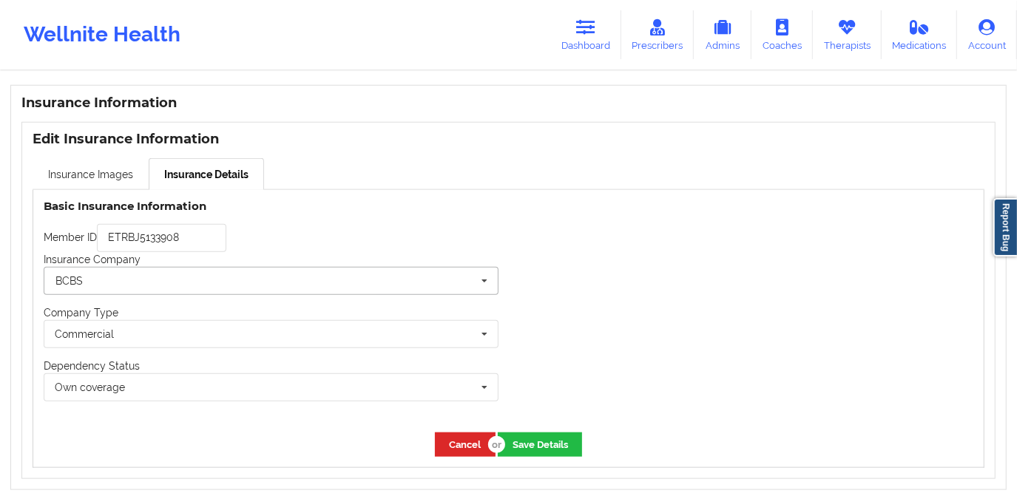
click at [156, 277] on input "text" at bounding box center [271, 281] width 453 height 27
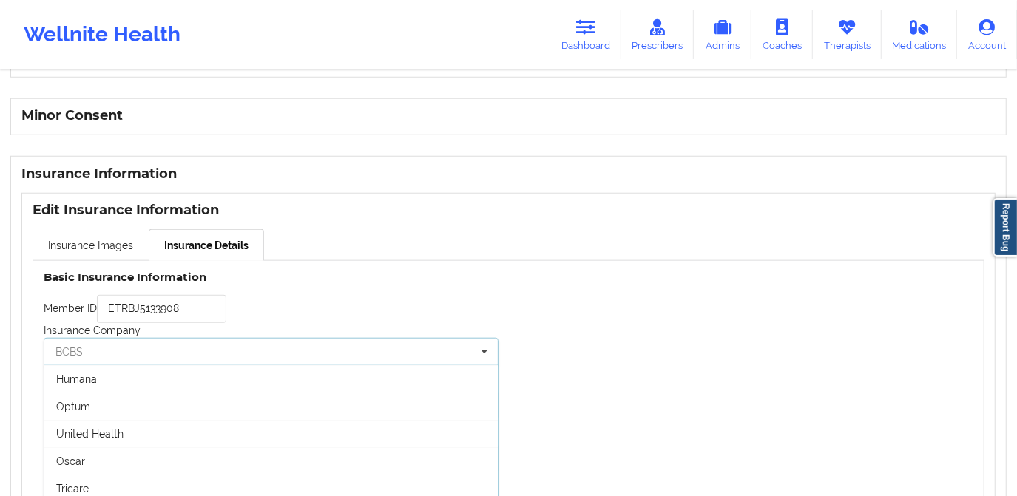
scroll to position [828, 0]
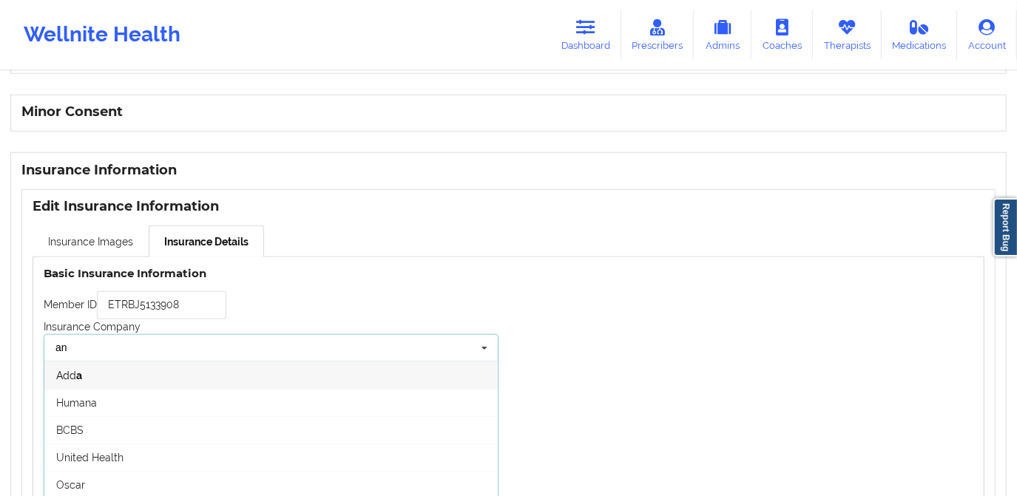
type input "a"
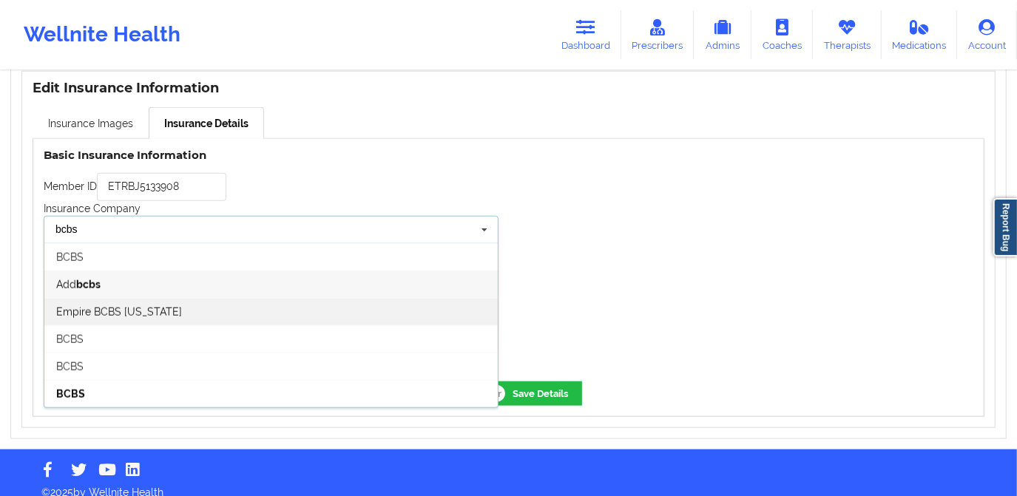
scroll to position [954, 0]
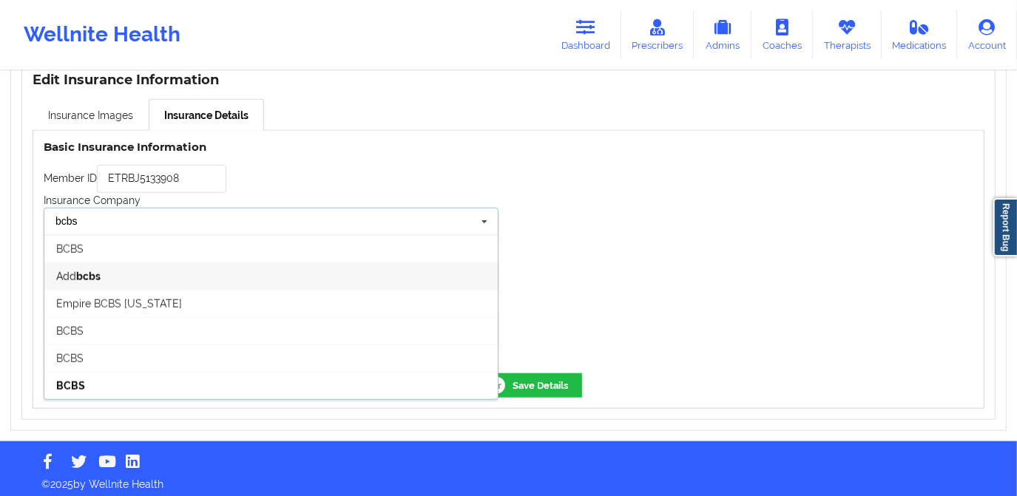
type input "bcbs"
drag, startPoint x: 90, startPoint y: 226, endPoint x: 38, endPoint y: 226, distance: 51.0
click at [38, 226] on div "Basic Insurance Information Member ID ETRBJ5133908 Insurance Company bcbs Add b…" at bounding box center [271, 247] width 476 height 232
type input "a"
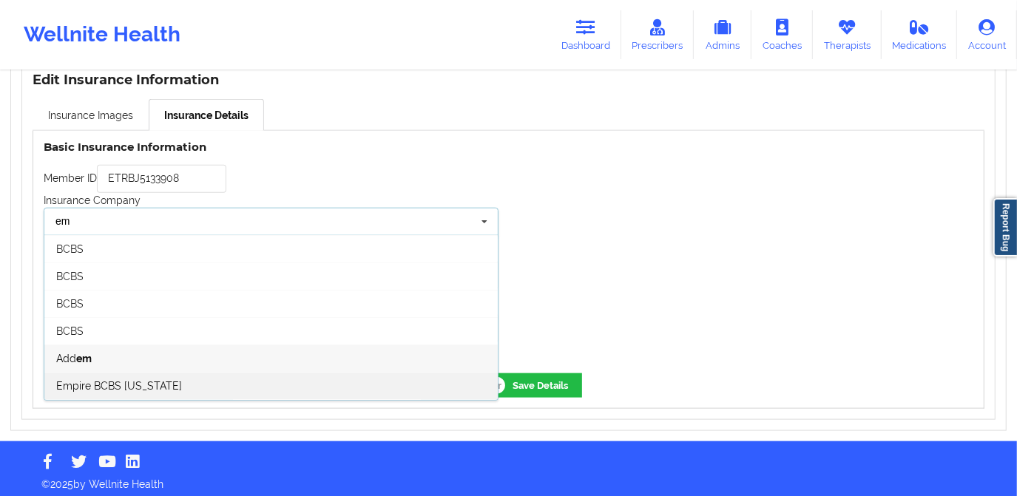
type input "em"
click at [124, 382] on span "Empire BCBS [US_STATE]" at bounding box center [119, 386] width 126 height 12
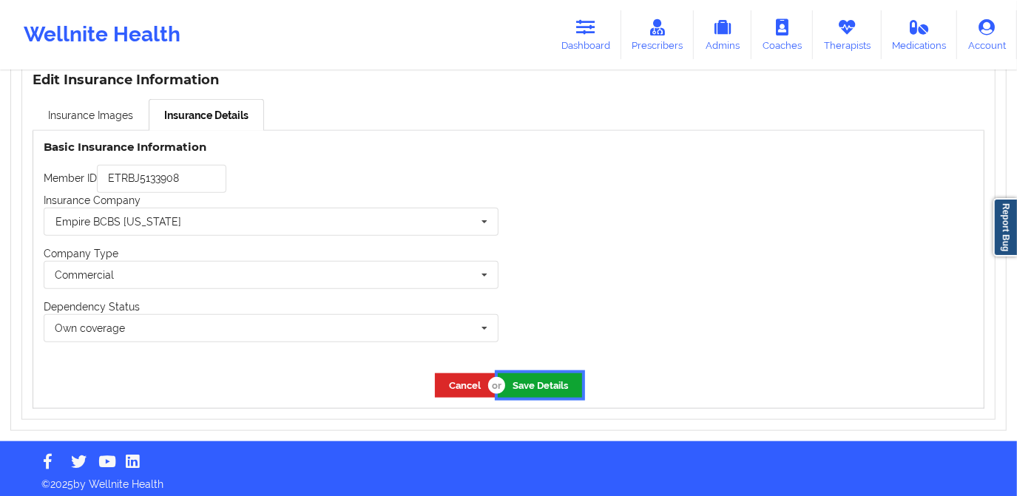
click at [536, 378] on button "Save Details" at bounding box center [540, 386] width 84 height 24
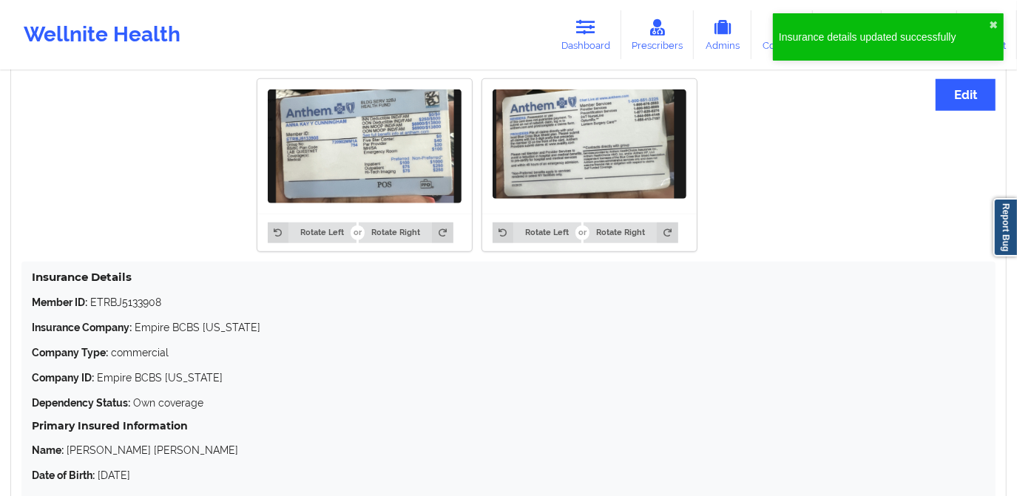
scroll to position [888, 0]
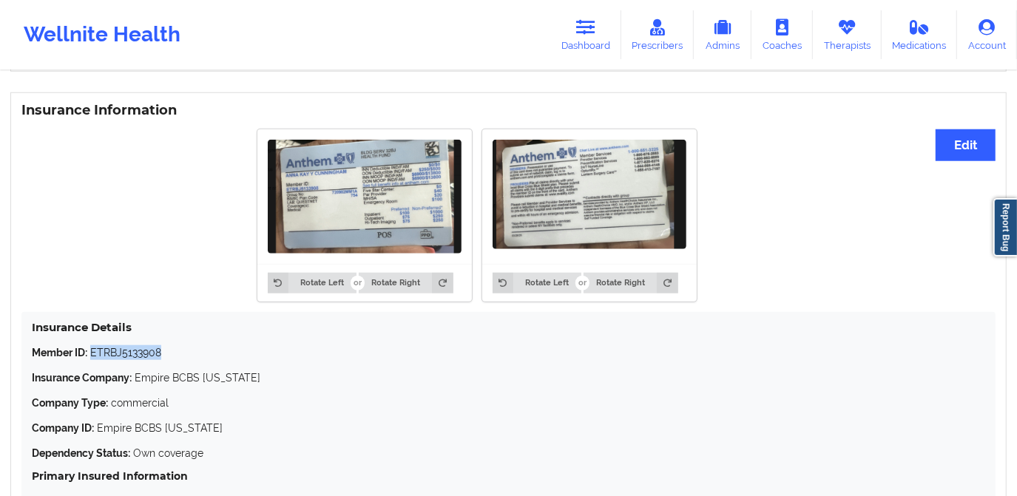
drag, startPoint x: 91, startPoint y: 351, endPoint x: 172, endPoint y: 353, distance: 80.7
click at [172, 353] on p "Member ID: ETRBJ5133908" at bounding box center [509, 352] width 954 height 15
copy p "ETRBJ5133908"
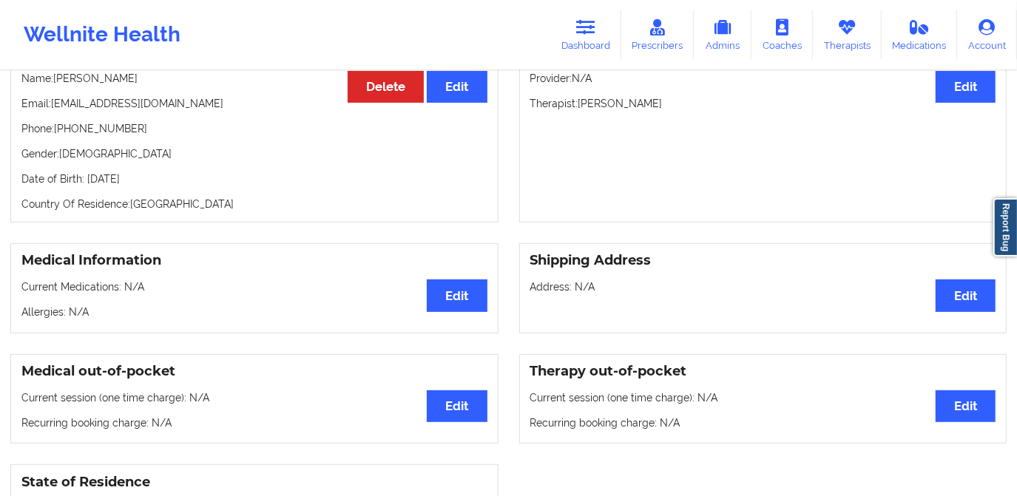
scroll to position [13, 0]
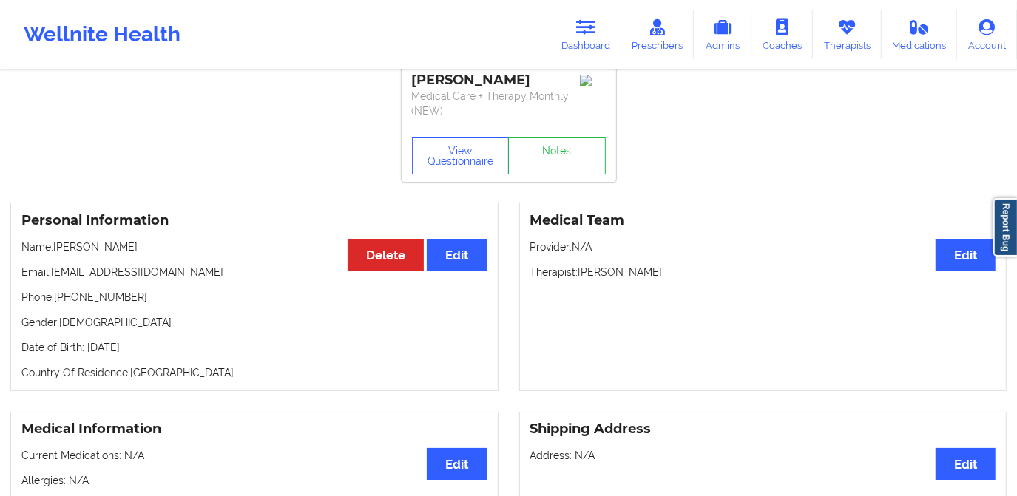
drag, startPoint x: 82, startPoint y: 244, endPoint x: 147, endPoint y: 249, distance: 65.3
click at [147, 249] on p "Name: Anna Cunningham" at bounding box center [254, 247] width 466 height 15
copy p "Cunningham"
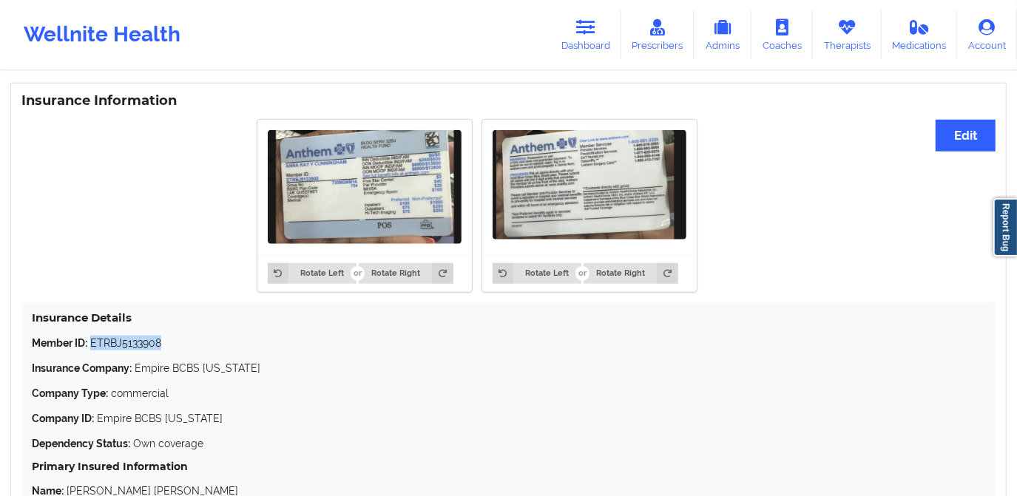
scroll to position [874, 0]
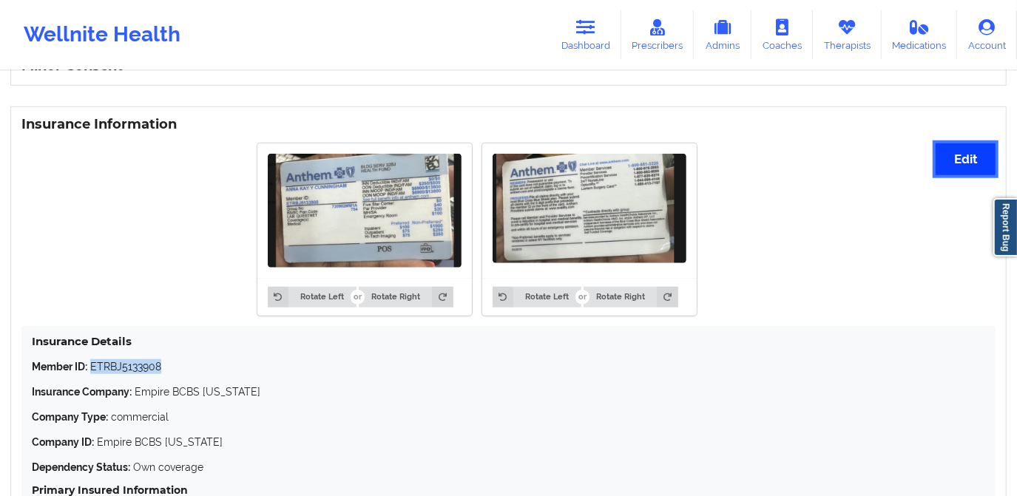
click at [945, 158] on button "Edit" at bounding box center [966, 160] width 60 height 32
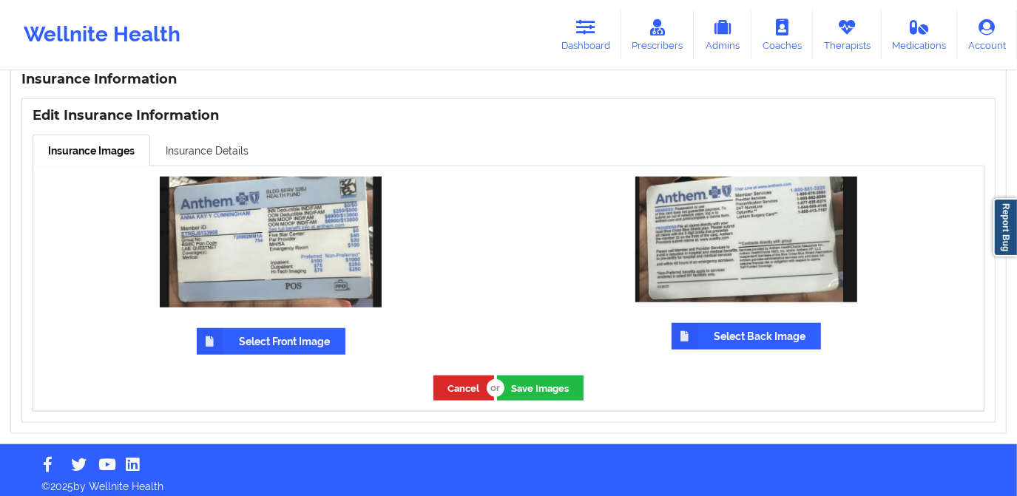
scroll to position [923, 0]
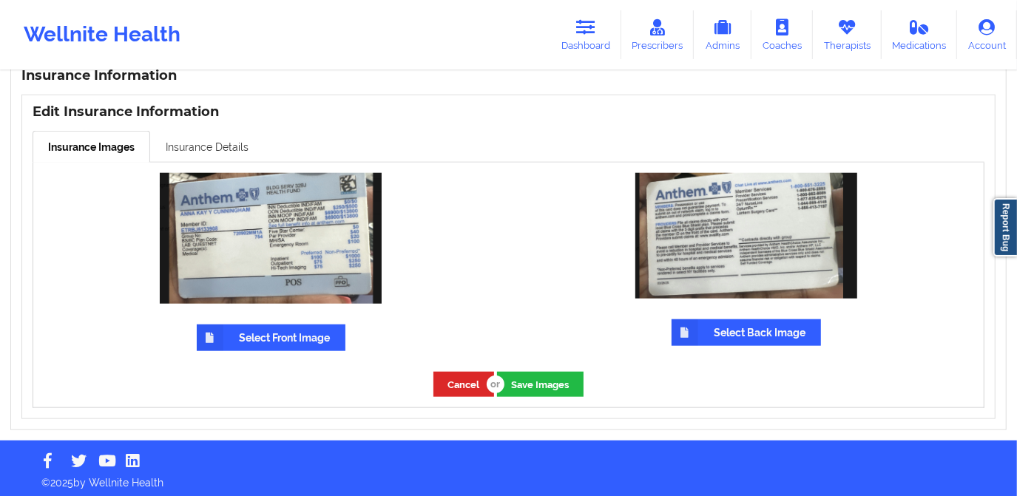
click at [229, 136] on link "Insurance Details" at bounding box center [207, 146] width 114 height 31
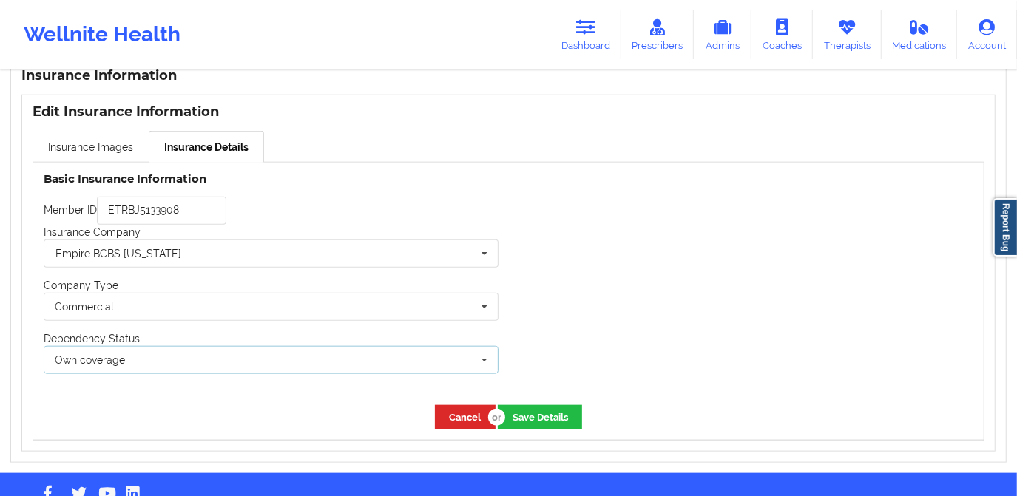
click at [191, 357] on div "Own coverage Own coverage Spouse Children" at bounding box center [271, 360] width 455 height 28
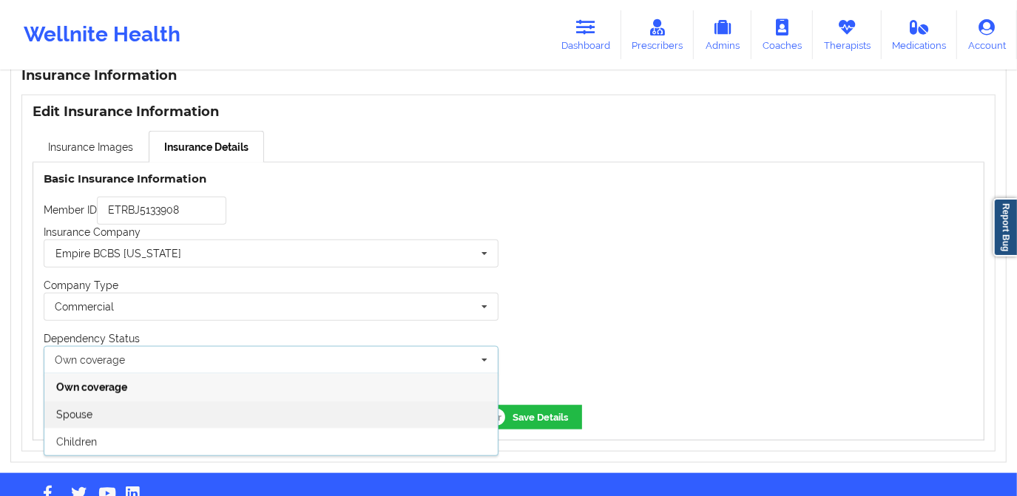
click at [183, 421] on div "Spouse" at bounding box center [270, 414] width 453 height 27
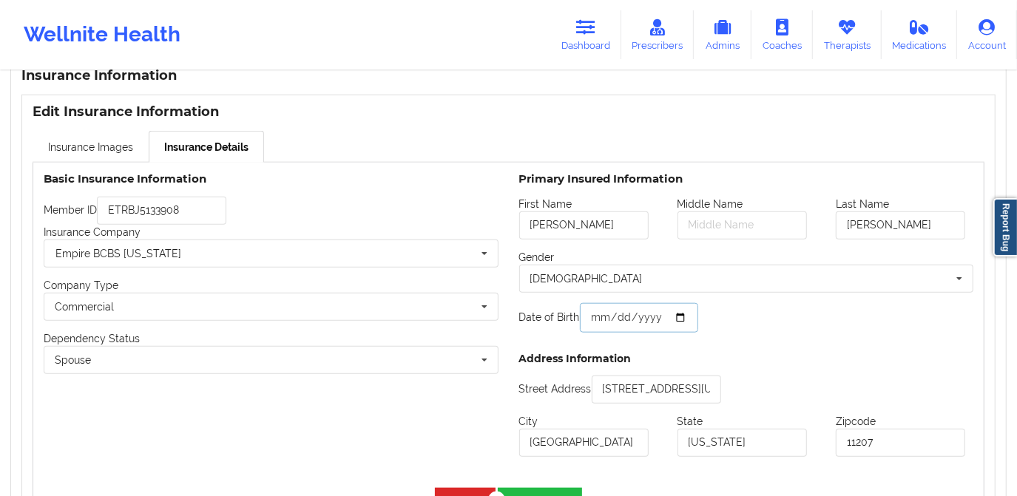
click at [623, 310] on input "1990-07-08" at bounding box center [639, 318] width 118 height 30
click at [619, 314] on input "1990-07-08" at bounding box center [639, 318] width 118 height 30
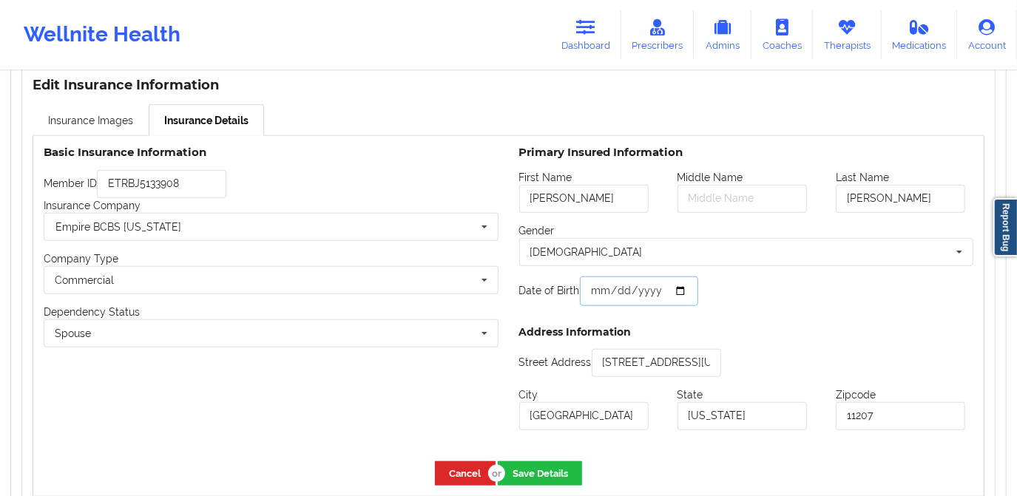
scroll to position [1036, 0]
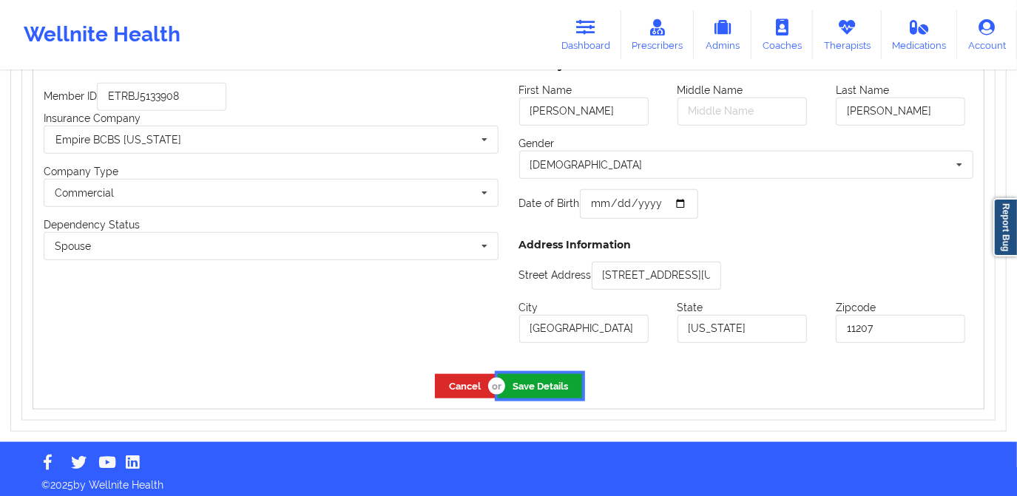
click at [536, 382] on button "Save Details" at bounding box center [540, 386] width 84 height 24
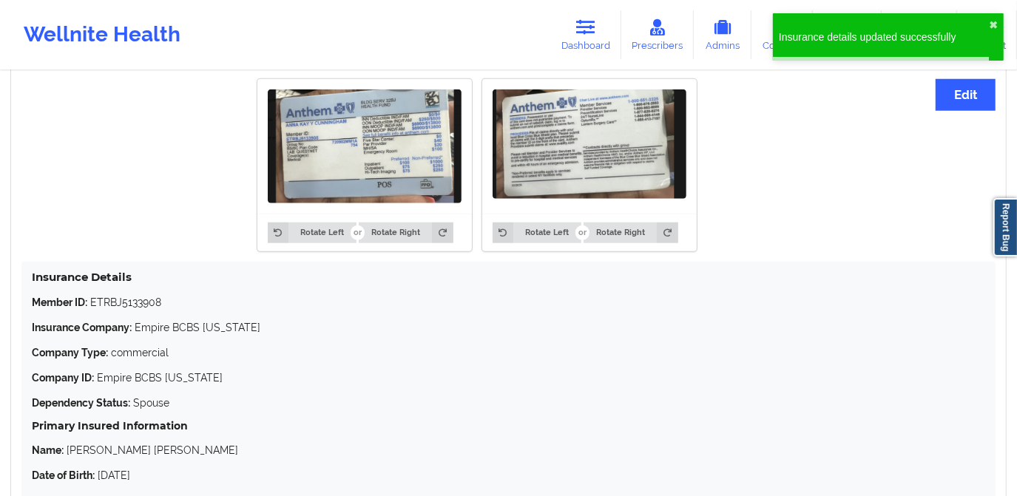
scroll to position [902, 0]
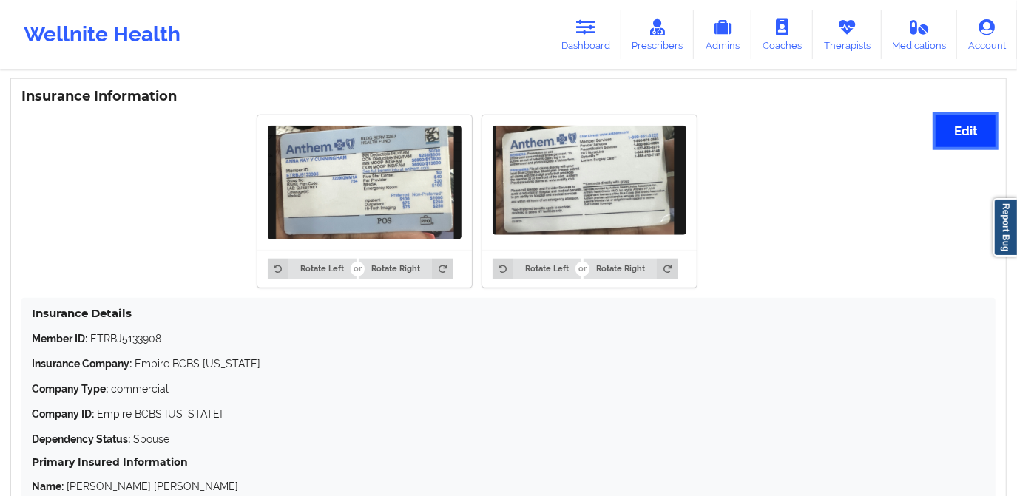
click at [948, 124] on button "Edit" at bounding box center [966, 131] width 60 height 32
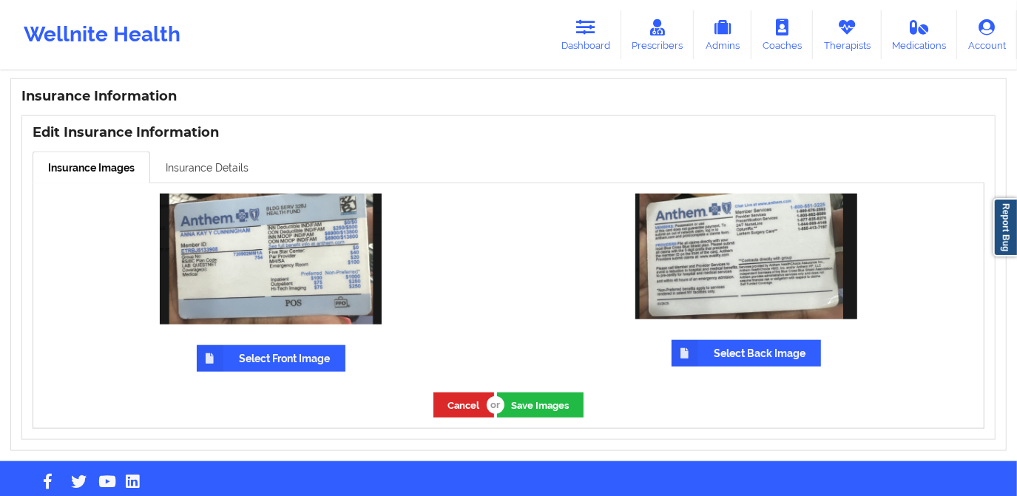
click at [233, 171] on link "Insurance Details" at bounding box center [207, 167] width 114 height 31
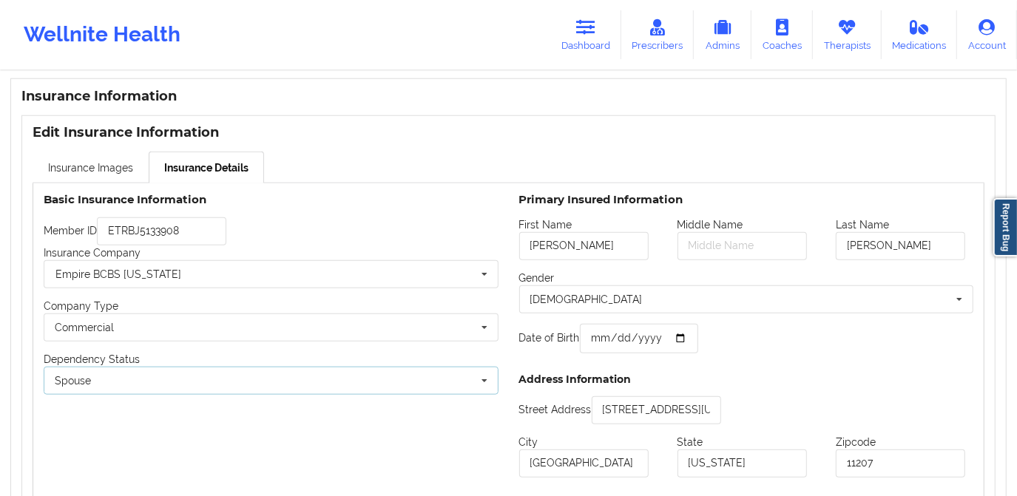
click at [203, 377] on div "Spouse Own coverage Spouse Children" at bounding box center [271, 381] width 455 height 28
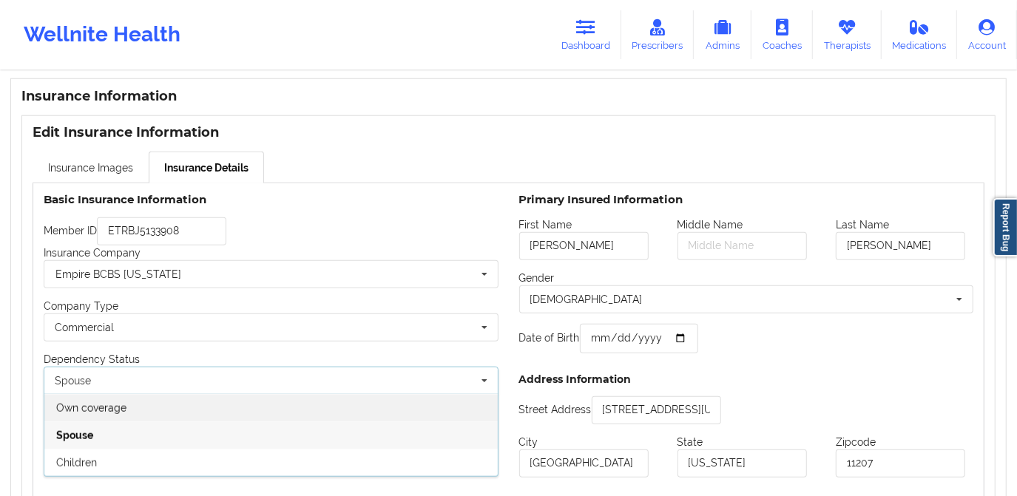
click at [206, 395] on div "Own coverage" at bounding box center [270, 407] width 453 height 27
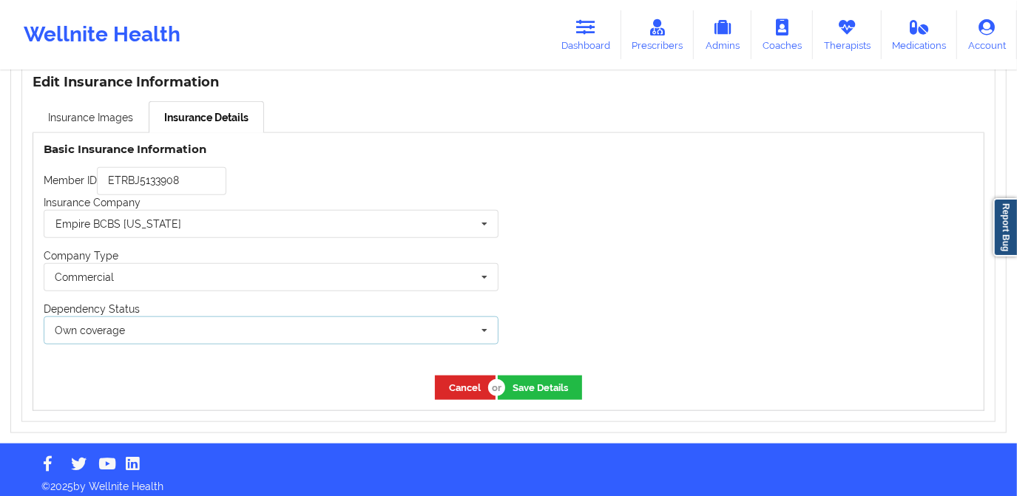
scroll to position [954, 0]
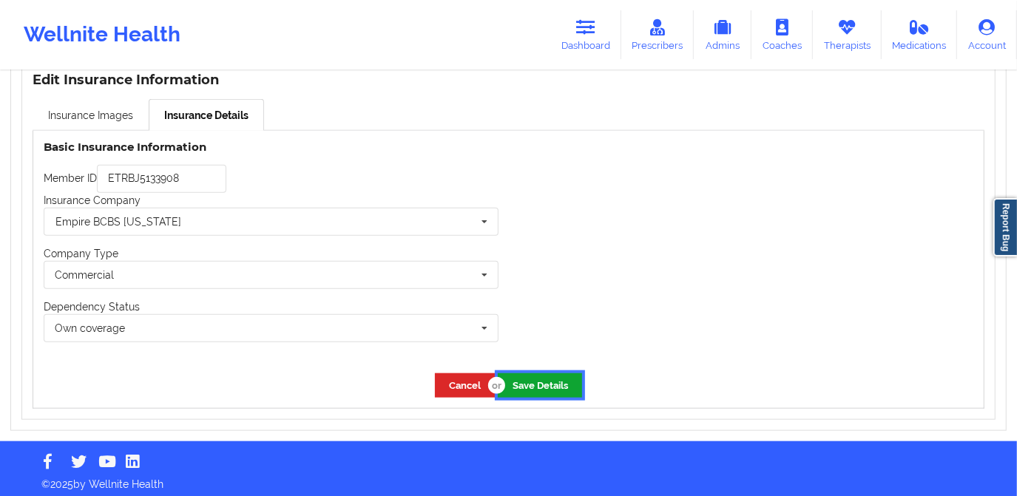
click at [533, 377] on button "Save Details" at bounding box center [540, 386] width 84 height 24
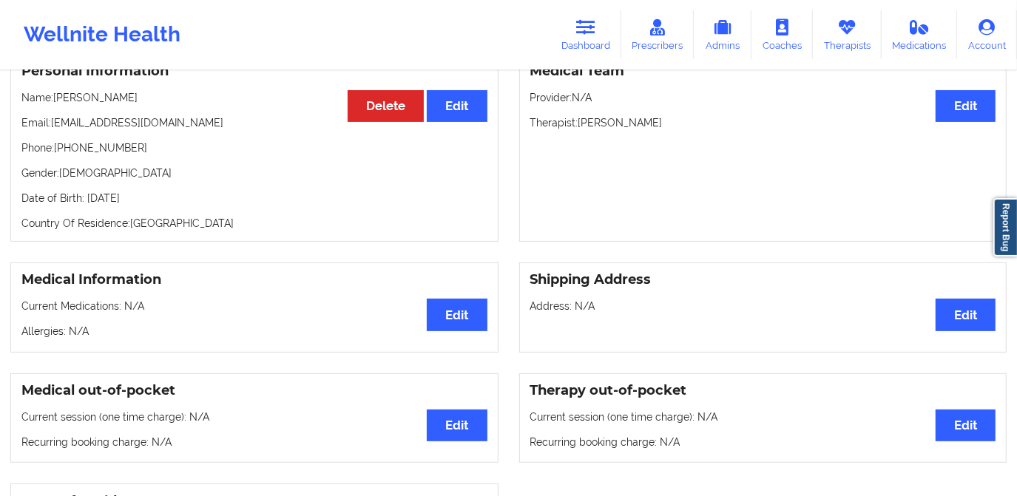
scroll to position [148, 0]
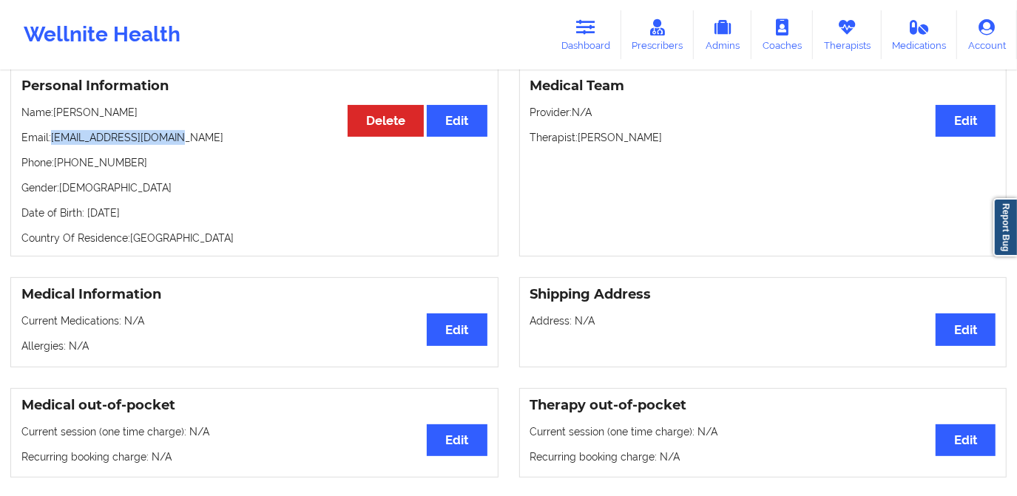
drag, startPoint x: 50, startPoint y: 135, endPoint x: 167, endPoint y: 144, distance: 118.0
click at [167, 144] on p "Email: williams913@hotmail.com" at bounding box center [254, 137] width 466 height 15
drag, startPoint x: 167, startPoint y: 144, endPoint x: 144, endPoint y: 160, distance: 27.7
click at [147, 160] on p "Phone: +1347-951-2314" at bounding box center [254, 162] width 466 height 15
drag, startPoint x: 52, startPoint y: 138, endPoint x: 186, endPoint y: 141, distance: 134.7
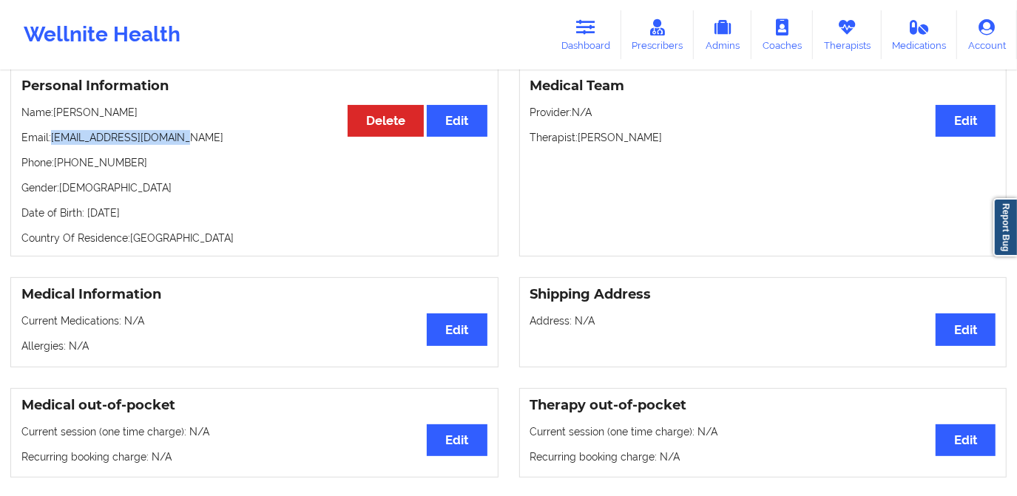
click at [186, 141] on p "Email: williams913@hotmail.com" at bounding box center [254, 137] width 466 height 15
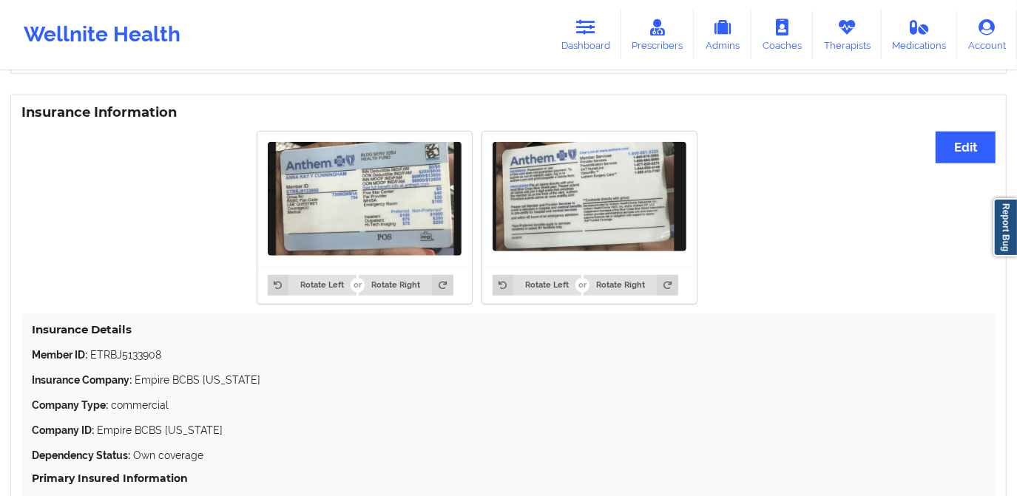
scroll to position [862, 0]
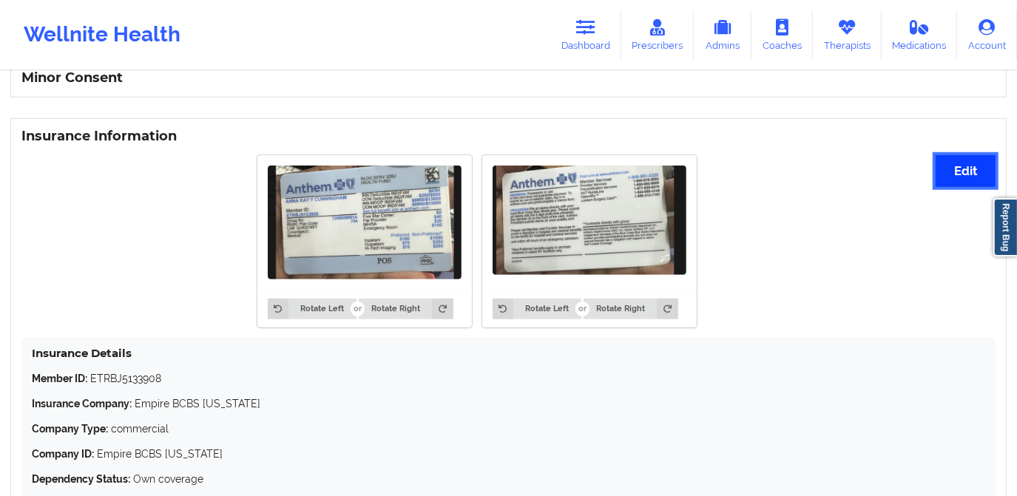
click at [954, 170] on button "Edit" at bounding box center [966, 171] width 60 height 32
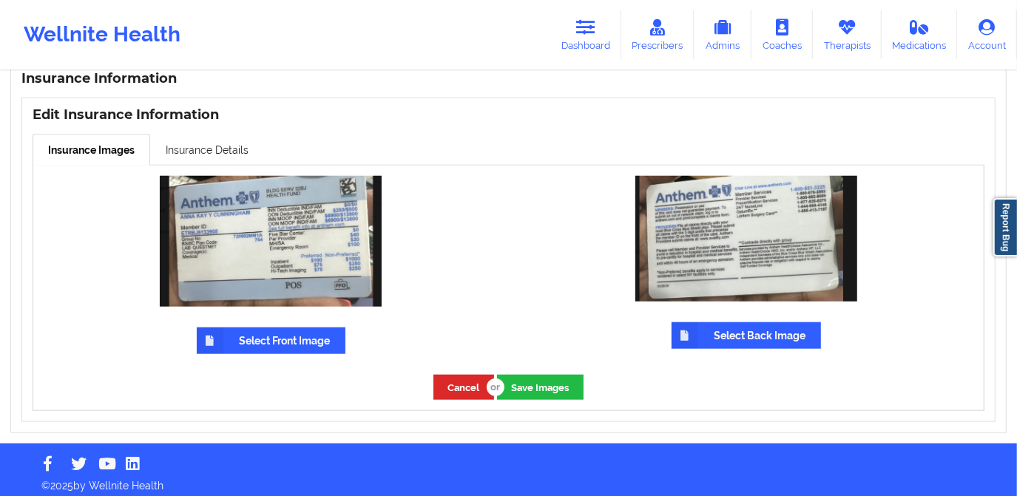
scroll to position [923, 0]
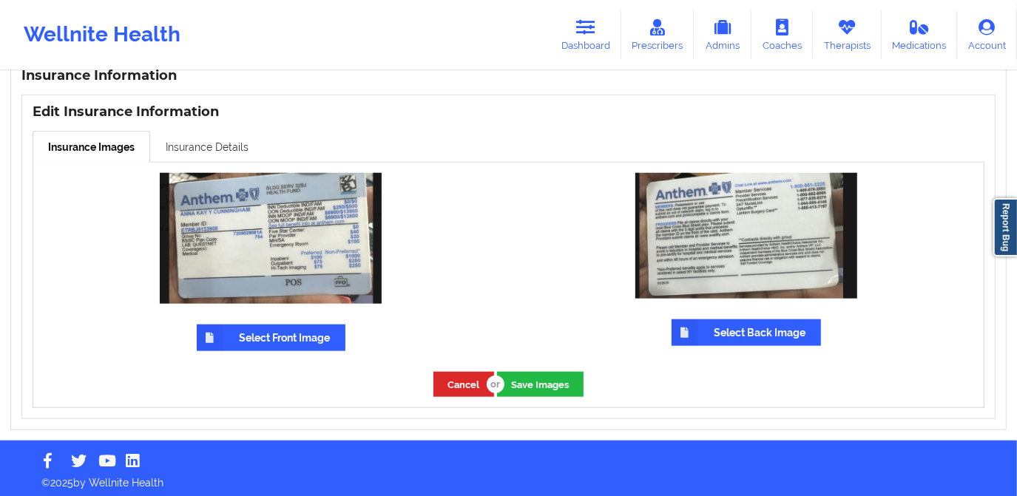
click at [203, 139] on link "Insurance Details" at bounding box center [207, 146] width 114 height 31
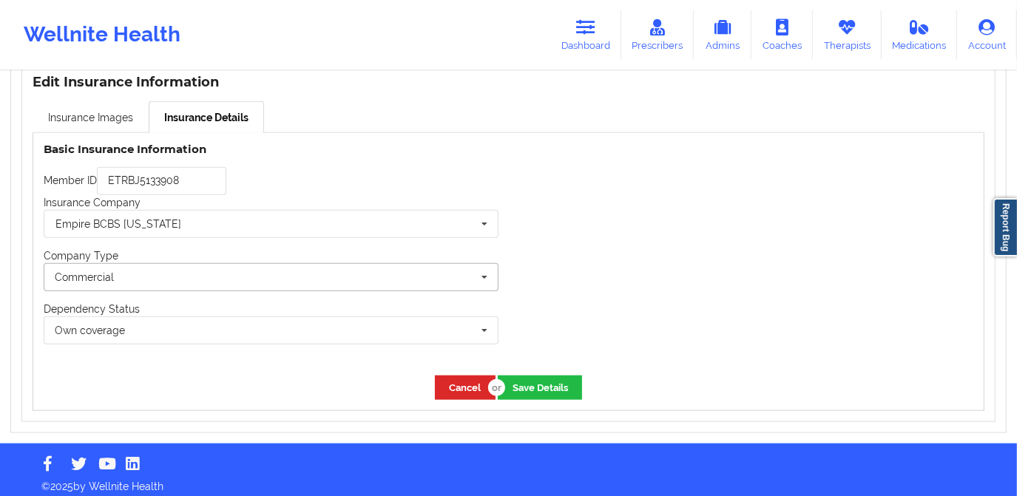
scroll to position [954, 0]
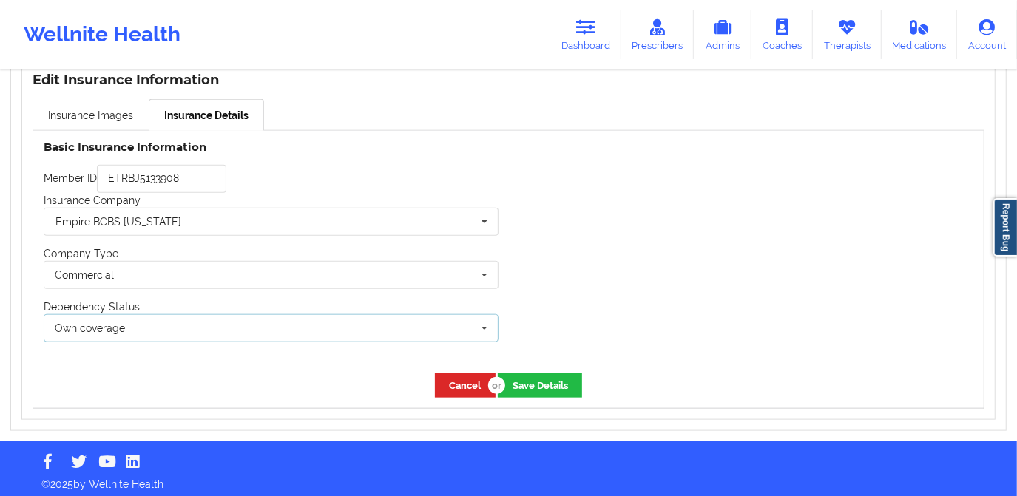
click at [176, 314] on div "Own coverage Own coverage Spouse Children" at bounding box center [271, 328] width 455 height 28
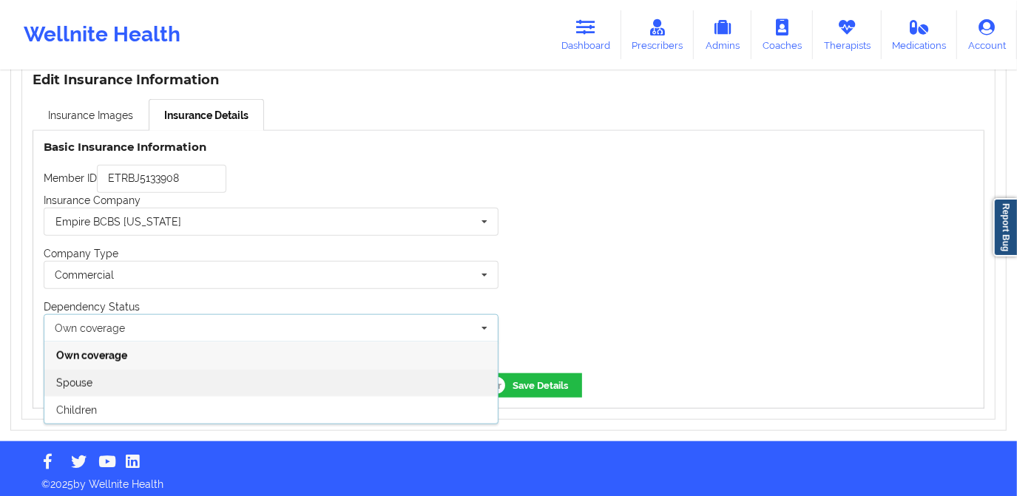
click at [200, 380] on div "Spouse" at bounding box center [270, 382] width 453 height 27
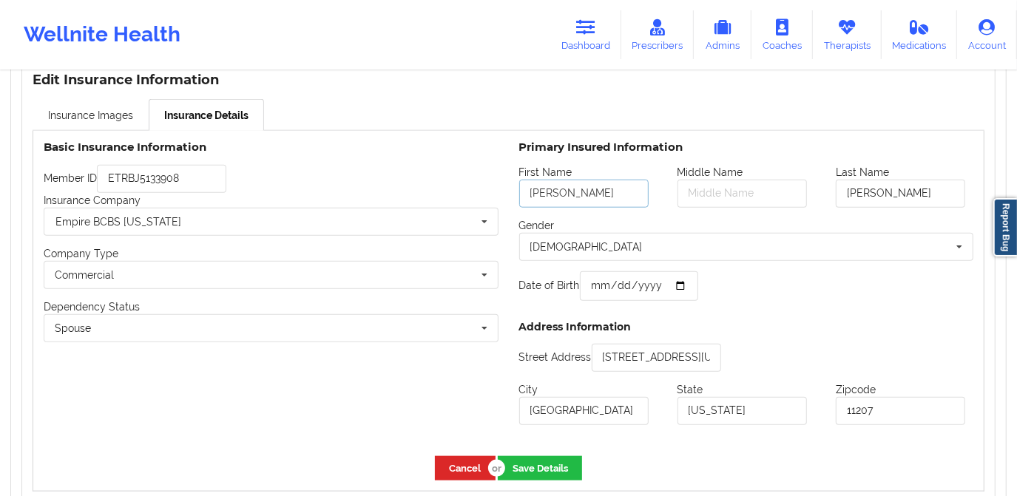
drag, startPoint x: 598, startPoint y: 184, endPoint x: 520, endPoint y: 192, distance: 78.8
click at [520, 192] on input "Anna Kay" at bounding box center [583, 194] width 129 height 28
paste input "KEVOY"
click at [712, 190] on input "text" at bounding box center [742, 194] width 129 height 28
click at [579, 196] on input "KEVOY" at bounding box center [583, 194] width 129 height 28
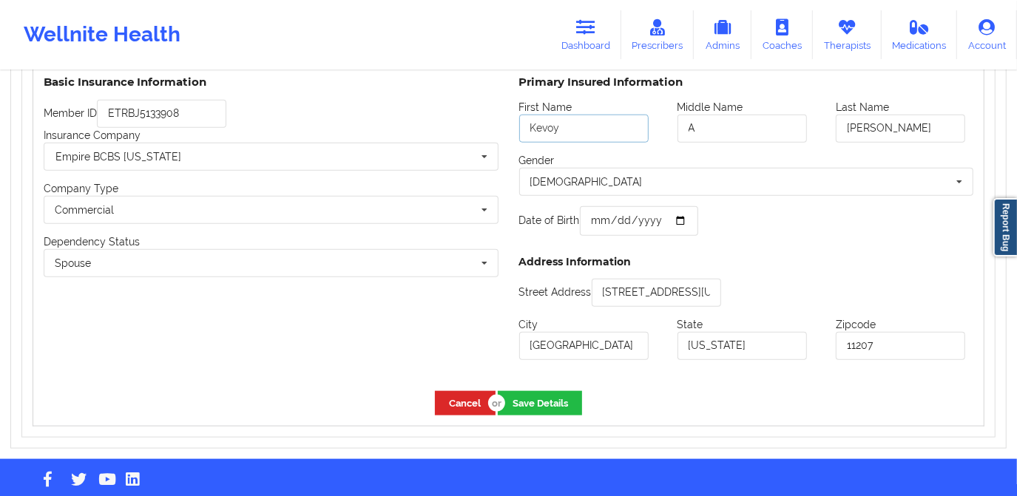
scroll to position [1022, 0]
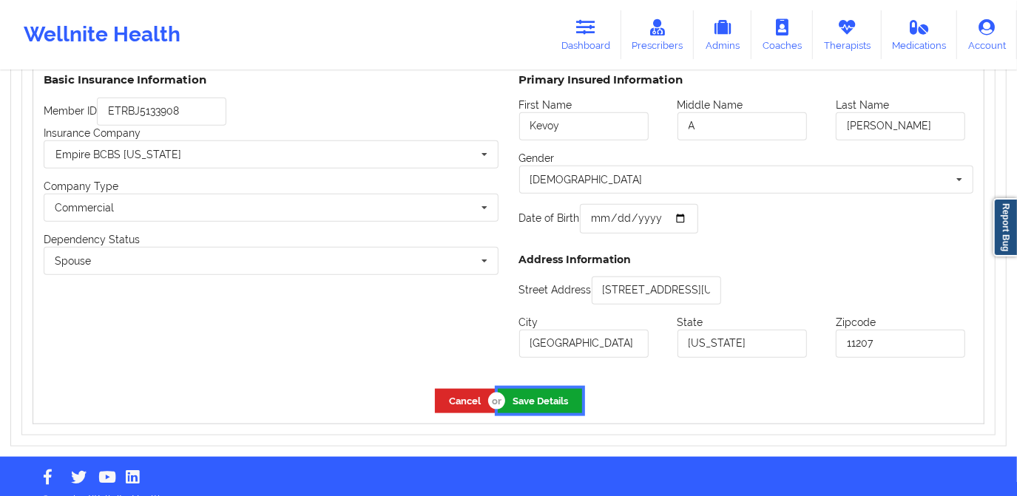
click at [542, 392] on button "Save Details" at bounding box center [540, 401] width 84 height 24
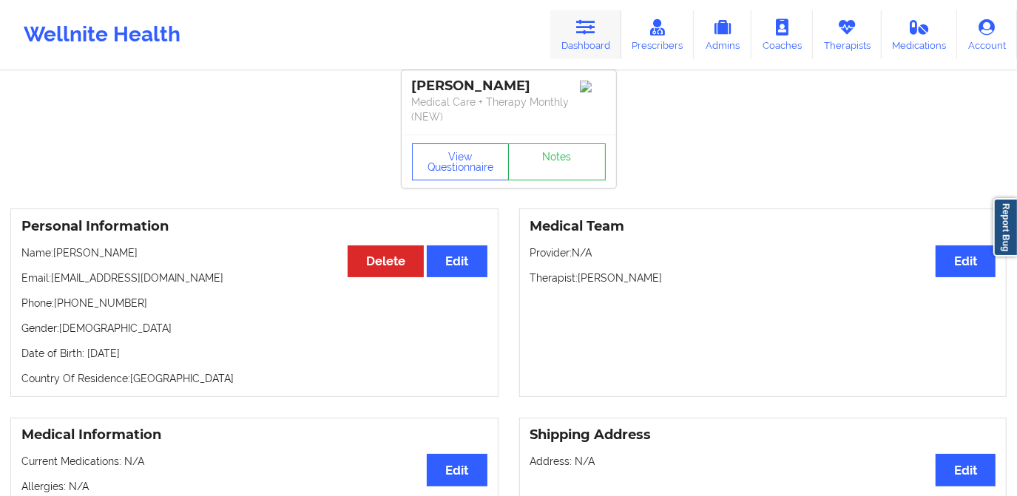
scroll to position [0, 0]
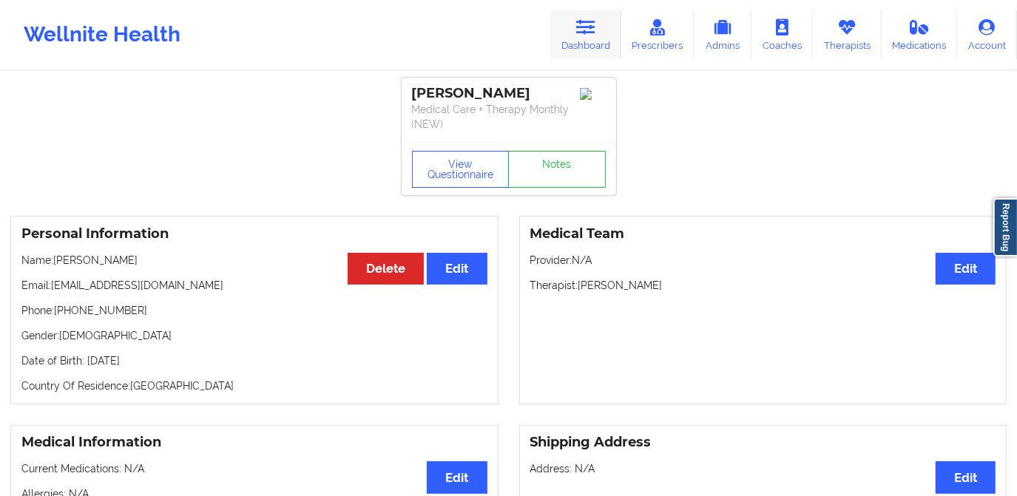
click at [584, 16] on link "Dashboard" at bounding box center [585, 34] width 71 height 49
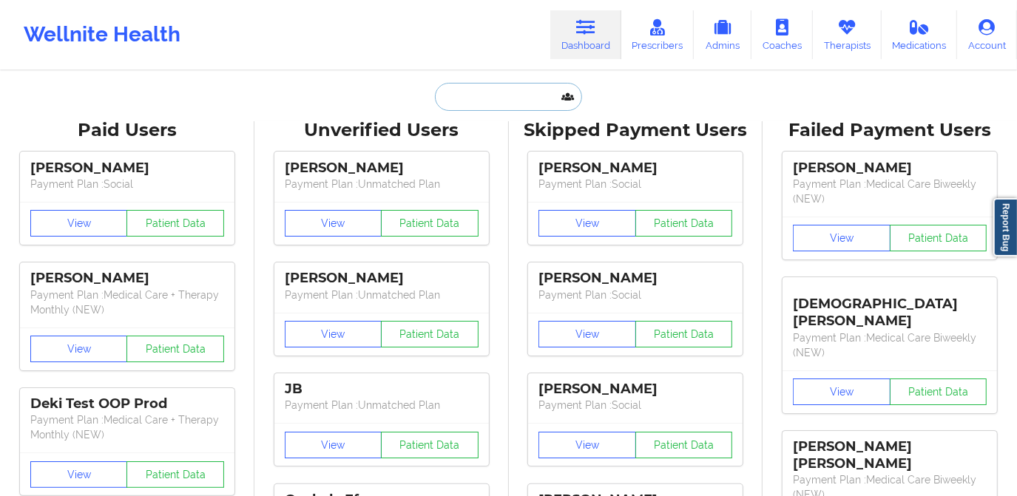
click at [512, 90] on input "text" at bounding box center [508, 97] width 146 height 28
paste input "gcormace2015@gmail.com"
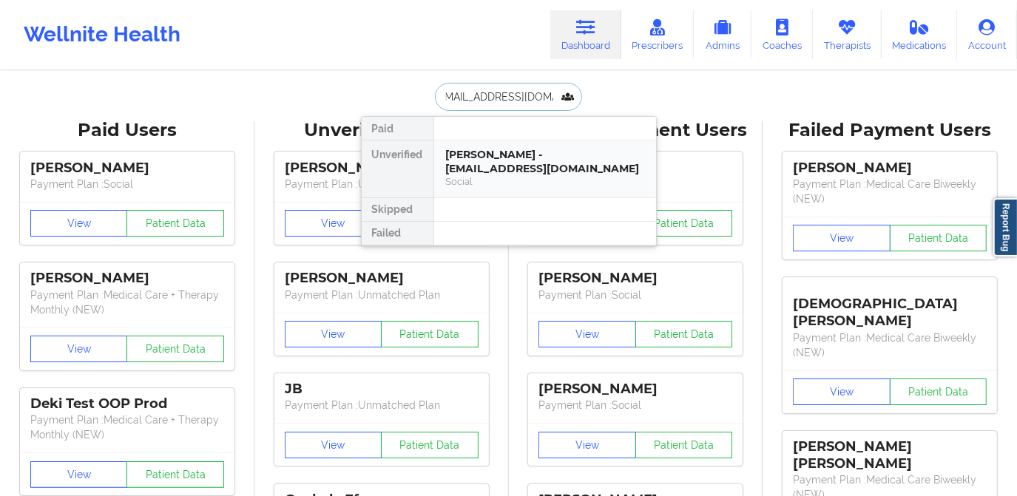
click at [488, 167] on div "Gabrielle Cormace - gcormace2015@gmail.com" at bounding box center [545, 161] width 198 height 27
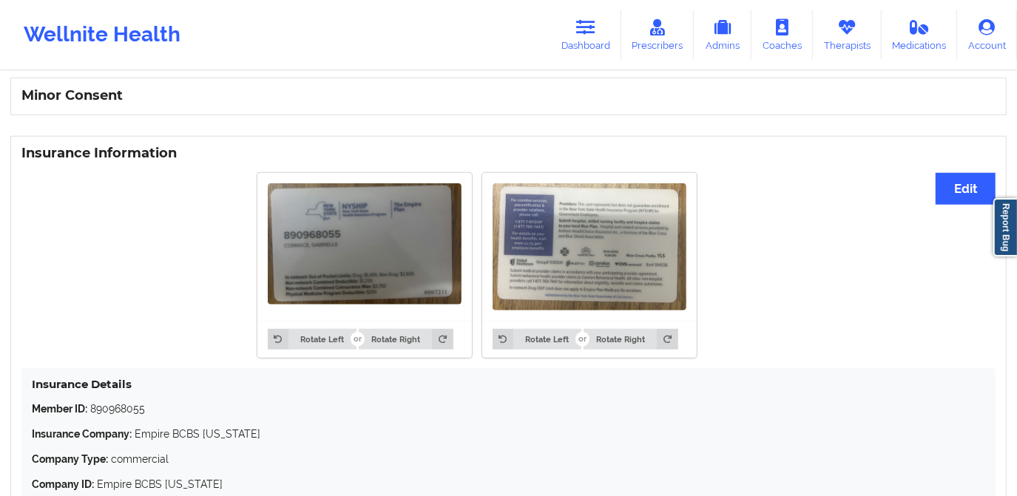
scroll to position [941, 0]
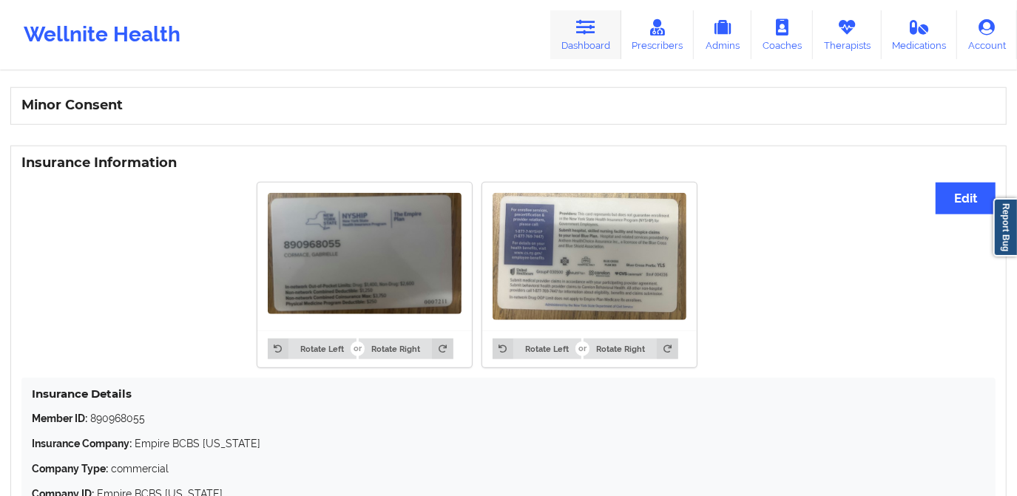
click at [562, 37] on link "Dashboard" at bounding box center [585, 34] width 71 height 49
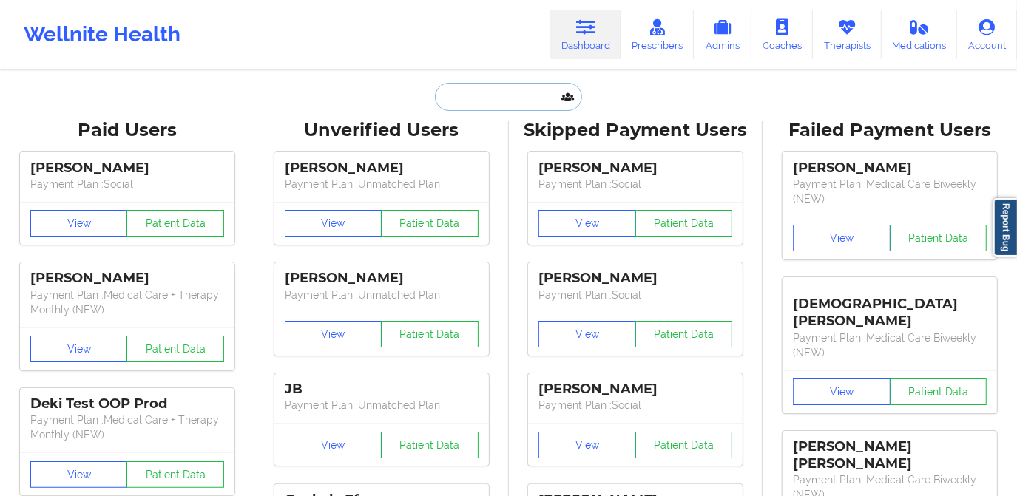
click at [502, 105] on input "text" at bounding box center [508, 97] width 146 height 28
paste input "jcren8159@gmail.com"
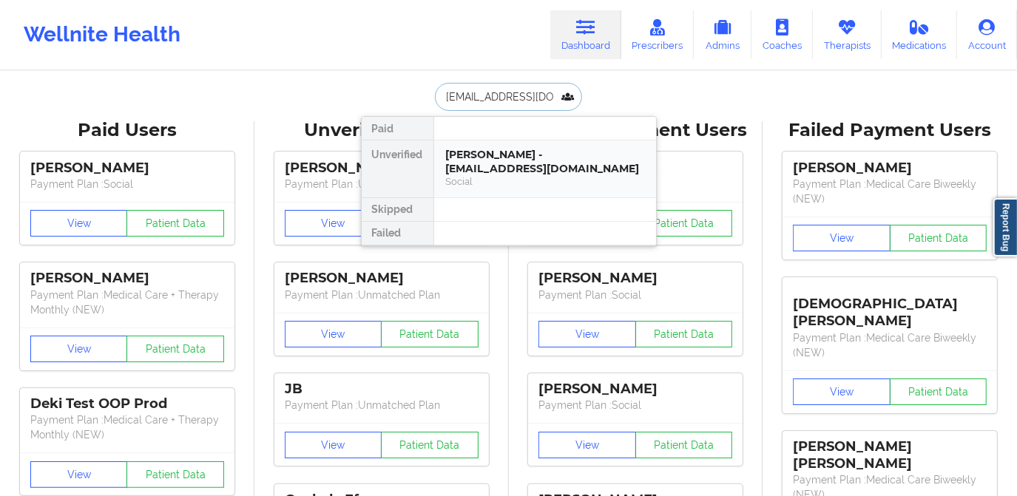
click at [507, 166] on div "Jesse Crenshaw - jcren8159@gmail.com" at bounding box center [545, 161] width 198 height 27
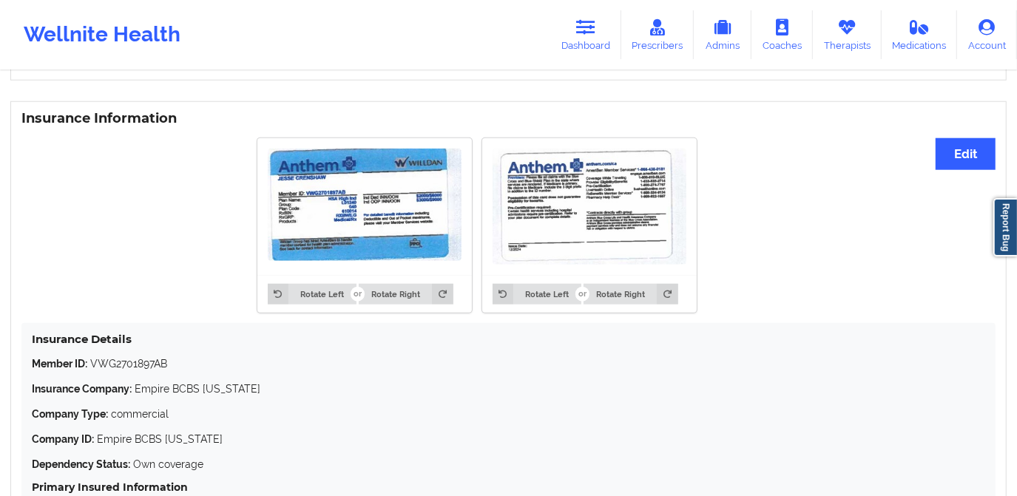
scroll to position [1008, 0]
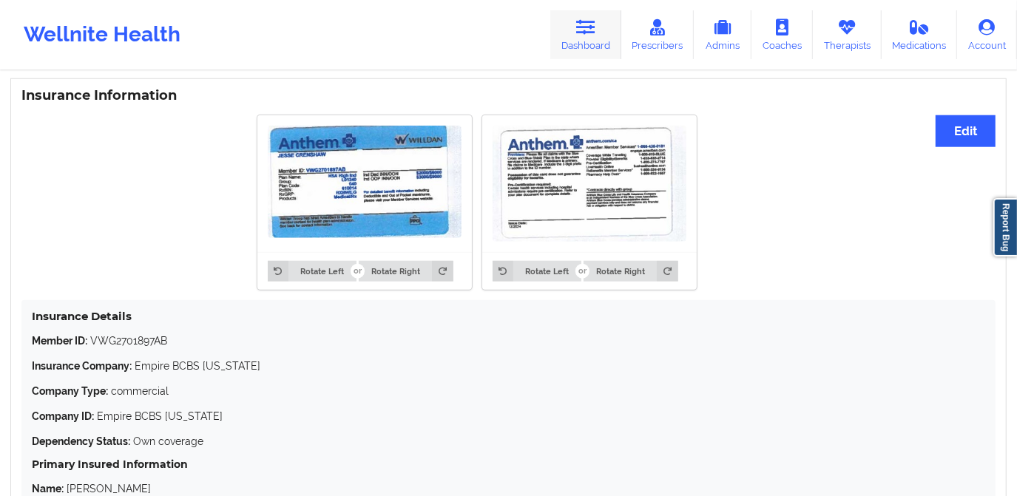
click at [593, 19] on icon at bounding box center [585, 27] width 19 height 16
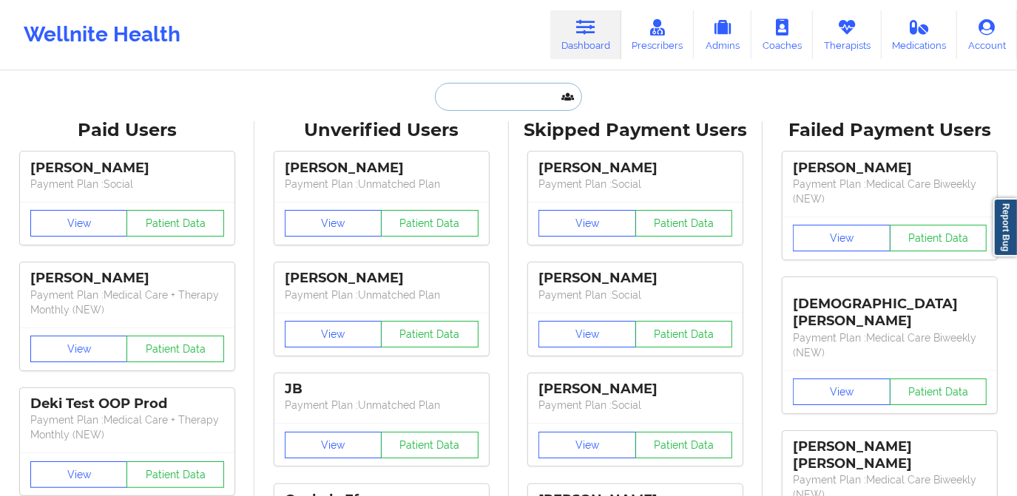
click at [505, 93] on input "text" at bounding box center [508, 97] width 146 height 28
paste input "l.correal@outlook.com"
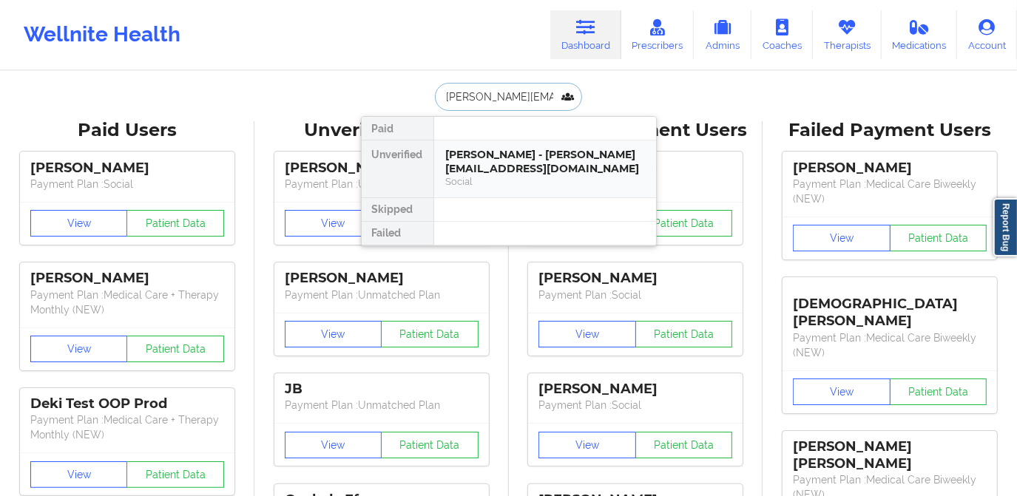
click at [514, 171] on div "LEIDY CORREAL - l.correal@outlook.com" at bounding box center [545, 161] width 198 height 27
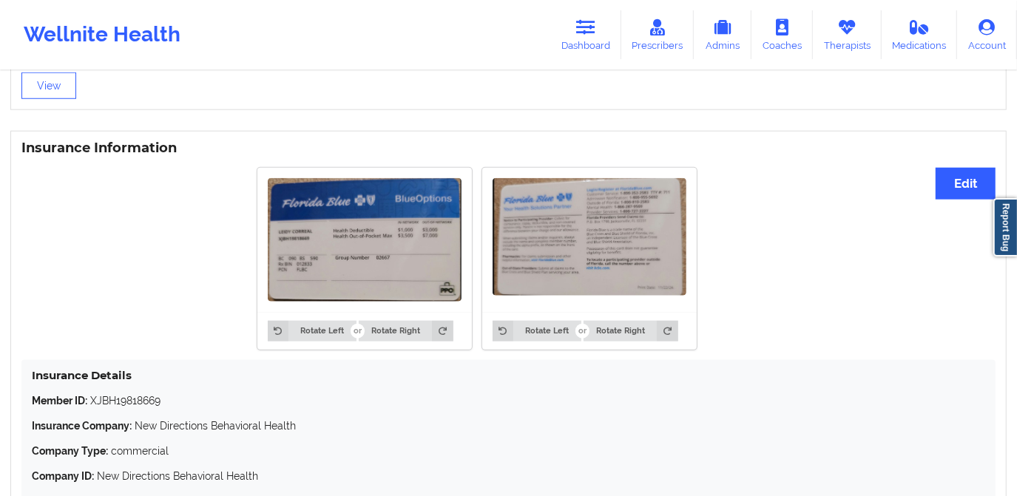
scroll to position [1143, 0]
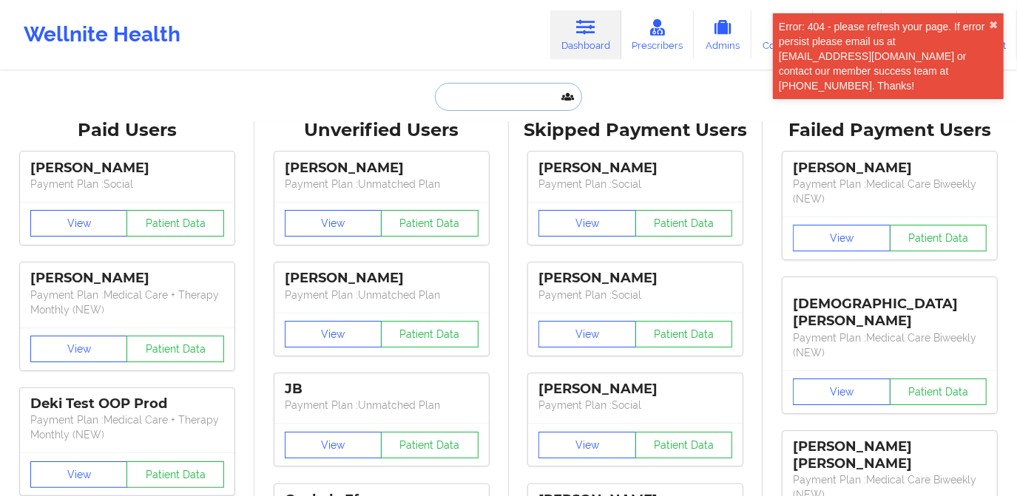
click at [482, 90] on input "text" at bounding box center [508, 97] width 146 height 28
paste input "[PERSON_NAME]"
type input "[PERSON_NAME]"
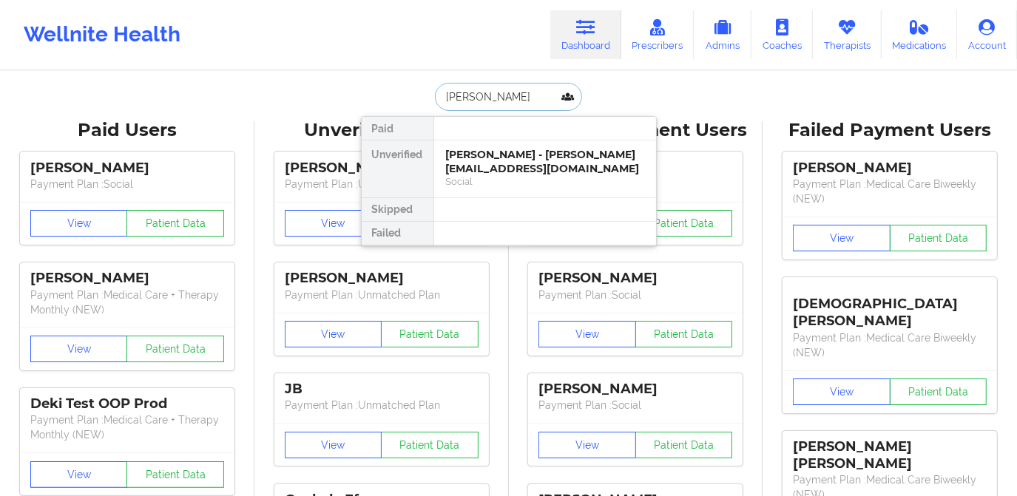
click at [505, 148] on div "[PERSON_NAME] - [PERSON_NAME][EMAIL_ADDRESS][DOMAIN_NAME]" at bounding box center [545, 161] width 198 height 27
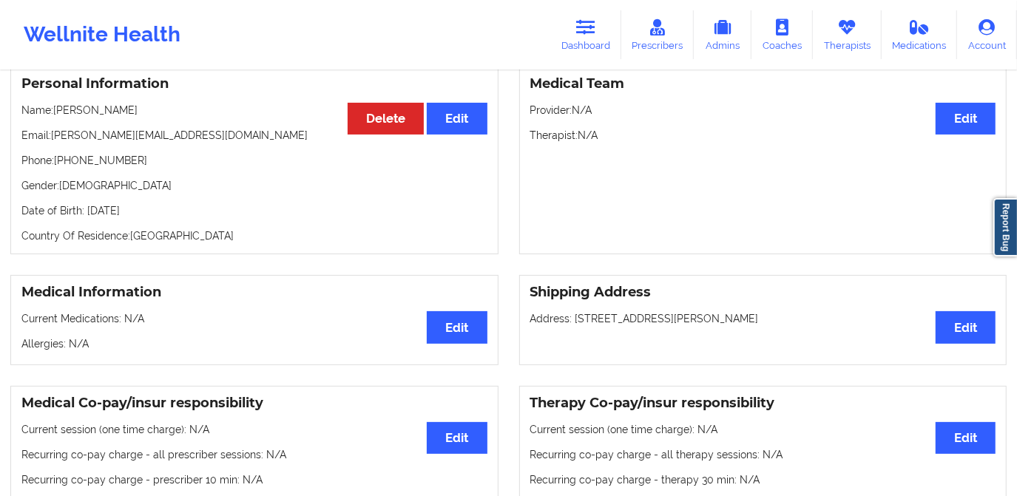
scroll to position [128, 0]
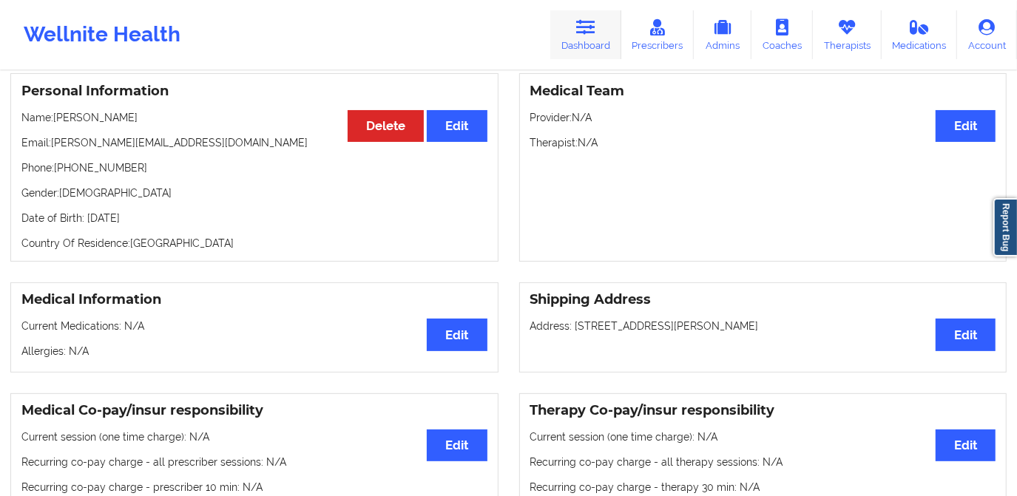
click at [593, 38] on link "Dashboard" at bounding box center [585, 34] width 71 height 49
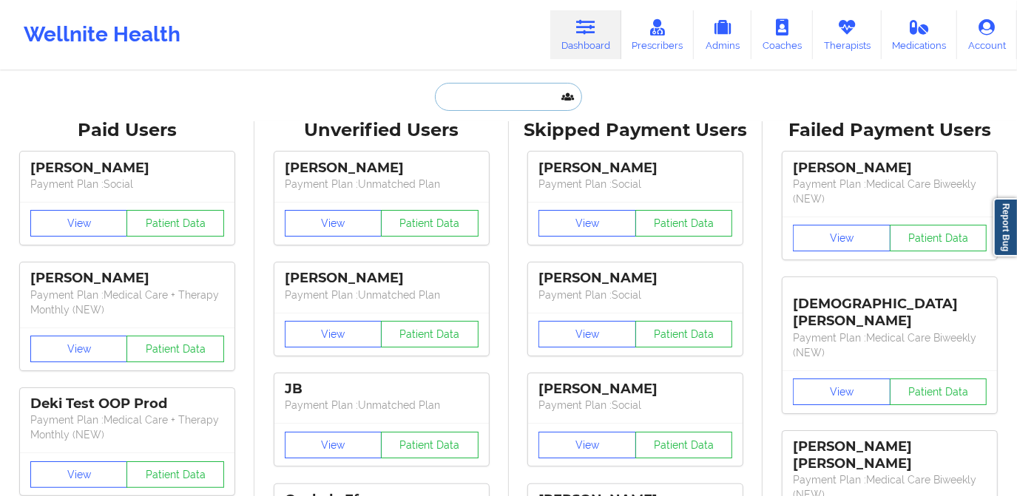
click at [514, 107] on input "text" at bounding box center [508, 97] width 146 height 28
paste input "Alba Medrano"
type input "Alba Medrano"
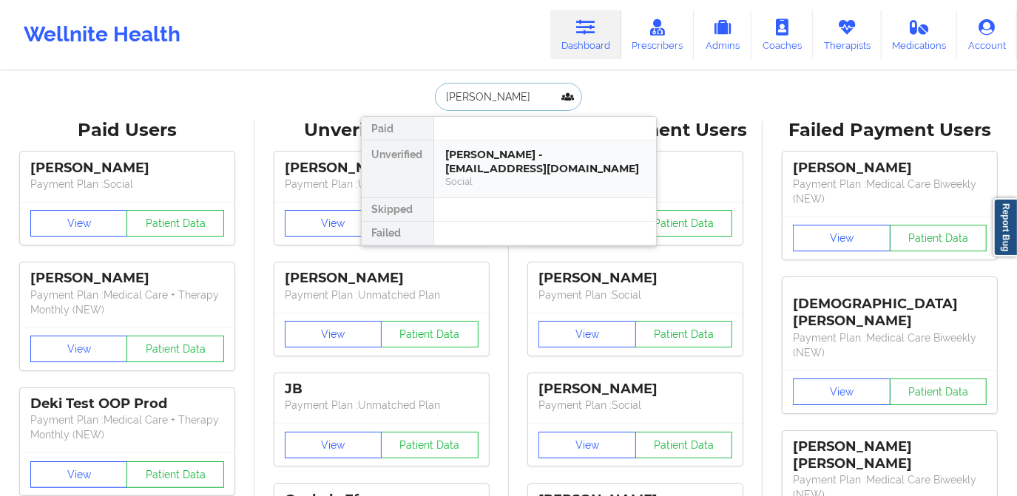
click at [500, 172] on div "Alba Medrano - albaa695@gmail.com" at bounding box center [545, 161] width 198 height 27
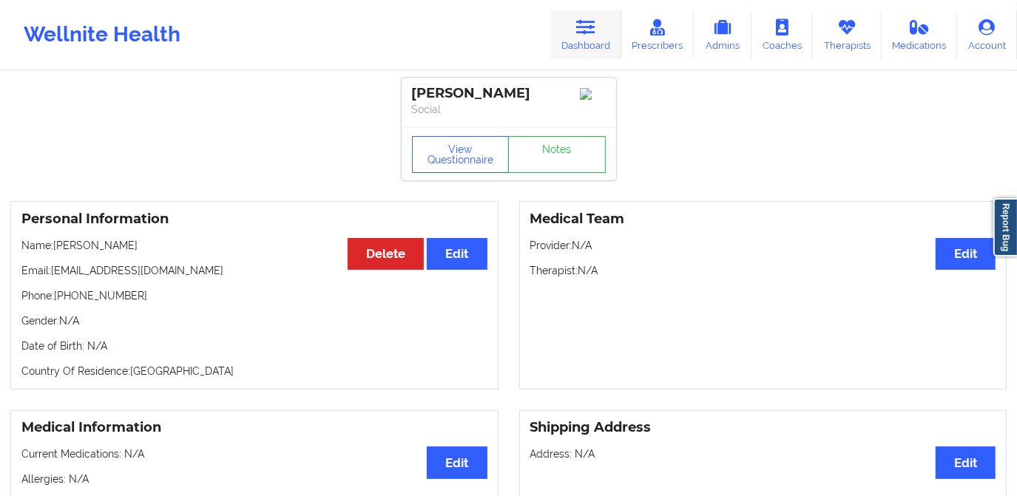
click at [593, 28] on icon at bounding box center [585, 27] width 19 height 16
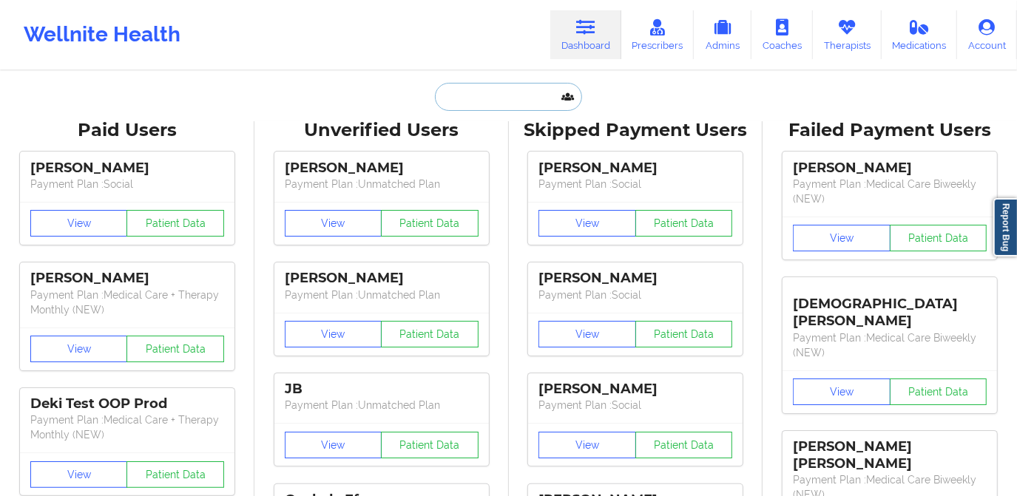
click at [522, 95] on input "text" at bounding box center [508, 97] width 146 height 28
paste input "Julian Anderson"
type input "Julian Anderson"
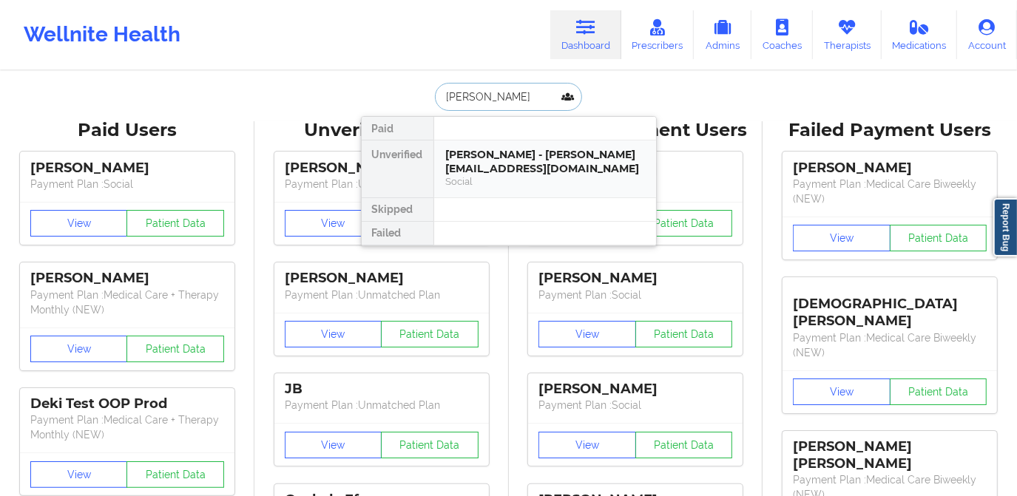
click at [505, 164] on div "Julian Anderson - medrano.alba1986@icloud.com" at bounding box center [545, 161] width 198 height 27
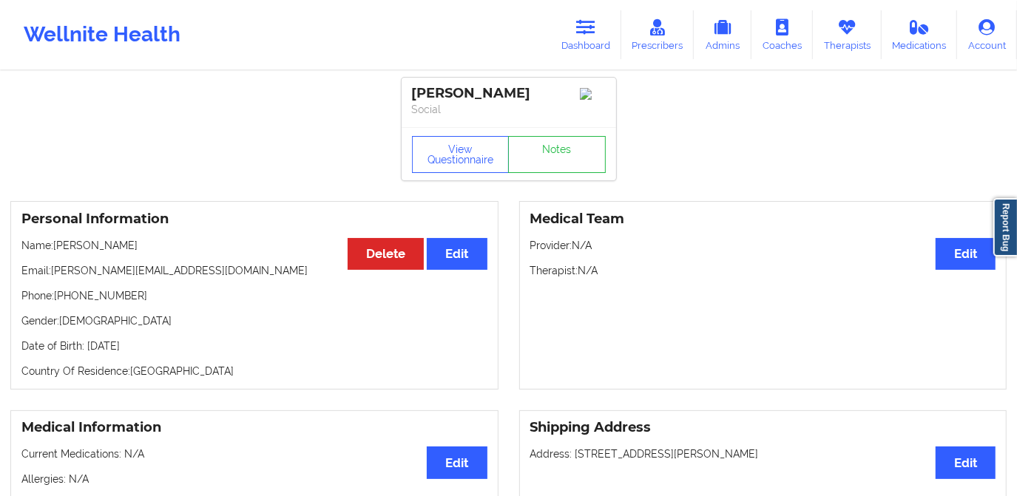
drag, startPoint x: 533, startPoint y: 95, endPoint x: 412, endPoint y: 86, distance: 121.0
click at [412, 86] on div "Julian Anderson" at bounding box center [509, 93] width 194 height 17
copy div "Julian Anderson"
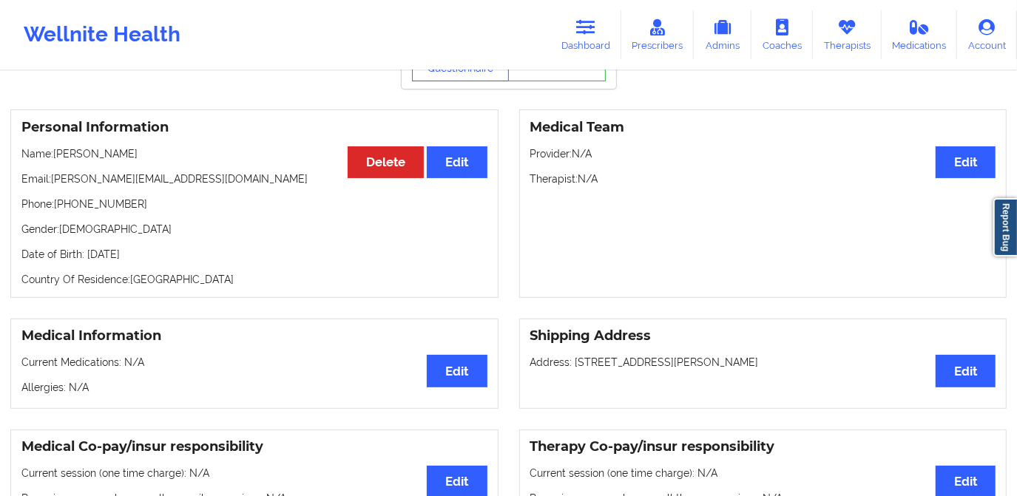
scroll to position [67, 0]
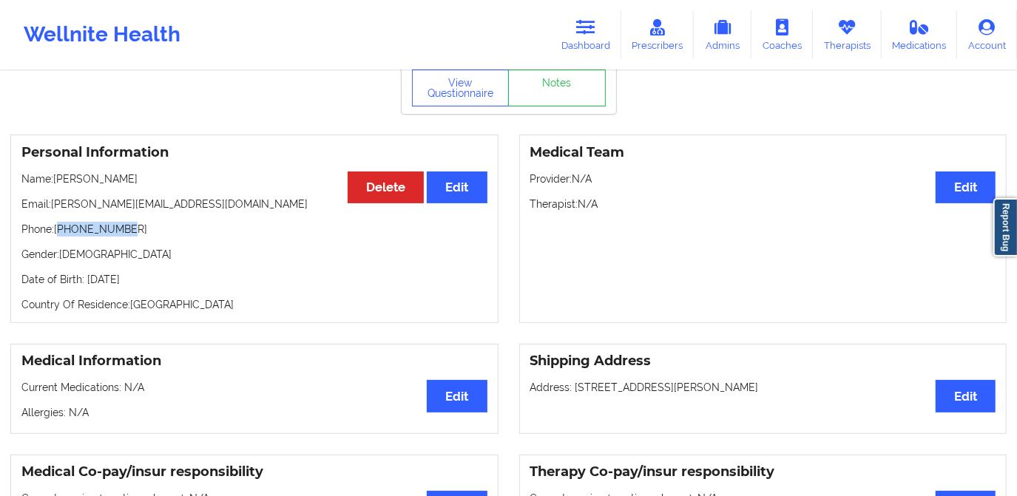
drag, startPoint x: 63, startPoint y: 233, endPoint x: 141, endPoint y: 234, distance: 78.4
click at [141, 234] on p "Phone: +16502962926" at bounding box center [254, 229] width 466 height 15
copy p "16502962926"
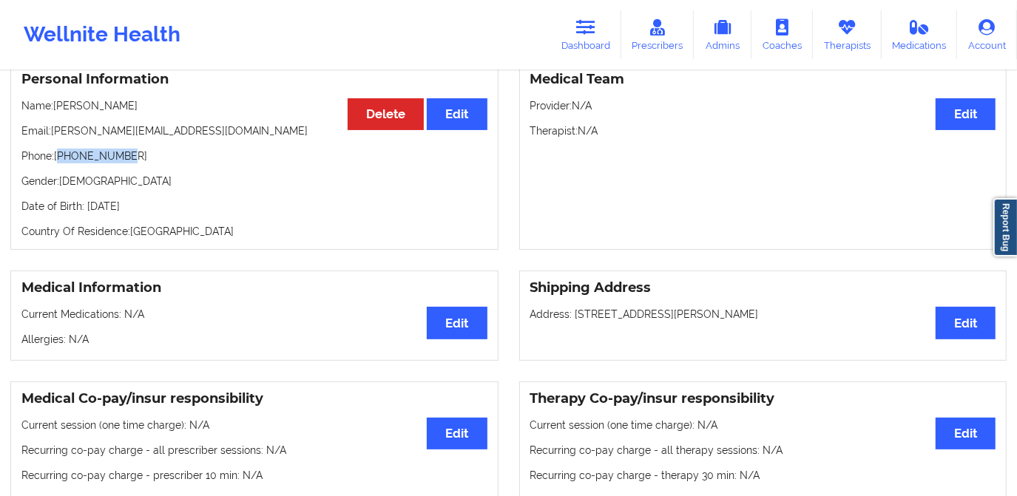
scroll to position [0, 0]
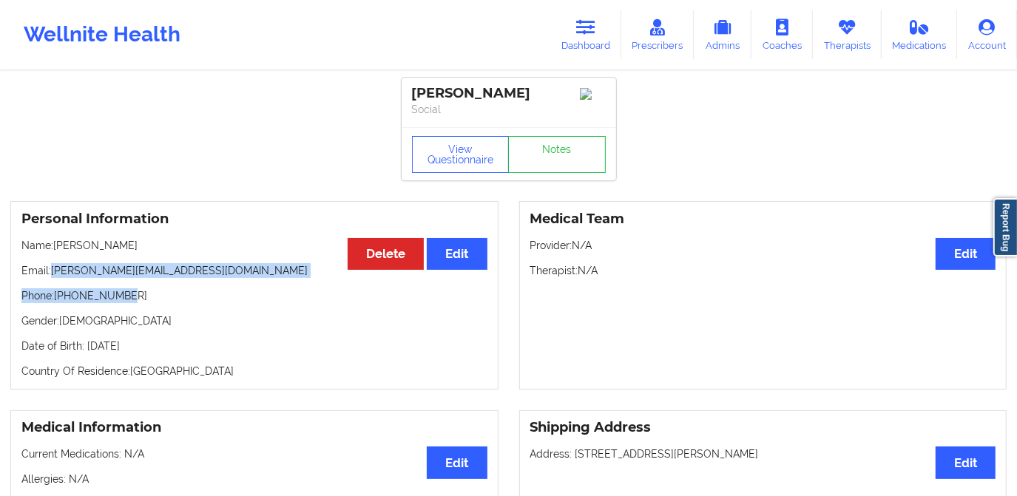
drag, startPoint x: 53, startPoint y: 275, endPoint x: 217, endPoint y: 281, distance: 164.3
click at [217, 283] on div "Personal Information Edit Delete Name: Julian Anderson Email: medrano.alba1986@…" at bounding box center [254, 295] width 488 height 189
click at [211, 278] on p "Email: medrano.alba1986@icloud.com" at bounding box center [254, 270] width 466 height 15
drag, startPoint x: 52, startPoint y: 273, endPoint x: 217, endPoint y: 277, distance: 165.0
click at [217, 278] on p "Email: medrano.alba1986@icloud.com" at bounding box center [254, 270] width 466 height 15
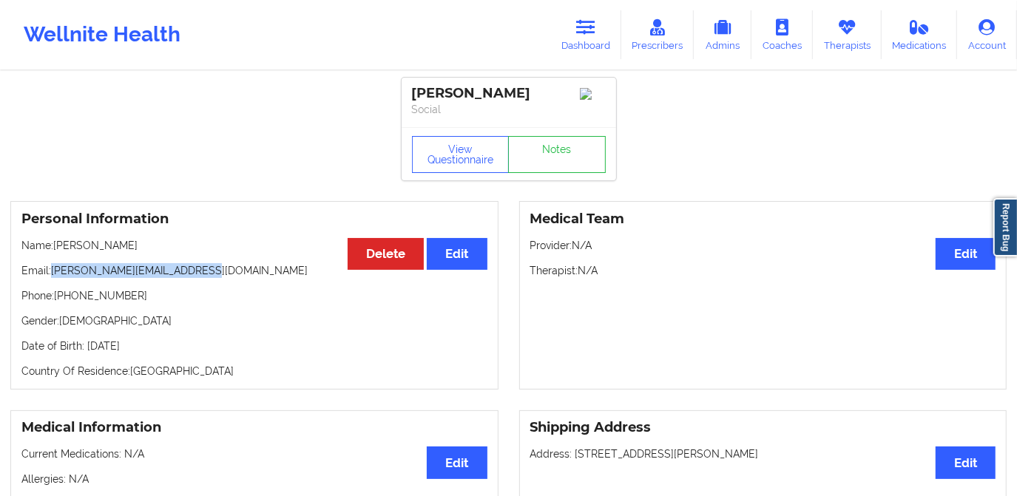
copy p "medrano.alba1986@icloud.com"
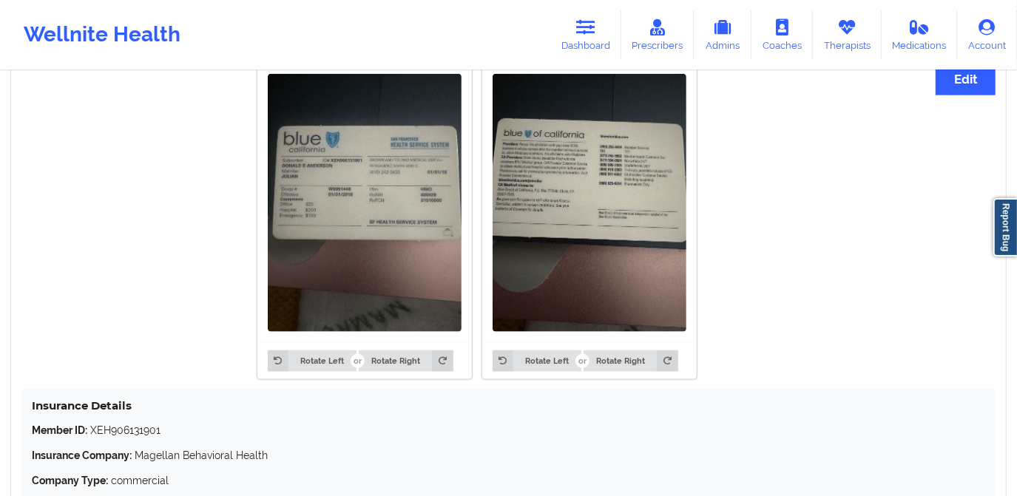
scroll to position [1143, 0]
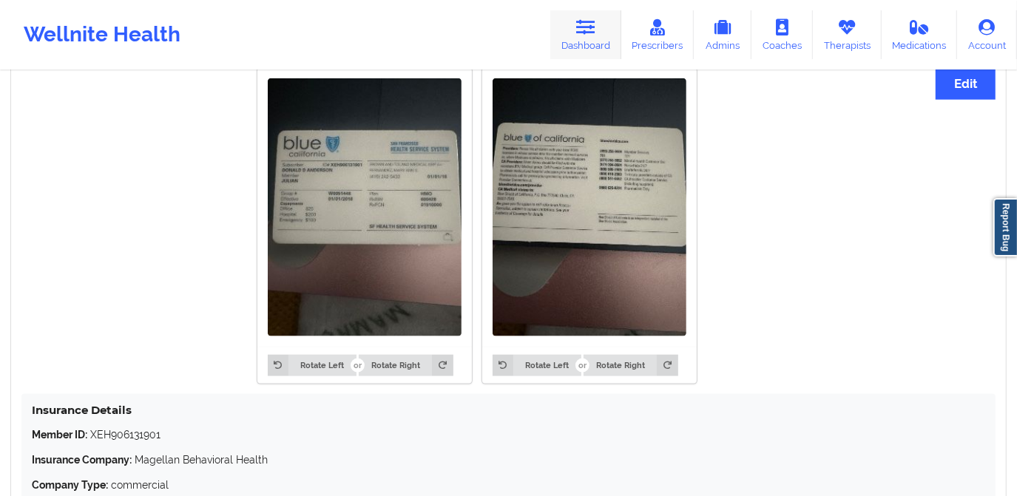
click at [584, 49] on link "Dashboard" at bounding box center [585, 34] width 71 height 49
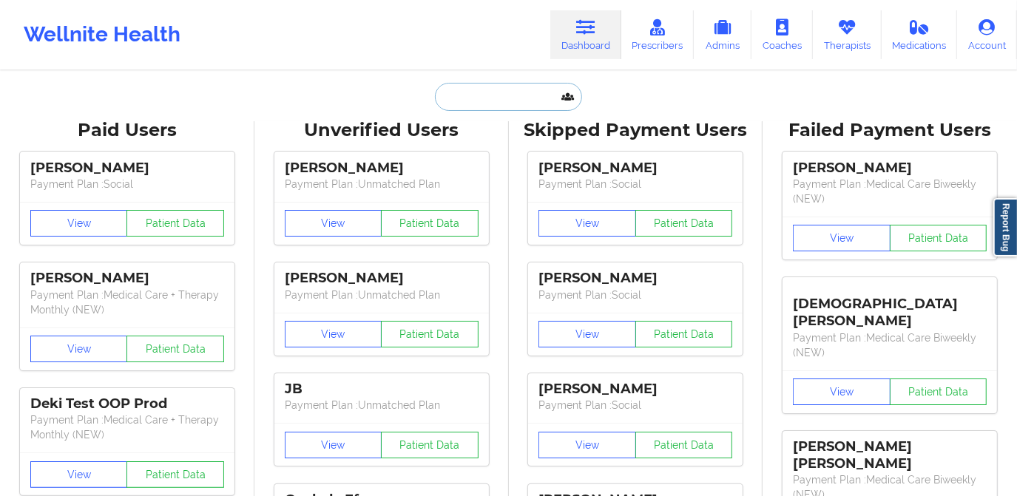
click at [544, 99] on input "text" at bounding box center [508, 97] width 146 height 28
paste input "Wilma J Williams"
type input "Wilma J Williams"
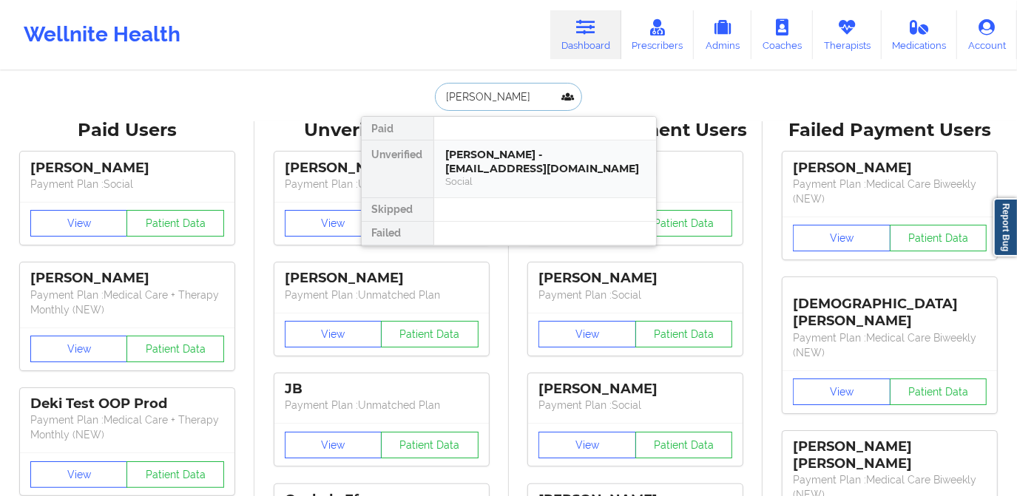
click at [549, 164] on div "Wilma J Williams - wilemenia54@live.com" at bounding box center [545, 161] width 198 height 27
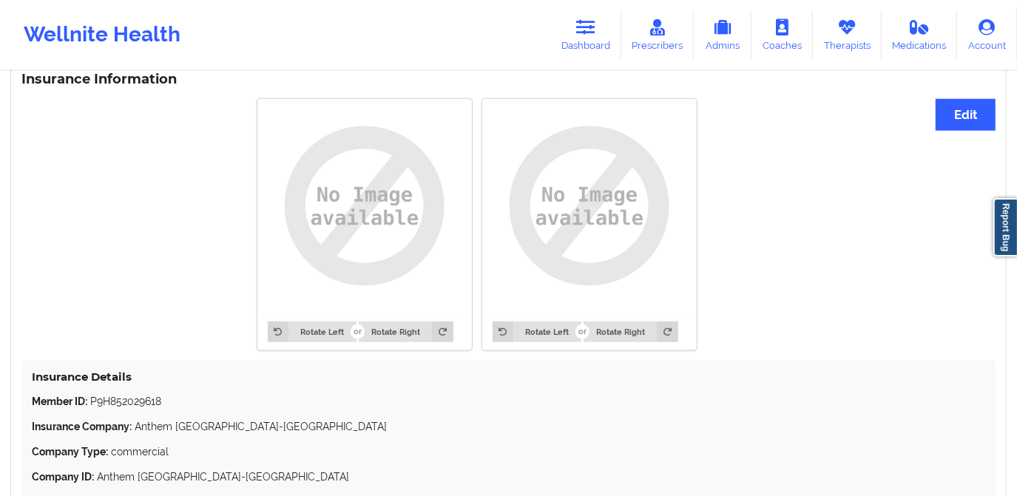
scroll to position [1084, 0]
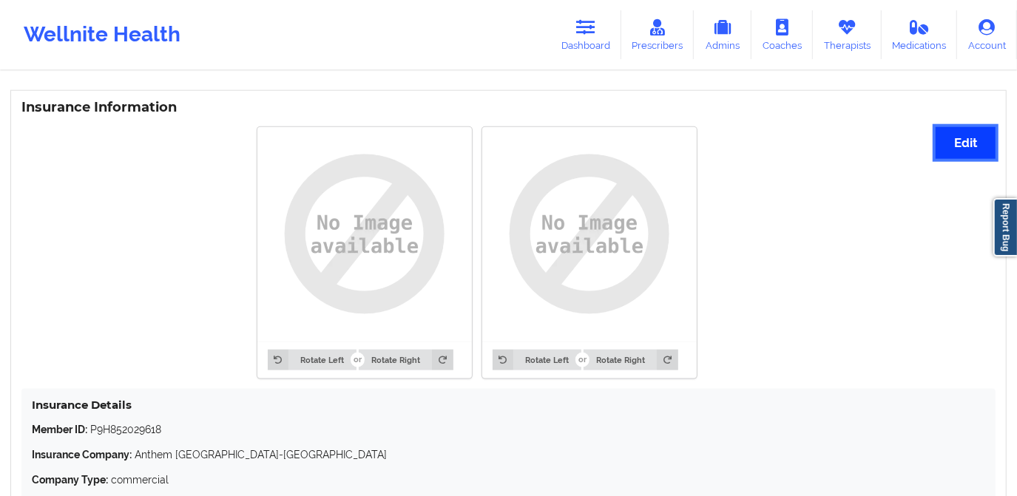
click at [955, 143] on button "Edit" at bounding box center [966, 143] width 60 height 32
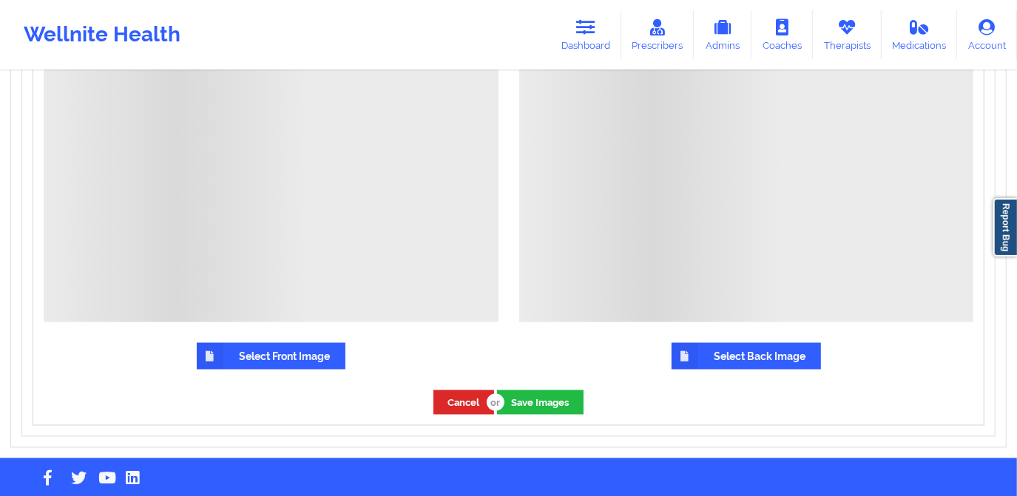
scroll to position [1446, 0]
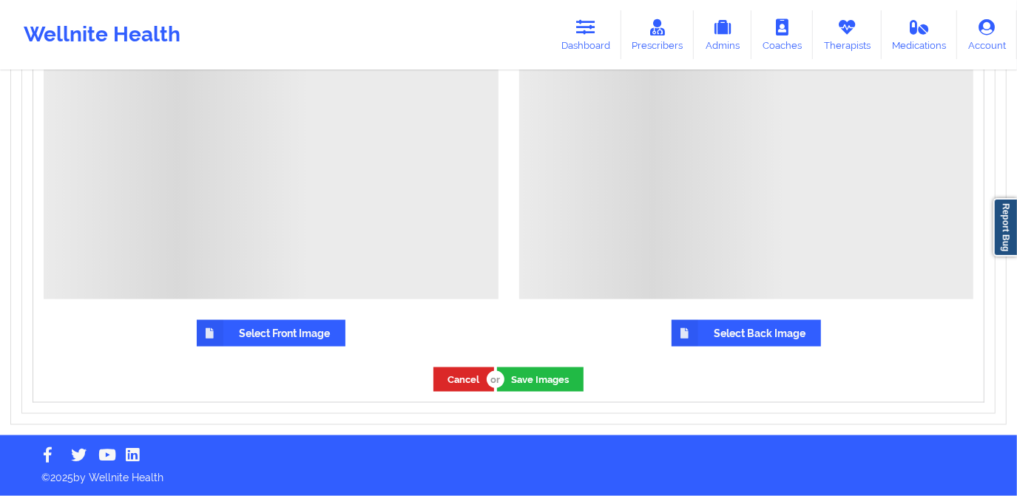
click at [286, 334] on label "Select Front Image" at bounding box center [271, 333] width 149 height 27
click at [0, 0] on input "Select Front Image" at bounding box center [0, 0] width 0 height 0
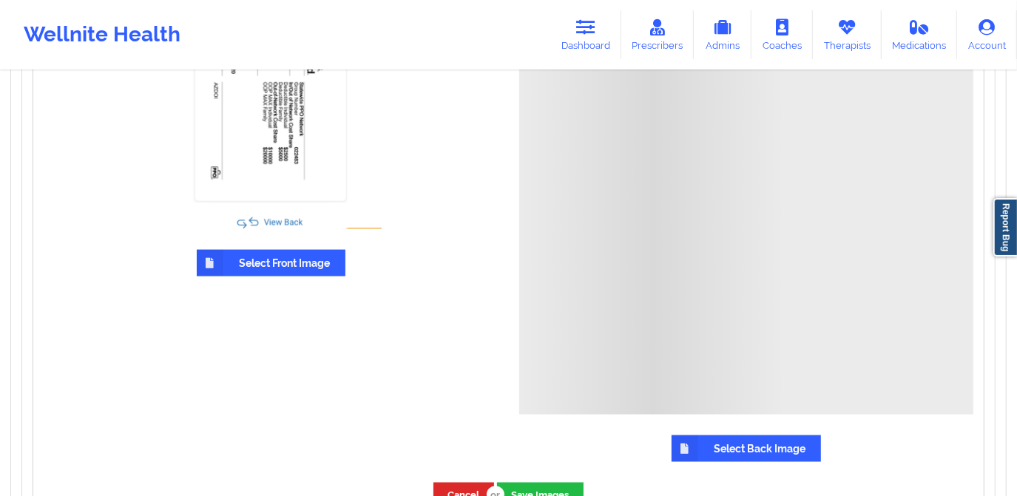
scroll to position [1340, 0]
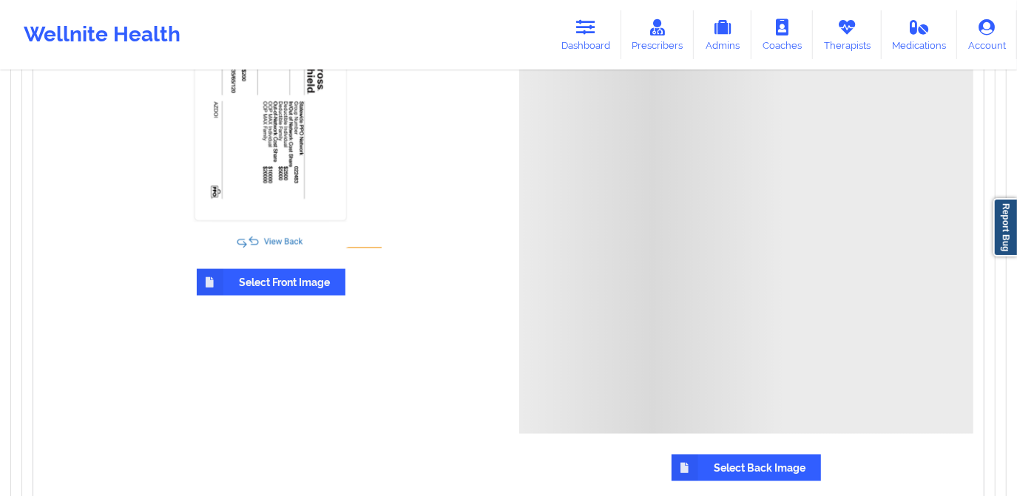
click at [753, 473] on label "Select Back Image" at bounding box center [746, 468] width 149 height 27
click at [0, 0] on input "Select Back Image" at bounding box center [0, 0] width 0 height 0
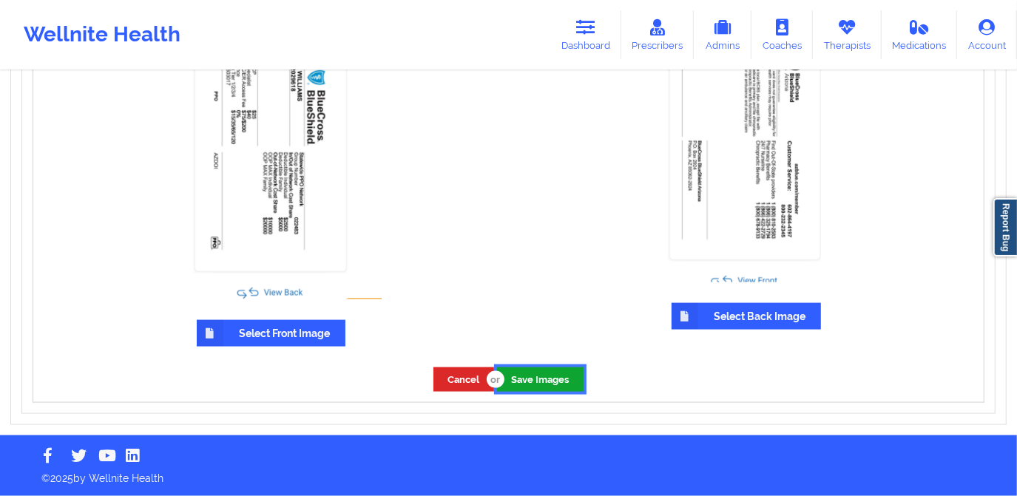
click at [533, 382] on button "Save Images" at bounding box center [540, 380] width 87 height 24
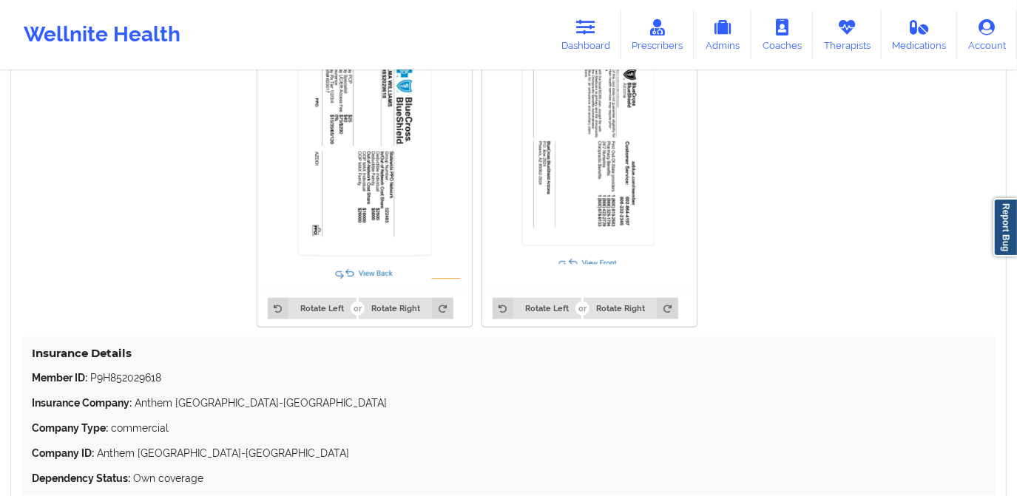
scroll to position [1151, 0]
